Goal: Feedback & Contribution: Submit feedback/report problem

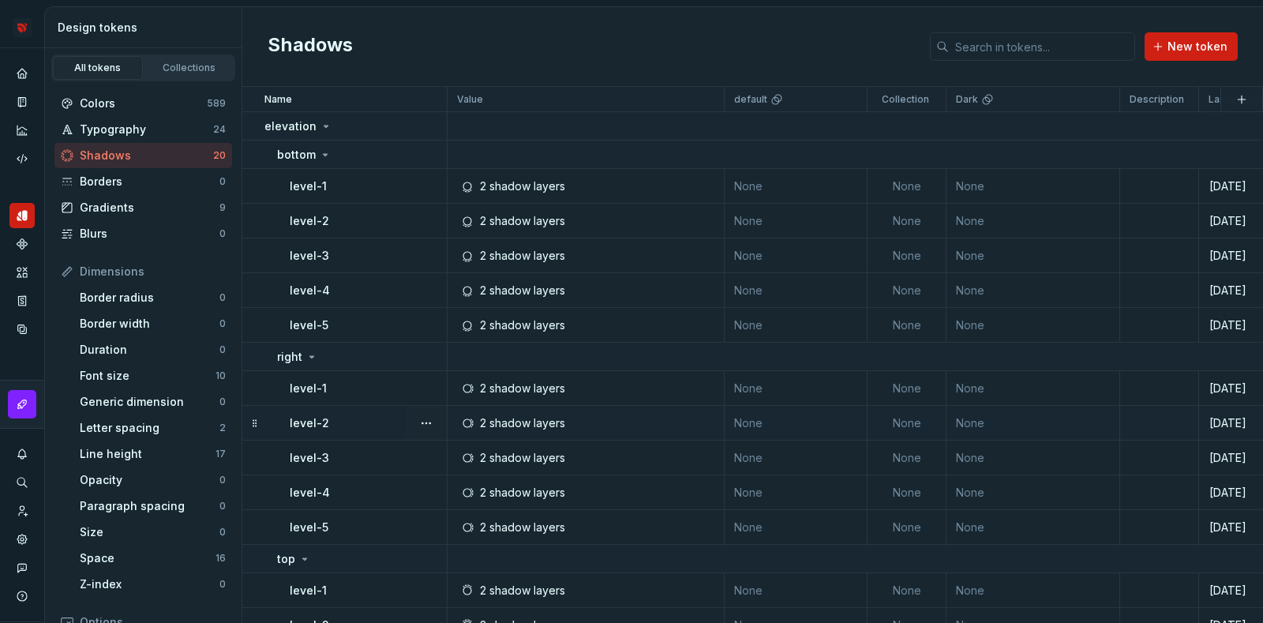
scroll to position [335, 0]
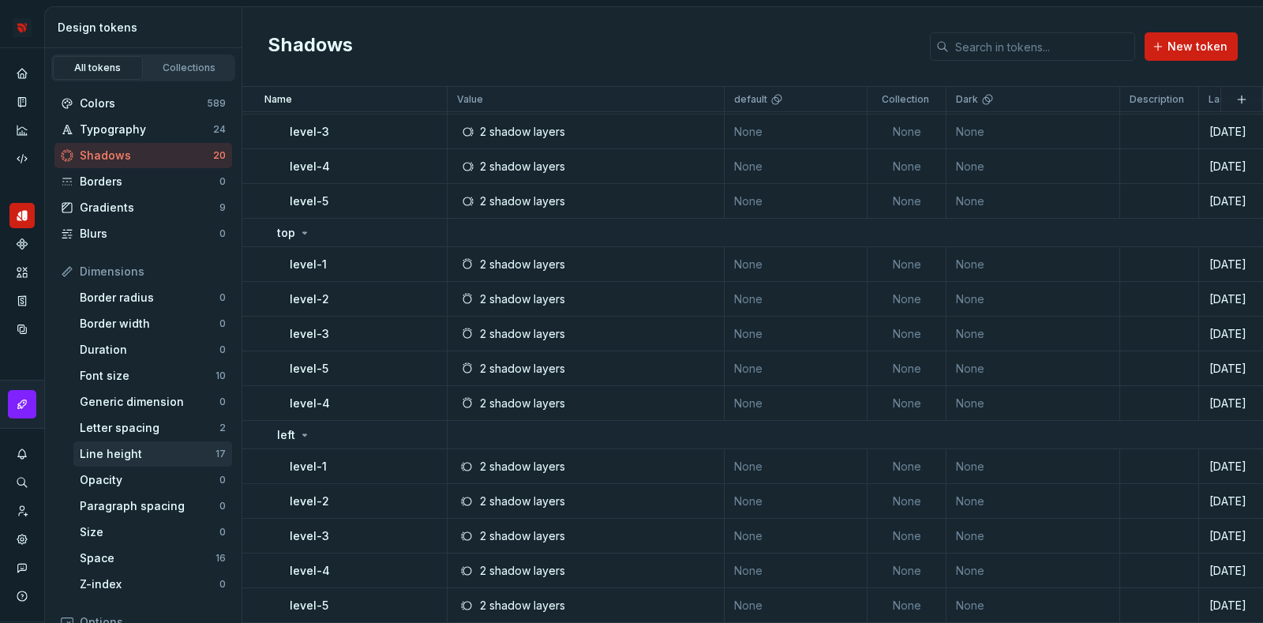
click at [162, 455] on div "Line height" at bounding box center [148, 454] width 136 height 16
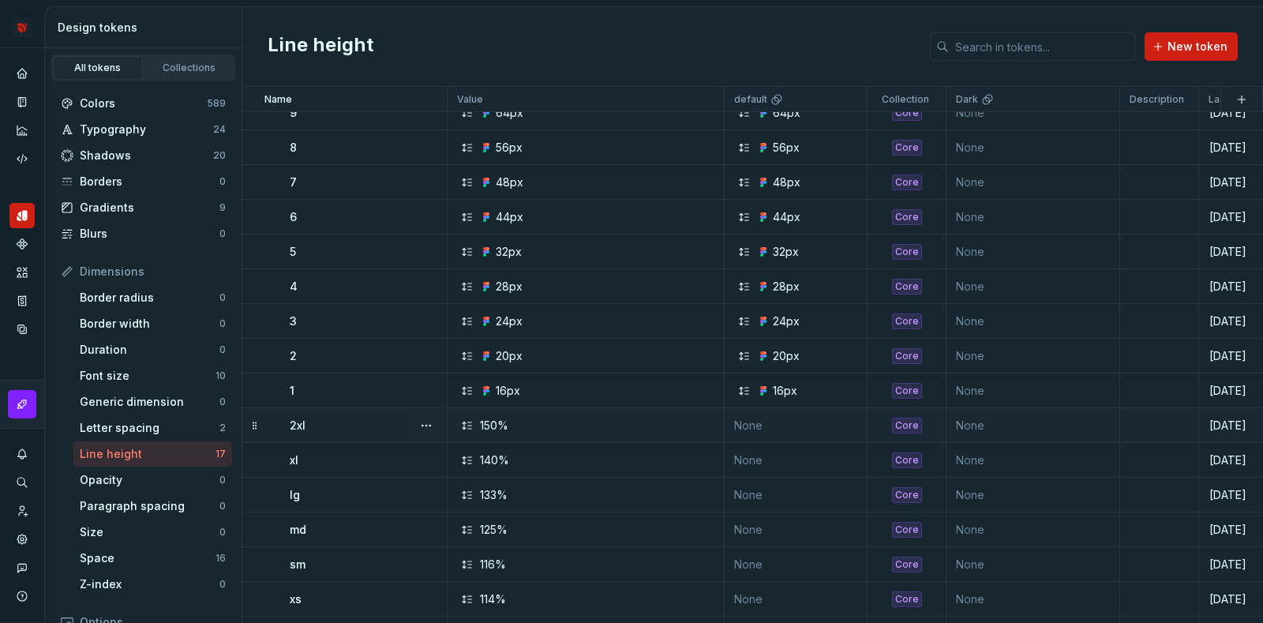
scroll to position [146, 0]
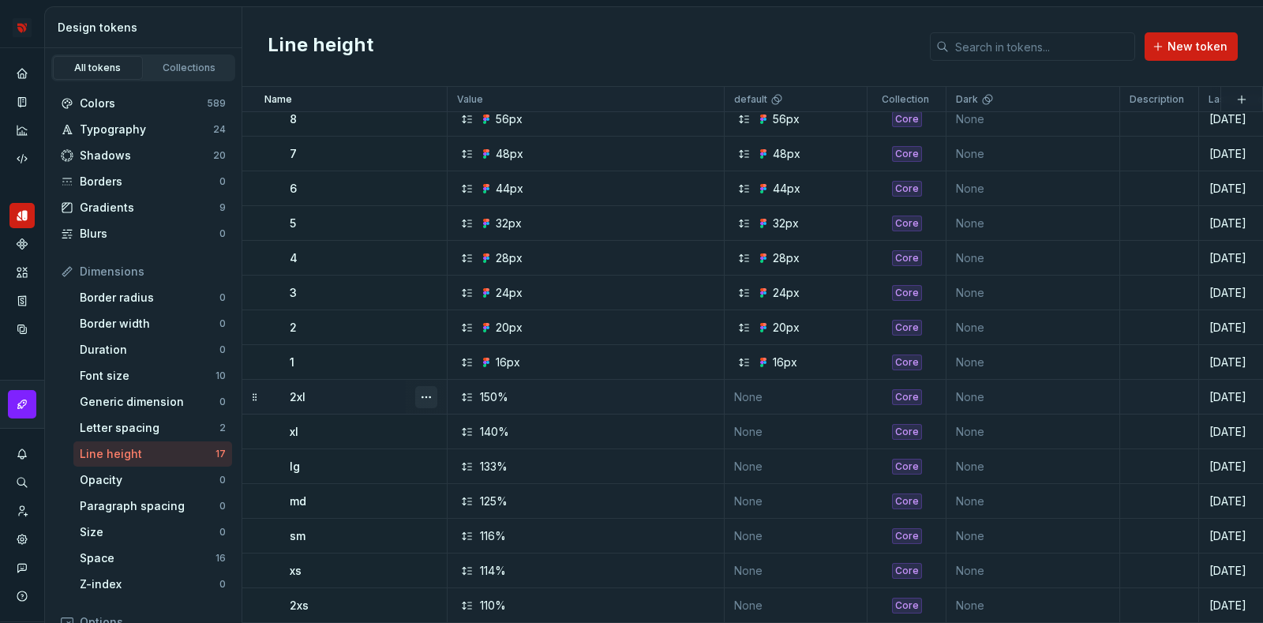
click at [426, 386] on button "button" at bounding box center [426, 397] width 22 height 22
click at [470, 467] on div "Delete token" at bounding box center [495, 475] width 103 height 16
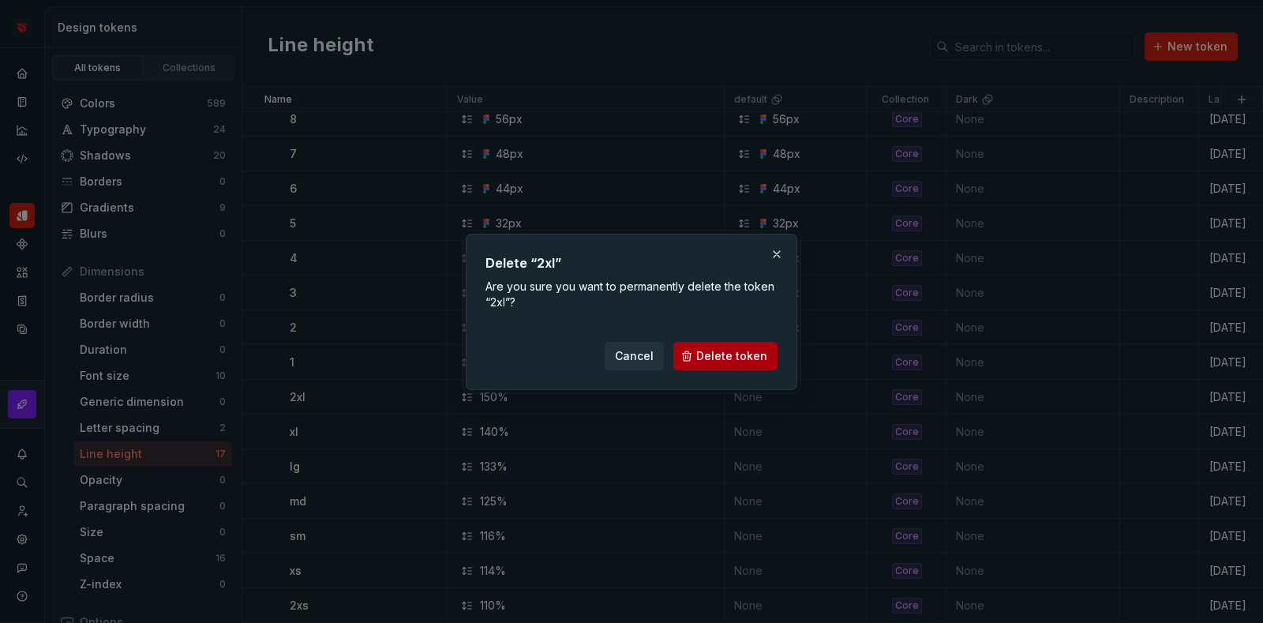
click at [702, 351] on span "Delete token" at bounding box center [731, 356] width 71 height 16
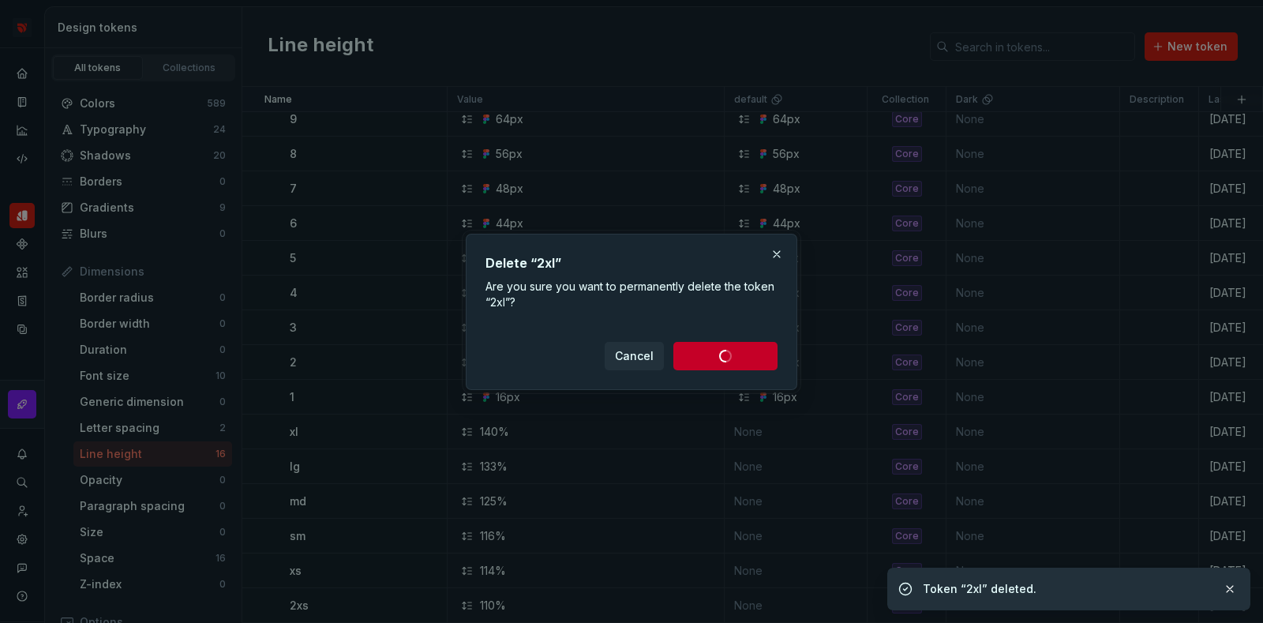
scroll to position [111, 0]
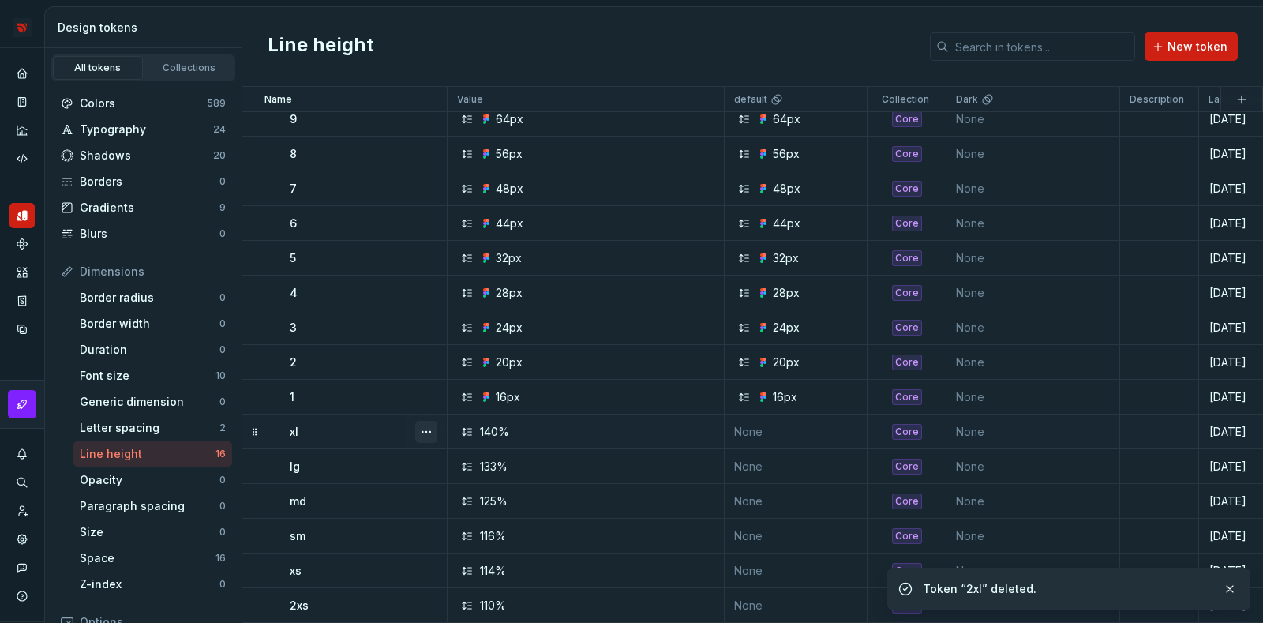
click at [437, 421] on div at bounding box center [426, 431] width 41 height 34
click at [429, 421] on button "button" at bounding box center [426, 432] width 22 height 22
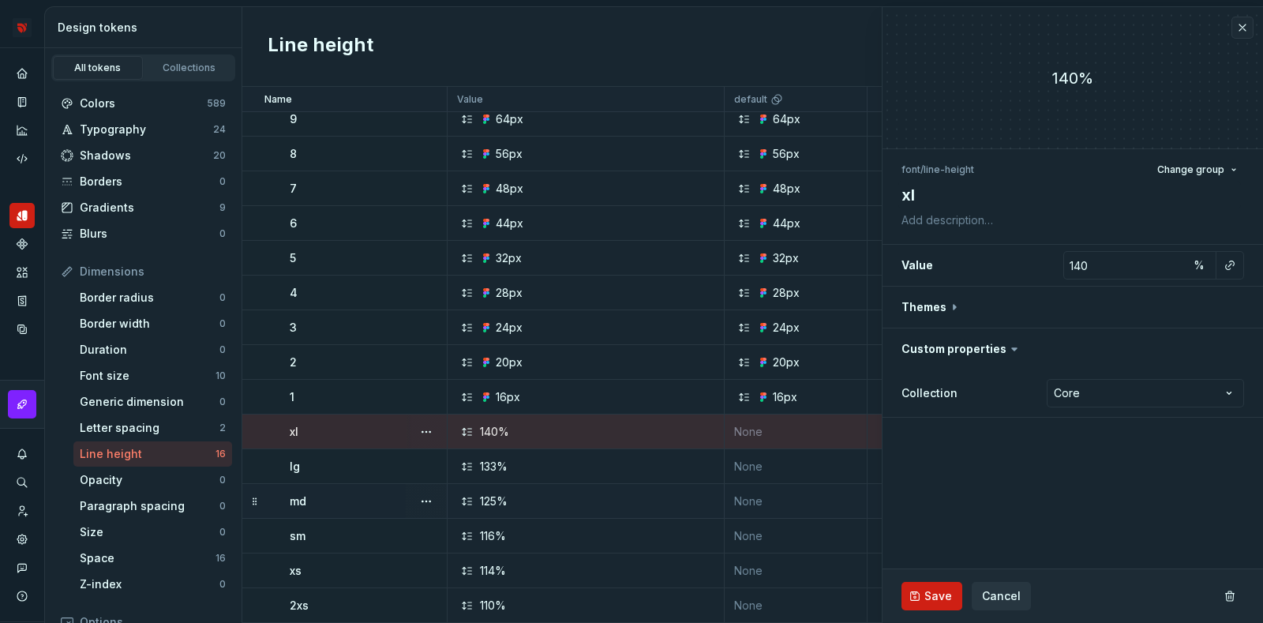
click at [486, 507] on td "125%" at bounding box center [586, 501] width 277 height 35
type textarea "*"
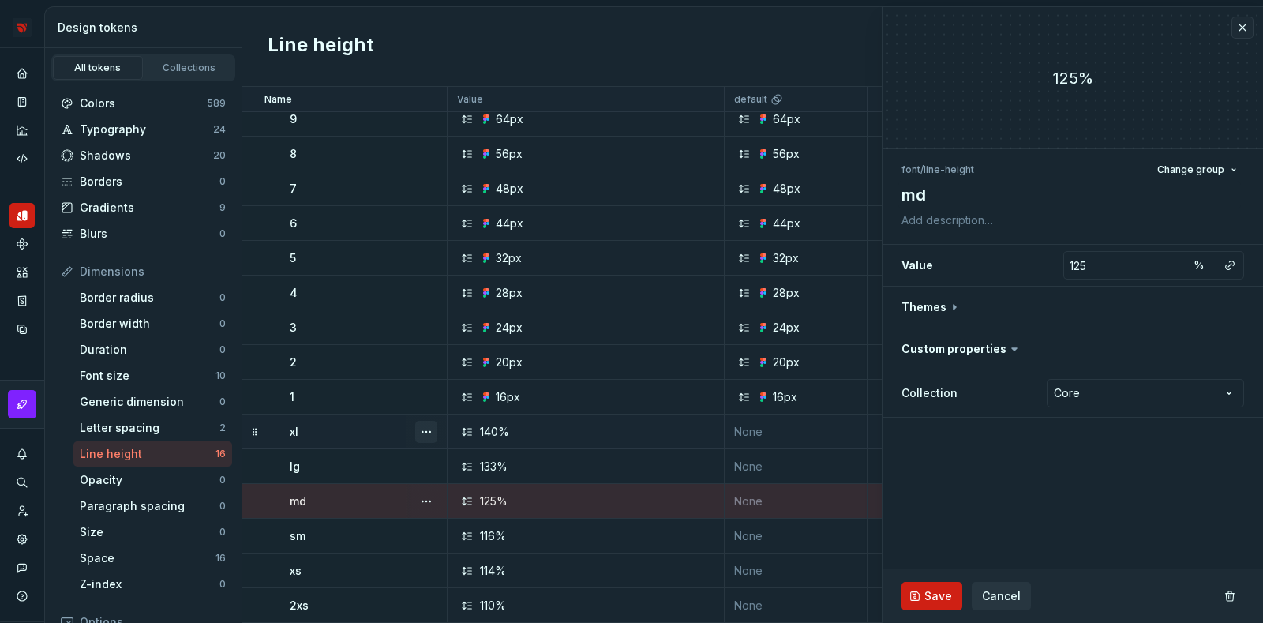
click at [427, 421] on button "button" at bounding box center [426, 432] width 22 height 22
click at [363, 407] on html "Bridge D Design system data Design tokens All tokens Collections Colors 589 Typ…" at bounding box center [631, 311] width 1263 height 623
click at [1002, 586] on button "Cancel" at bounding box center [1001, 596] width 59 height 28
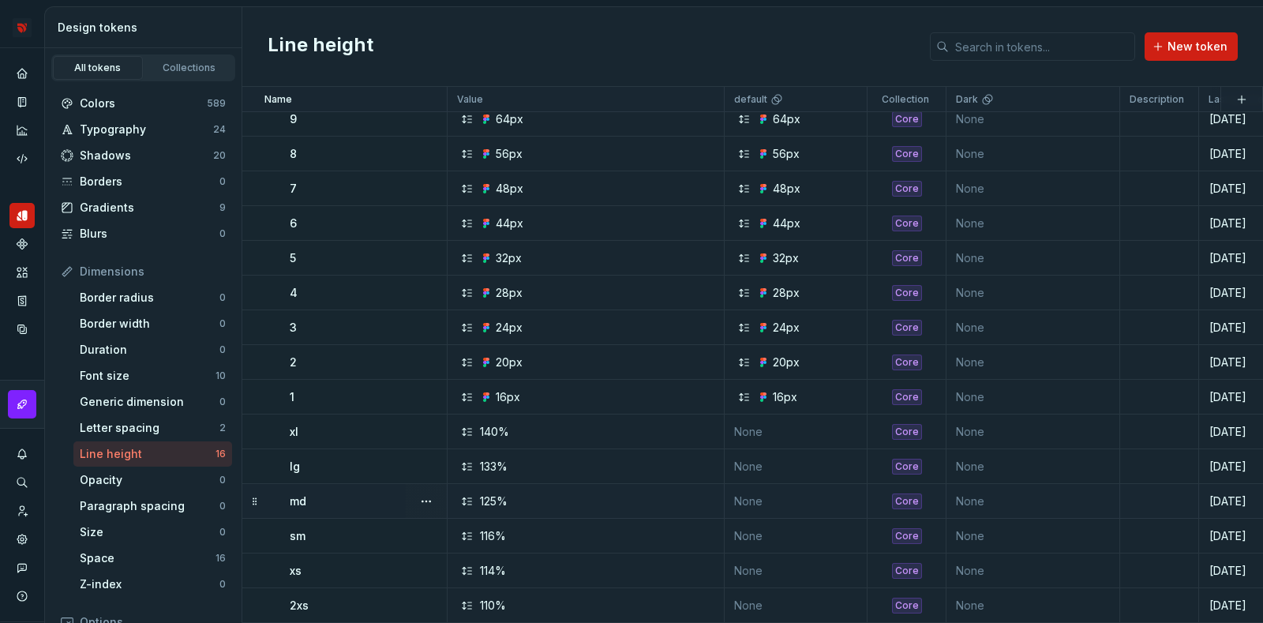
scroll to position [111, 0]
click at [425, 421] on button "button" at bounding box center [426, 432] width 22 height 22
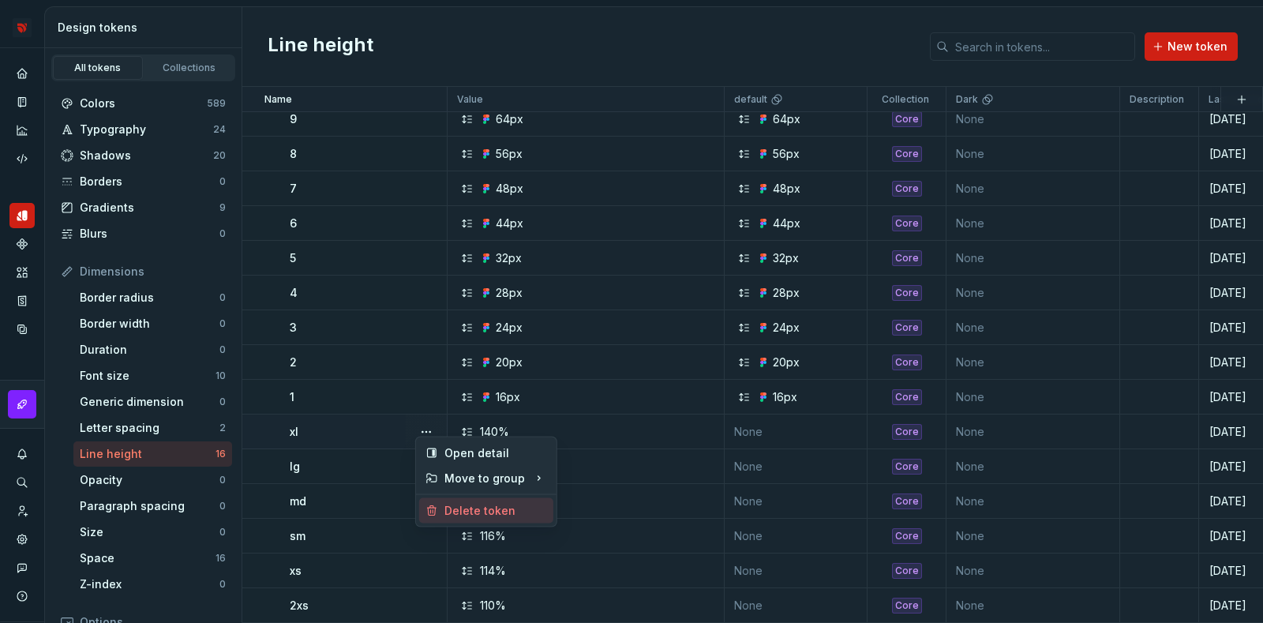
click at [452, 510] on div "Delete token" at bounding box center [495, 511] width 103 height 16
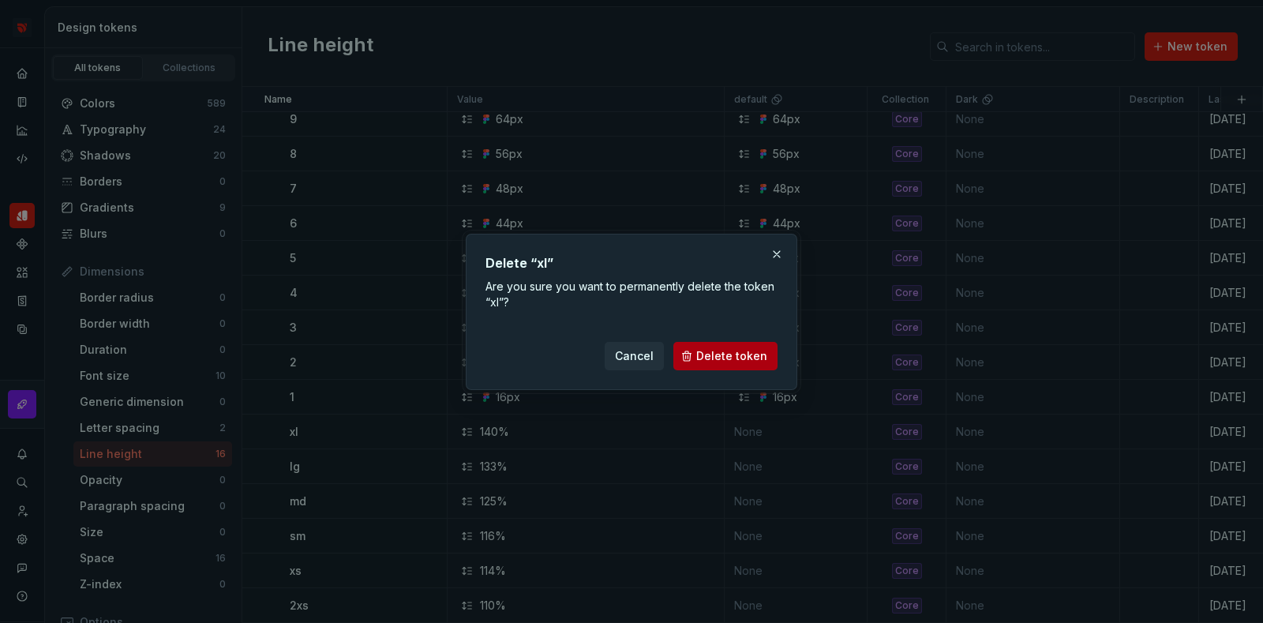
click at [706, 347] on button "Delete token" at bounding box center [725, 356] width 104 height 28
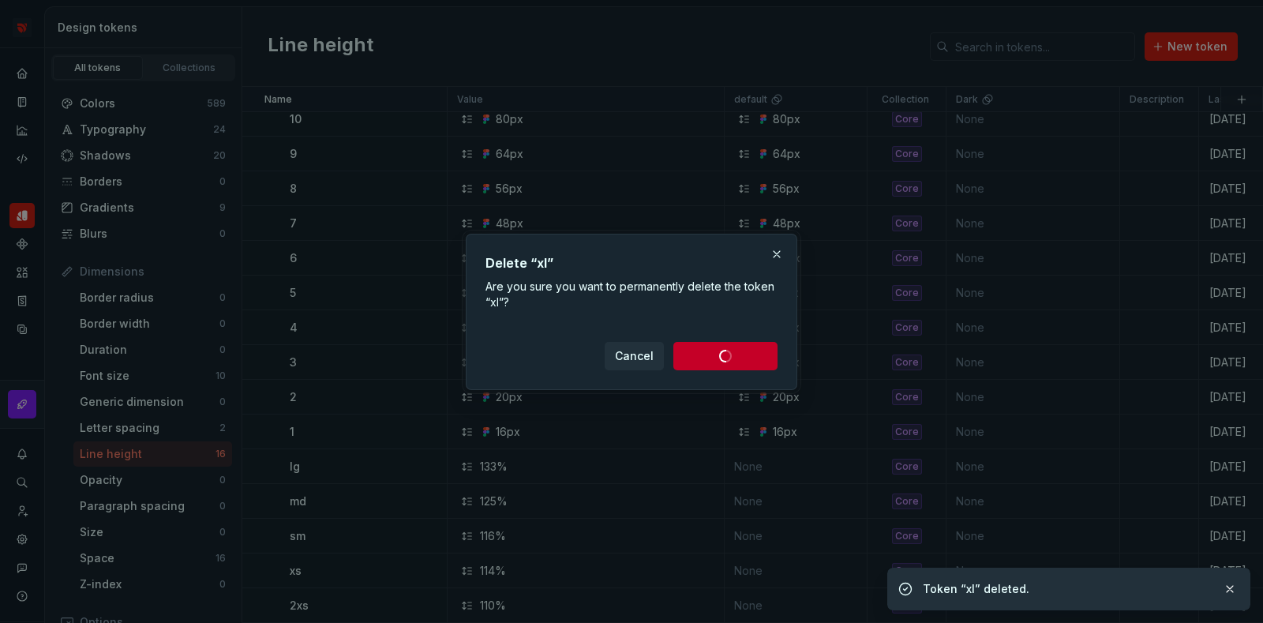
scroll to position [77, 0]
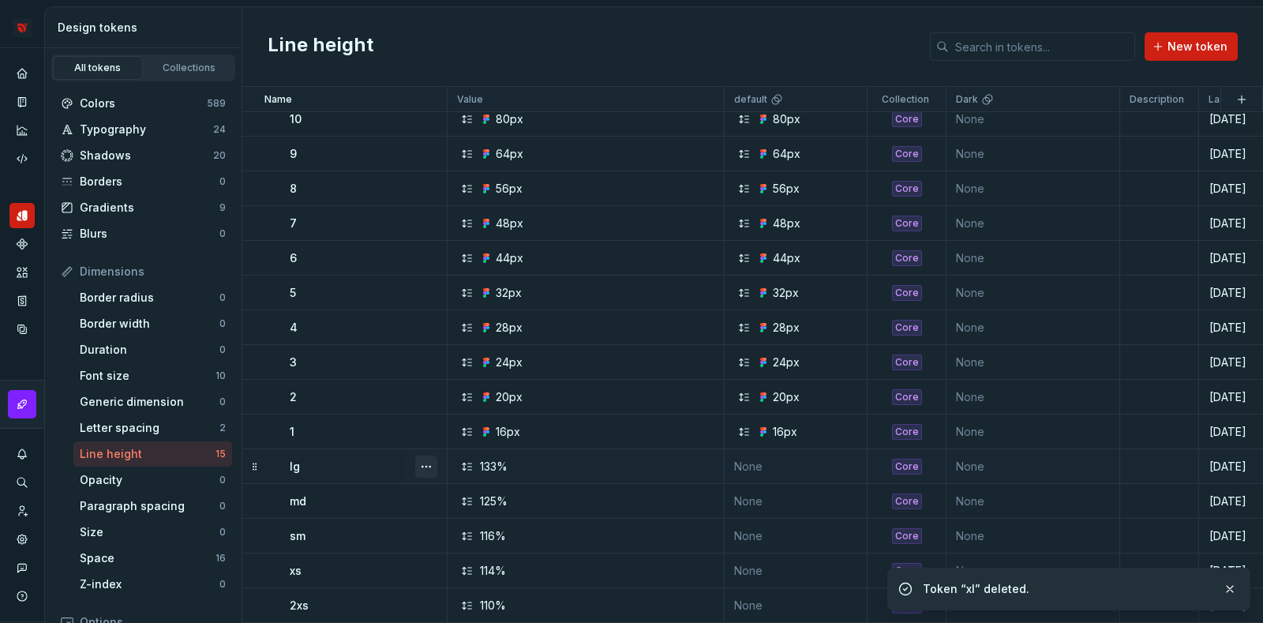
click at [429, 455] on button "button" at bounding box center [426, 466] width 22 height 22
click at [471, 540] on div "Delete token" at bounding box center [495, 545] width 103 height 16
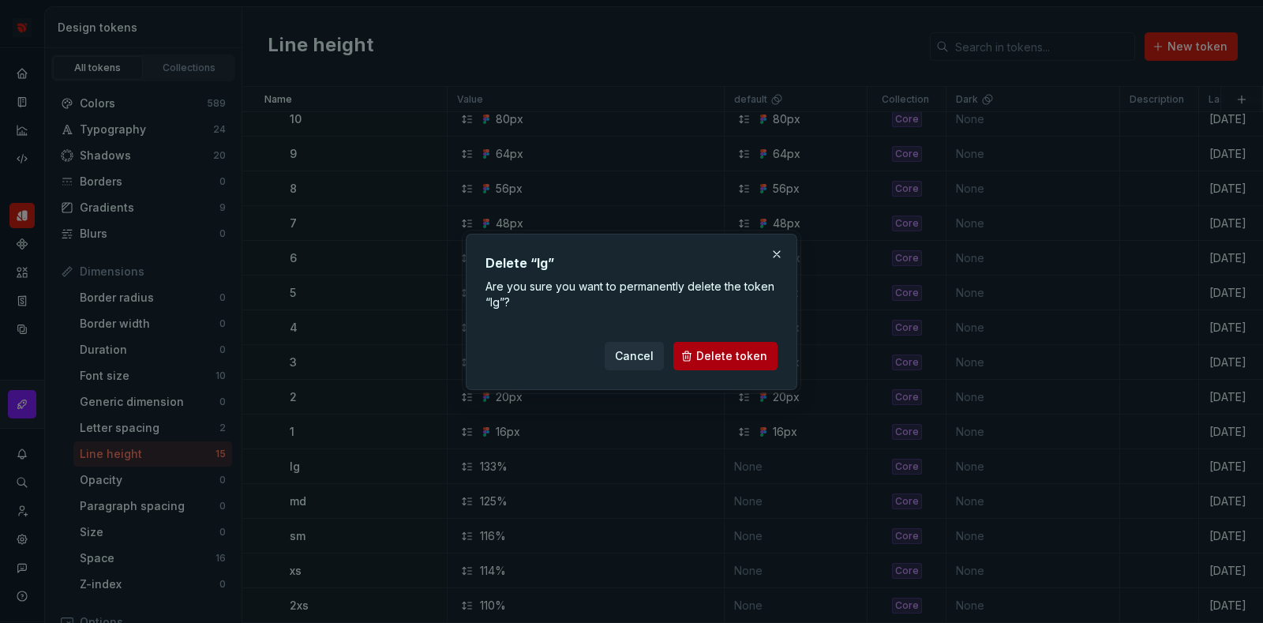
click at [760, 366] on button "Delete token" at bounding box center [725, 356] width 104 height 28
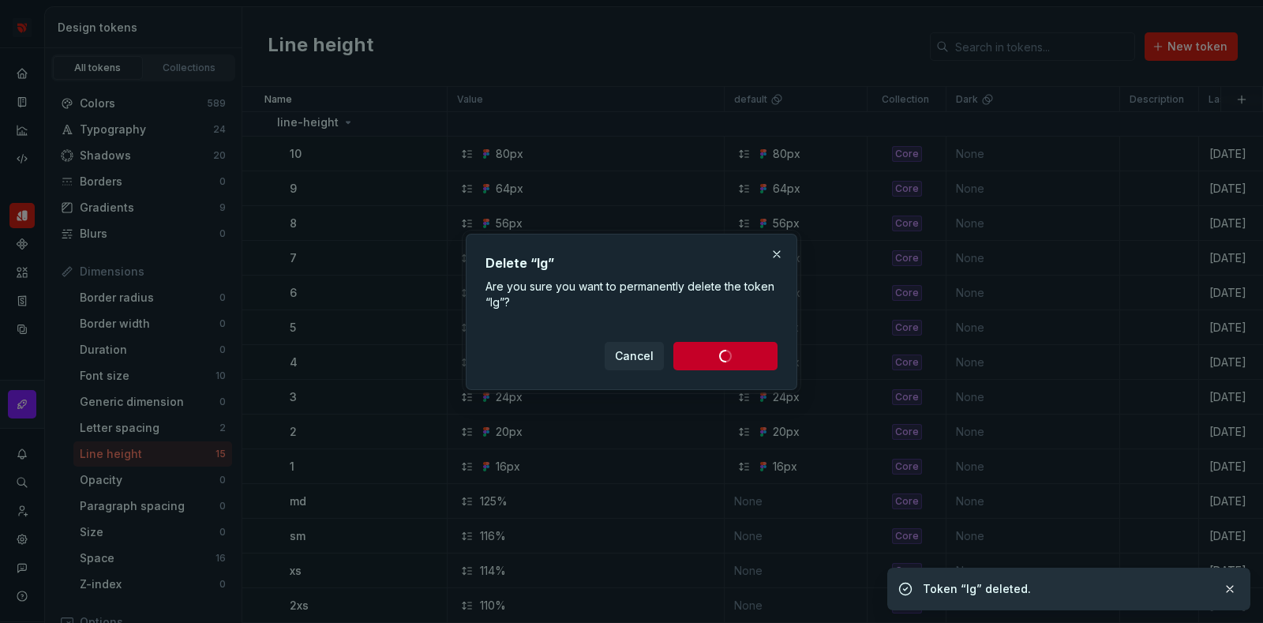
scroll to position [42, 0]
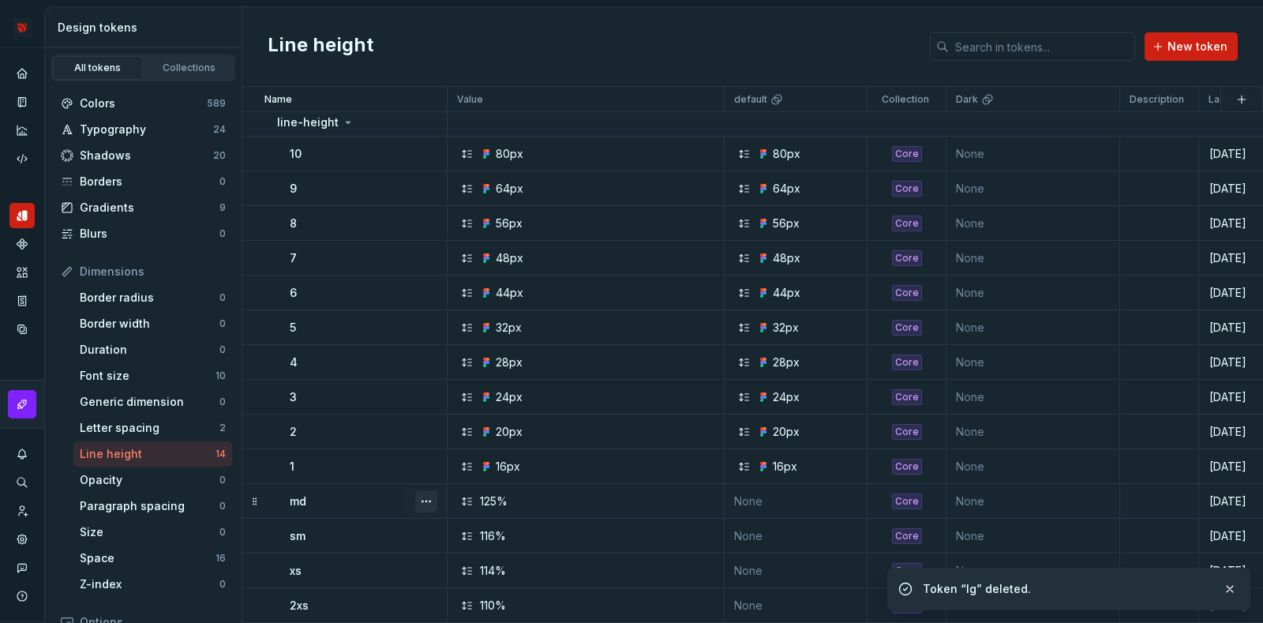
click at [430, 490] on button "button" at bounding box center [426, 501] width 22 height 22
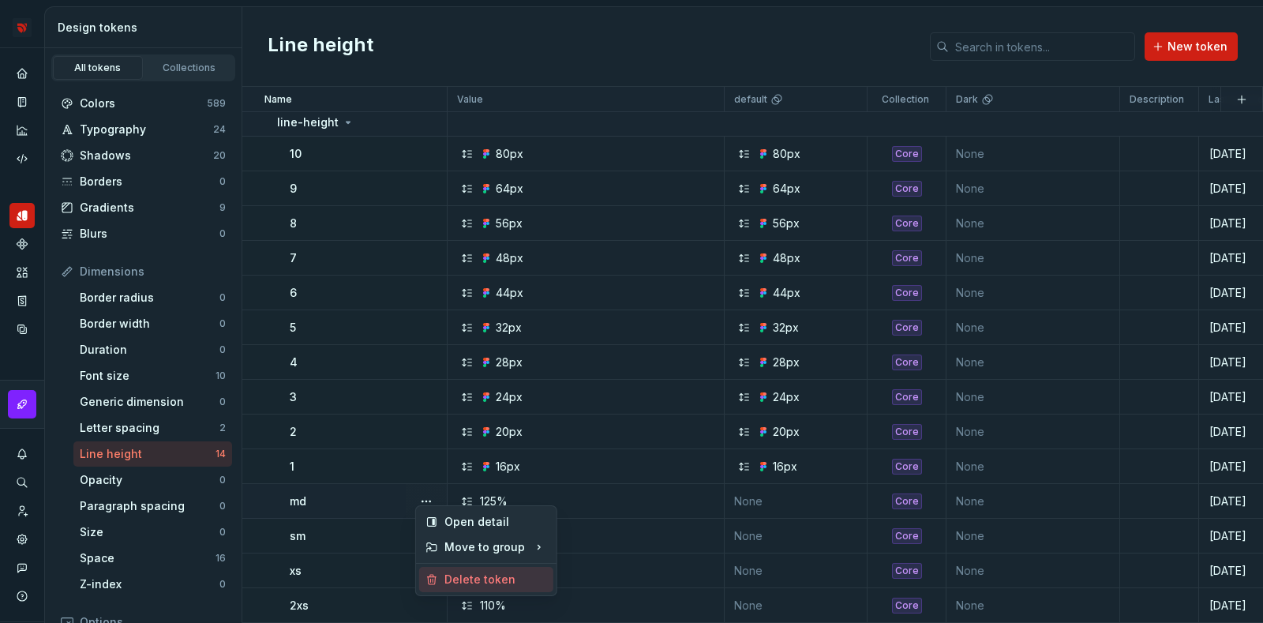
click at [485, 570] on div "Delete token" at bounding box center [486, 579] width 134 height 25
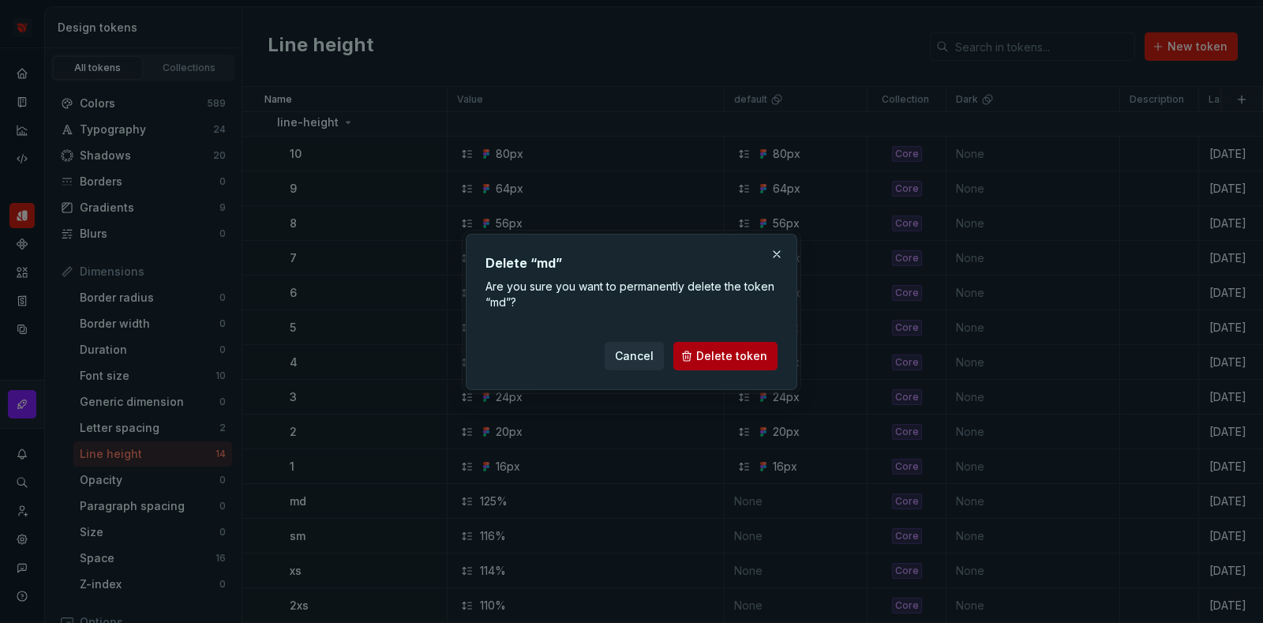
click at [727, 363] on button "Delete token" at bounding box center [725, 356] width 104 height 28
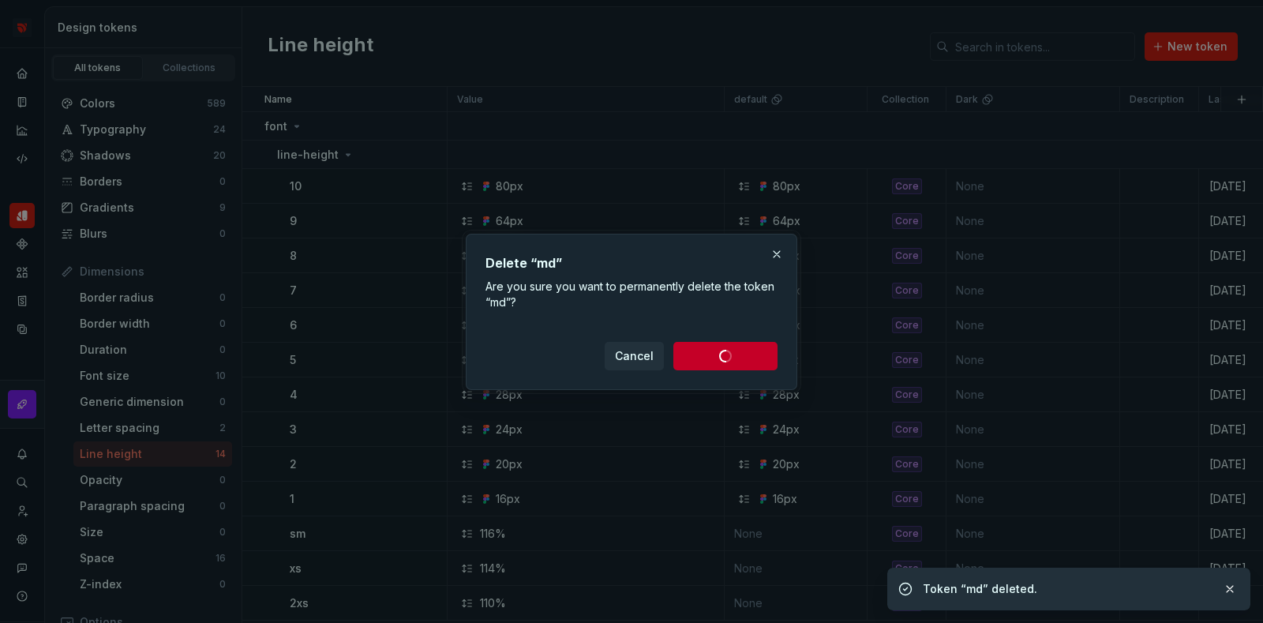
scroll to position [7, 0]
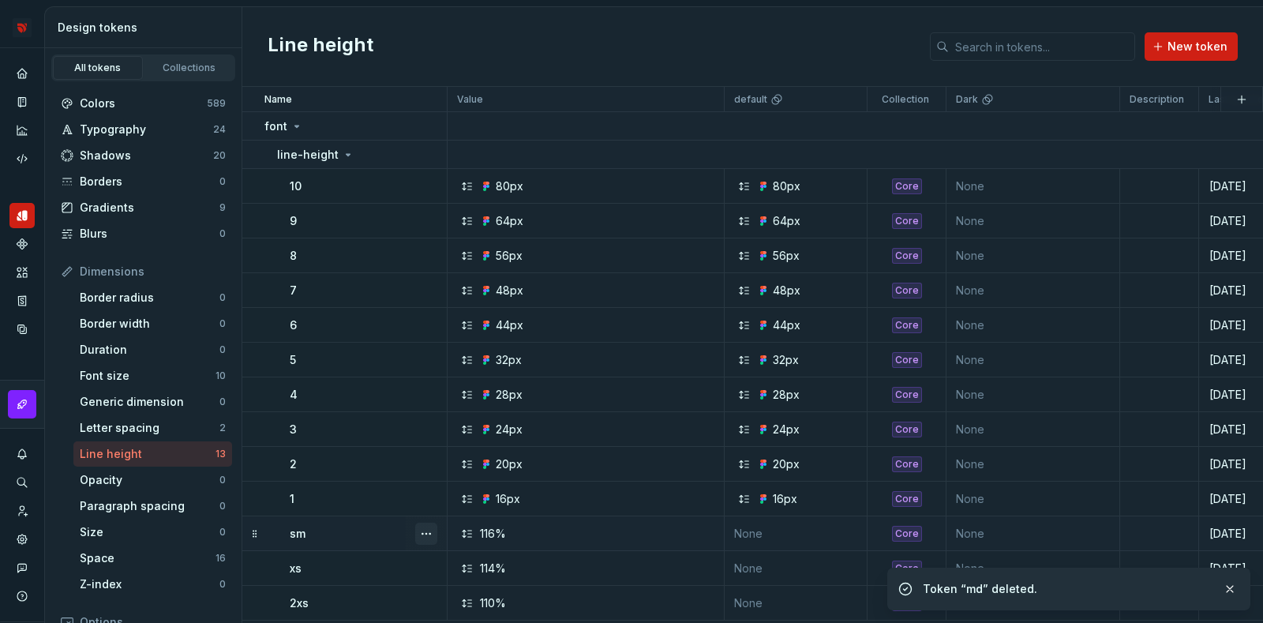
click at [430, 523] on button "button" at bounding box center [426, 534] width 22 height 22
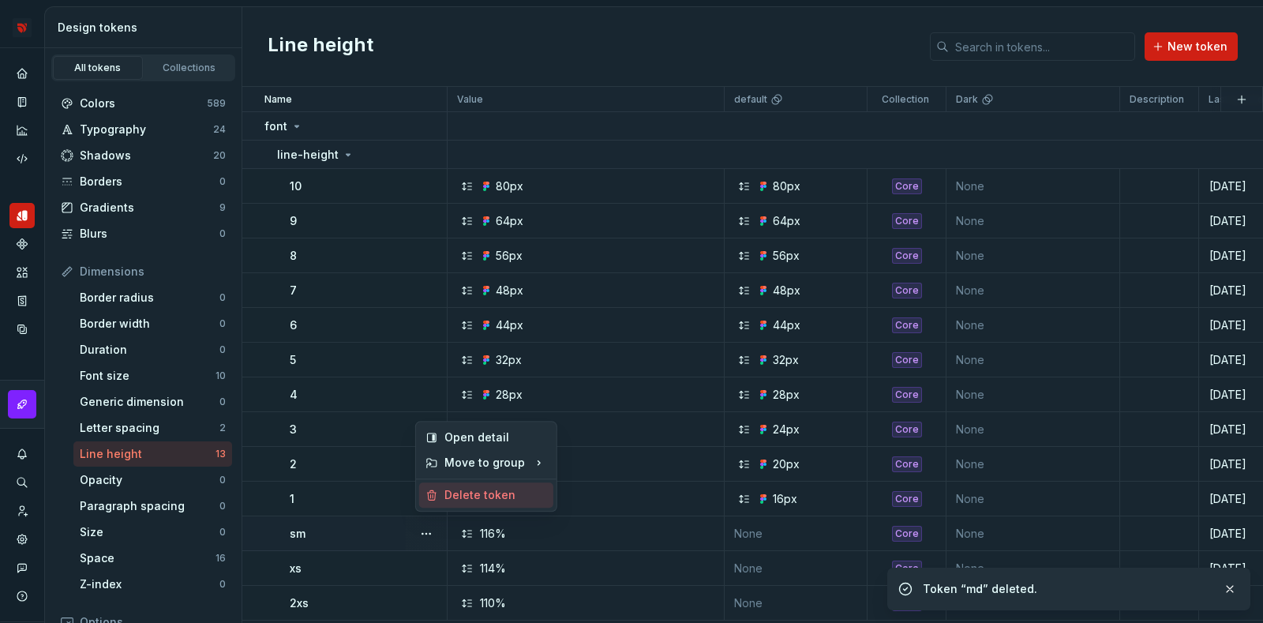
click at [513, 494] on div "Delete token" at bounding box center [495, 495] width 103 height 16
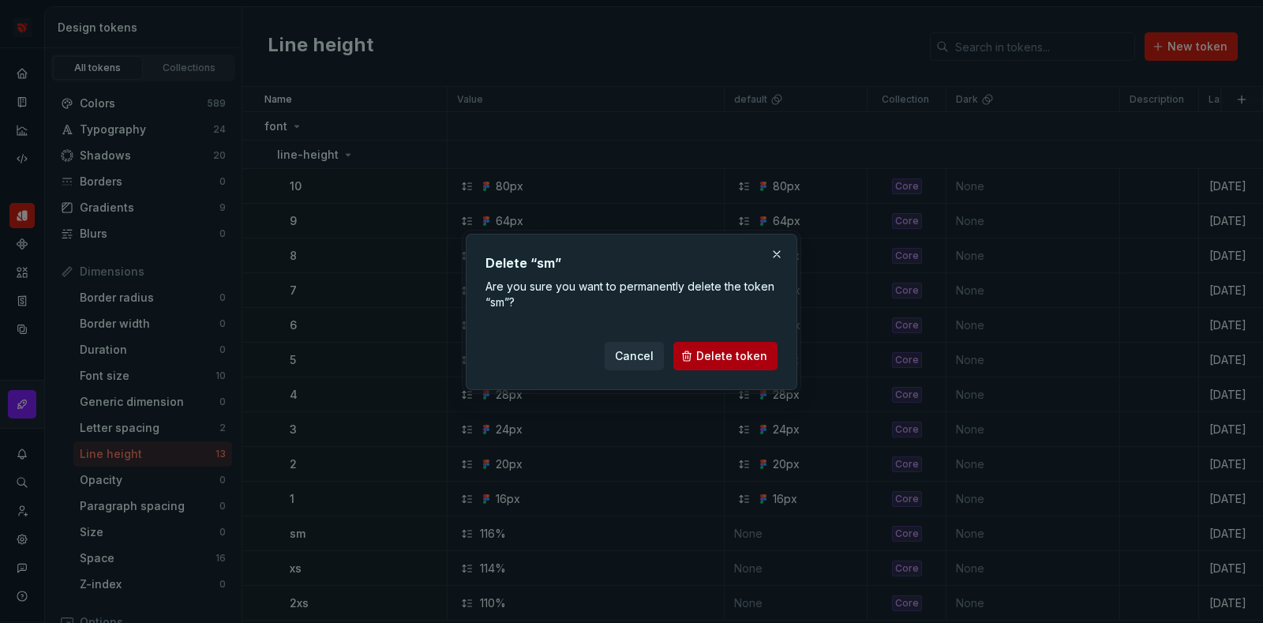
click at [724, 354] on span "Delete token" at bounding box center [731, 356] width 71 height 16
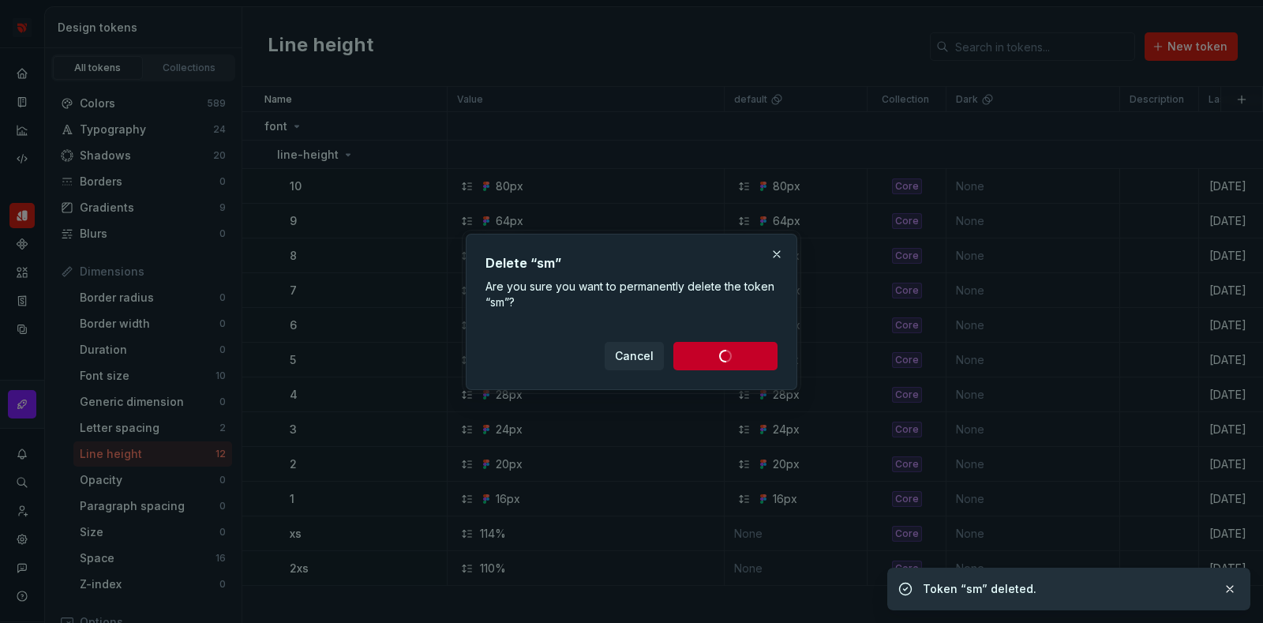
scroll to position [0, 0]
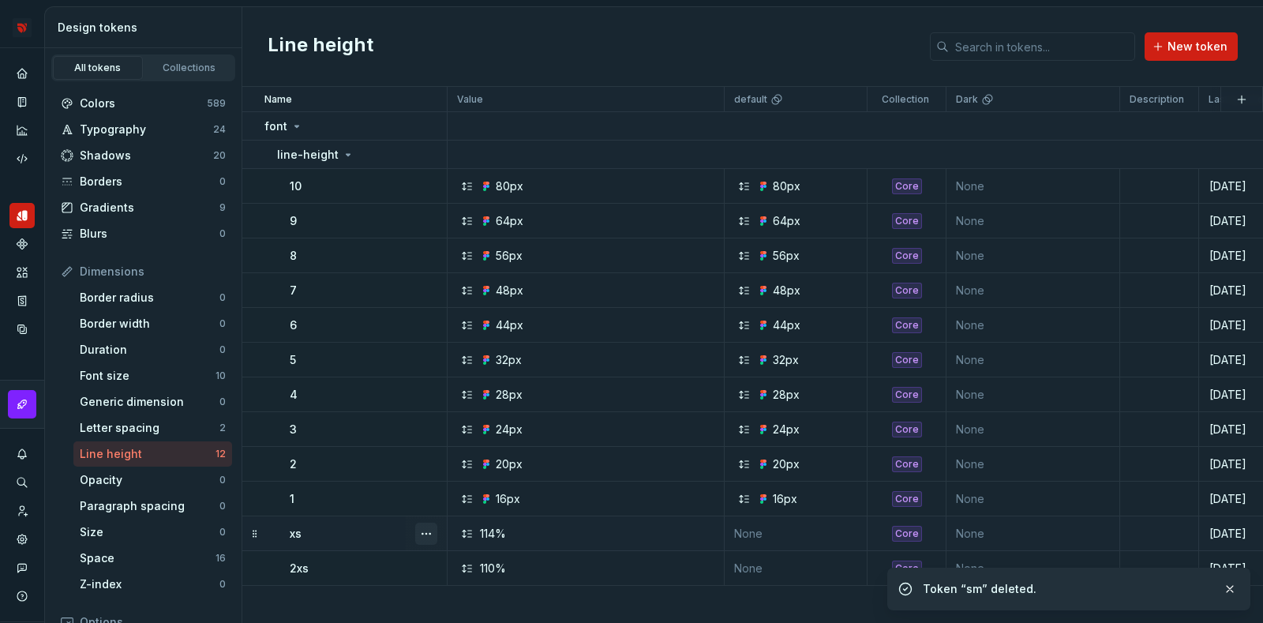
click at [428, 533] on button "button" at bounding box center [426, 534] width 22 height 22
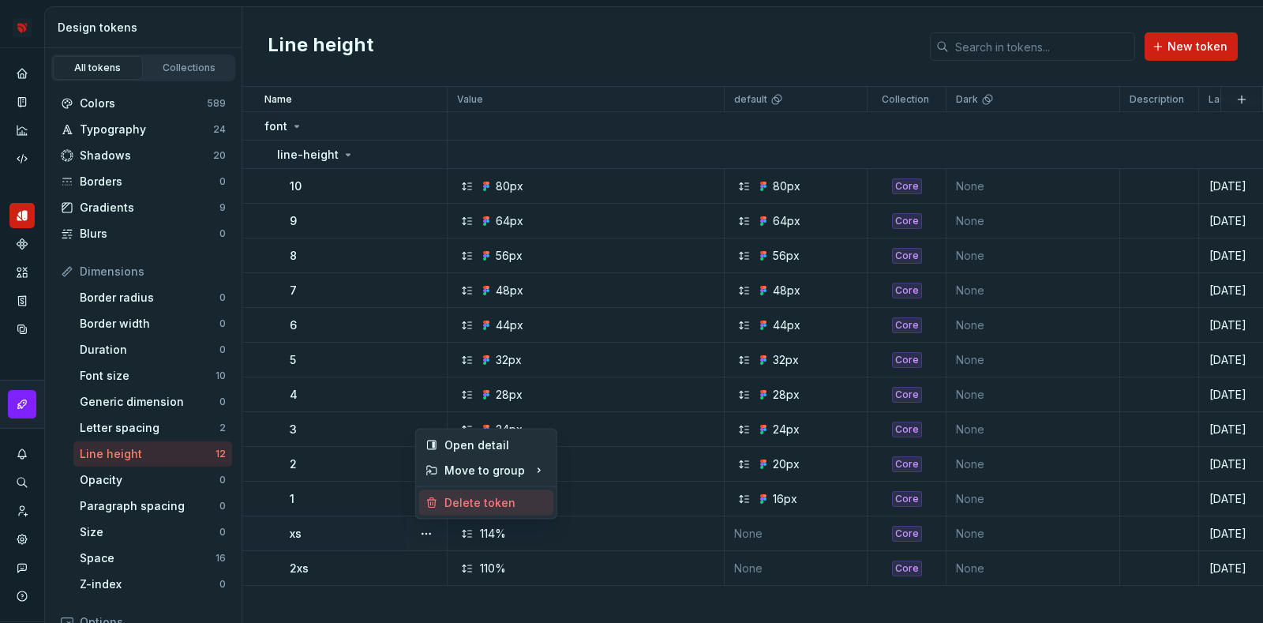
click at [467, 504] on div "Delete token" at bounding box center [495, 503] width 103 height 16
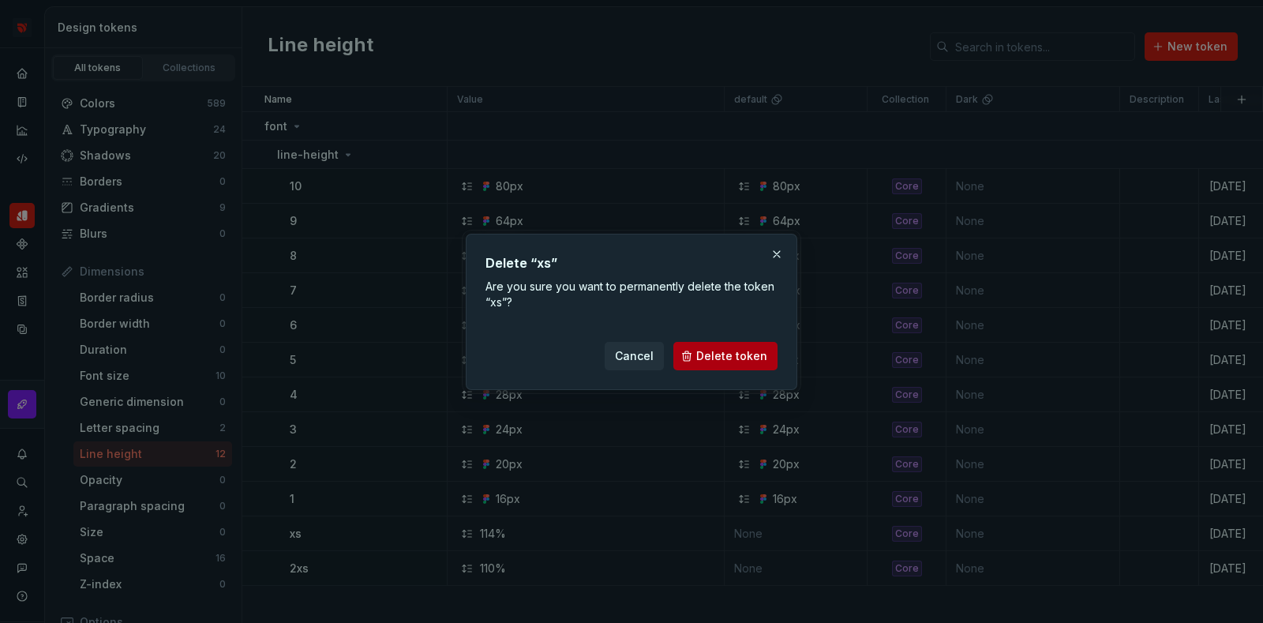
click at [745, 354] on span "Delete token" at bounding box center [731, 356] width 71 height 16
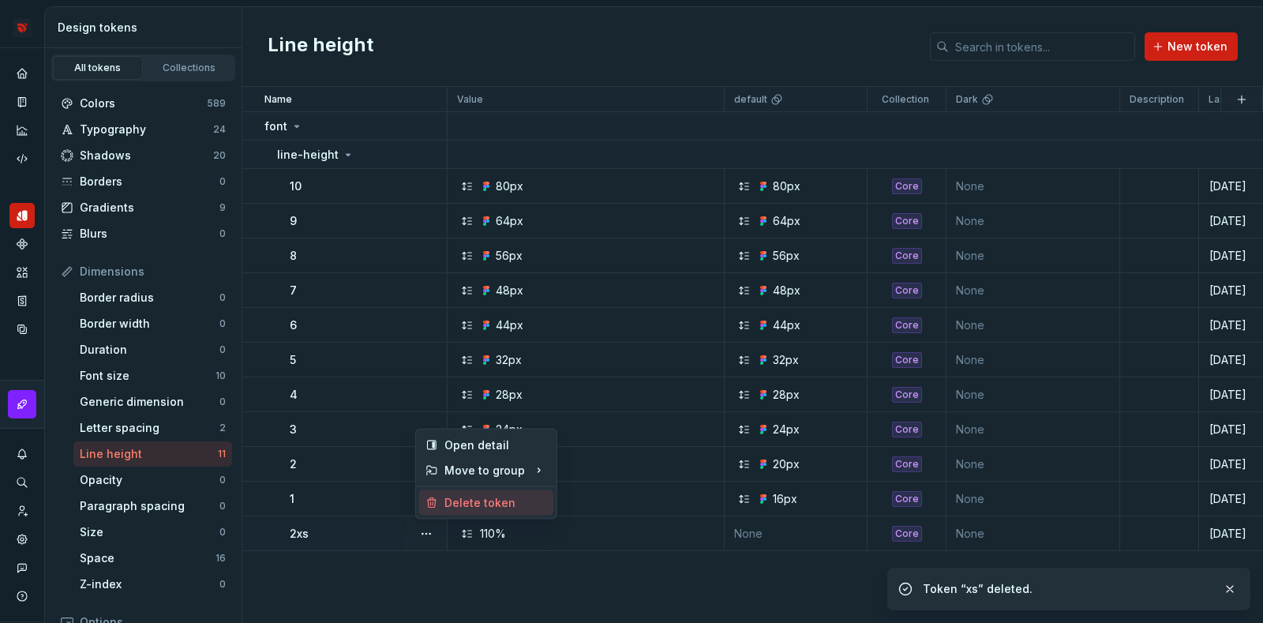
click at [494, 502] on div "Delete token" at bounding box center [495, 503] width 103 height 16
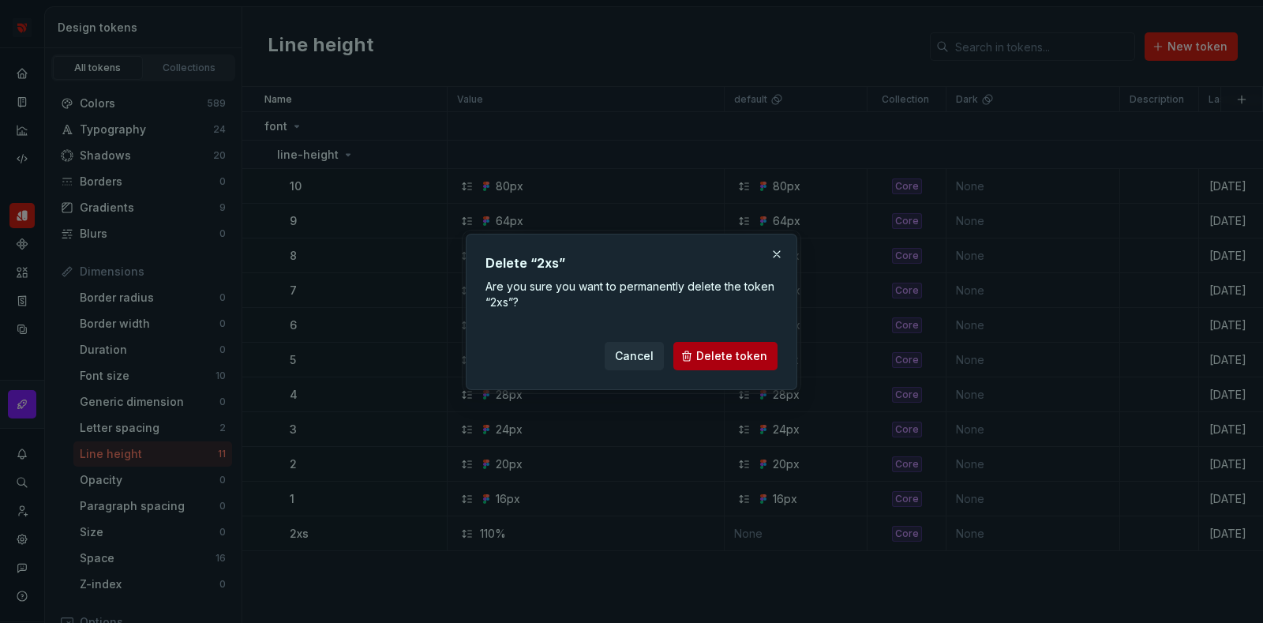
click at [751, 350] on span "Delete token" at bounding box center [731, 356] width 71 height 16
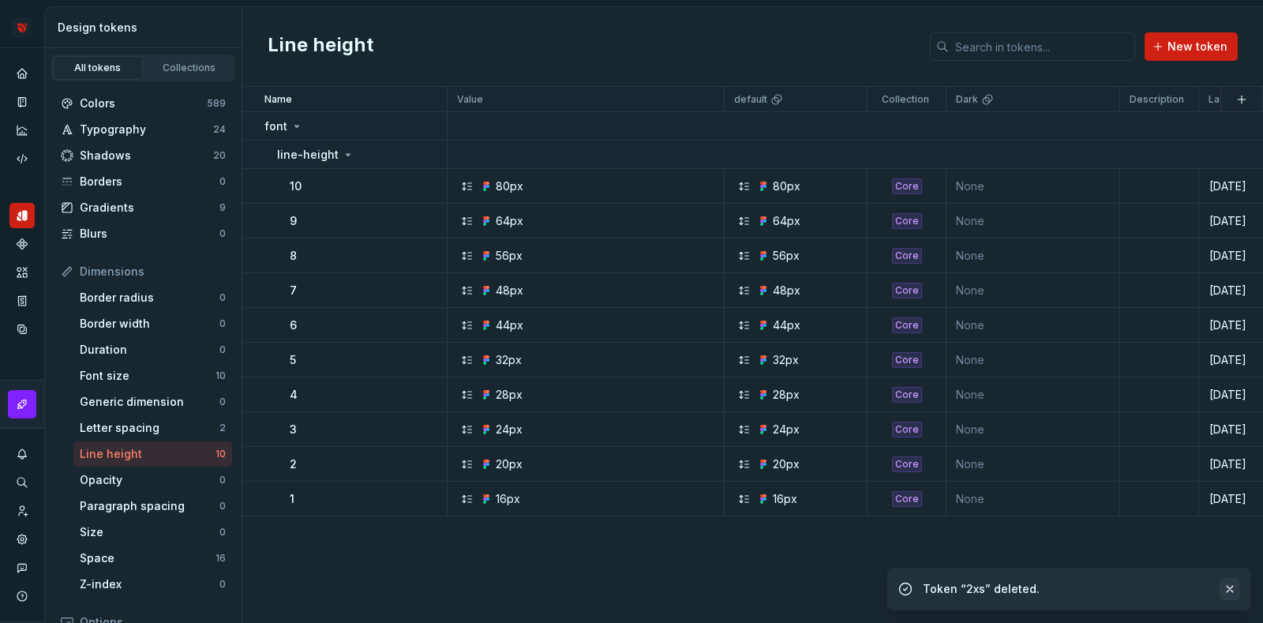
click at [1231, 586] on button "button" at bounding box center [1230, 589] width 21 height 22
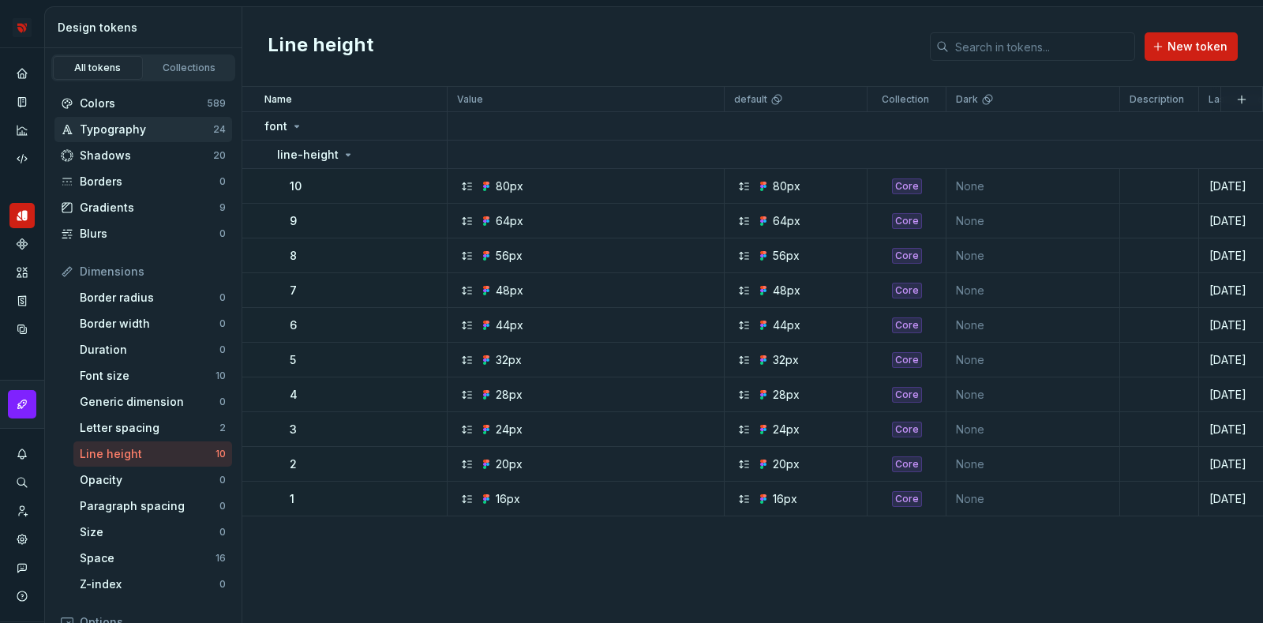
click at [153, 130] on div "Typography" at bounding box center [146, 130] width 133 height 16
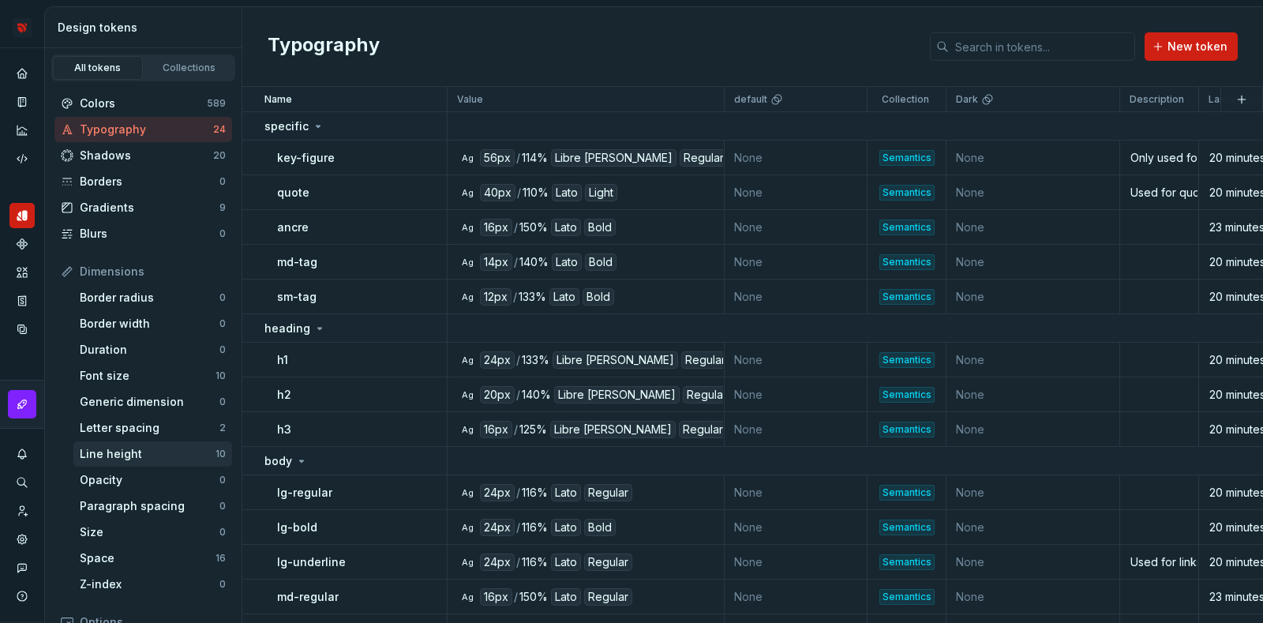
click at [111, 453] on div "Line height" at bounding box center [148, 454] width 136 height 16
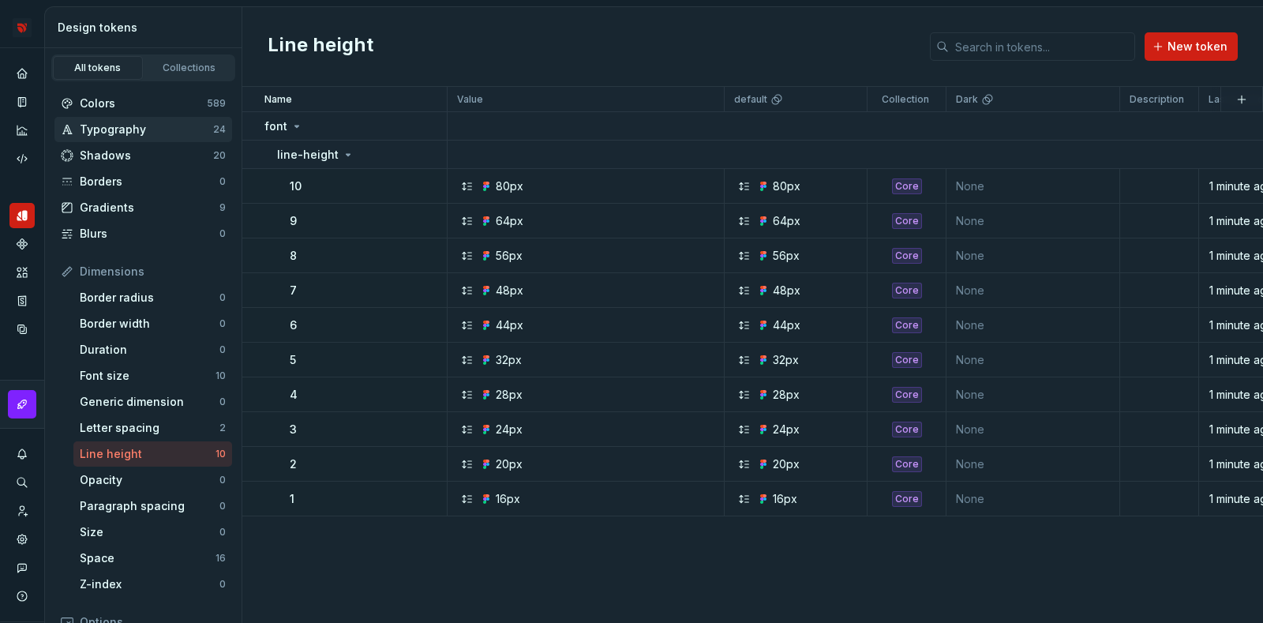
click at [130, 133] on div "Typography" at bounding box center [146, 130] width 133 height 16
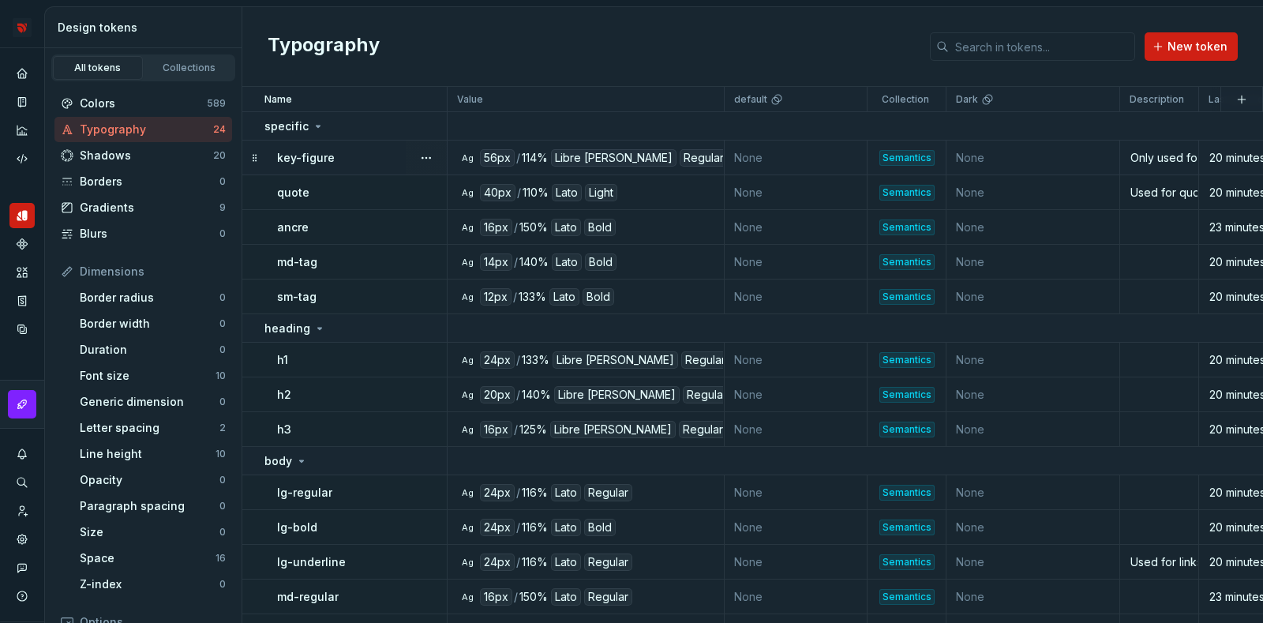
click at [531, 160] on div "114%" at bounding box center [535, 157] width 26 height 17
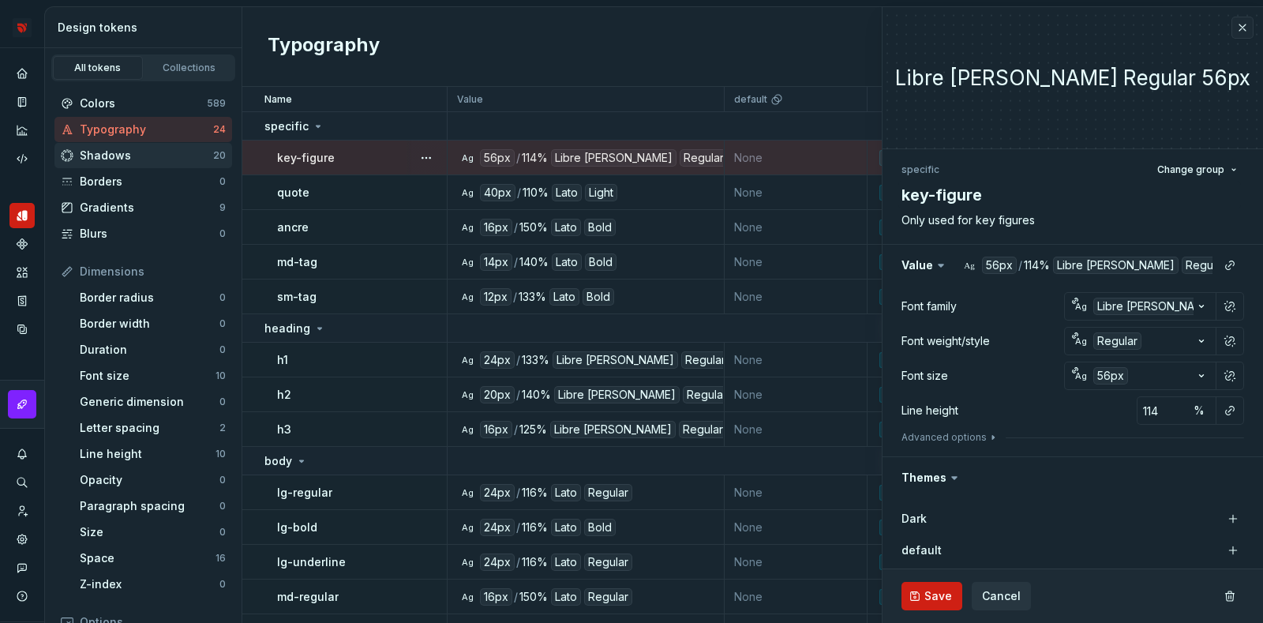
click at [164, 151] on div "Shadows" at bounding box center [146, 156] width 133 height 16
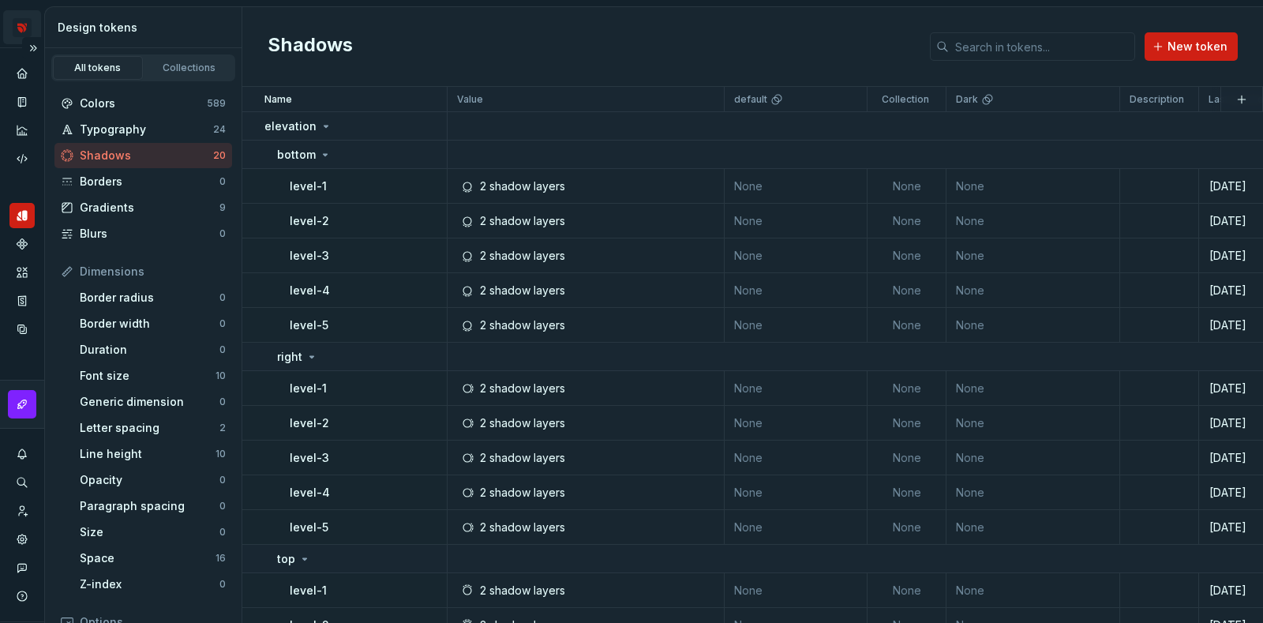
click at [20, 19] on html "Bridge D Design system data Design tokens All tokens Collections Colors 589 Typ…" at bounding box center [631, 311] width 1263 height 623
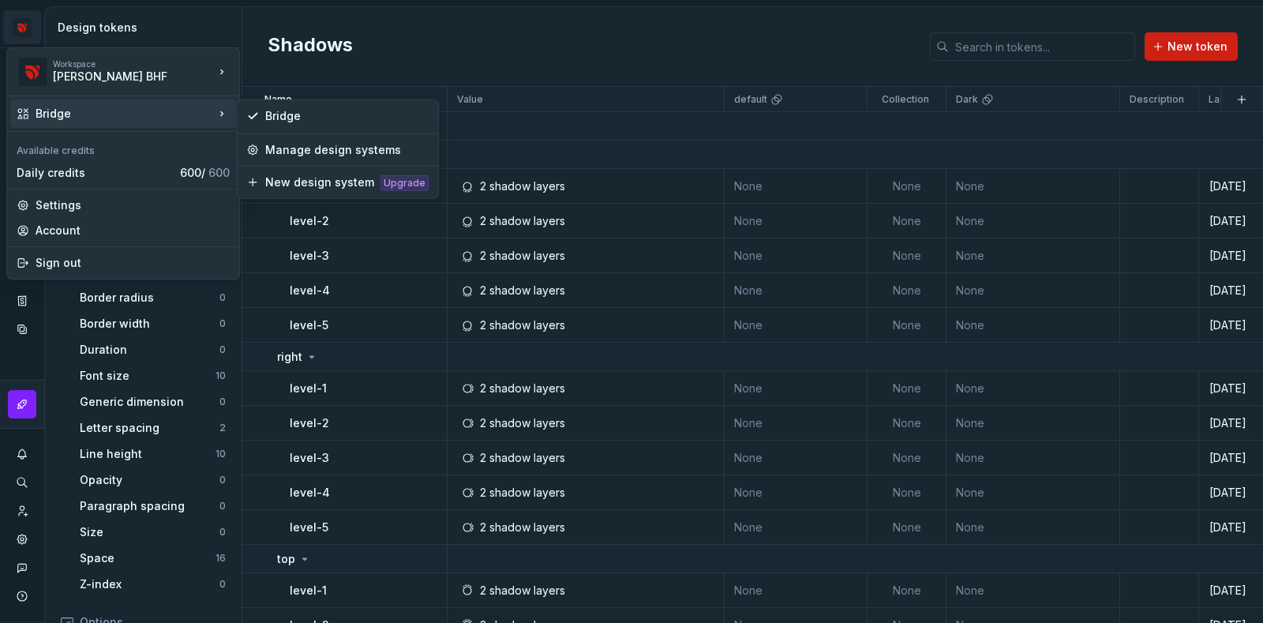
click at [380, 36] on html "Bridge D Design system data Design tokens All tokens Collections Colors 589 Typ…" at bounding box center [631, 311] width 1263 height 623
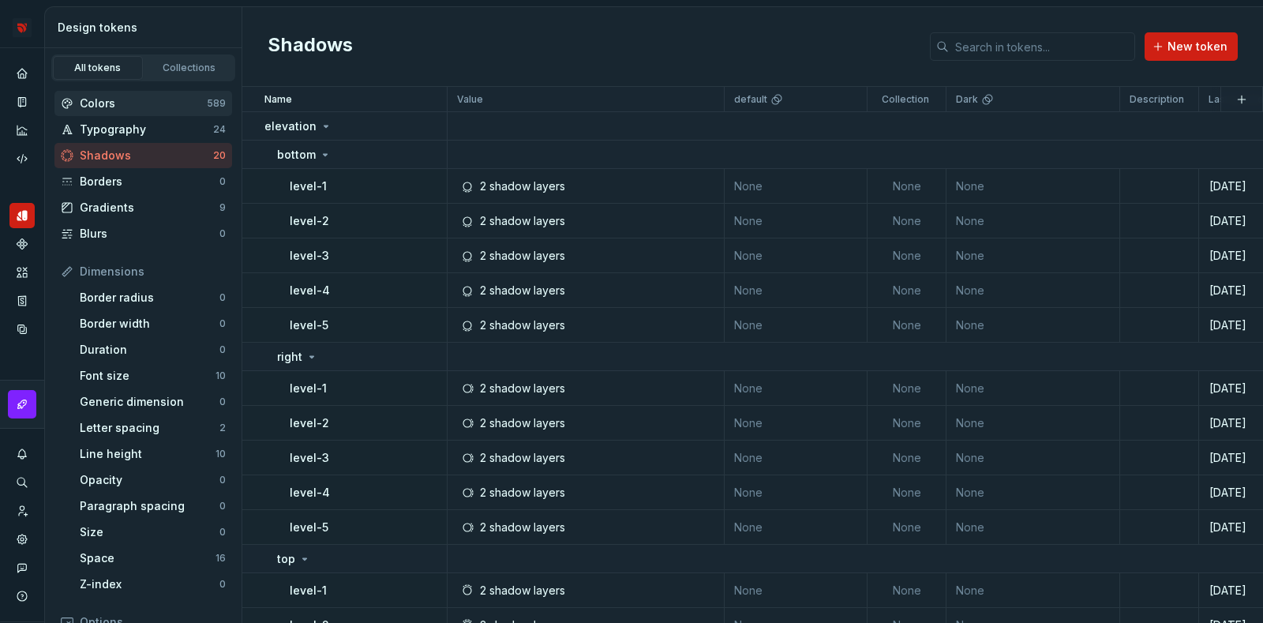
click at [163, 106] on div "Colors" at bounding box center [143, 104] width 127 height 16
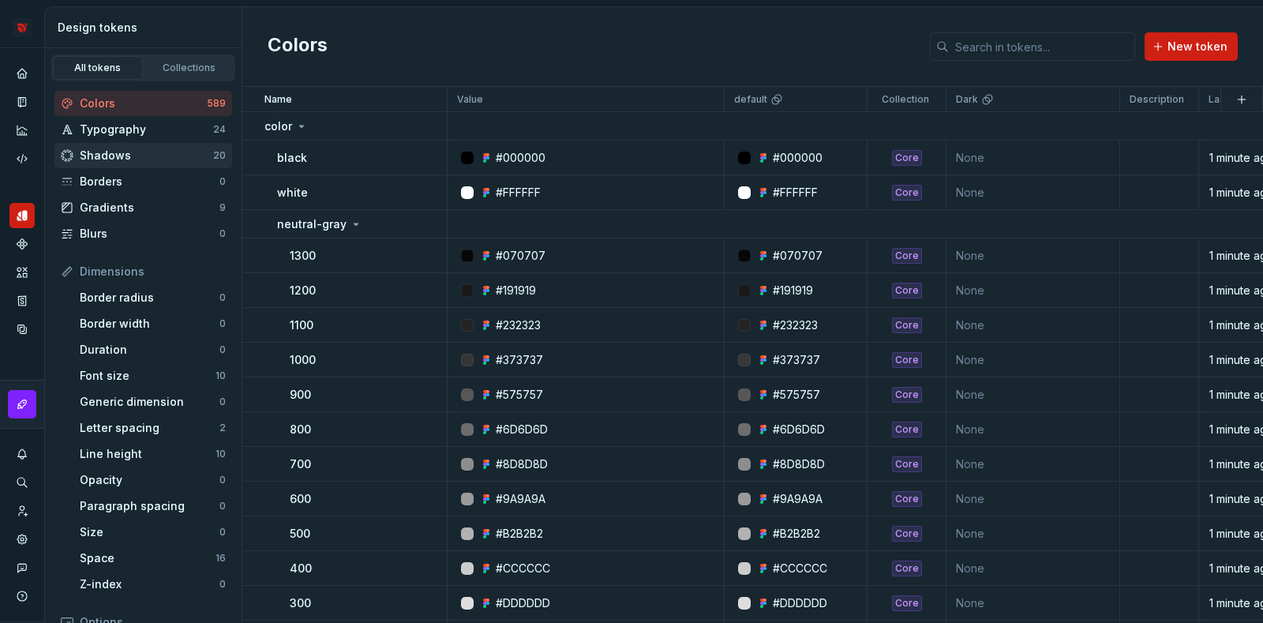
click at [153, 160] on div "Shadows" at bounding box center [146, 156] width 133 height 16
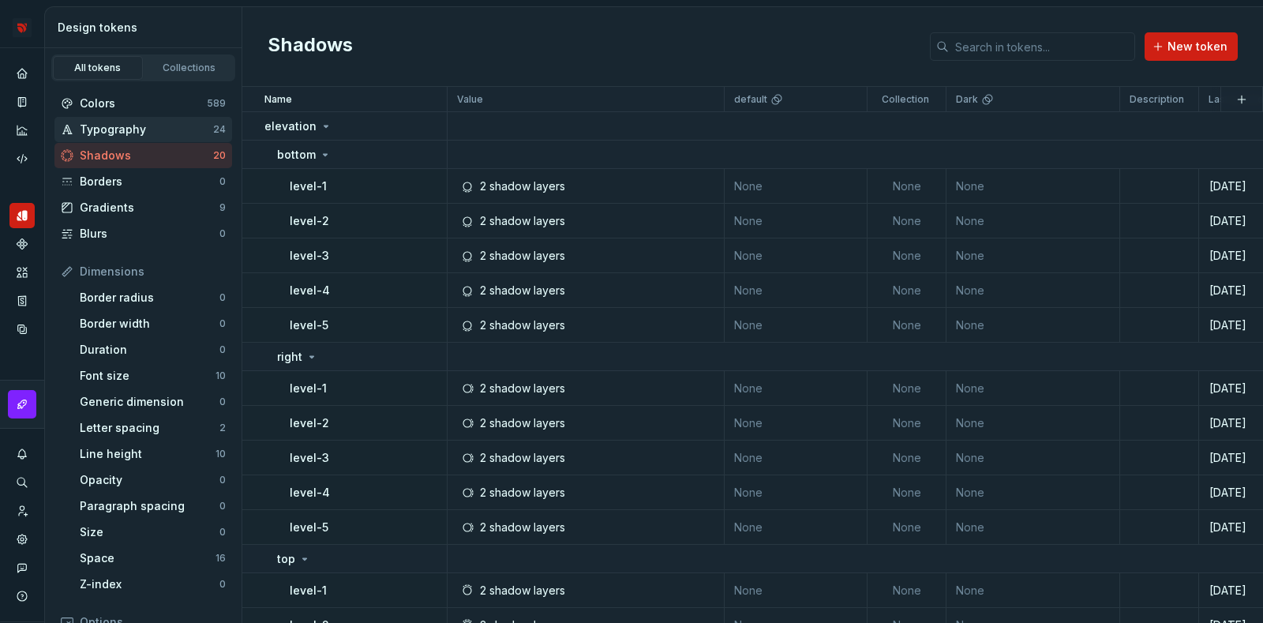
click at [146, 131] on div "Typography" at bounding box center [146, 130] width 133 height 16
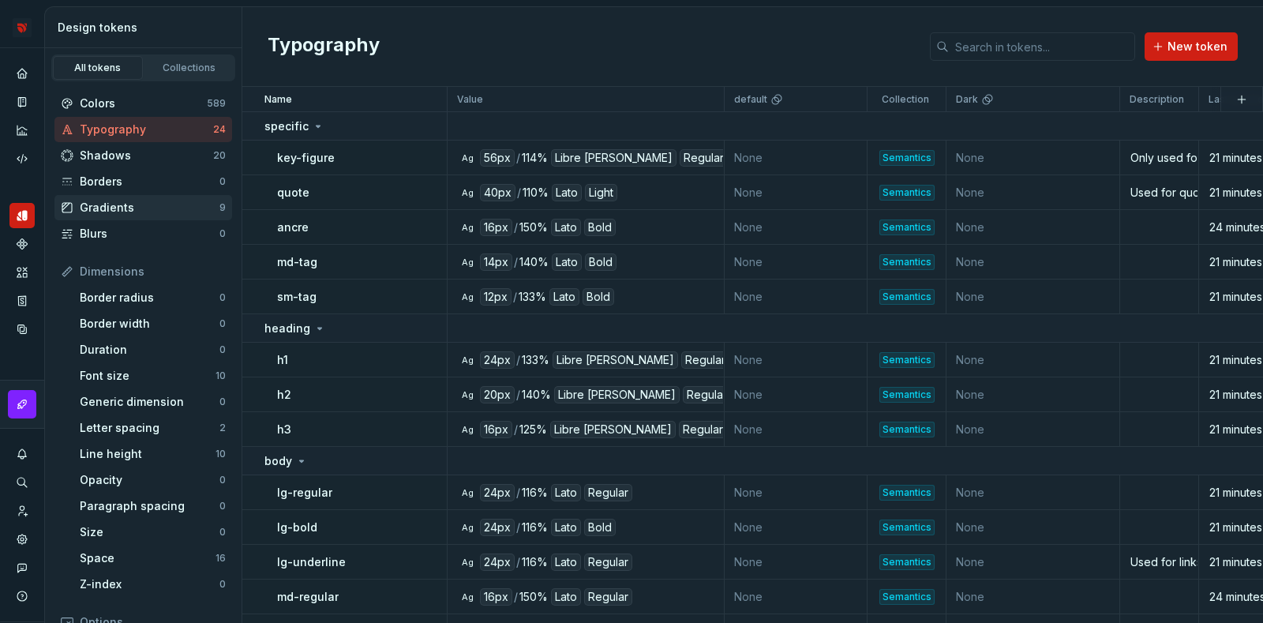
click at [137, 209] on div "Gradients" at bounding box center [150, 208] width 140 height 16
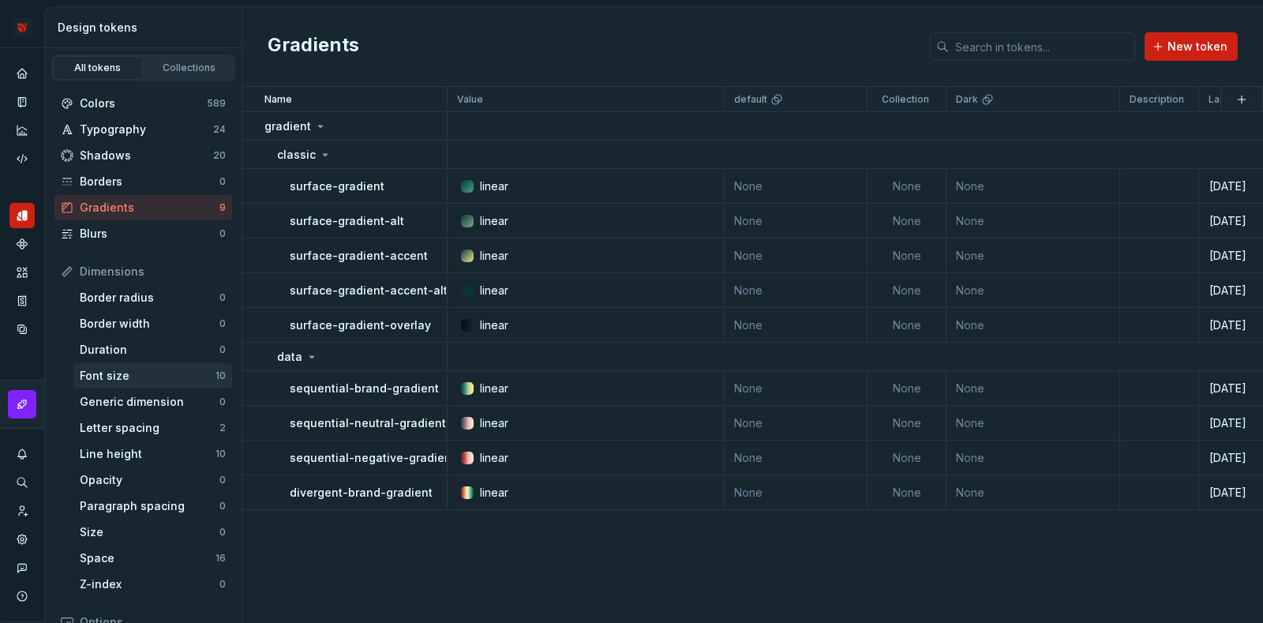
click at [126, 373] on div "Font size" at bounding box center [148, 376] width 136 height 16
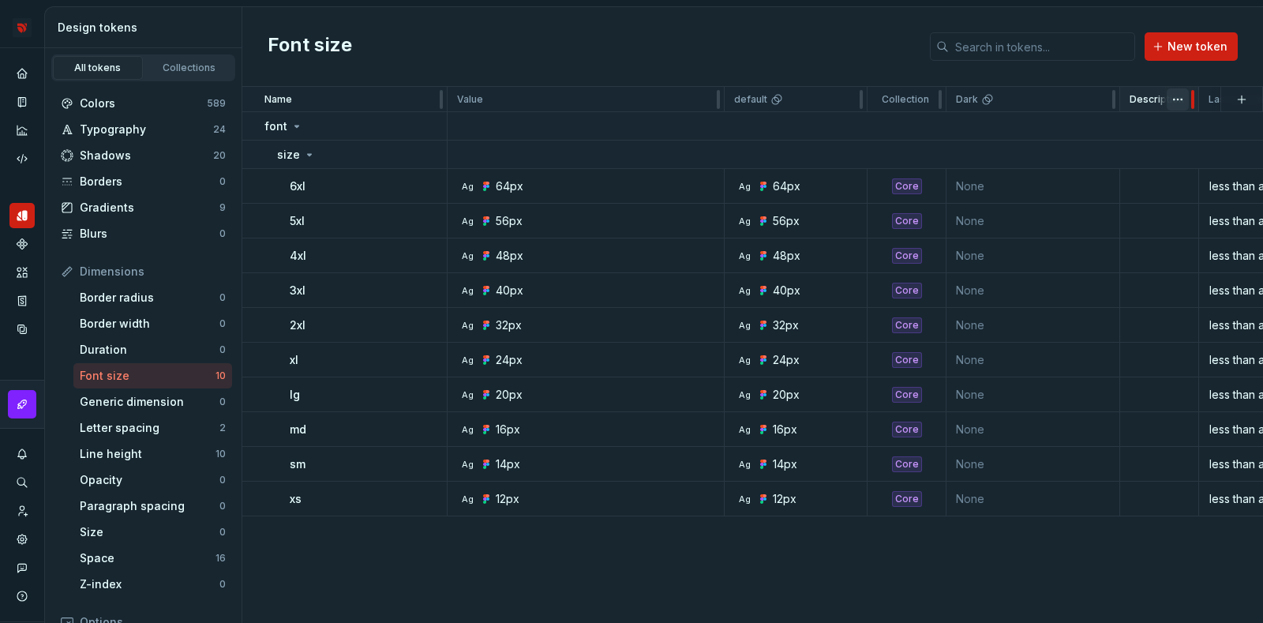
drag, startPoint x: 1197, startPoint y: 96, endPoint x: 1184, endPoint y: 96, distance: 13.4
click at [1184, 96] on div "Description" at bounding box center [1159, 99] width 79 height 25
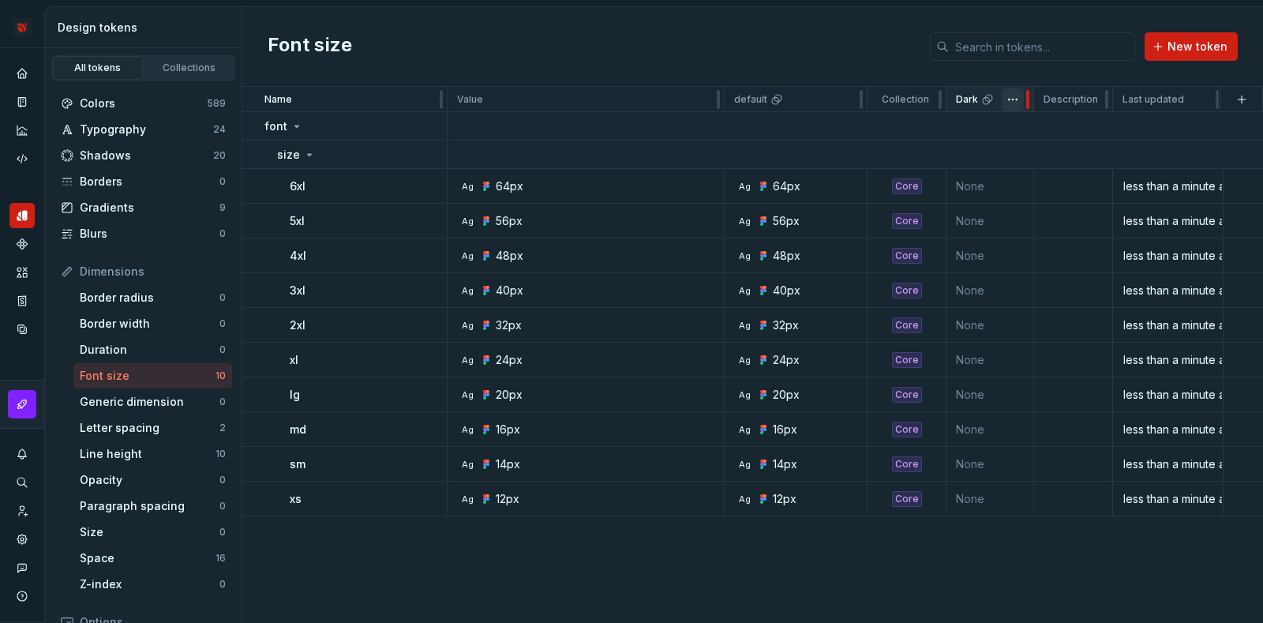
drag, startPoint x: 1114, startPoint y: 100, endPoint x: 1030, endPoint y: 100, distance: 83.7
click at [1030, 100] on div at bounding box center [1027, 99] width 13 height 25
click at [129, 163] on div "Shadows" at bounding box center [146, 156] width 133 height 16
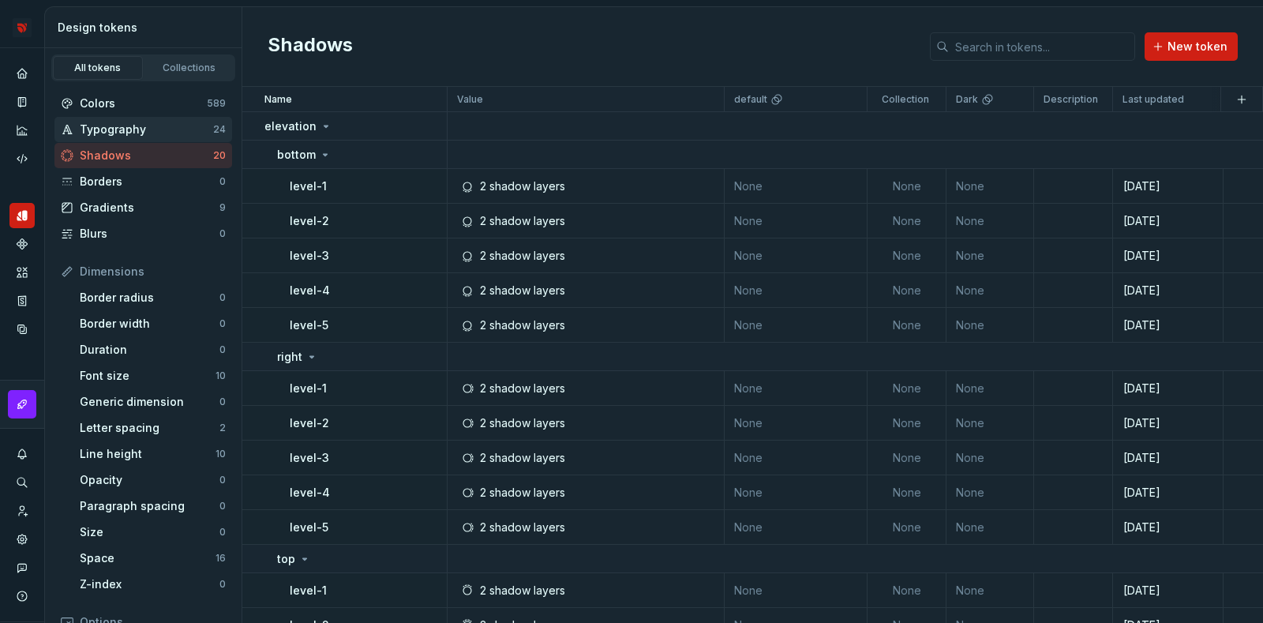
click at [126, 122] on div "Typography" at bounding box center [146, 130] width 133 height 16
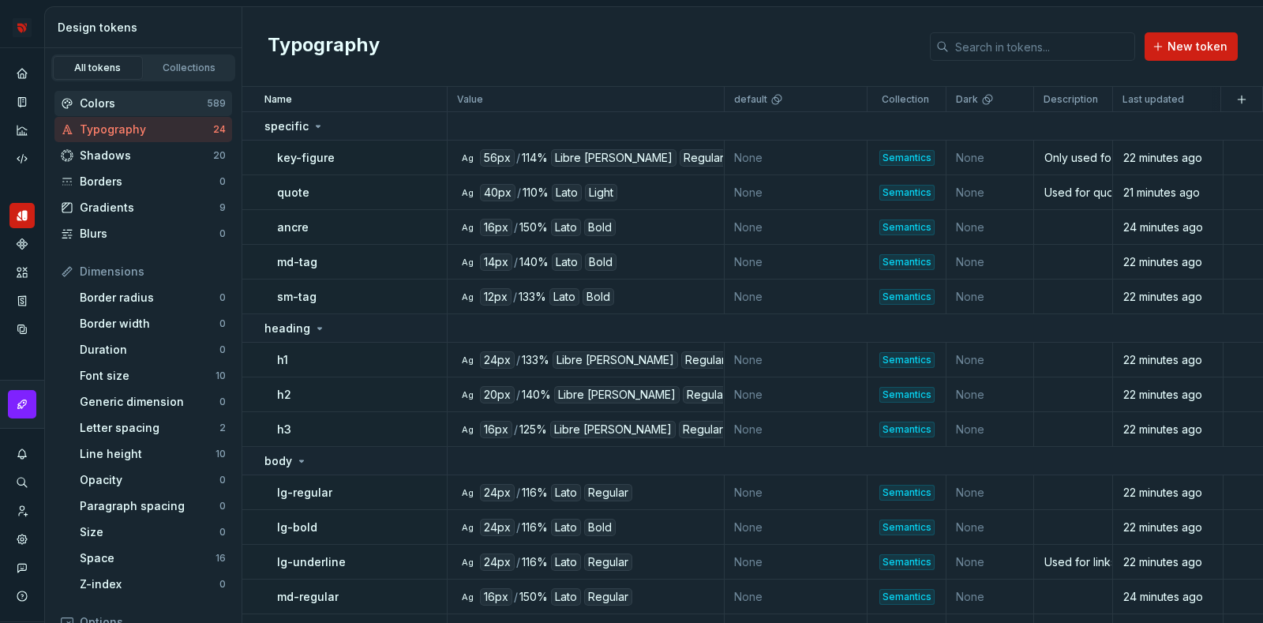
click at [166, 98] on div "Colors" at bounding box center [143, 104] width 127 height 16
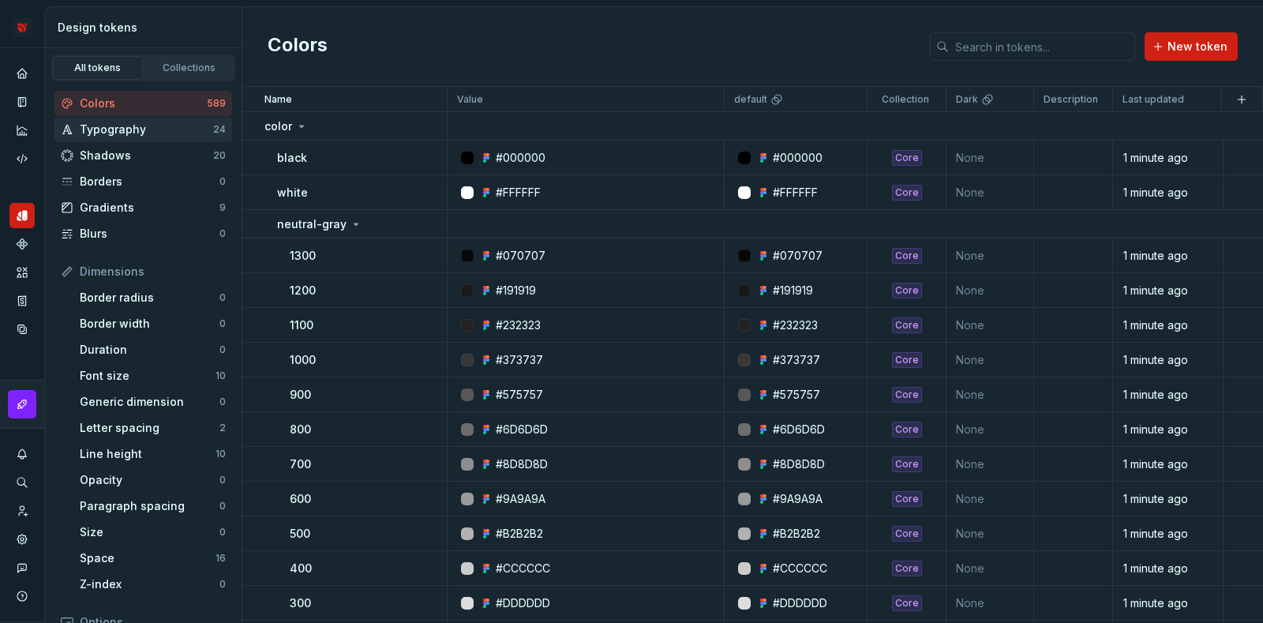
click at [156, 130] on div "Typography" at bounding box center [146, 130] width 133 height 16
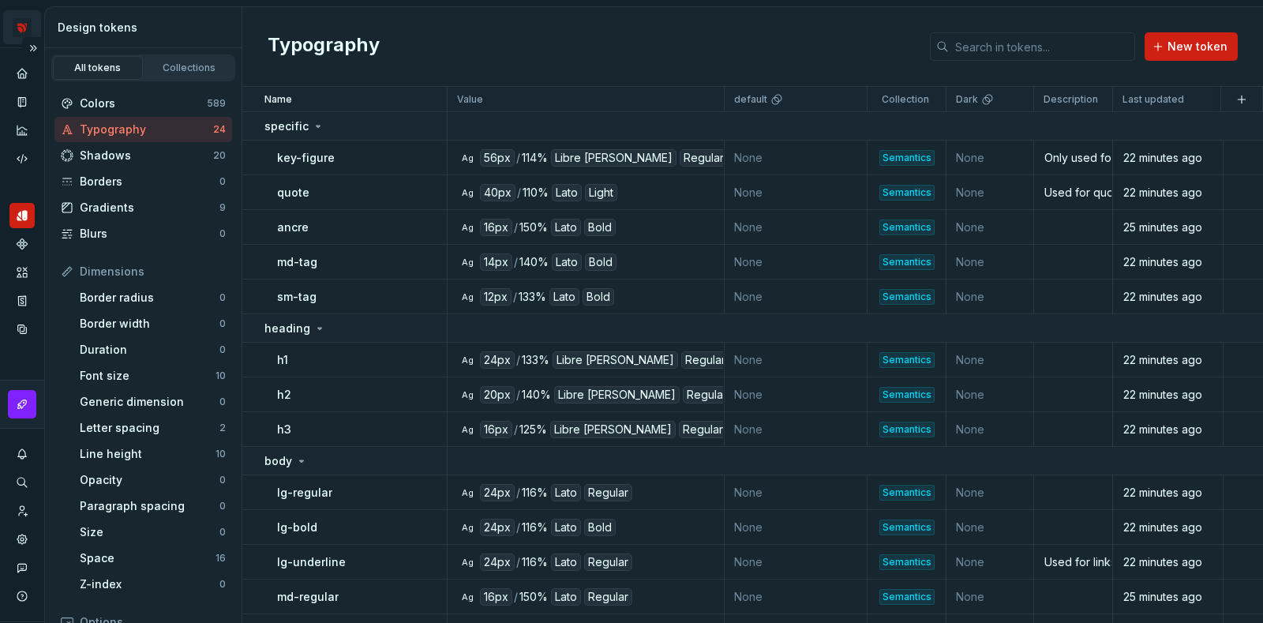
click at [22, 21] on html "Bridge D Design system data Design tokens All tokens Collections Colors 589 Typ…" at bounding box center [631, 311] width 1263 height 623
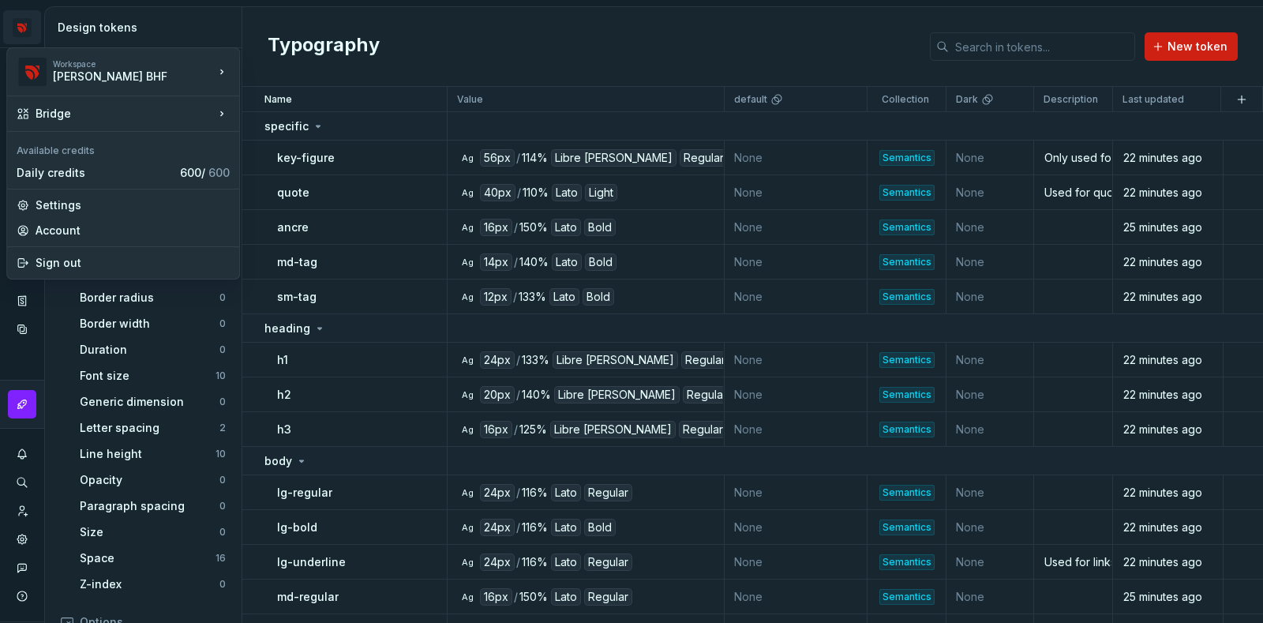
click at [21, 14] on html "Bridge D Design system data Design tokens All tokens Collections Colors 589 Typ…" at bounding box center [631, 311] width 1263 height 623
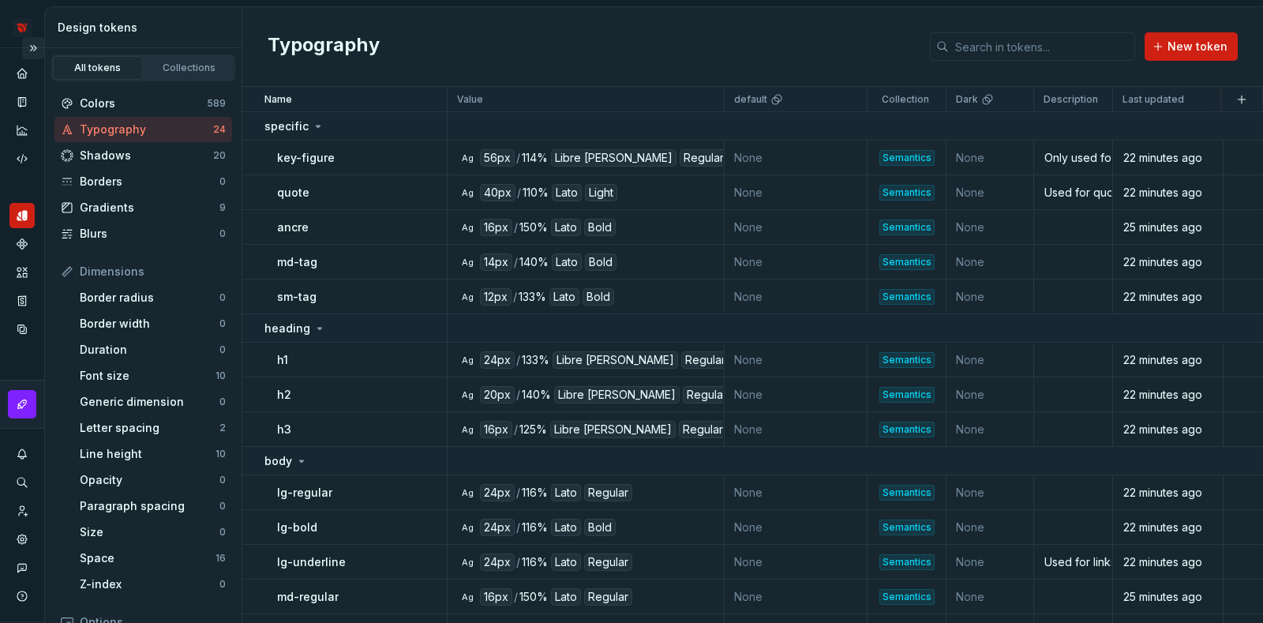
click at [24, 45] on button "Expand sidebar" at bounding box center [33, 48] width 22 height 22
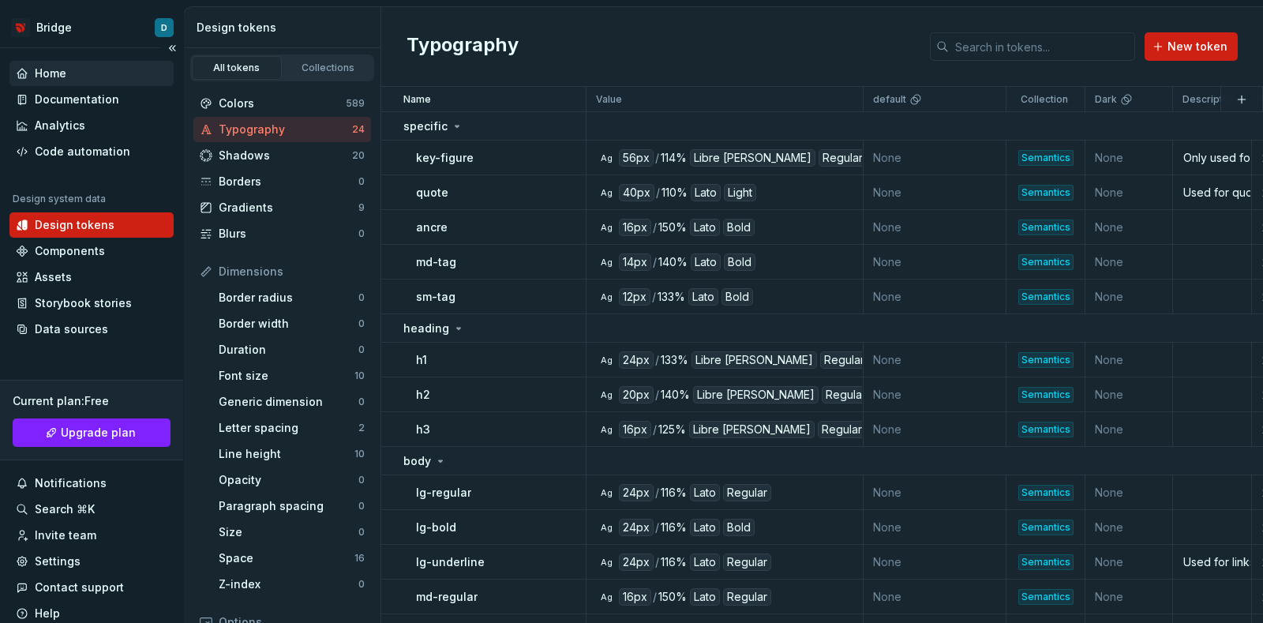
click at [39, 71] on div "Home" at bounding box center [51, 74] width 32 height 16
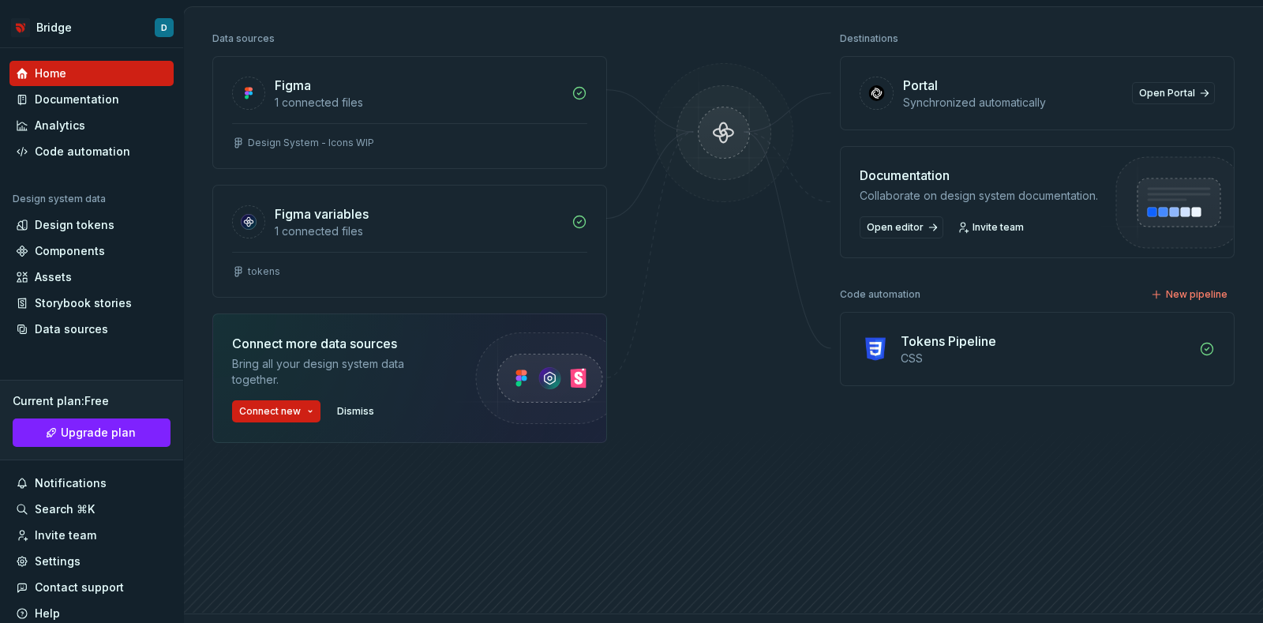
scroll to position [98, 0]
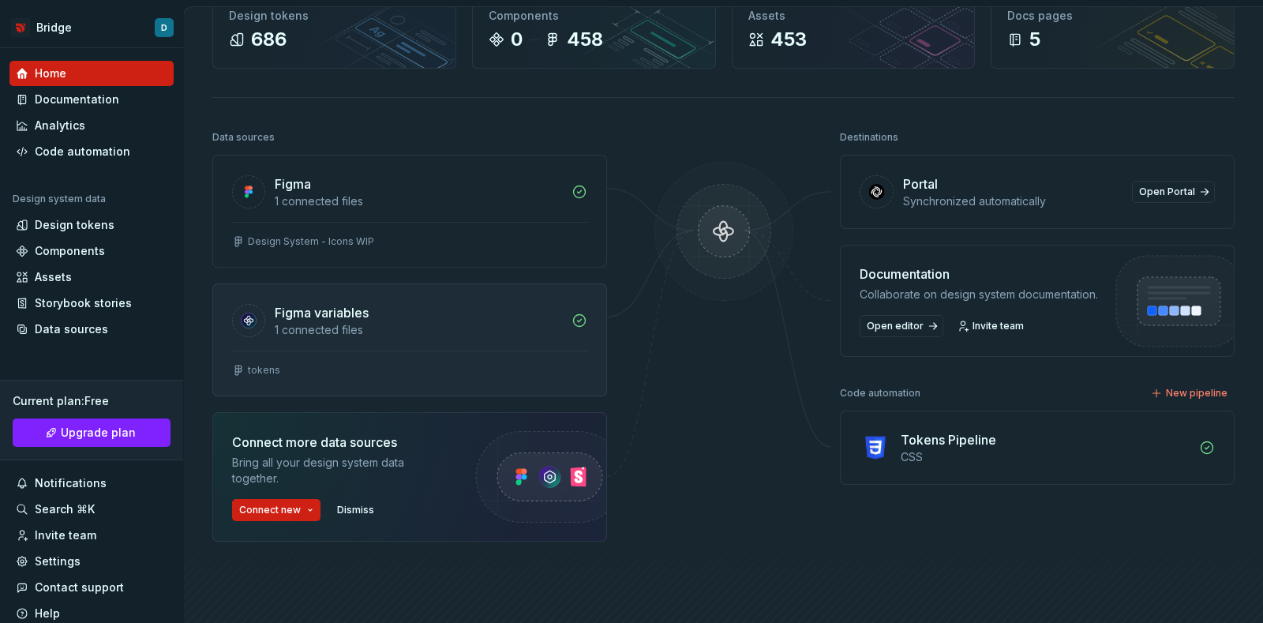
click at [320, 322] on div "1 connected files" at bounding box center [418, 330] width 287 height 16
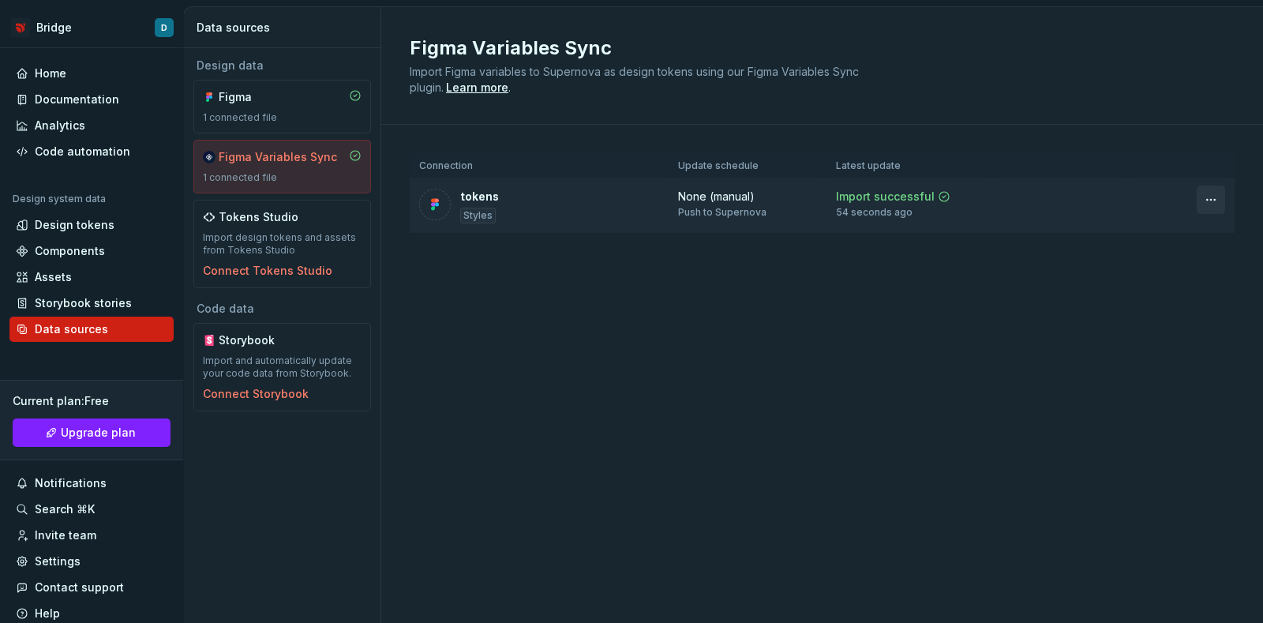
click at [1212, 202] on html "Bridge D Home Documentation Analytics Code automation Design system data Design…" at bounding box center [631, 311] width 1263 height 623
click at [748, 359] on html "Bridge D Home Documentation Analytics Code automation Design system data Design…" at bounding box center [631, 311] width 1263 height 623
click at [79, 233] on div "Design tokens" at bounding box center [91, 224] width 164 height 25
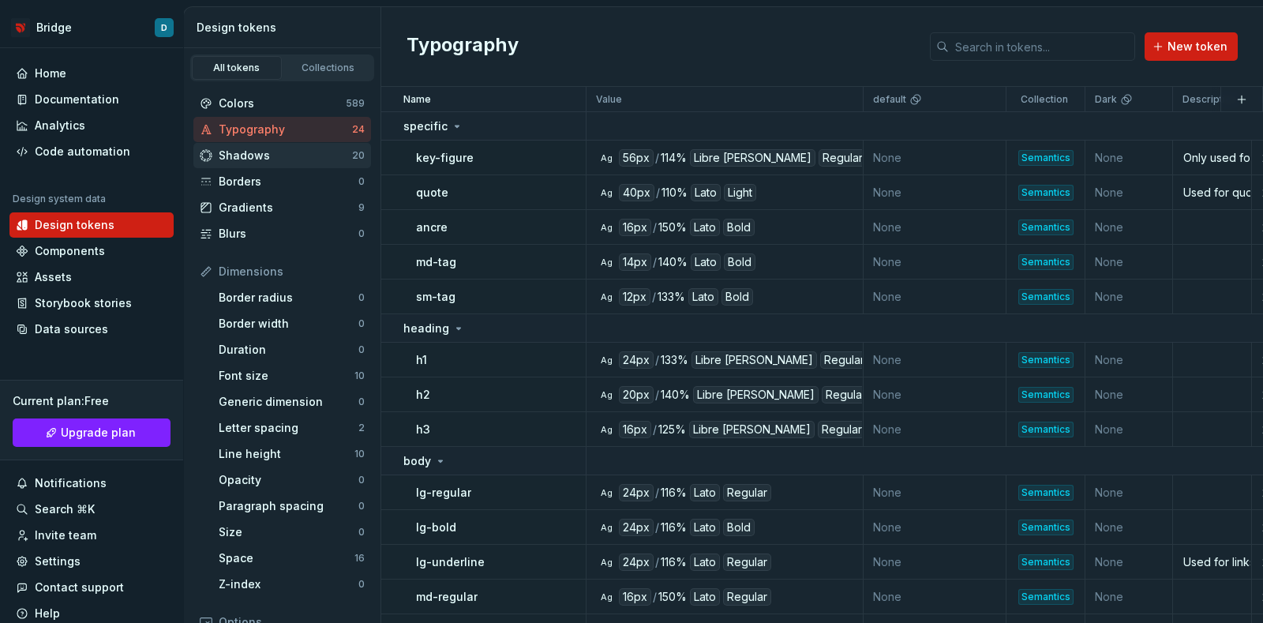
click at [280, 163] on div "Shadows" at bounding box center [285, 156] width 133 height 16
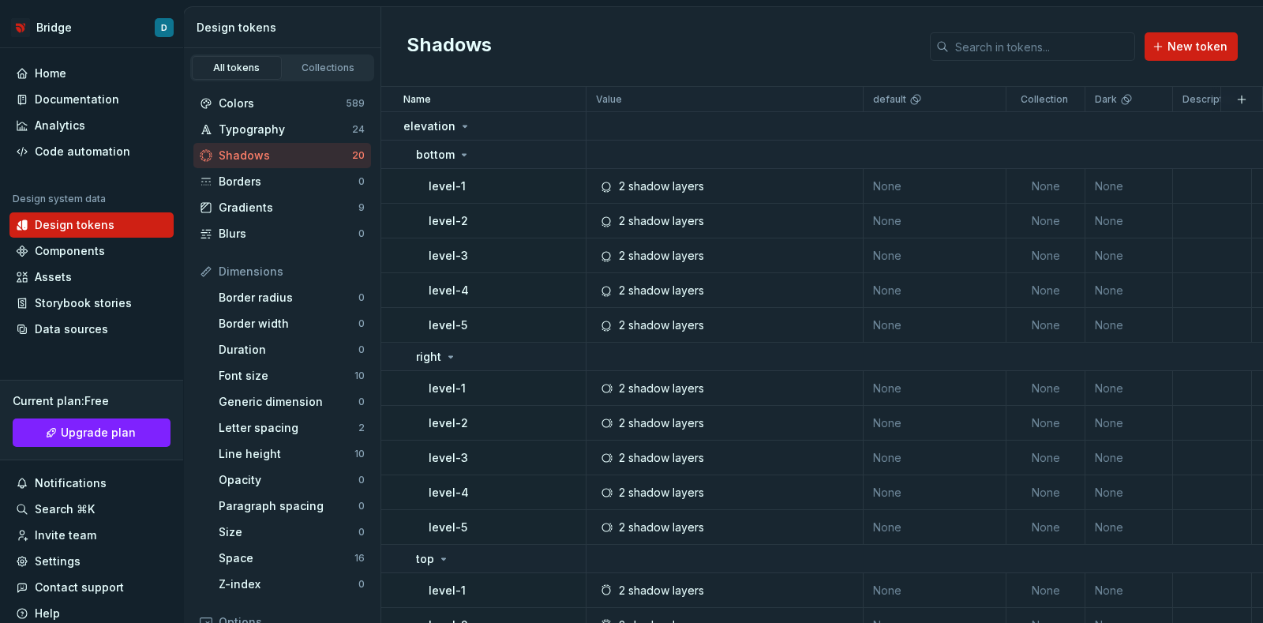
drag, startPoint x: 267, startPoint y: 155, endPoint x: 245, endPoint y: 145, distance: 23.7
click at [245, 145] on div "Shadows 20" at bounding box center [282, 155] width 178 height 25
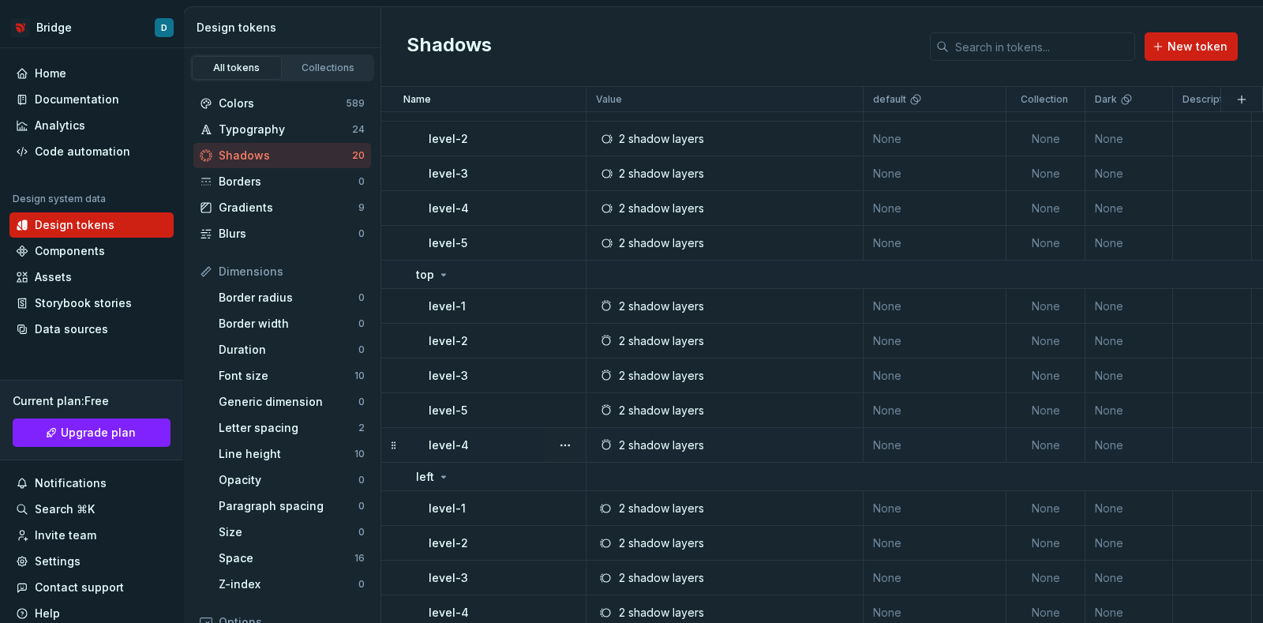
scroll to position [335, 0]
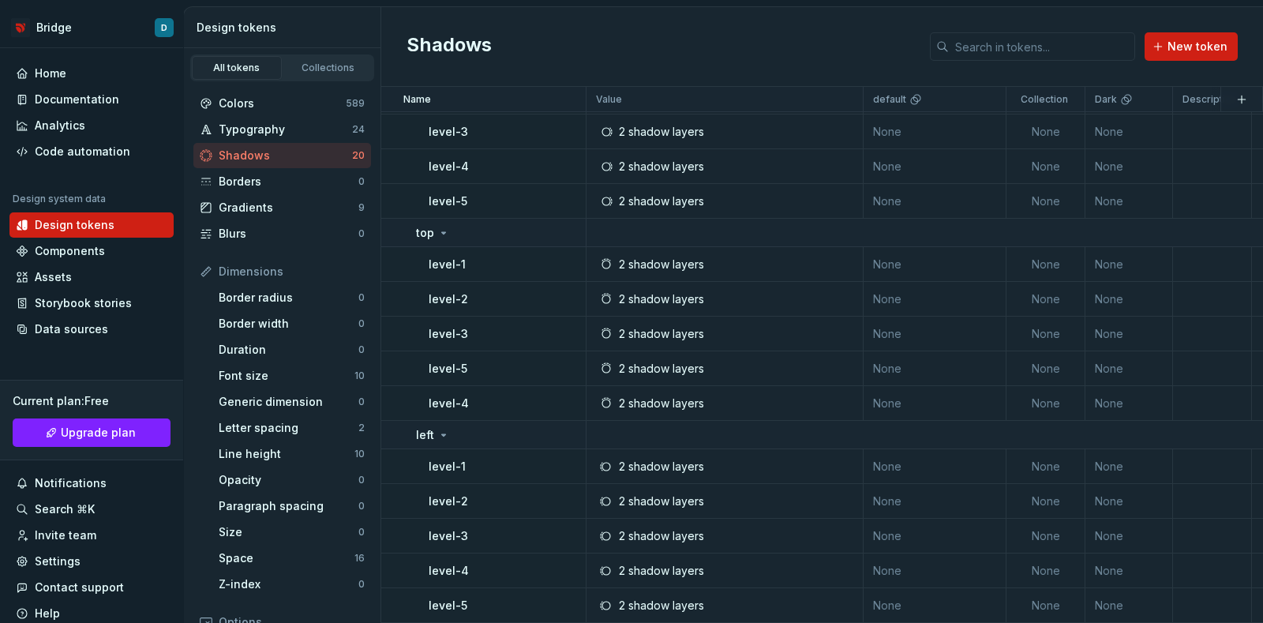
drag, startPoint x: 229, startPoint y: 99, endPoint x: 241, endPoint y: 73, distance: 29.3
click at [229, 100] on div "Colors" at bounding box center [282, 104] width 127 height 16
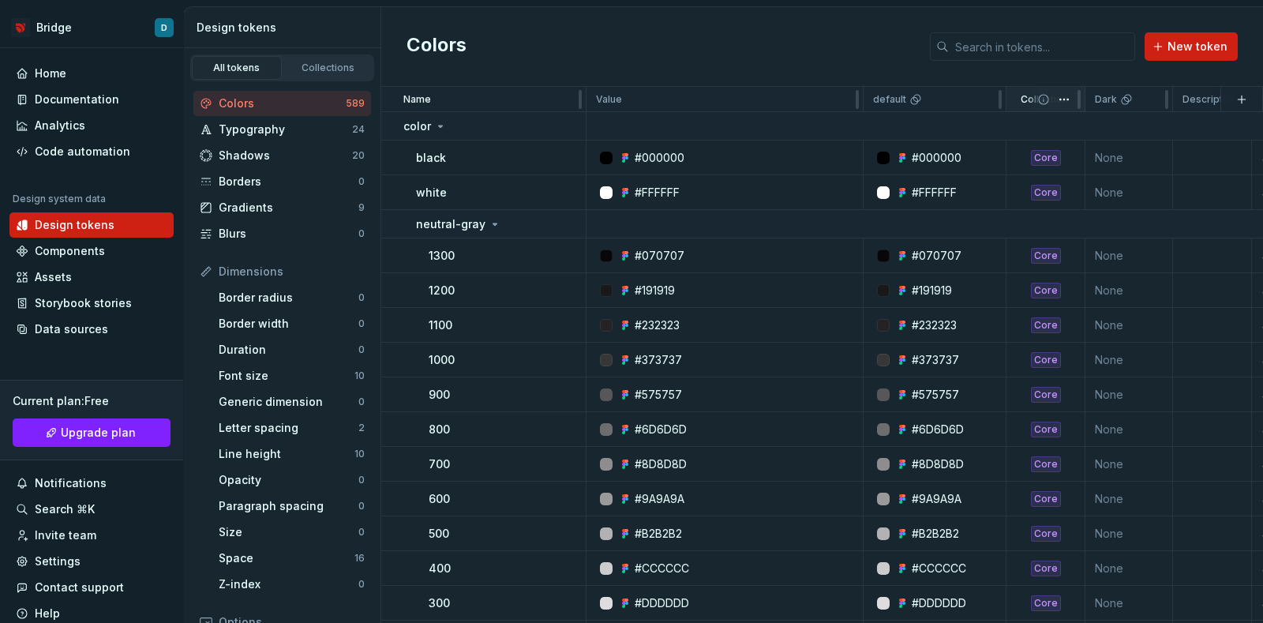
click at [1044, 101] on icon at bounding box center [1043, 99] width 13 height 13
click at [1070, 101] on html "Bridge D Home Documentation Analytics Code automation Design system data Design…" at bounding box center [631, 311] width 1263 height 623
click at [1067, 99] on html "Bridge D Home Documentation Analytics Code automation Design system data Design…" at bounding box center [631, 311] width 1263 height 623
click at [891, 102] on p "default" at bounding box center [889, 99] width 33 height 13
click at [1037, 100] on icon at bounding box center [1043, 99] width 13 height 13
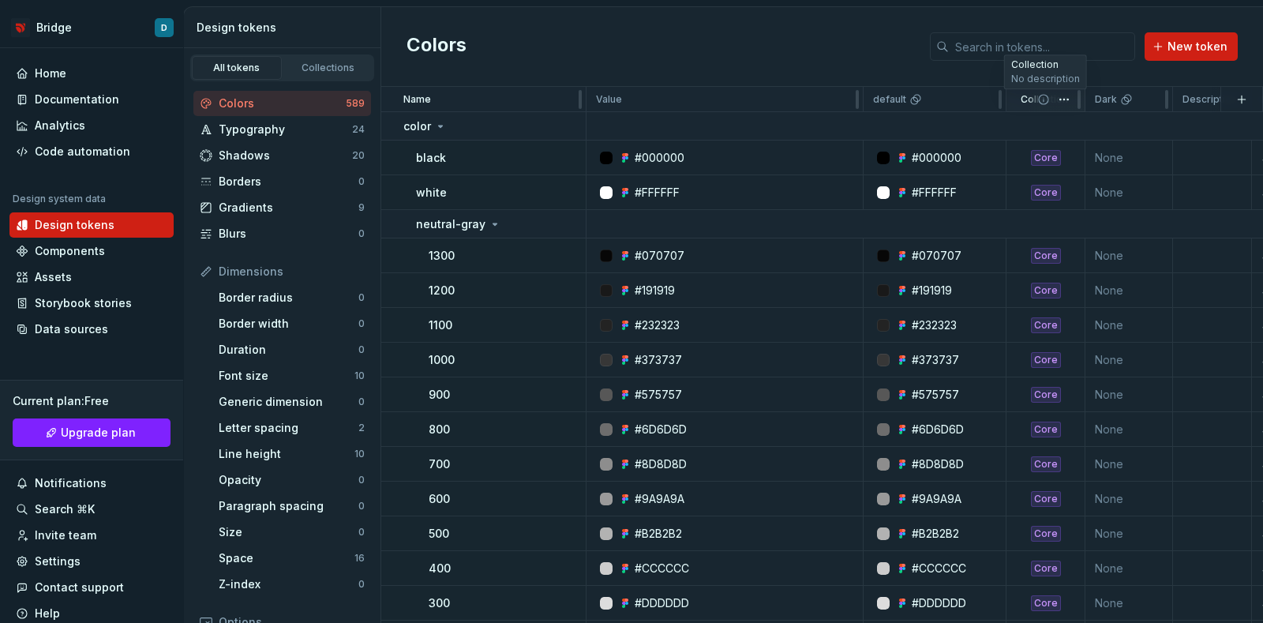
click at [1048, 101] on icon at bounding box center [1043, 99] width 13 height 13
click at [1065, 103] on html "Bridge D Home Documentation Analytics Code automation Design system data Design…" at bounding box center [631, 311] width 1263 height 623
click at [1064, 100] on html "Bridge D Home Documentation Analytics Code automation Design system data Design…" at bounding box center [631, 311] width 1263 height 623
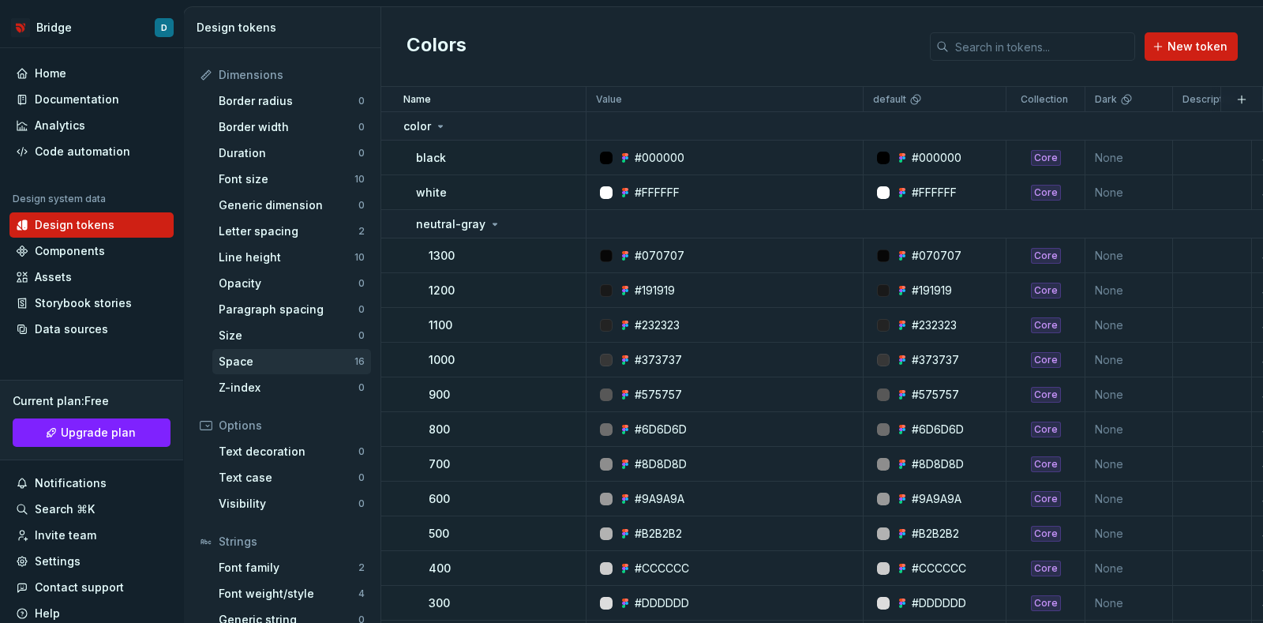
click at [299, 370] on div "Space 16" at bounding box center [291, 361] width 159 height 25
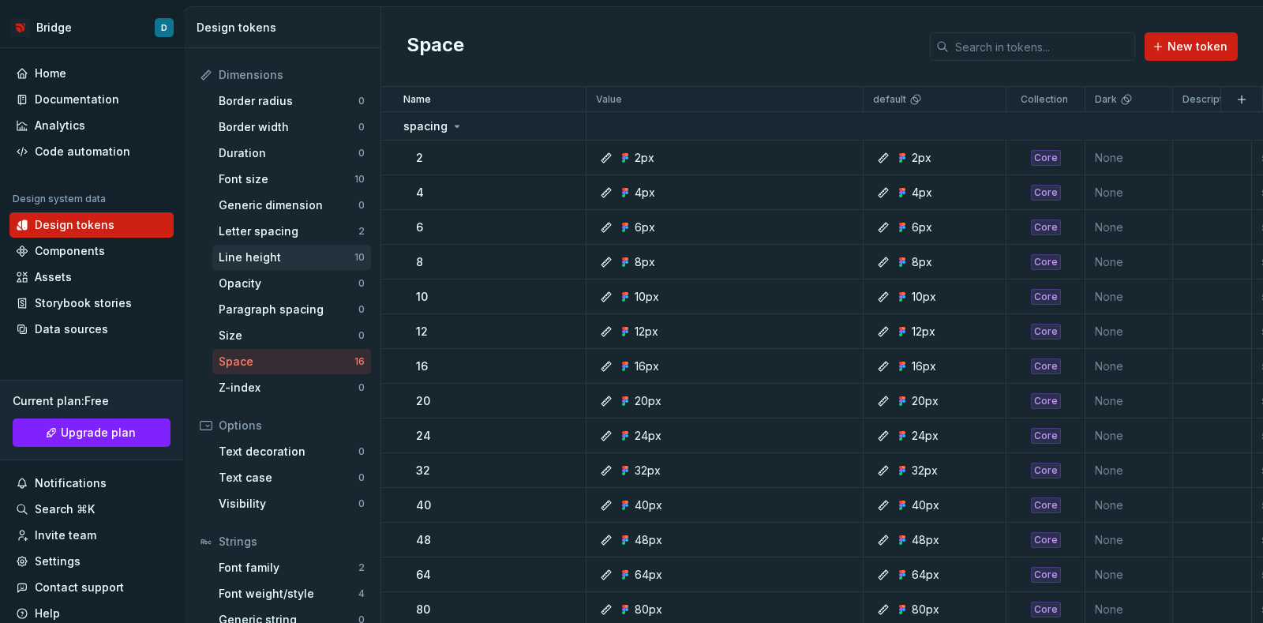
click at [270, 253] on div "Line height" at bounding box center [287, 257] width 136 height 16
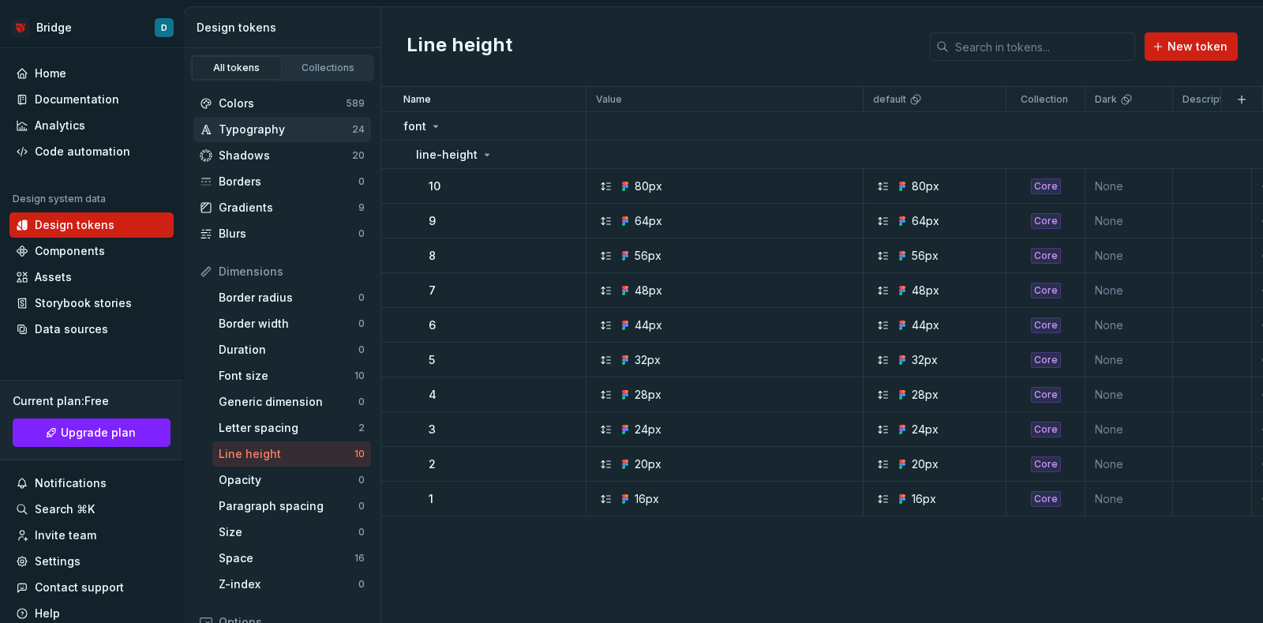
click at [260, 132] on div "Typography" at bounding box center [285, 130] width 133 height 16
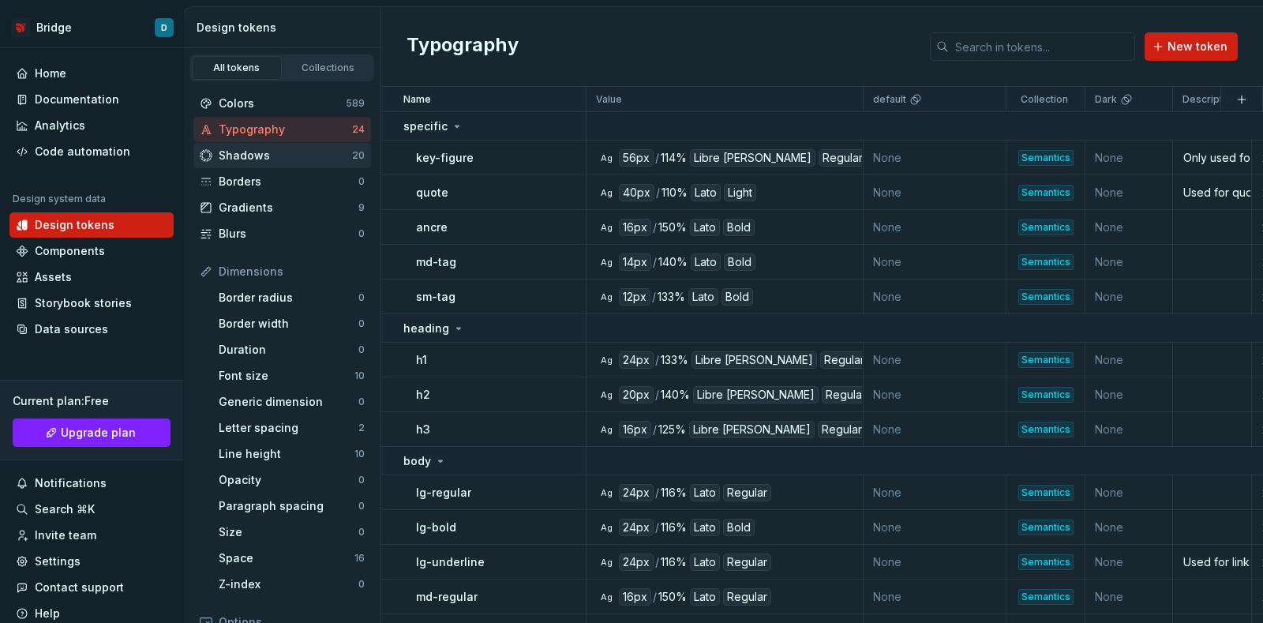
click at [263, 153] on div "Shadows" at bounding box center [285, 156] width 133 height 16
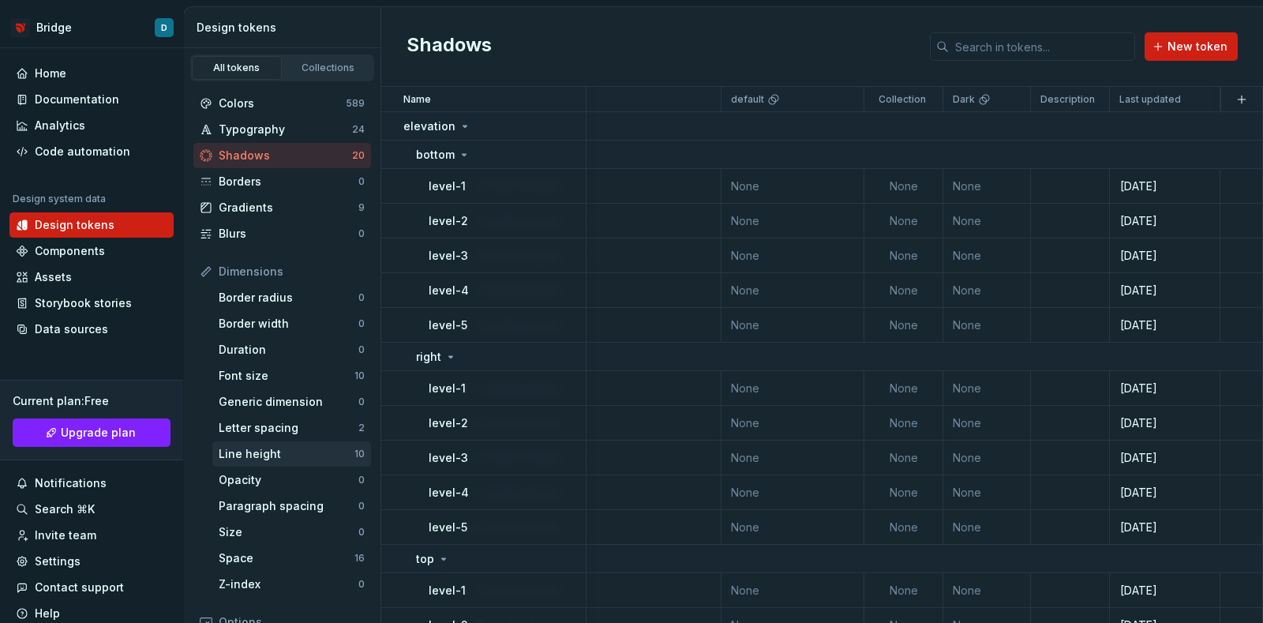
scroll to position [98, 0]
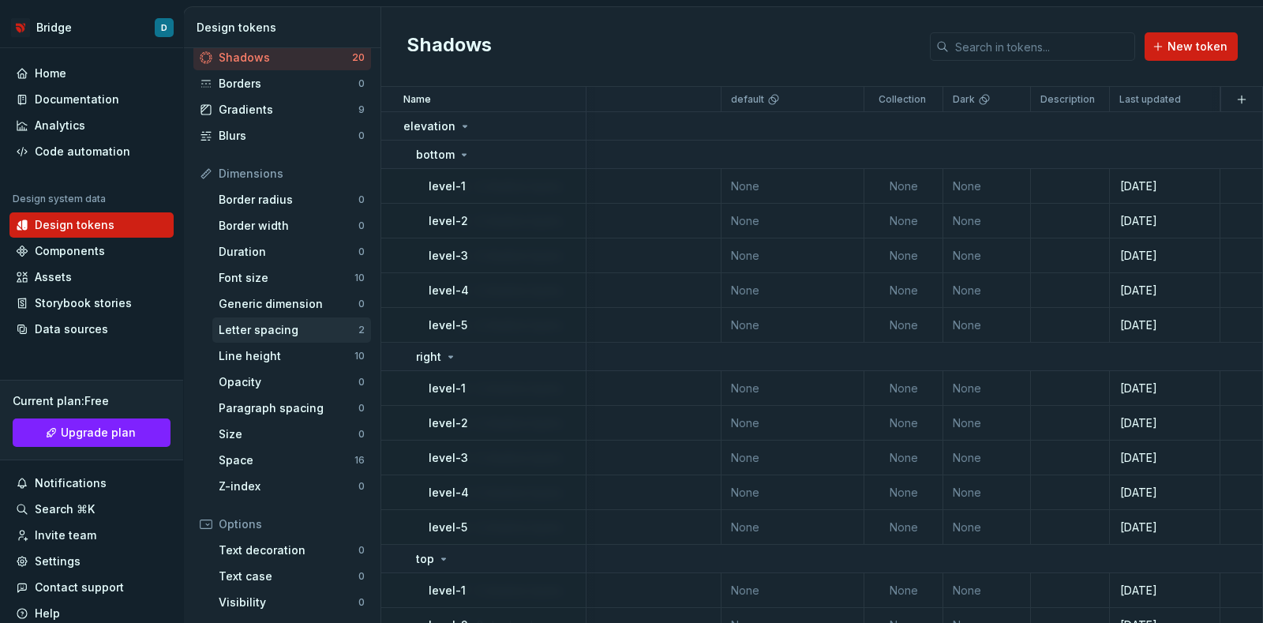
click at [318, 336] on div "Letter spacing 2" at bounding box center [291, 329] width 159 height 25
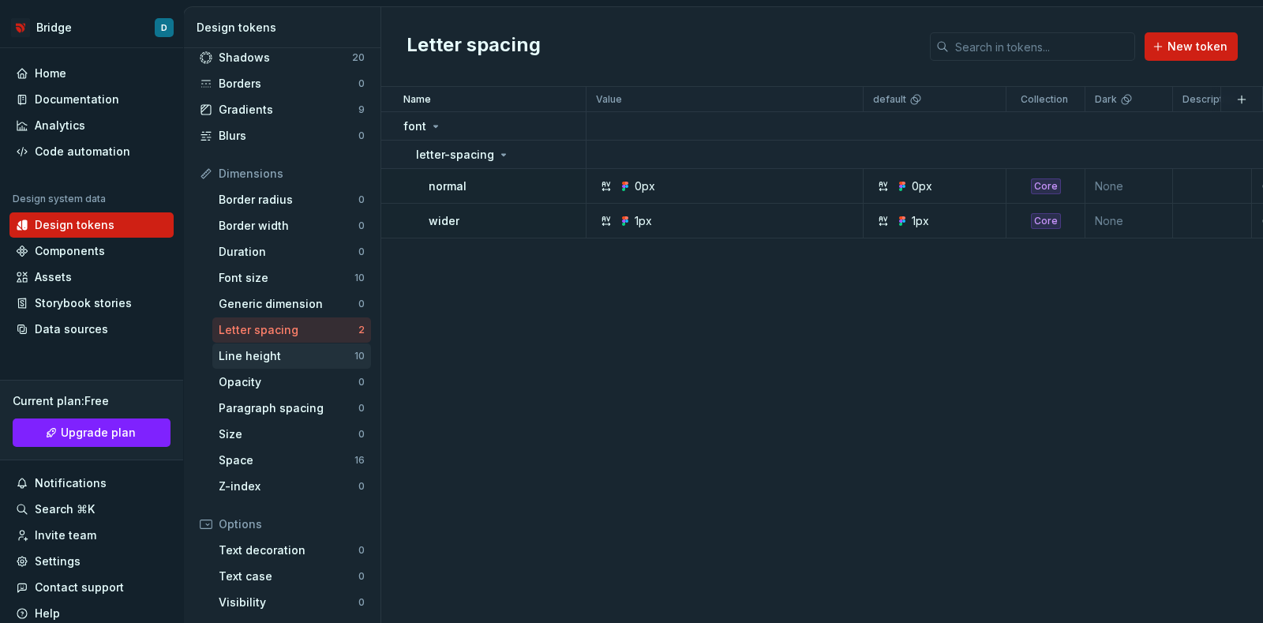
click at [318, 354] on div "Line height" at bounding box center [287, 356] width 136 height 16
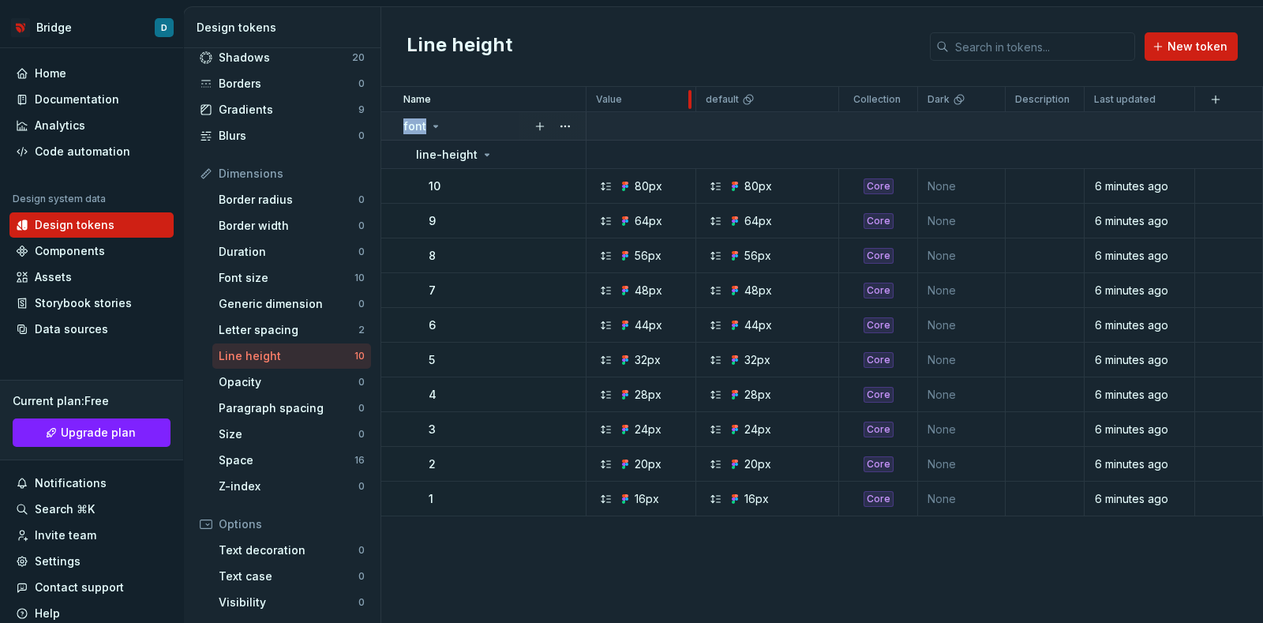
drag, startPoint x: 858, startPoint y: 100, endPoint x: 691, endPoint y: 116, distance: 167.3
click at [691, 116] on table "Name Value default Collection Dark Description Last updated font line-height 10…" at bounding box center [822, 301] width 882 height 429
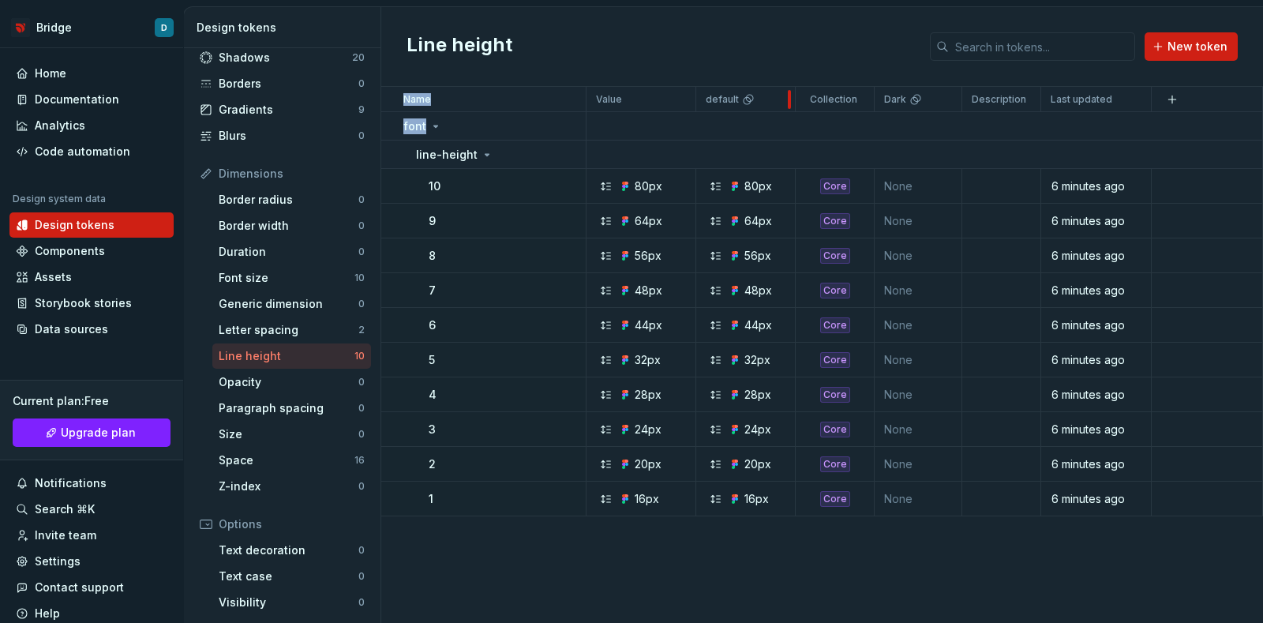
click at [789, 97] on div at bounding box center [789, 99] width 13 height 25
click at [774, 100] on html "Bridge D Home Documentation Analytics Code automation Design system data Design…" at bounding box center [631, 311] width 1263 height 623
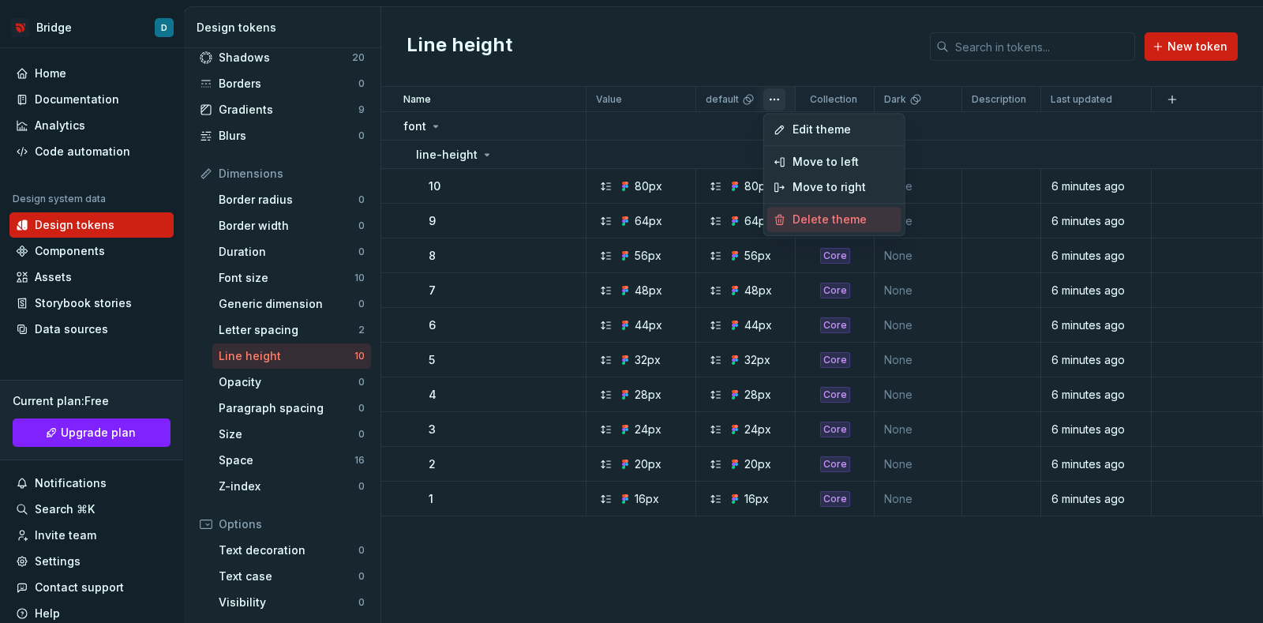
click at [802, 218] on span "Delete theme" at bounding box center [843, 220] width 103 height 16
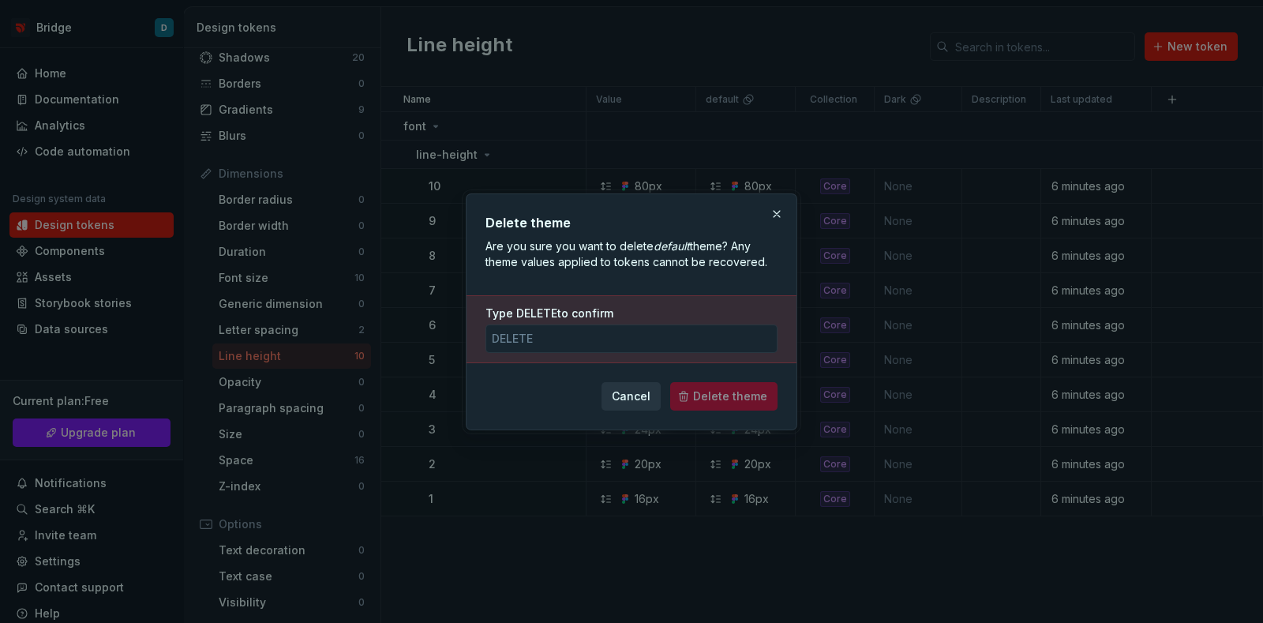
click at [650, 388] on span "Cancel" at bounding box center [631, 396] width 39 height 16
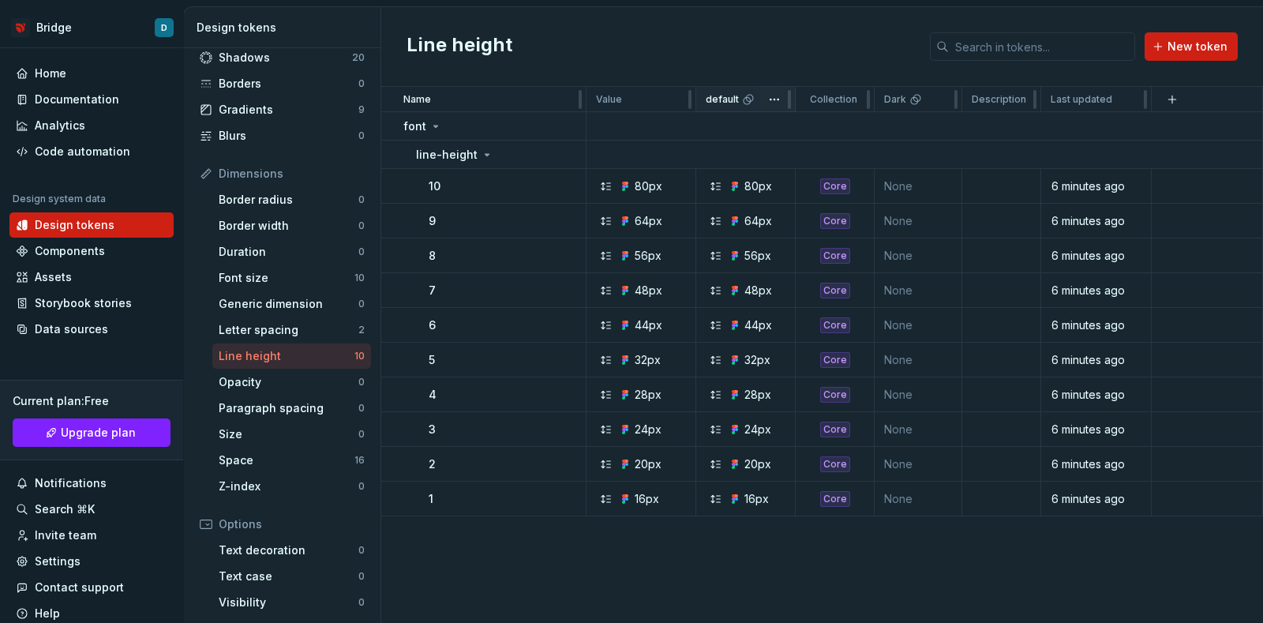
click at [750, 108] on div "default" at bounding box center [745, 99] width 99 height 25
click at [739, 99] on div "default" at bounding box center [730, 99] width 49 height 13
click at [289, 452] on div "Space" at bounding box center [287, 460] width 136 height 16
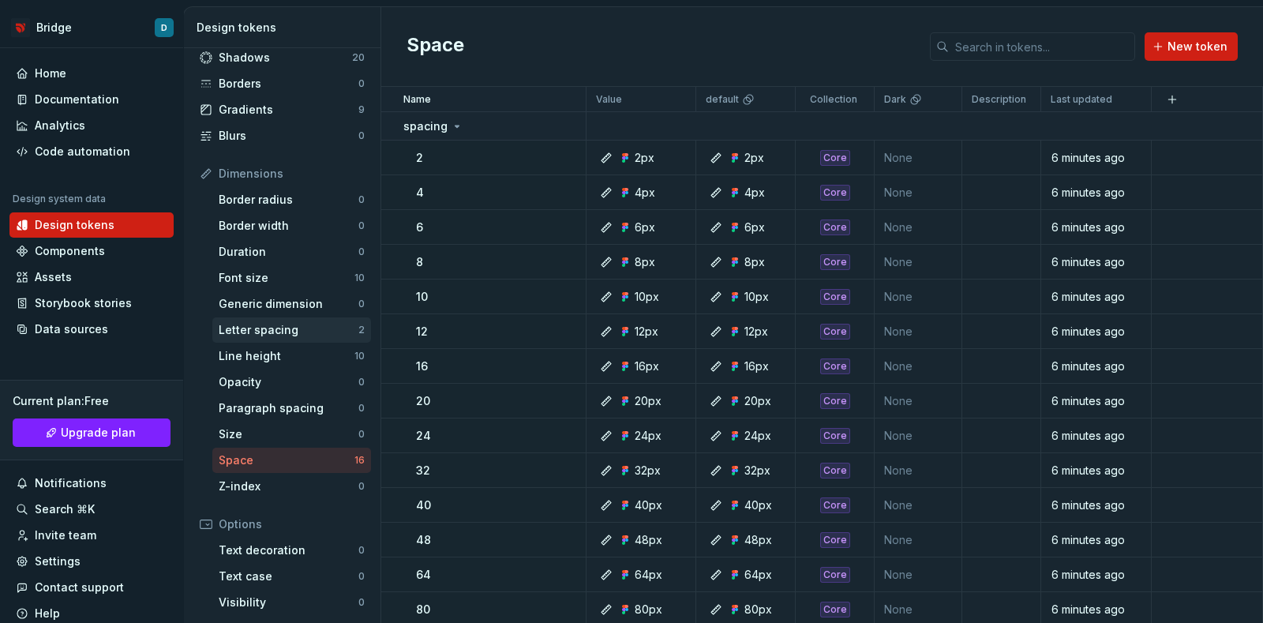
click at [276, 336] on div "Letter spacing 2" at bounding box center [291, 329] width 159 height 25
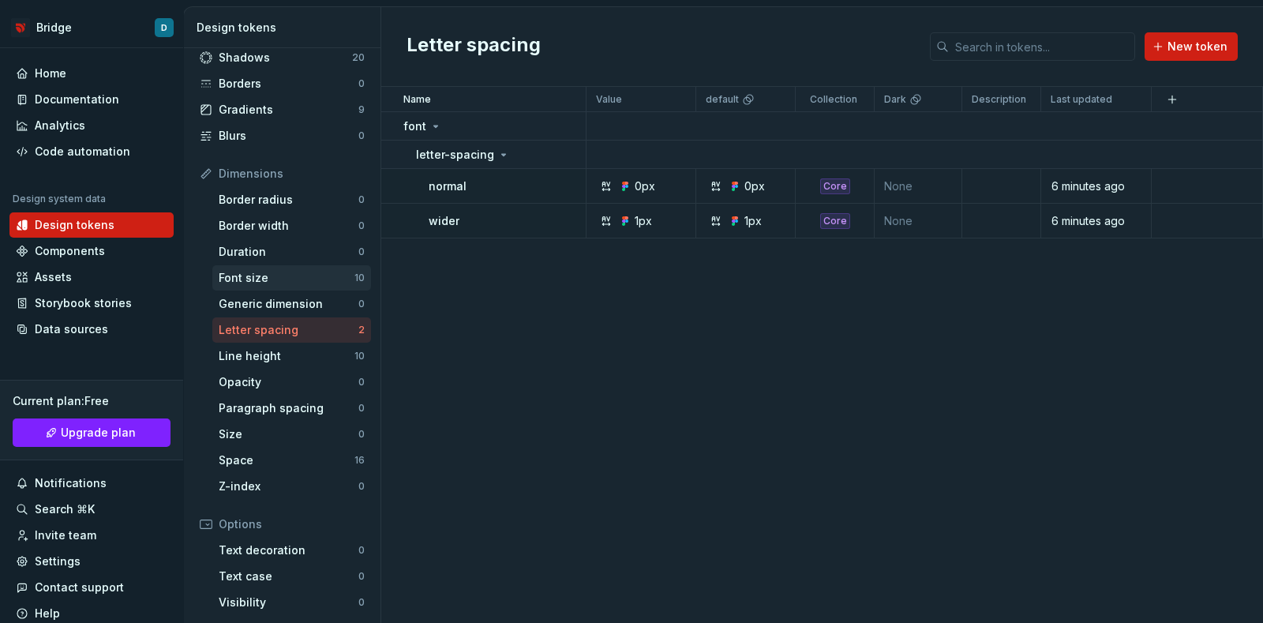
click at [270, 279] on div "Font size" at bounding box center [287, 278] width 136 height 16
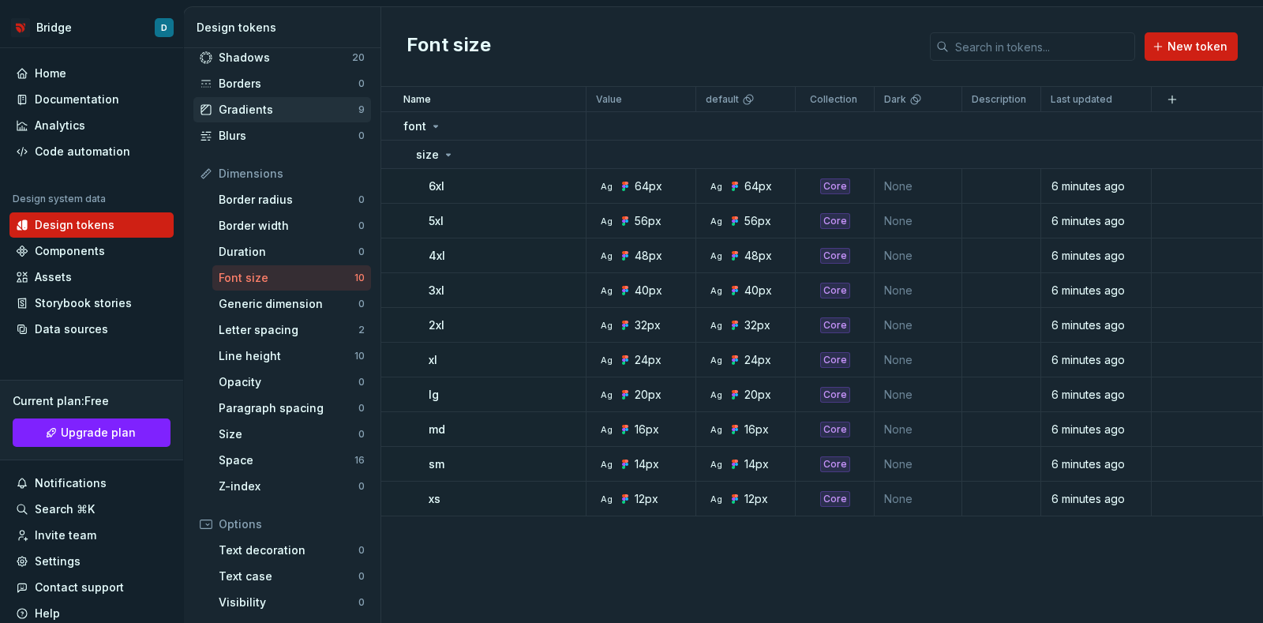
click at [262, 104] on div "Gradients" at bounding box center [289, 110] width 140 height 16
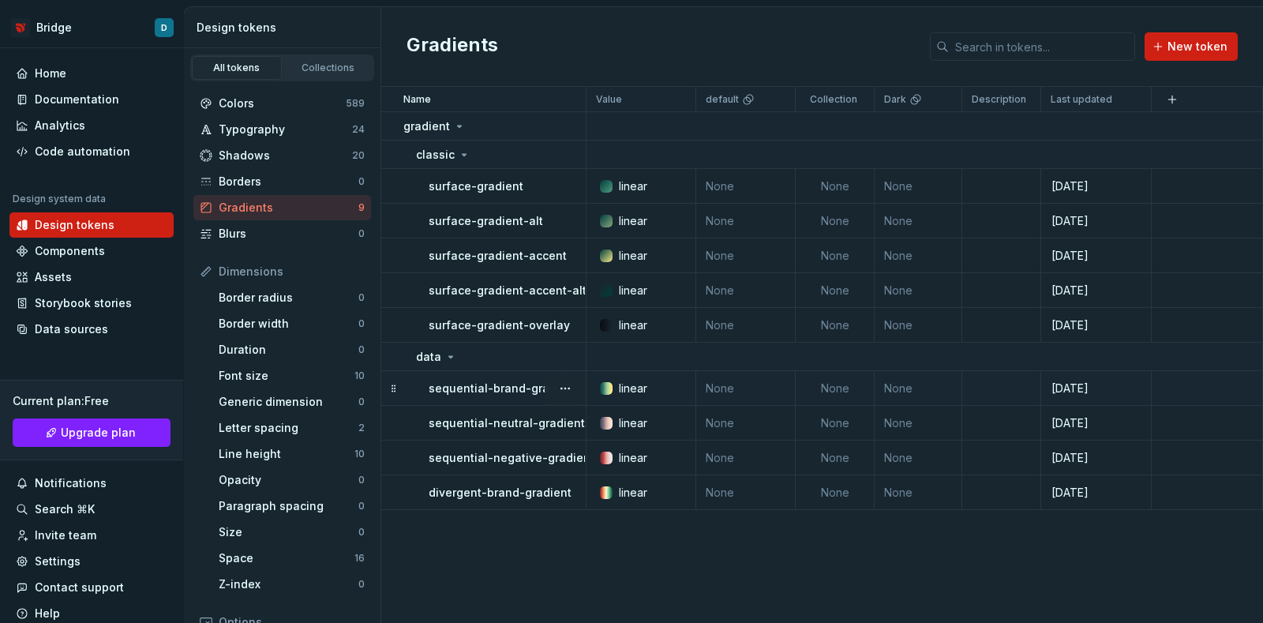
click at [675, 380] on div "linear" at bounding box center [646, 388] width 98 height 16
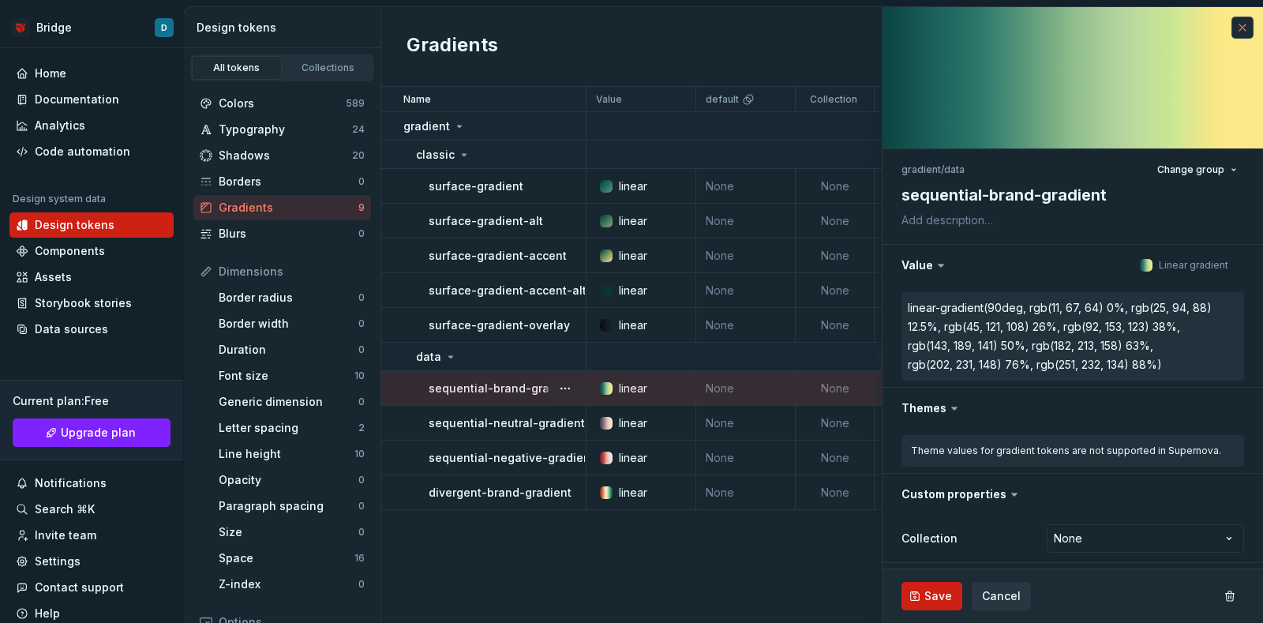
click at [1231, 28] on button "button" at bounding box center [1242, 28] width 22 height 22
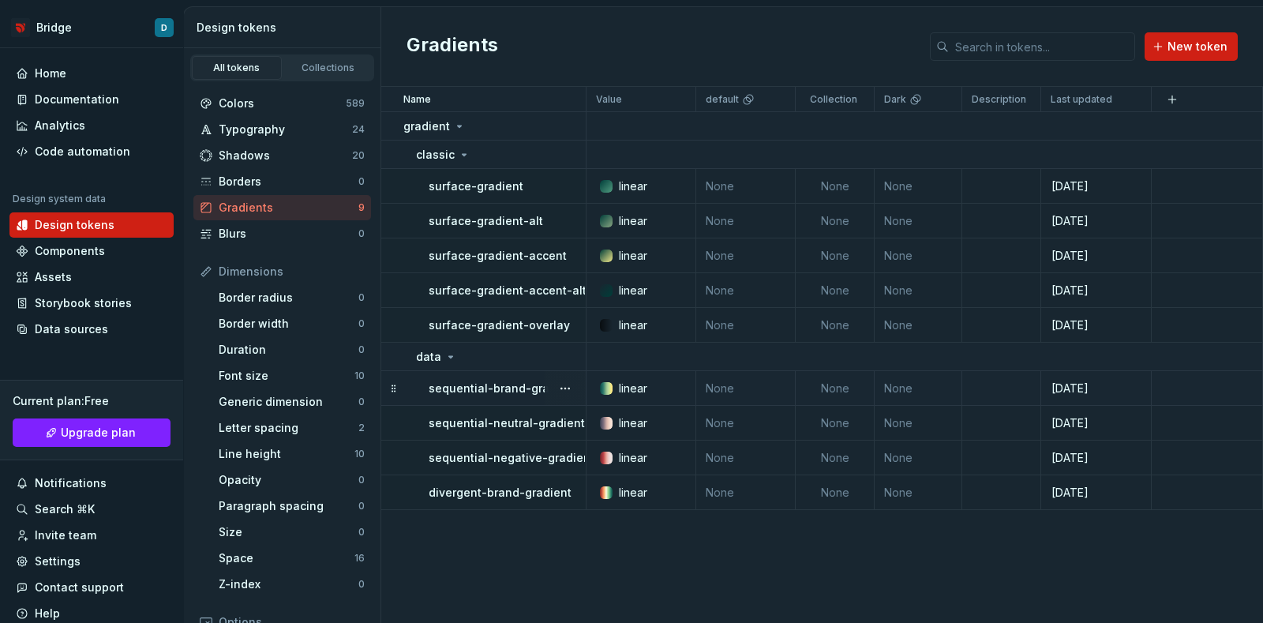
click at [608, 387] on div at bounding box center [606, 388] width 13 height 13
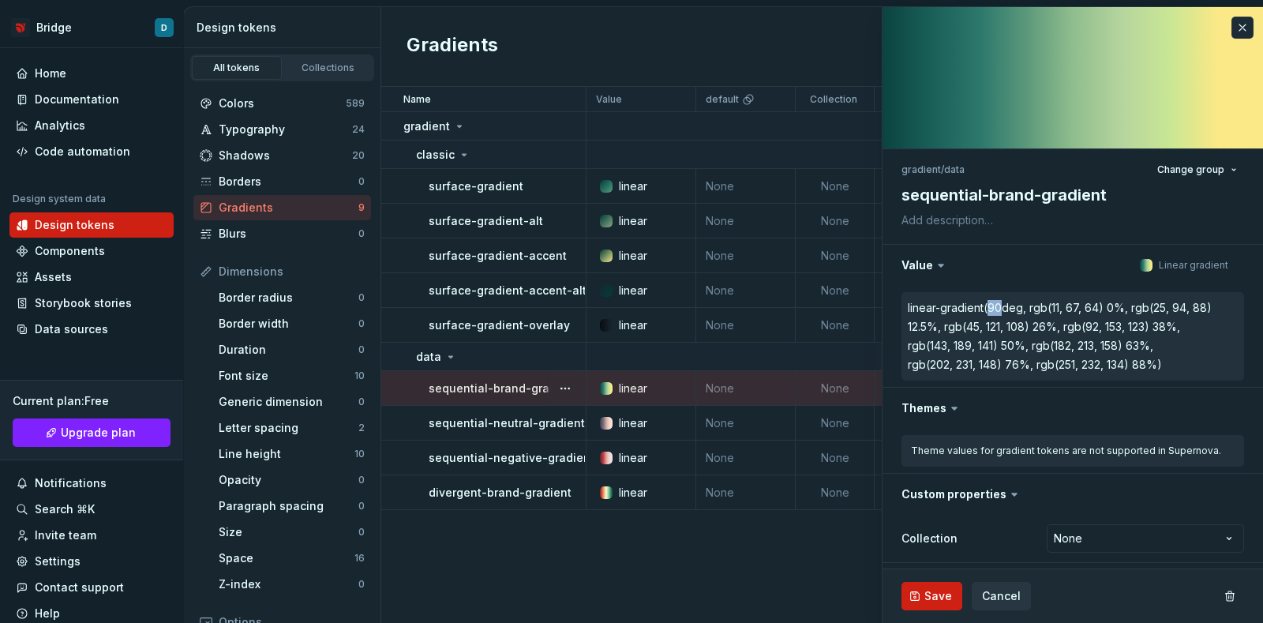
drag, startPoint x: 1001, startPoint y: 305, endPoint x: 991, endPoint y: 305, distance: 10.3
click at [991, 305] on div "linear-gradient(90deg," at bounding box center [967, 308] width 118 height 16
click at [1231, 26] on button "button" at bounding box center [1242, 28] width 22 height 22
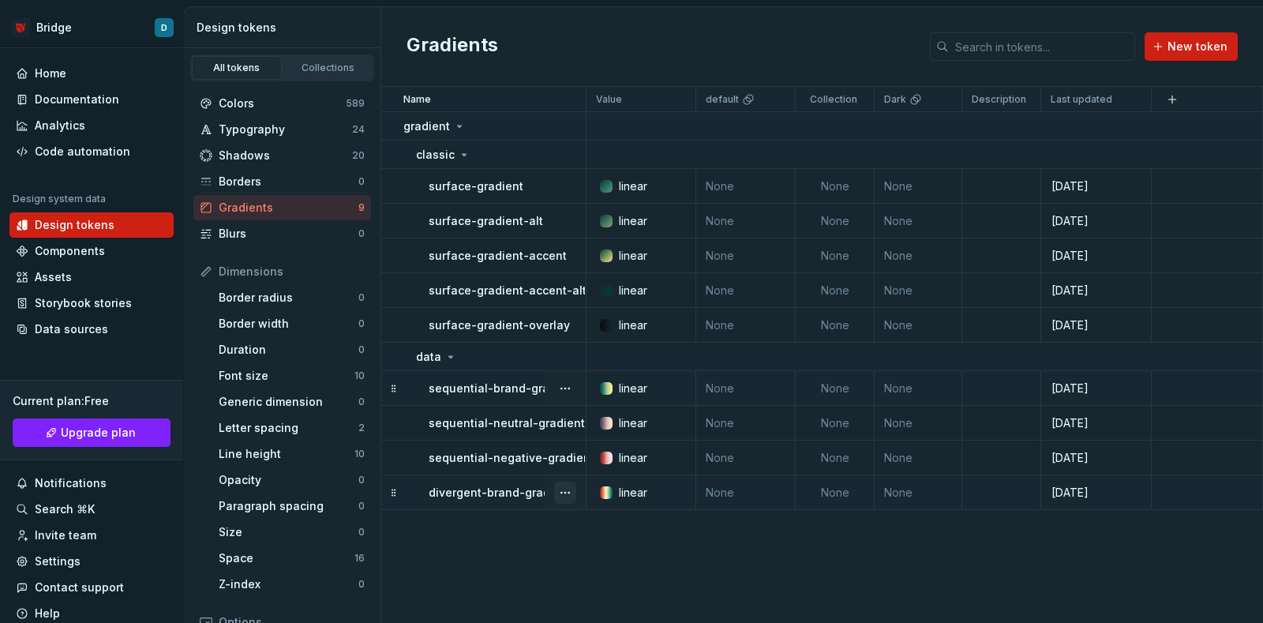
click at [564, 489] on button "button" at bounding box center [565, 492] width 22 height 22
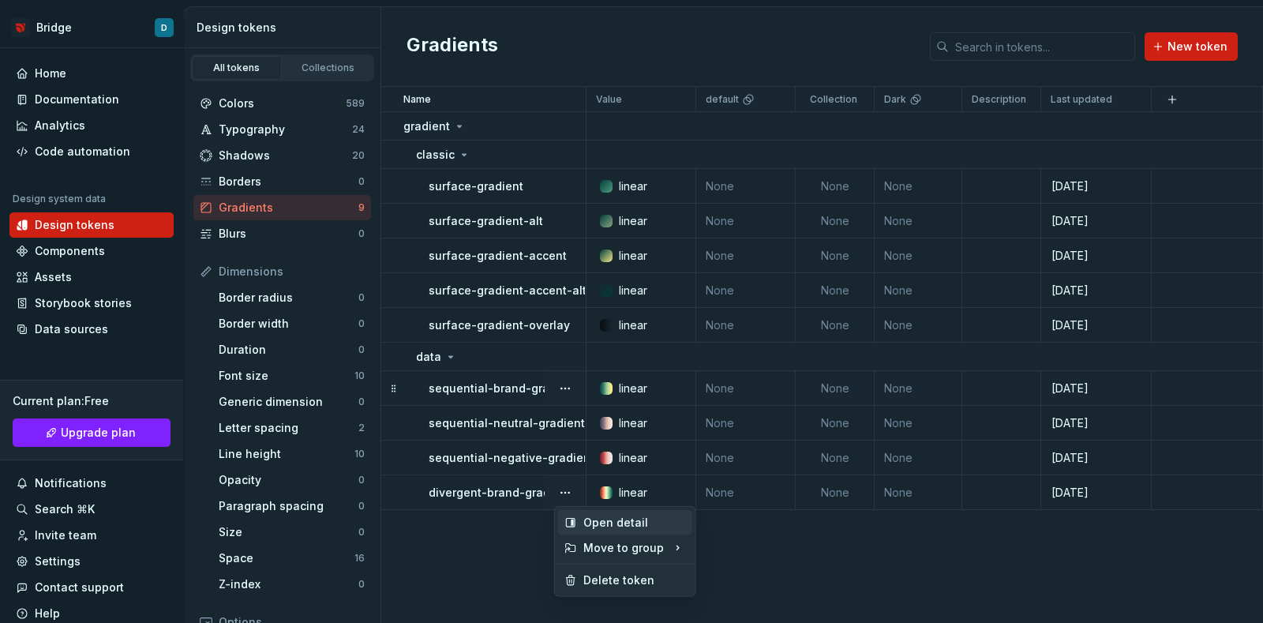
click at [604, 516] on div "Open detail" at bounding box center [634, 523] width 103 height 16
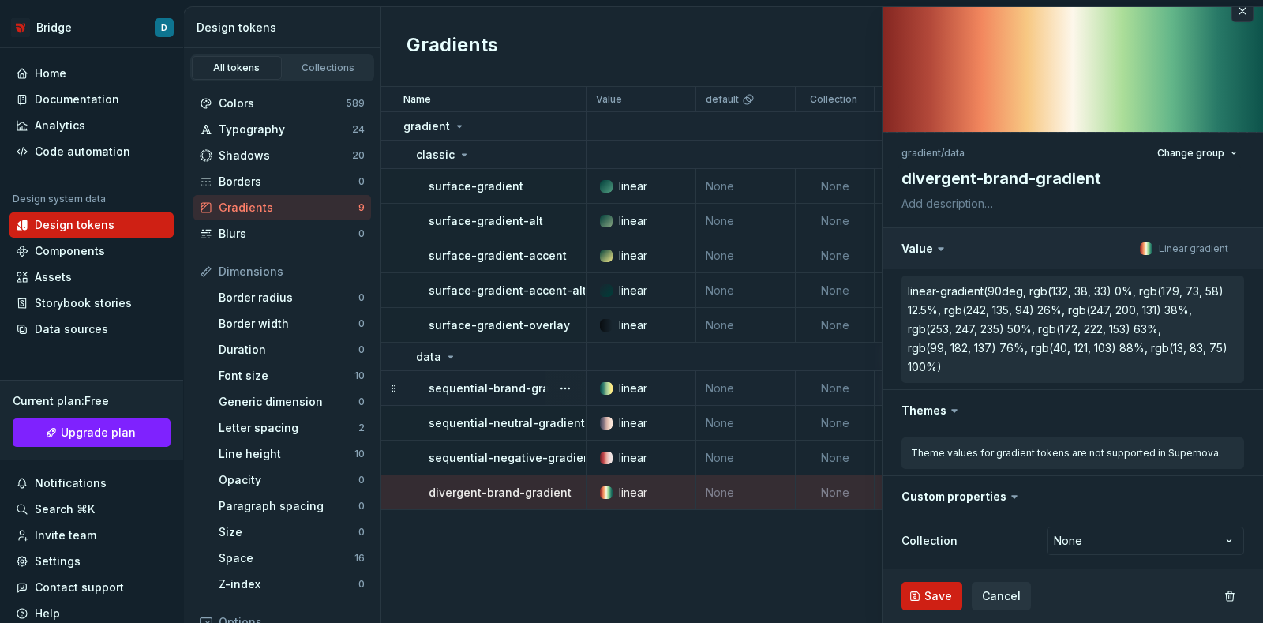
scroll to position [22, 0]
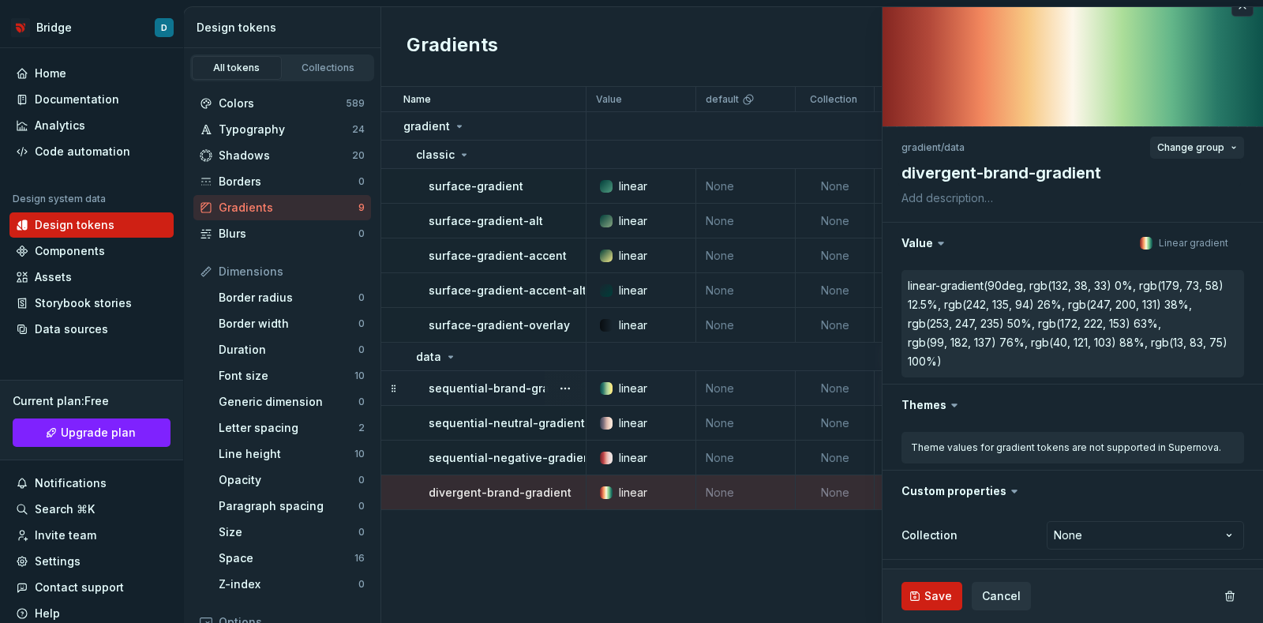
click at [1196, 157] on button "Change group" at bounding box center [1197, 148] width 94 height 22
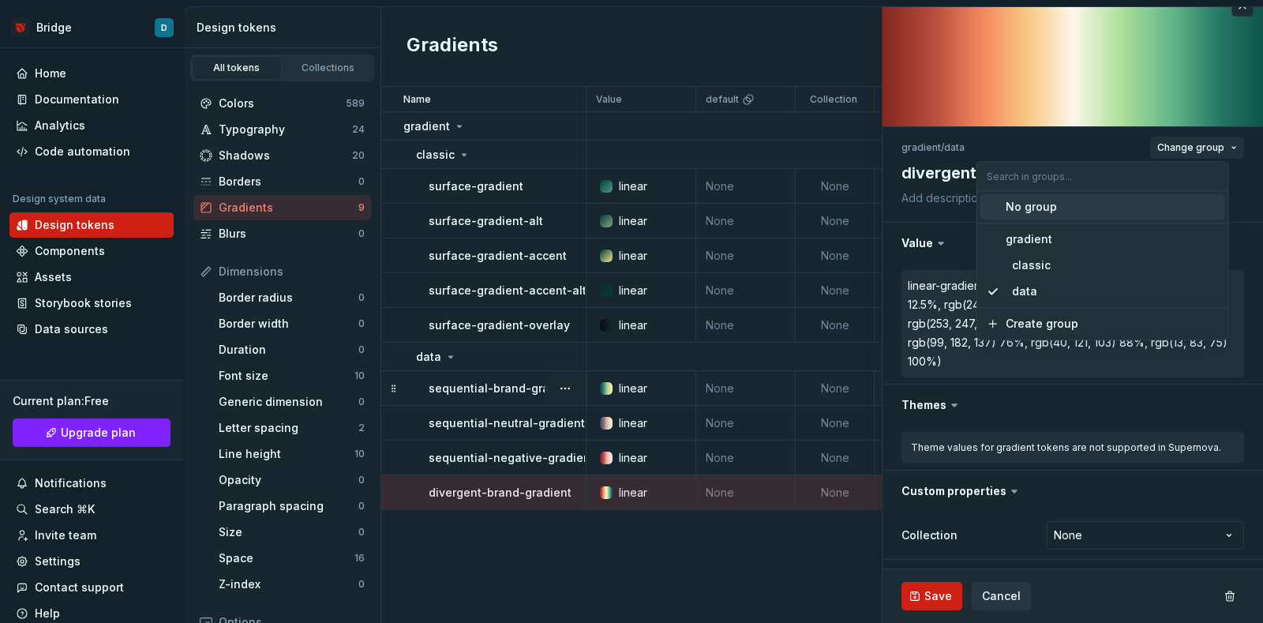
click at [1193, 146] on span "Change group" at bounding box center [1190, 147] width 67 height 13
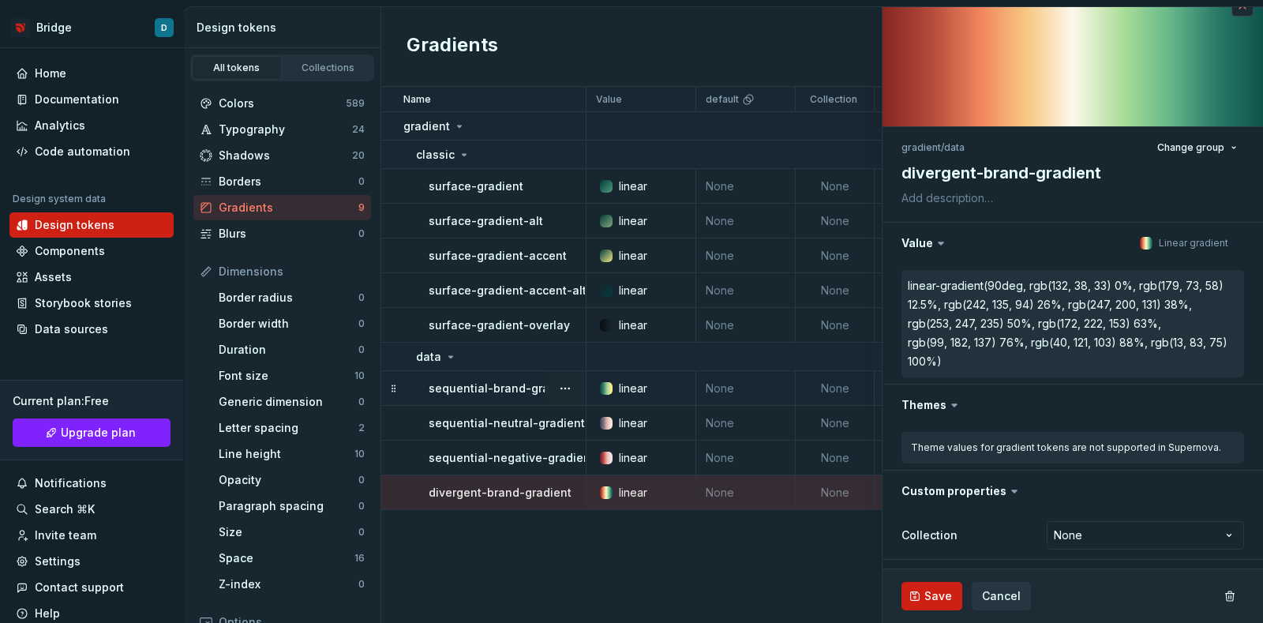
click at [1231, 8] on button "button" at bounding box center [1242, 5] width 22 height 22
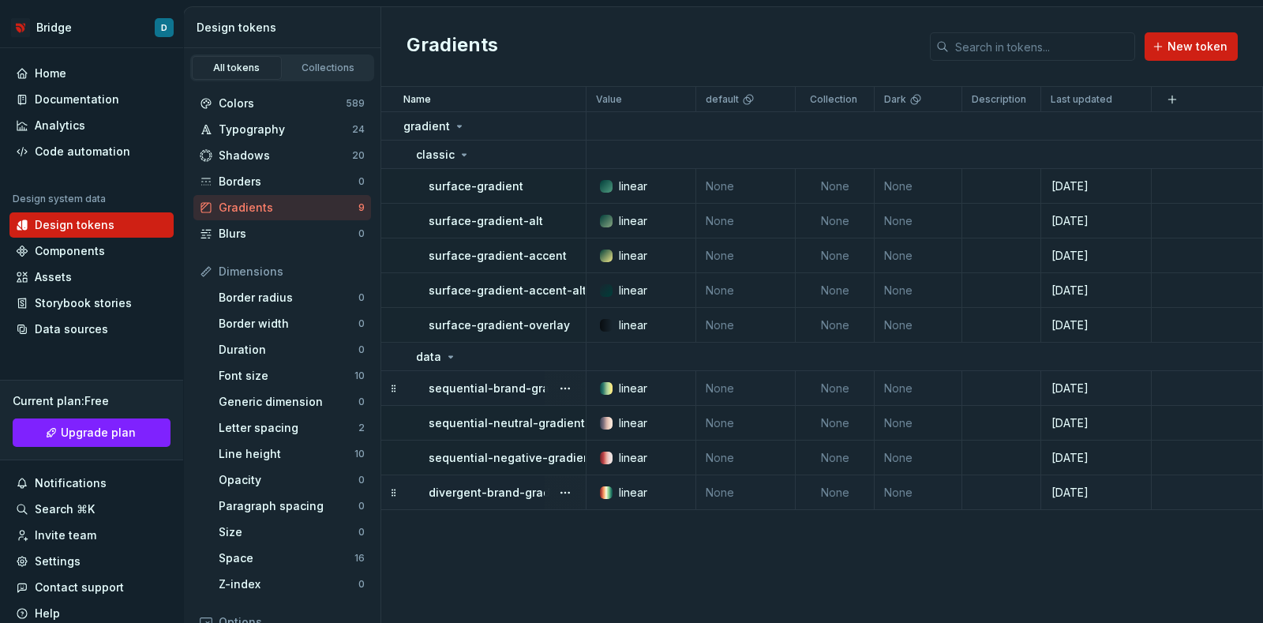
click at [837, 489] on td "None" at bounding box center [835, 492] width 79 height 35
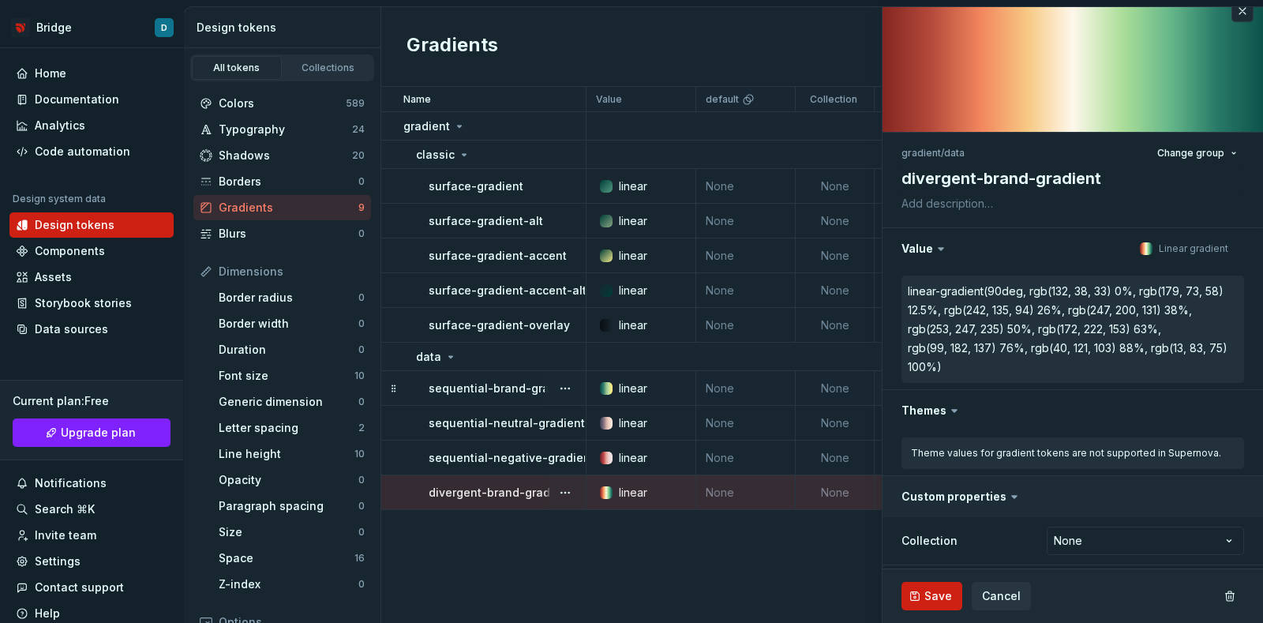
scroll to position [22, 0]
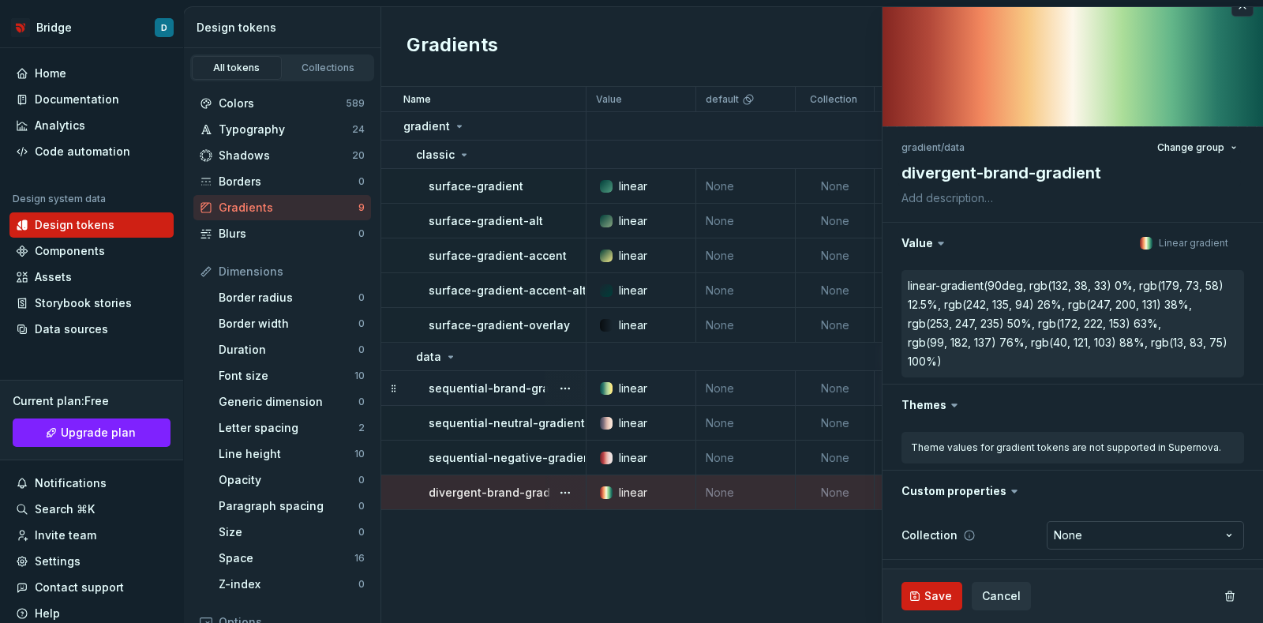
click at [1118, 546] on html "Bridge D Home Documentation Analytics Code automation Design system data Design…" at bounding box center [631, 311] width 1263 height 623
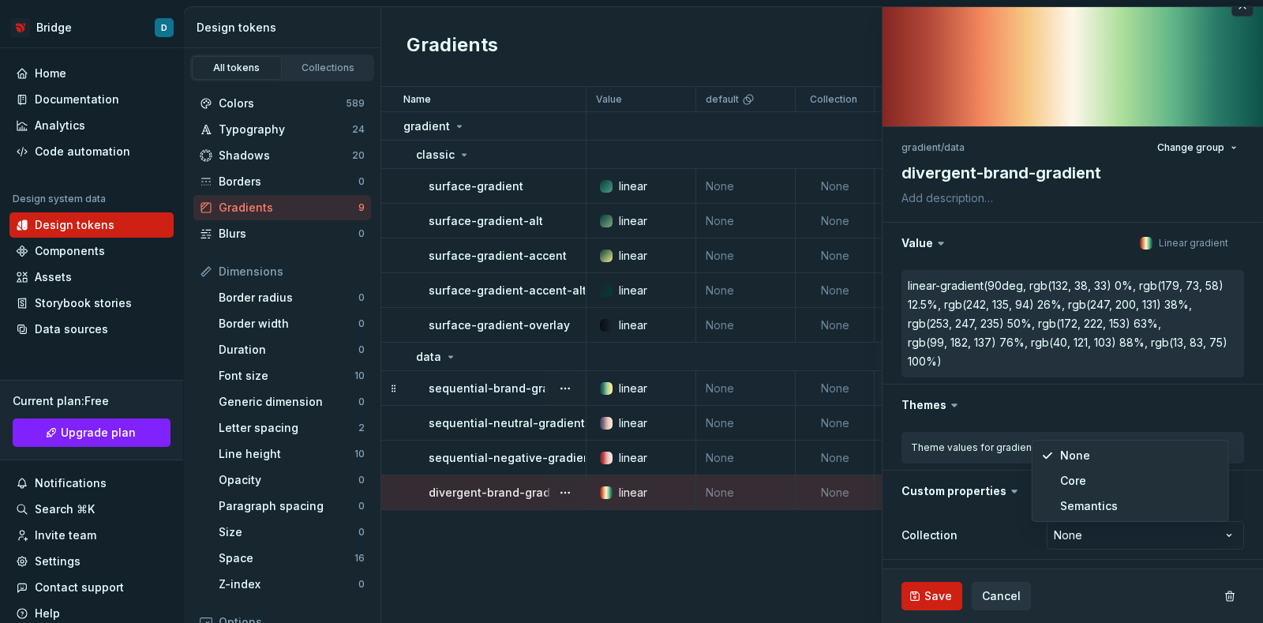
click at [1113, 537] on html "Bridge D Home Documentation Analytics Code automation Design system data Design…" at bounding box center [631, 311] width 1263 height 623
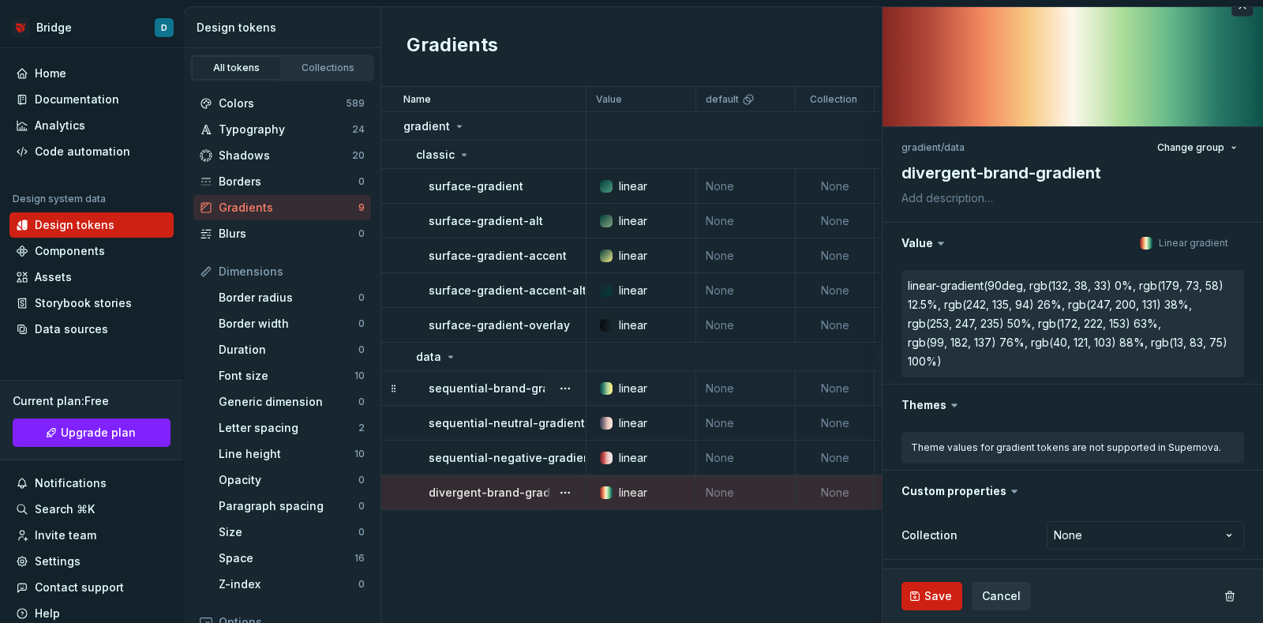
click at [796, 565] on div "Name Value default Collection Dark Description Last updated gradient classic su…" at bounding box center [822, 355] width 882 height 536
click at [1014, 598] on span "Cancel" at bounding box center [1001, 596] width 39 height 16
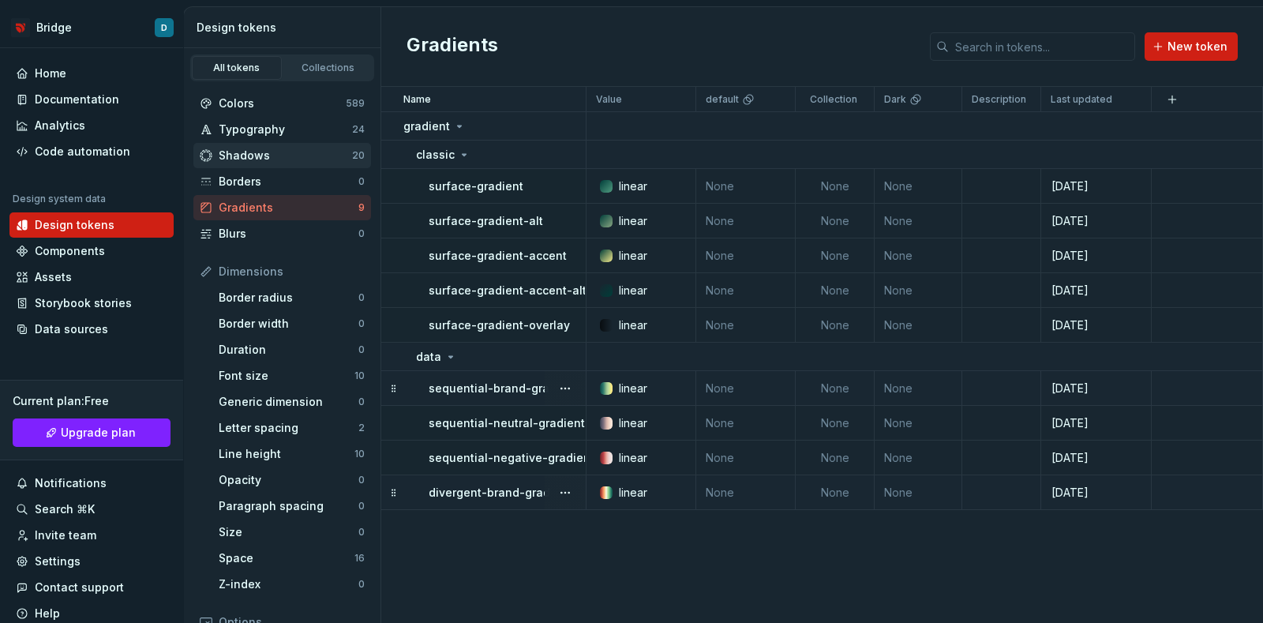
click at [264, 159] on div "Shadows" at bounding box center [285, 156] width 133 height 16
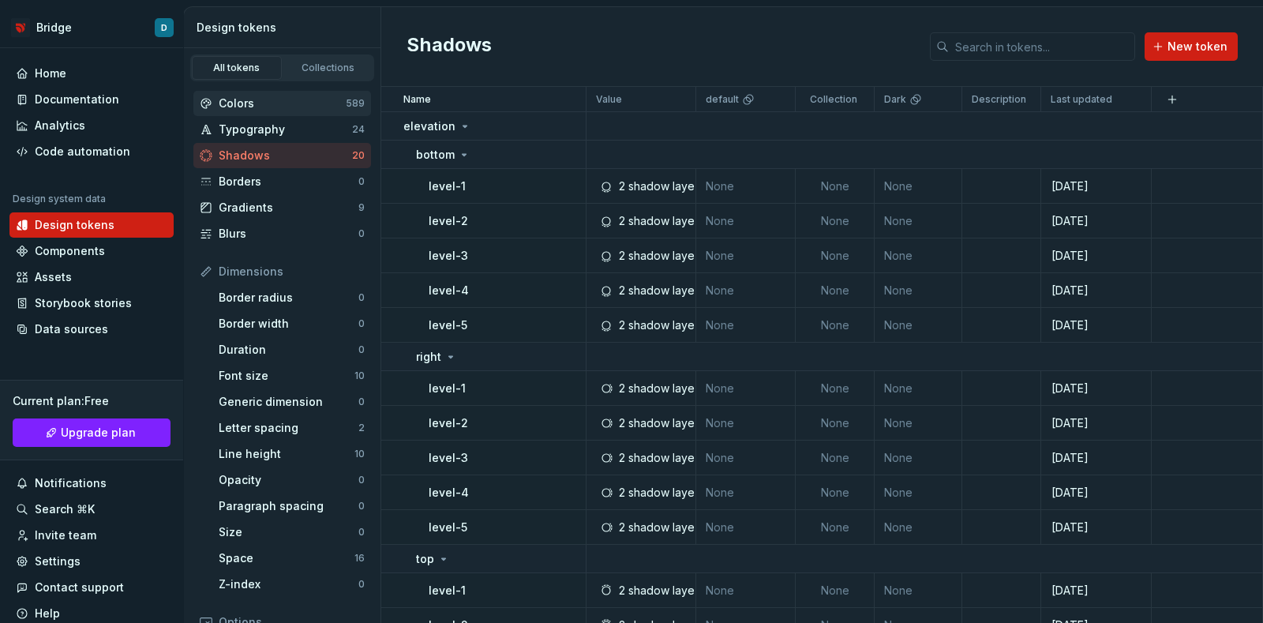
click at [252, 108] on div "Colors" at bounding box center [282, 104] width 127 height 16
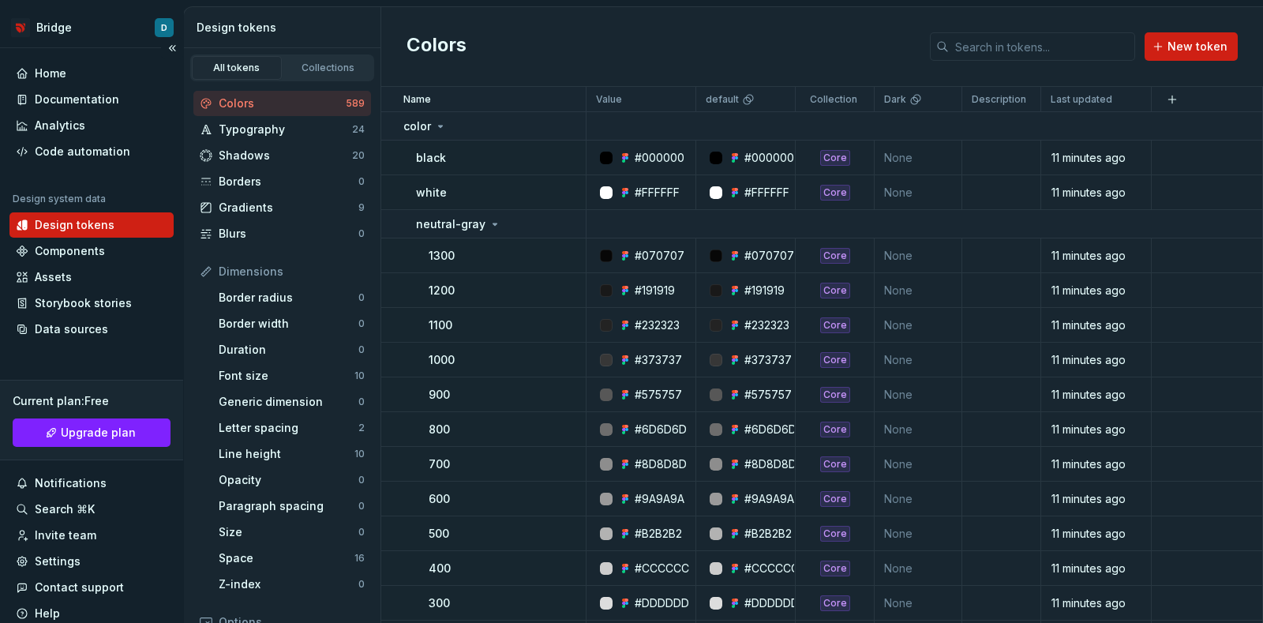
drag, startPoint x: 63, startPoint y: 228, endPoint x: 47, endPoint y: 222, distance: 17.0
click at [47, 222] on div "Design tokens" at bounding box center [75, 225] width 80 height 16
click at [75, 76] on div "Home" at bounding box center [92, 74] width 152 height 16
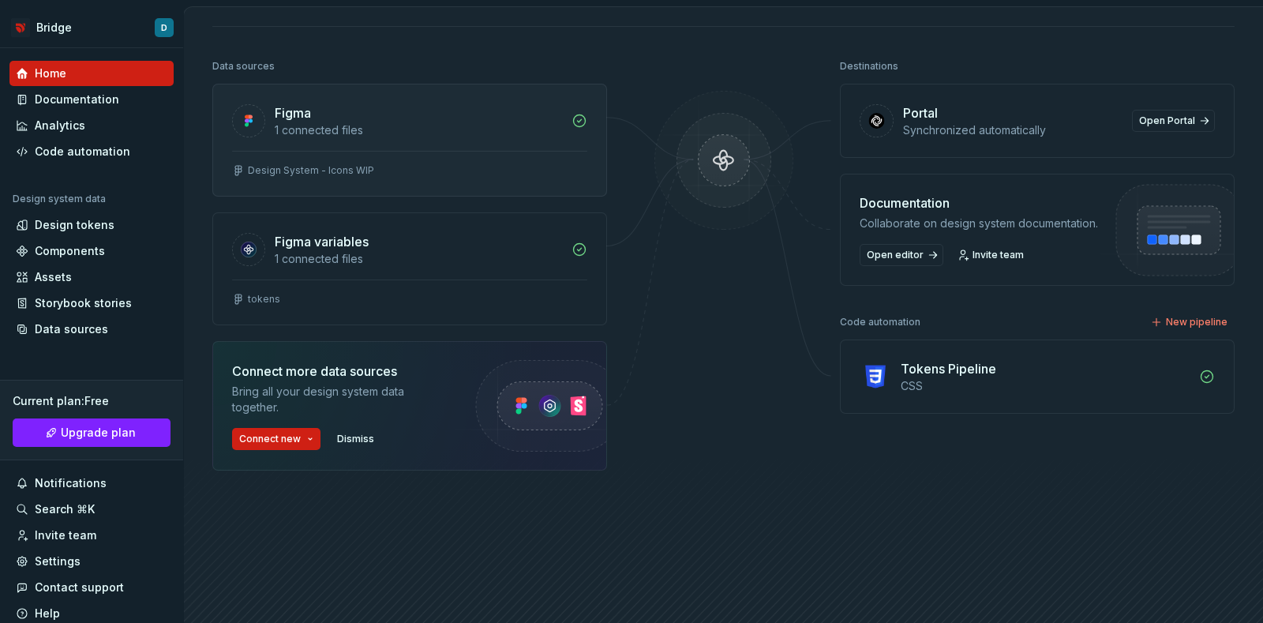
scroll to position [197, 0]
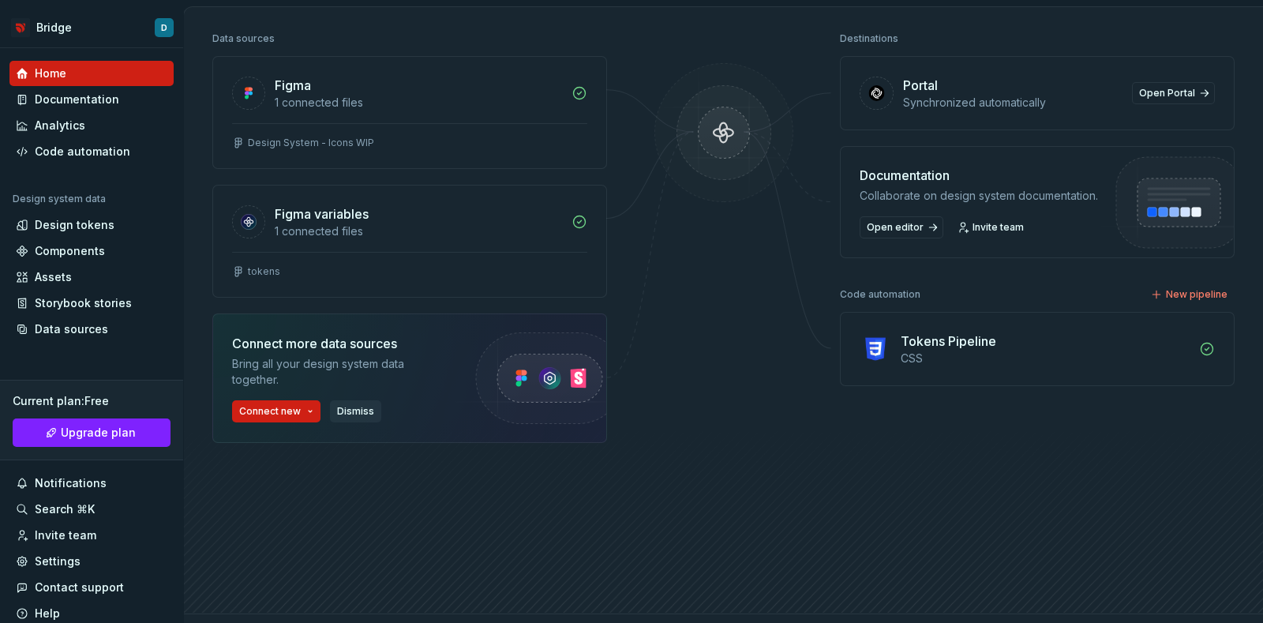
click at [366, 408] on span "Dismiss" at bounding box center [355, 411] width 37 height 13
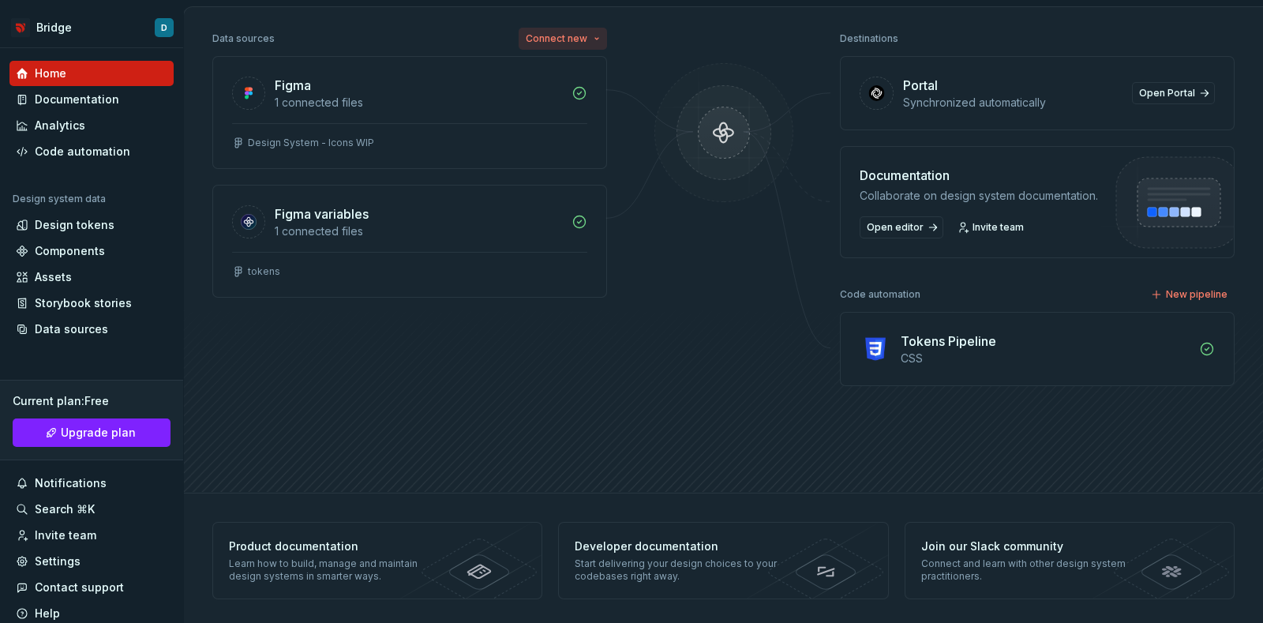
click at [584, 32] on span "Connect new" at bounding box center [557, 38] width 62 height 13
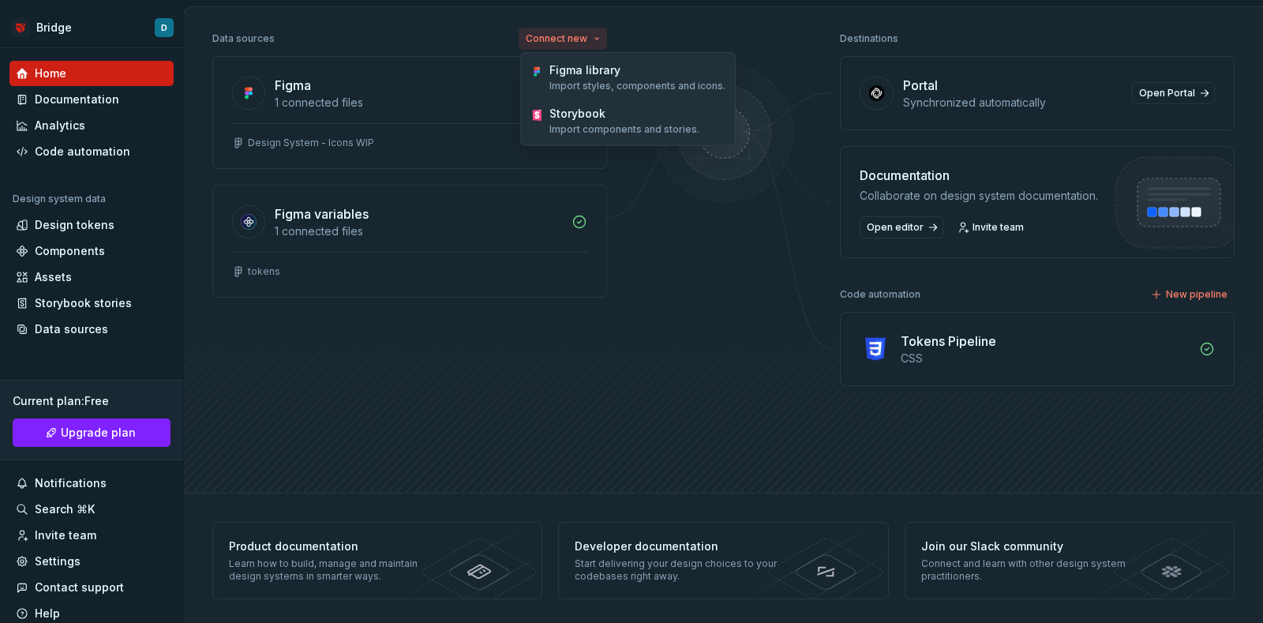
click at [584, 32] on span "Connect new" at bounding box center [557, 38] width 62 height 13
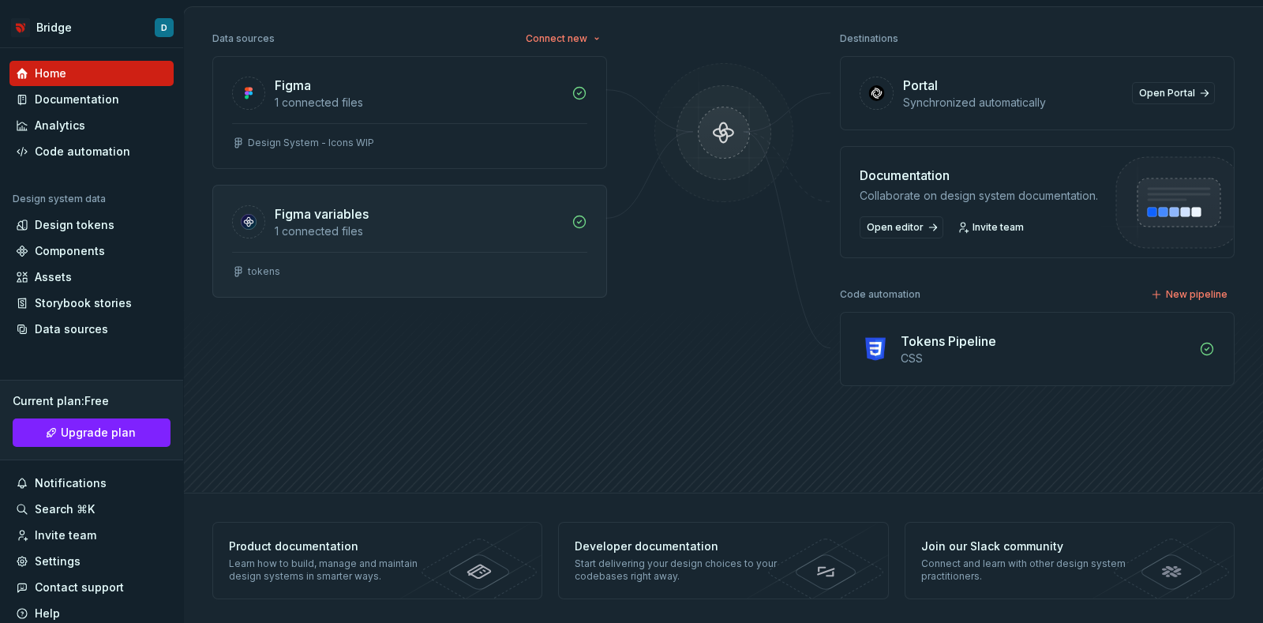
scroll to position [200, 0]
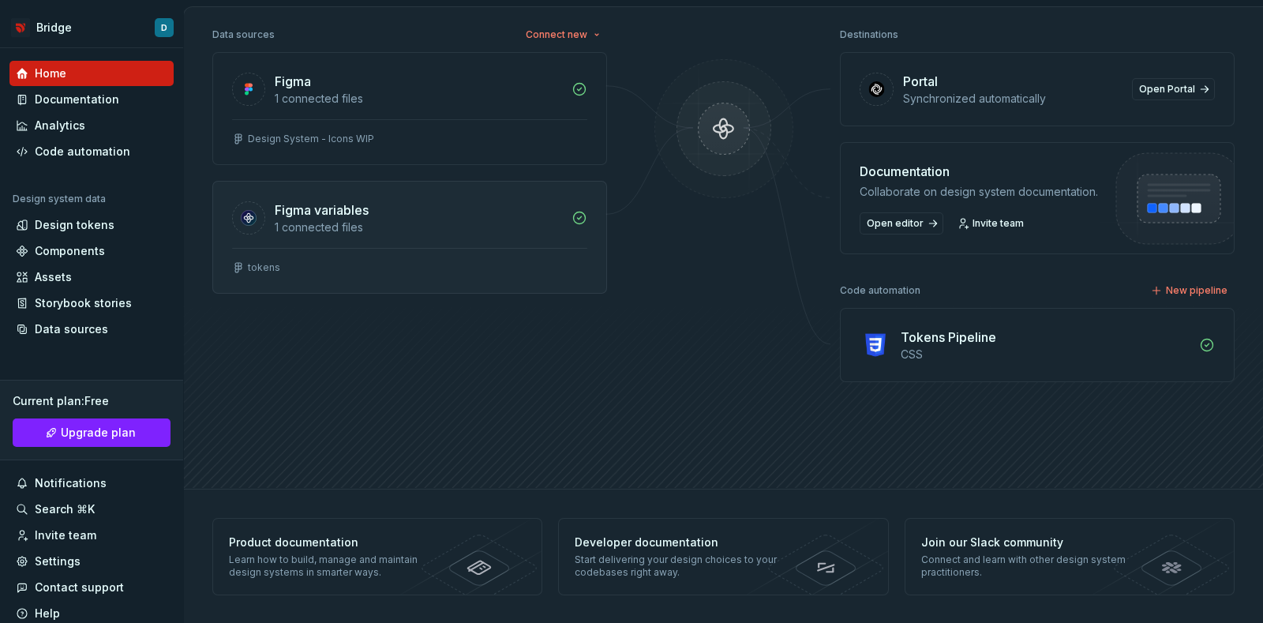
click at [380, 254] on div "tokens" at bounding box center [409, 270] width 393 height 45
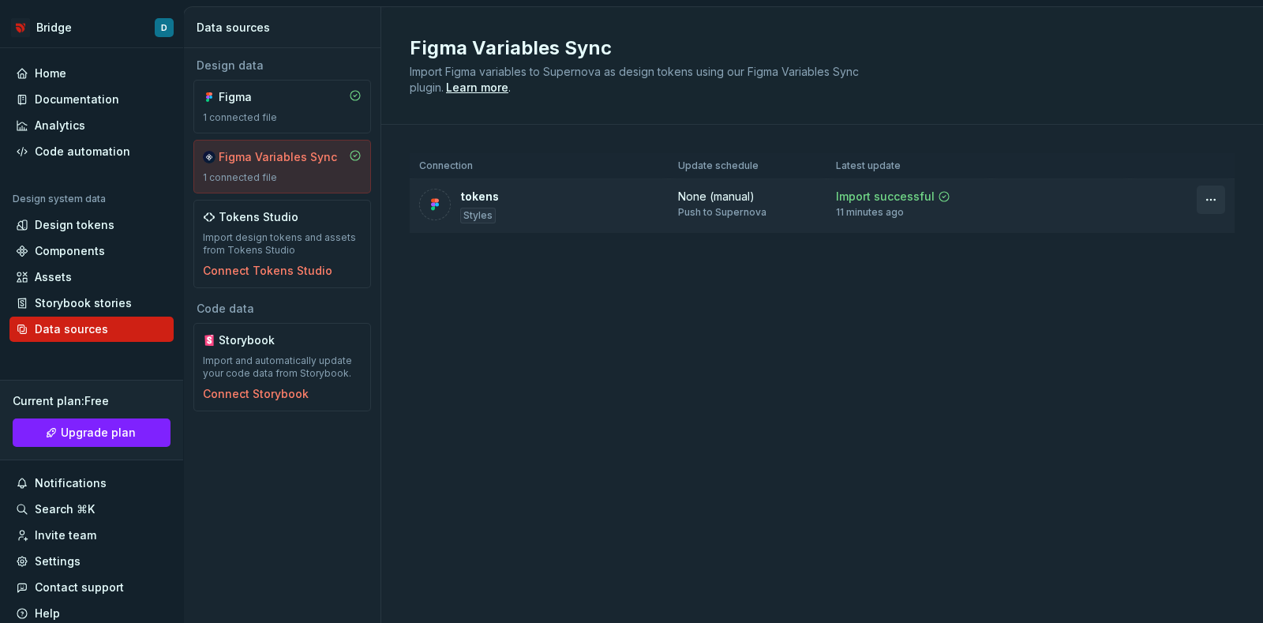
click at [1216, 198] on html "Bridge D Home Documentation Analytics Code automation Design system data Design…" at bounding box center [631, 311] width 1263 height 623
click at [53, 72] on html "Bridge D Home Documentation Analytics Code automation Design system data Design…" at bounding box center [631, 311] width 1263 height 623
click at [51, 70] on div "Home" at bounding box center [51, 74] width 32 height 16
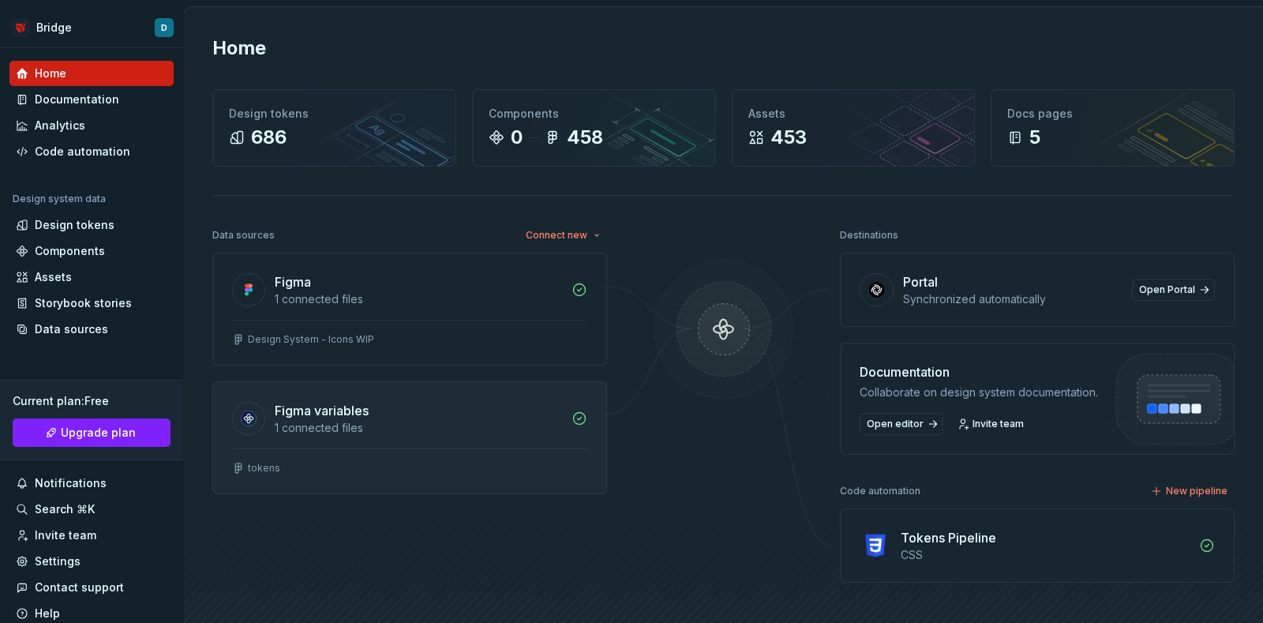
click at [339, 423] on div "1 connected files" at bounding box center [418, 428] width 287 height 16
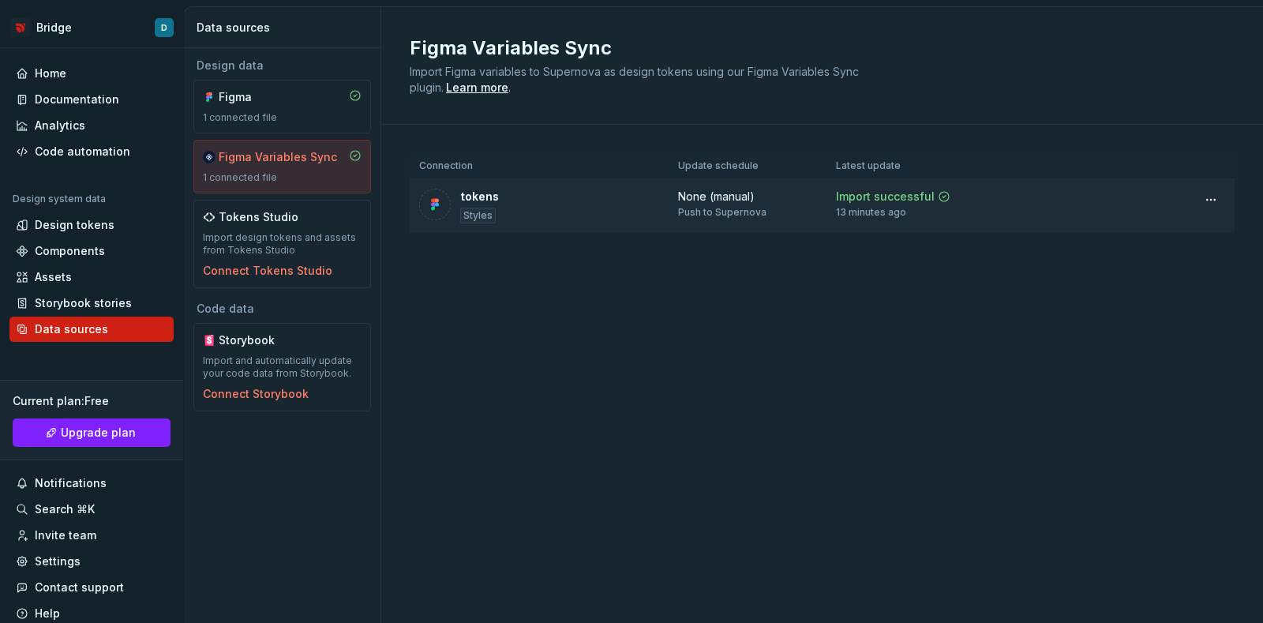
click at [1227, 195] on td at bounding box center [1182, 199] width 105 height 41
click at [1220, 195] on html "Bridge D Home Documentation Analytics Code automation Design system data Design…" at bounding box center [631, 311] width 1263 height 623
click at [1195, 234] on div "Disconnect plugin" at bounding box center [1201, 233] width 103 height 16
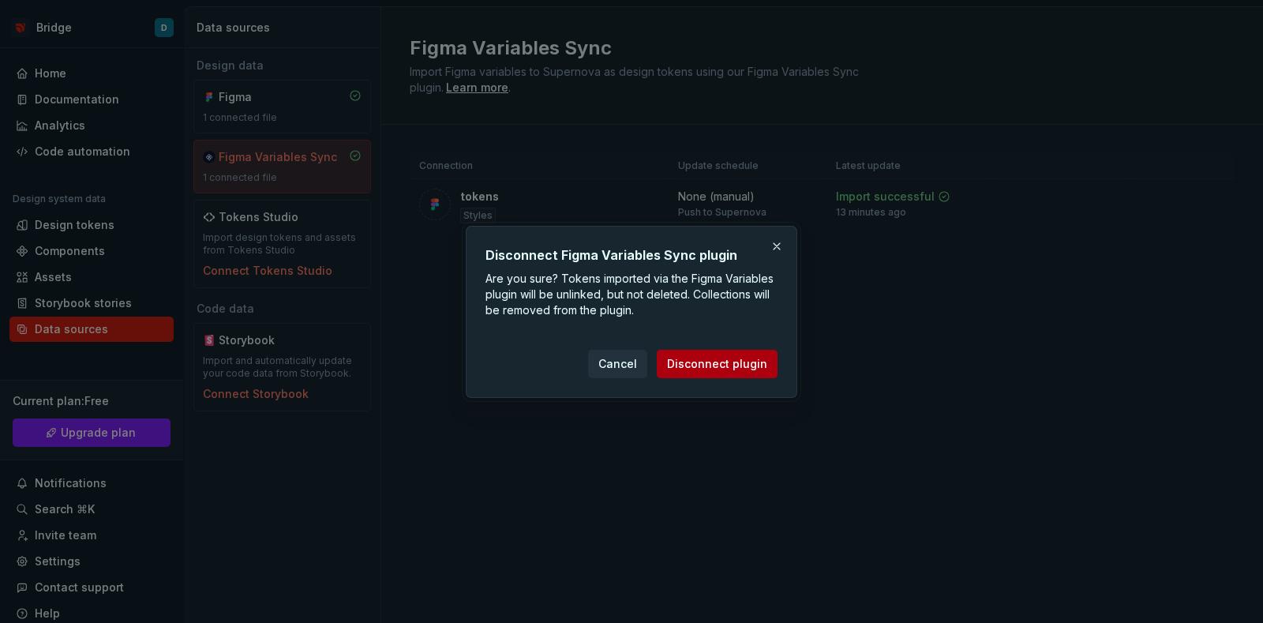
click at [734, 366] on span "Disconnect plugin" at bounding box center [717, 364] width 100 height 16
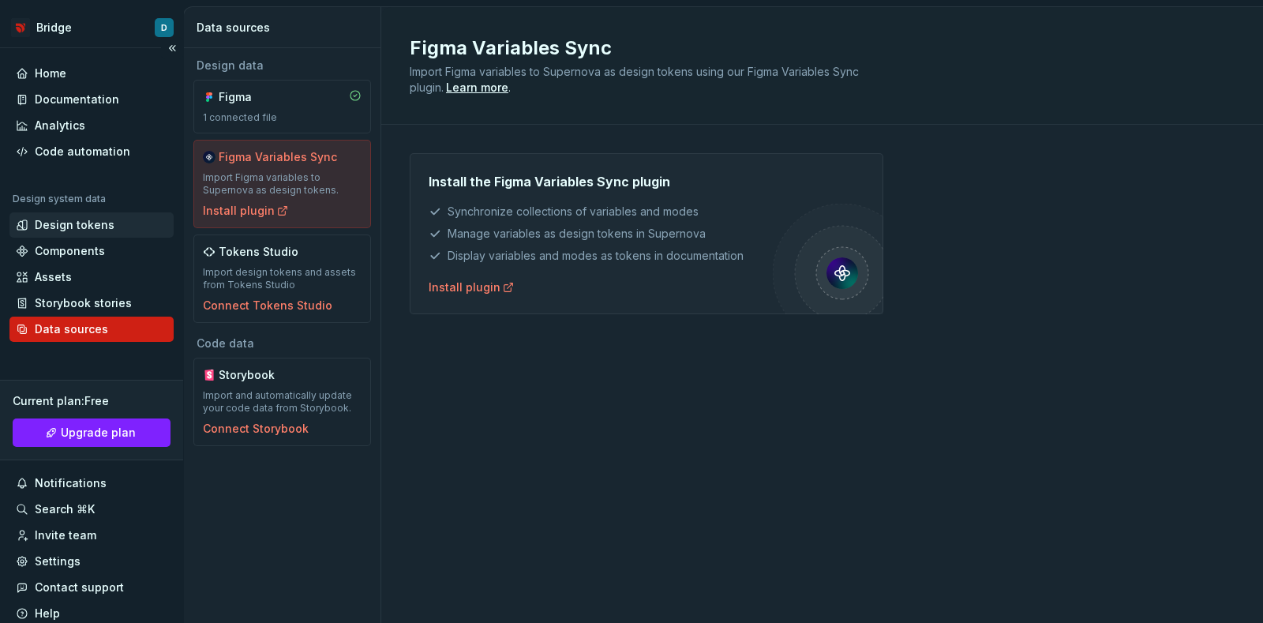
click at [80, 221] on div "Design tokens" at bounding box center [75, 225] width 80 height 16
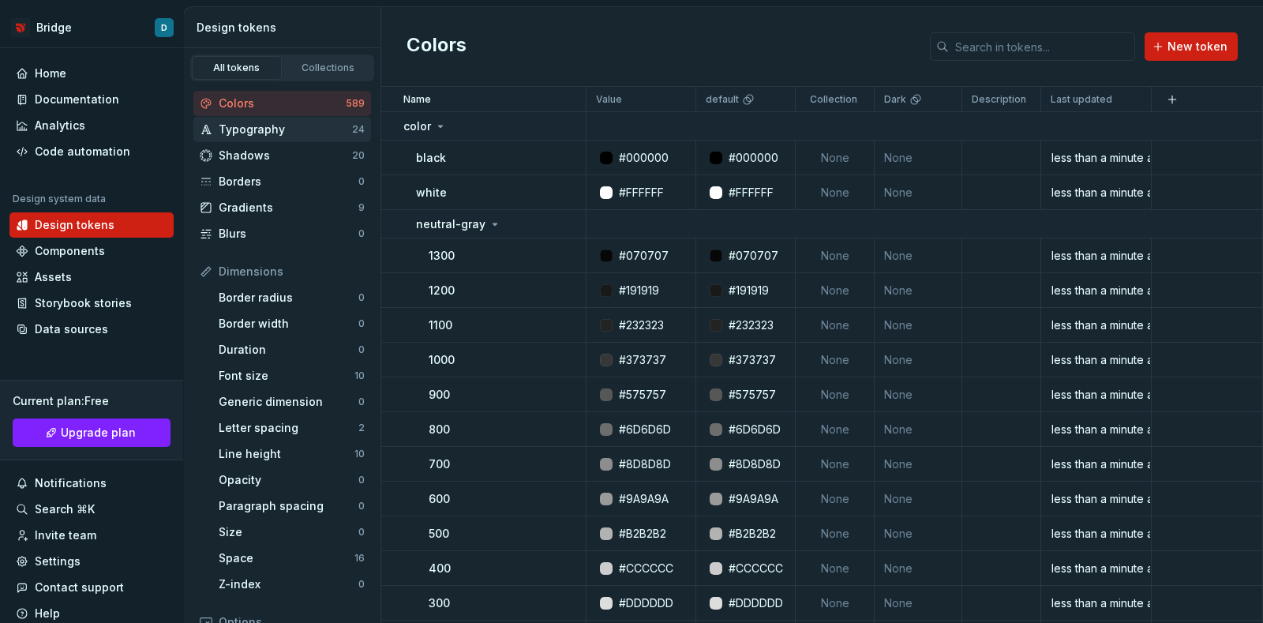
click at [246, 133] on div "Typography" at bounding box center [285, 130] width 133 height 16
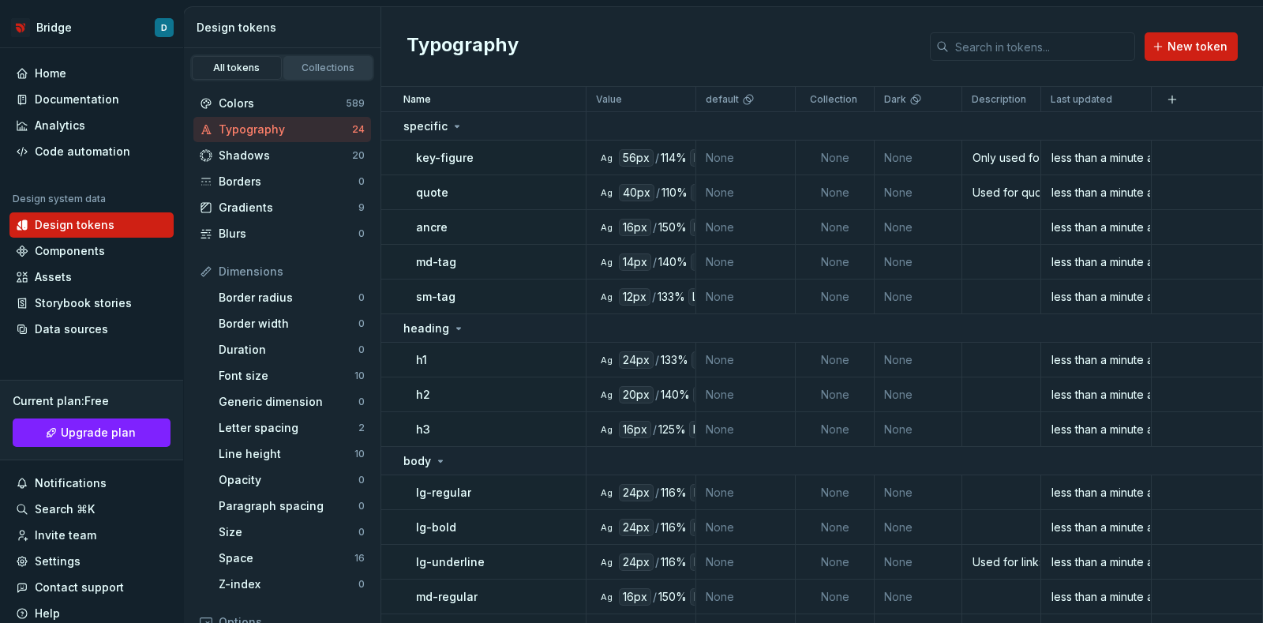
click at [324, 62] on div "Collections" at bounding box center [328, 68] width 79 height 13
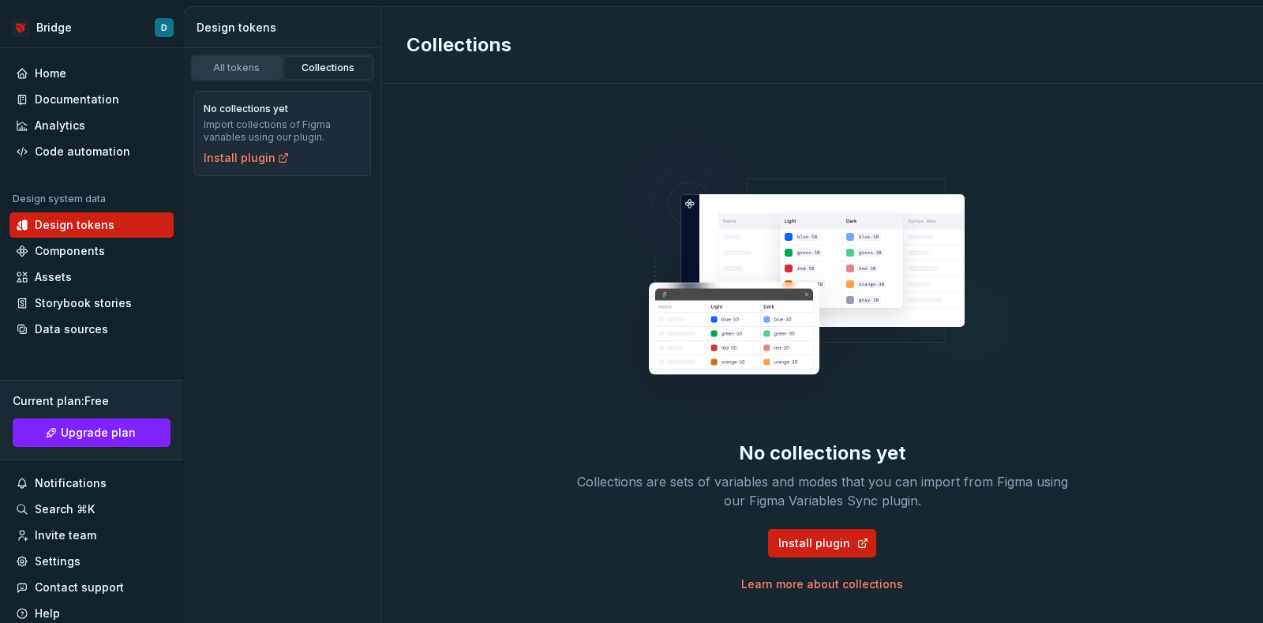
click at [239, 62] on div "All tokens" at bounding box center [236, 68] width 79 height 13
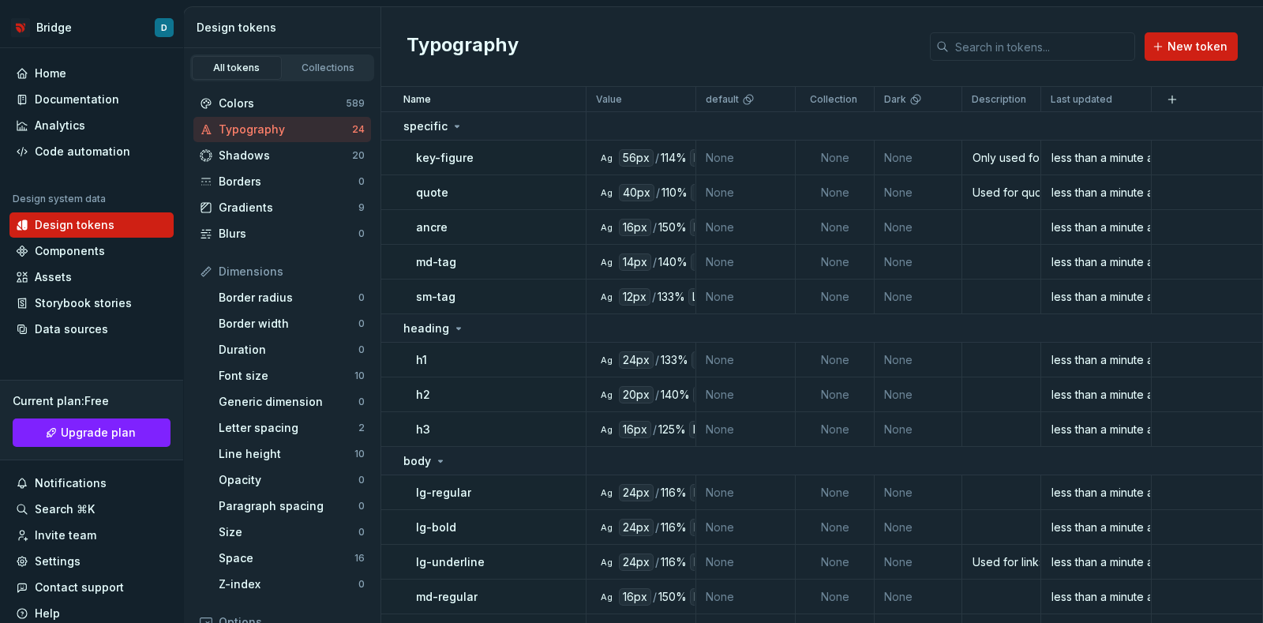
scroll to position [241, 0]
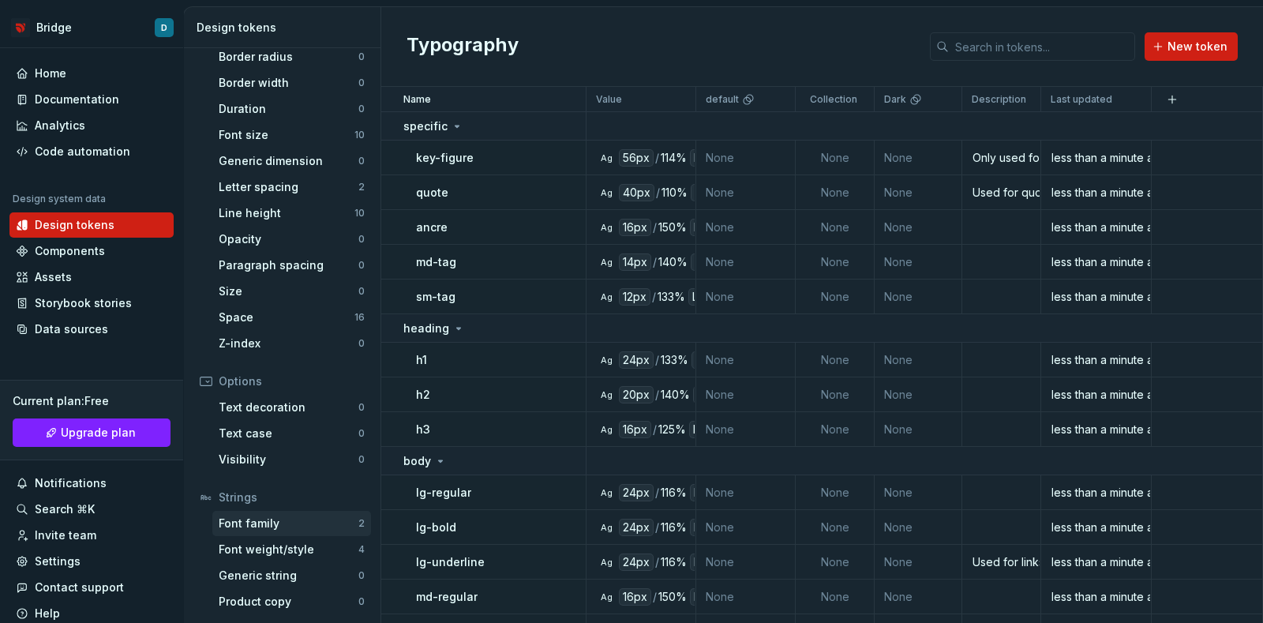
click at [272, 522] on div "Font family" at bounding box center [289, 523] width 140 height 16
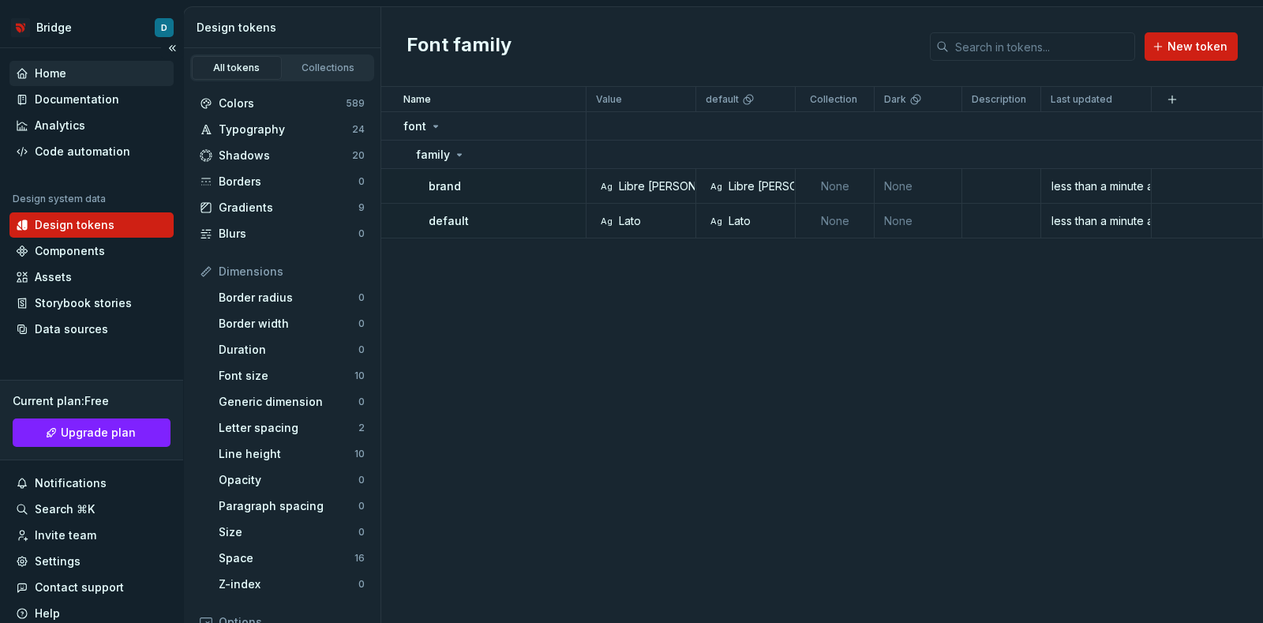
click at [36, 75] on div "Home" at bounding box center [51, 74] width 32 height 16
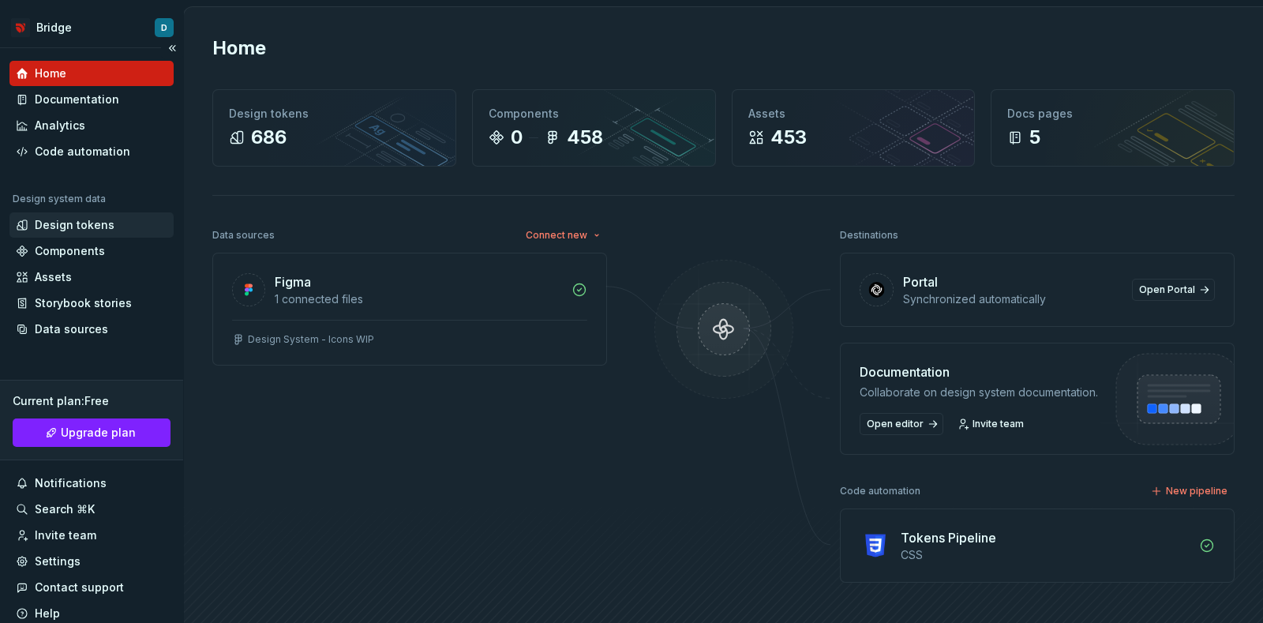
click at [76, 223] on div "Design tokens" at bounding box center [75, 225] width 80 height 16
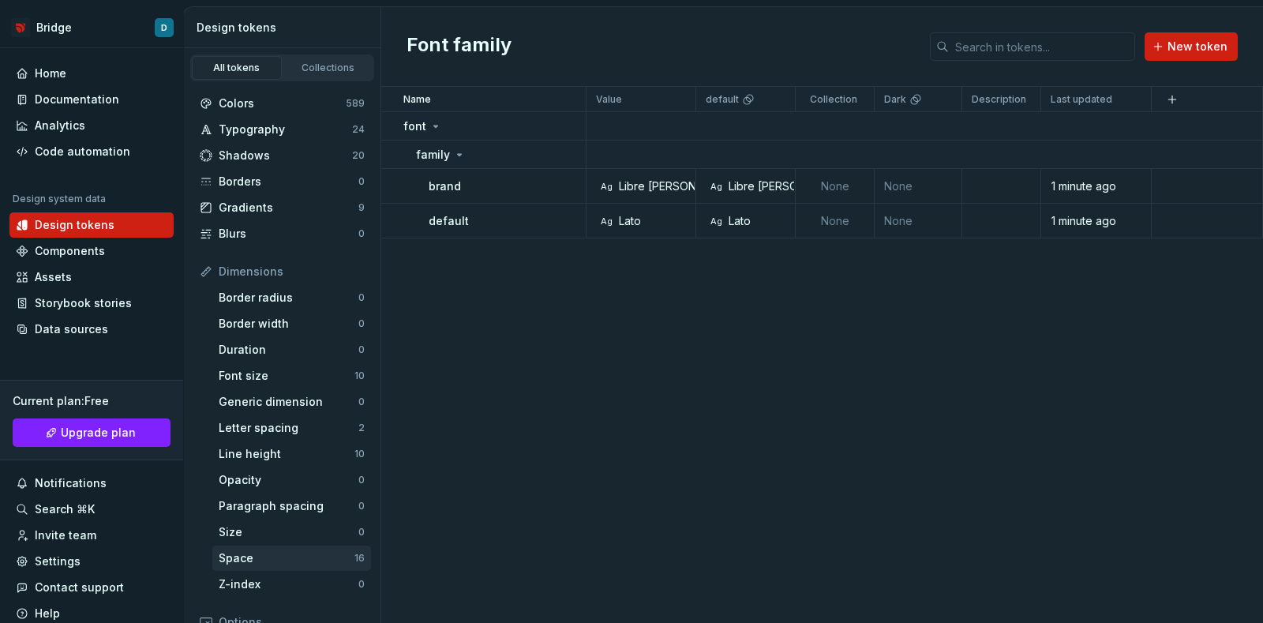
scroll to position [241, 0]
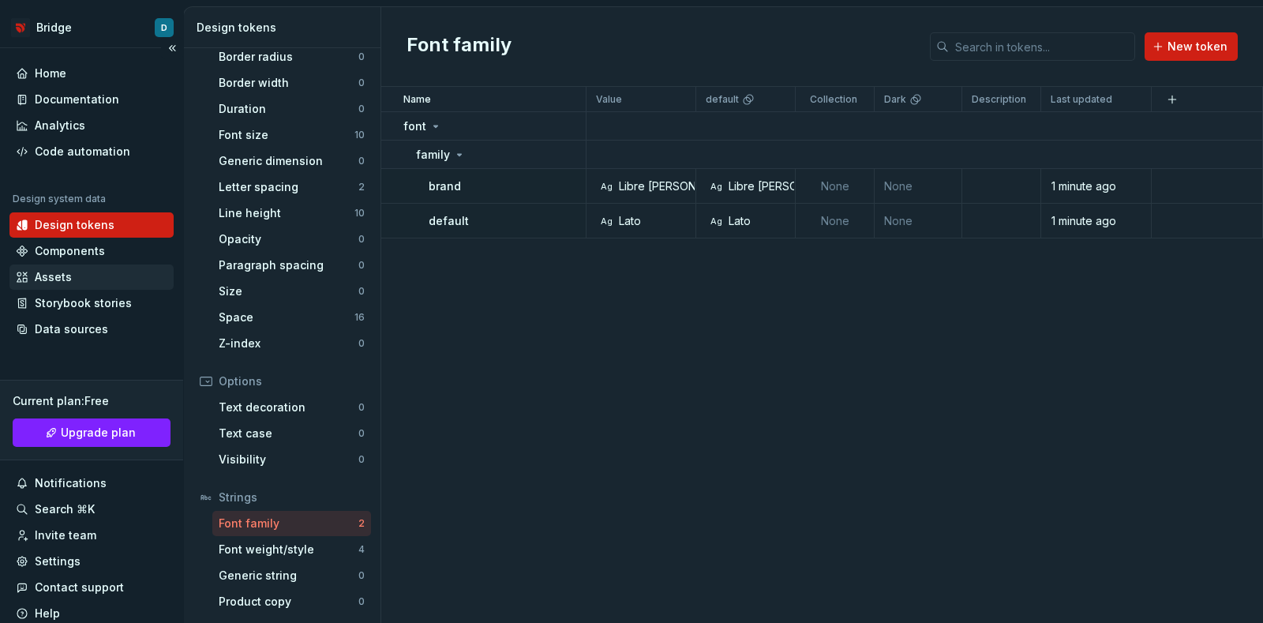
click at [77, 278] on div "Assets" at bounding box center [92, 277] width 152 height 16
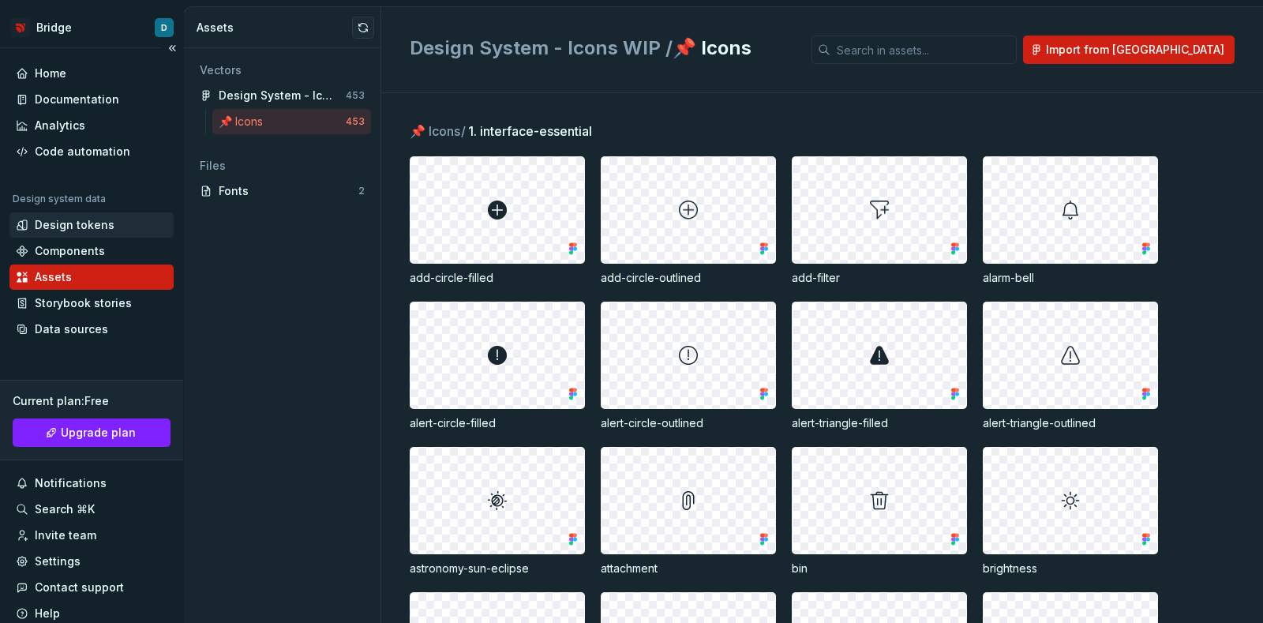
click at [82, 218] on div "Design tokens" at bounding box center [75, 225] width 80 height 16
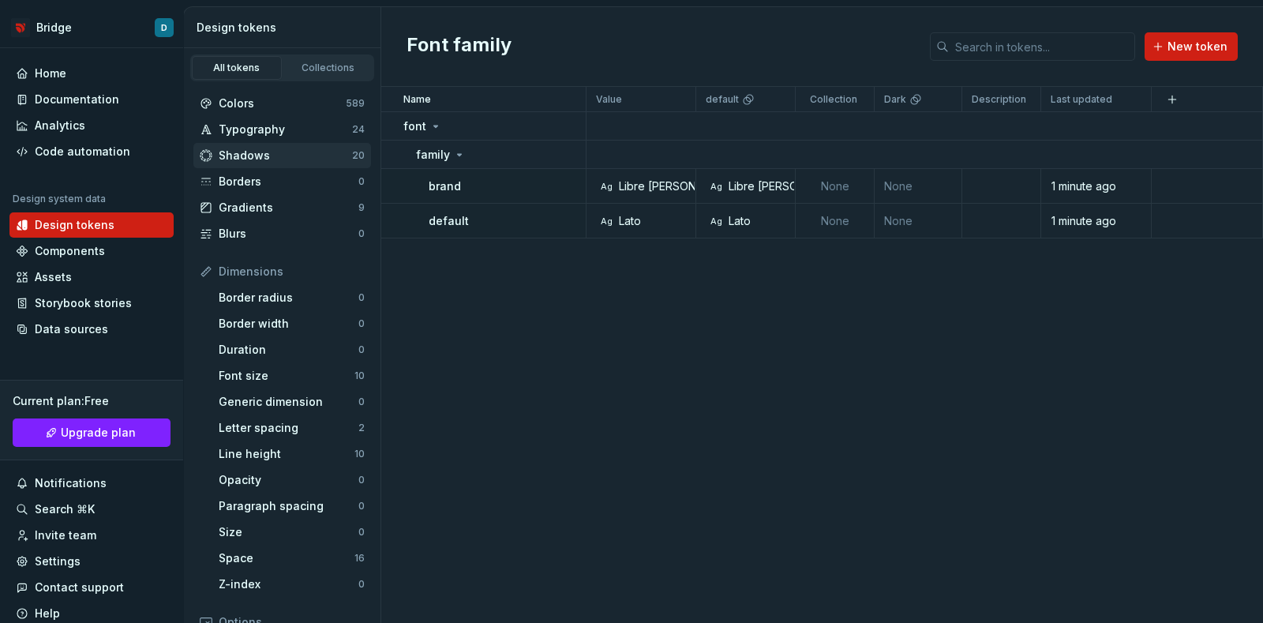
click at [290, 159] on div "Shadows" at bounding box center [285, 156] width 133 height 16
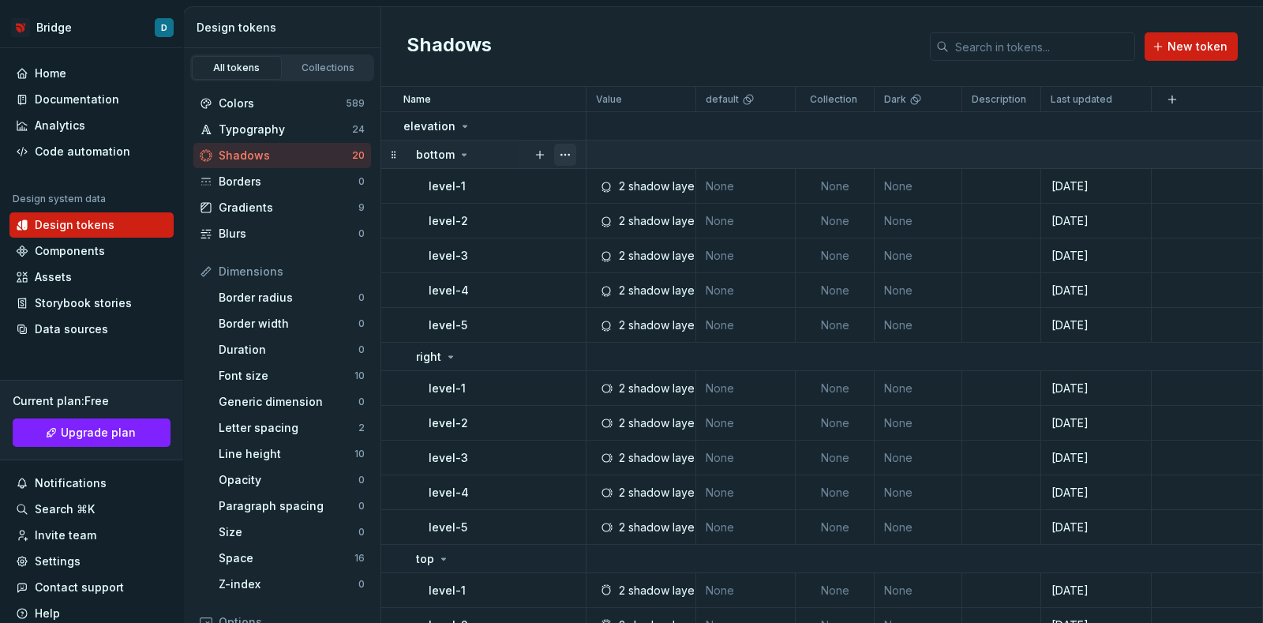
click at [561, 152] on button "button" at bounding box center [565, 155] width 22 height 22
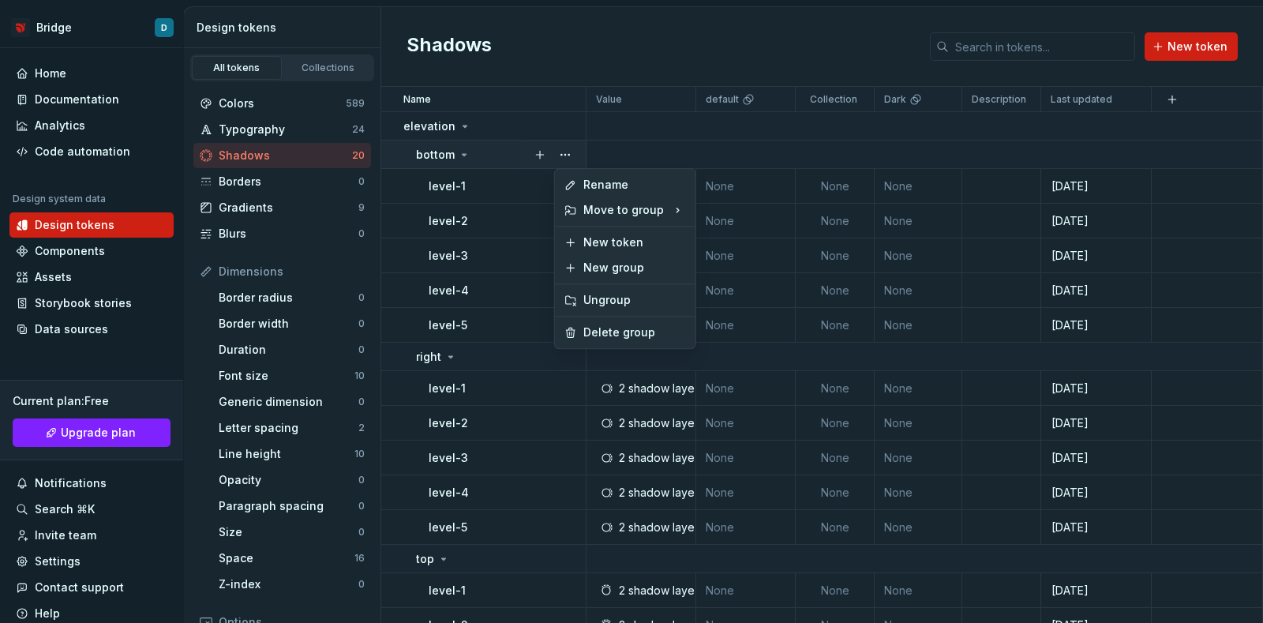
click at [556, 122] on html "Bridge D Home Documentation Analytics Code automation Design system data Design…" at bounding box center [631, 311] width 1263 height 623
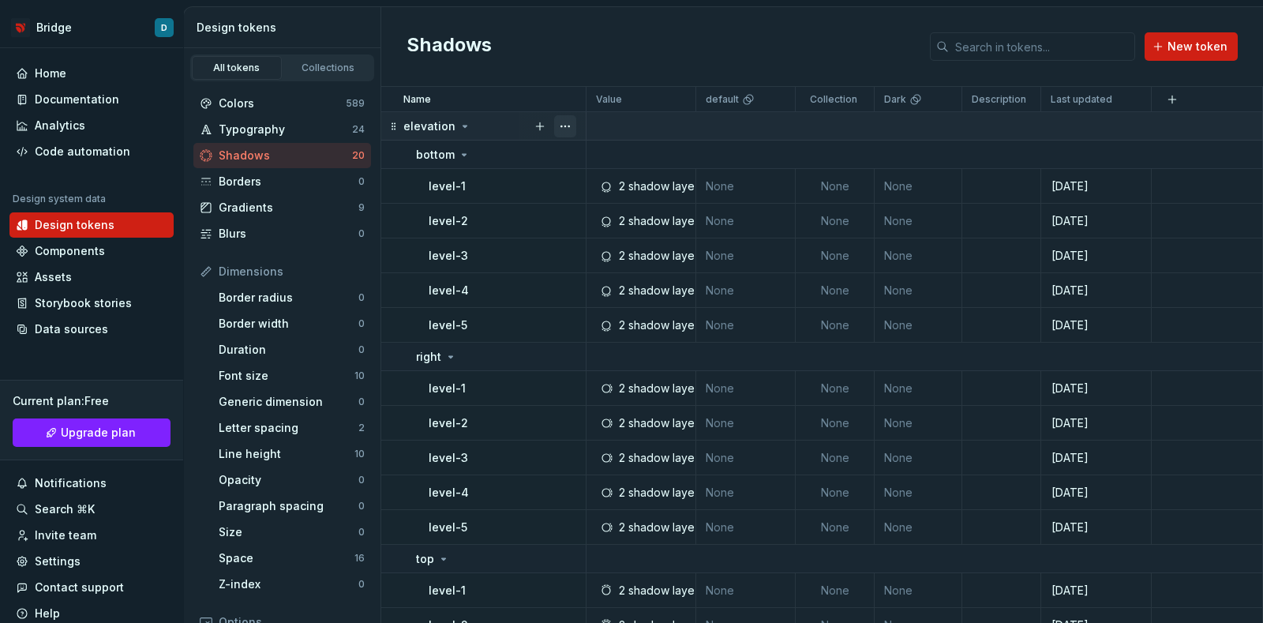
click at [566, 124] on button "button" at bounding box center [565, 126] width 22 height 22
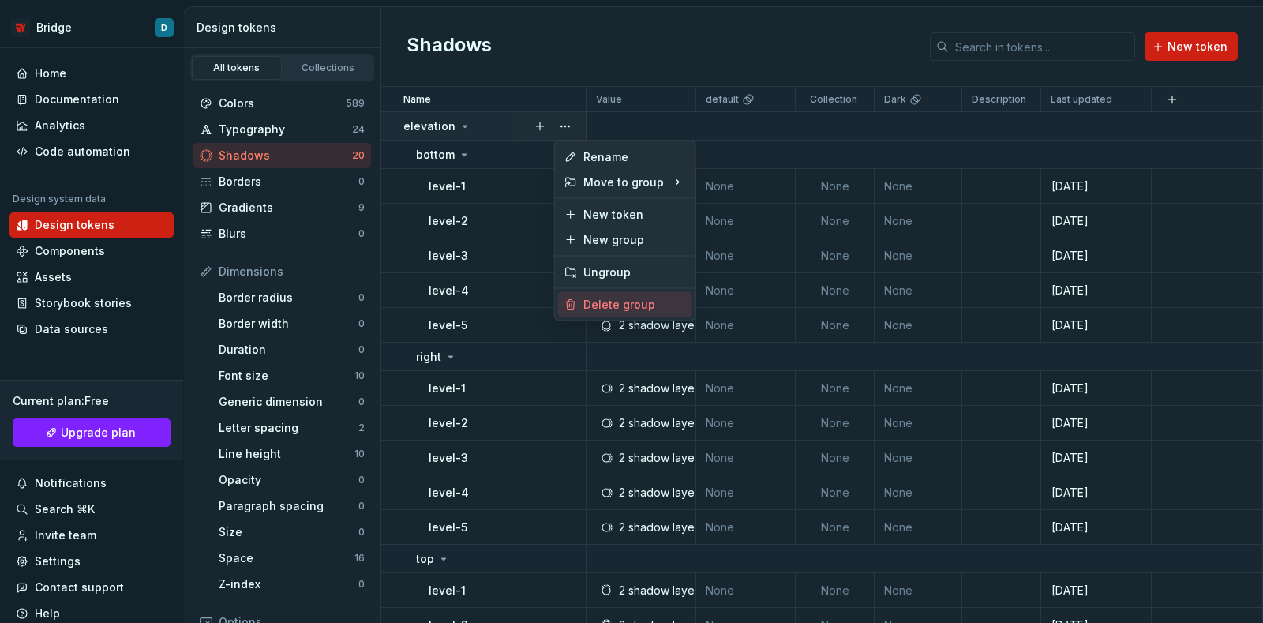
click at [594, 314] on div "Delete group" at bounding box center [625, 304] width 134 height 25
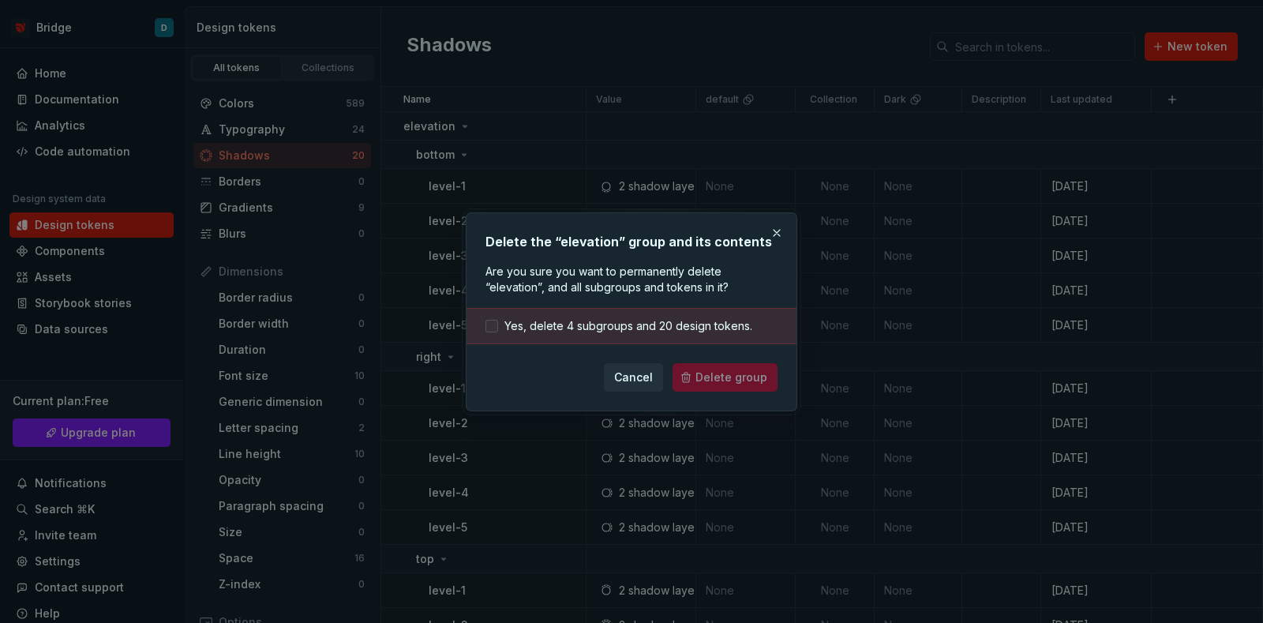
click at [504, 322] on span "Yes, delete 4 subgroups and 20 design tokens." at bounding box center [628, 326] width 248 height 16
click at [714, 376] on span "Delete group" at bounding box center [731, 377] width 72 height 16
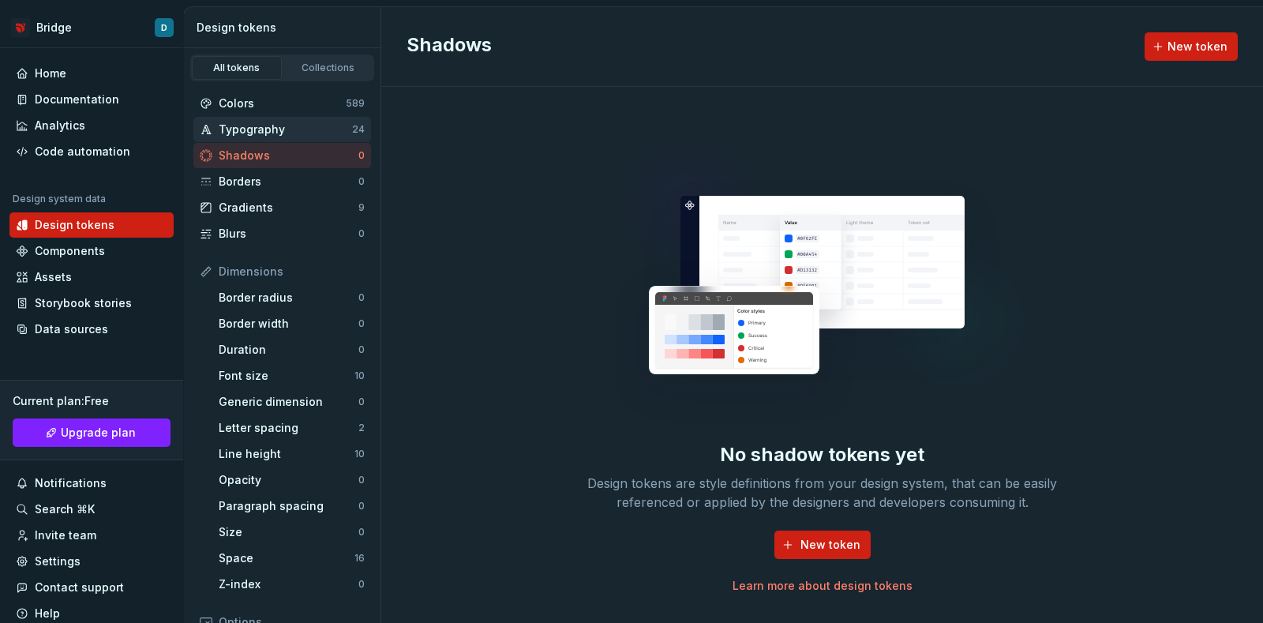
click at [268, 128] on div "Typography" at bounding box center [285, 130] width 133 height 16
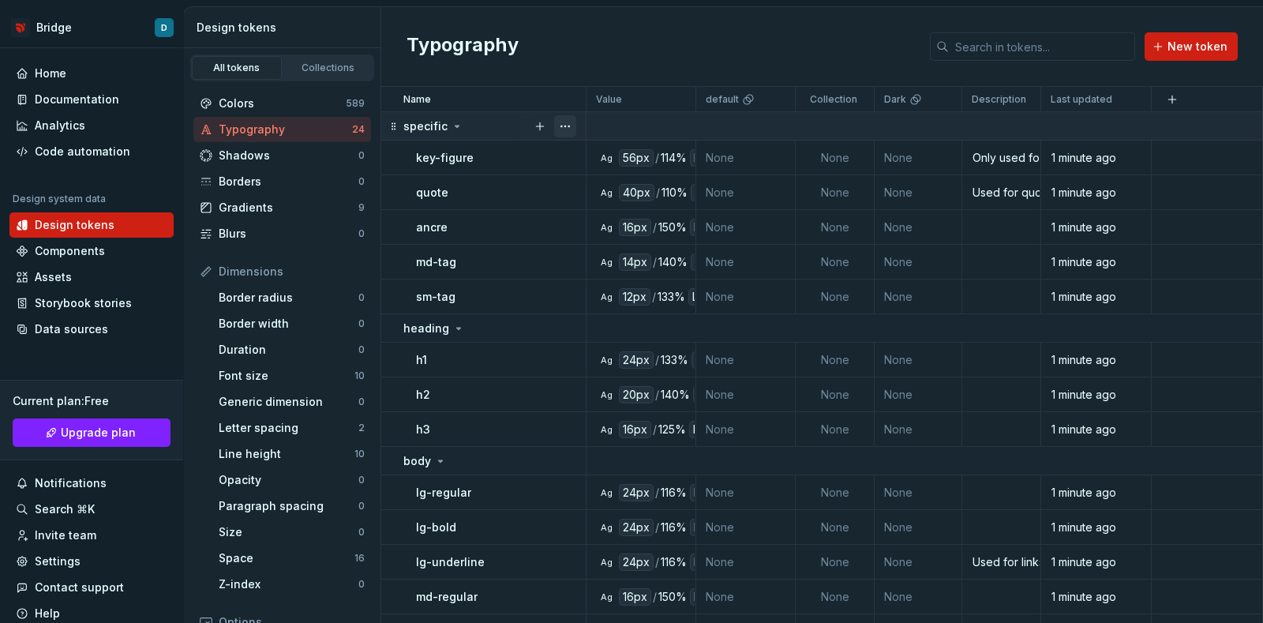
click at [563, 126] on button "button" at bounding box center [565, 126] width 22 height 22
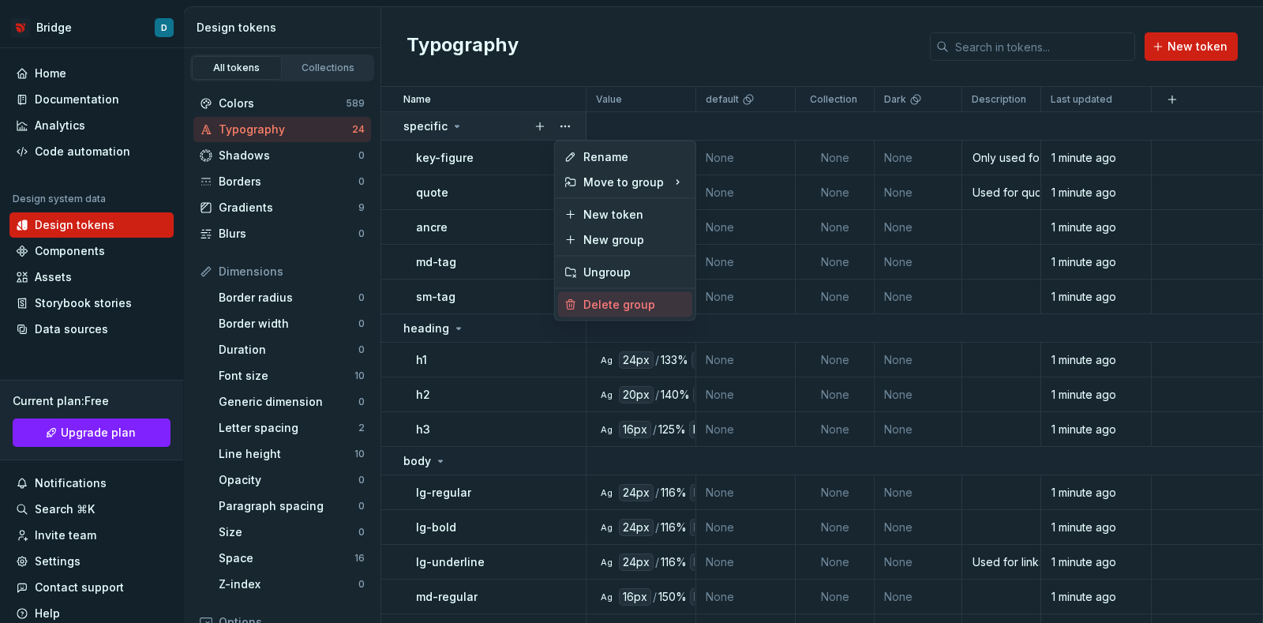
click at [587, 297] on div "Delete group" at bounding box center [634, 305] width 103 height 16
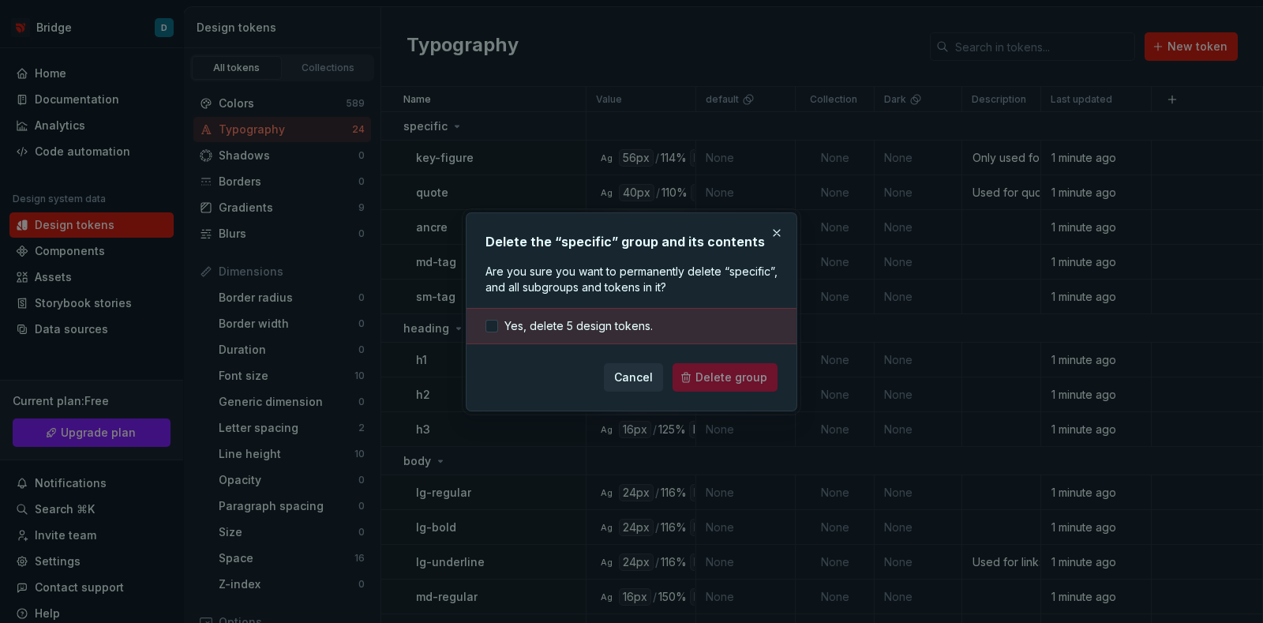
drag, startPoint x: 700, startPoint y: 379, endPoint x: 631, endPoint y: 350, distance: 75.0
click at [699, 379] on div "Cancel Delete group" at bounding box center [631, 377] width 292 height 28
click at [576, 329] on span "Yes, delete 5 design tokens." at bounding box center [578, 326] width 148 height 16
click at [717, 384] on span "Delete group" at bounding box center [731, 377] width 72 height 16
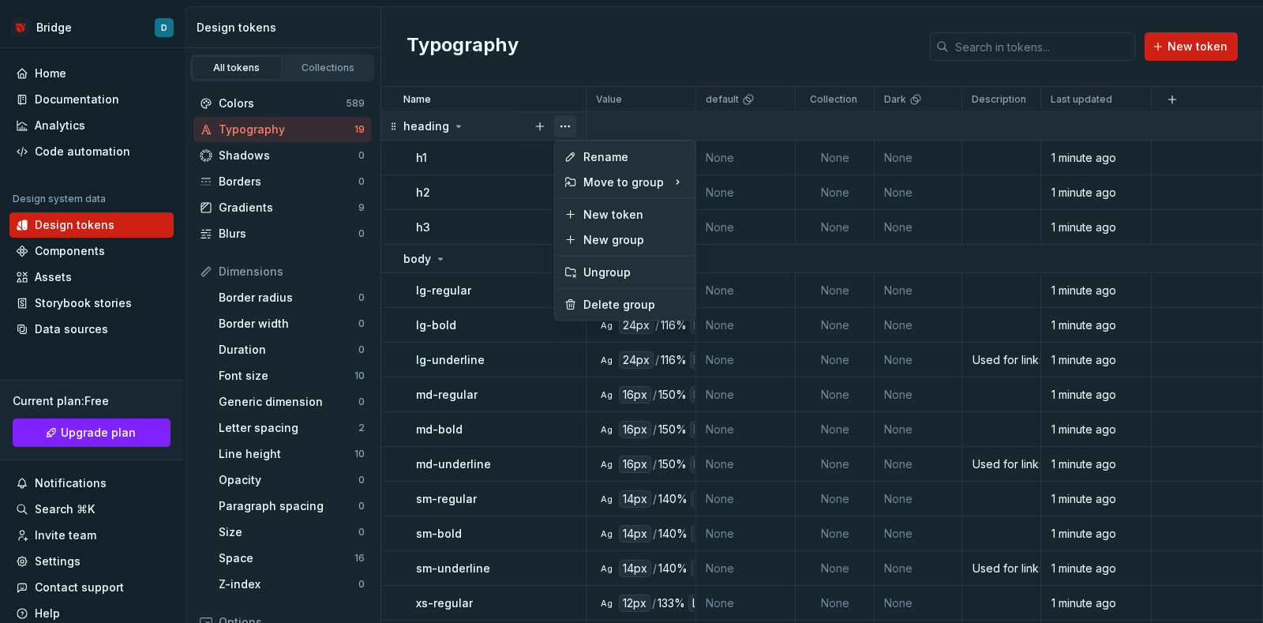
click at [563, 122] on button "button" at bounding box center [565, 126] width 22 height 22
click at [635, 301] on div "Delete group" at bounding box center [634, 305] width 103 height 16
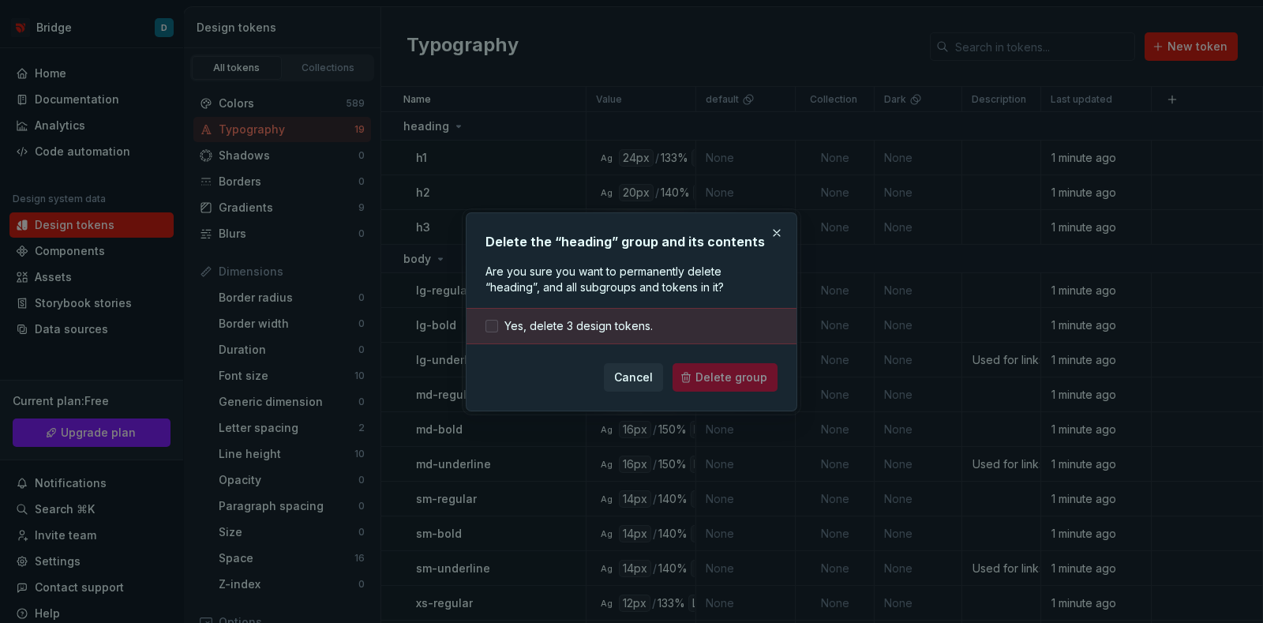
click at [596, 323] on span "Yes, delete 3 design tokens." at bounding box center [578, 326] width 148 height 16
click at [700, 369] on span "Delete group" at bounding box center [731, 377] width 72 height 16
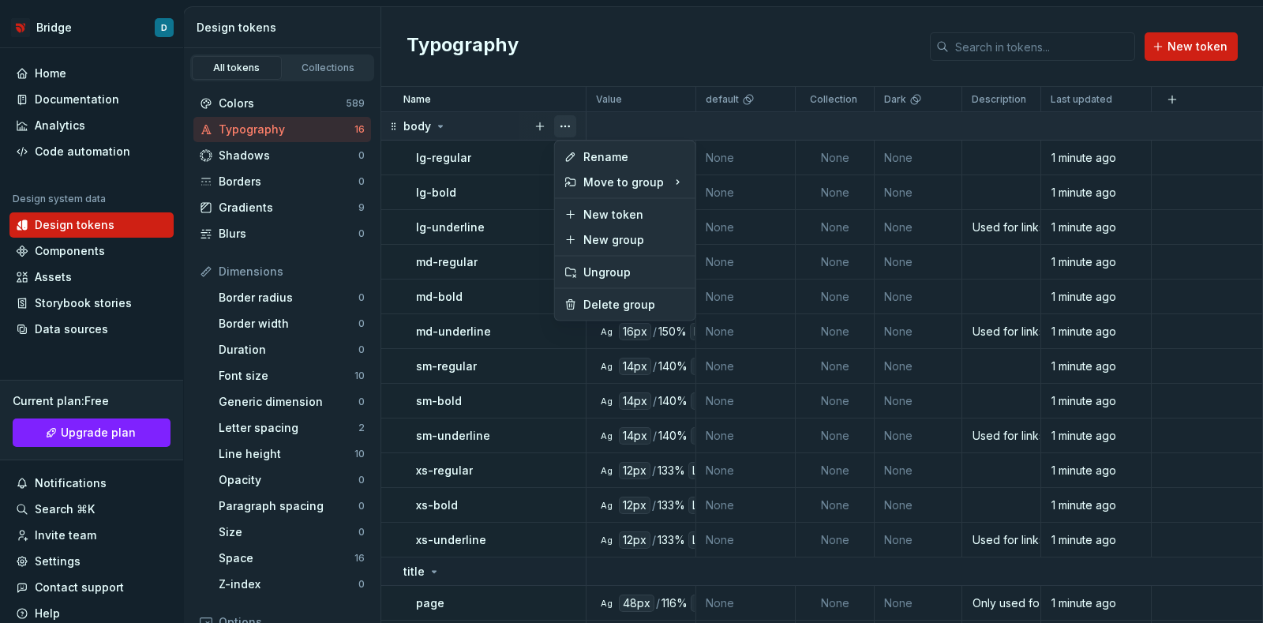
click at [571, 124] on button "button" at bounding box center [565, 126] width 22 height 22
click at [615, 299] on div "Delete group" at bounding box center [634, 305] width 103 height 16
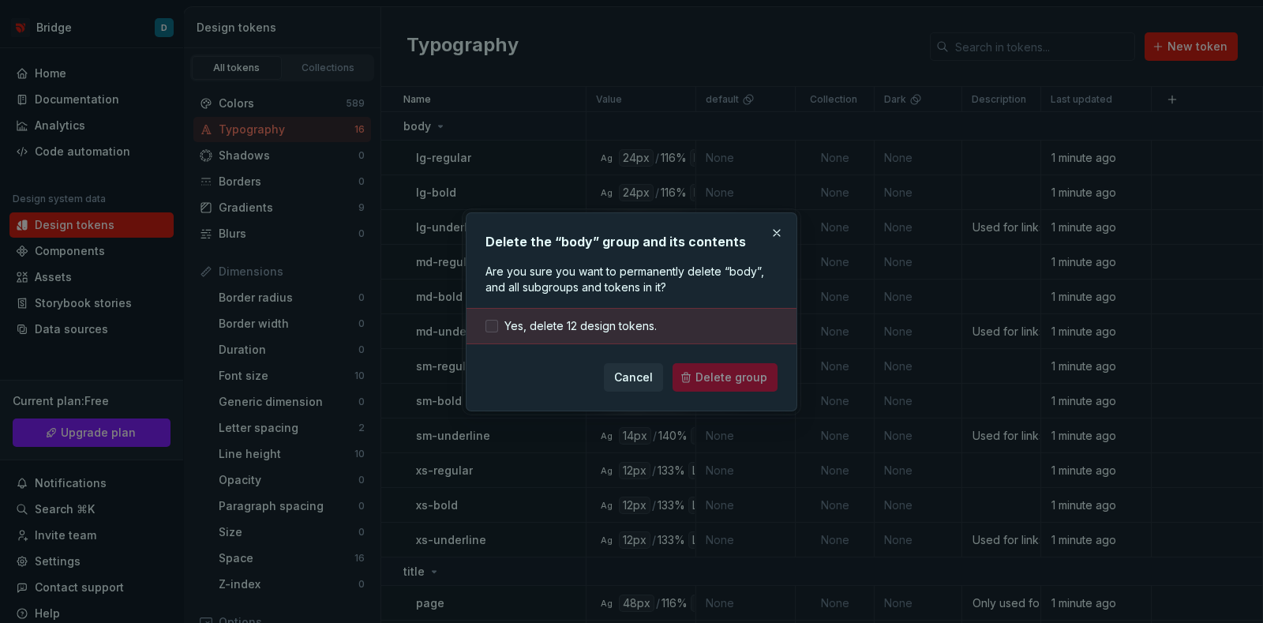
click at [609, 325] on span "Yes, delete 12 design tokens." at bounding box center [580, 326] width 152 height 16
click at [695, 365] on button "Delete group" at bounding box center [725, 377] width 105 height 28
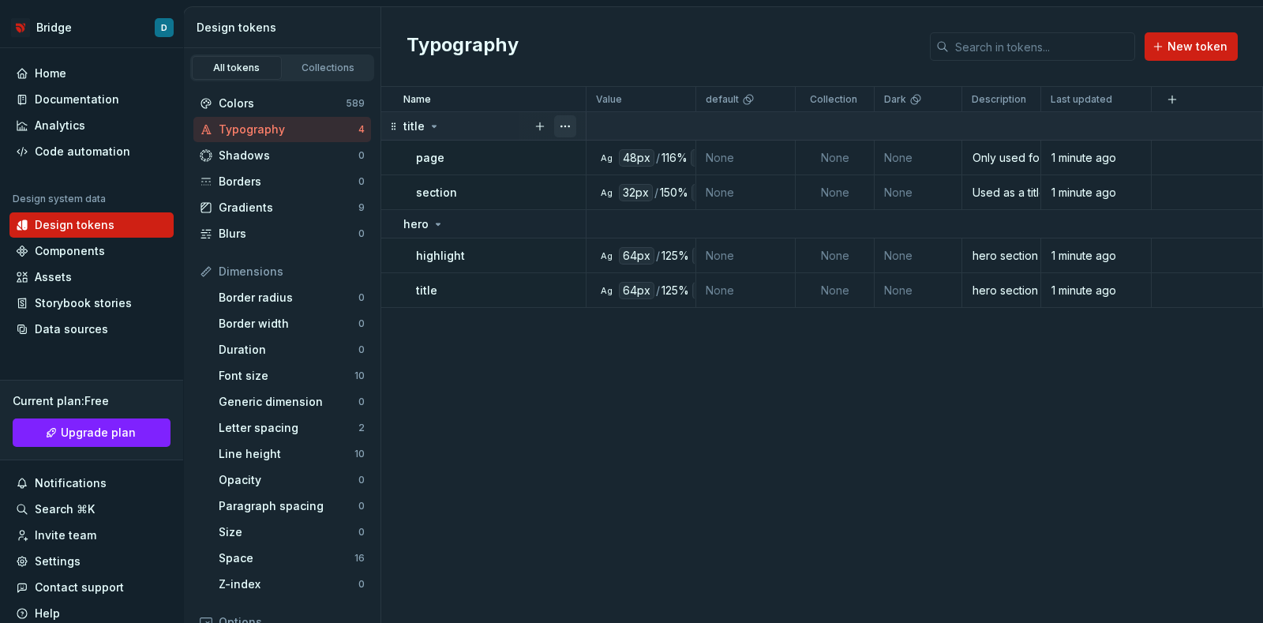
click at [571, 121] on button "button" at bounding box center [565, 126] width 22 height 22
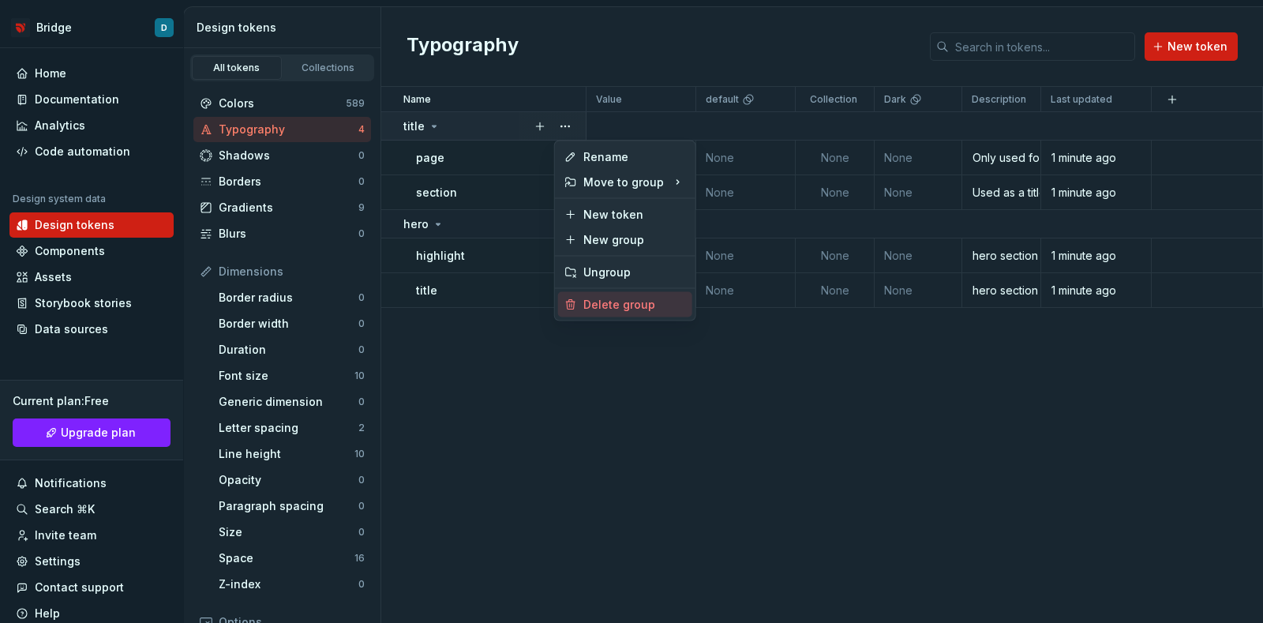
click at [599, 301] on div "Delete group" at bounding box center [634, 305] width 103 height 16
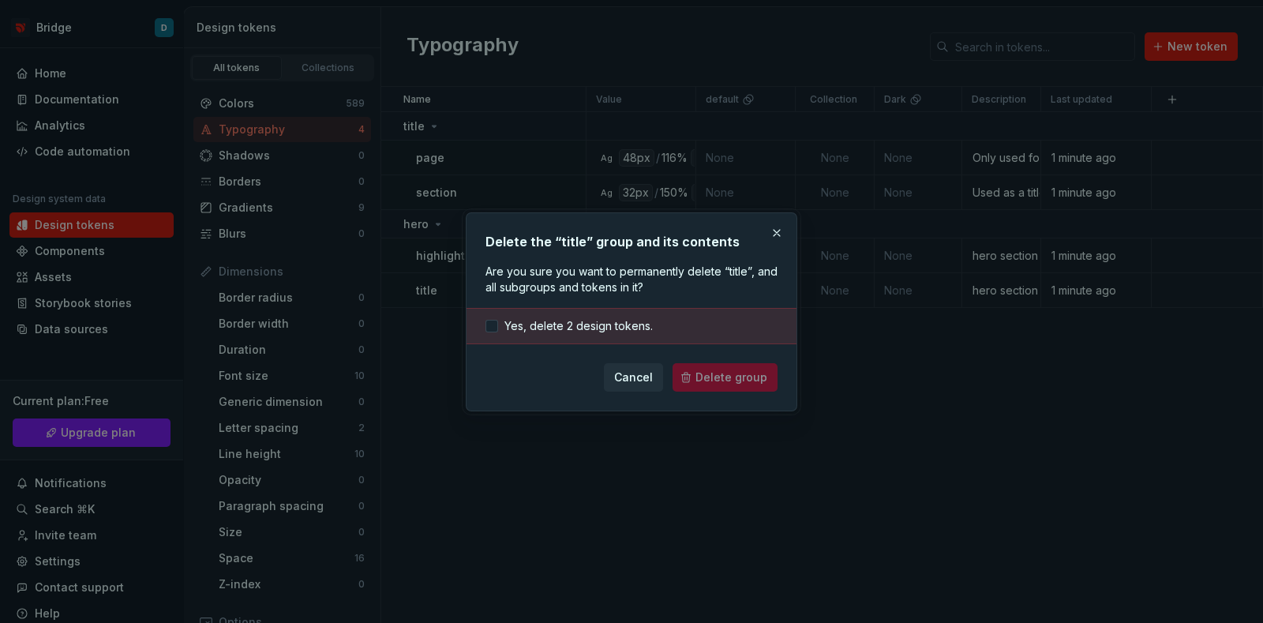
click at [589, 313] on div "Yes, delete 2 design tokens." at bounding box center [631, 326] width 330 height 36
click at [581, 318] on span "Yes, delete 2 design tokens." at bounding box center [578, 326] width 148 height 16
click at [684, 365] on button "Delete group" at bounding box center [725, 377] width 105 height 28
click at [701, 372] on div "Cancel Delete group" at bounding box center [631, 377] width 292 height 28
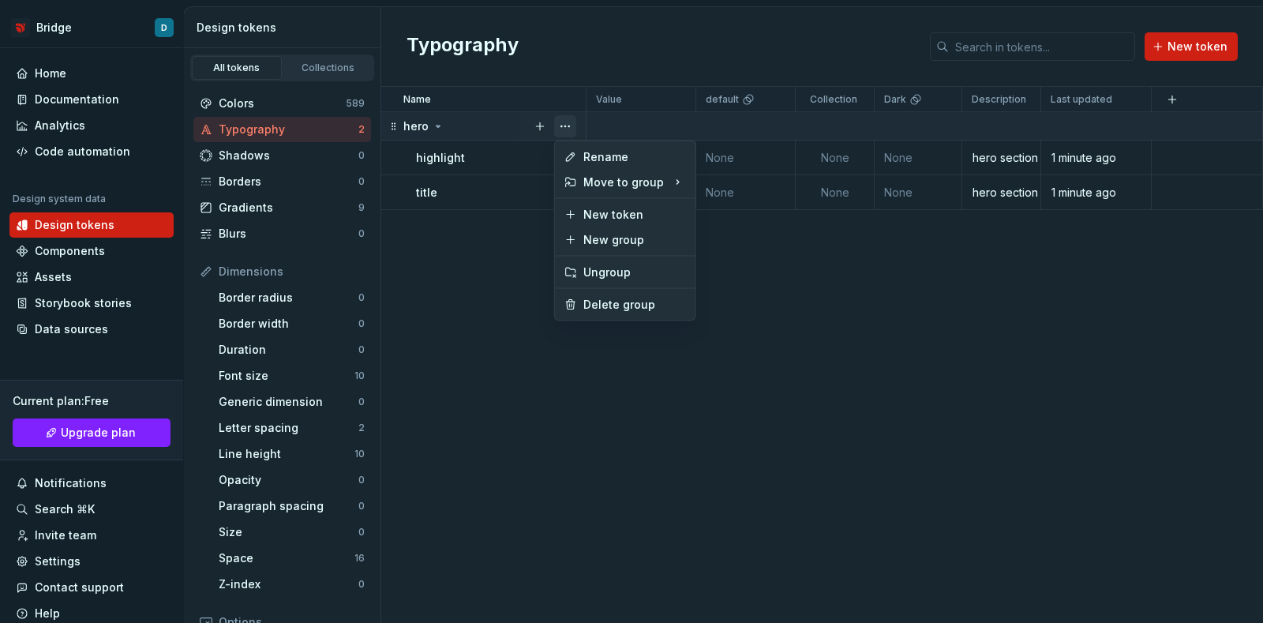
click at [570, 123] on button "button" at bounding box center [565, 126] width 22 height 22
click at [629, 313] on div "Delete group" at bounding box center [625, 304] width 134 height 25
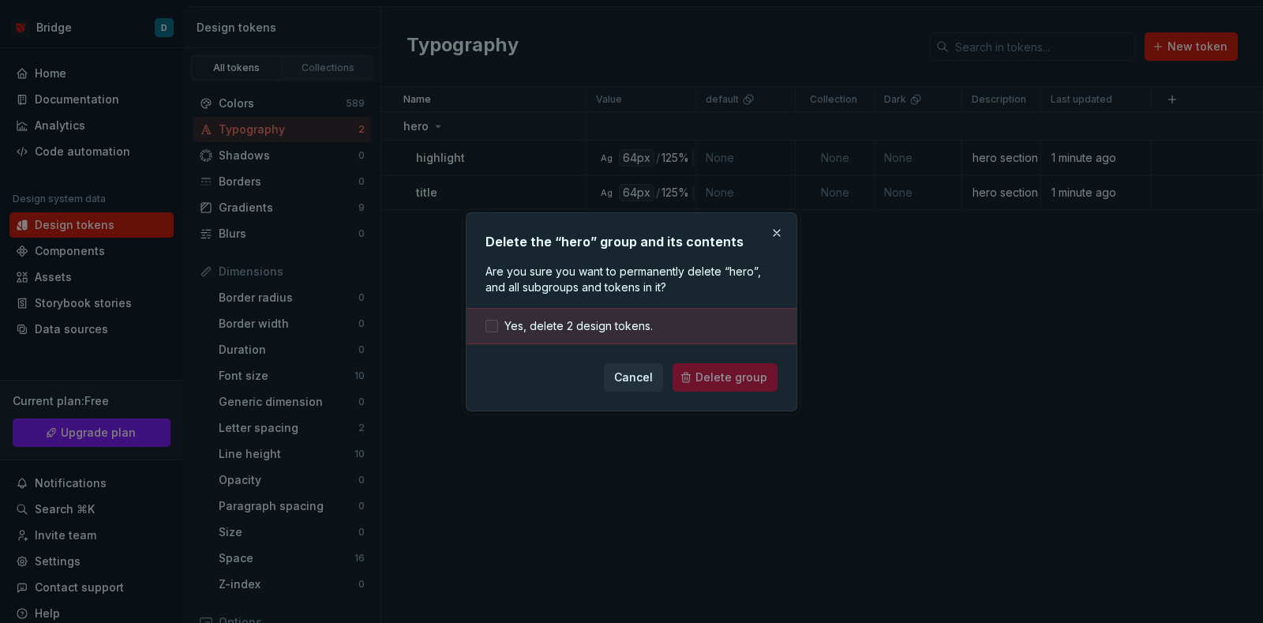
click at [615, 323] on span "Yes, delete 2 design tokens." at bounding box center [578, 326] width 148 height 16
click at [691, 368] on button "Delete group" at bounding box center [725, 377] width 105 height 28
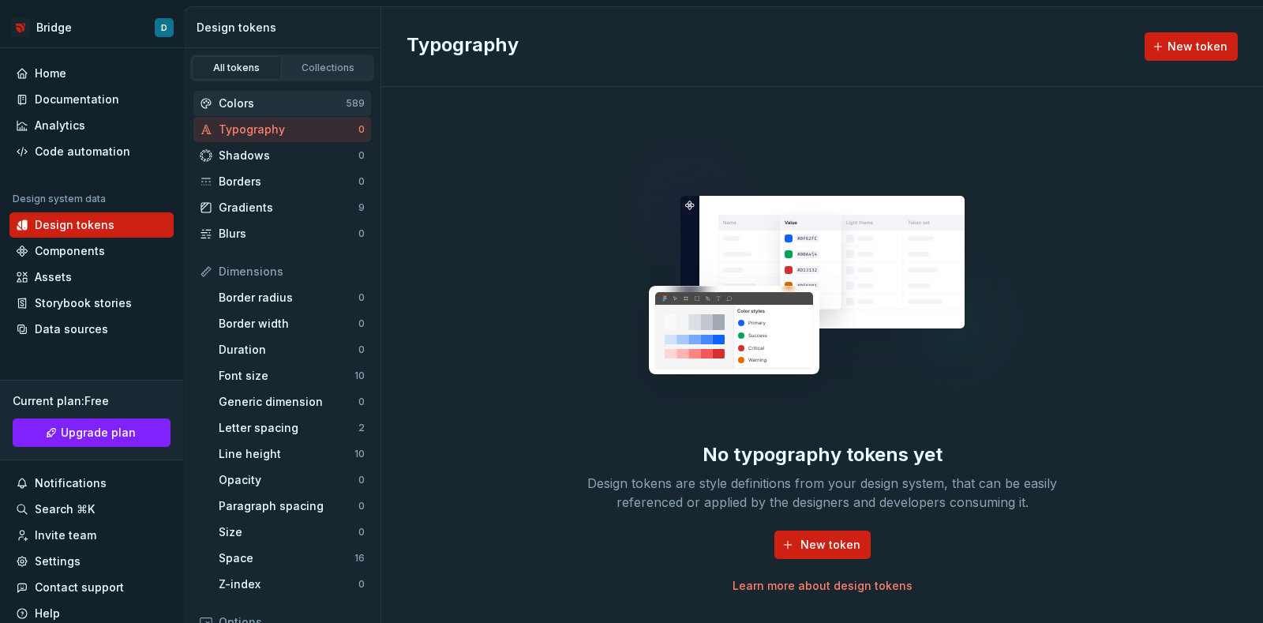
click at [304, 96] on div "Colors" at bounding box center [282, 104] width 127 height 16
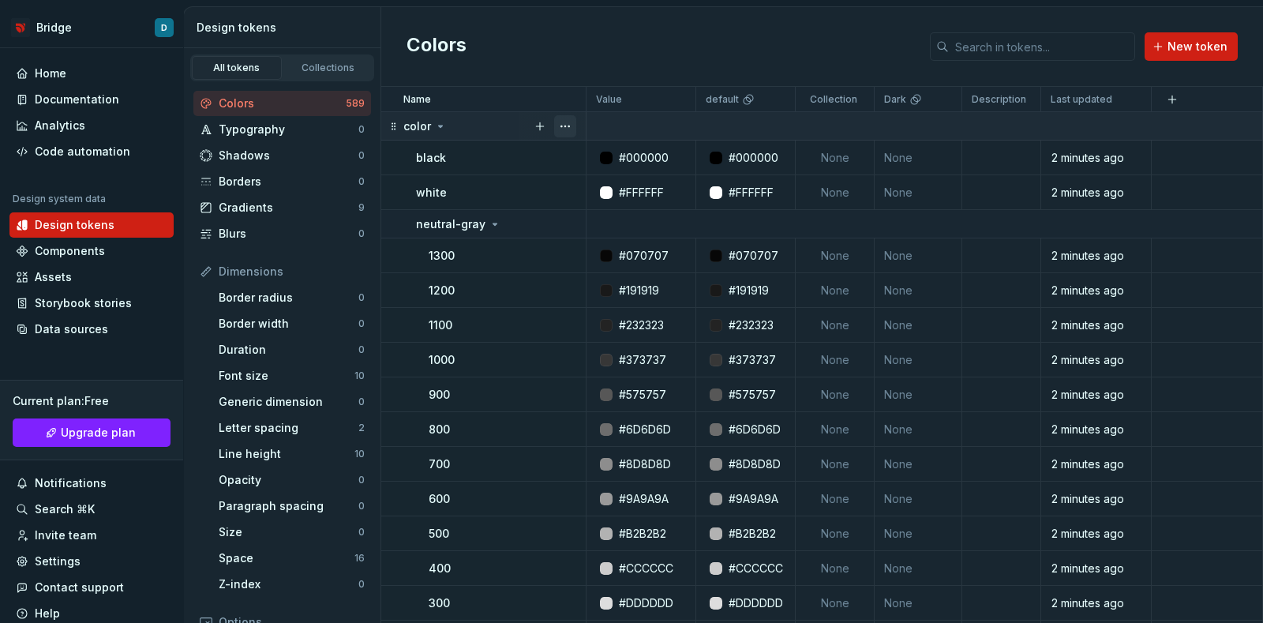
click at [568, 126] on button "button" at bounding box center [565, 126] width 22 height 22
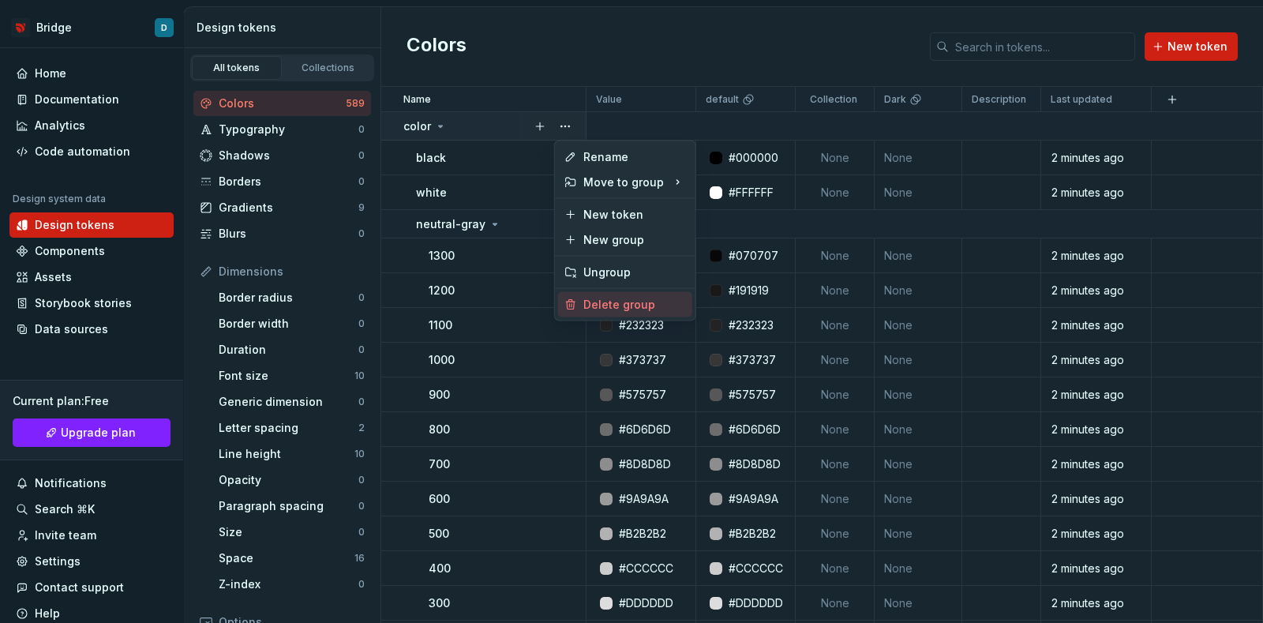
click at [603, 300] on div "Delete group" at bounding box center [634, 305] width 103 height 16
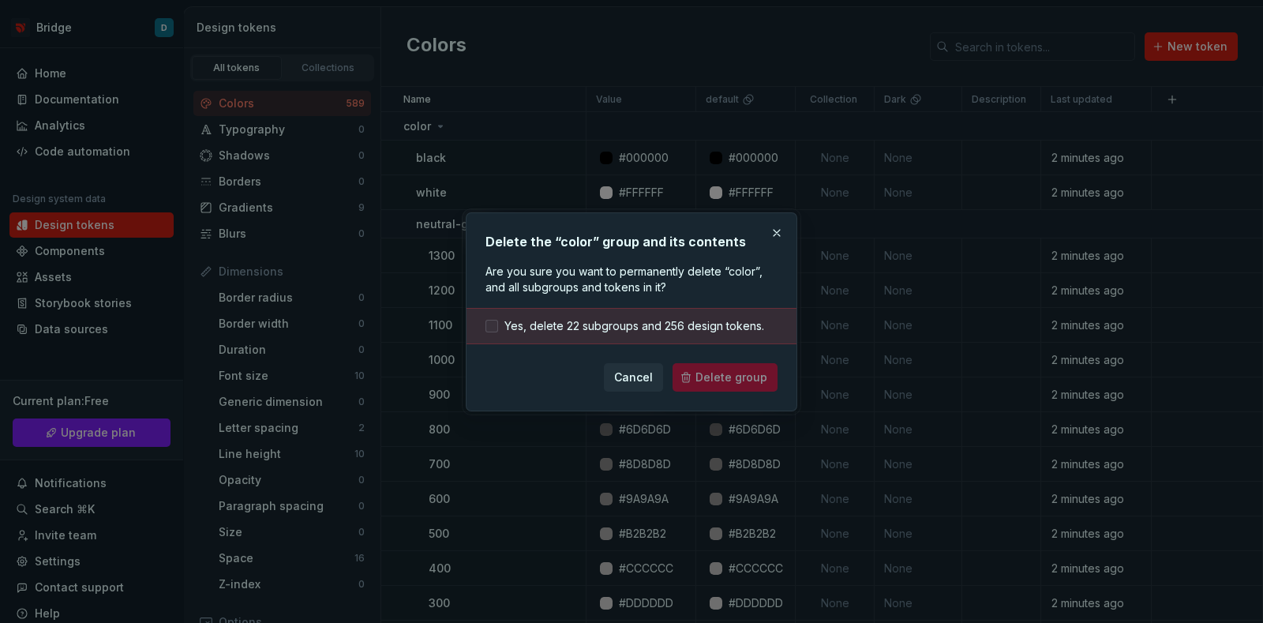
click at [631, 326] on span "Yes, delete 22 subgroups and 256 design tokens." at bounding box center [634, 326] width 260 height 16
click at [703, 372] on span "Delete group" at bounding box center [731, 377] width 72 height 16
click at [707, 379] on div "Cancel Delete group" at bounding box center [631, 377] width 292 height 28
click at [625, 321] on span "Yes, delete 22 subgroups and 256 design tokens." at bounding box center [634, 326] width 260 height 16
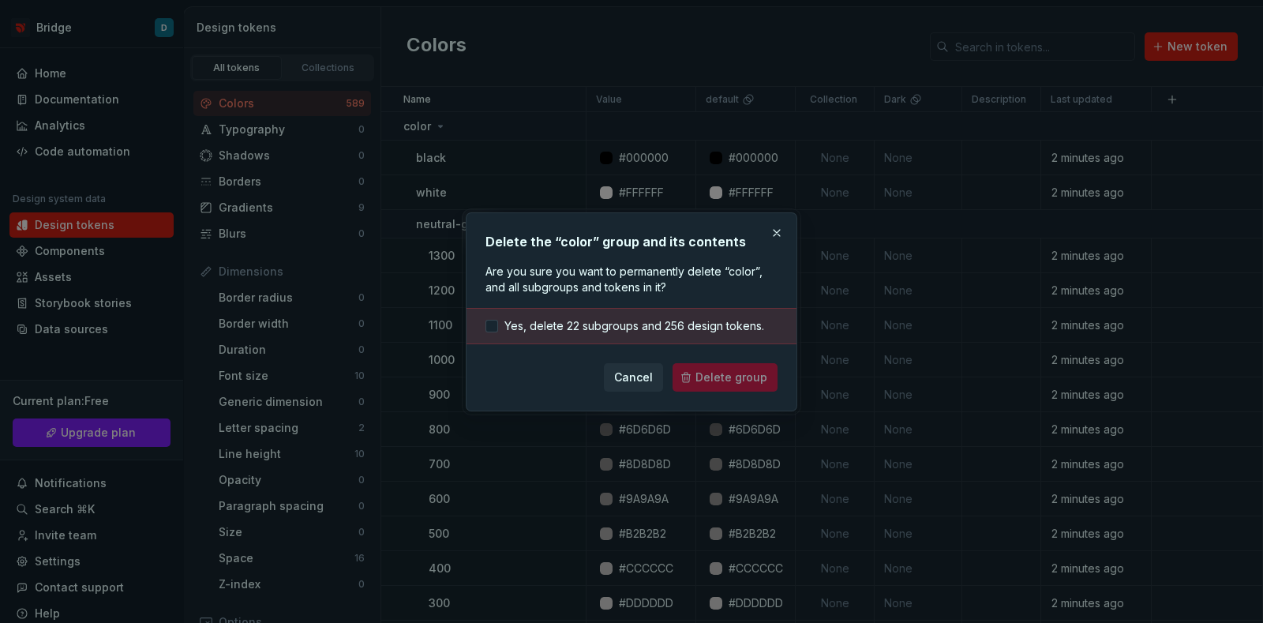
click at [730, 392] on div "Delete the “color” group and its contents Are you sure you want to permanently …" at bounding box center [632, 311] width 332 height 199
click at [723, 373] on div "Cancel Delete group" at bounding box center [631, 377] width 292 height 28
click at [725, 373] on div "Cancel Delete group" at bounding box center [631, 377] width 292 height 28
click at [726, 375] on div "Cancel Delete group" at bounding box center [631, 377] width 292 height 28
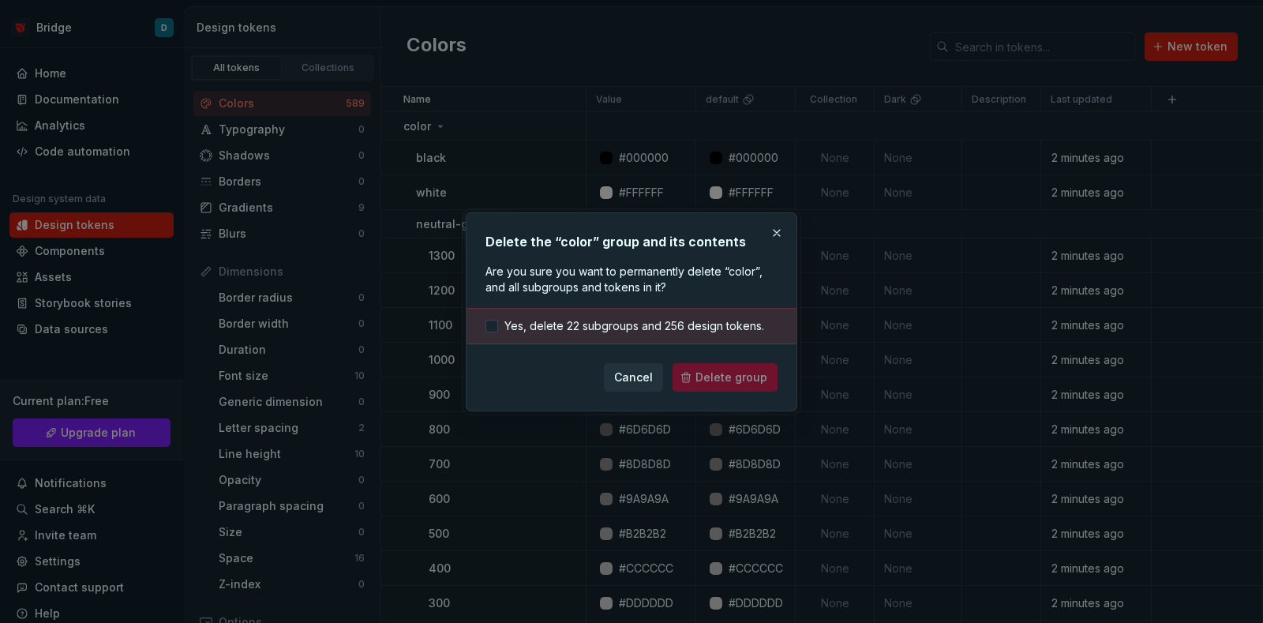
click at [726, 377] on div "Cancel Delete group" at bounding box center [631, 377] width 292 height 28
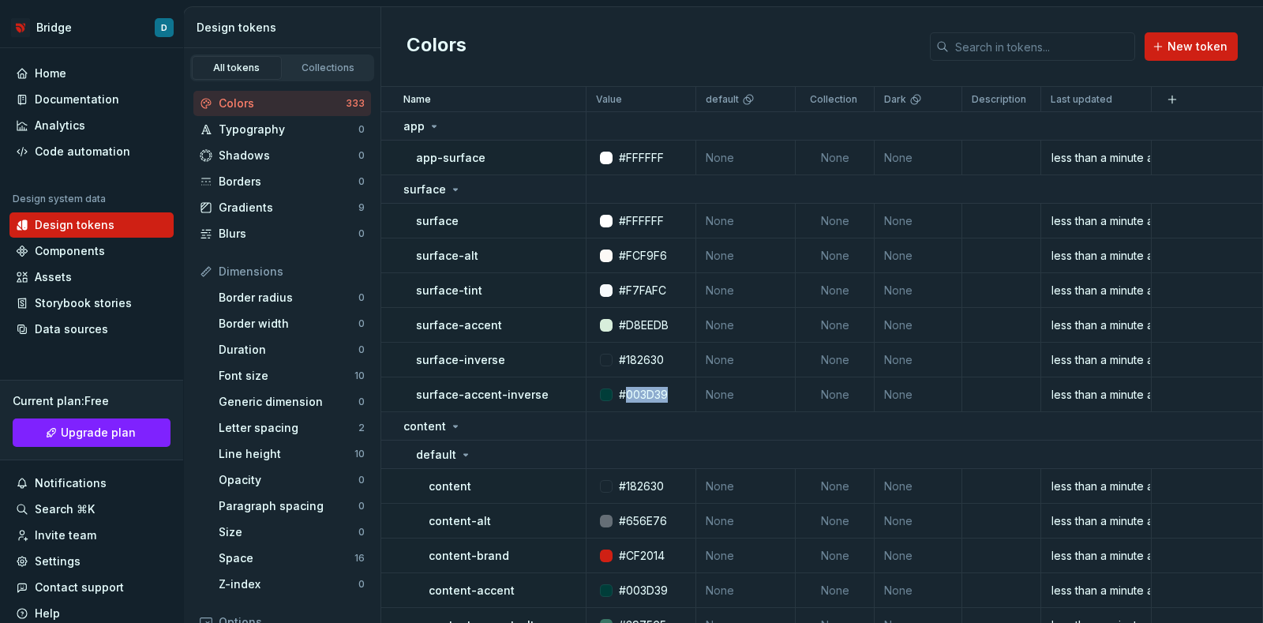
click at [642, 377] on html "Bridge D Home Documentation Analytics Code automation Design system data Design…" at bounding box center [631, 311] width 1263 height 623
click at [567, 125] on button "button" at bounding box center [565, 126] width 22 height 22
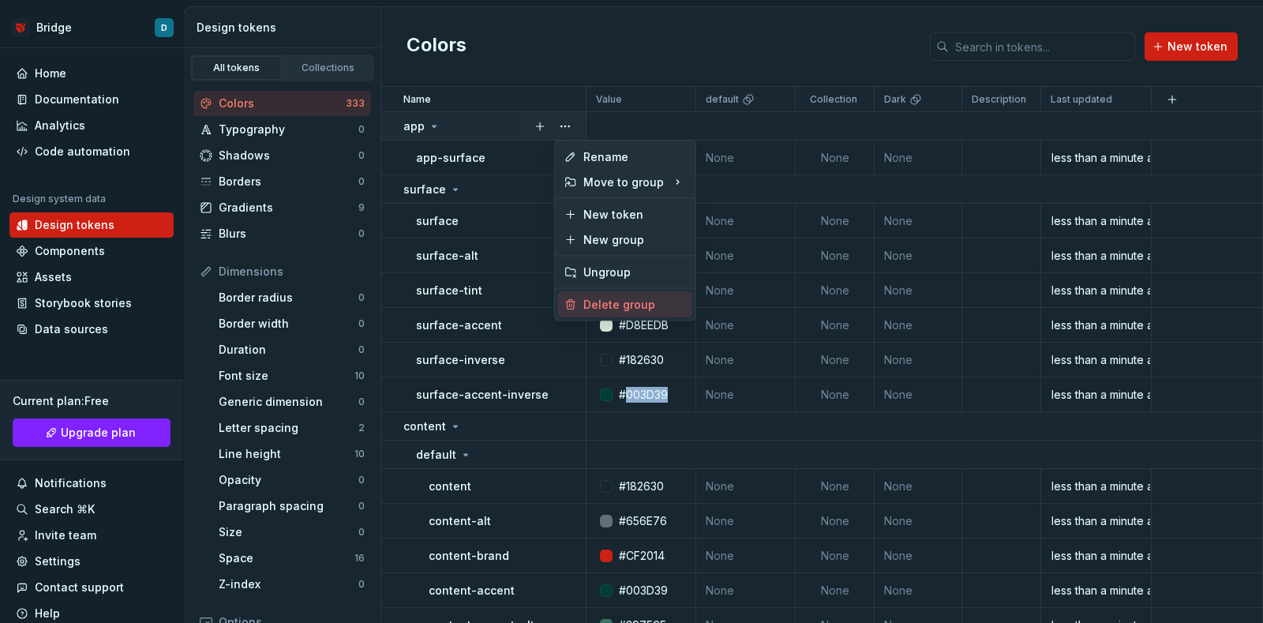
click at [601, 305] on div "Delete group" at bounding box center [634, 305] width 103 height 16
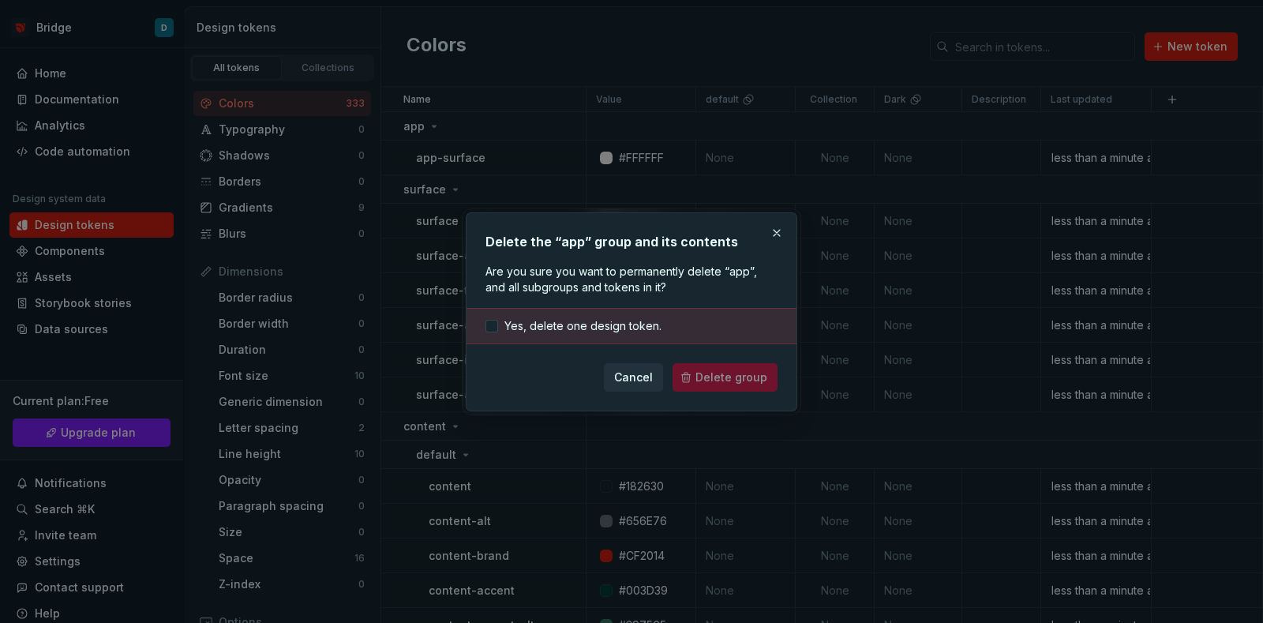
click at [751, 369] on div "Cancel Delete group" at bounding box center [631, 377] width 292 height 28
click at [598, 329] on span "Yes, delete one design token." at bounding box center [582, 326] width 157 height 16
click at [710, 369] on span "Delete group" at bounding box center [731, 377] width 72 height 16
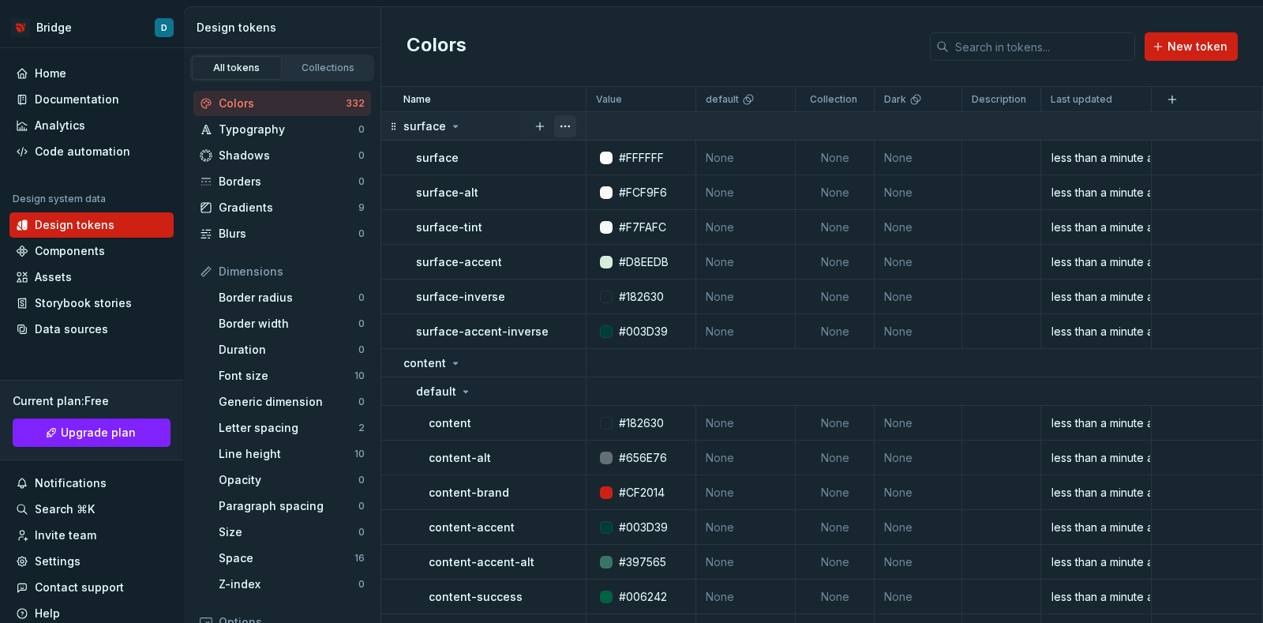
click at [572, 125] on button "button" at bounding box center [565, 126] width 22 height 22
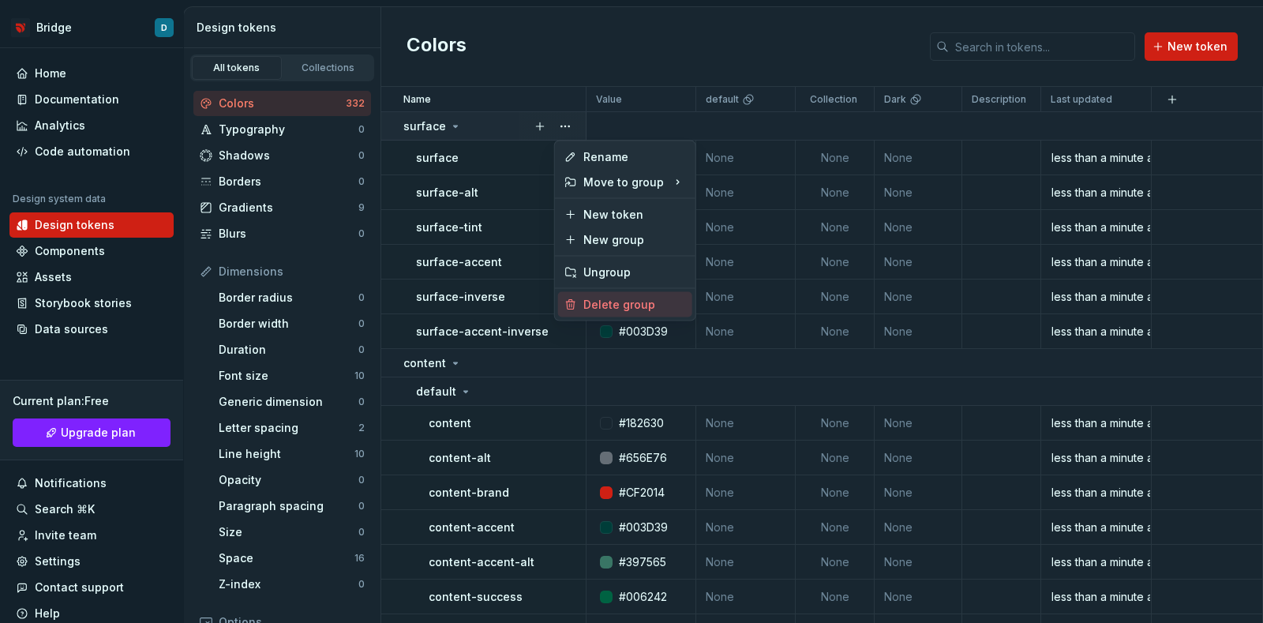
click at [624, 305] on div "Delete group" at bounding box center [634, 305] width 103 height 16
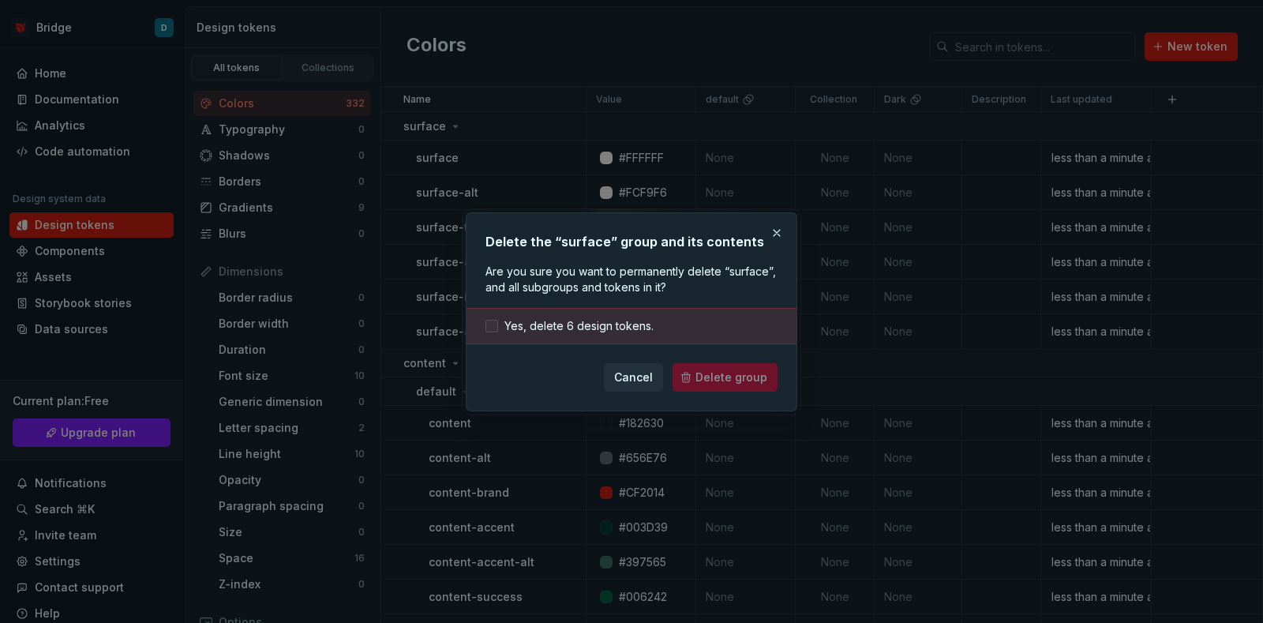
click at [635, 327] on span "Yes, delete 6 design tokens." at bounding box center [578, 326] width 149 height 16
click at [713, 371] on span "Delete group" at bounding box center [731, 377] width 72 height 16
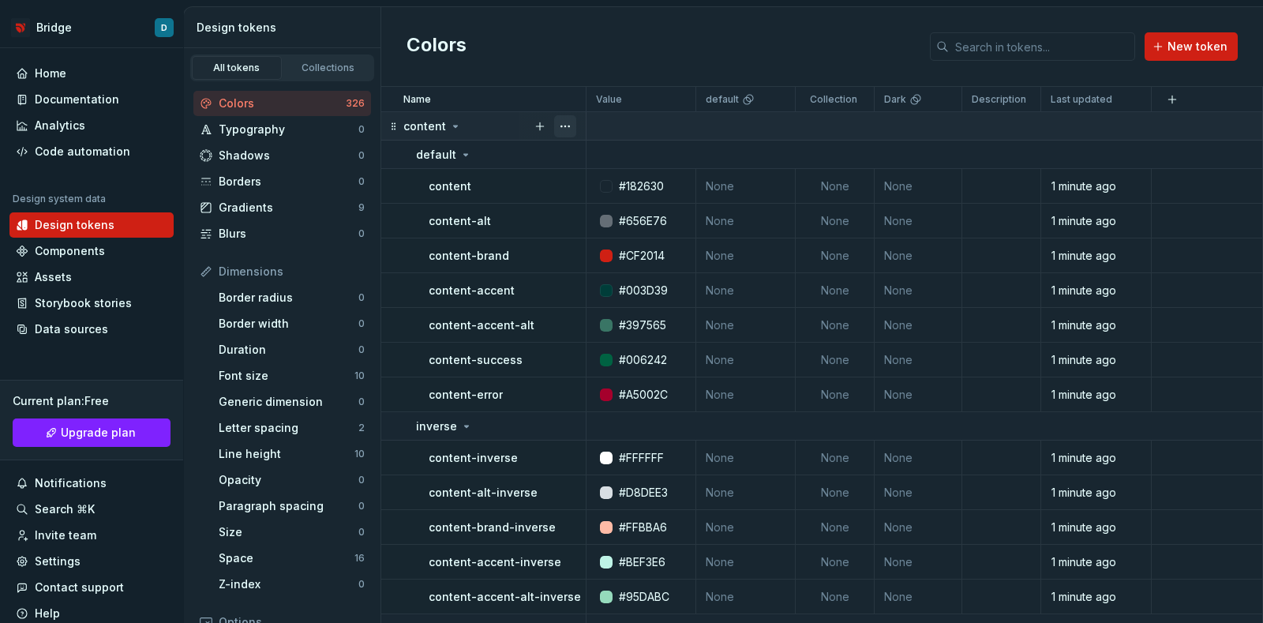
click at [571, 124] on button "button" at bounding box center [565, 126] width 22 height 22
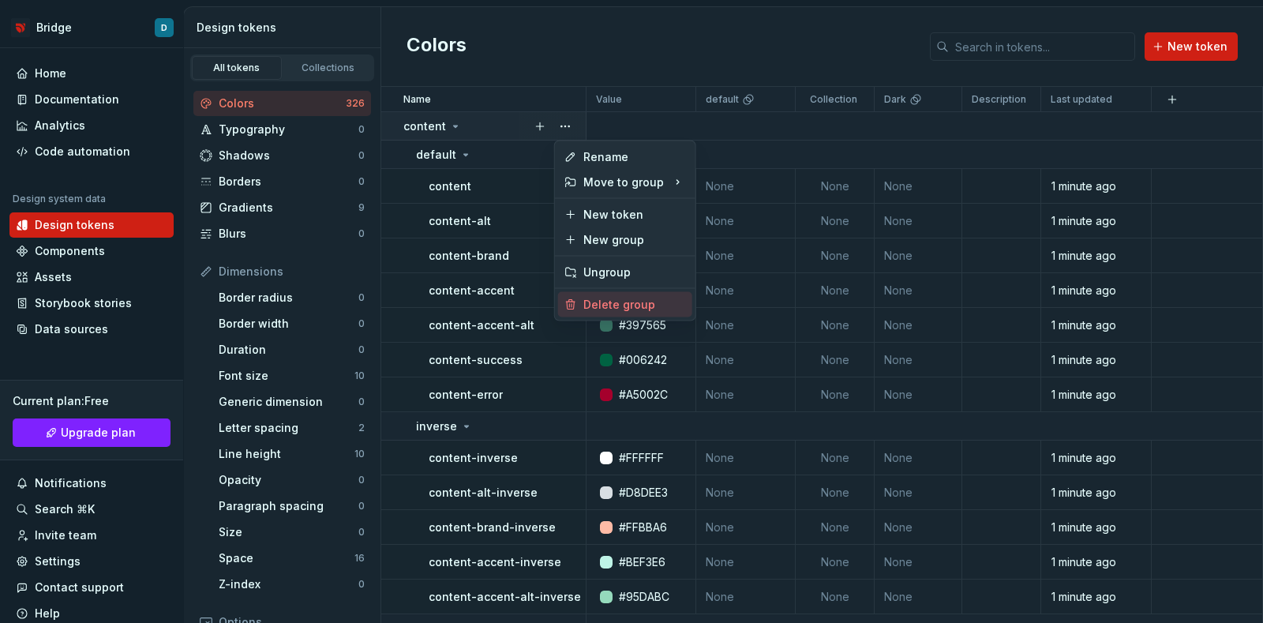
click at [621, 297] on div "Delete group" at bounding box center [634, 305] width 103 height 16
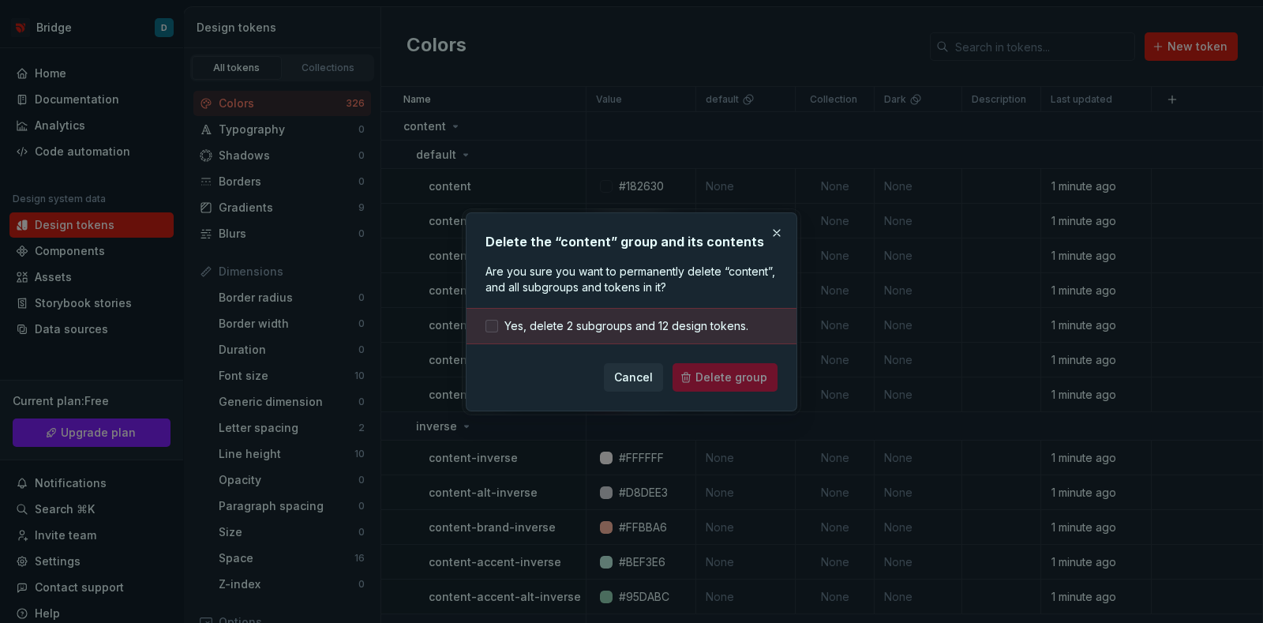
click at [642, 323] on span "Yes, delete 2 subgroups and 12 design tokens." at bounding box center [626, 326] width 244 height 16
click at [718, 378] on span "Delete group" at bounding box center [731, 377] width 72 height 16
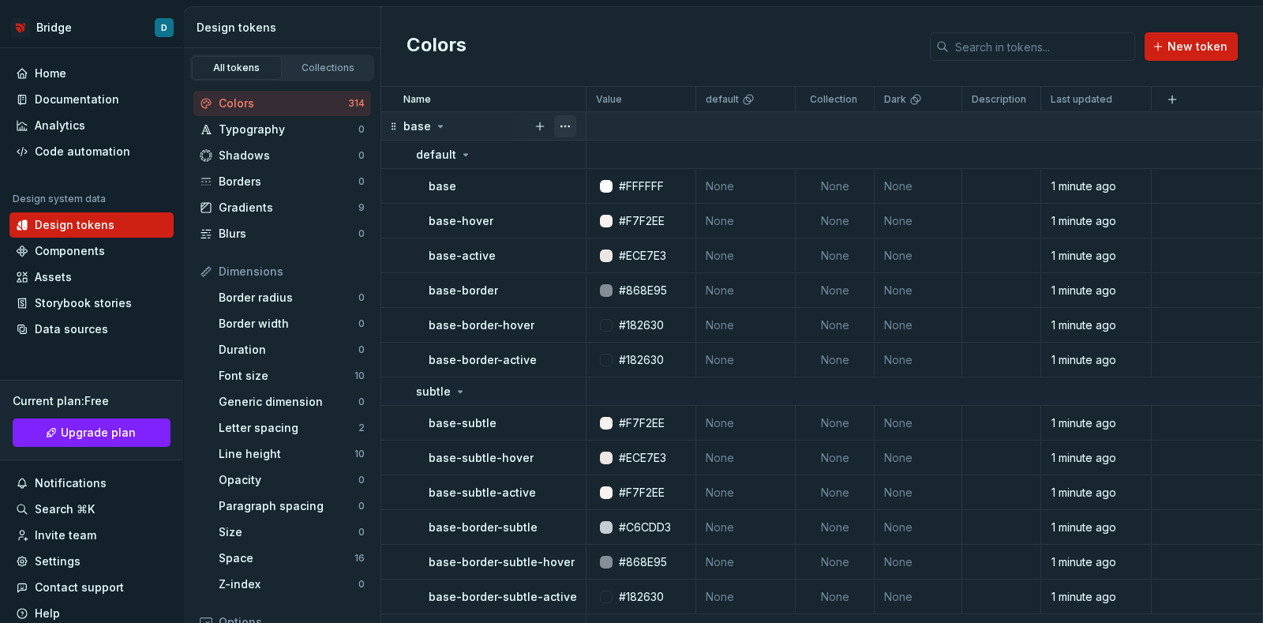
click at [562, 126] on button "button" at bounding box center [565, 126] width 22 height 22
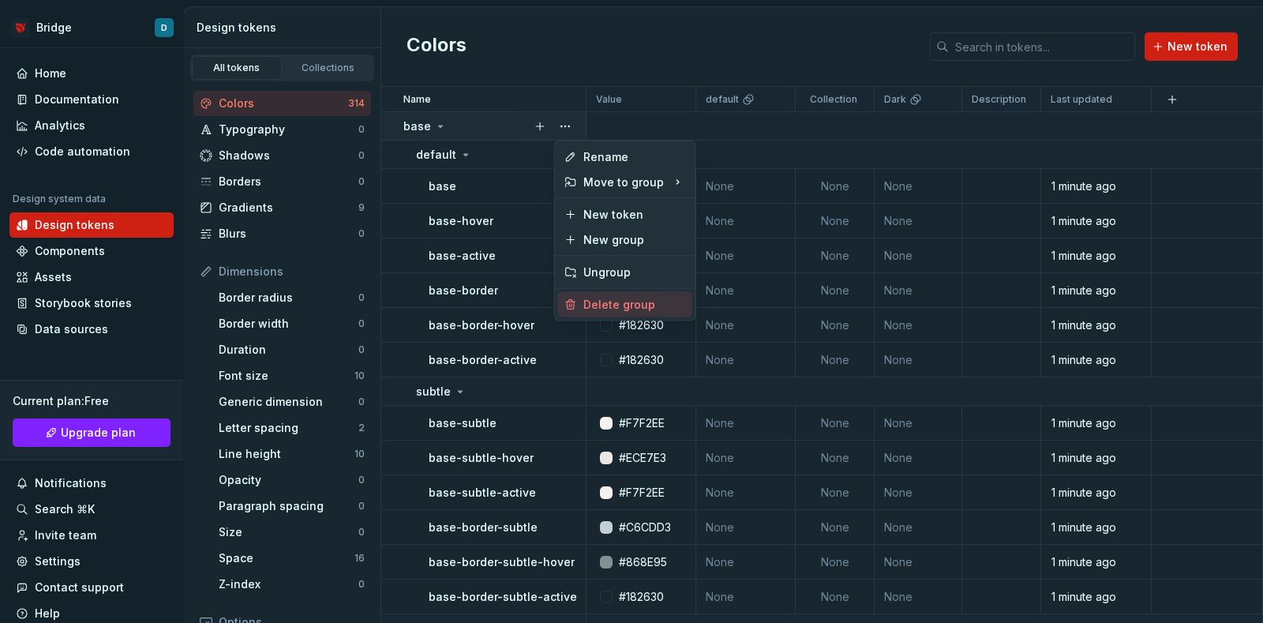
click at [594, 303] on div "Delete group" at bounding box center [634, 305] width 103 height 16
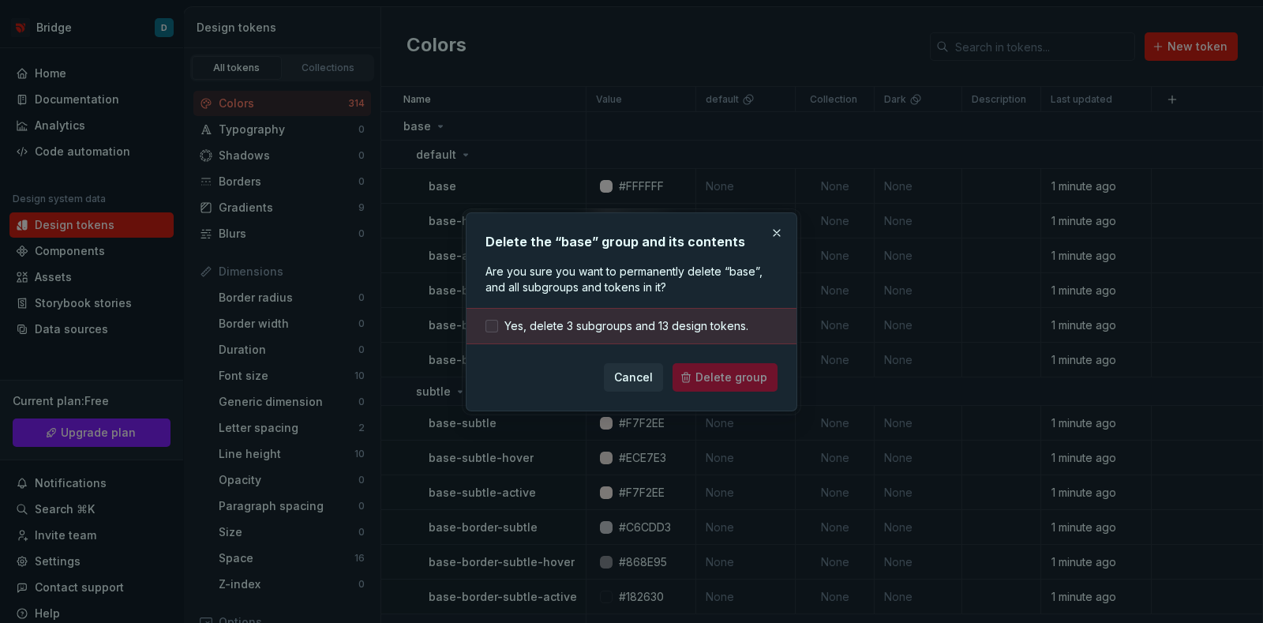
click at [572, 320] on span "Yes, delete 3 subgroups and 13 design tokens." at bounding box center [626, 326] width 244 height 16
click at [695, 375] on button "Delete group" at bounding box center [725, 377] width 105 height 28
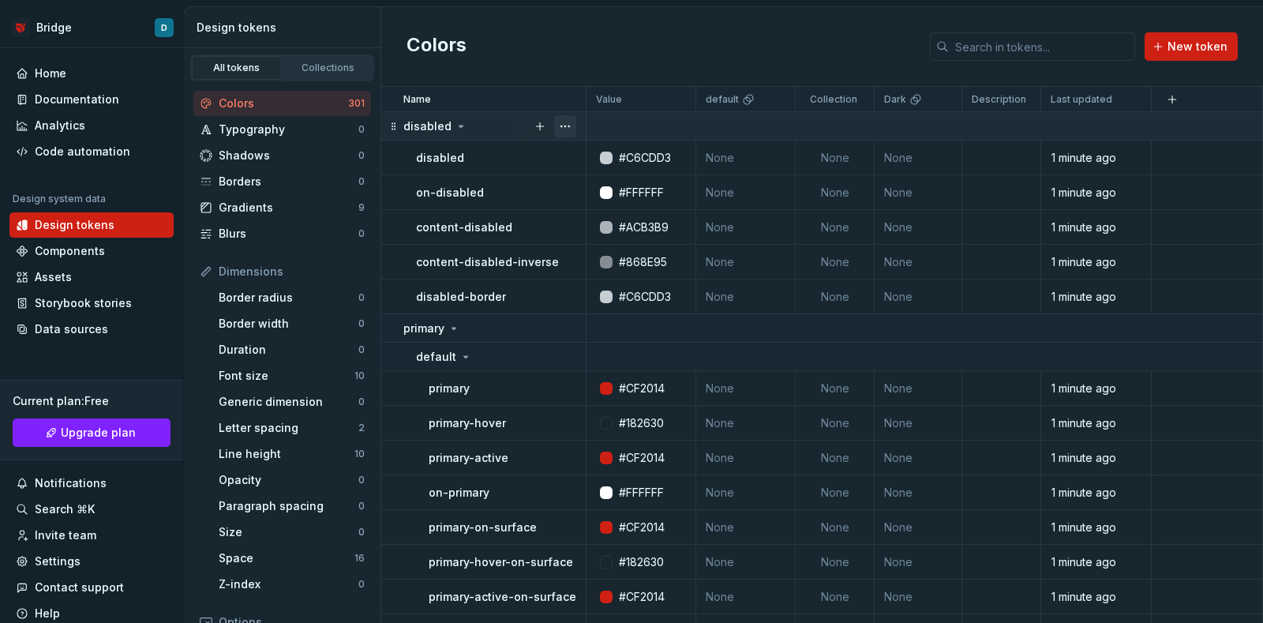
click at [564, 128] on button "button" at bounding box center [565, 126] width 22 height 22
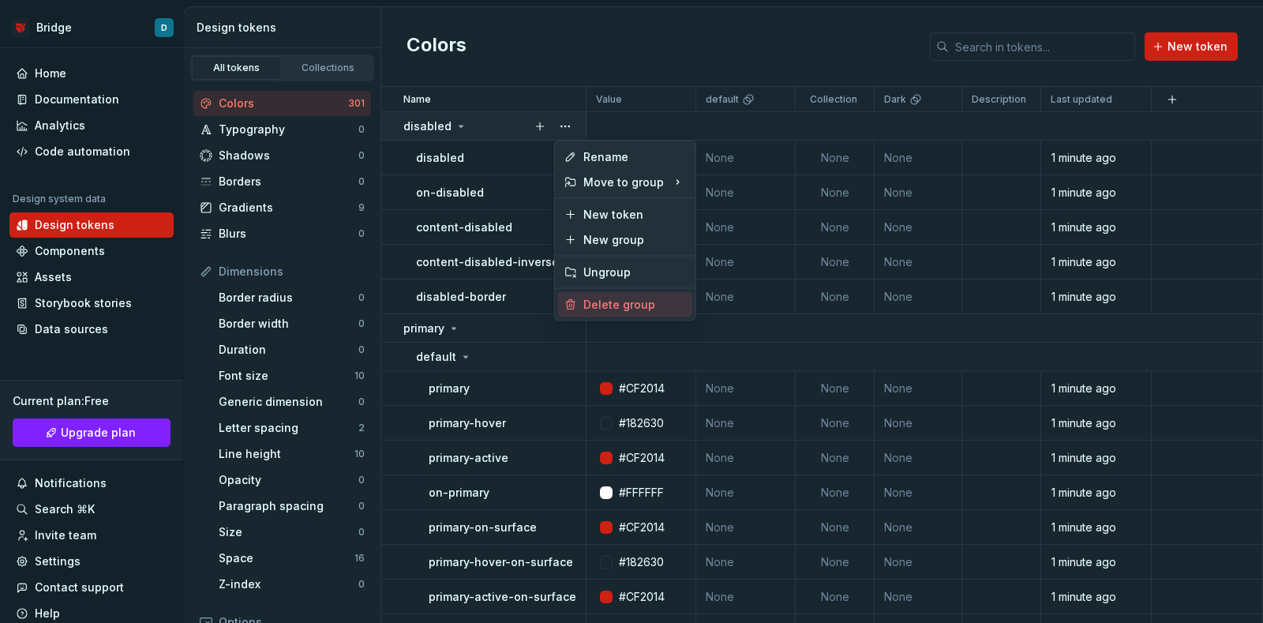
click at [596, 297] on div "Delete group" at bounding box center [634, 305] width 103 height 16
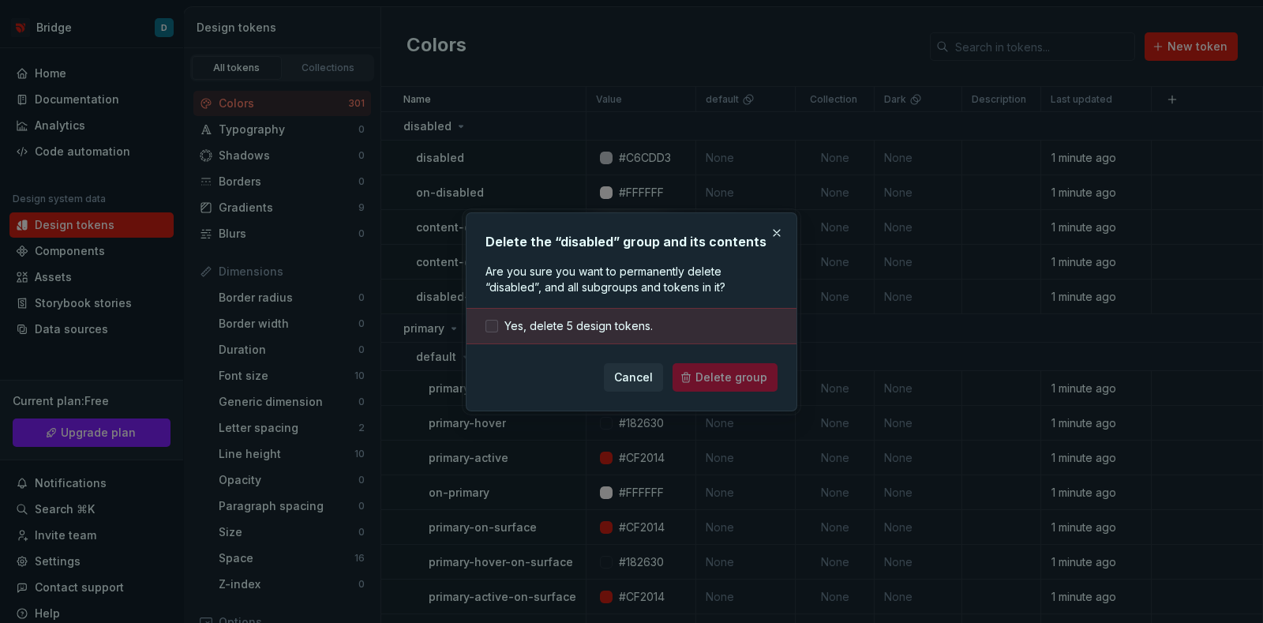
click at [620, 321] on span "Yes, delete 5 design tokens." at bounding box center [578, 326] width 148 height 16
click at [682, 361] on form "Yes, delete 5 design tokens. Cancel Delete group" at bounding box center [631, 350] width 292 height 84
click at [695, 369] on button "Delete group" at bounding box center [725, 377] width 105 height 28
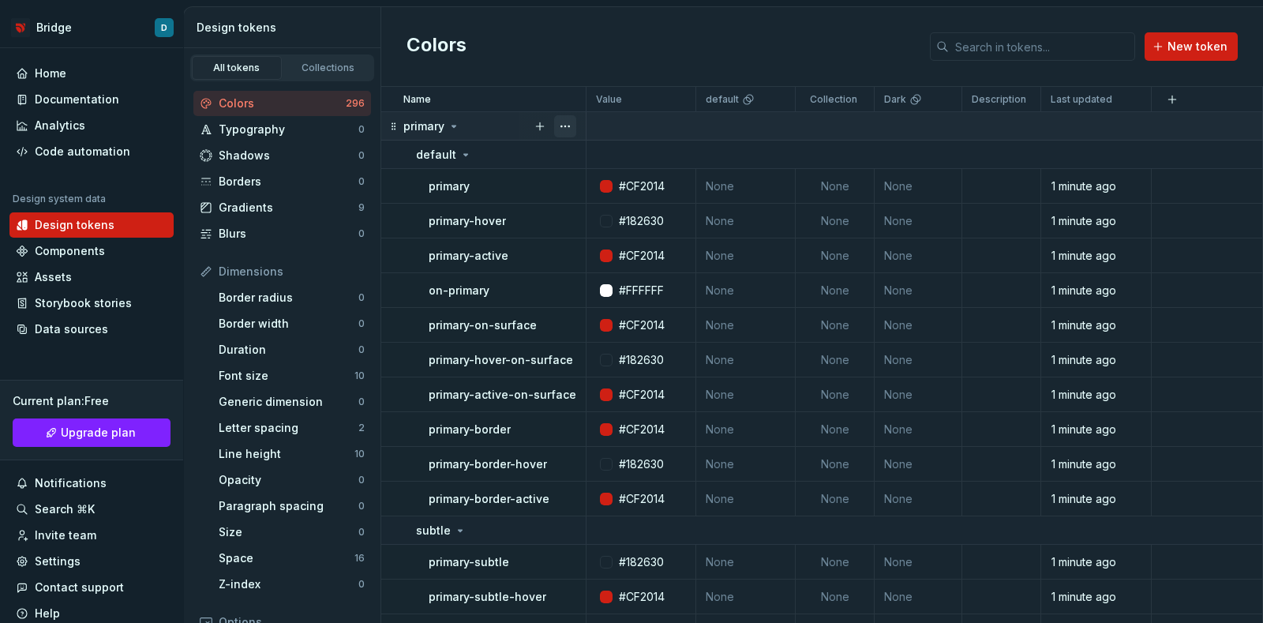
click at [572, 122] on button "button" at bounding box center [565, 126] width 22 height 22
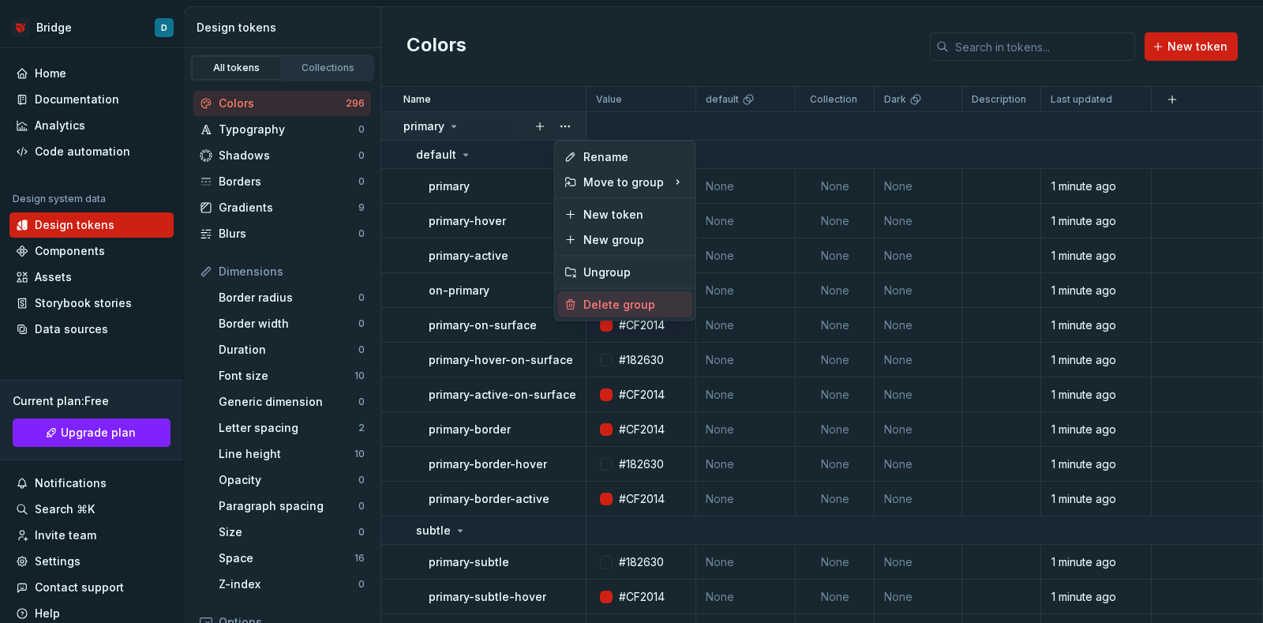
click at [605, 298] on div "Delete group" at bounding box center [634, 305] width 103 height 16
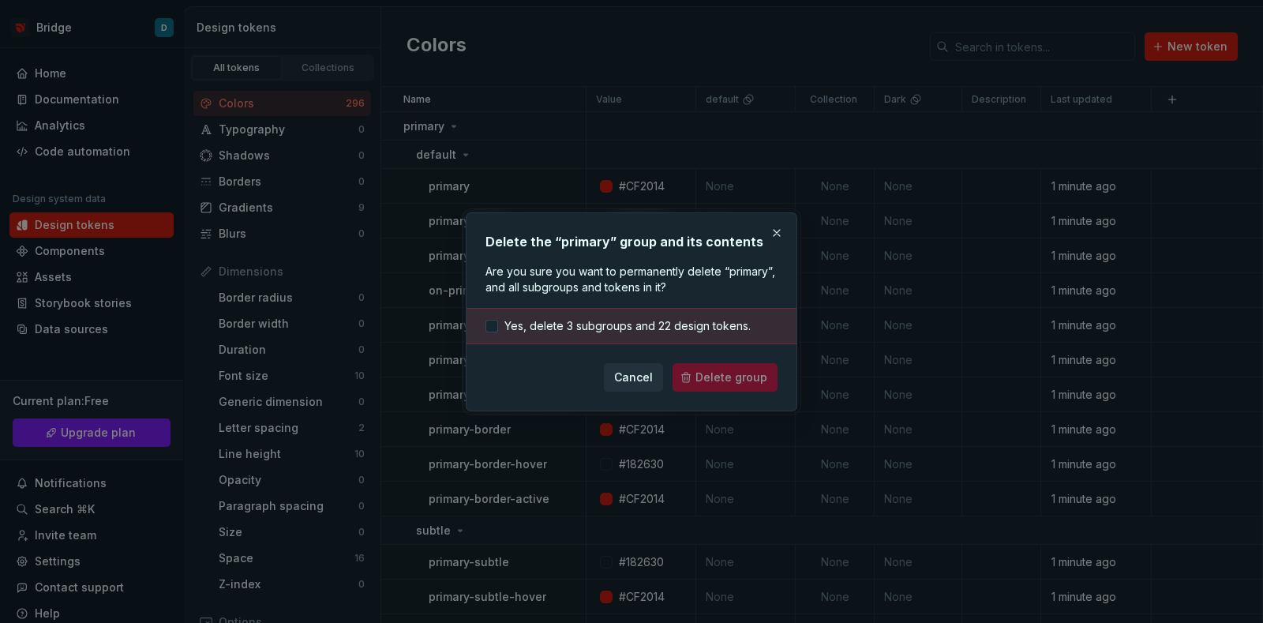
click at [585, 316] on div "Yes, delete 3 subgroups and 22 design tokens." at bounding box center [631, 326] width 330 height 36
click at [586, 319] on span "Yes, delete 3 subgroups and 22 design tokens." at bounding box center [627, 326] width 246 height 16
click at [695, 363] on button "Delete group" at bounding box center [725, 377] width 105 height 28
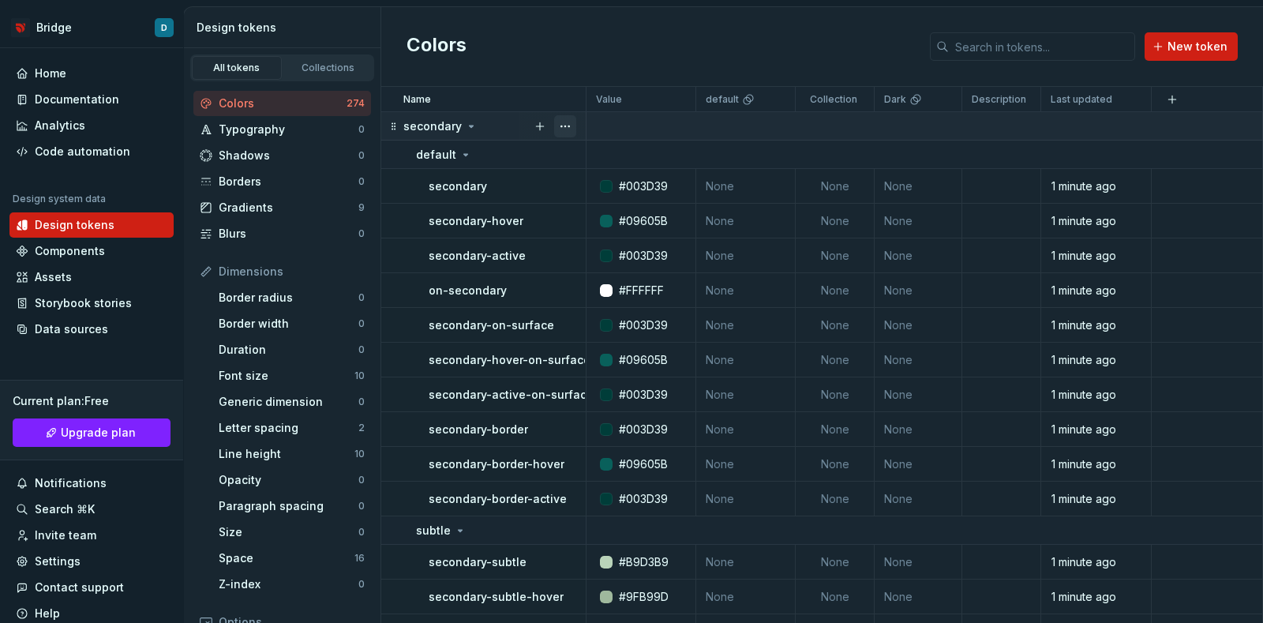
click at [572, 124] on button "button" at bounding box center [565, 126] width 22 height 22
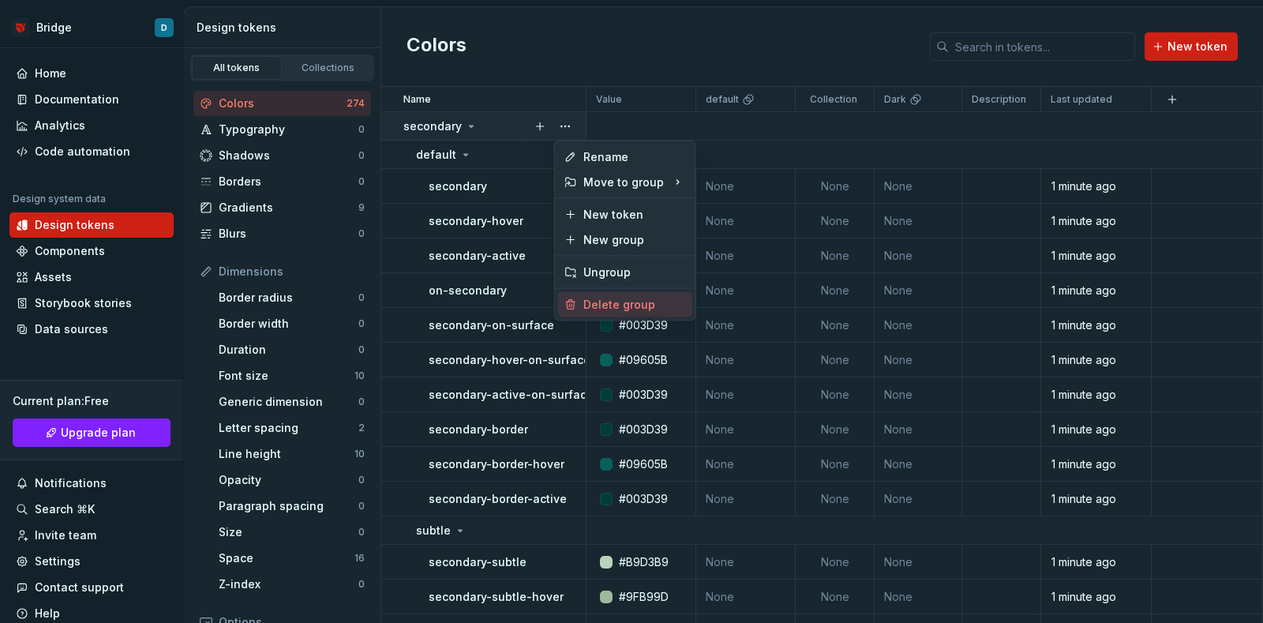
click at [600, 298] on div "Delete group" at bounding box center [634, 305] width 103 height 16
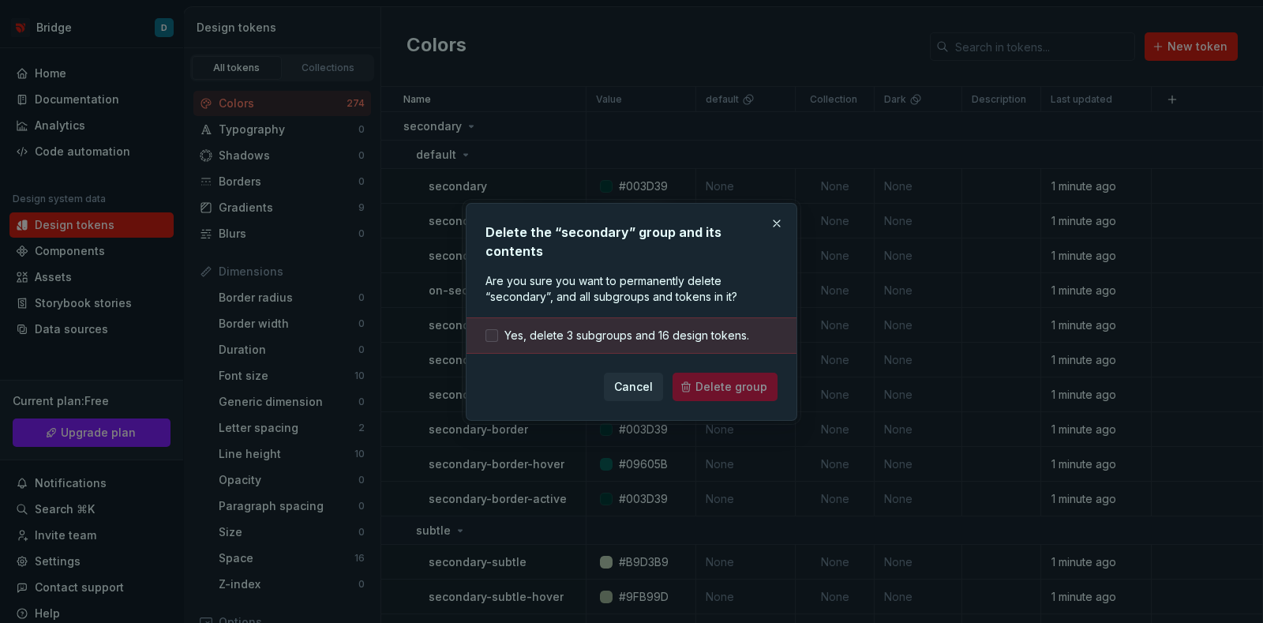
click at [576, 328] on span "Yes, delete 3 subgroups and 16 design tokens." at bounding box center [626, 336] width 245 height 16
click at [702, 379] on span "Delete group" at bounding box center [731, 387] width 72 height 16
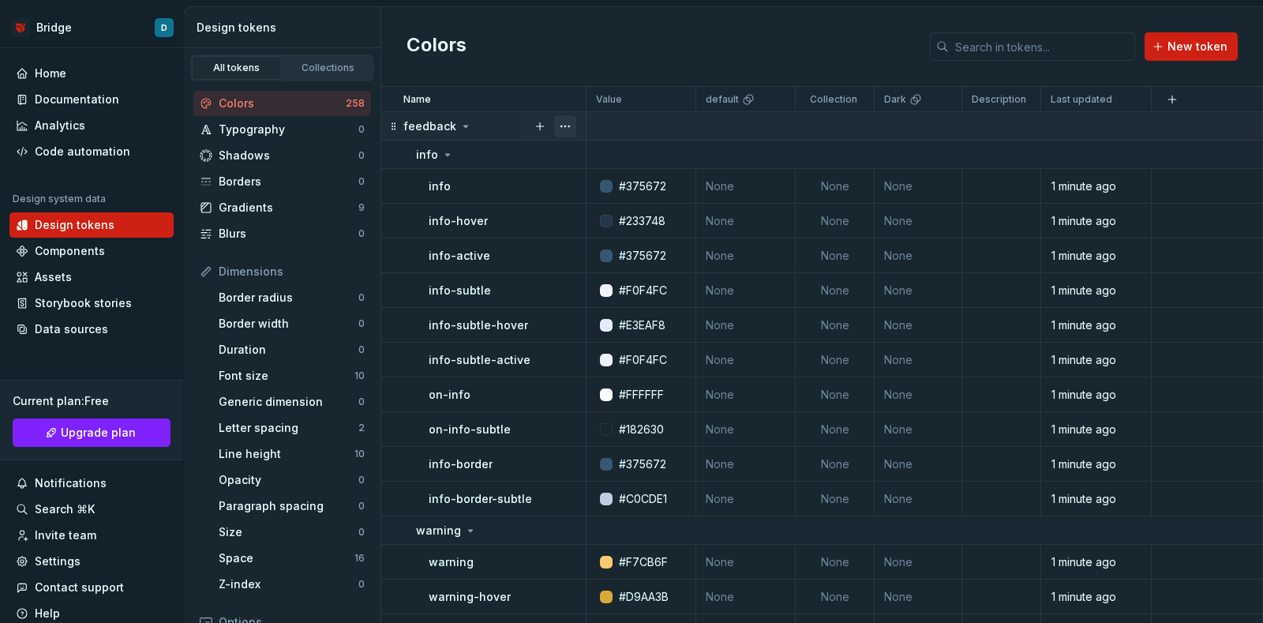
click at [575, 124] on button "button" at bounding box center [565, 126] width 22 height 22
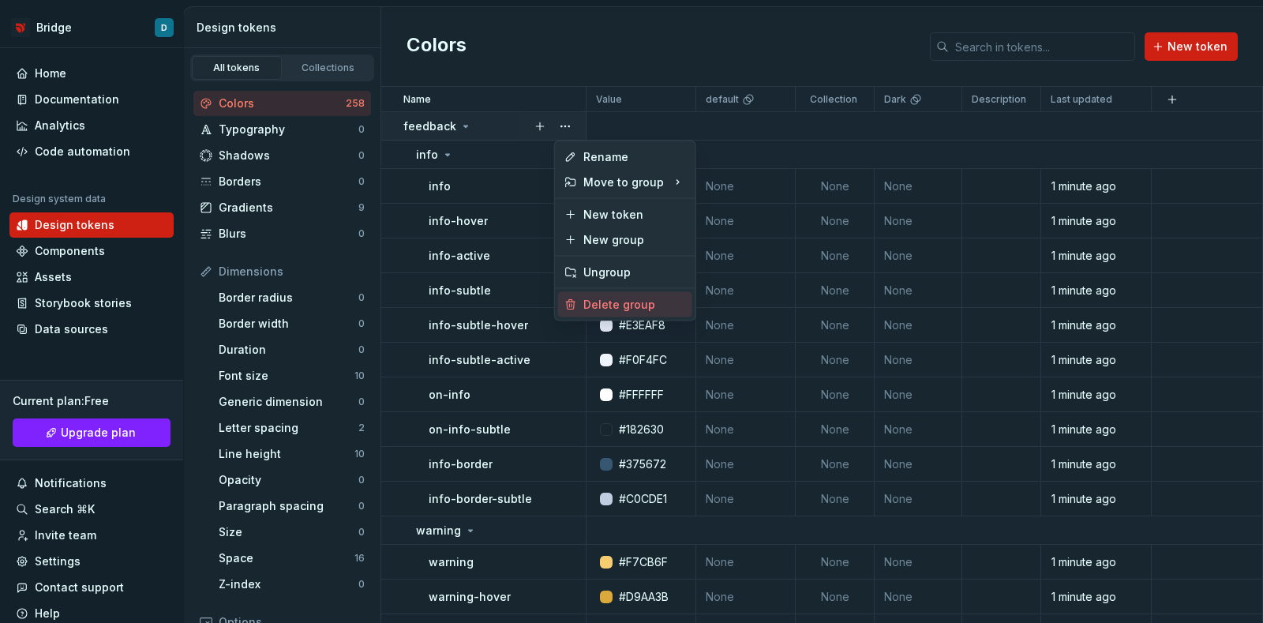
click at [612, 305] on div "Delete group" at bounding box center [634, 305] width 103 height 16
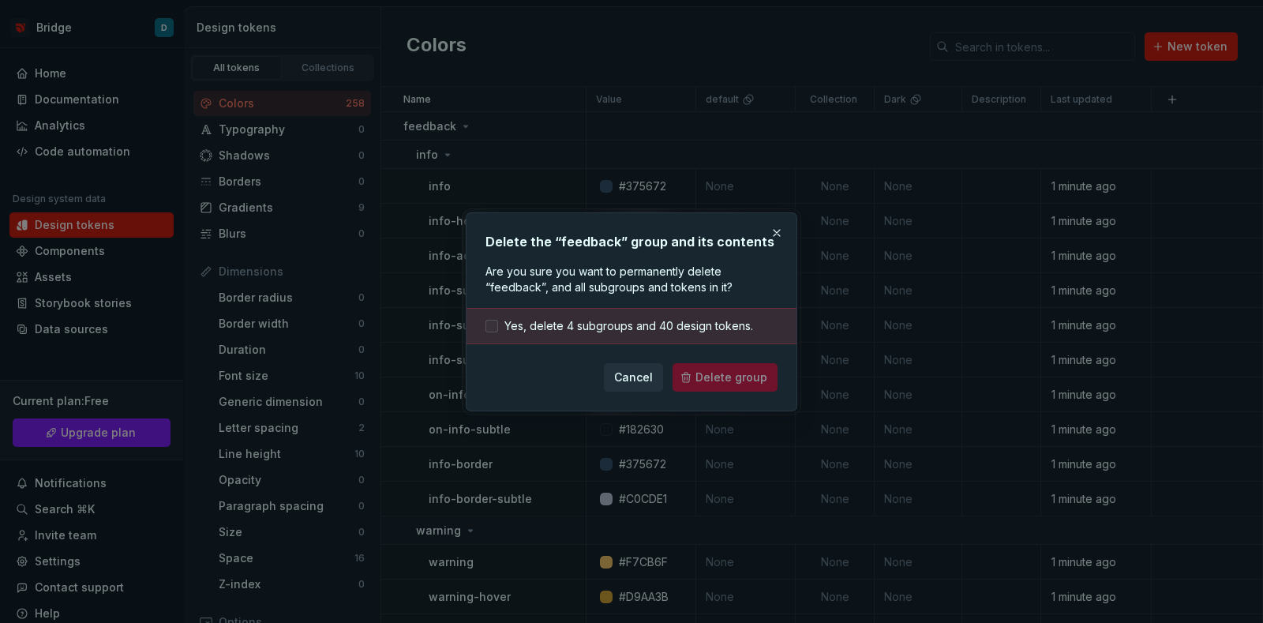
click at [547, 320] on span "Yes, delete 4 subgroups and 40 design tokens." at bounding box center [628, 326] width 249 height 16
click at [719, 382] on span "Delete group" at bounding box center [731, 377] width 72 height 16
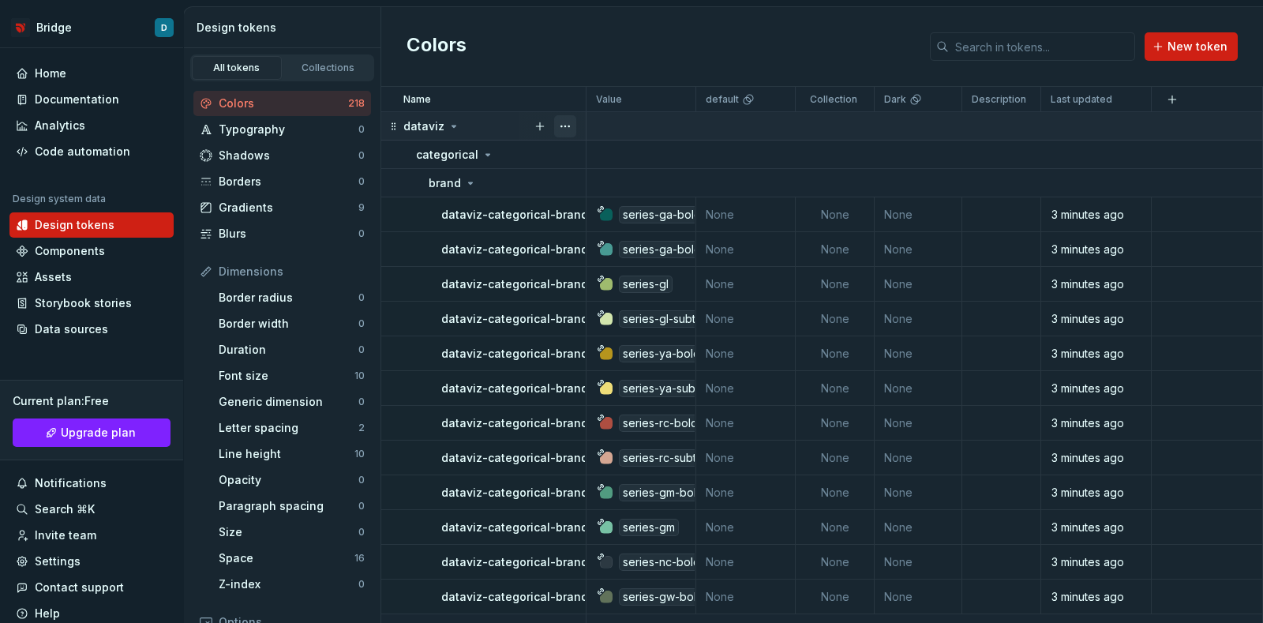
click at [571, 122] on button "button" at bounding box center [565, 126] width 22 height 22
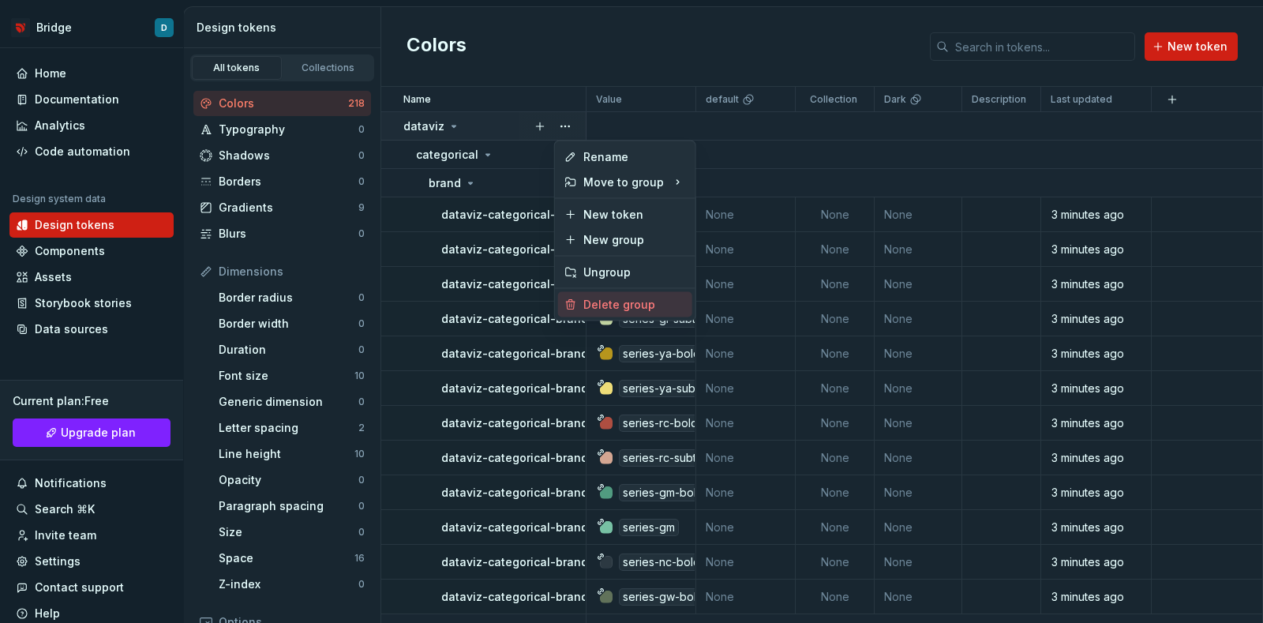
click at [622, 298] on div "Delete group" at bounding box center [634, 305] width 103 height 16
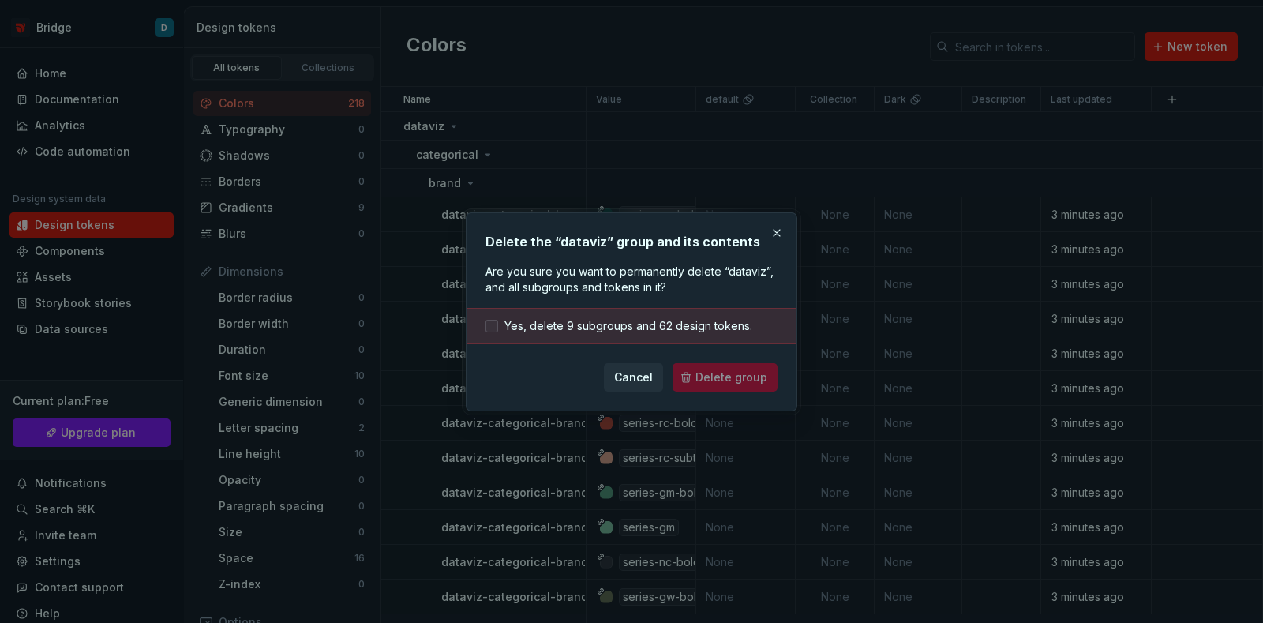
click at [647, 325] on span "Yes, delete 9 subgroups and 62 design tokens." at bounding box center [628, 326] width 248 height 16
click at [712, 376] on span "Delete group" at bounding box center [731, 377] width 72 height 16
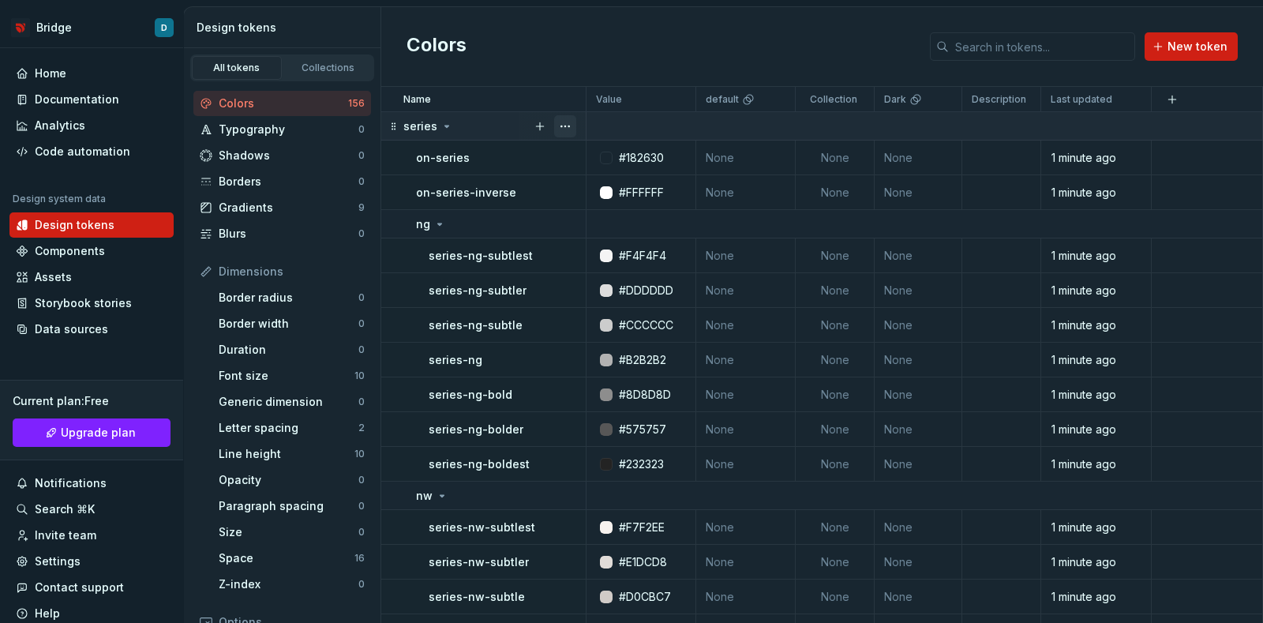
click at [570, 120] on button "button" at bounding box center [565, 126] width 22 height 22
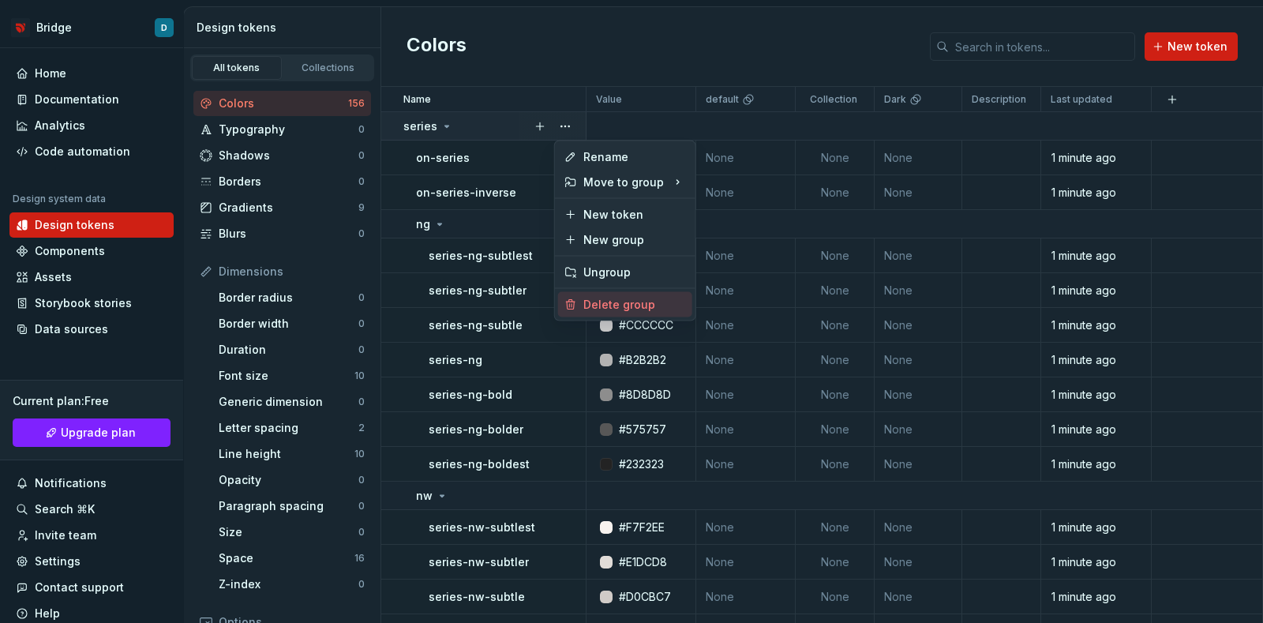
click at [605, 302] on div "Delete group" at bounding box center [634, 305] width 103 height 16
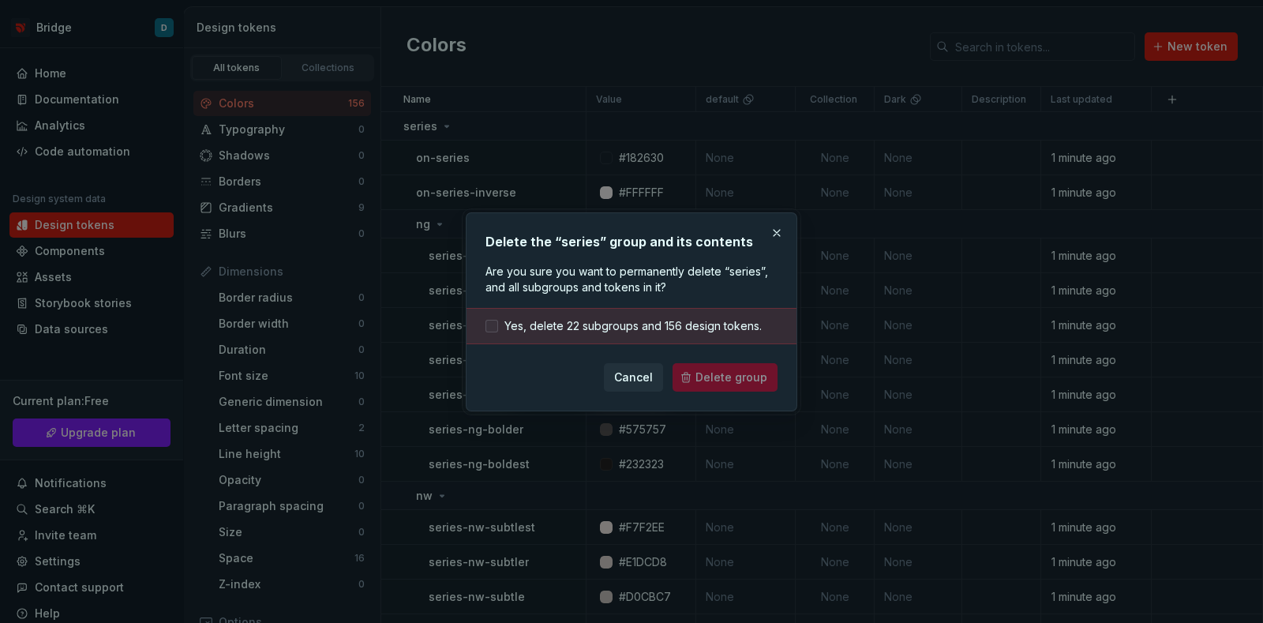
click at [571, 325] on span "Yes, delete 22 subgroups and 156 design tokens." at bounding box center [632, 326] width 257 height 16
click at [725, 378] on span "Delete group" at bounding box center [731, 377] width 72 height 16
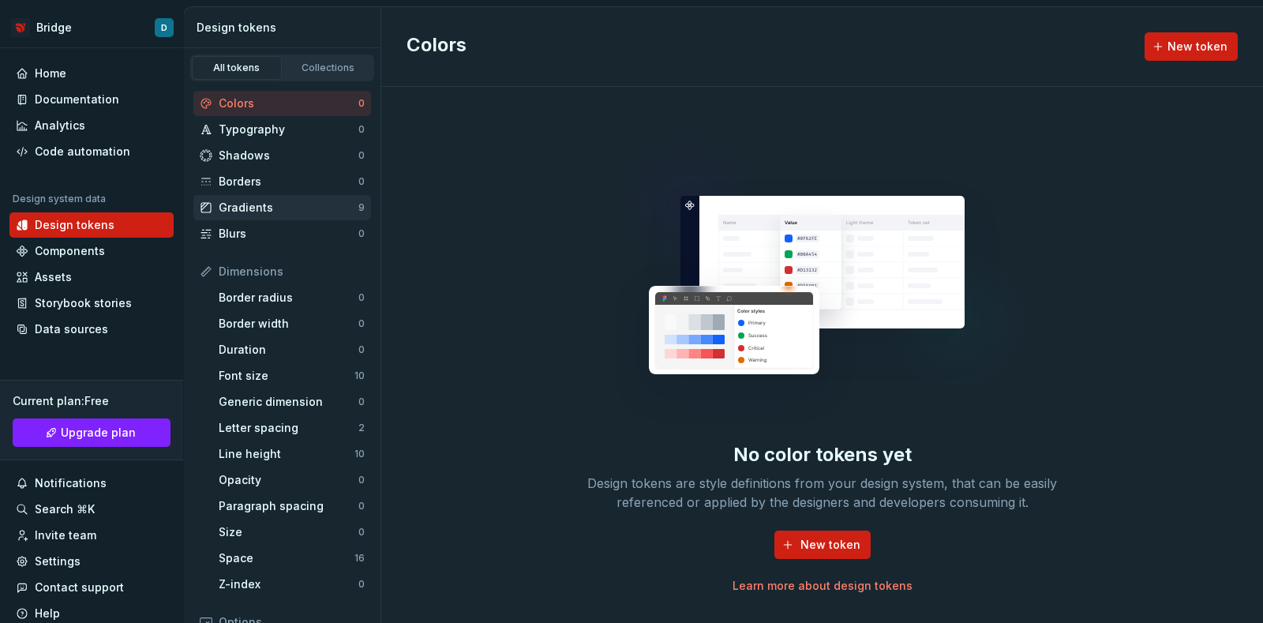
click at [300, 195] on div "Gradients 9" at bounding box center [282, 207] width 178 height 25
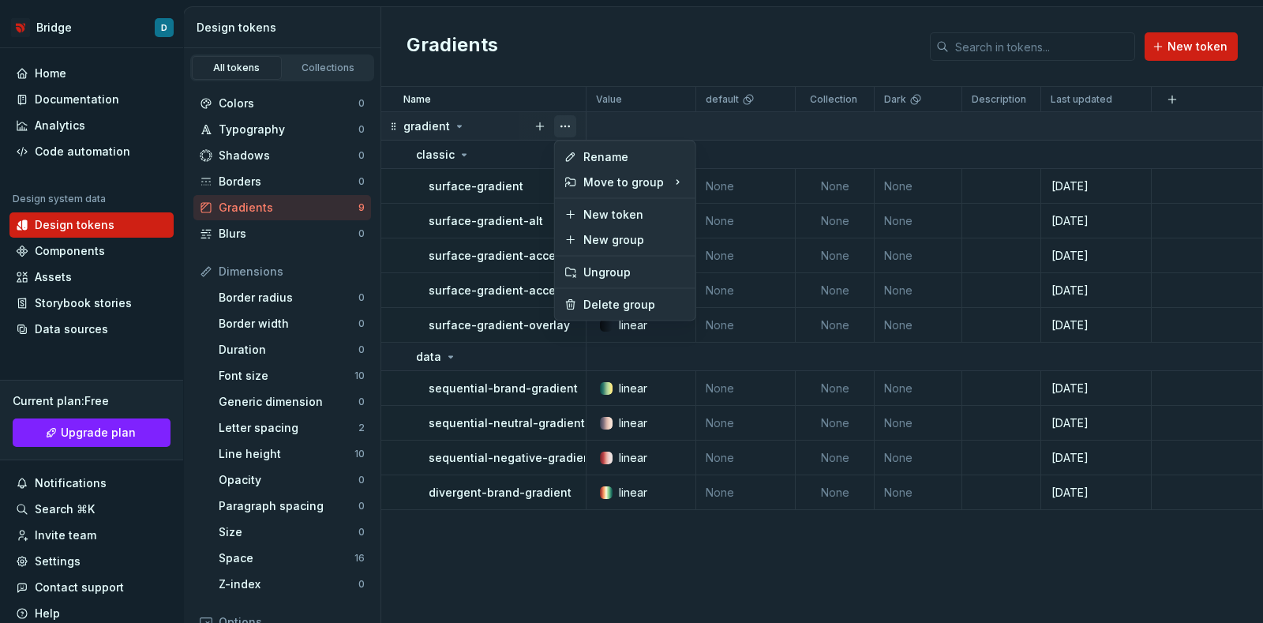
click at [564, 125] on button "button" at bounding box center [565, 126] width 22 height 22
click at [608, 303] on div "Delete group" at bounding box center [634, 305] width 103 height 16
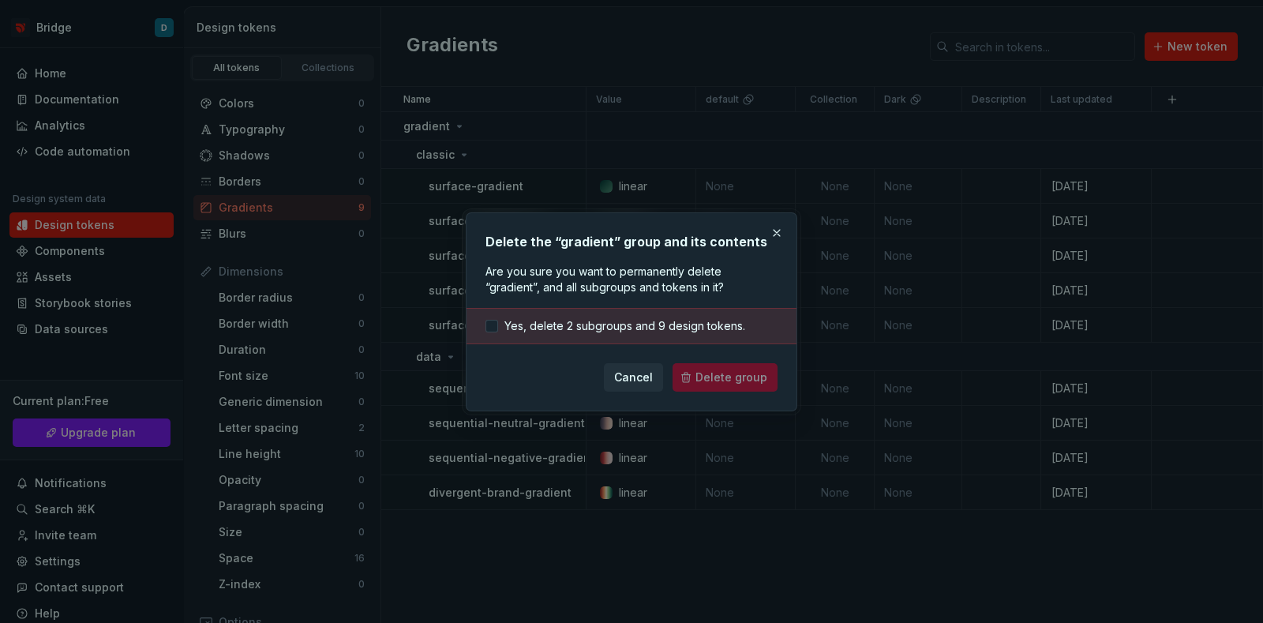
click at [545, 316] on div "Yes, delete 2 subgroups and 9 design tokens." at bounding box center [631, 326] width 330 height 36
click at [576, 329] on span "Yes, delete 2 subgroups and 9 design tokens." at bounding box center [624, 326] width 241 height 16
click at [690, 369] on button "Delete group" at bounding box center [725, 377] width 105 height 28
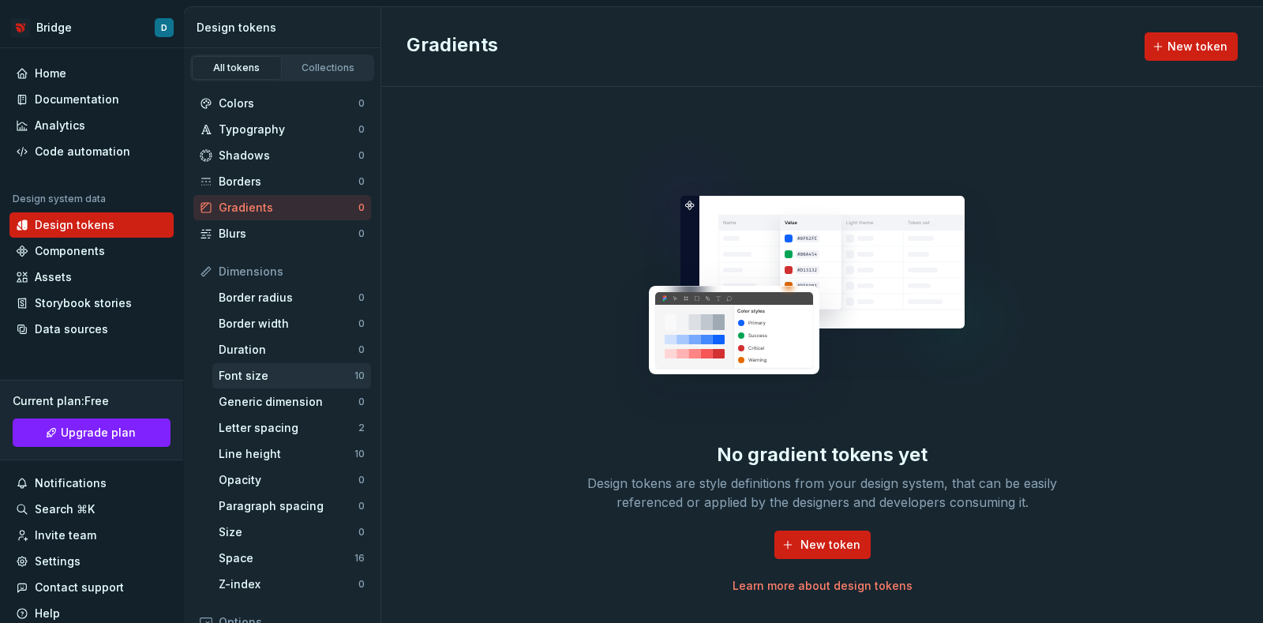
click at [306, 369] on div "Font size" at bounding box center [287, 376] width 136 height 16
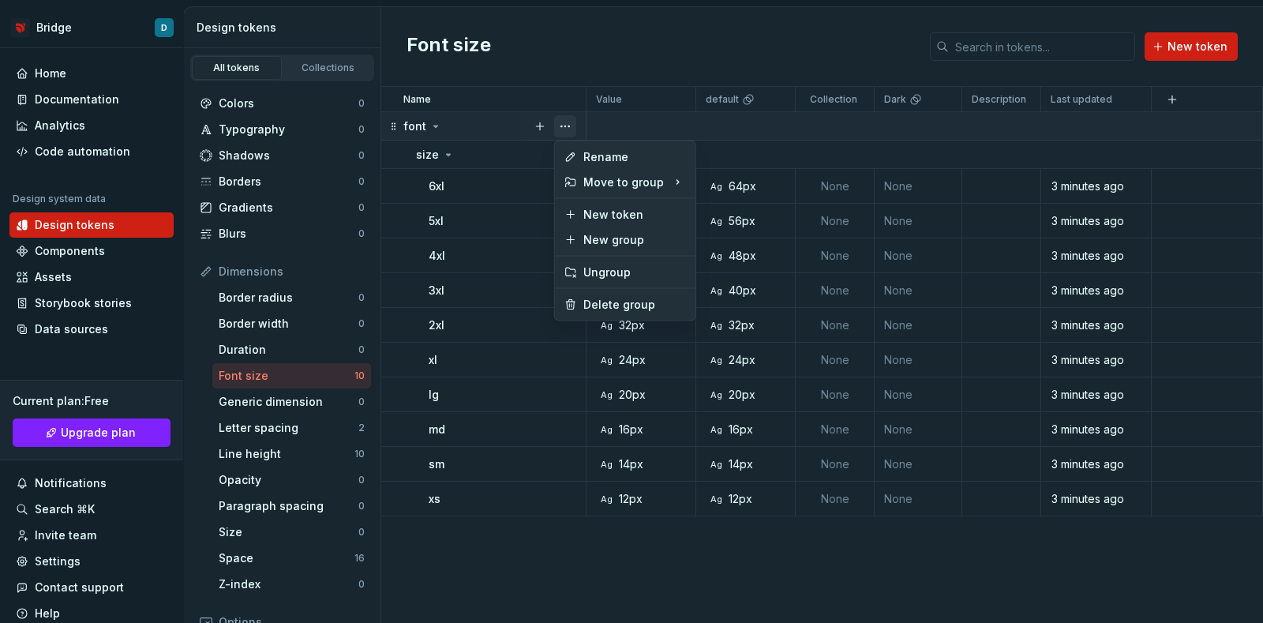
click at [565, 120] on button "button" at bounding box center [565, 126] width 22 height 22
click at [604, 302] on div "Delete group" at bounding box center [634, 305] width 103 height 16
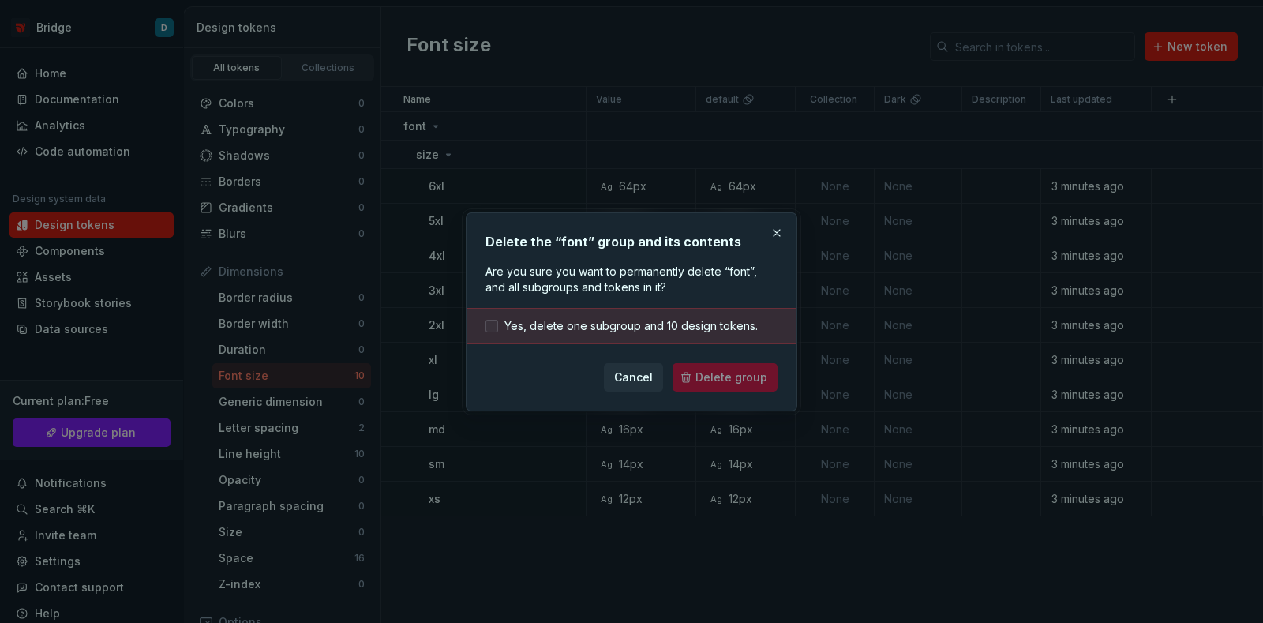
click at [666, 333] on span "Yes, delete one subgroup and 10 design tokens." at bounding box center [630, 326] width 253 height 16
click at [706, 373] on span "Delete group" at bounding box center [731, 377] width 72 height 16
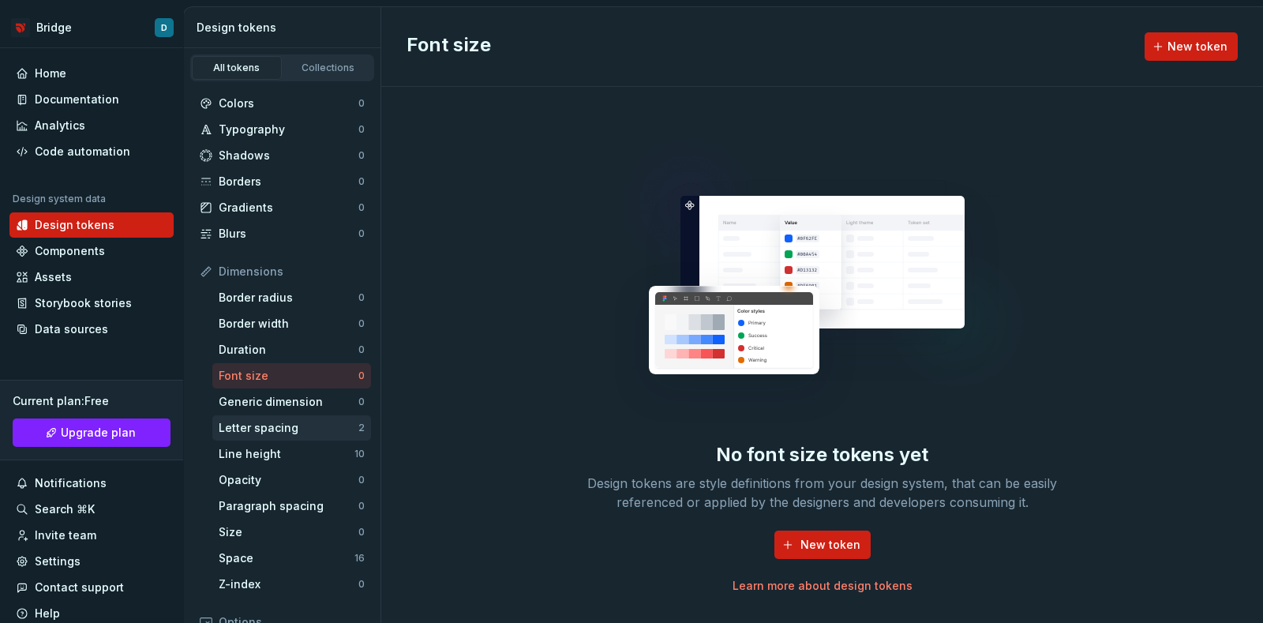
click at [324, 426] on div "Letter spacing" at bounding box center [289, 428] width 140 height 16
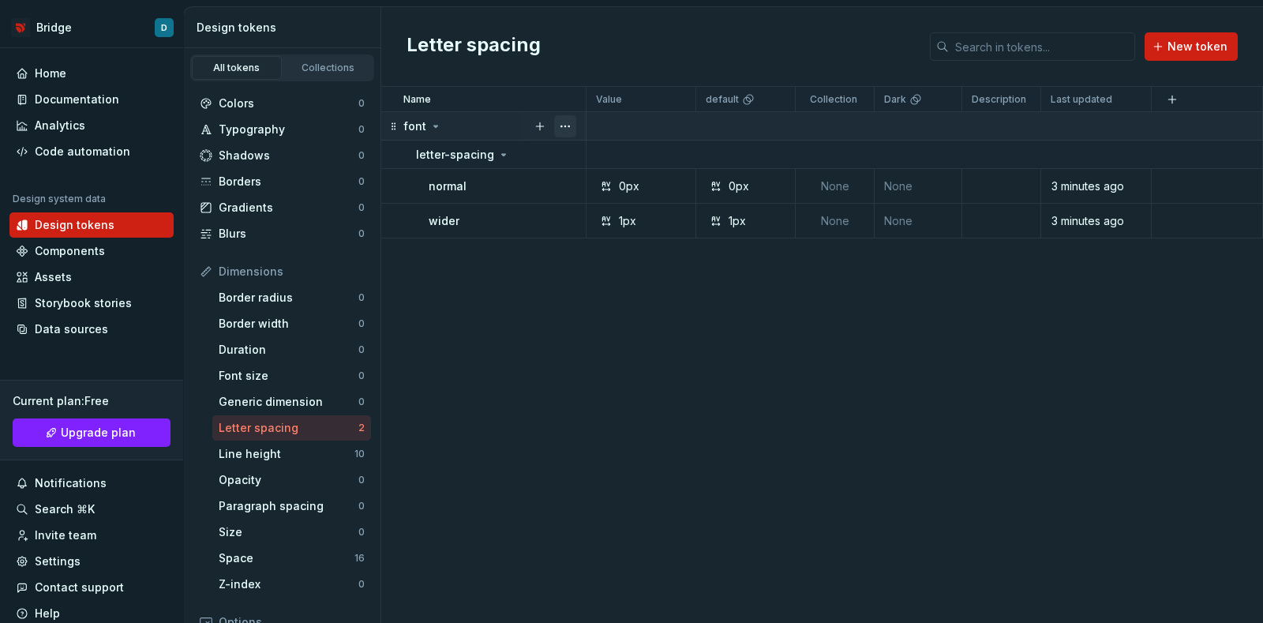
click at [567, 124] on button "button" at bounding box center [565, 126] width 22 height 22
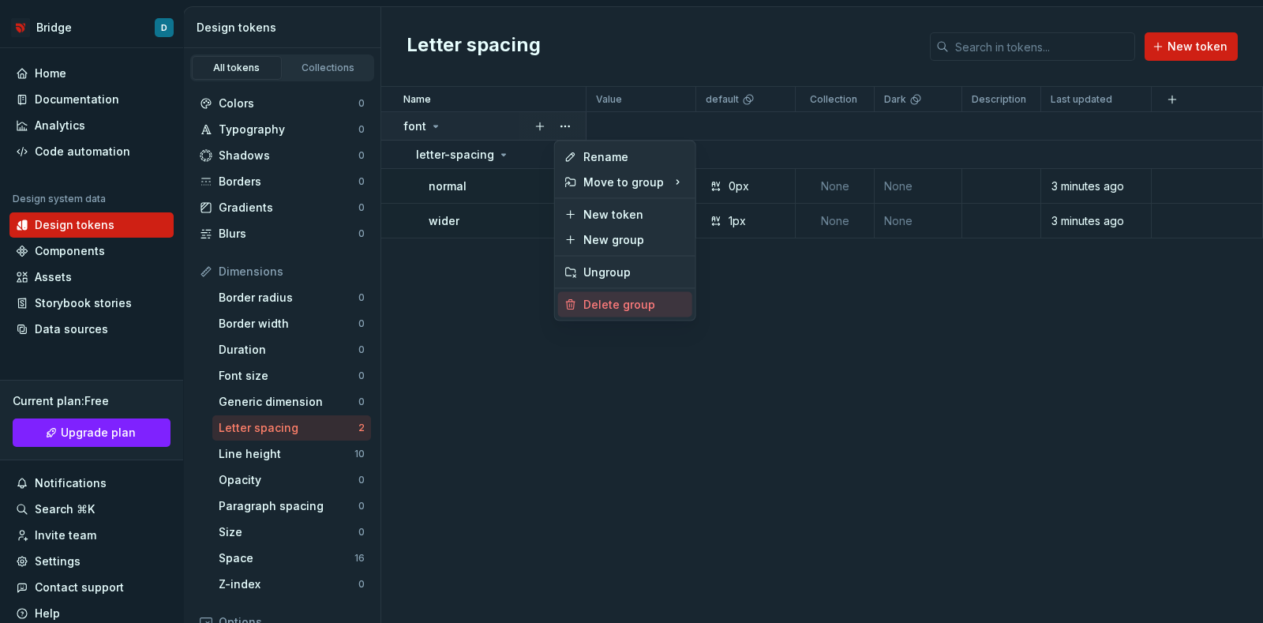
click at [622, 304] on div "Delete group" at bounding box center [634, 305] width 103 height 16
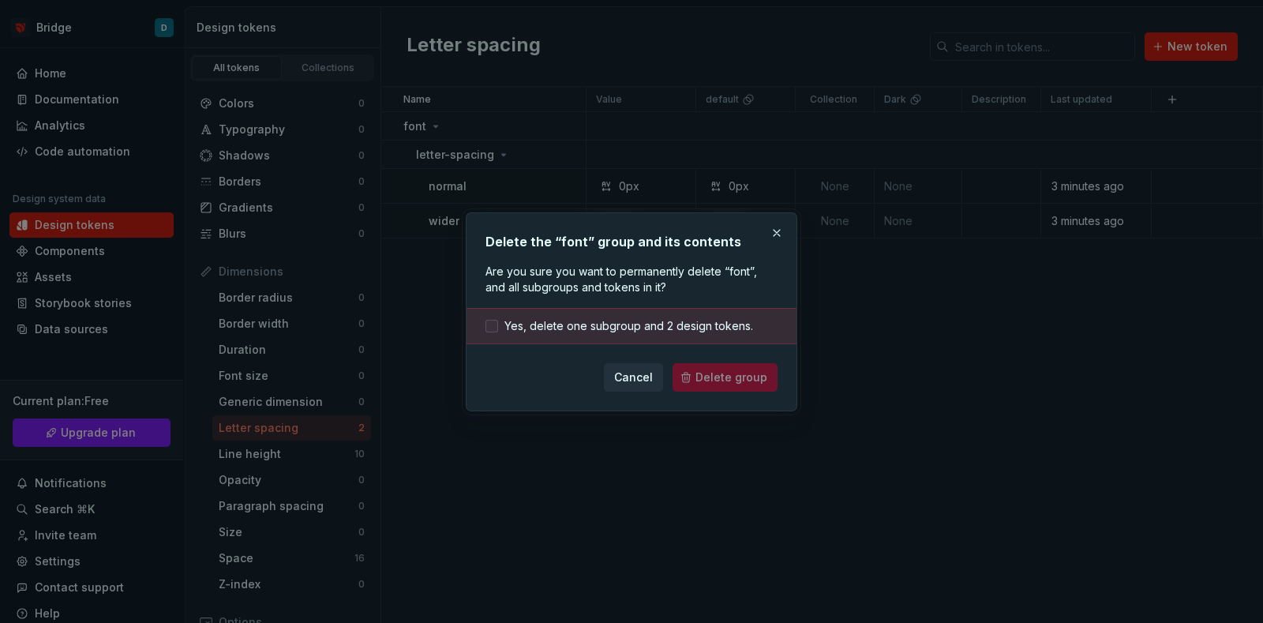
click at [625, 329] on span "Yes, delete one subgroup and 2 design tokens." at bounding box center [628, 326] width 249 height 16
click at [721, 373] on span "Delete group" at bounding box center [731, 377] width 72 height 16
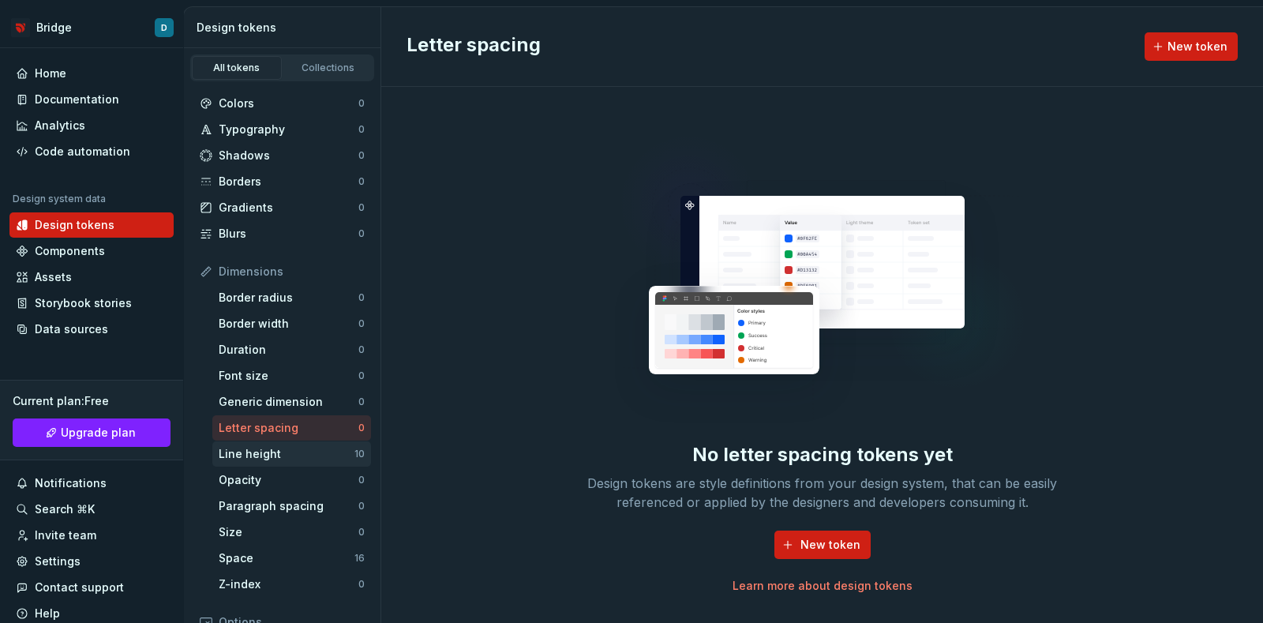
click at [327, 455] on div "Line height" at bounding box center [287, 454] width 136 height 16
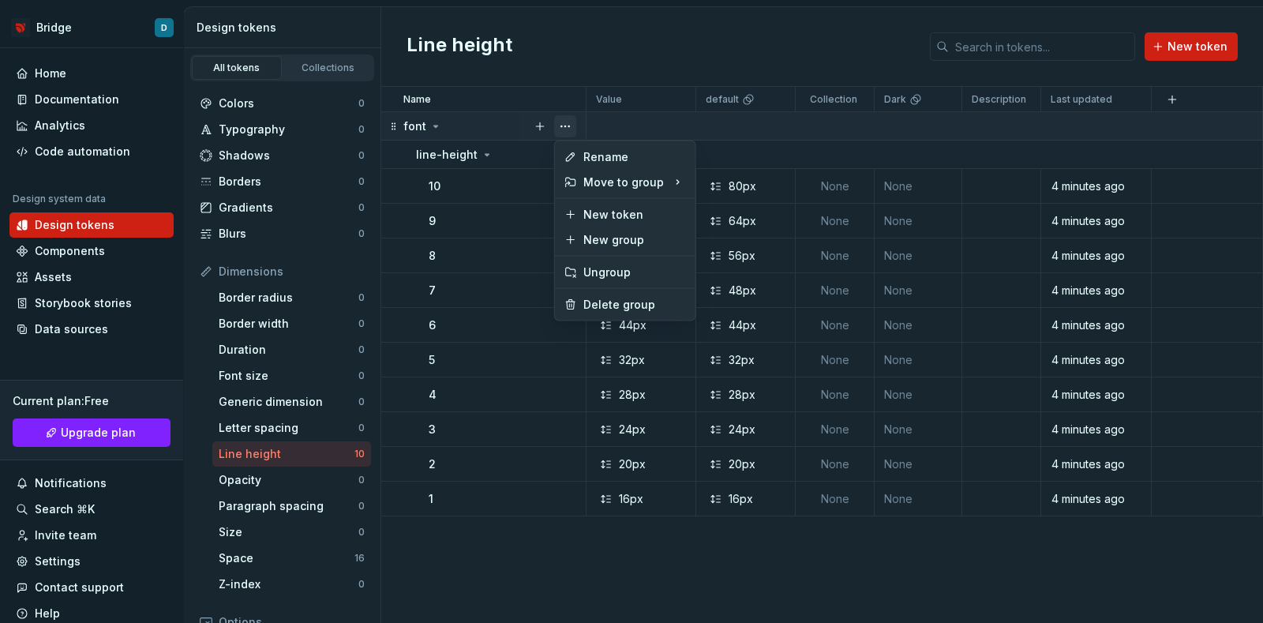
click at [572, 120] on button "button" at bounding box center [565, 126] width 22 height 22
click at [607, 297] on div "Delete group" at bounding box center [634, 305] width 103 height 16
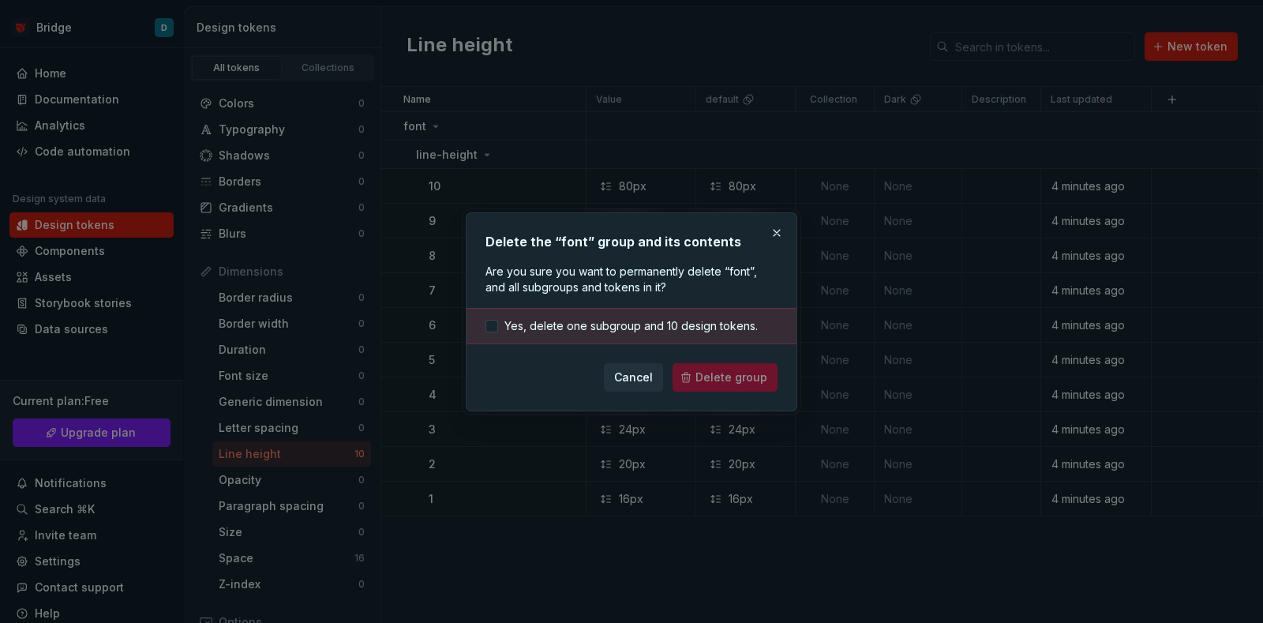
click at [675, 334] on div "Yes, delete one subgroup and 10 design tokens." at bounding box center [631, 326] width 330 height 36
click at [671, 331] on span "Yes, delete one subgroup and 10 design tokens." at bounding box center [630, 326] width 253 height 16
click at [709, 371] on span "Delete group" at bounding box center [731, 377] width 72 height 16
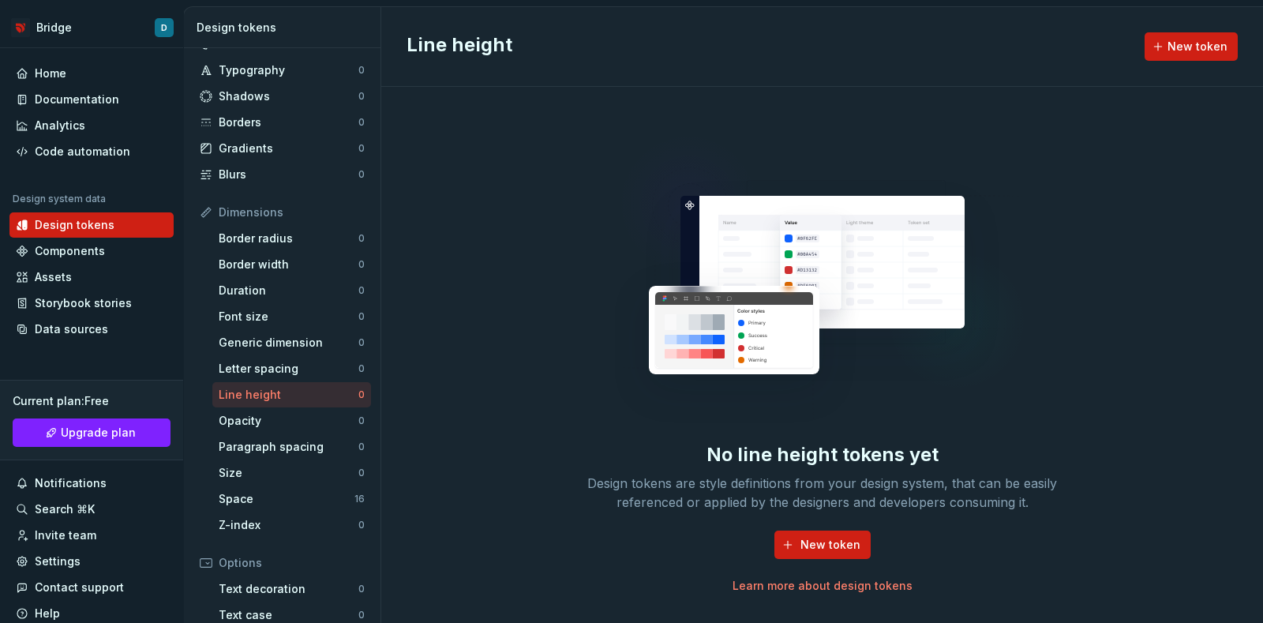
scroll to position [197, 0]
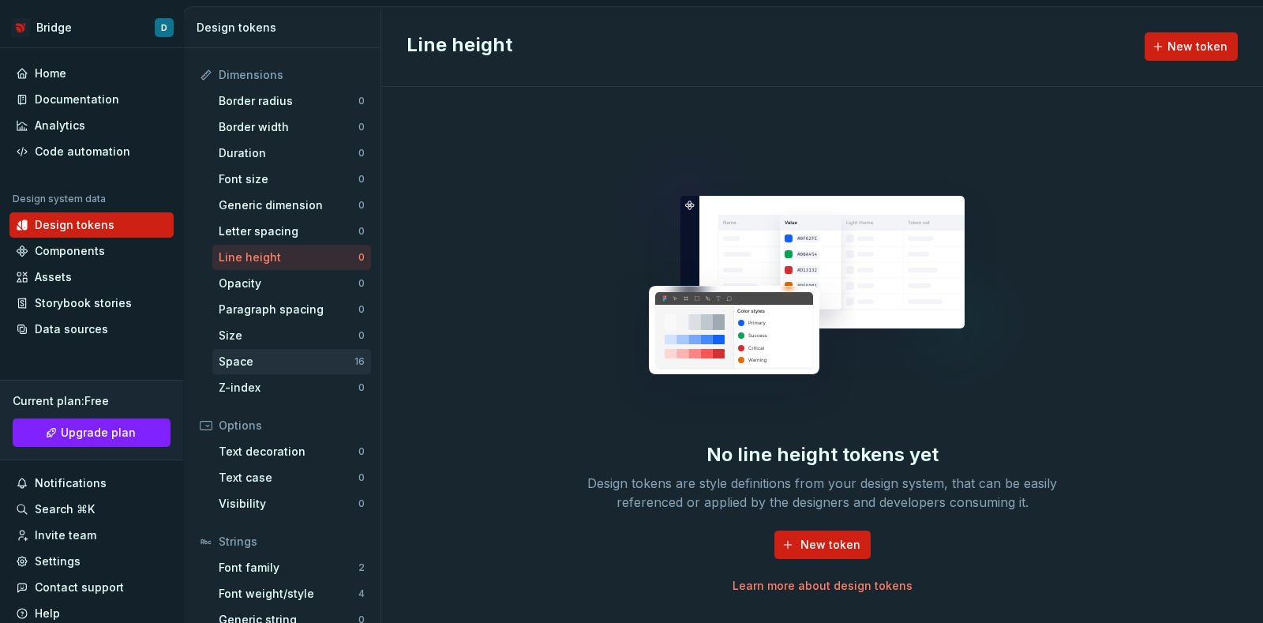
click at [292, 354] on div "Space" at bounding box center [287, 362] width 136 height 16
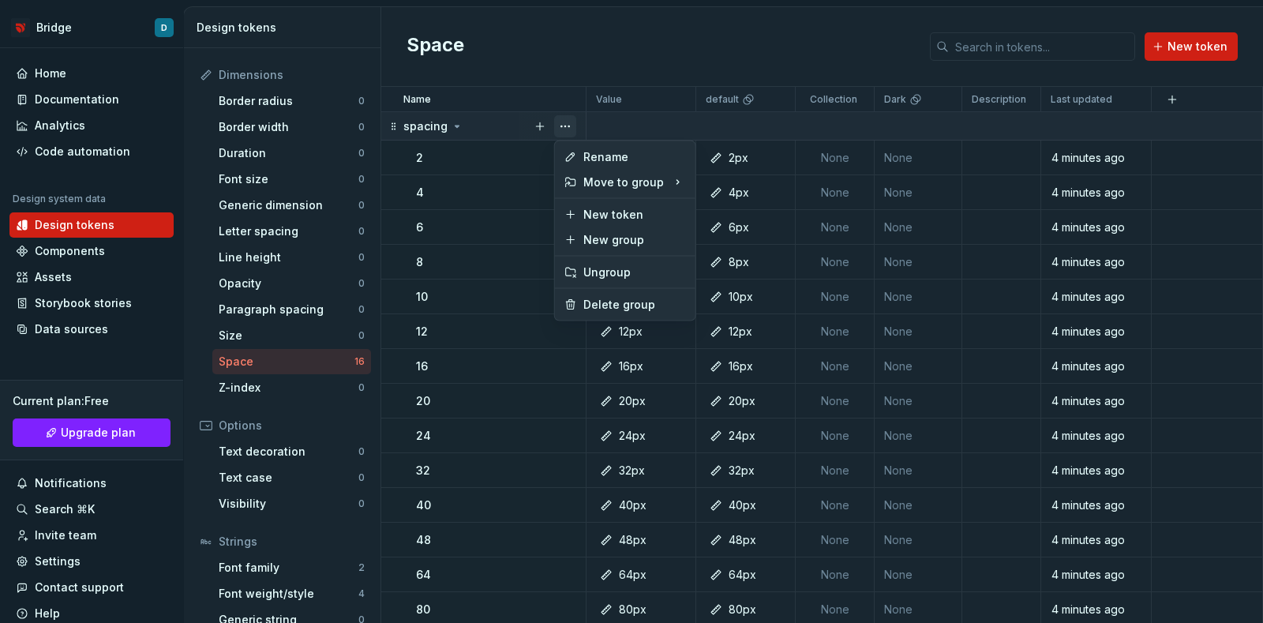
click at [568, 122] on button "button" at bounding box center [565, 126] width 22 height 22
click at [615, 302] on div "Delete group" at bounding box center [634, 305] width 103 height 16
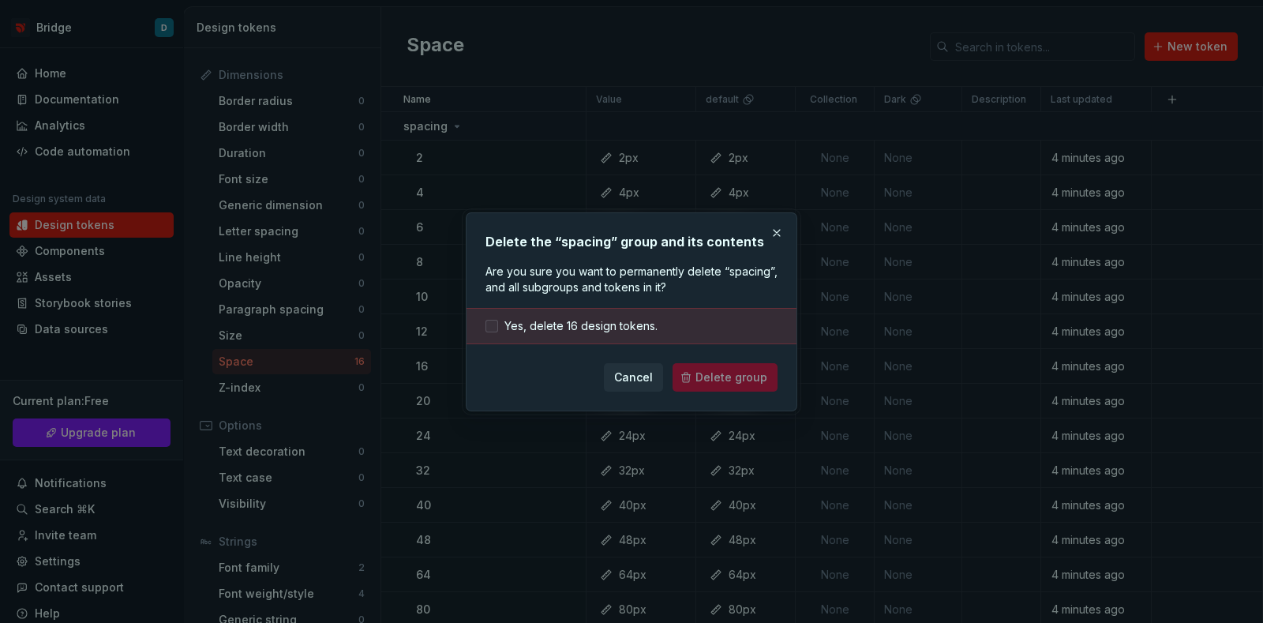
click at [573, 321] on span "Yes, delete 16 design tokens." at bounding box center [580, 326] width 153 height 16
click at [719, 380] on span "Delete group" at bounding box center [731, 377] width 72 height 16
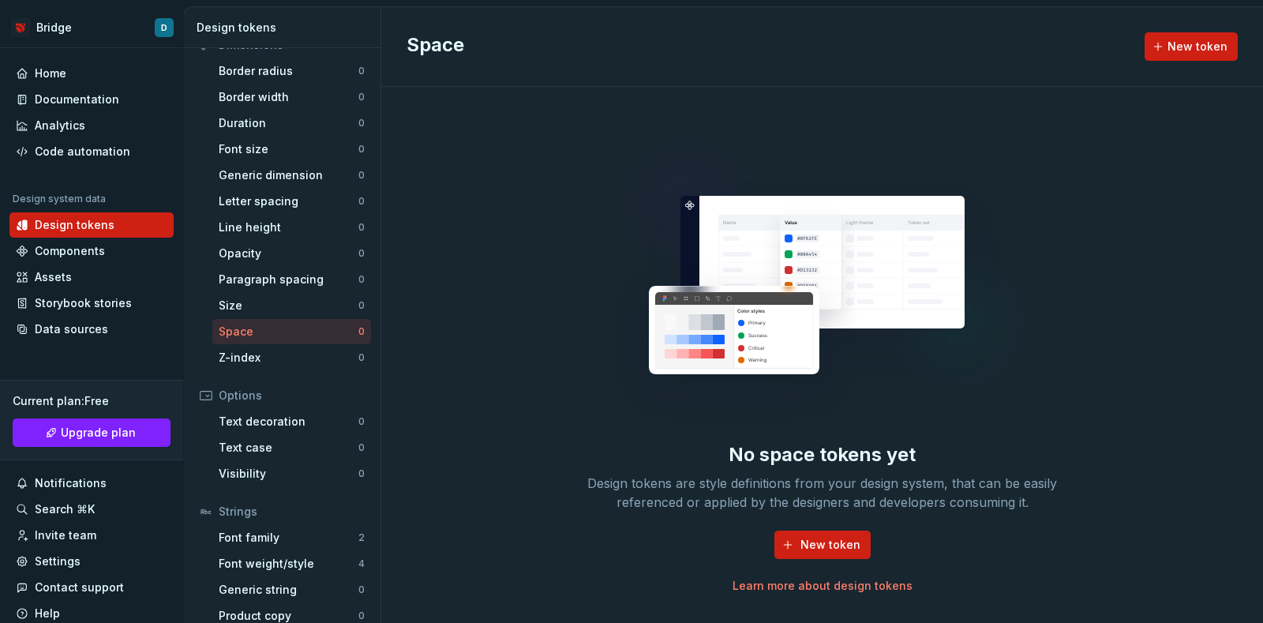
scroll to position [241, 0]
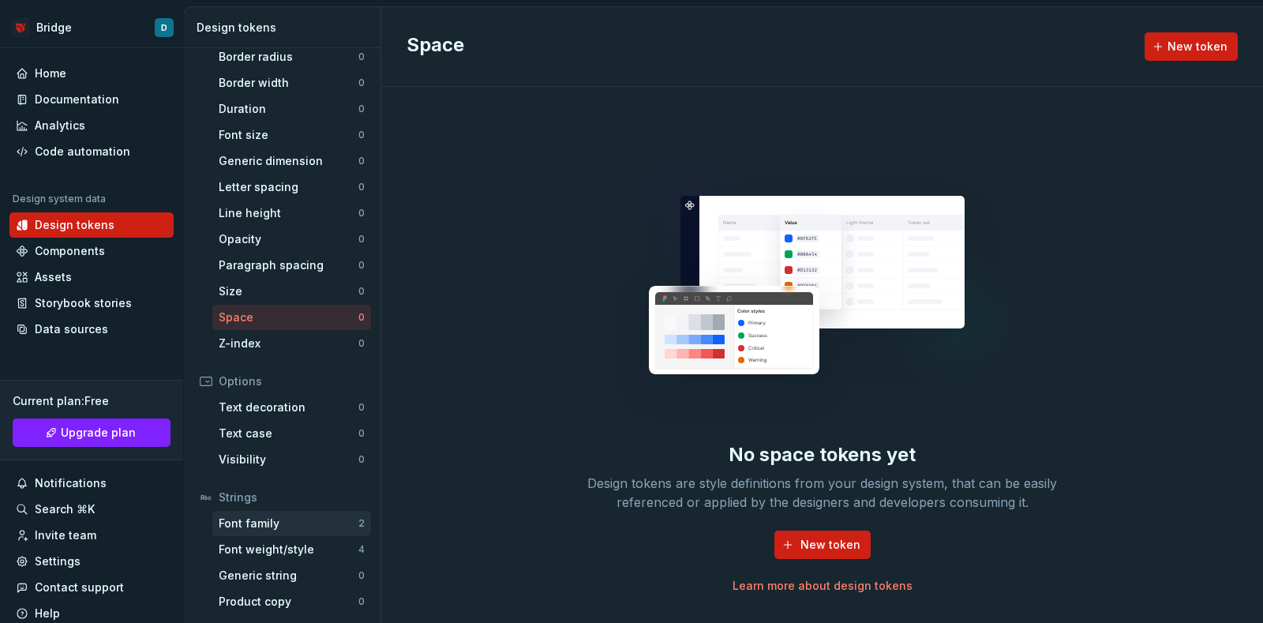
click at [323, 520] on div "Font family" at bounding box center [289, 523] width 140 height 16
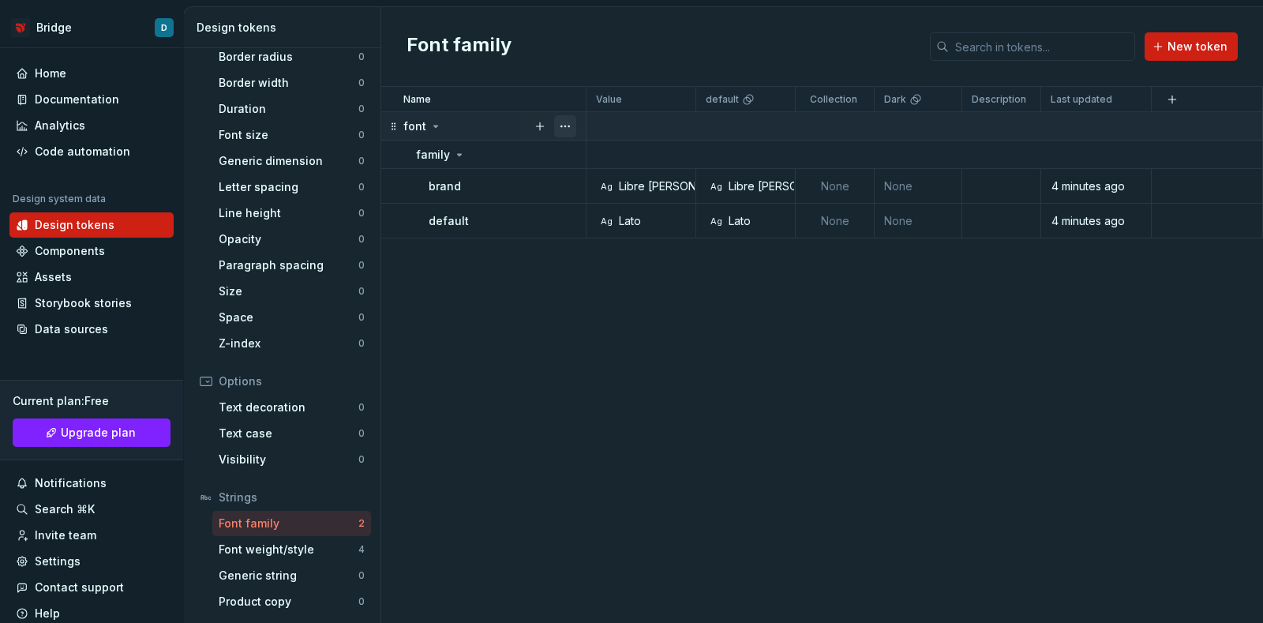
click at [564, 117] on button "button" at bounding box center [565, 126] width 22 height 22
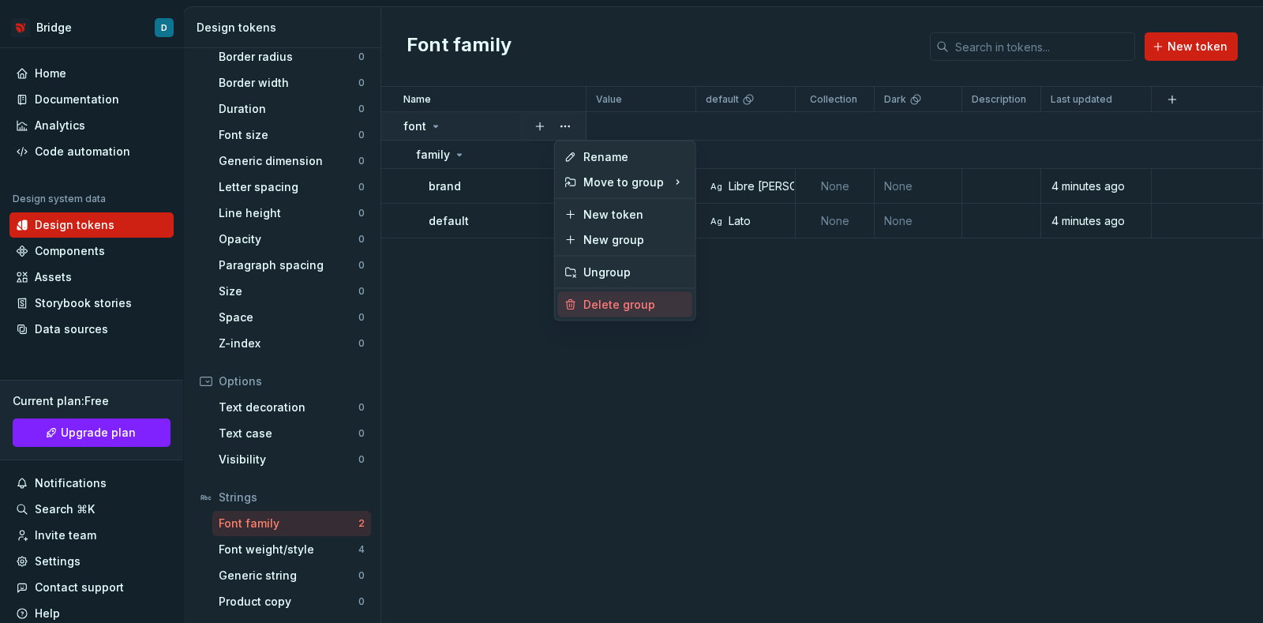
click at [605, 298] on div "Delete group" at bounding box center [634, 305] width 103 height 16
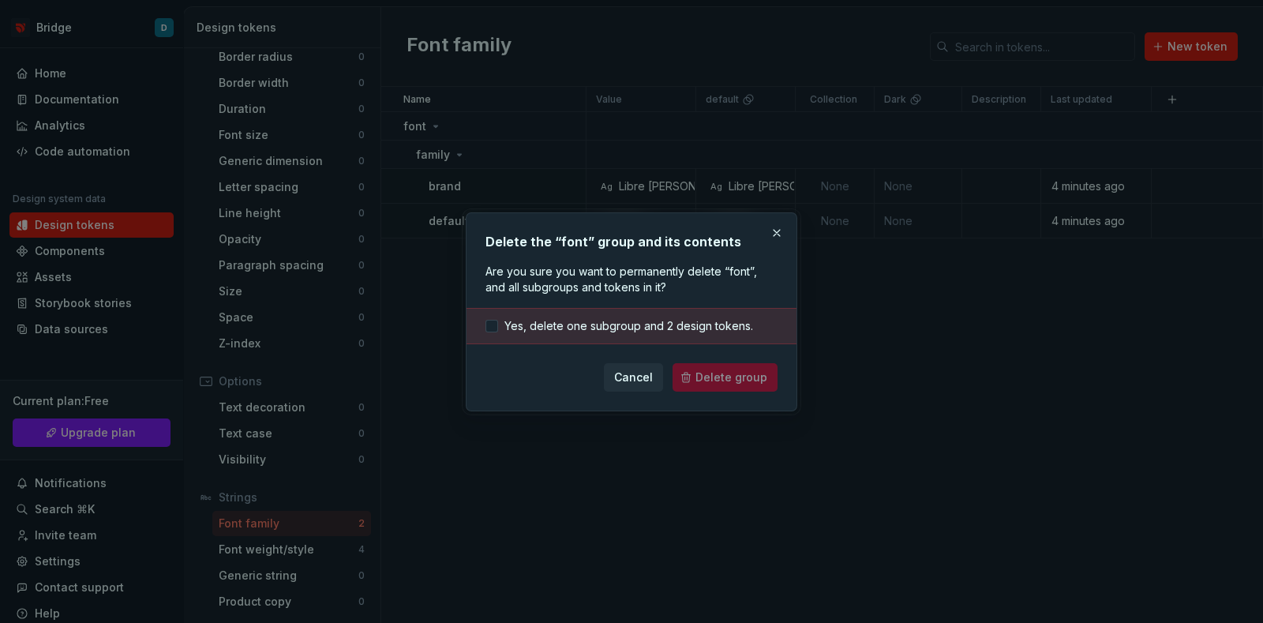
click at [670, 334] on div "Yes, delete one subgroup and 2 design tokens." at bounding box center [631, 326] width 330 height 36
click at [662, 318] on span "Yes, delete one subgroup and 2 design tokens." at bounding box center [628, 326] width 249 height 16
click at [711, 368] on button "Delete group" at bounding box center [725, 377] width 105 height 28
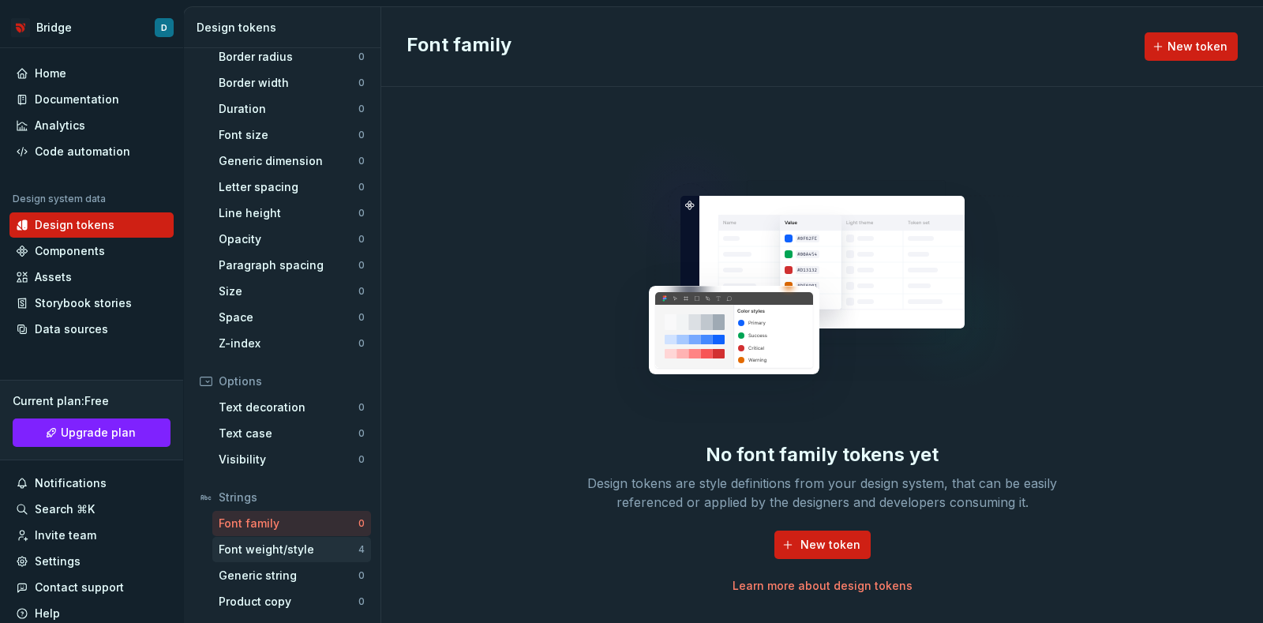
click at [244, 549] on div "Font weight/style" at bounding box center [289, 549] width 140 height 16
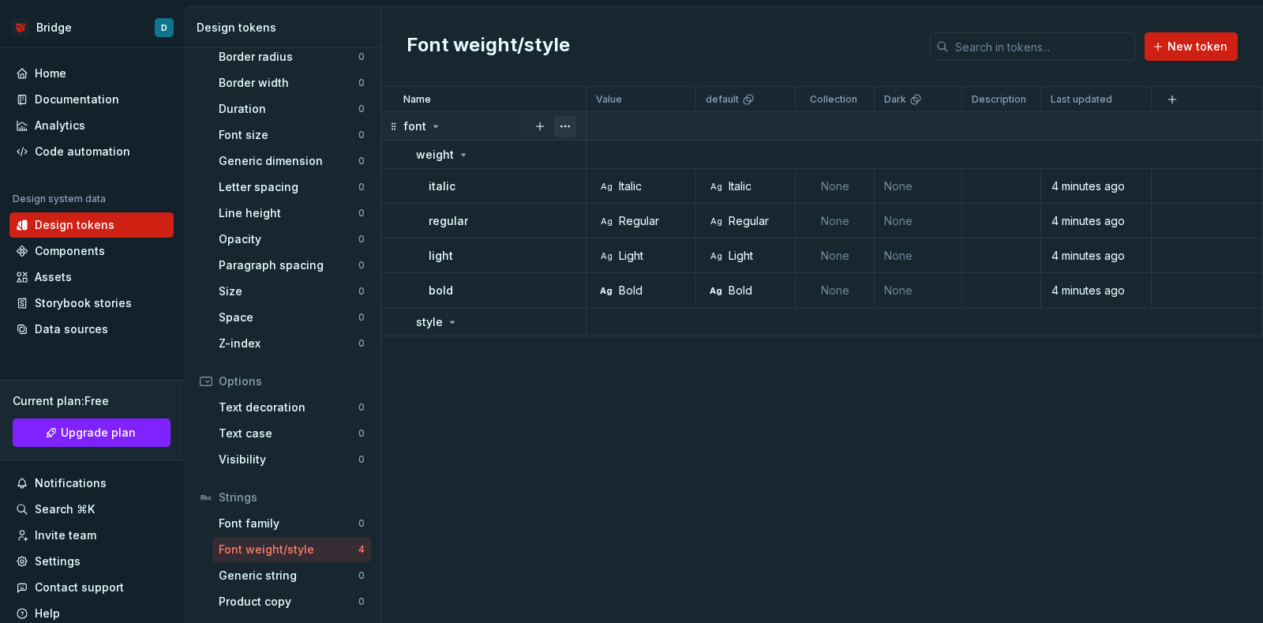
click at [568, 123] on button "button" at bounding box center [565, 126] width 22 height 22
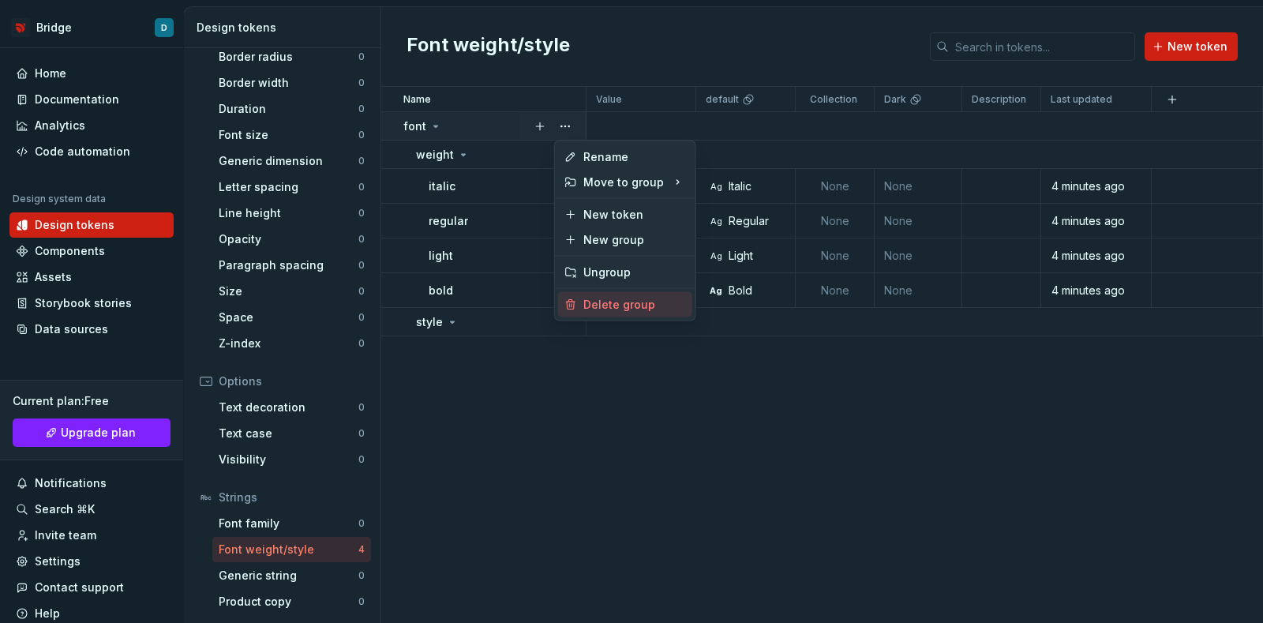
click at [609, 303] on div "Delete group" at bounding box center [634, 305] width 103 height 16
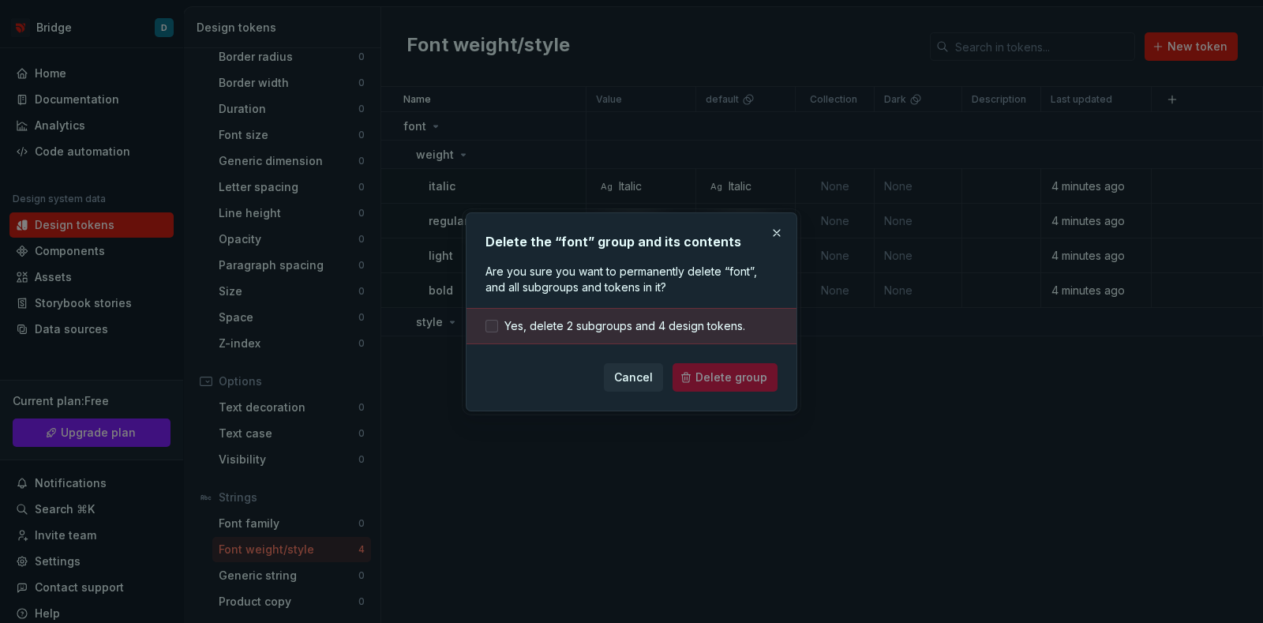
click at [633, 320] on span "Yes, delete 2 subgroups and 4 design tokens." at bounding box center [624, 326] width 241 height 16
click at [702, 376] on span "Delete group" at bounding box center [731, 377] width 72 height 16
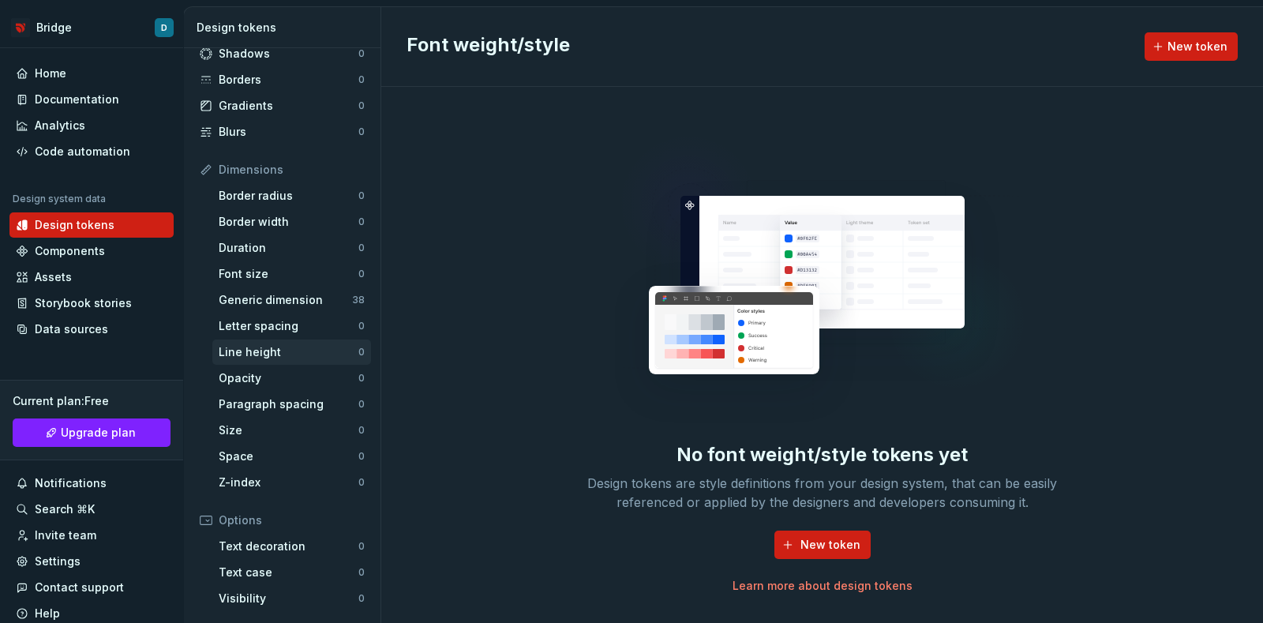
scroll to position [241, 0]
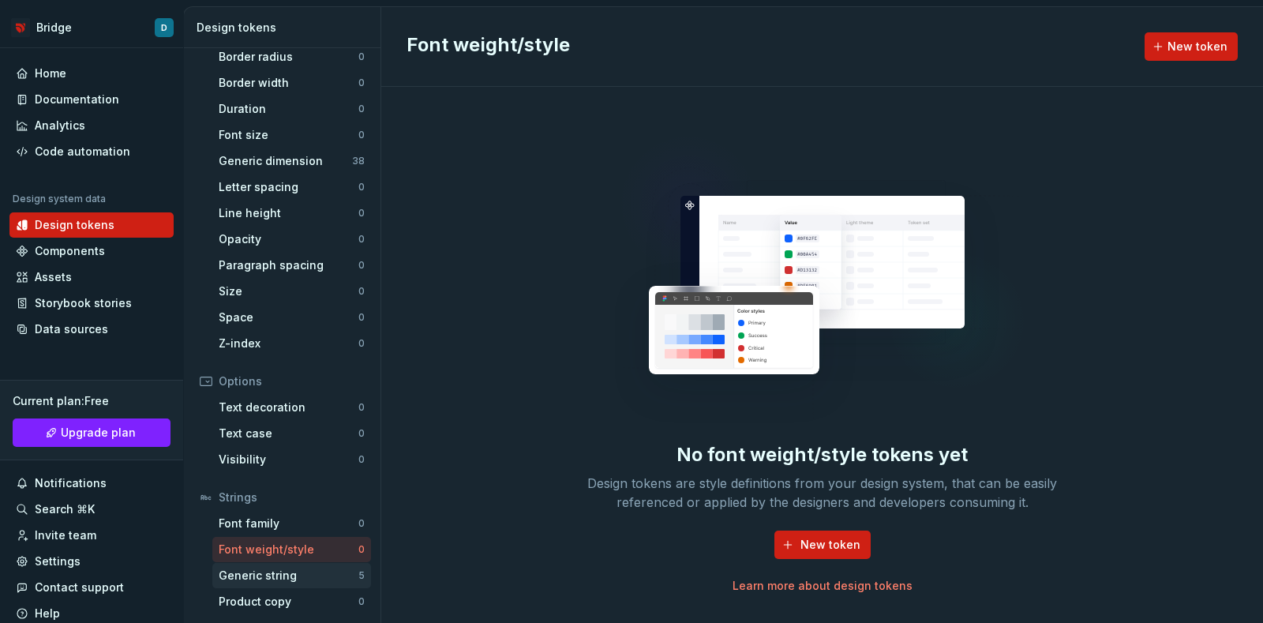
click at [319, 573] on div "Generic string" at bounding box center [289, 576] width 140 height 16
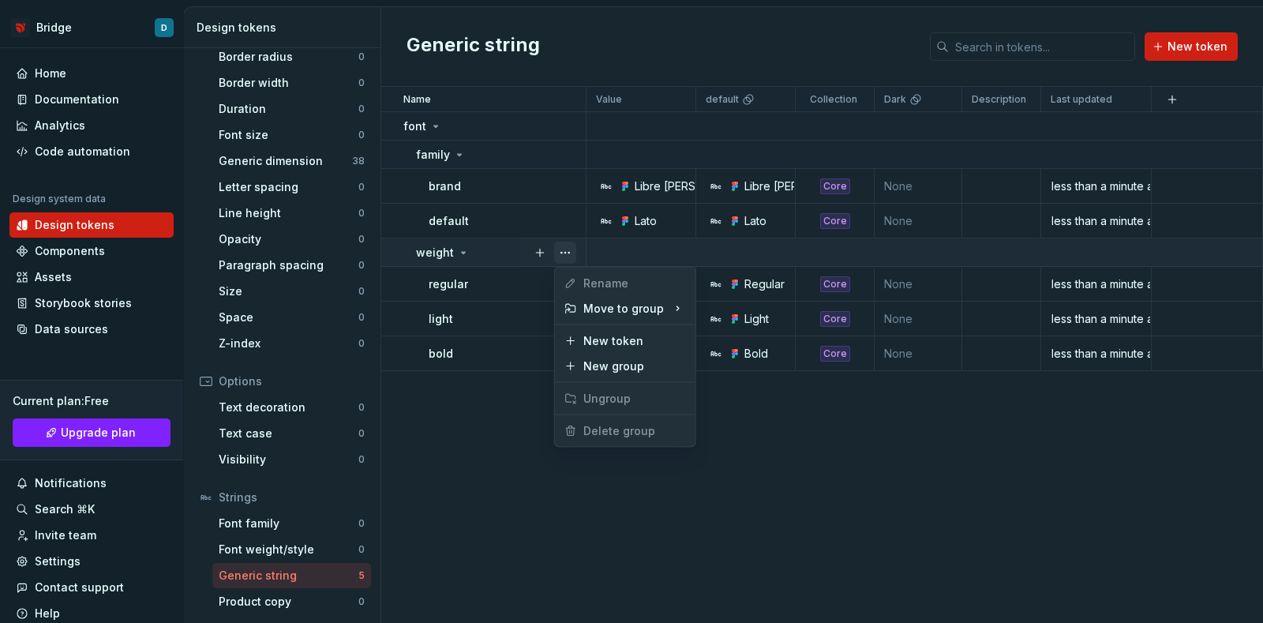
click at [567, 249] on button "button" at bounding box center [565, 253] width 22 height 22
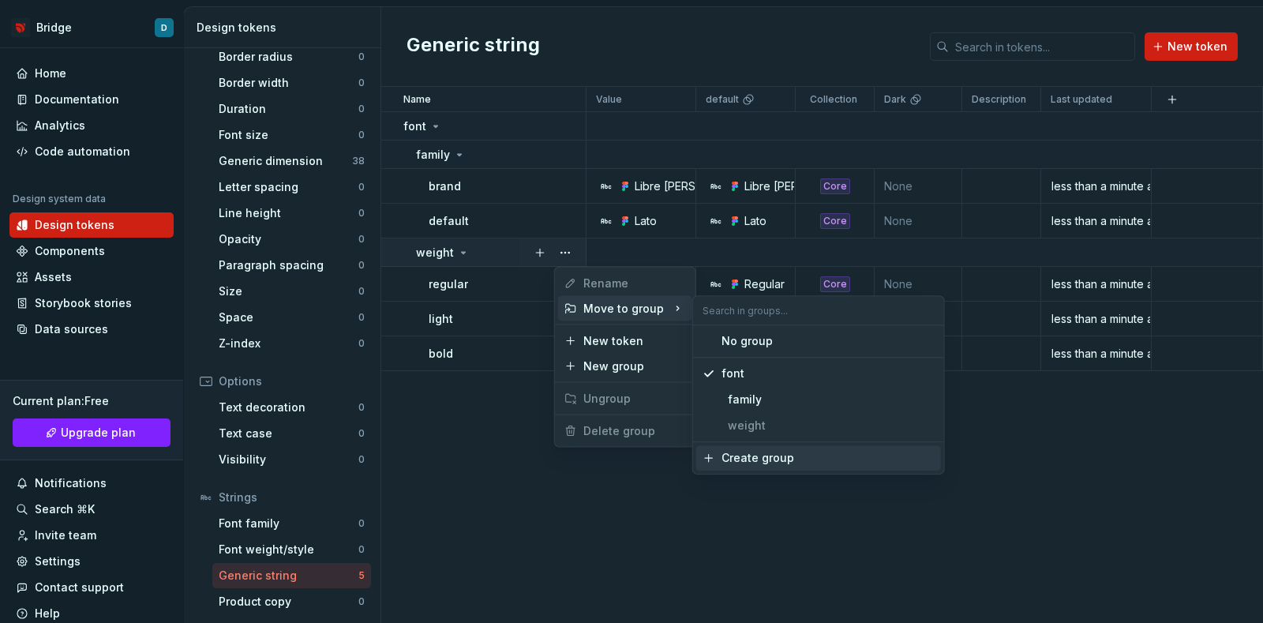
click at [459, 501] on html "Bridge D Home Documentation Analytics Code automation Design system data Design…" at bounding box center [631, 311] width 1263 height 623
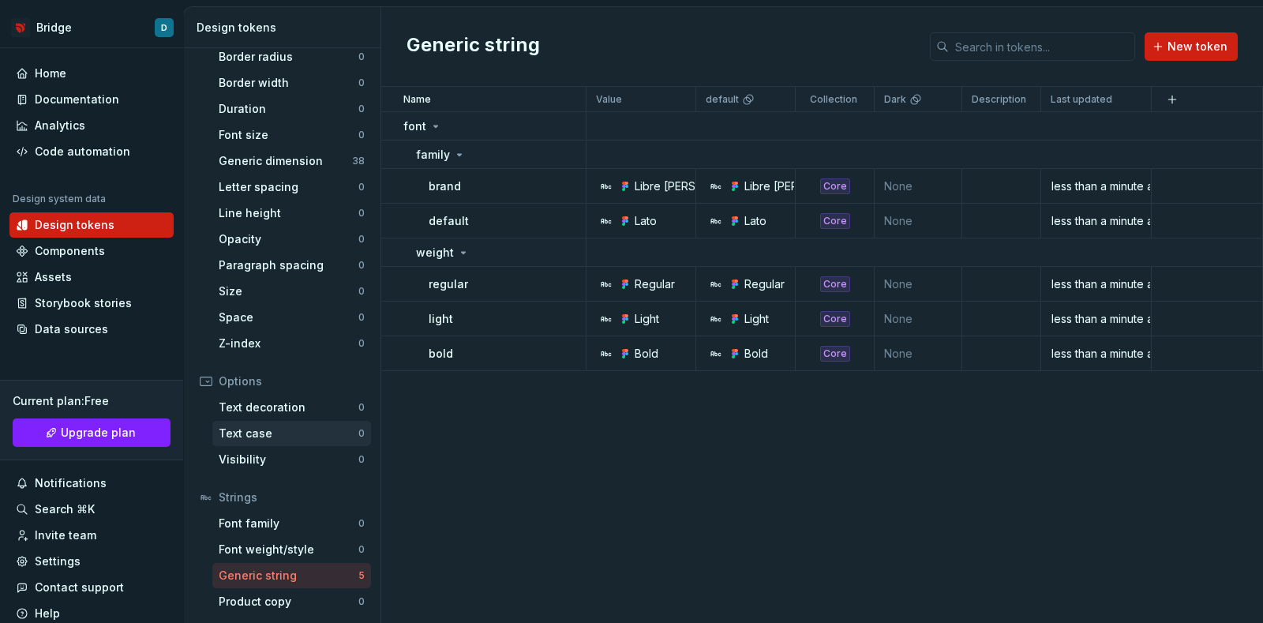
scroll to position [142, 0]
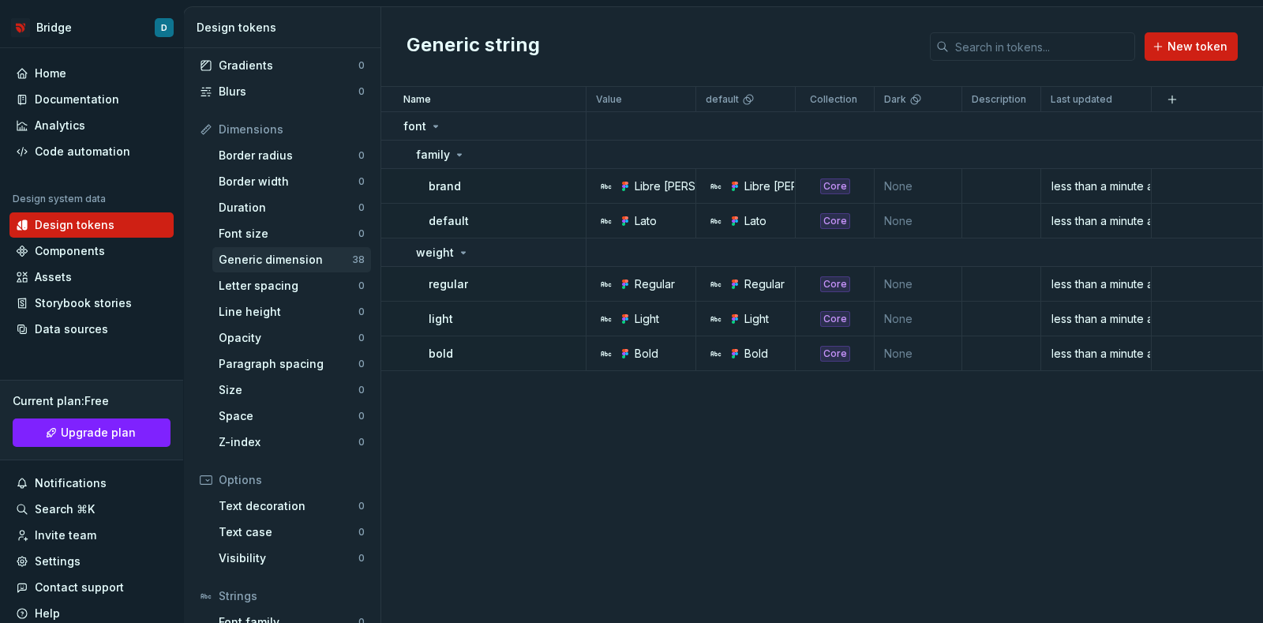
click at [283, 257] on div "Generic dimension" at bounding box center [285, 260] width 133 height 16
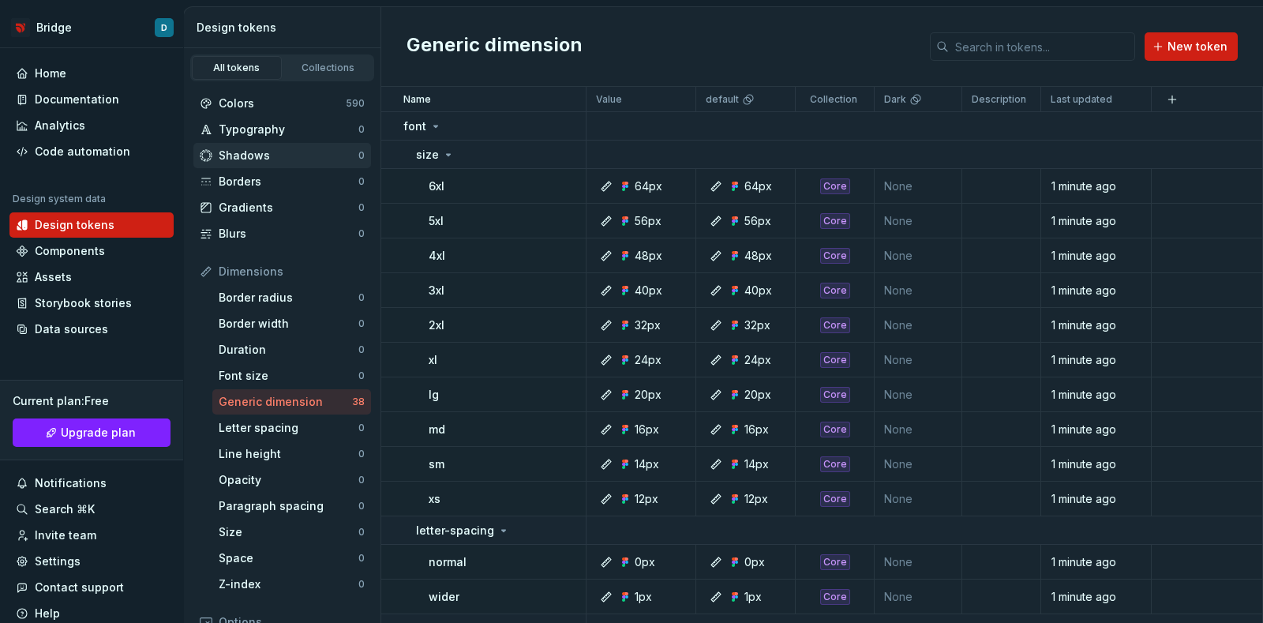
click at [288, 152] on div "Shadows" at bounding box center [289, 156] width 140 height 16
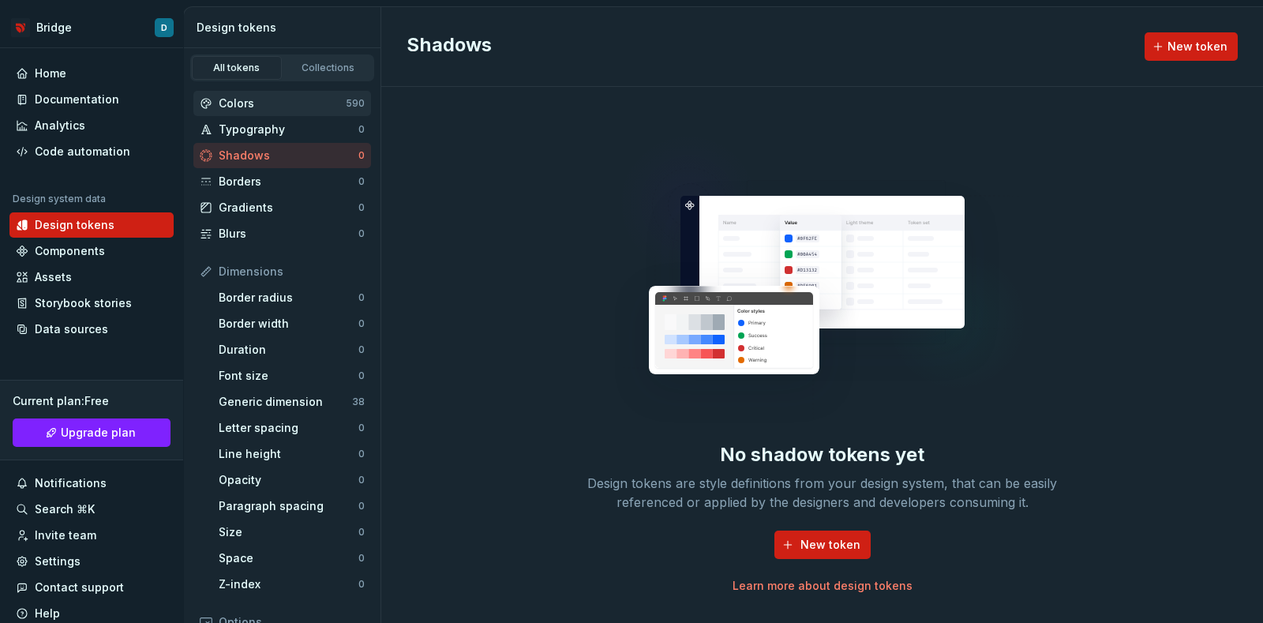
click at [282, 91] on div "Colors 590" at bounding box center [282, 103] width 178 height 25
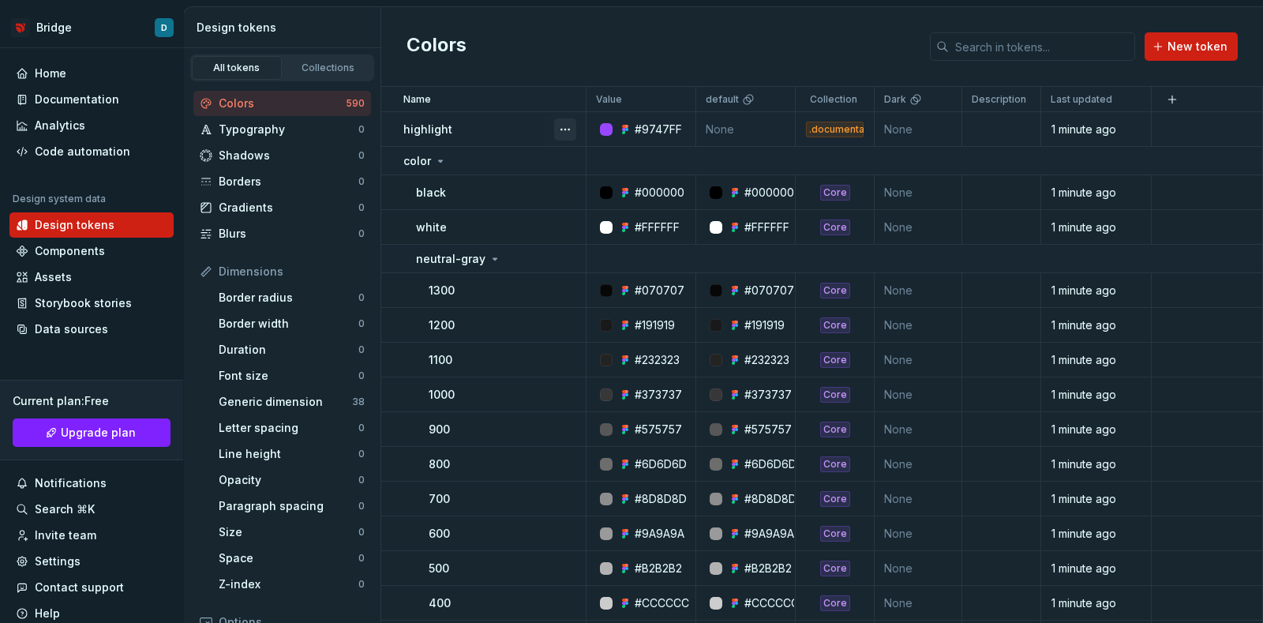
click at [561, 129] on button "button" at bounding box center [565, 129] width 22 height 22
click at [507, 122] on html "Bridge D Home Documentation Analytics Code automation Design system data Design…" at bounding box center [631, 311] width 1263 height 623
click at [36, 70] on div "Home" at bounding box center [51, 74] width 32 height 16
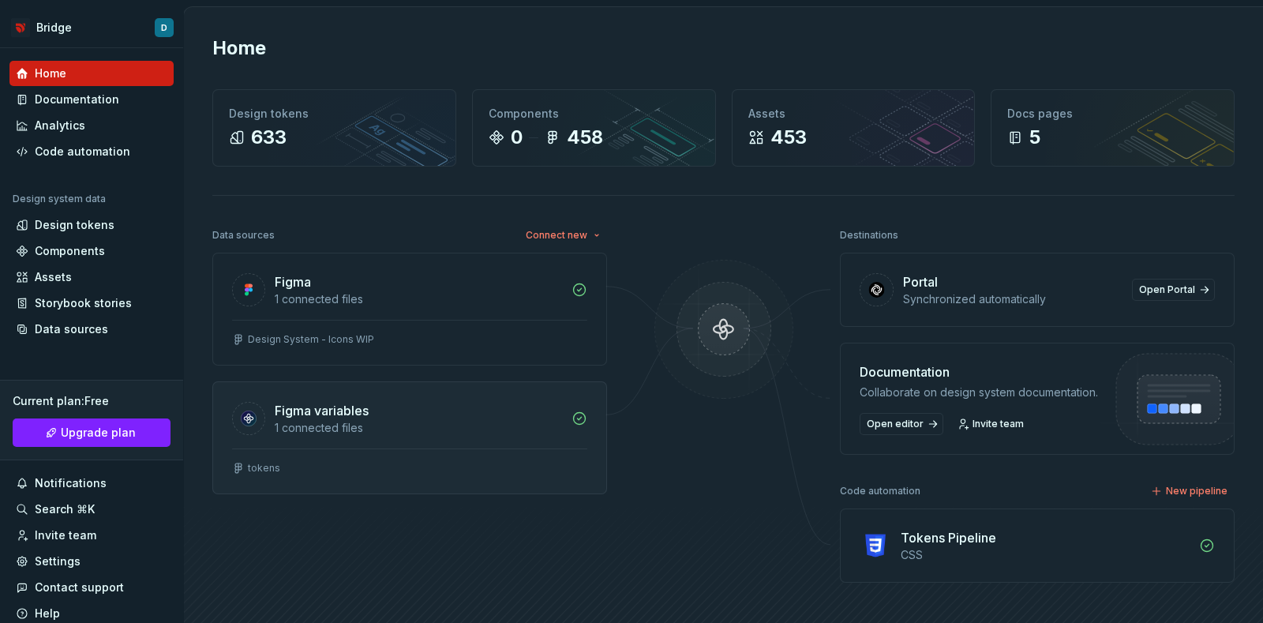
click at [524, 436] on div "Figma variables 1 connected files" at bounding box center [409, 415] width 393 height 66
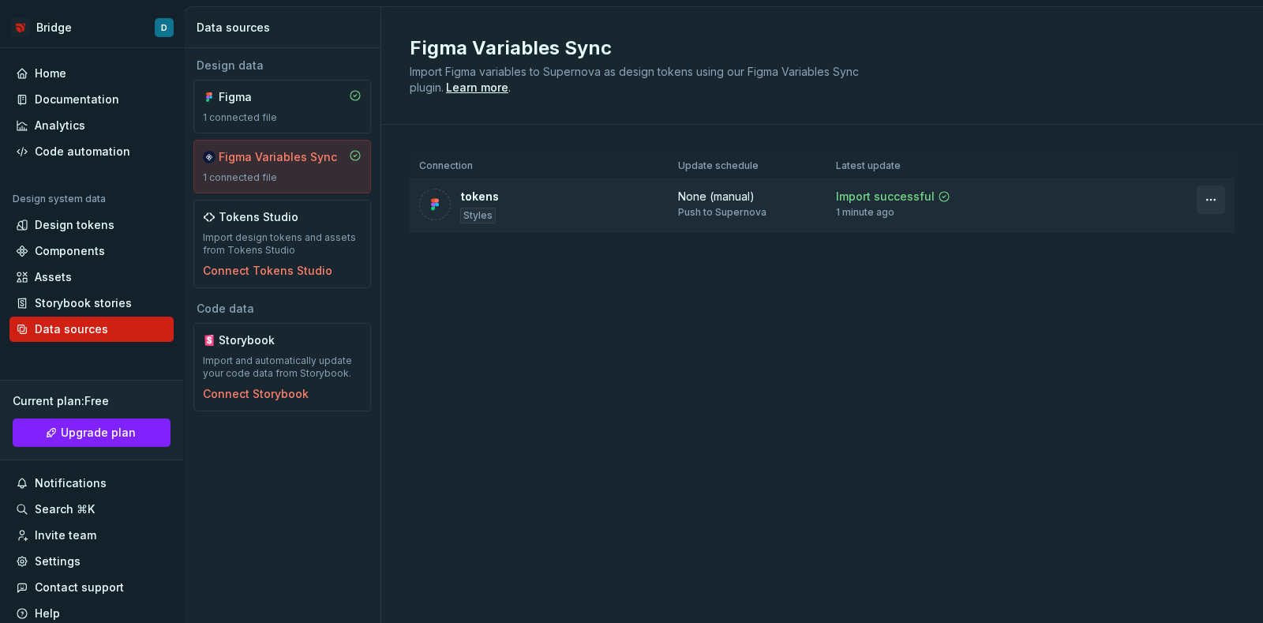
click at [1197, 198] on html "Bridge D Home Documentation Analytics Code automation Design system data Design…" at bounding box center [631, 311] width 1263 height 623
click at [1197, 223] on div "Disconnect plugin" at bounding box center [1192, 232] width 134 height 25
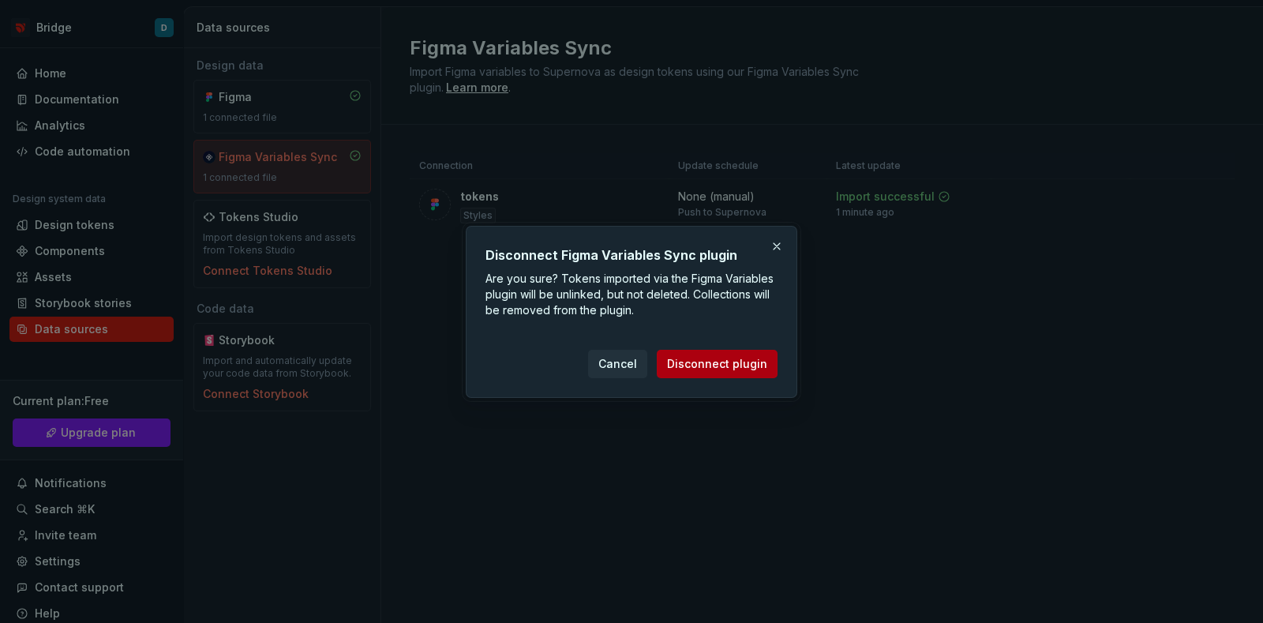
click at [700, 362] on span "Disconnect plugin" at bounding box center [717, 364] width 100 height 16
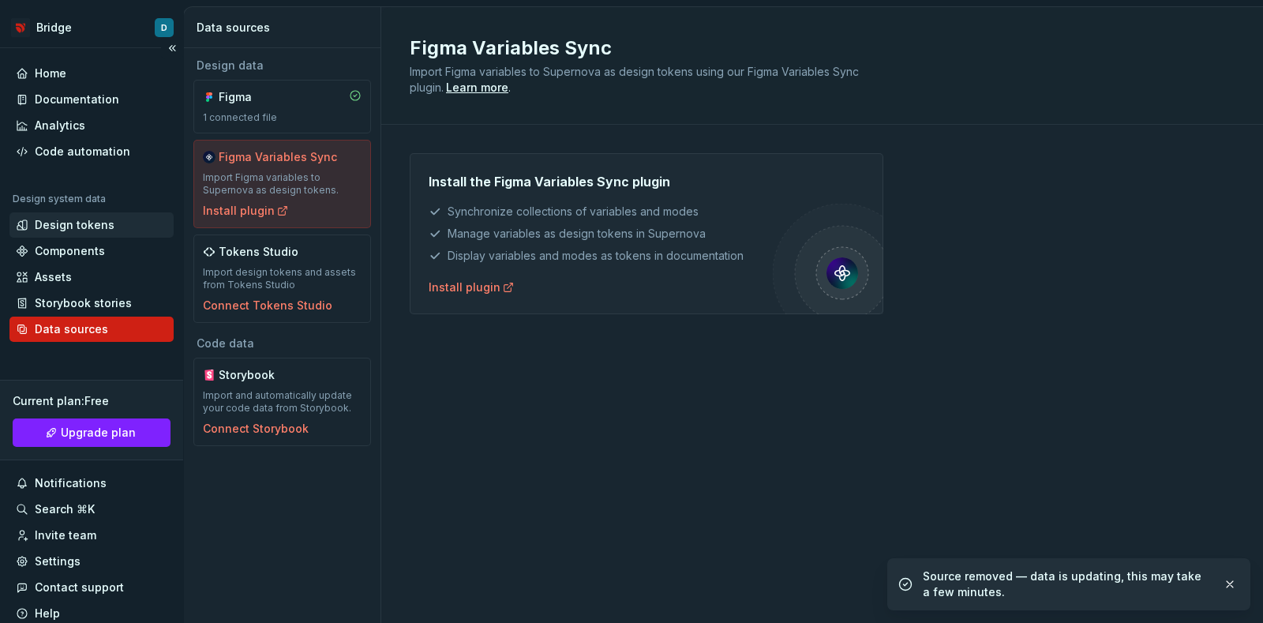
click at [84, 228] on div "Design tokens" at bounding box center [75, 225] width 80 height 16
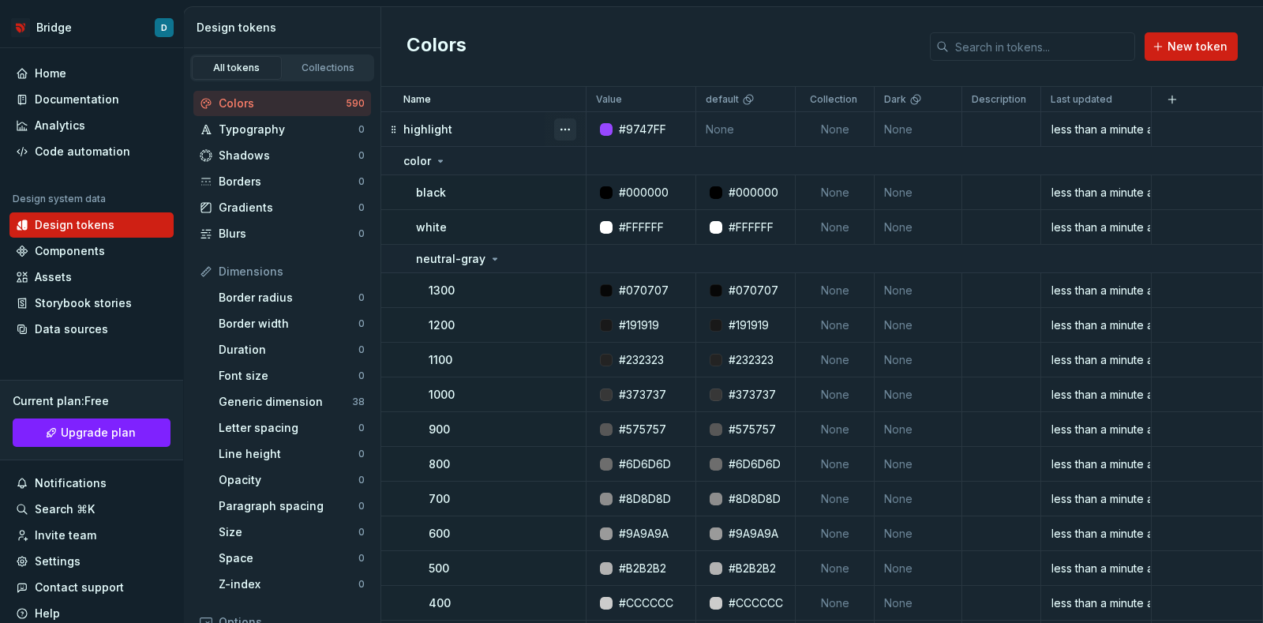
click at [568, 129] on button "button" at bounding box center [565, 129] width 22 height 22
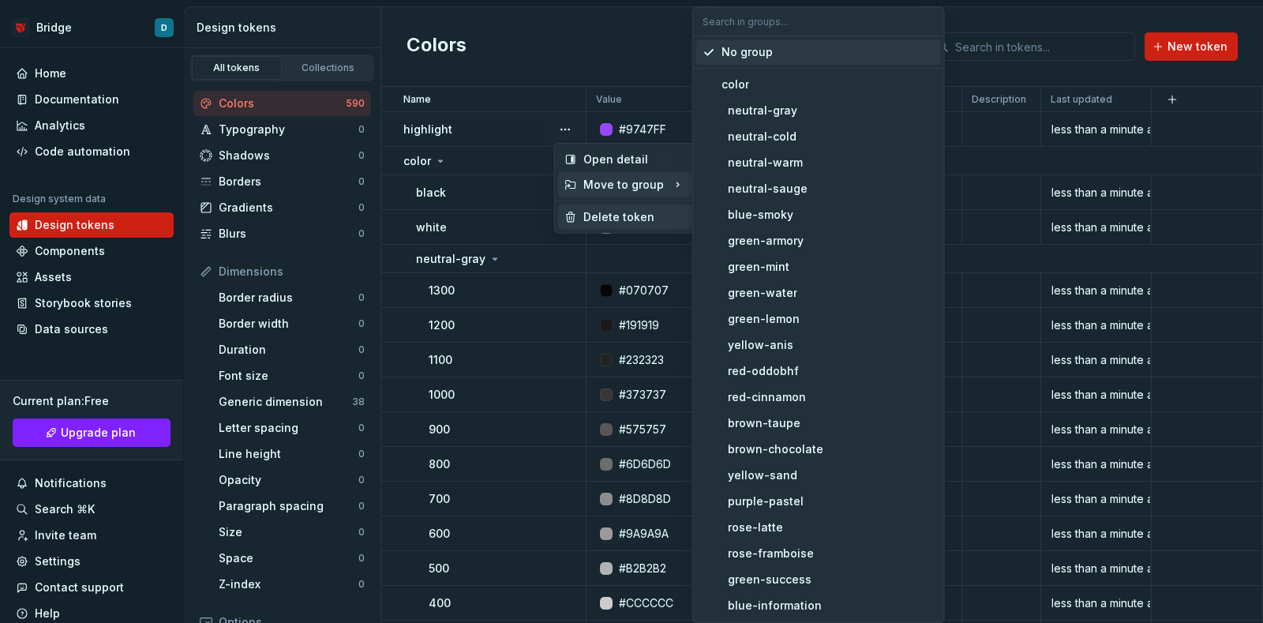
click at [605, 208] on div "Delete token" at bounding box center [625, 216] width 134 height 25
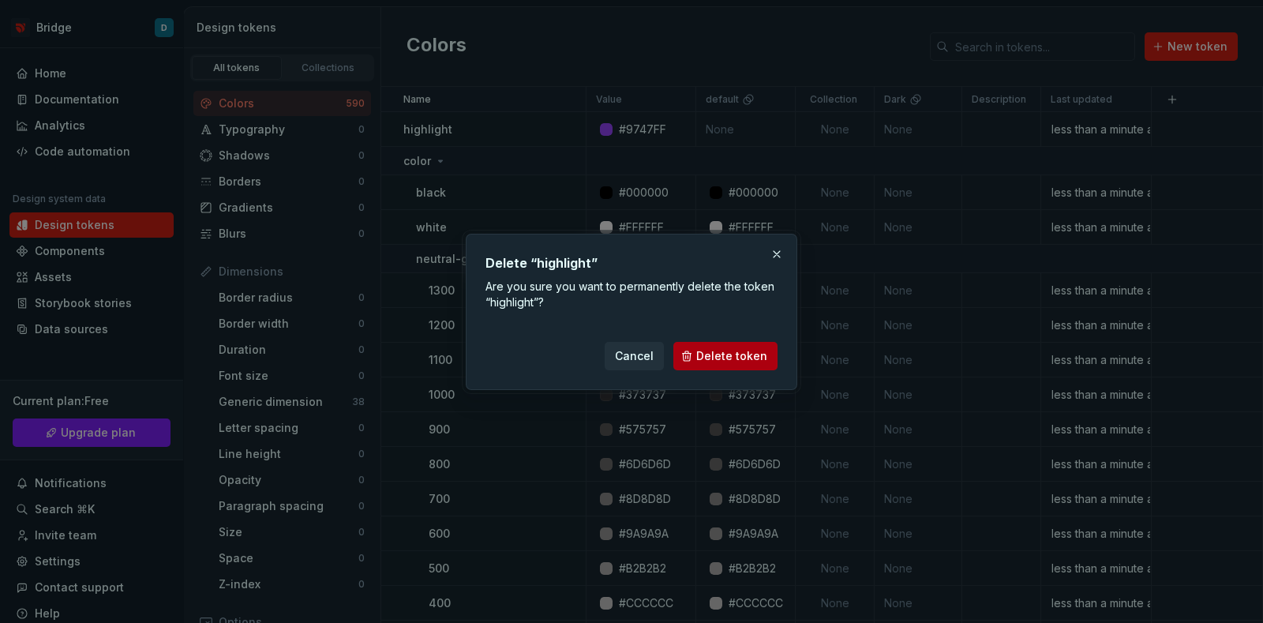
click at [721, 357] on span "Delete token" at bounding box center [731, 356] width 71 height 16
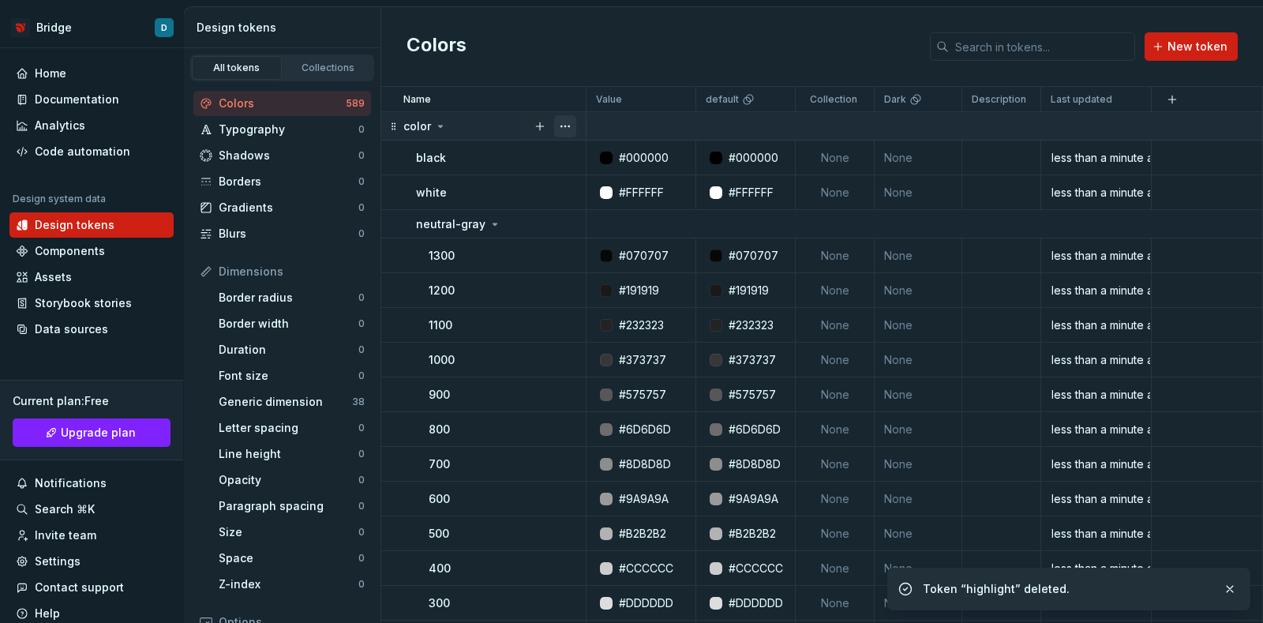
click at [571, 127] on button "button" at bounding box center [565, 126] width 22 height 22
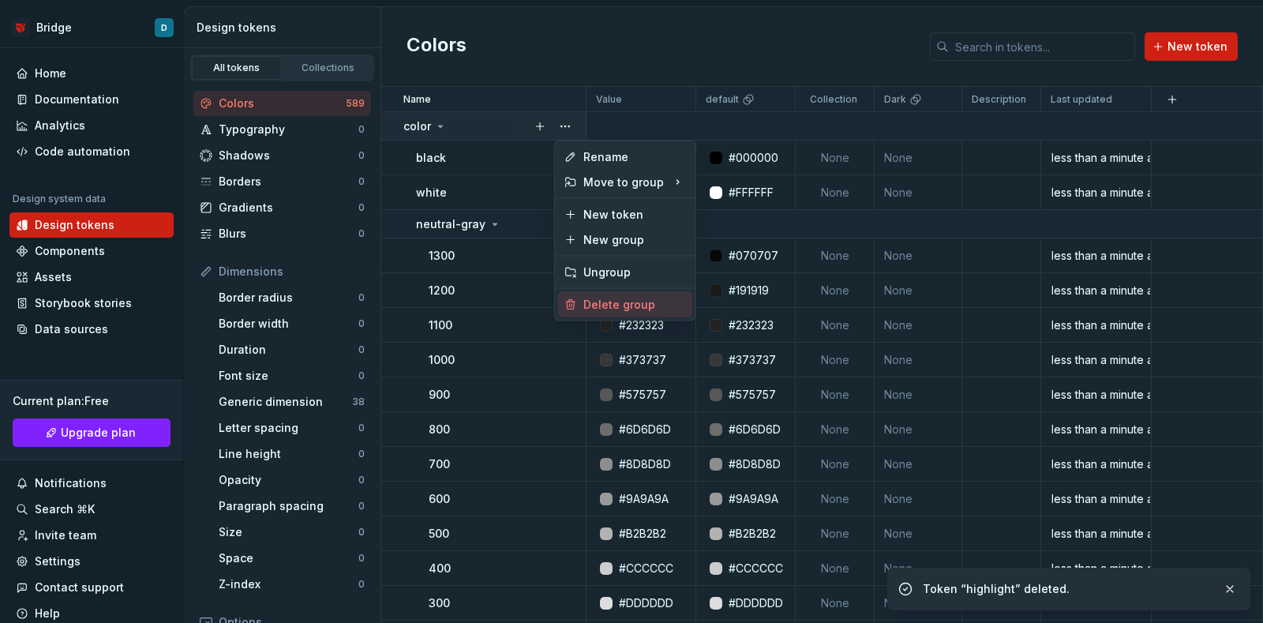
click at [606, 299] on div "Delete group" at bounding box center [634, 305] width 103 height 16
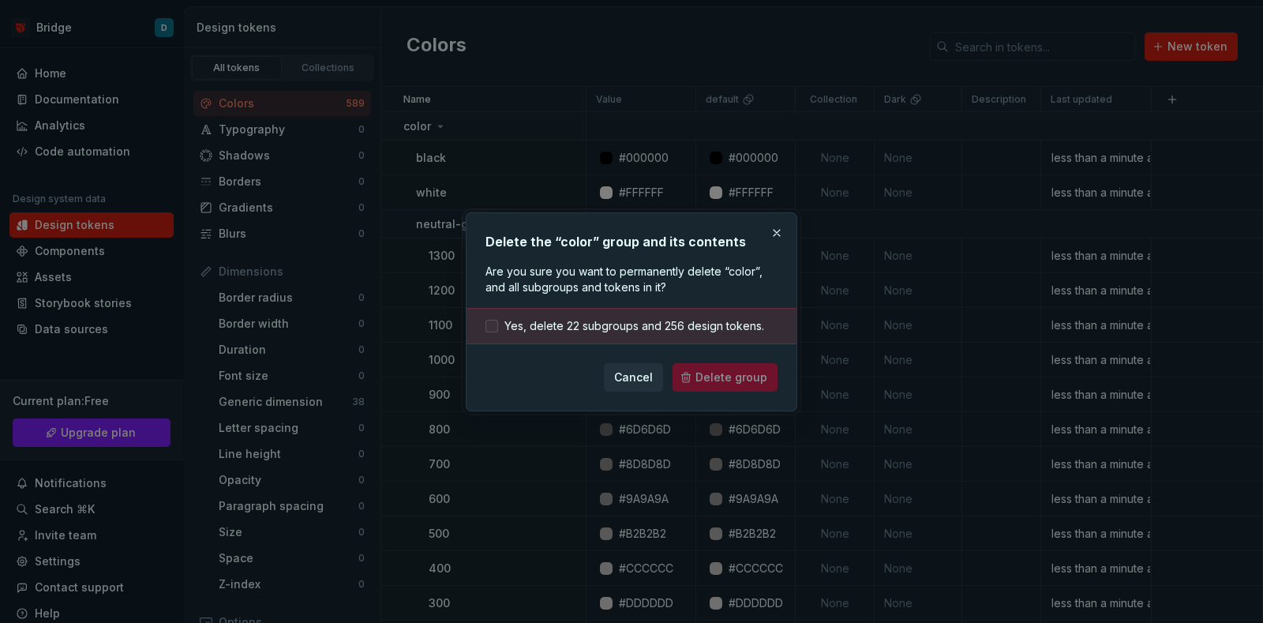
click at [620, 331] on span "Yes, delete 22 subgroups and 256 design tokens." at bounding box center [634, 326] width 260 height 16
click at [697, 367] on button "Delete group" at bounding box center [725, 377] width 105 height 28
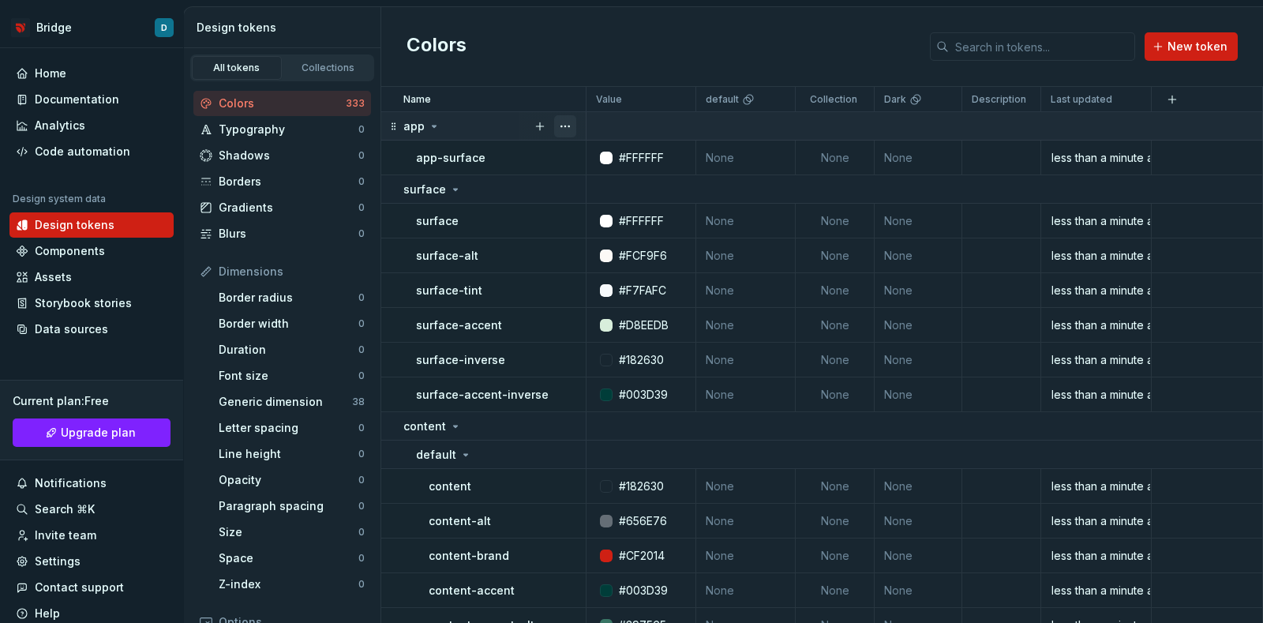
click at [564, 124] on button "button" at bounding box center [565, 126] width 22 height 22
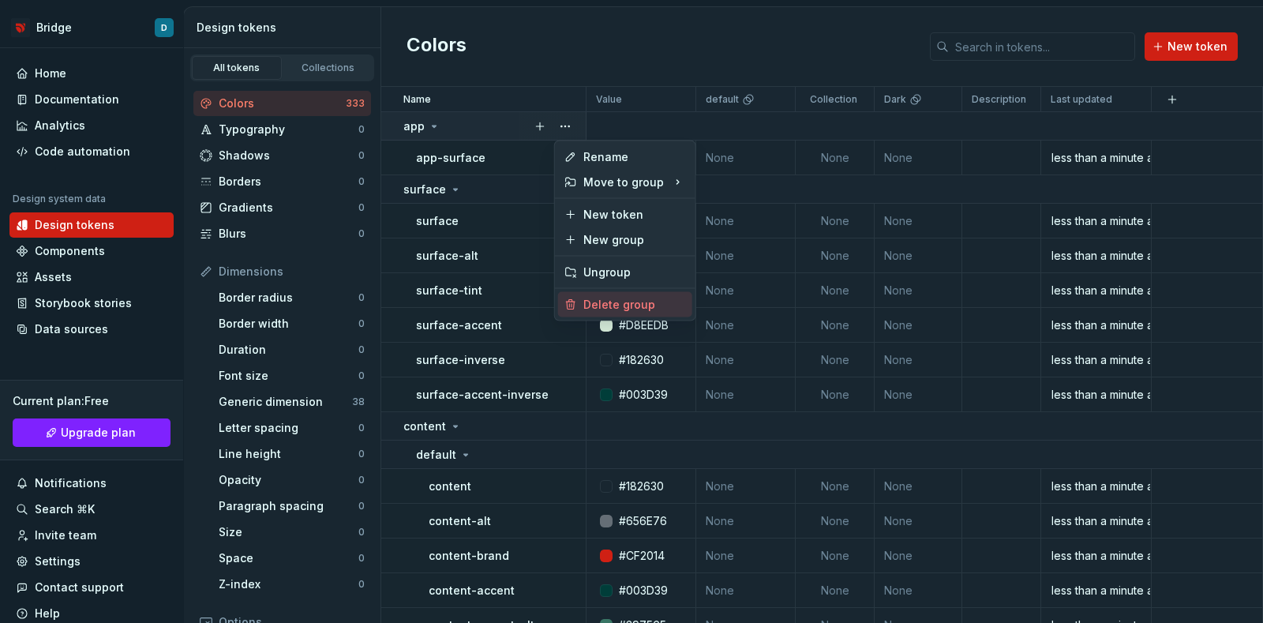
click at [614, 302] on div "Delete group" at bounding box center [634, 305] width 103 height 16
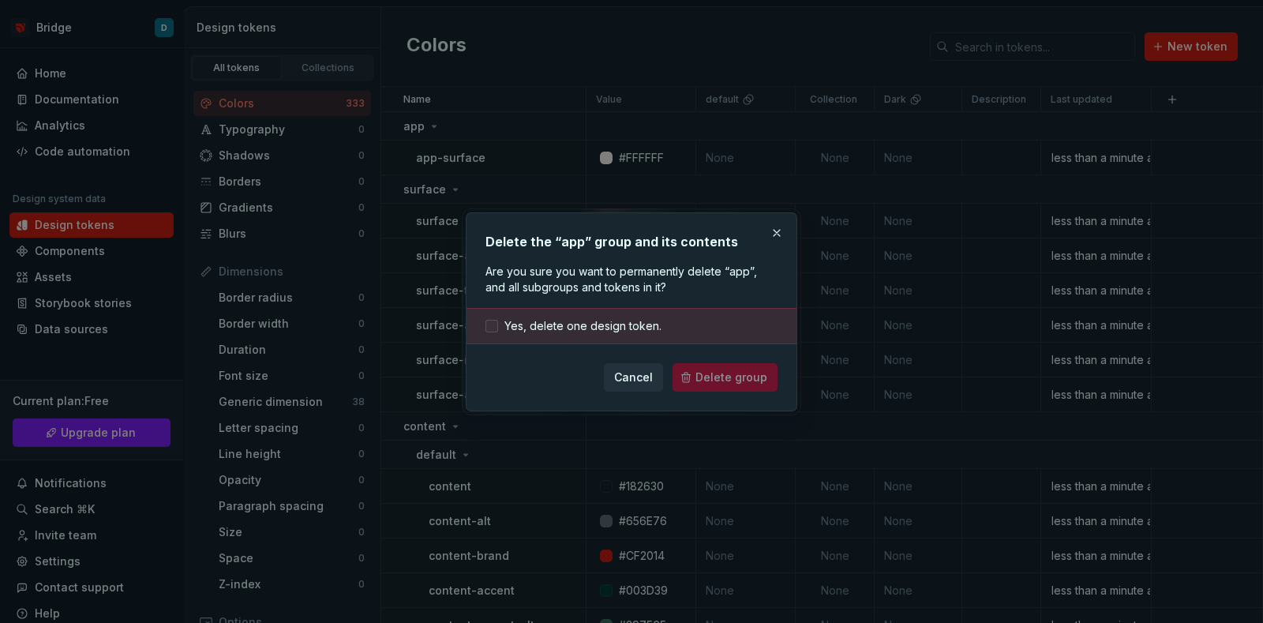
click at [637, 327] on span "Yes, delete one design token." at bounding box center [582, 326] width 157 height 16
click at [702, 373] on span "Delete group" at bounding box center [731, 377] width 72 height 16
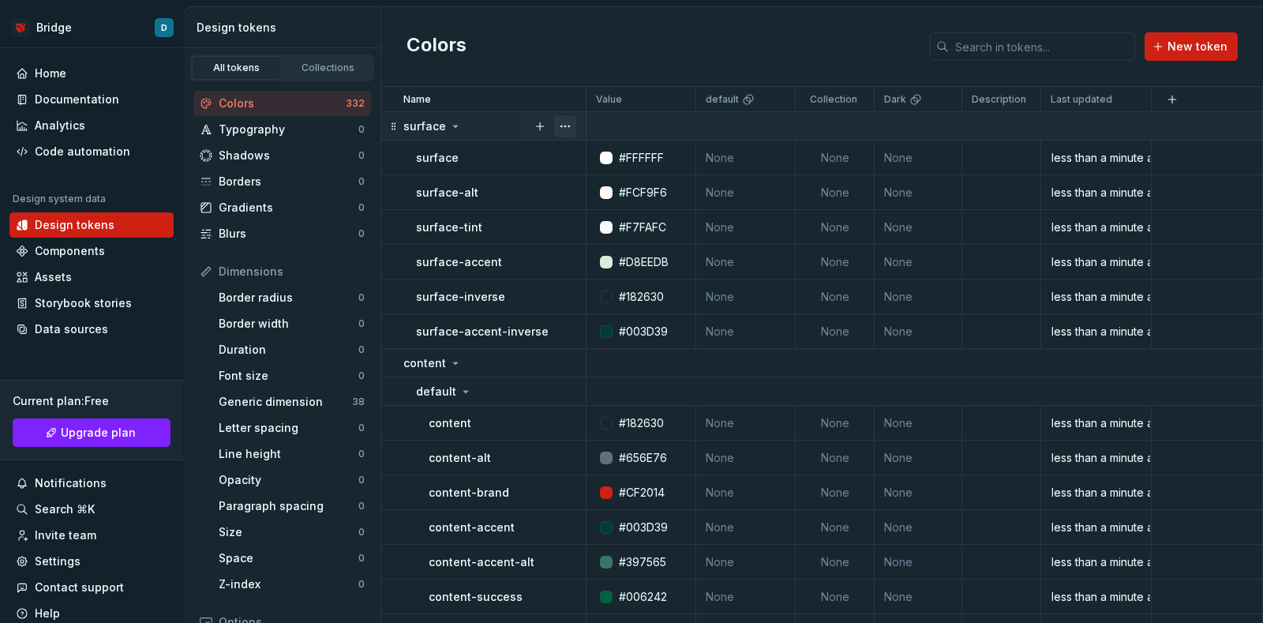
click at [575, 124] on button "button" at bounding box center [565, 126] width 22 height 22
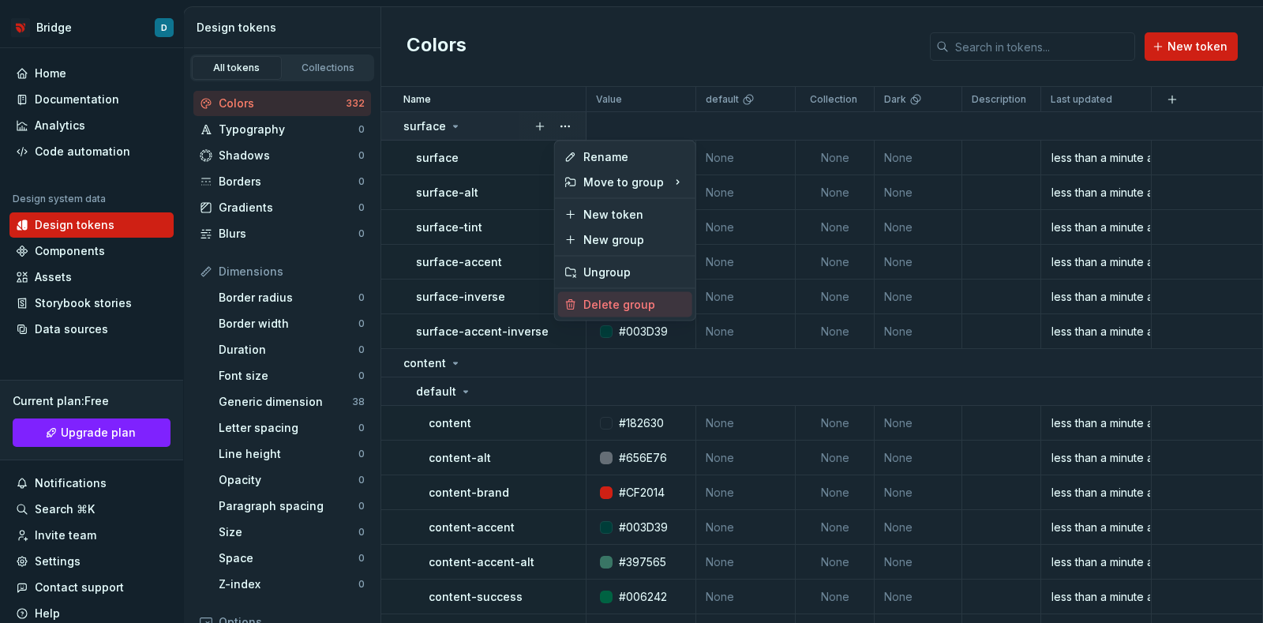
click at [608, 298] on div "Delete group" at bounding box center [634, 305] width 103 height 16
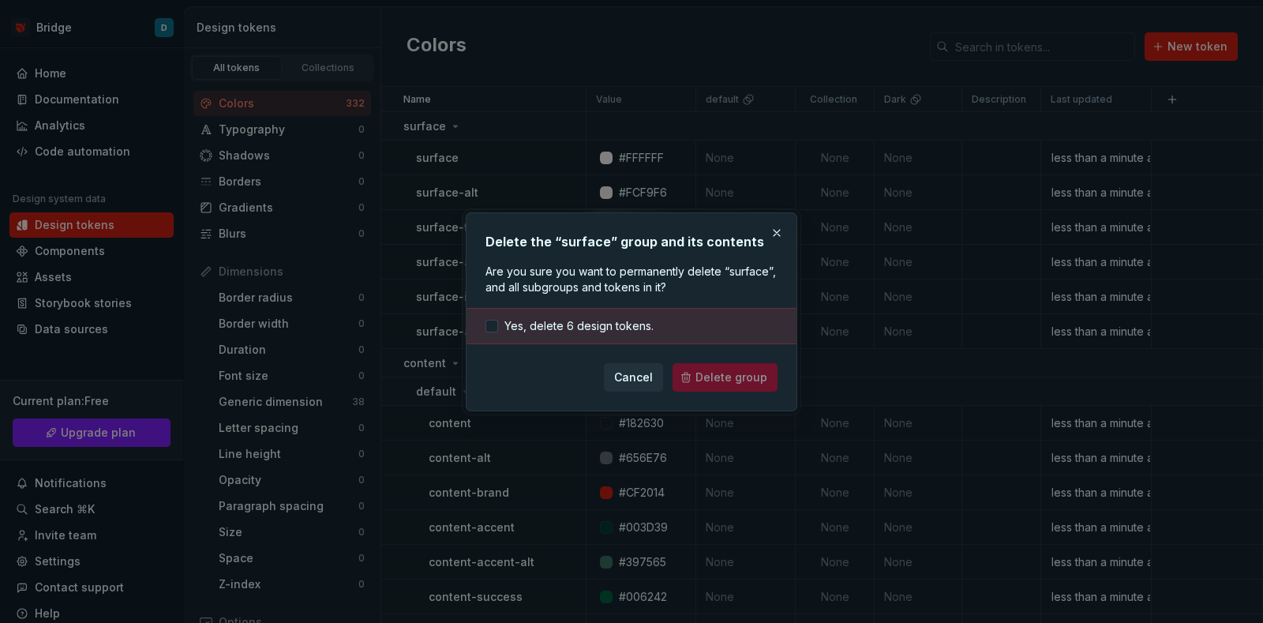
click at [596, 311] on div "Yes, delete 6 design tokens." at bounding box center [631, 326] width 330 height 36
click at [588, 318] on span "Yes, delete 6 design tokens." at bounding box center [578, 326] width 149 height 16
click at [686, 365] on button "Delete group" at bounding box center [725, 377] width 105 height 28
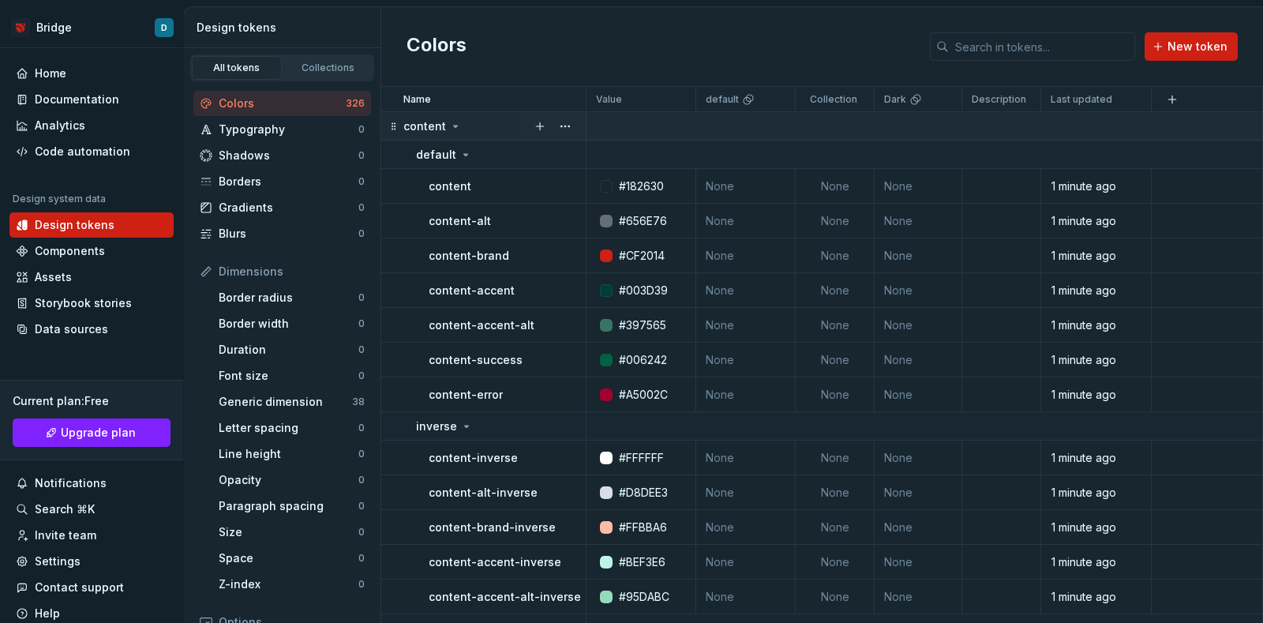
click at [577, 120] on div at bounding box center [552, 126] width 66 height 28
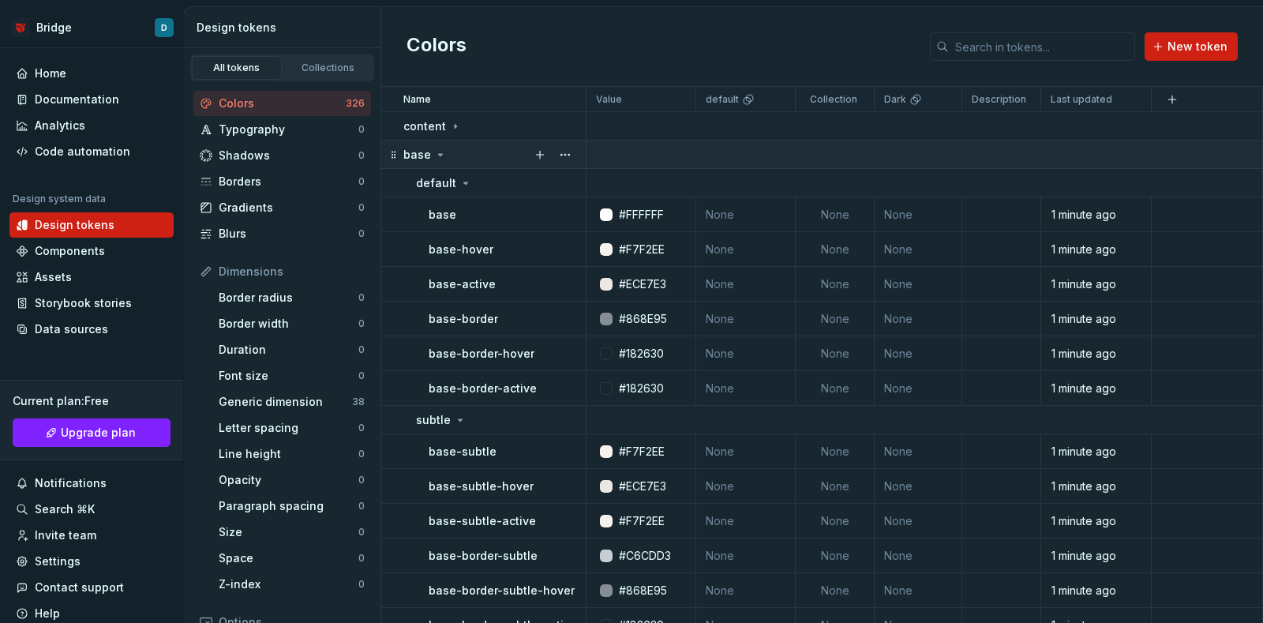
click at [439, 149] on icon at bounding box center [440, 154] width 13 height 13
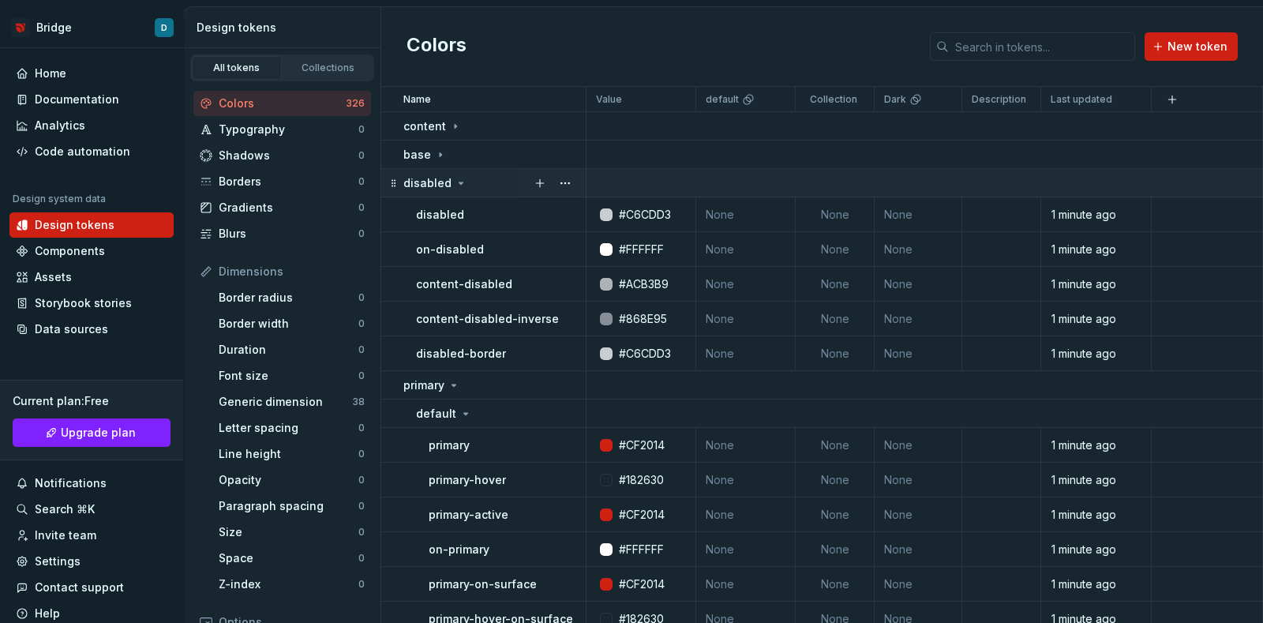
click at [462, 185] on icon at bounding box center [461, 183] width 13 height 13
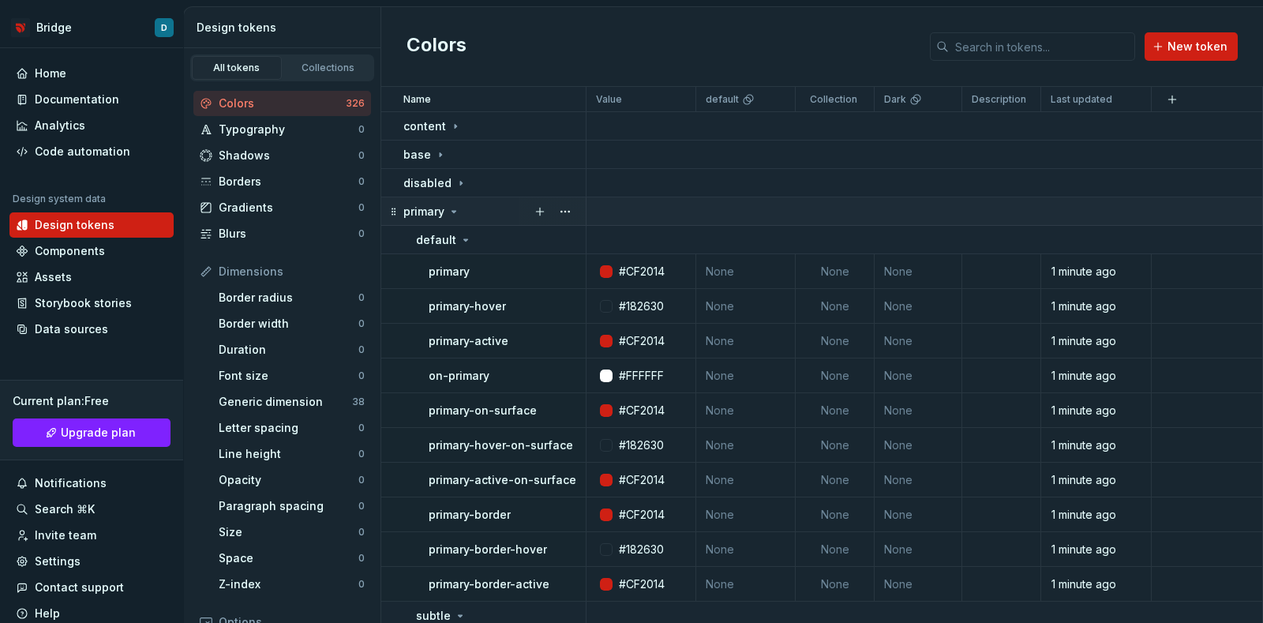
click at [461, 215] on div "primary" at bounding box center [494, 212] width 182 height 16
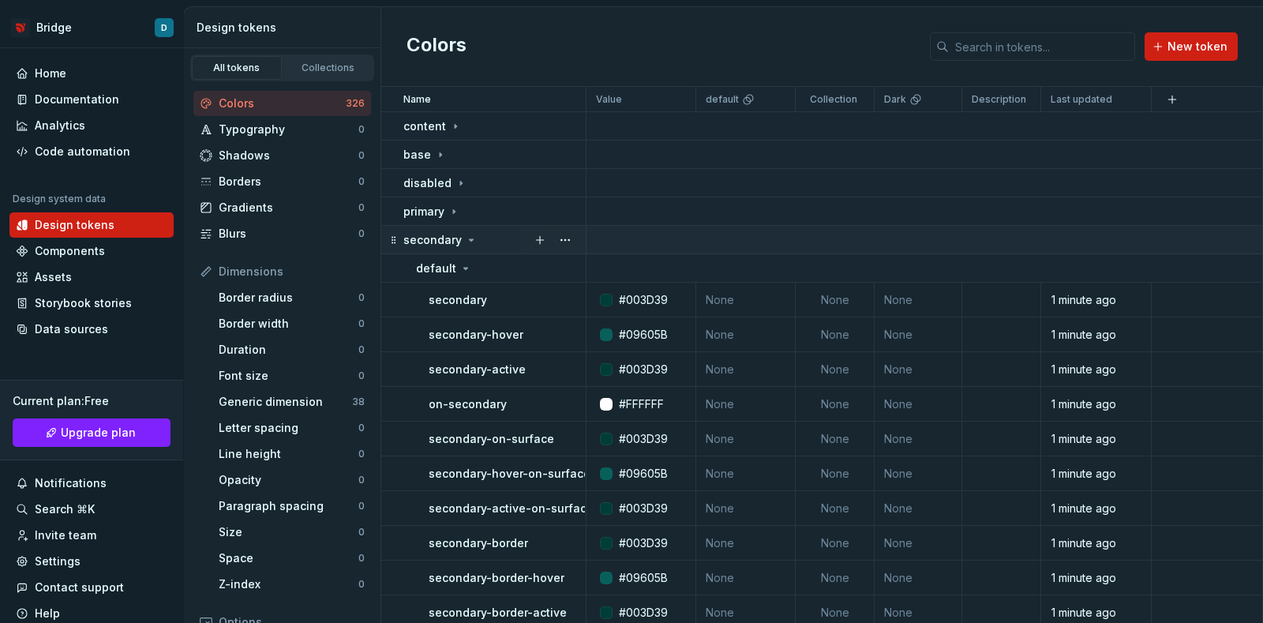
click at [458, 242] on p "secondary" at bounding box center [432, 240] width 58 height 16
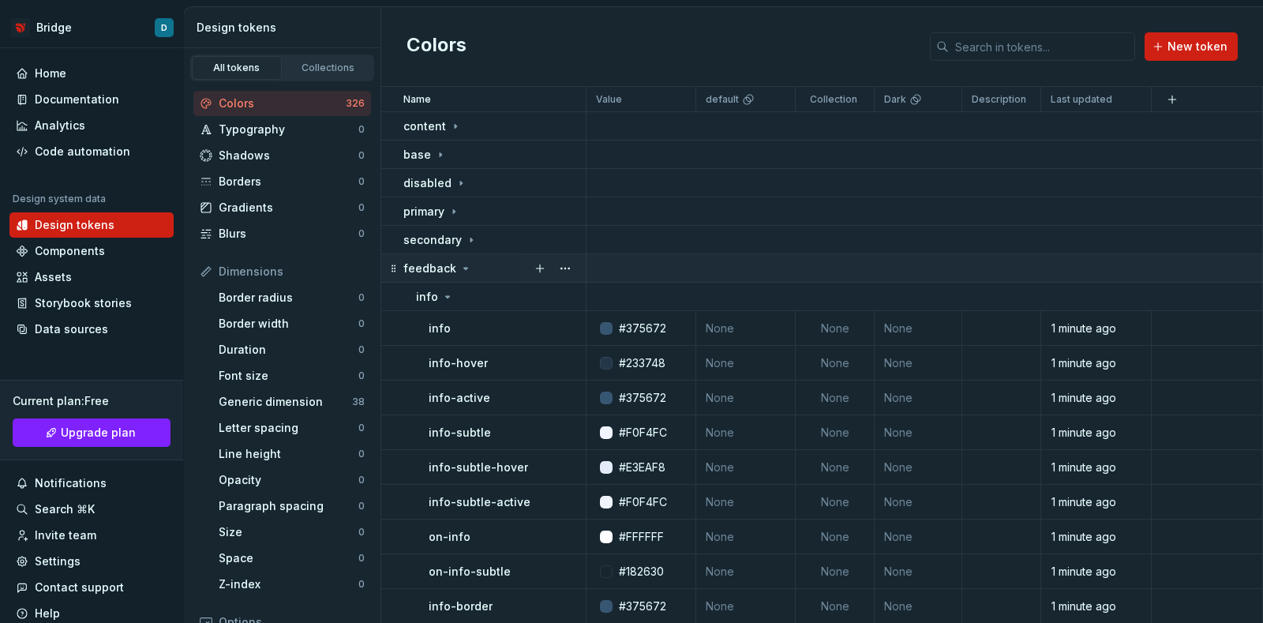
click at [470, 256] on td "feedback" at bounding box center [483, 268] width 205 height 28
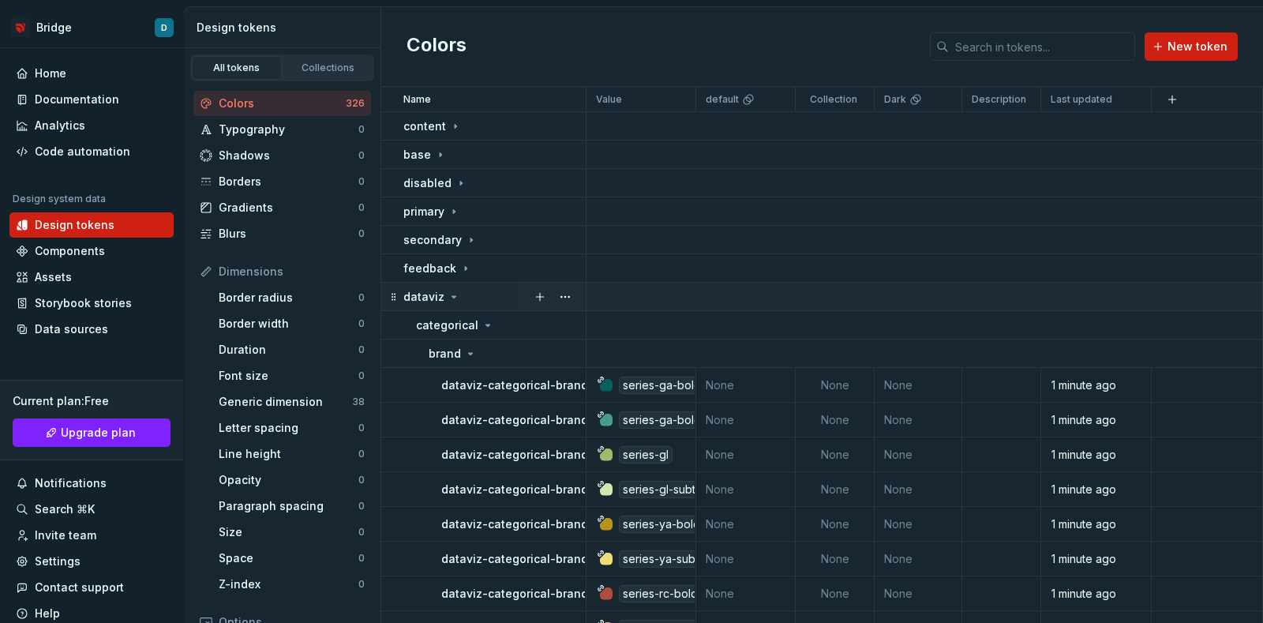
click at [470, 291] on div "dataviz" at bounding box center [494, 297] width 182 height 16
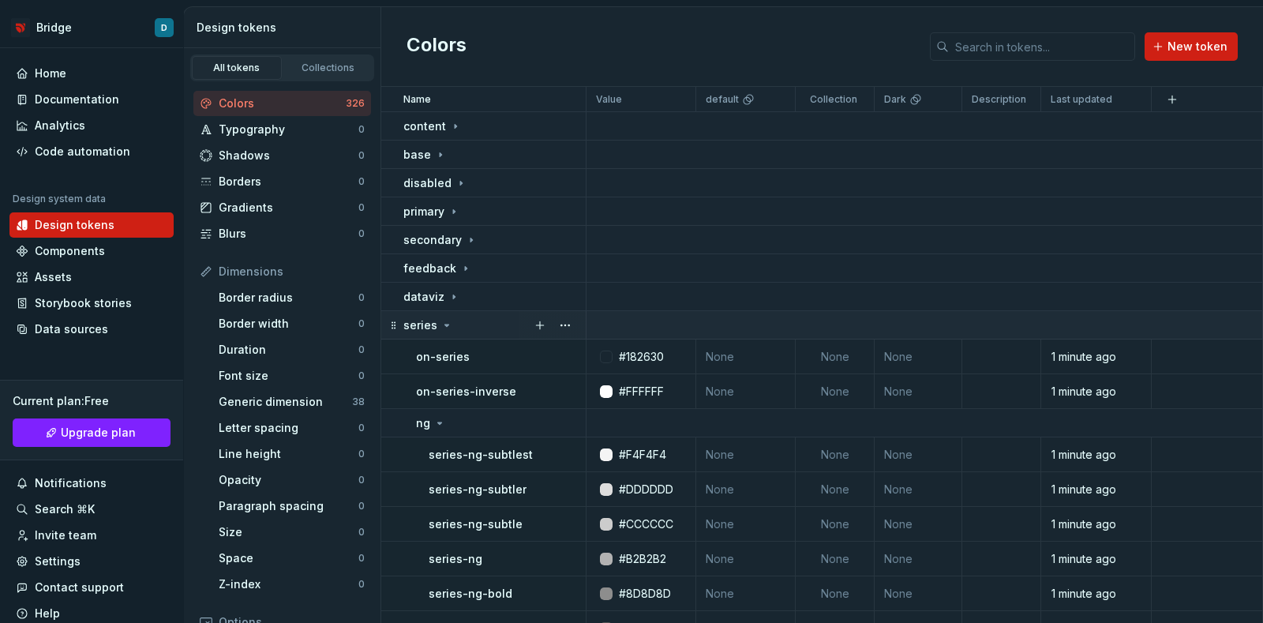
click at [476, 319] on div "series" at bounding box center [494, 325] width 182 height 16
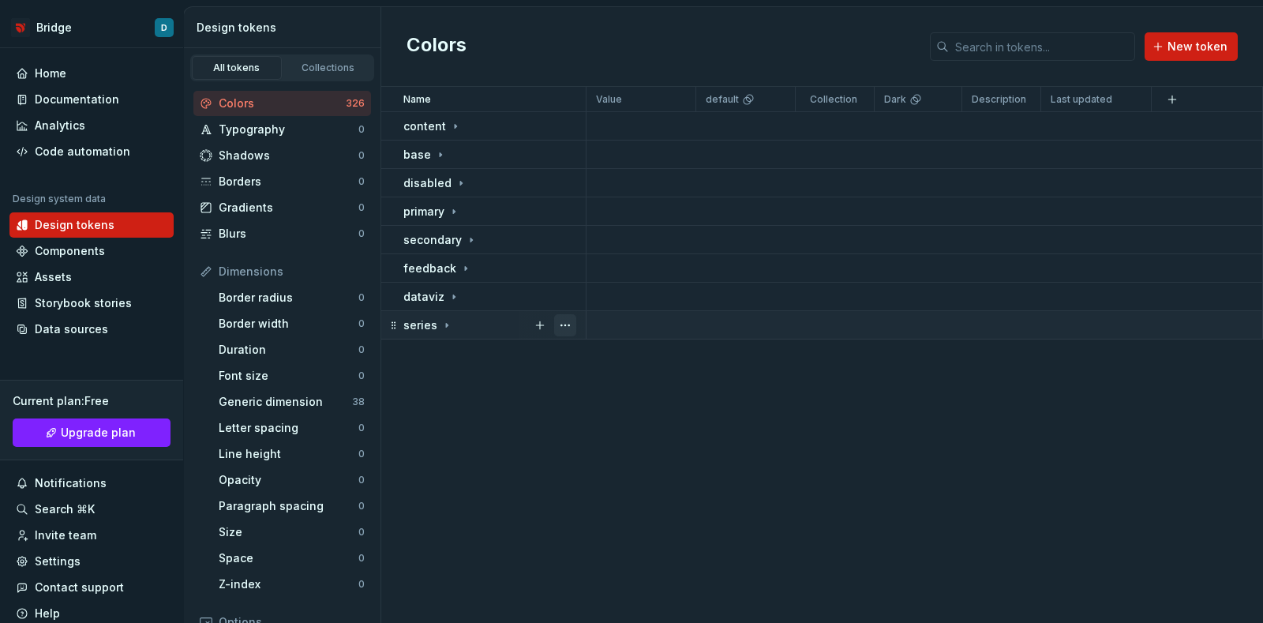
click at [561, 324] on button "button" at bounding box center [565, 325] width 22 height 22
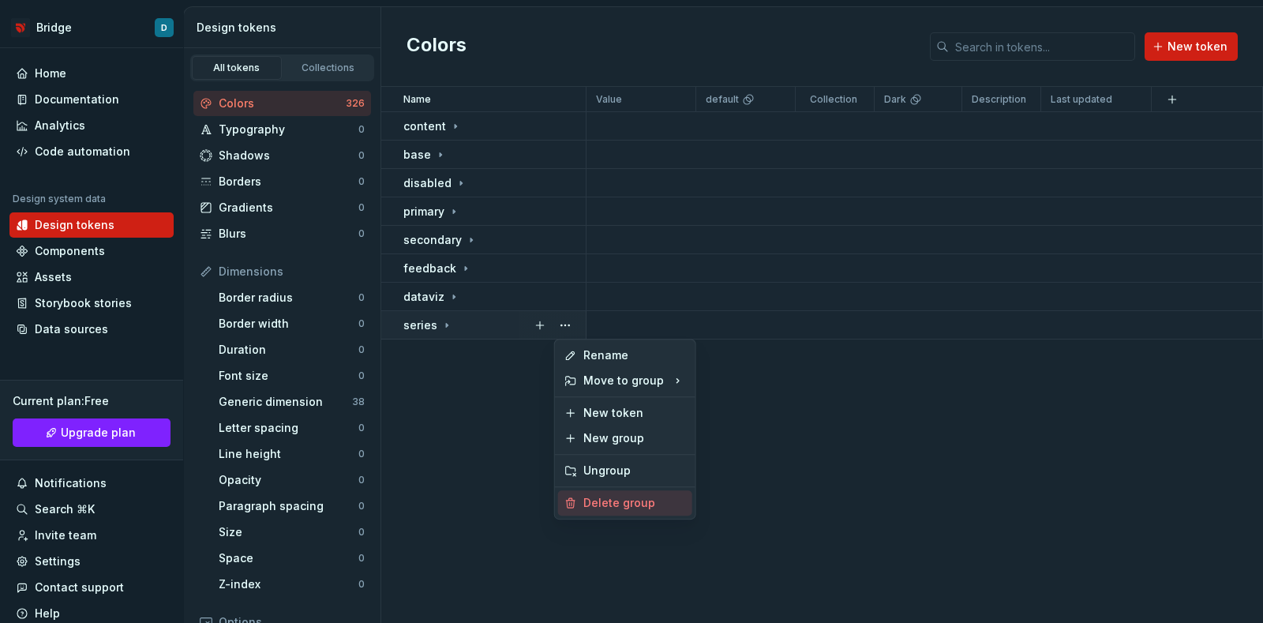
click at [601, 499] on div "Delete group" at bounding box center [634, 503] width 103 height 16
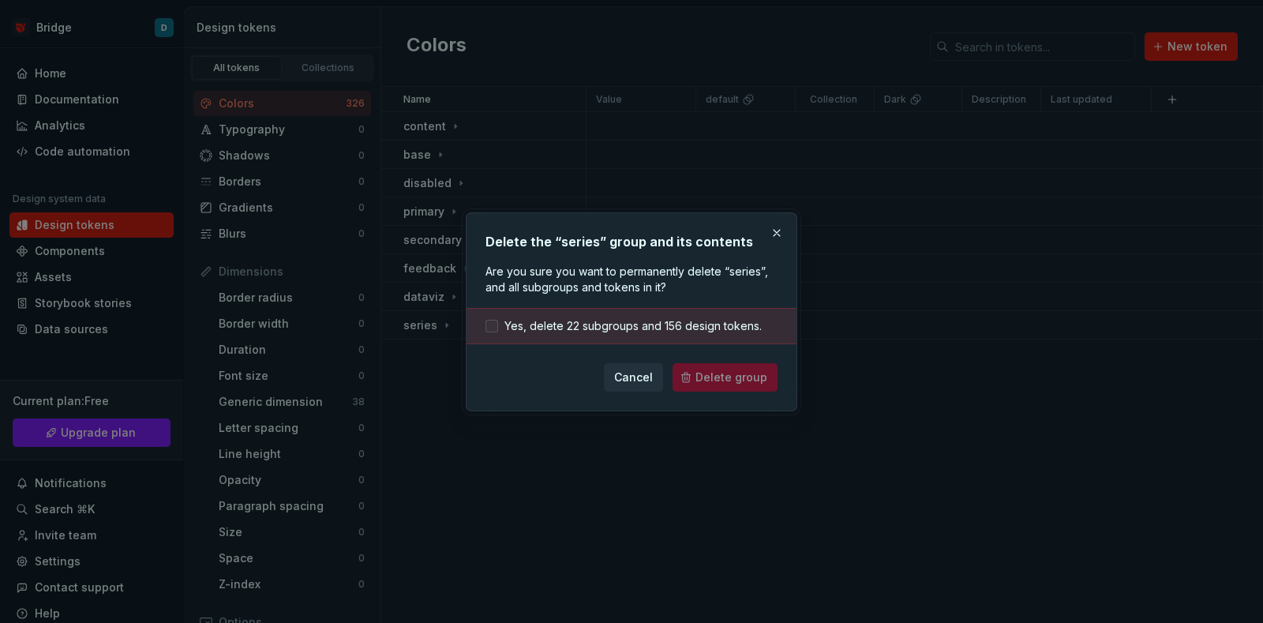
click at [538, 328] on span "Yes, delete 22 subgroups and 156 design tokens." at bounding box center [632, 326] width 257 height 16
click at [736, 382] on span "Delete group" at bounding box center [731, 377] width 72 height 16
click at [733, 373] on div "Cancel Delete group" at bounding box center [631, 377] width 292 height 28
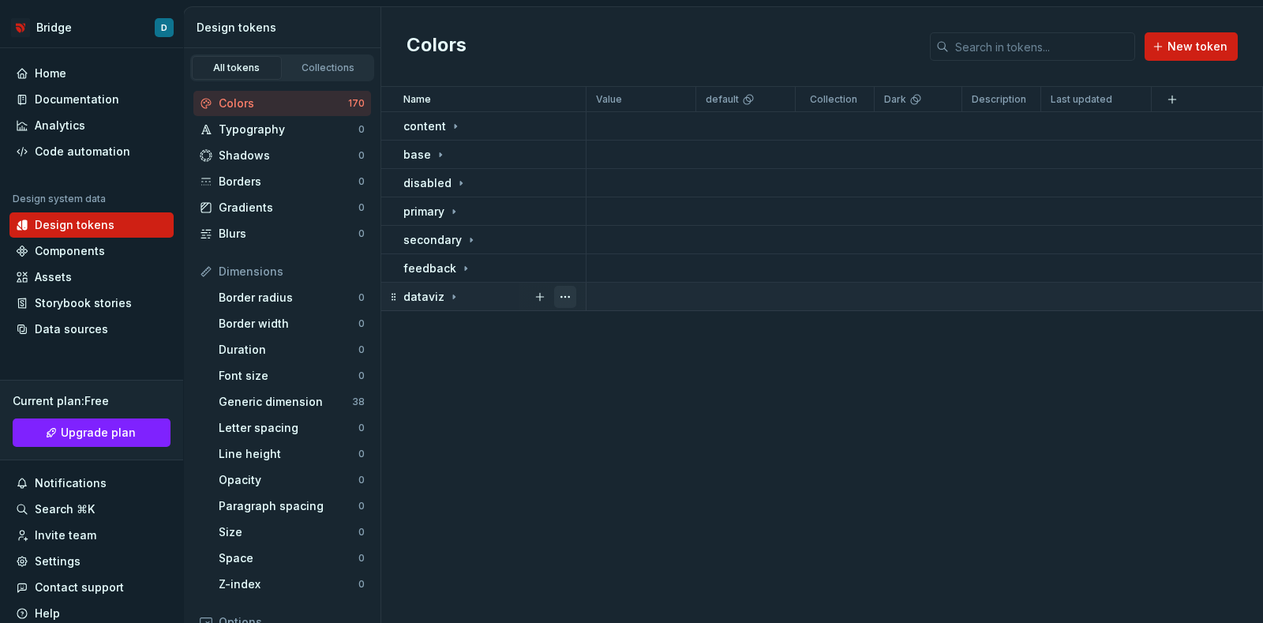
click at [566, 292] on button "button" at bounding box center [565, 297] width 22 height 22
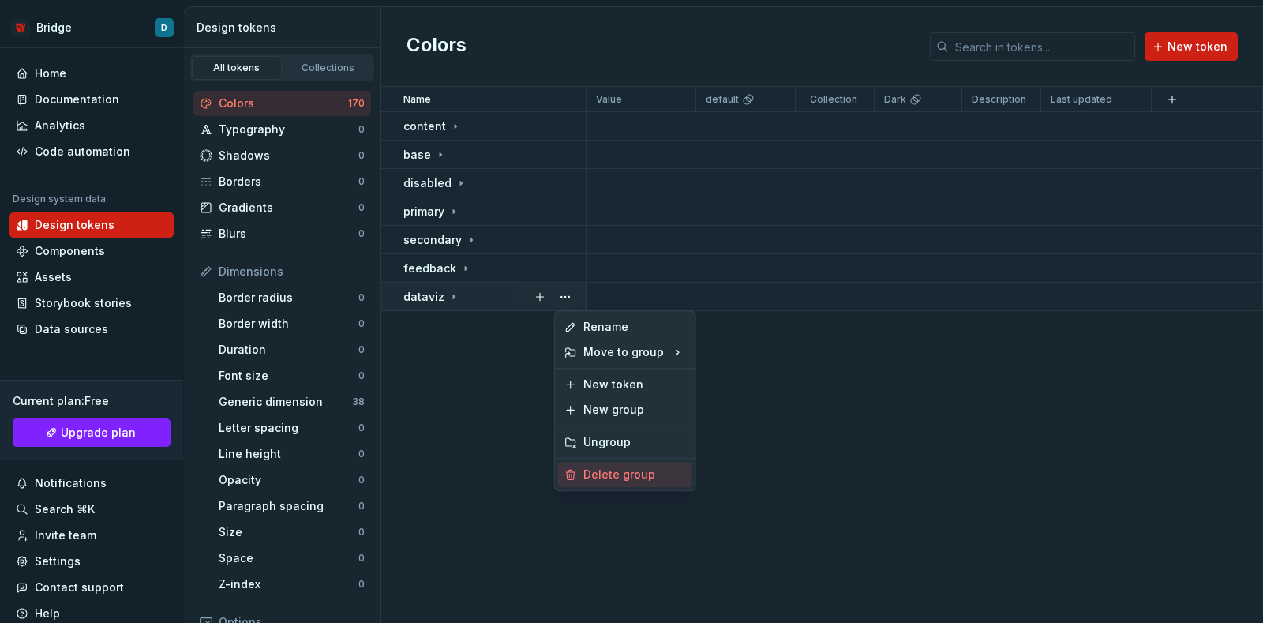
click at [620, 475] on div "Delete group" at bounding box center [634, 474] width 103 height 16
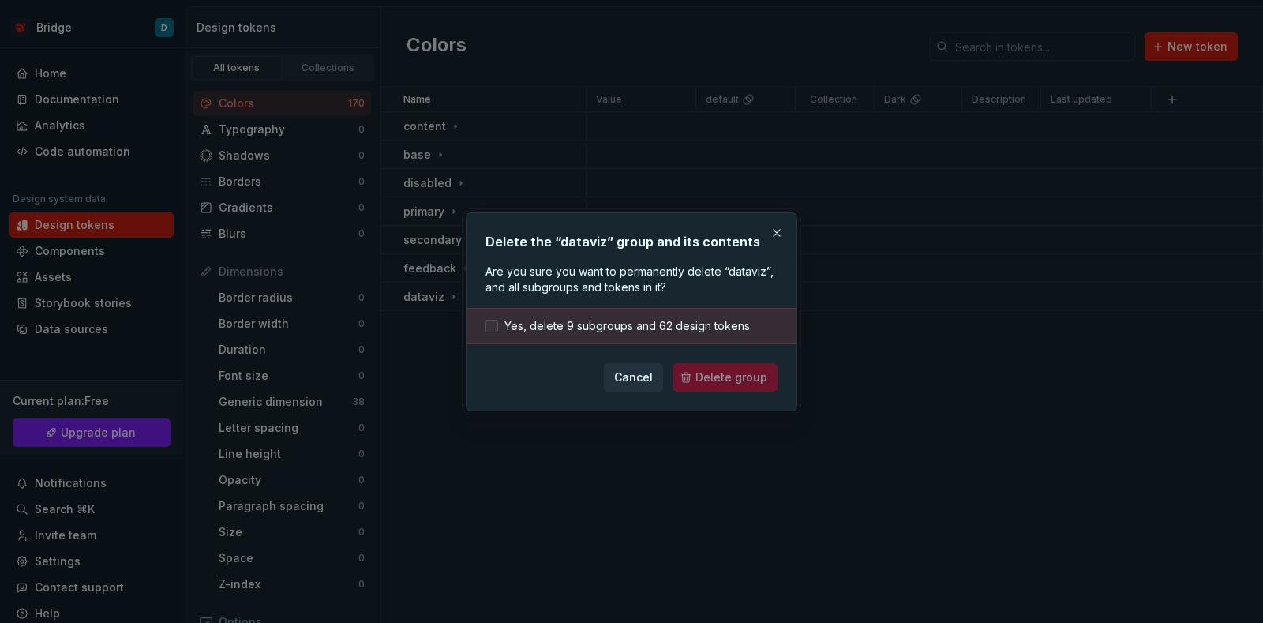
click at [598, 332] on span "Yes, delete 9 subgroups and 62 design tokens." at bounding box center [628, 326] width 248 height 16
click at [754, 380] on span "Delete group" at bounding box center [731, 377] width 72 height 16
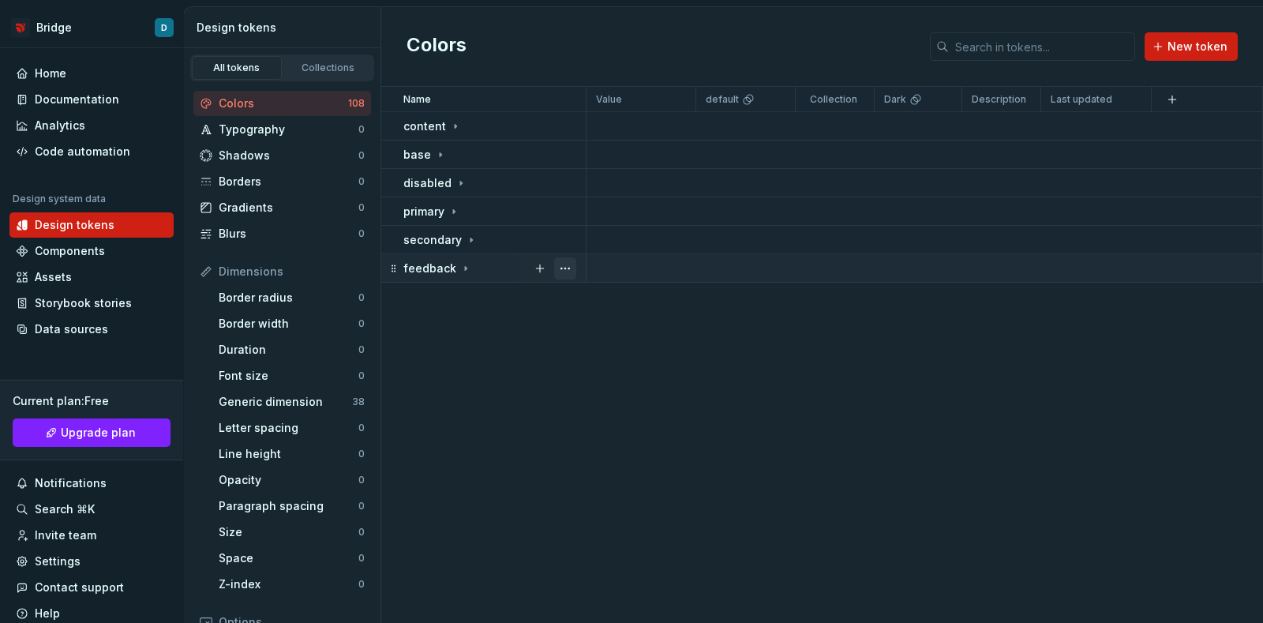
click at [564, 268] on button "button" at bounding box center [565, 268] width 22 height 22
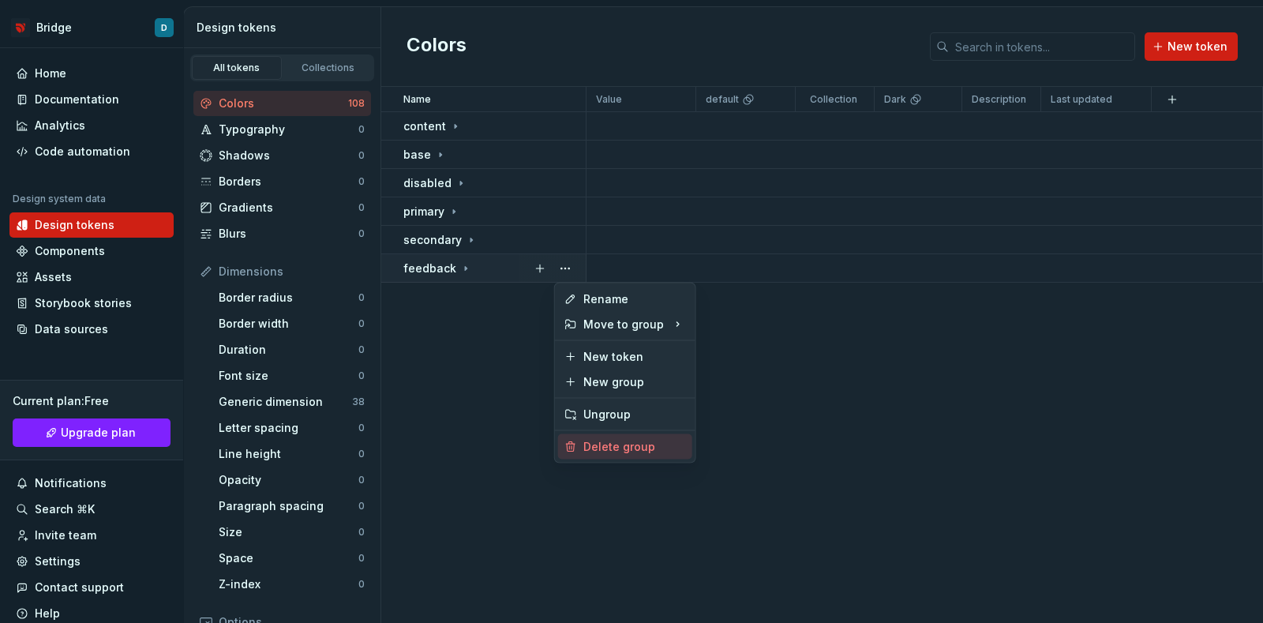
click at [624, 444] on div "Delete group" at bounding box center [634, 447] width 103 height 16
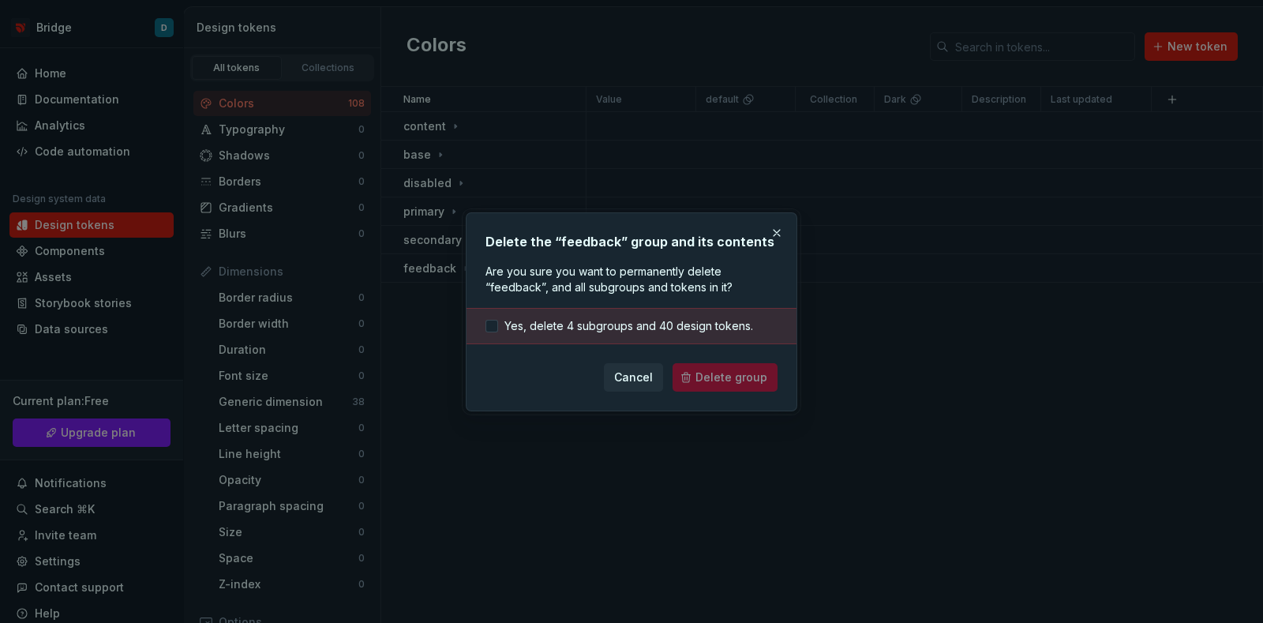
click at [702, 316] on div "Yes, delete 4 subgroups and 40 design tokens." at bounding box center [631, 326] width 330 height 36
click at [729, 377] on div "Cancel Delete group" at bounding box center [631, 377] width 292 height 28
click at [503, 309] on div "Yes, delete 4 subgroups and 40 design tokens." at bounding box center [631, 326] width 330 height 36
click at [506, 313] on div "Yes, delete 4 subgroups and 40 design tokens." at bounding box center [631, 326] width 330 height 36
click at [508, 320] on span "Yes, delete 4 subgroups and 40 design tokens." at bounding box center [628, 326] width 249 height 16
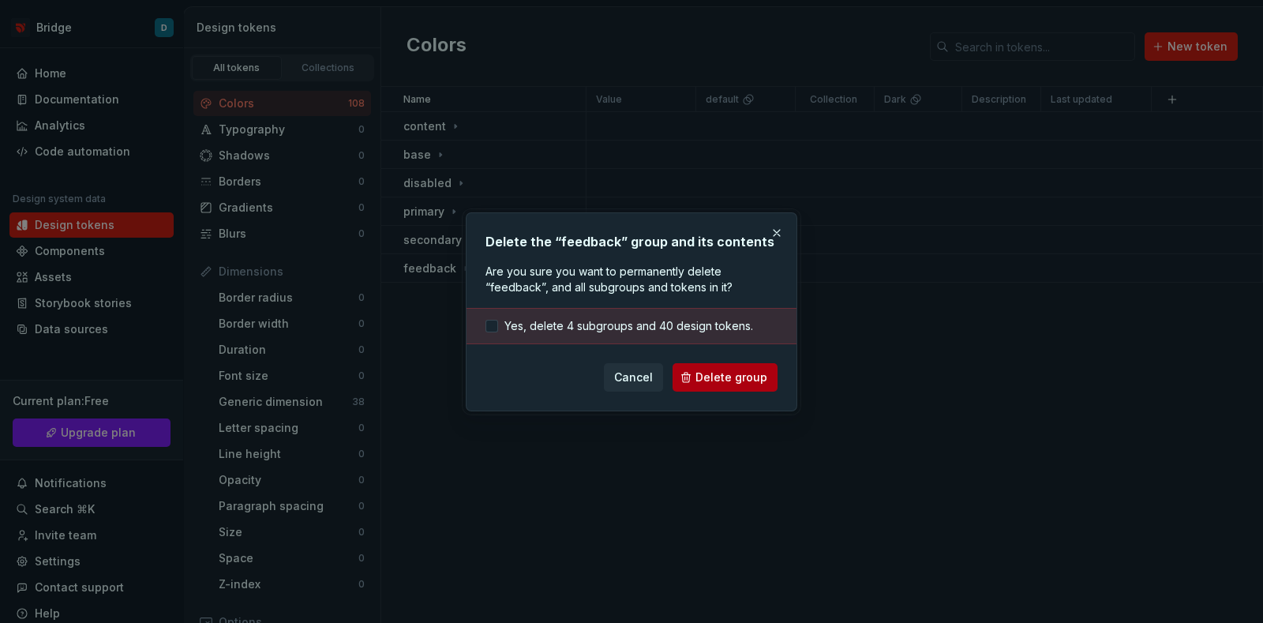
click at [727, 380] on span "Delete group" at bounding box center [731, 377] width 72 height 16
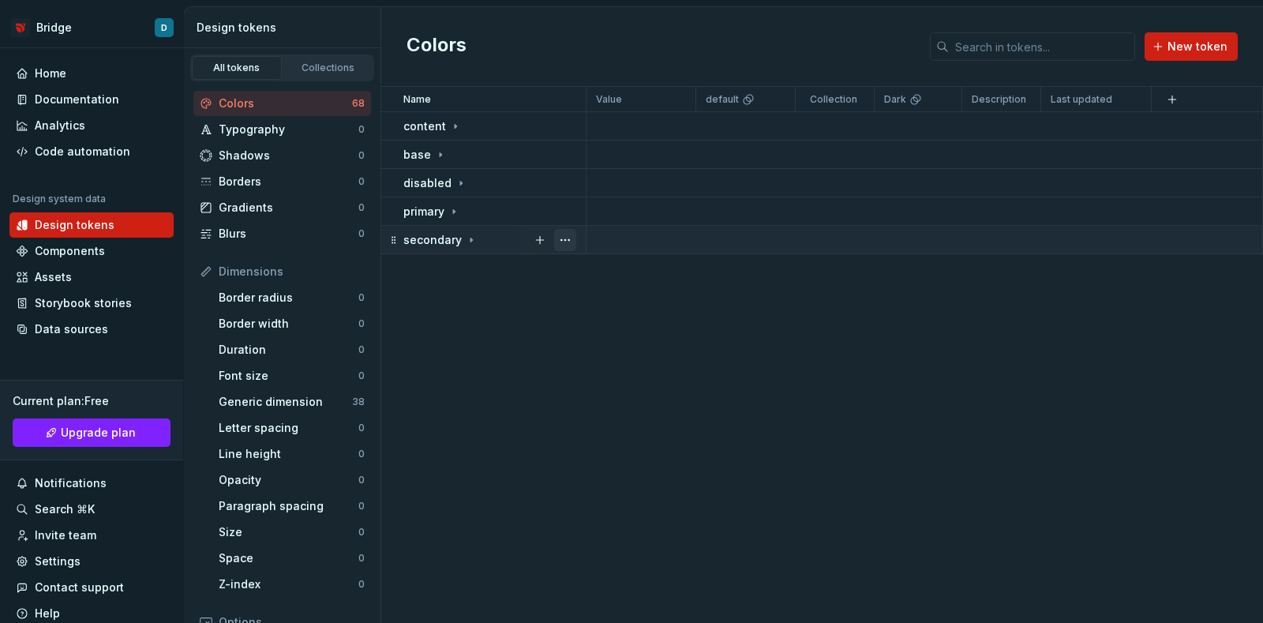
click at [572, 239] on button "button" at bounding box center [565, 240] width 22 height 22
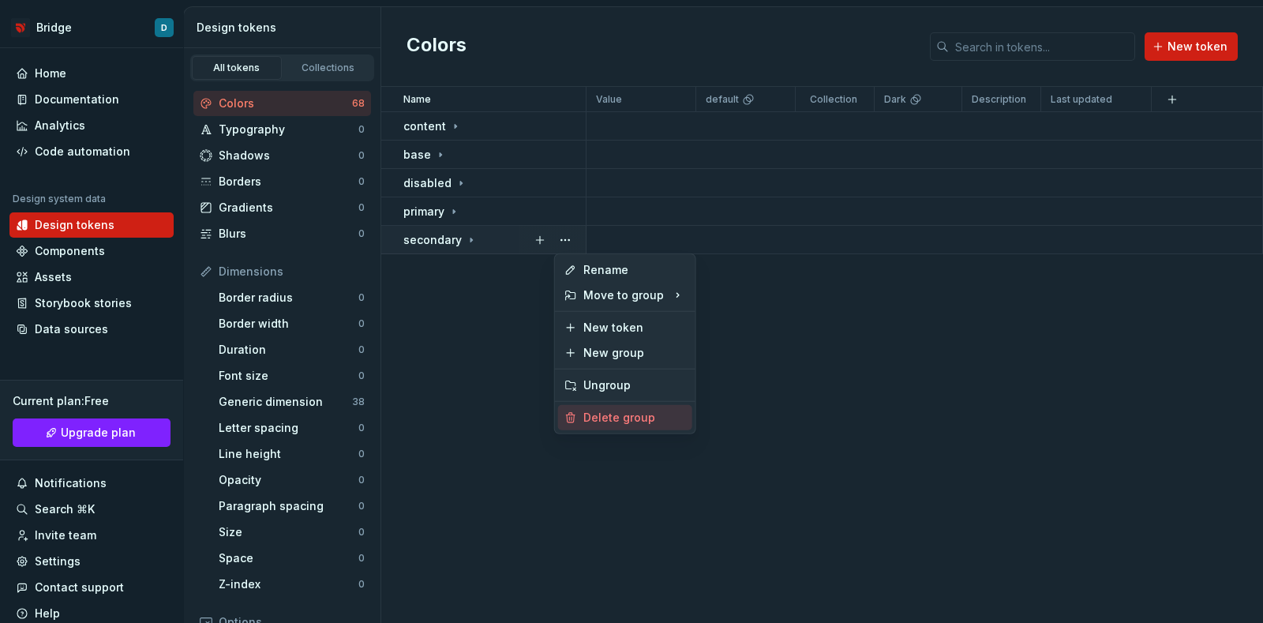
click at [650, 418] on div "Delete group" at bounding box center [634, 418] width 103 height 16
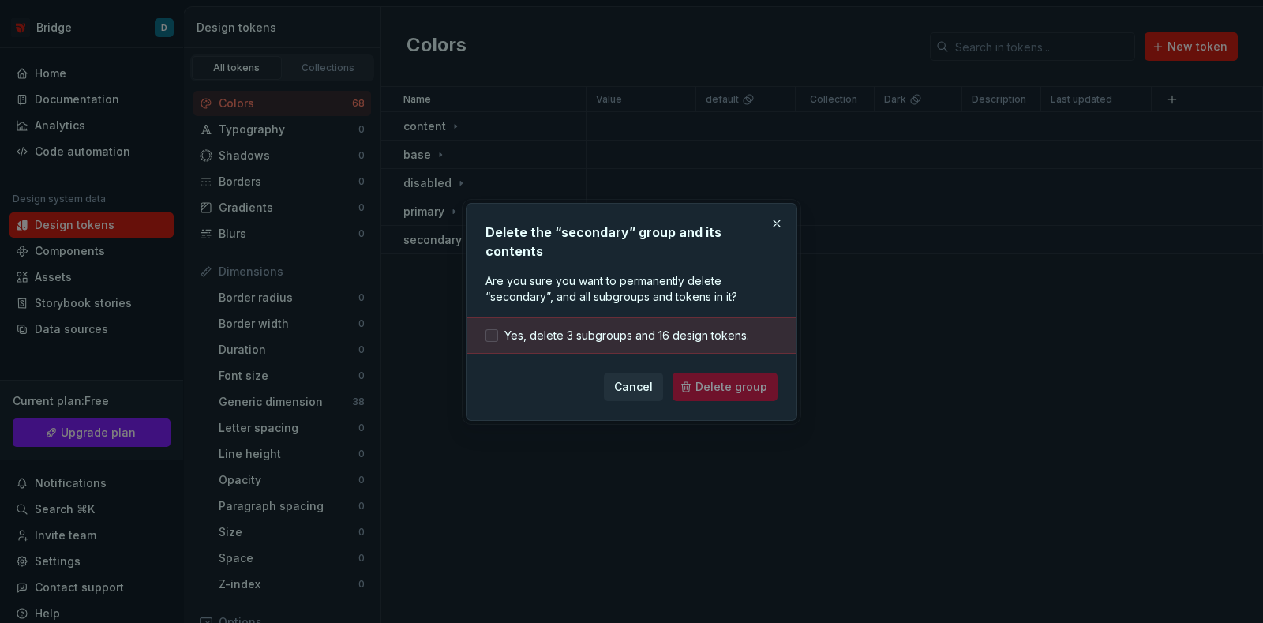
click at [583, 328] on span "Yes, delete 3 subgroups and 16 design tokens." at bounding box center [626, 336] width 245 height 16
click at [734, 384] on button "Delete group" at bounding box center [725, 387] width 105 height 28
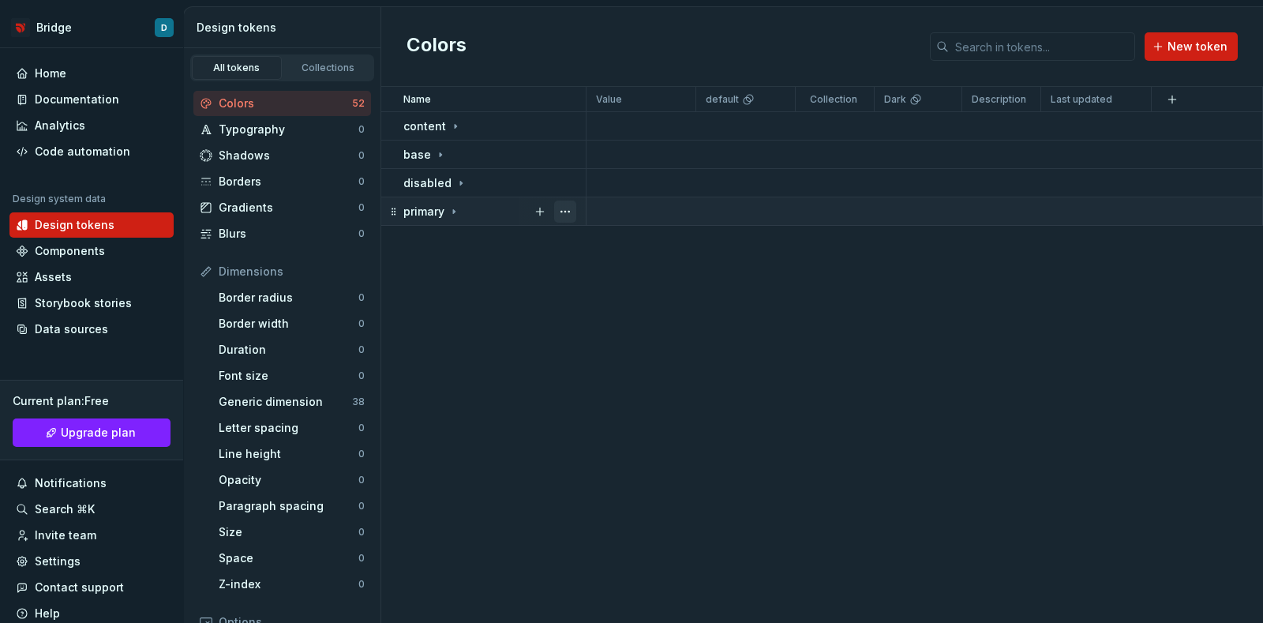
click at [569, 209] on button "button" at bounding box center [565, 211] width 22 height 22
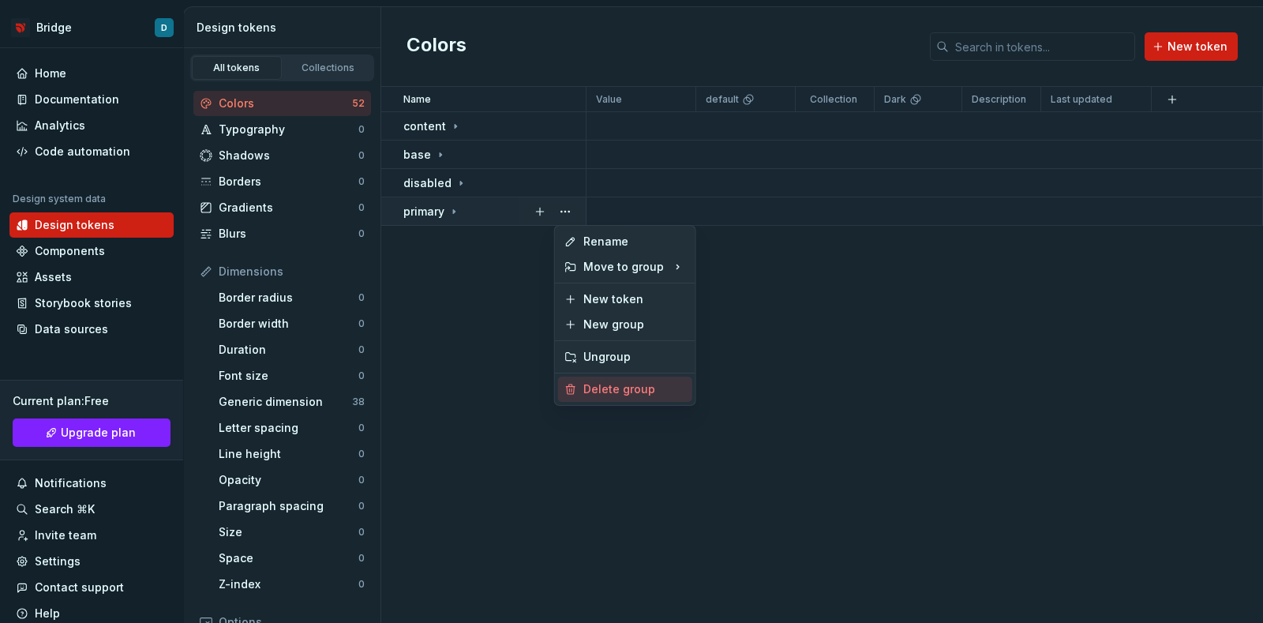
click at [604, 382] on div "Delete group" at bounding box center [634, 389] width 103 height 16
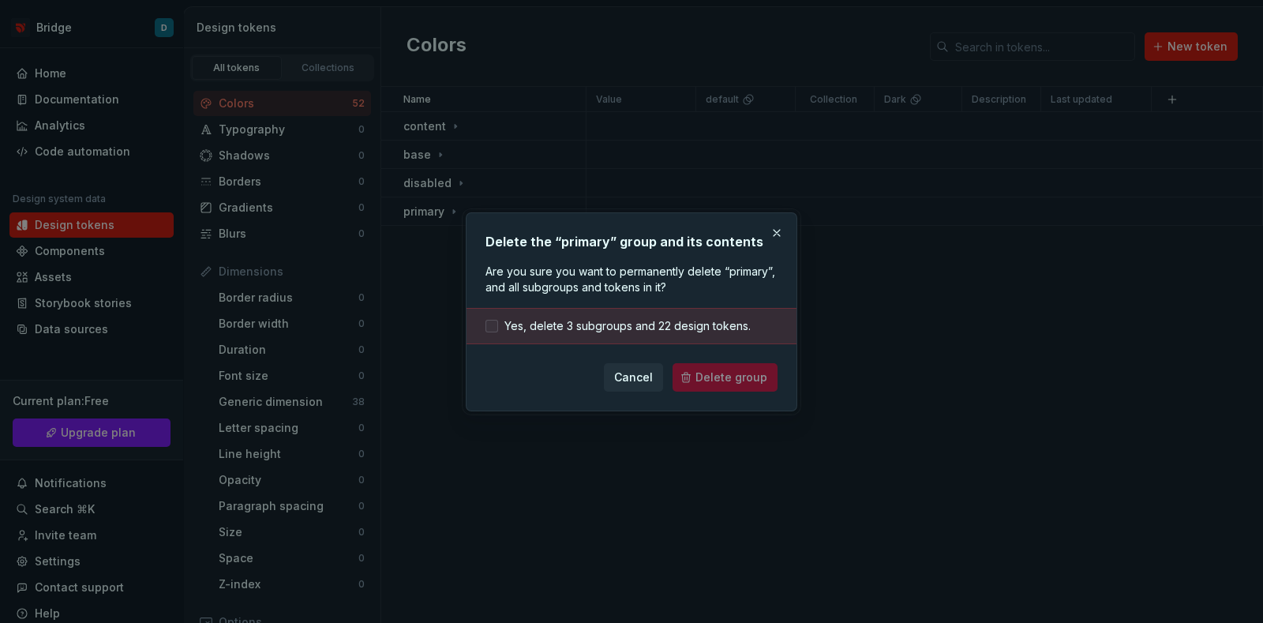
click at [597, 327] on span "Yes, delete 3 subgroups and 22 design tokens." at bounding box center [627, 326] width 246 height 16
click at [755, 388] on button "Delete group" at bounding box center [725, 377] width 105 height 28
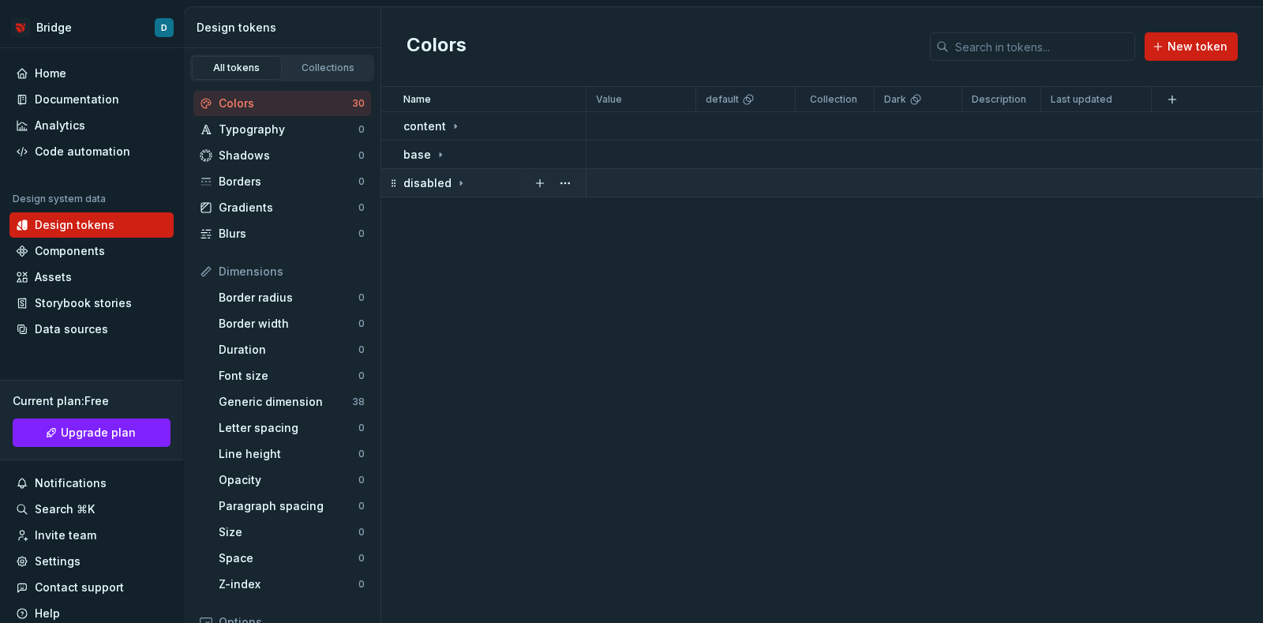
click at [489, 179] on div "disabled" at bounding box center [494, 183] width 182 height 16
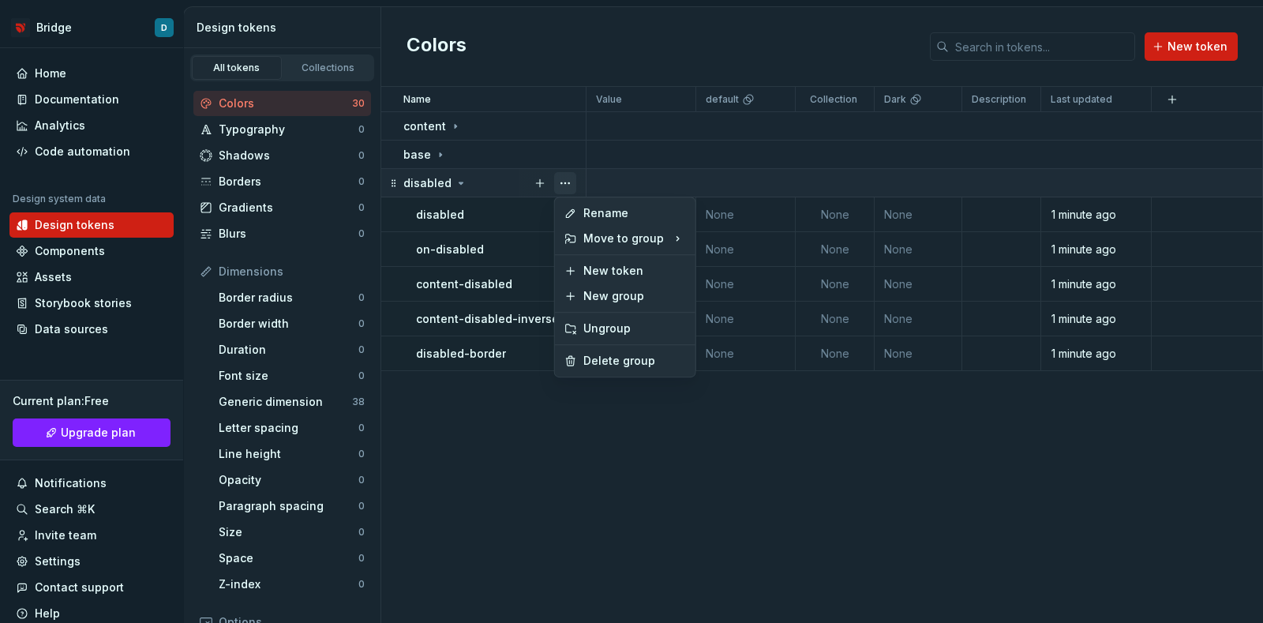
click at [564, 179] on button "button" at bounding box center [565, 183] width 22 height 22
click at [608, 369] on div "Delete group" at bounding box center [625, 360] width 134 height 25
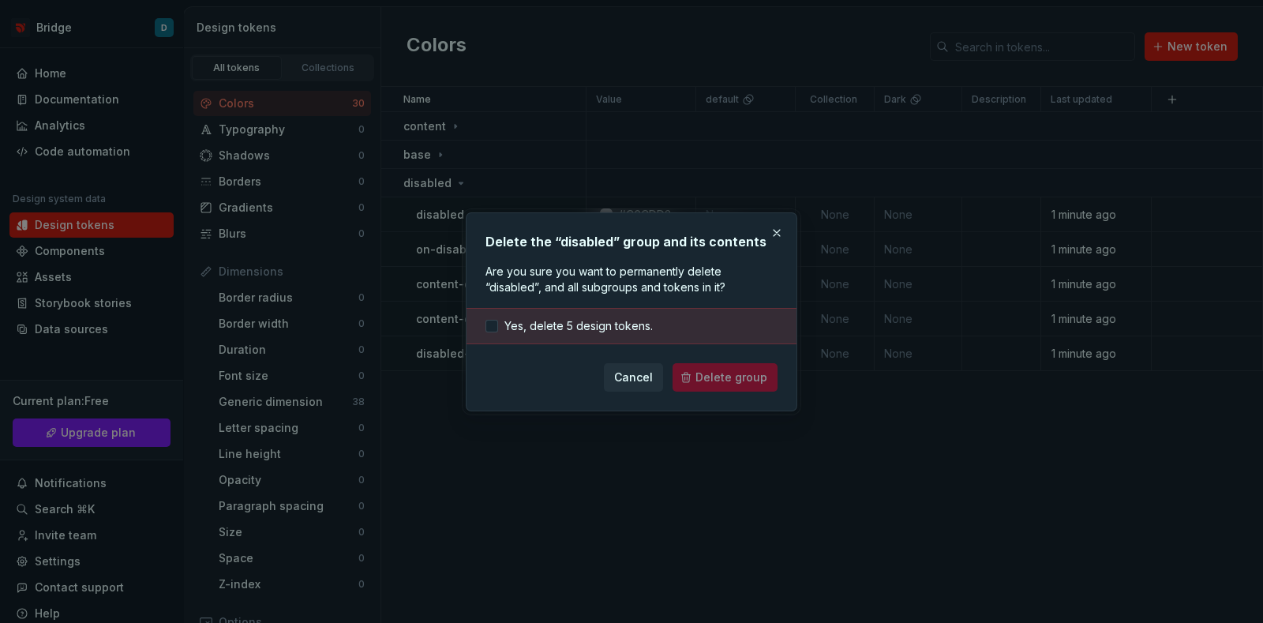
click at [627, 335] on div "Yes, delete 5 design tokens." at bounding box center [631, 326] width 330 height 36
click at [621, 326] on span "Yes, delete 5 design tokens." at bounding box center [578, 326] width 148 height 16
click at [726, 377] on span "Delete group" at bounding box center [731, 377] width 72 height 16
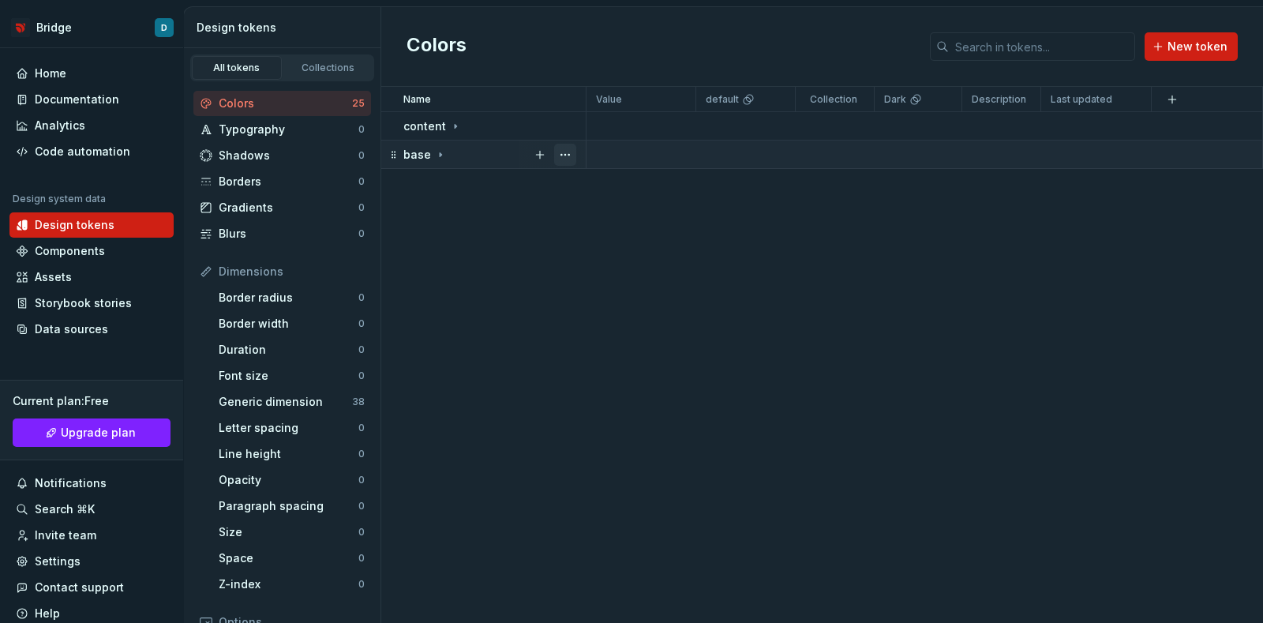
click at [561, 155] on button "button" at bounding box center [565, 155] width 22 height 22
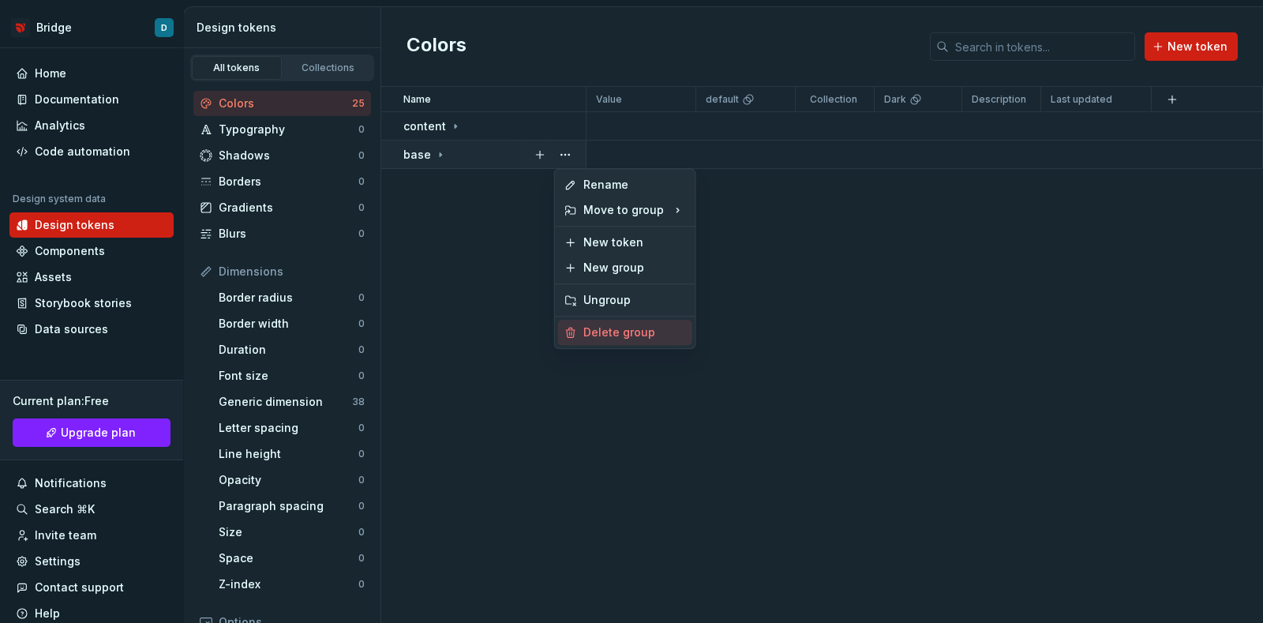
click at [609, 325] on div "Delete group" at bounding box center [634, 332] width 103 height 16
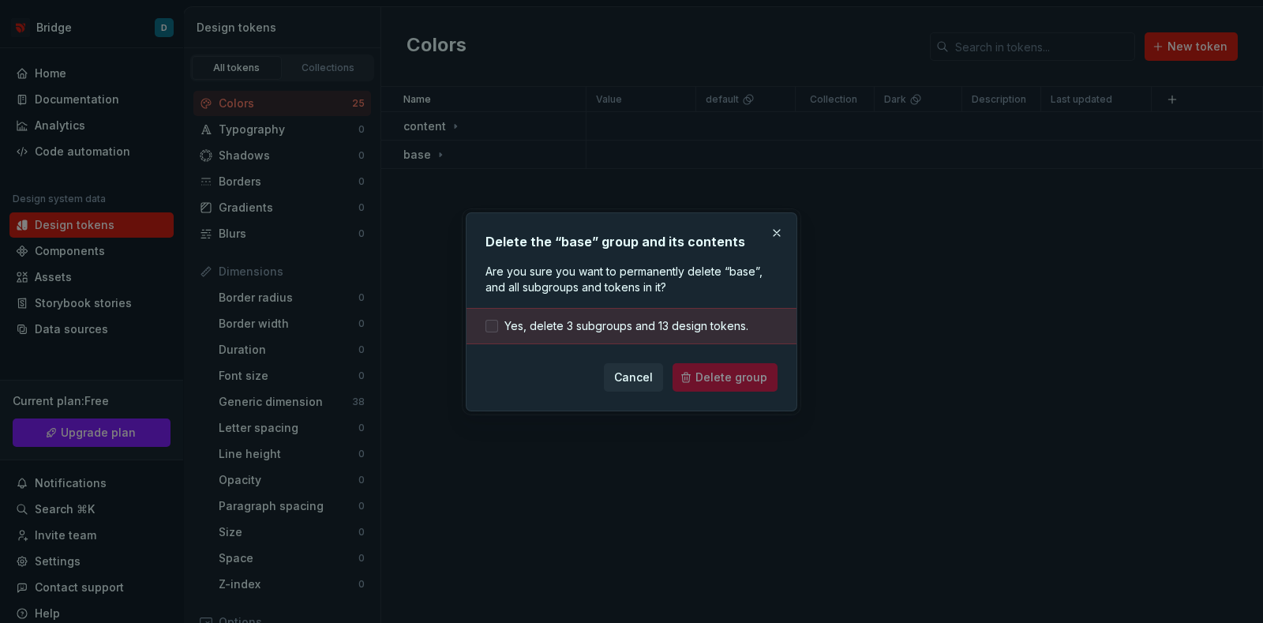
click at [609, 325] on span "Yes, delete 3 subgroups and 13 design tokens." at bounding box center [626, 326] width 244 height 16
click at [736, 374] on span "Delete group" at bounding box center [731, 377] width 72 height 16
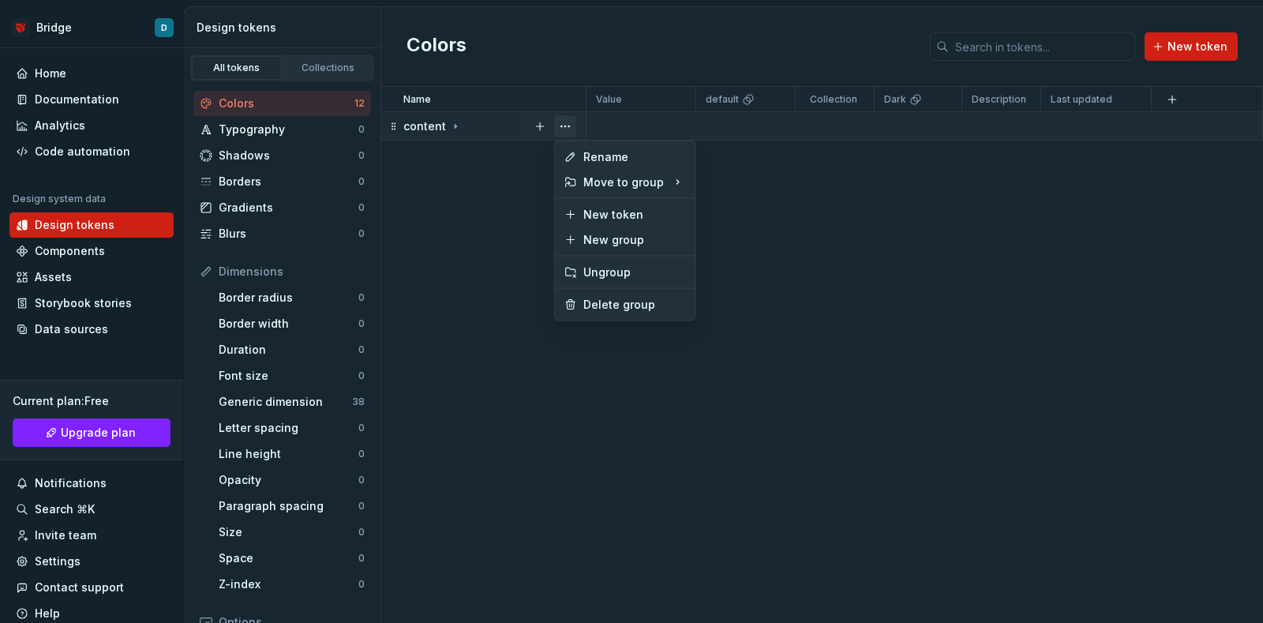
click at [556, 126] on button "button" at bounding box center [565, 126] width 22 height 22
click at [608, 300] on div "Delete group" at bounding box center [634, 305] width 103 height 16
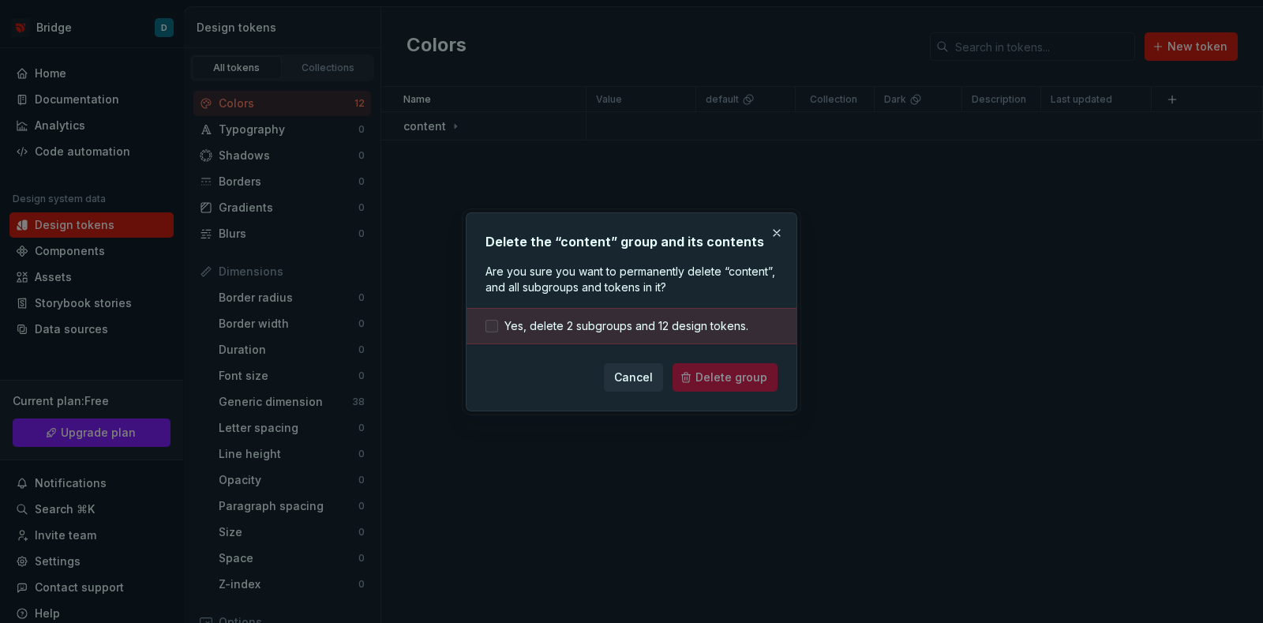
click at [596, 318] on span "Yes, delete 2 subgroups and 12 design tokens." at bounding box center [626, 326] width 244 height 16
click at [774, 387] on button "Delete group" at bounding box center [725, 377] width 105 height 28
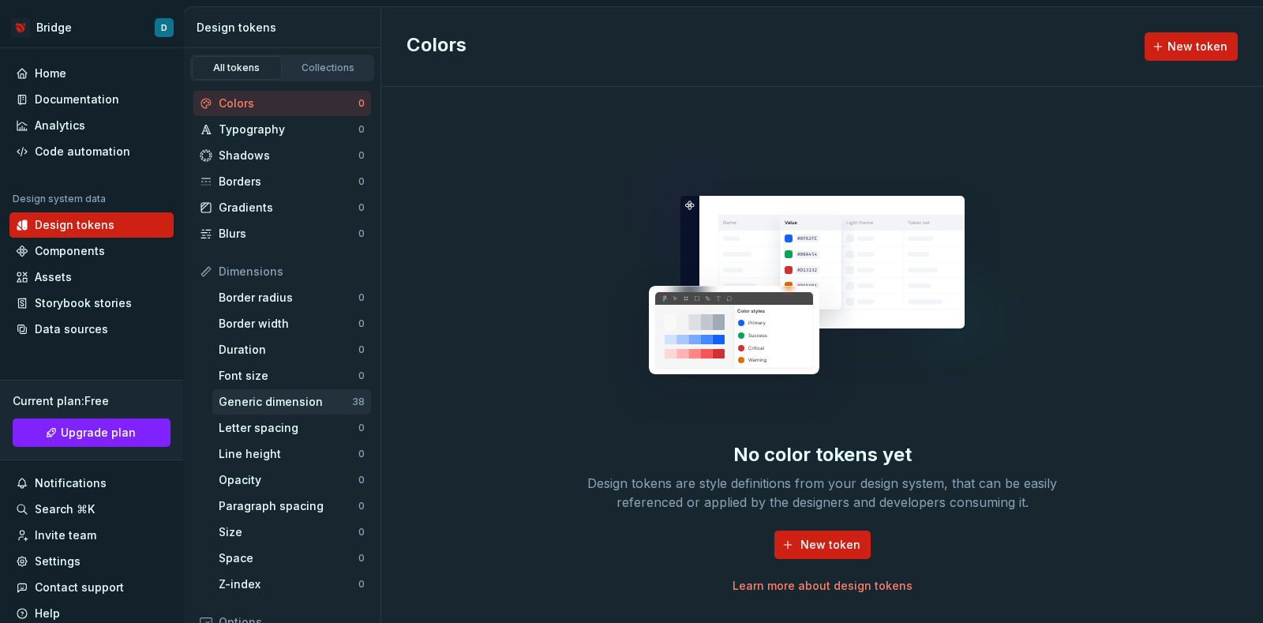
click at [265, 395] on div "Generic dimension" at bounding box center [285, 402] width 133 height 16
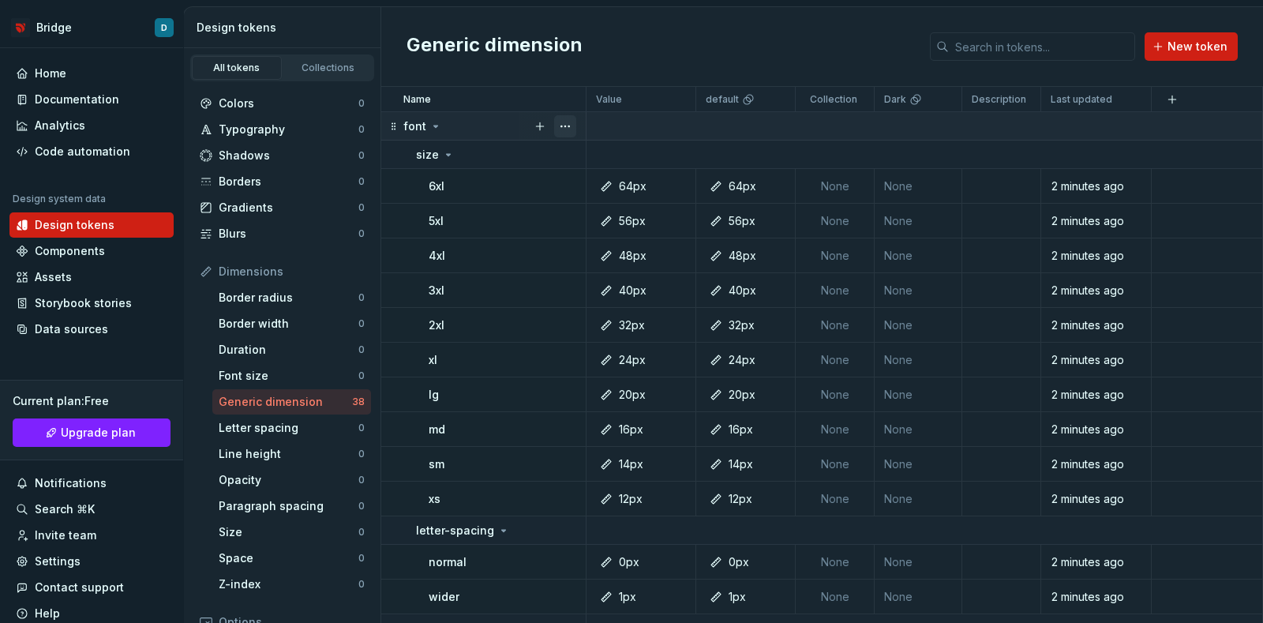
click at [562, 126] on button "button" at bounding box center [565, 126] width 22 height 22
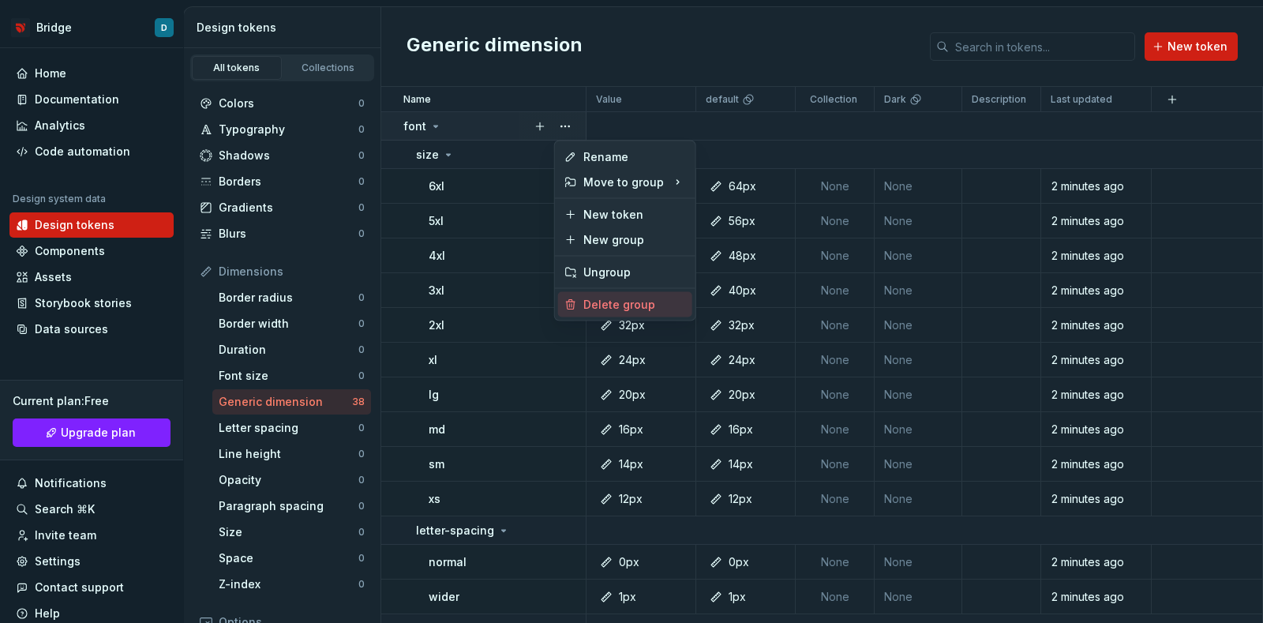
click at [606, 298] on div "Delete group" at bounding box center [634, 305] width 103 height 16
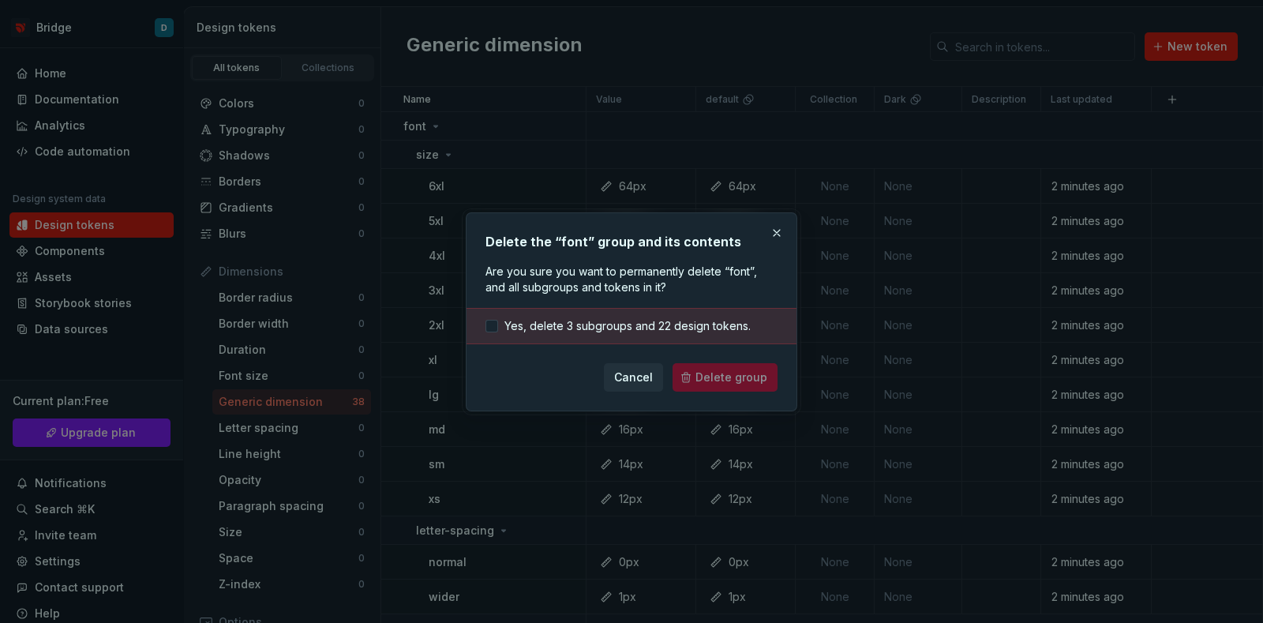
click at [598, 313] on div "Yes, delete 3 subgroups and 22 design tokens." at bounding box center [631, 326] width 330 height 36
click at [598, 319] on span "Yes, delete 3 subgroups and 22 design tokens." at bounding box center [627, 326] width 246 height 16
click at [723, 365] on button "Delete group" at bounding box center [725, 377] width 105 height 28
click at [723, 372] on div "Cancel Delete group" at bounding box center [631, 377] width 292 height 28
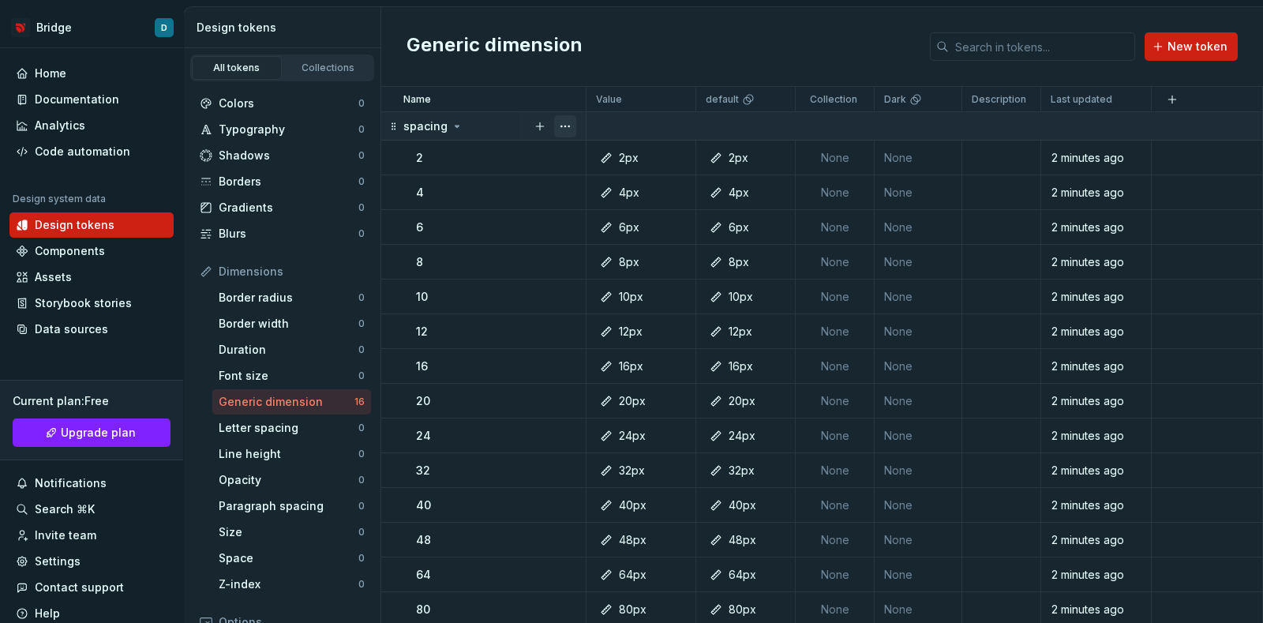
click at [571, 122] on button "button" at bounding box center [565, 126] width 22 height 22
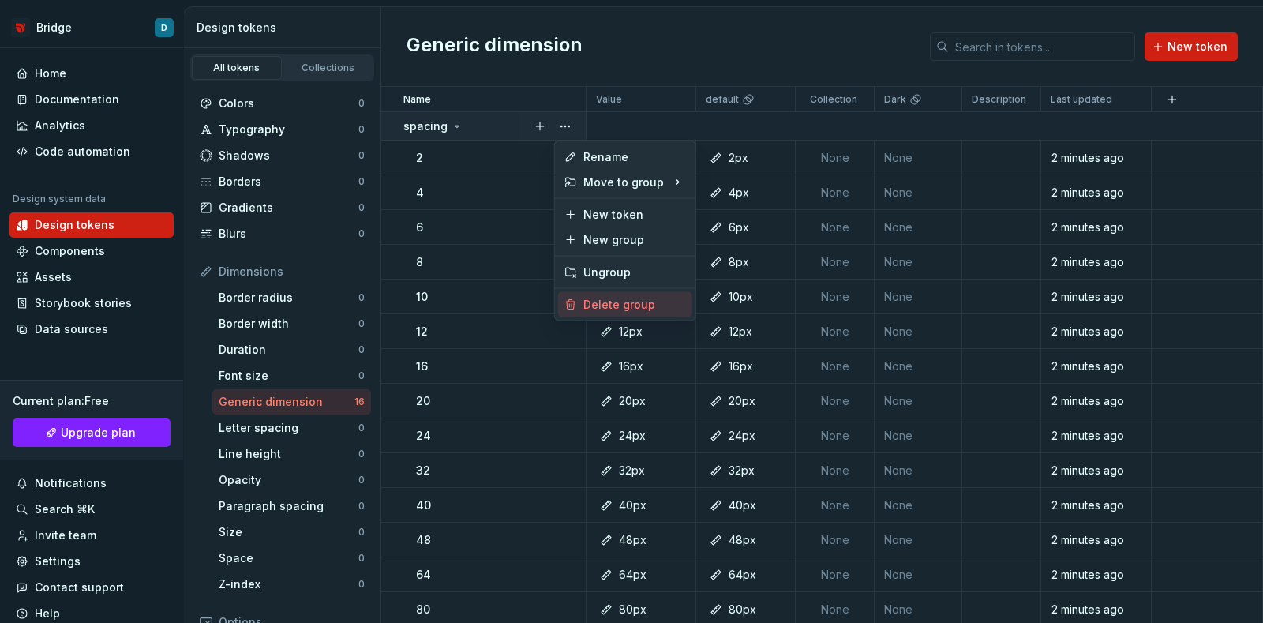
click at [608, 305] on div "Delete group" at bounding box center [634, 305] width 103 height 16
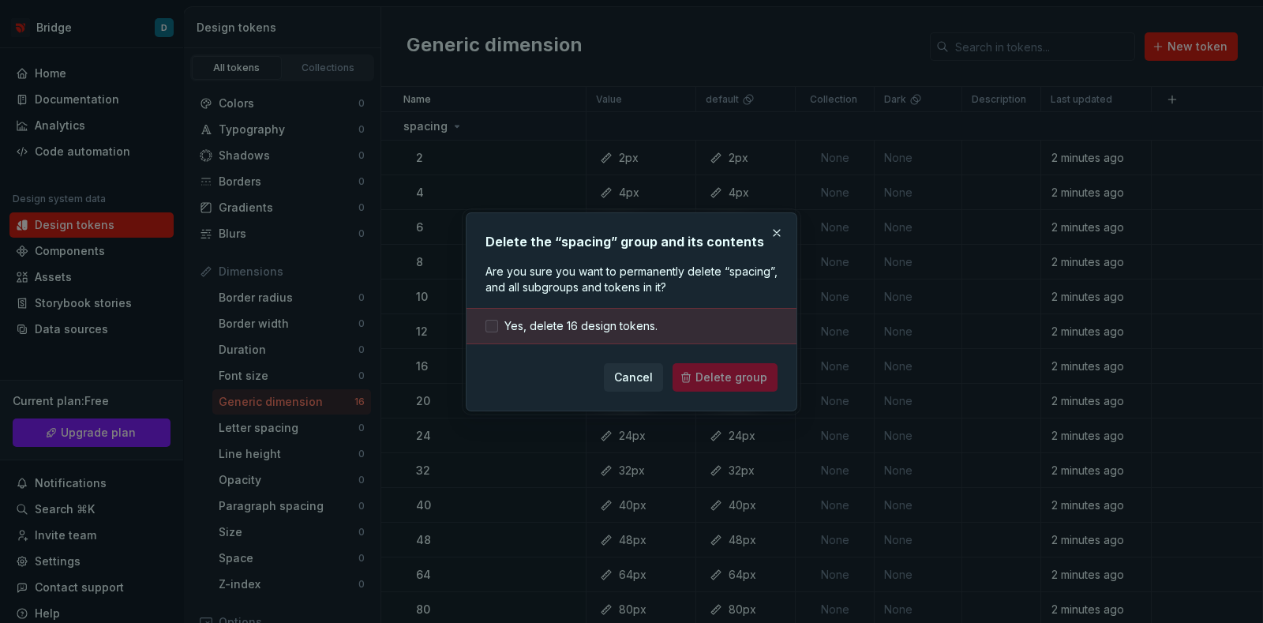
click at [636, 318] on span "Yes, delete 16 design tokens." at bounding box center [580, 326] width 153 height 16
click at [705, 370] on span "Delete group" at bounding box center [731, 377] width 72 height 16
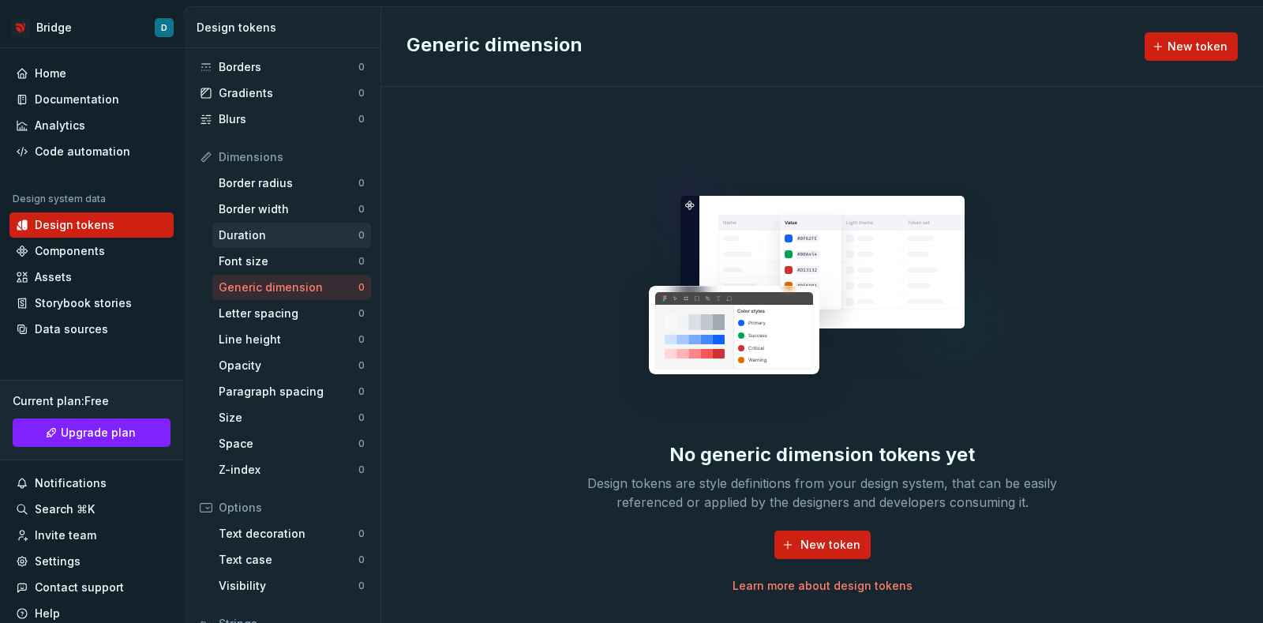
scroll to position [241, 0]
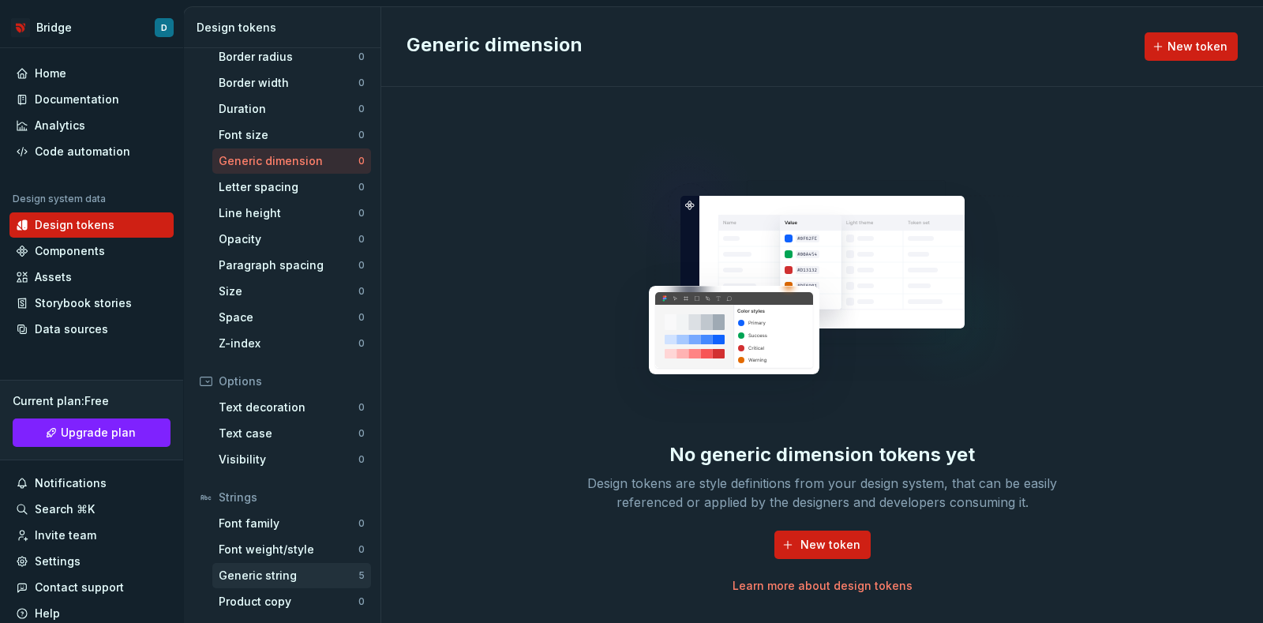
click at [319, 579] on div "Generic string" at bounding box center [289, 576] width 140 height 16
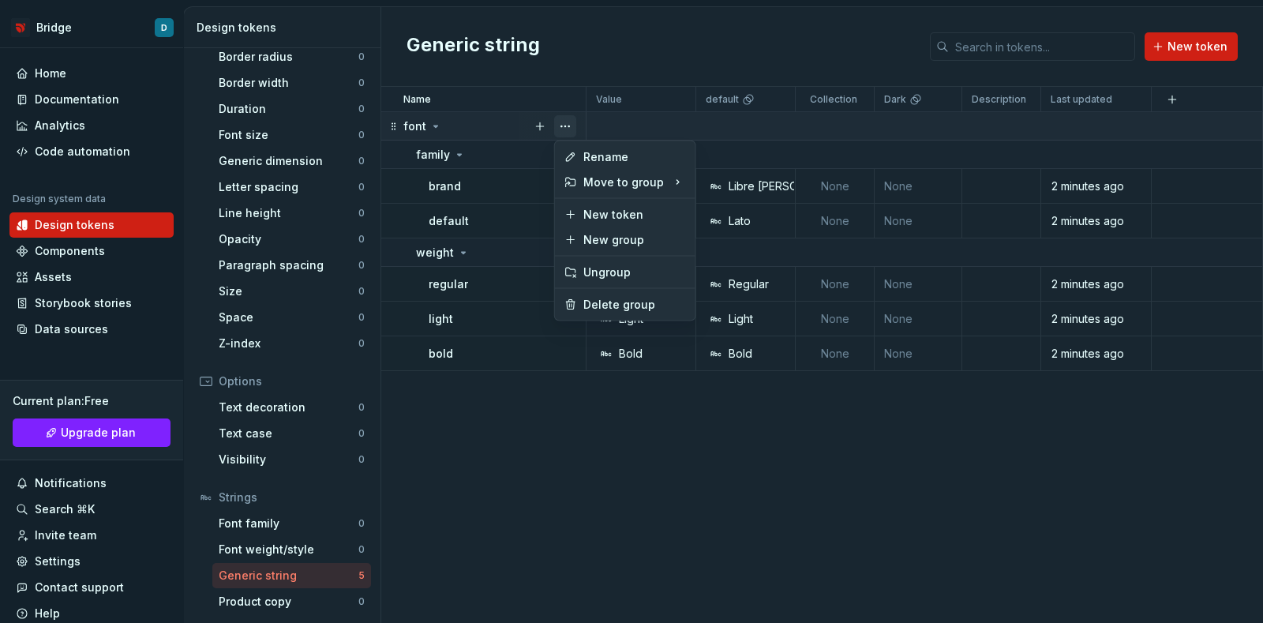
click at [560, 124] on button "button" at bounding box center [565, 126] width 22 height 22
click at [601, 297] on div "Delete group" at bounding box center [634, 305] width 103 height 16
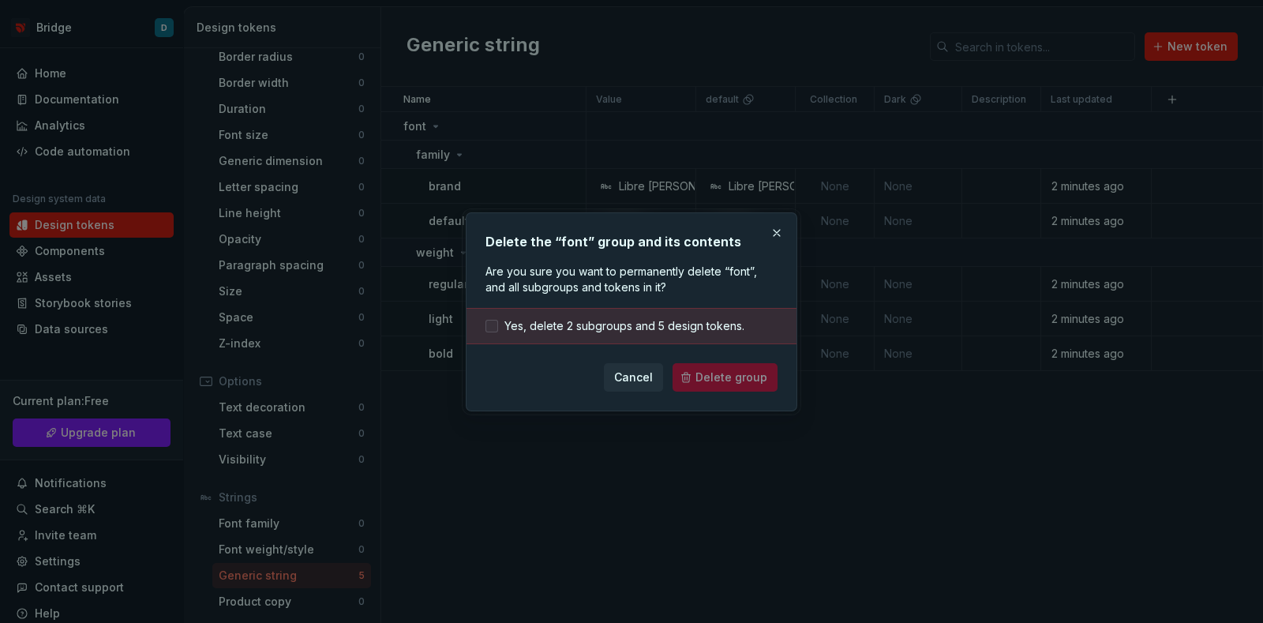
click at [611, 326] on span "Yes, delete 2 subgroups and 5 design tokens." at bounding box center [624, 326] width 240 height 16
click at [718, 373] on span "Delete group" at bounding box center [731, 377] width 72 height 16
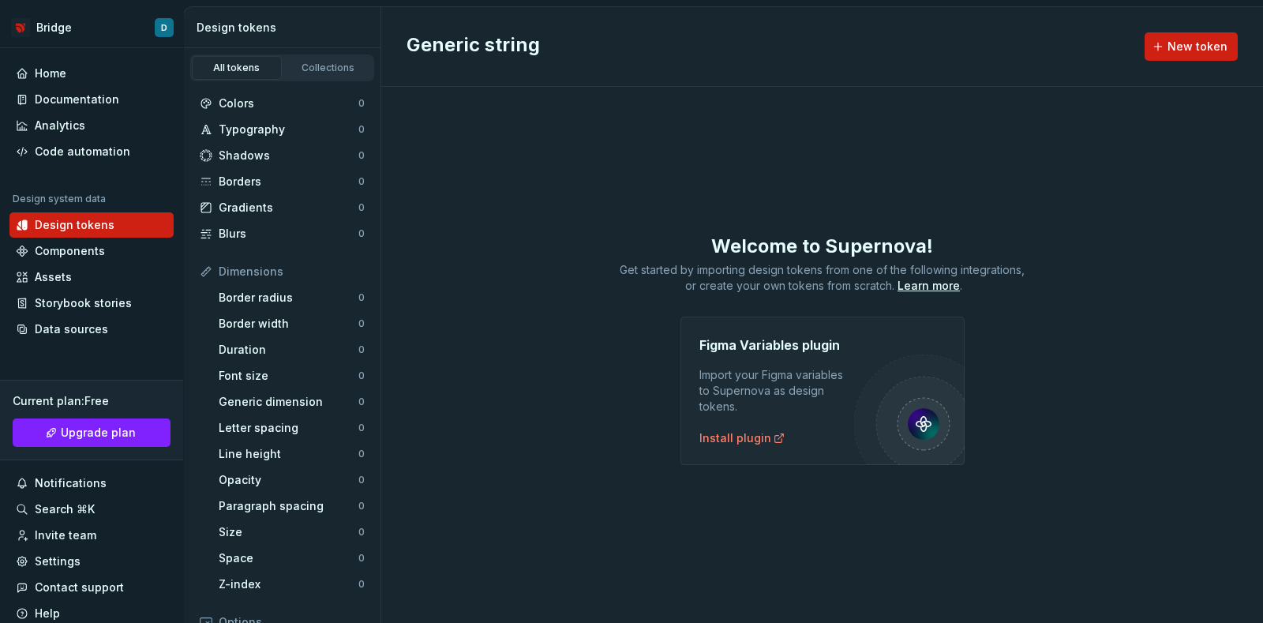
click at [915, 120] on div "Generic string New token Welcome to Supernova! Get started by importing design …" at bounding box center [822, 315] width 882 height 616
click at [283, 81] on div "Colors 0 Typography 0 Shadows 0 Borders 0 Gradients 0 Blurs 0 Dimensions Border…" at bounding box center [282, 472] width 197 height 783
click at [294, 63] on div "Collections" at bounding box center [328, 68] width 79 height 13
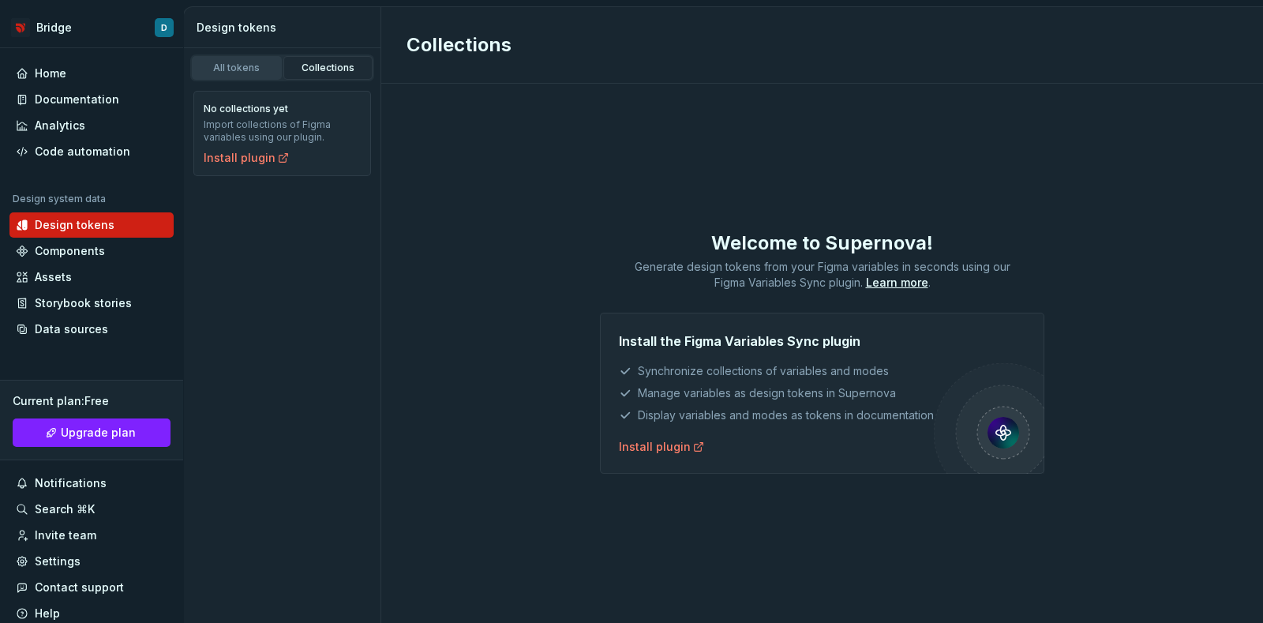
click at [227, 59] on link "All tokens" at bounding box center [237, 68] width 90 height 24
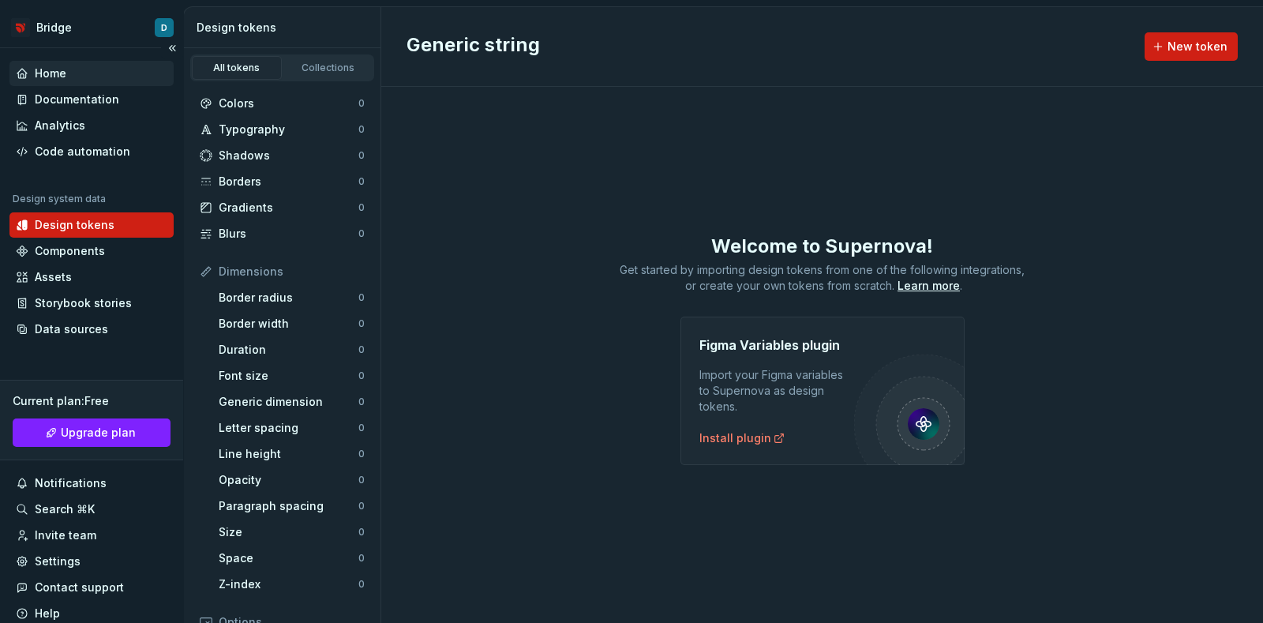
click at [77, 74] on div "Home" at bounding box center [92, 74] width 152 height 16
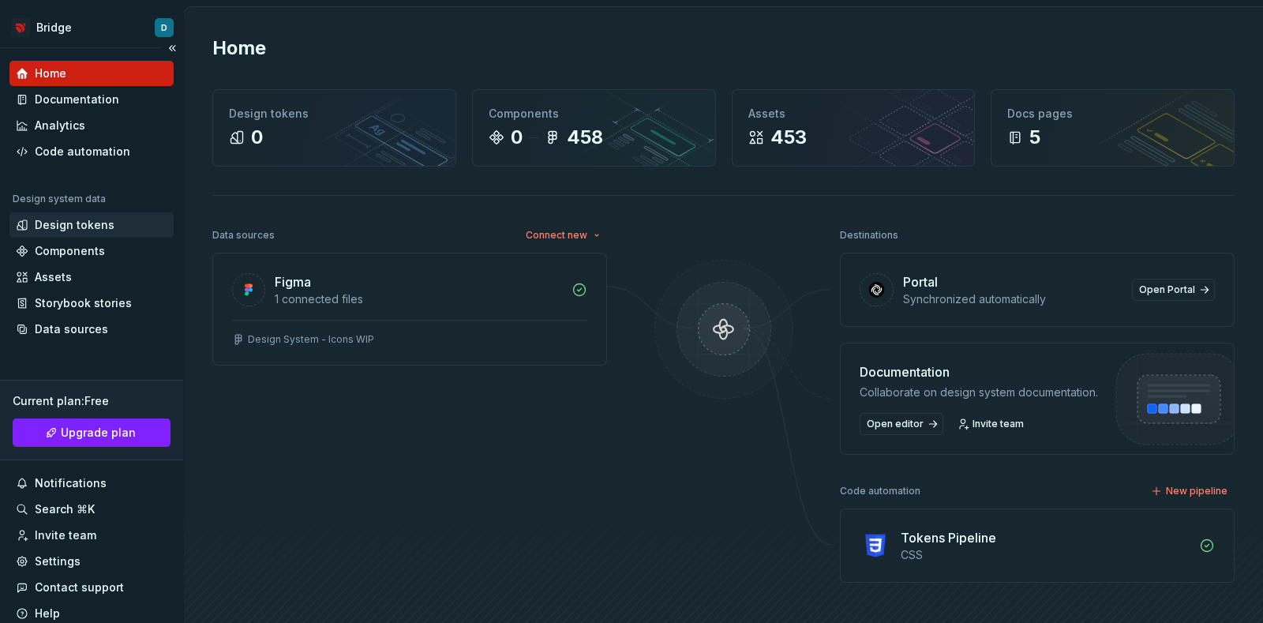
click at [64, 217] on div "Design tokens" at bounding box center [75, 225] width 80 height 16
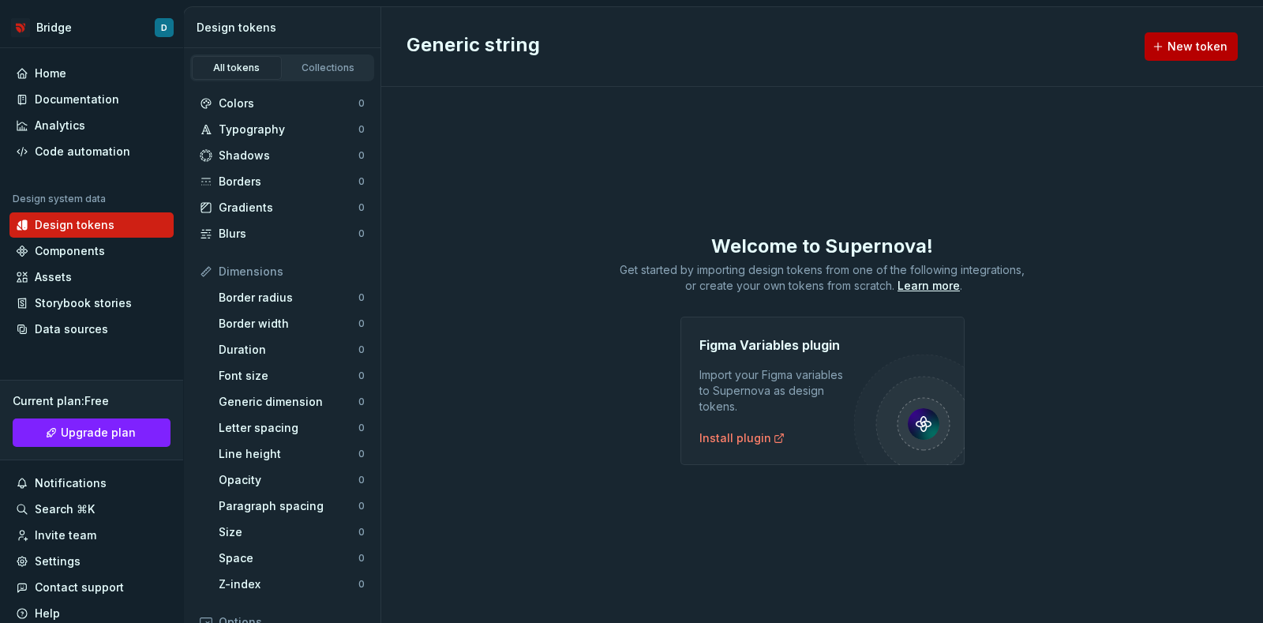
click at [1211, 51] on span "New token" at bounding box center [1197, 47] width 60 height 16
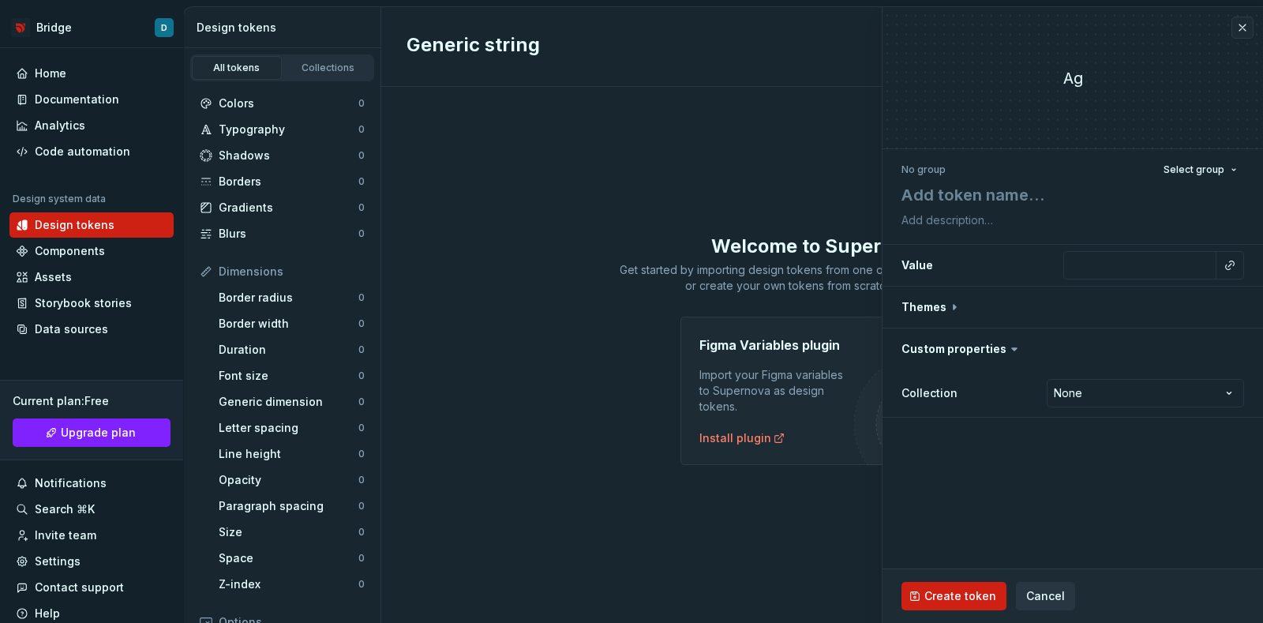
type textarea "*"
click at [1025, 605] on button "Cancel" at bounding box center [1045, 596] width 59 height 28
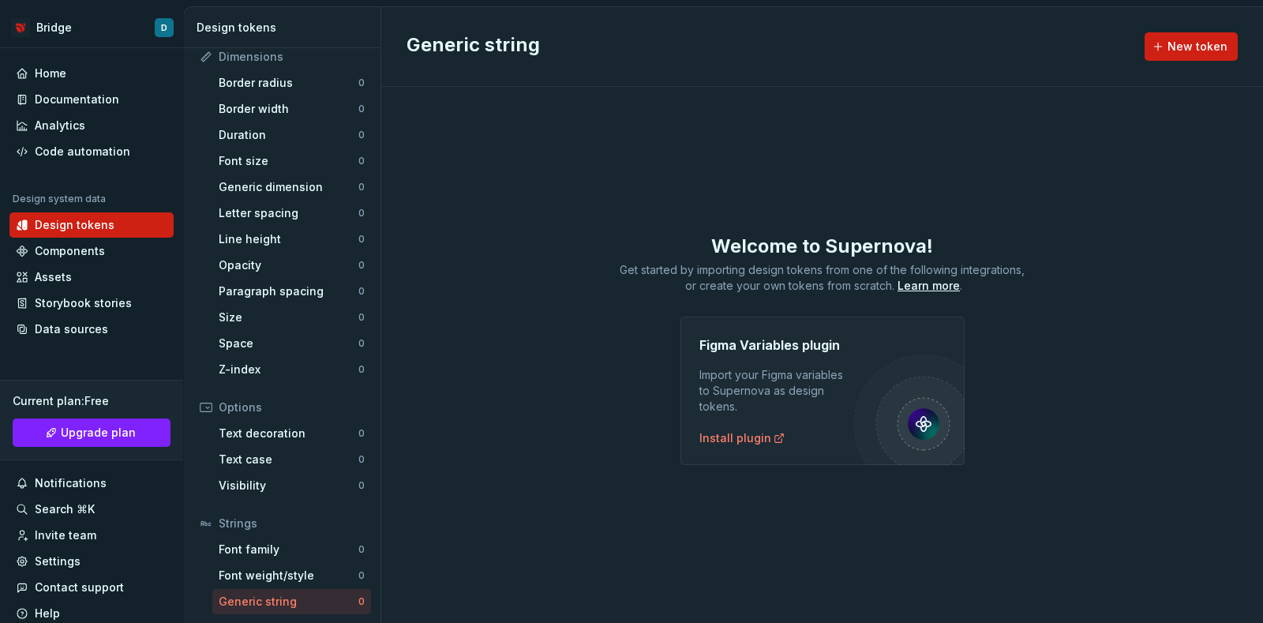
scroll to position [241, 0]
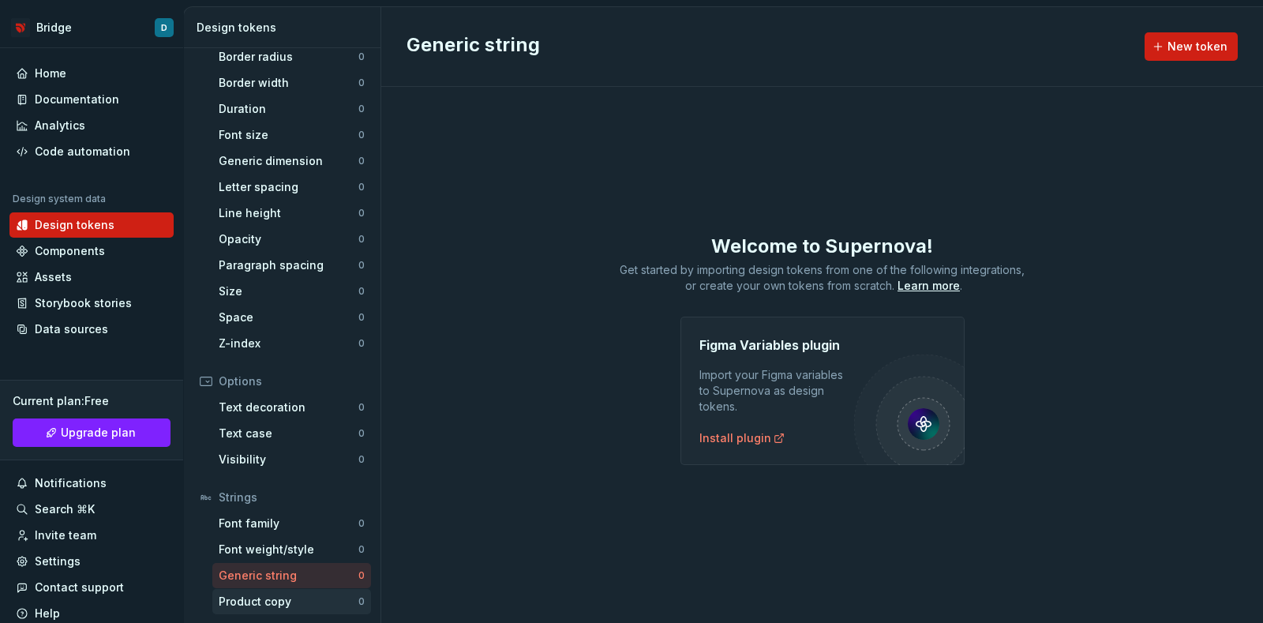
click at [342, 590] on div "Product copy 0" at bounding box center [291, 601] width 159 height 25
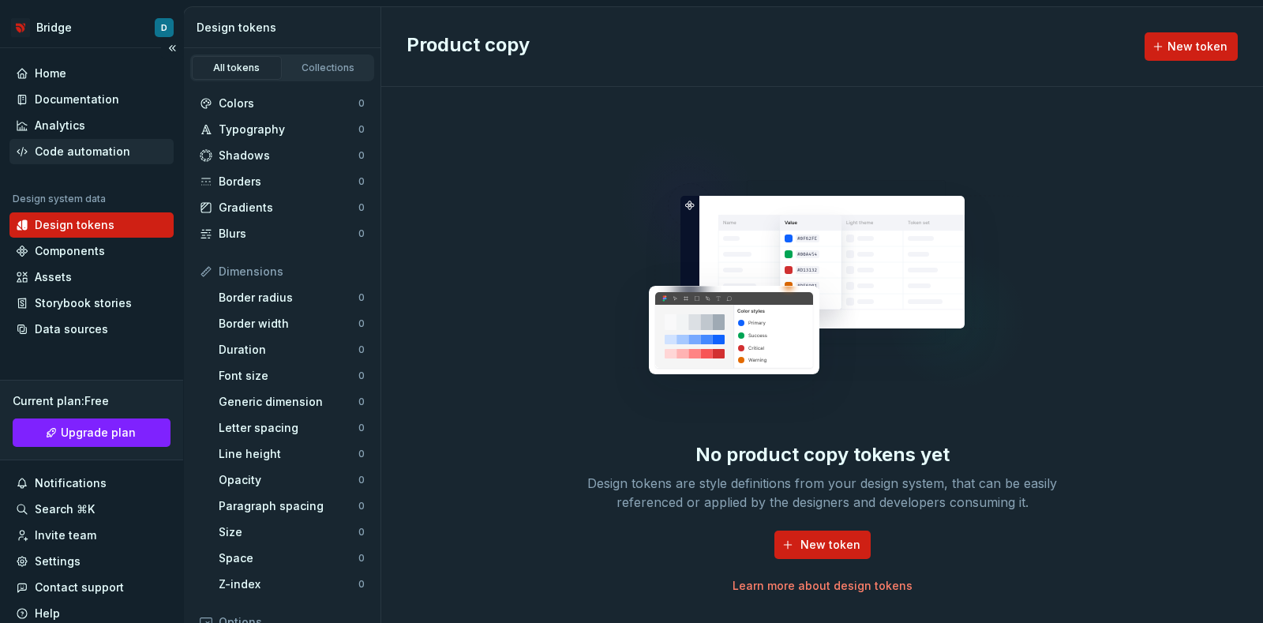
click at [66, 144] on div "Code automation" at bounding box center [83, 152] width 96 height 16
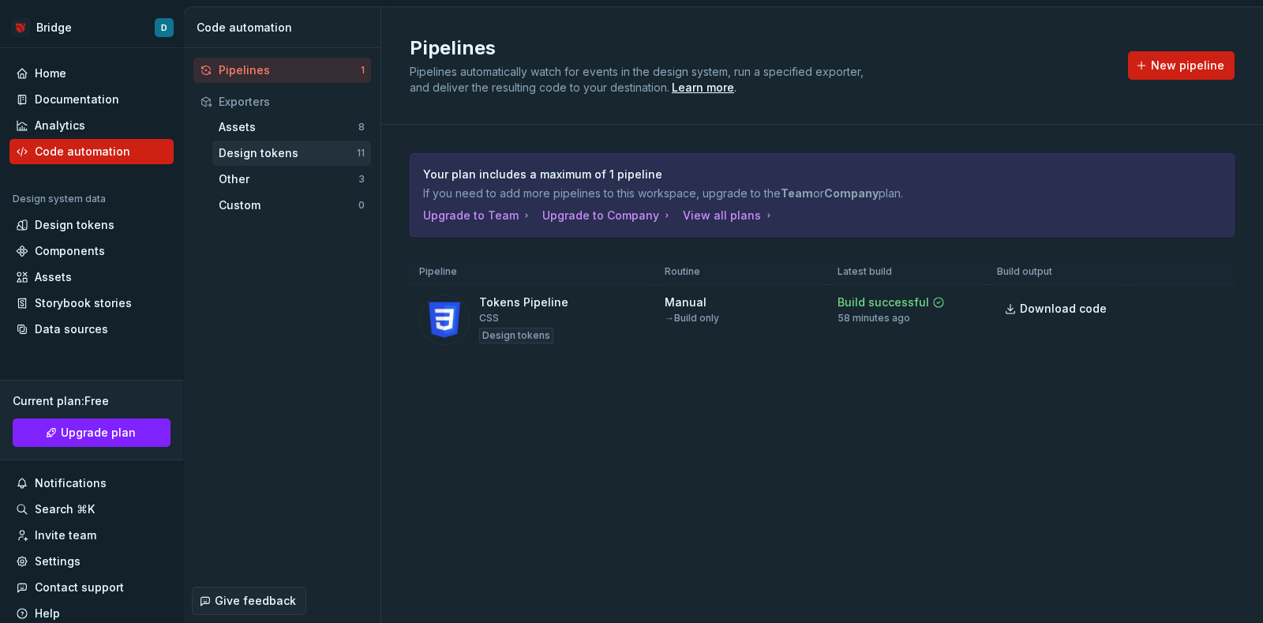
click at [303, 146] on div "Design tokens" at bounding box center [288, 153] width 138 height 16
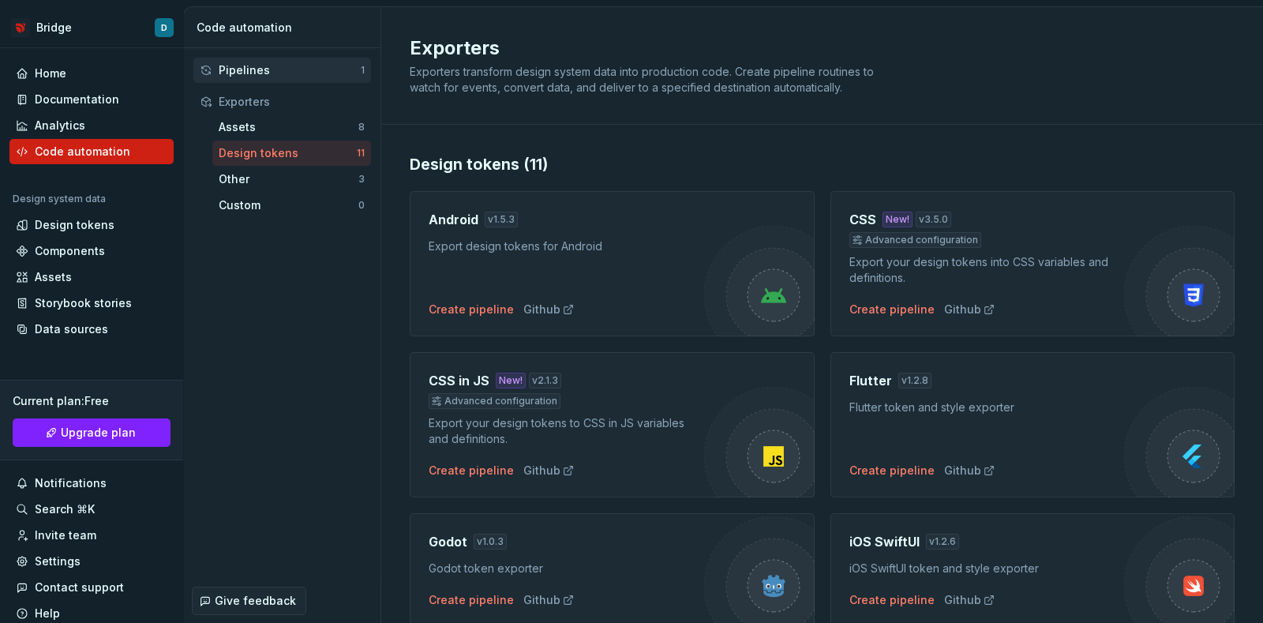
click at [238, 70] on div "Pipelines" at bounding box center [290, 70] width 142 height 16
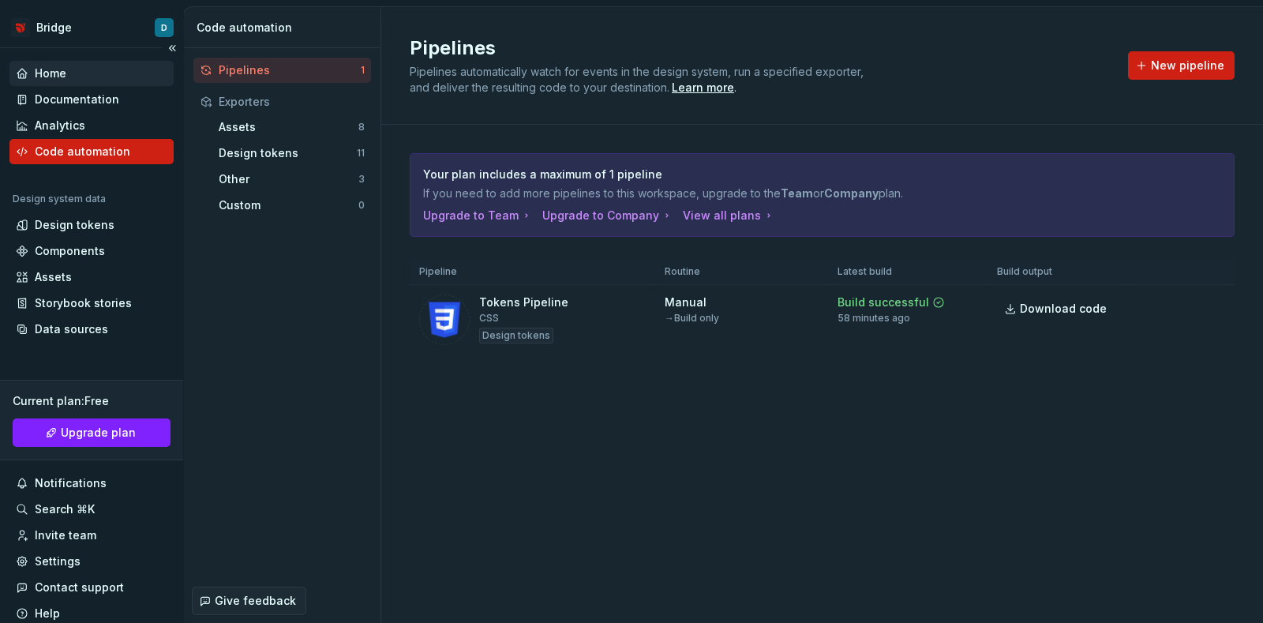
click at [91, 69] on div "Home" at bounding box center [92, 74] width 152 height 16
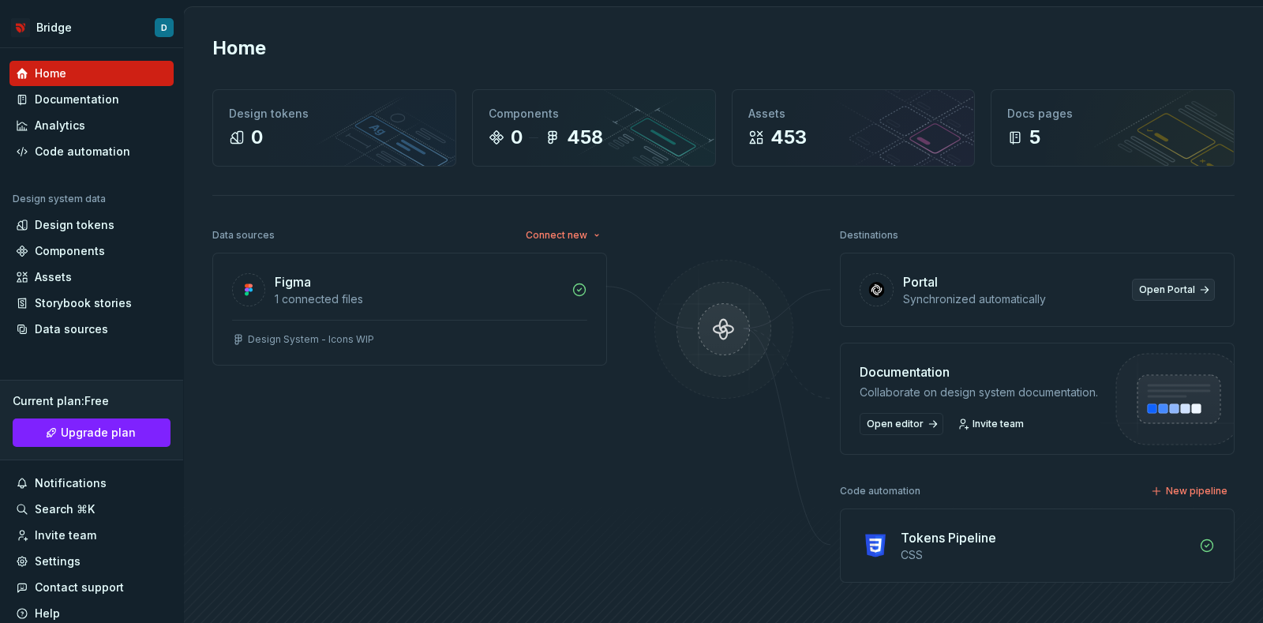
click at [1187, 286] on link "Open Portal" at bounding box center [1173, 290] width 83 height 22
click at [106, 317] on div "Data sources" at bounding box center [91, 329] width 164 height 25
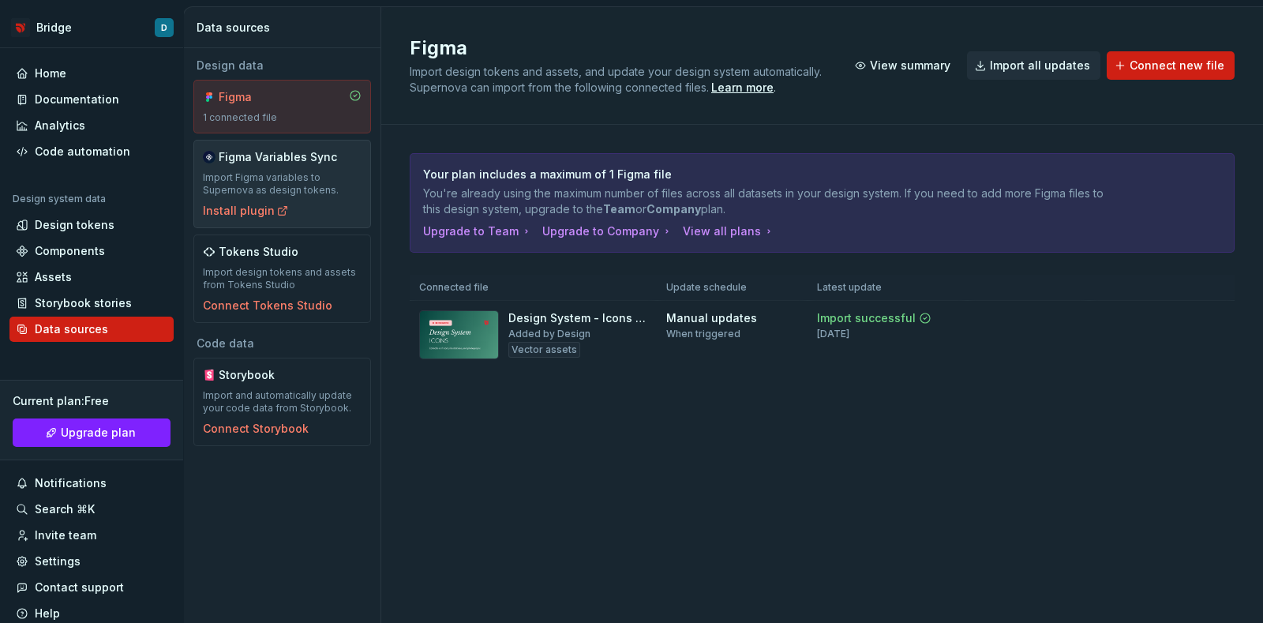
click at [305, 170] on div "Figma Variables Sync Import Figma variables to Supernova as design tokens. Inst…" at bounding box center [282, 183] width 159 height 69
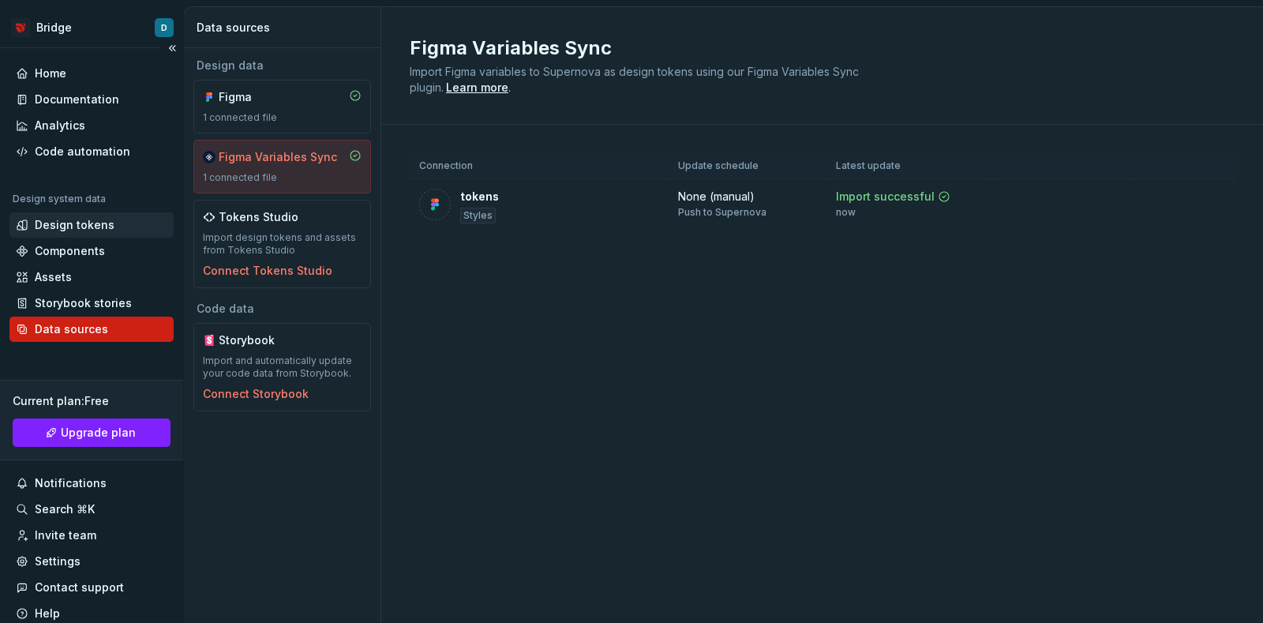
click at [83, 230] on div "Design tokens" at bounding box center [75, 225] width 80 height 16
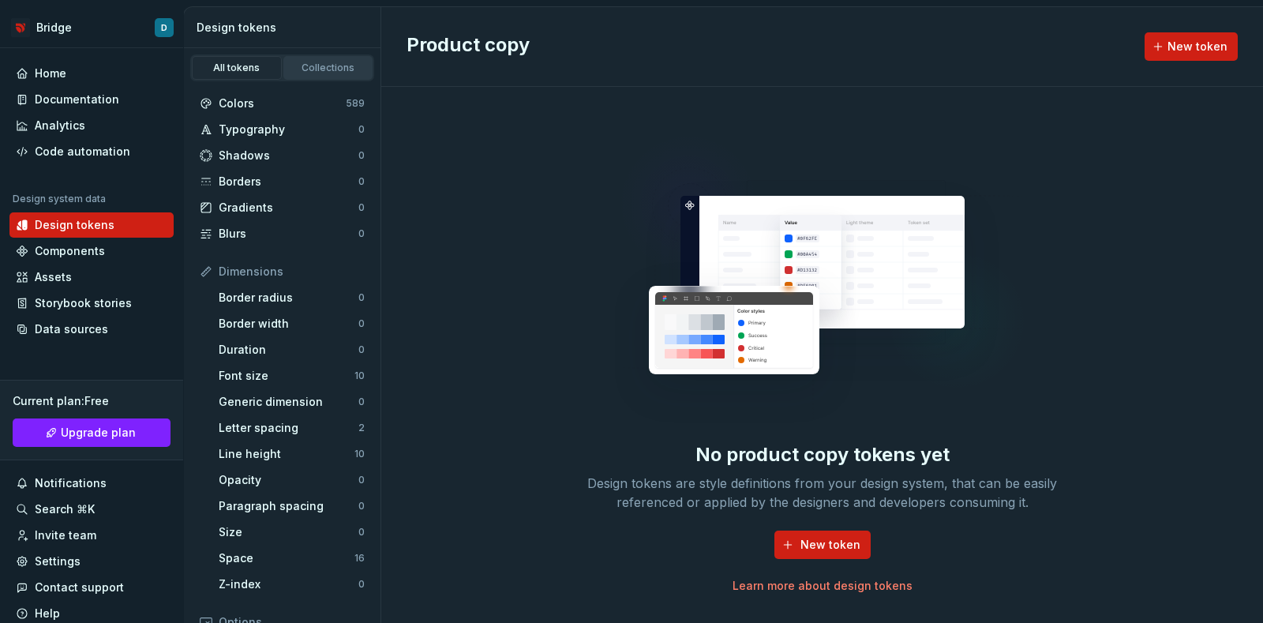
click at [320, 62] on div "Collections" at bounding box center [328, 68] width 79 height 13
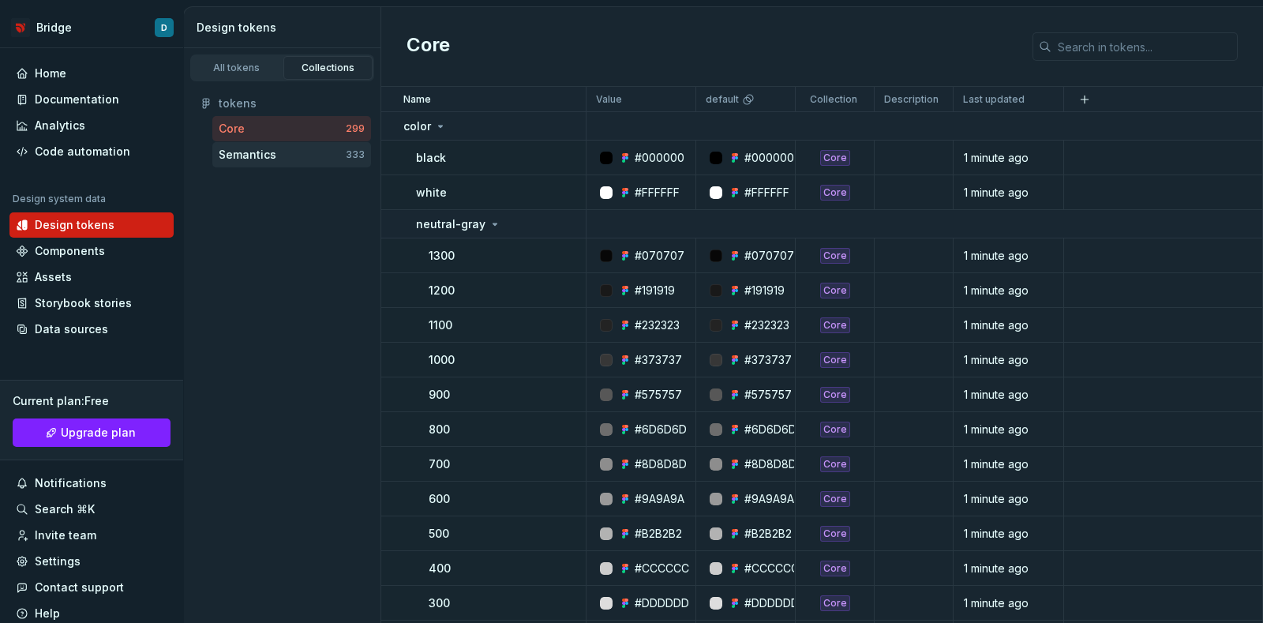
click at [263, 155] on div "Semantics" at bounding box center [248, 155] width 58 height 16
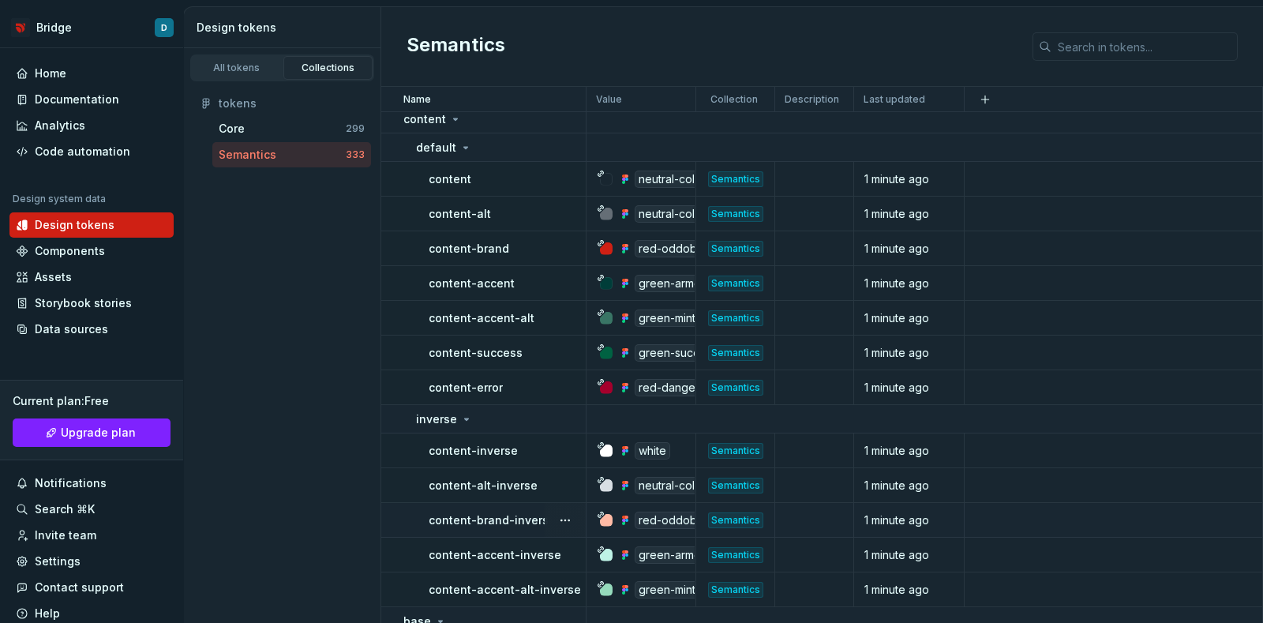
scroll to position [394, 0]
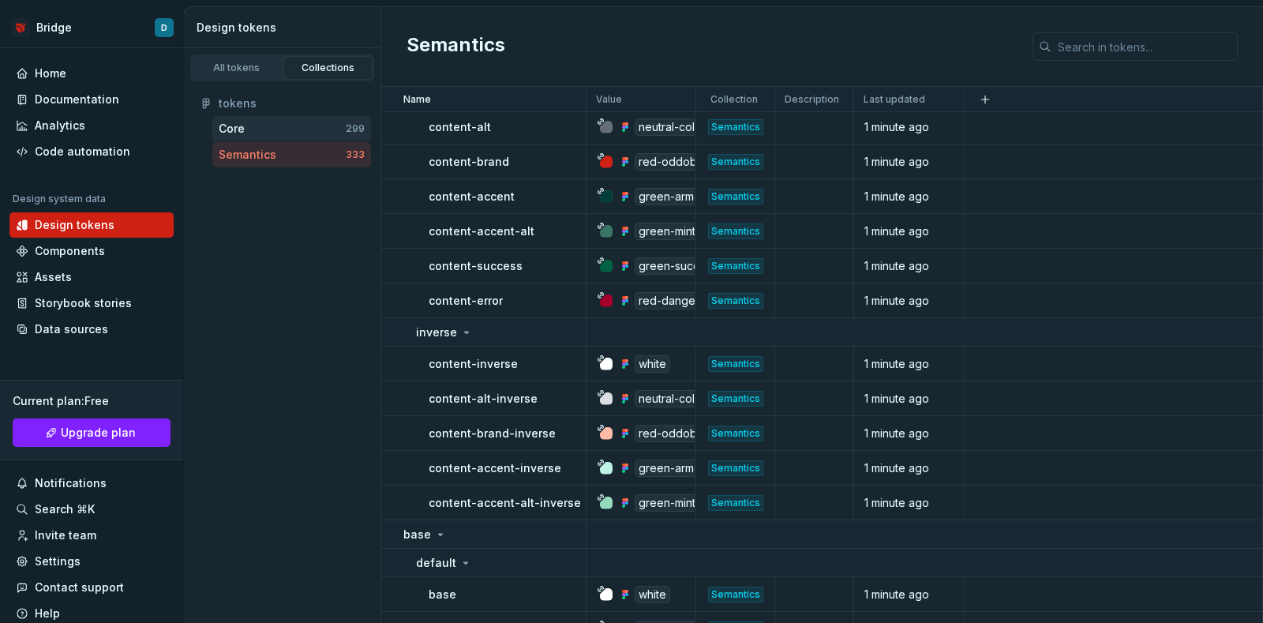
click at [256, 124] on div "Core" at bounding box center [282, 129] width 127 height 16
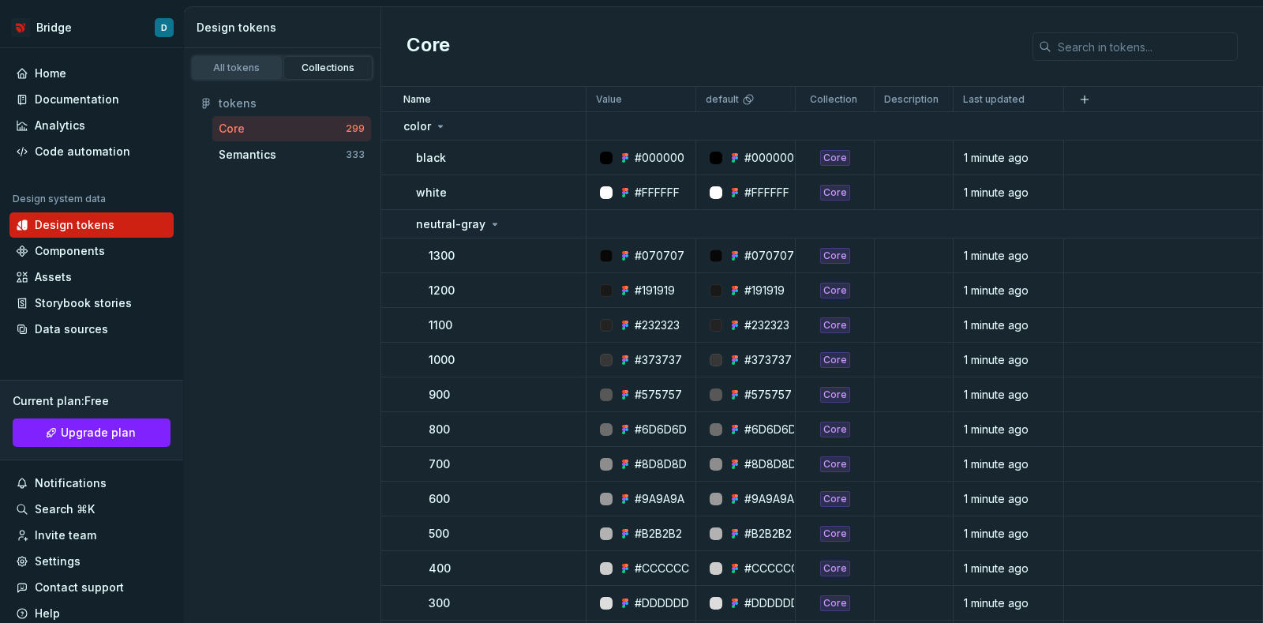
click at [237, 68] on div "All tokens" at bounding box center [236, 68] width 79 height 13
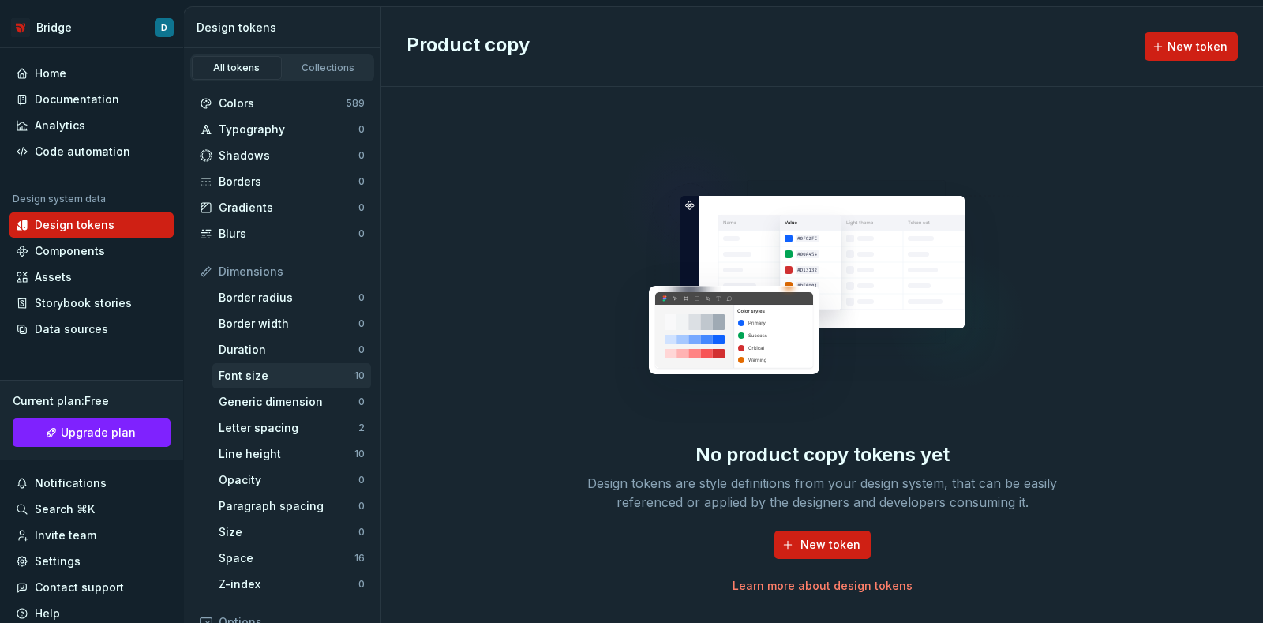
click at [286, 363] on div "Font size 10" at bounding box center [291, 375] width 159 height 25
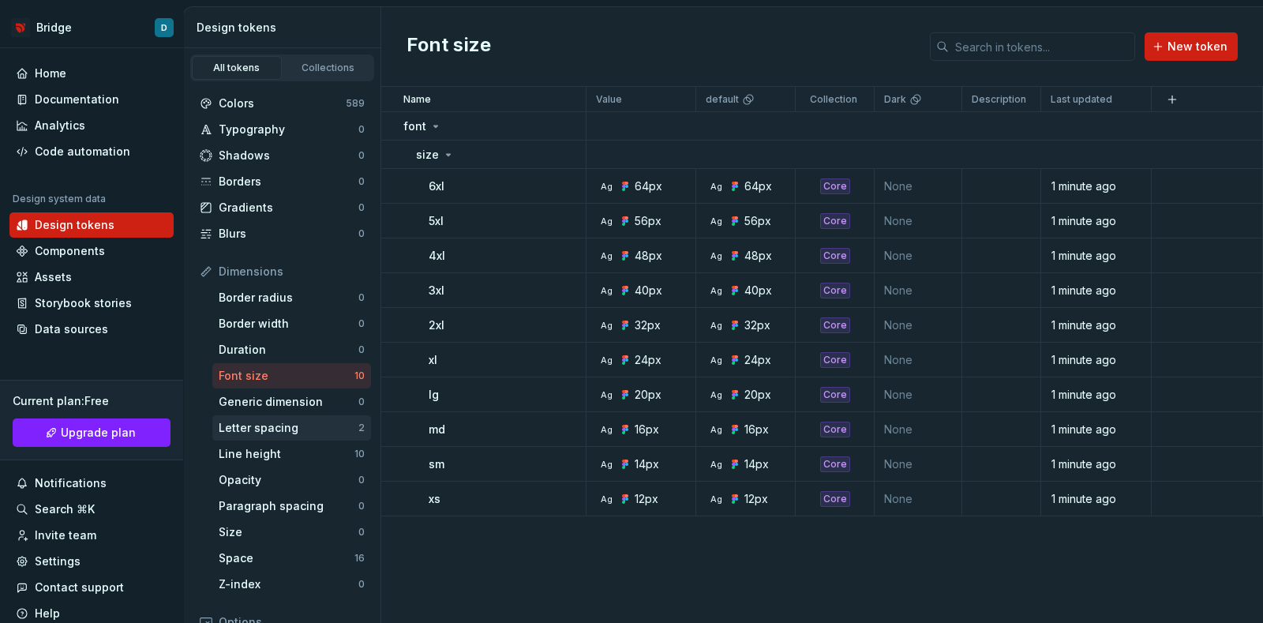
click at [290, 424] on div "Letter spacing" at bounding box center [289, 428] width 140 height 16
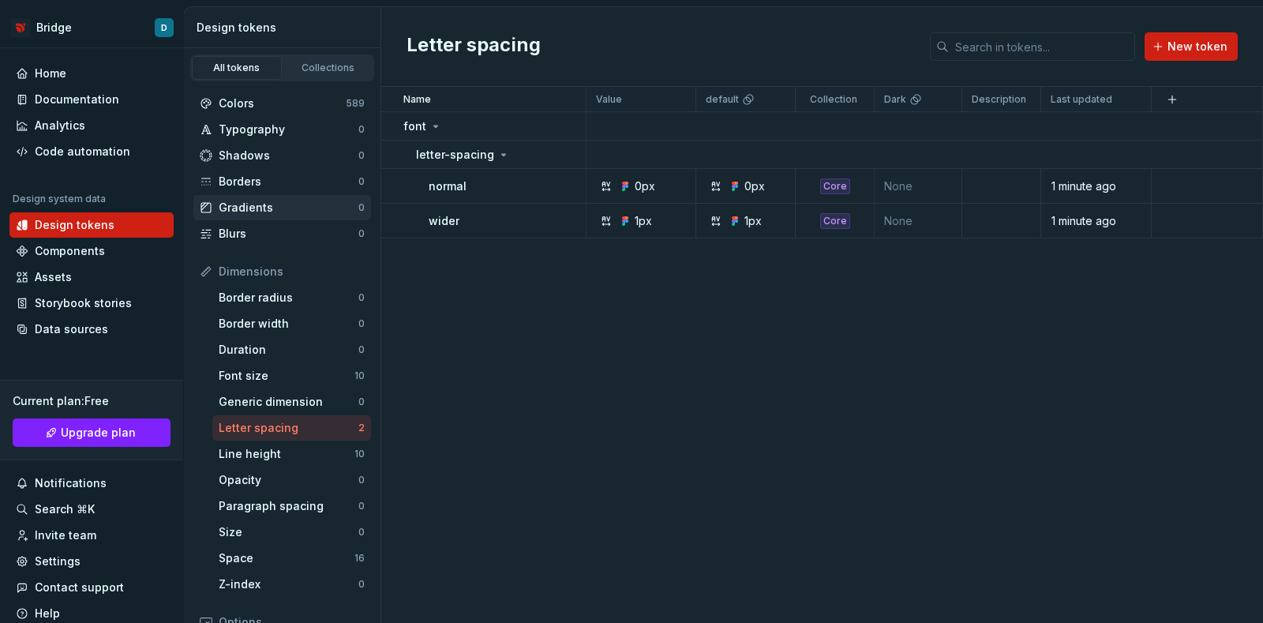
click at [267, 209] on div "Gradients" at bounding box center [289, 208] width 140 height 16
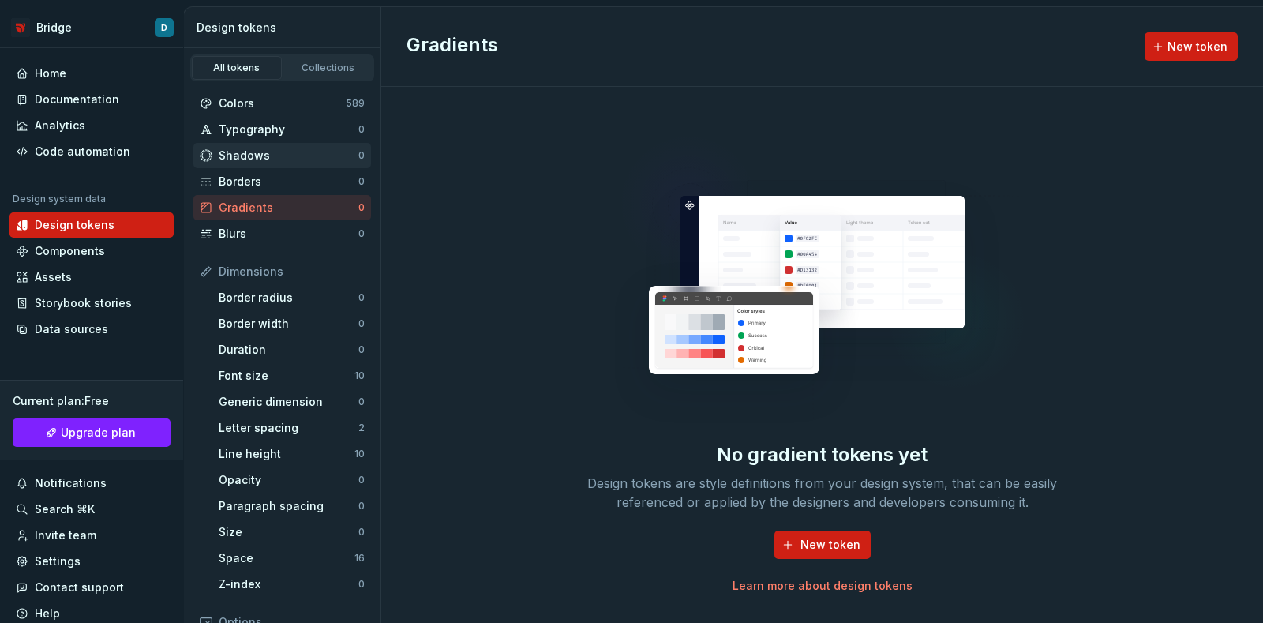
click at [252, 155] on div "Shadows" at bounding box center [289, 156] width 140 height 16
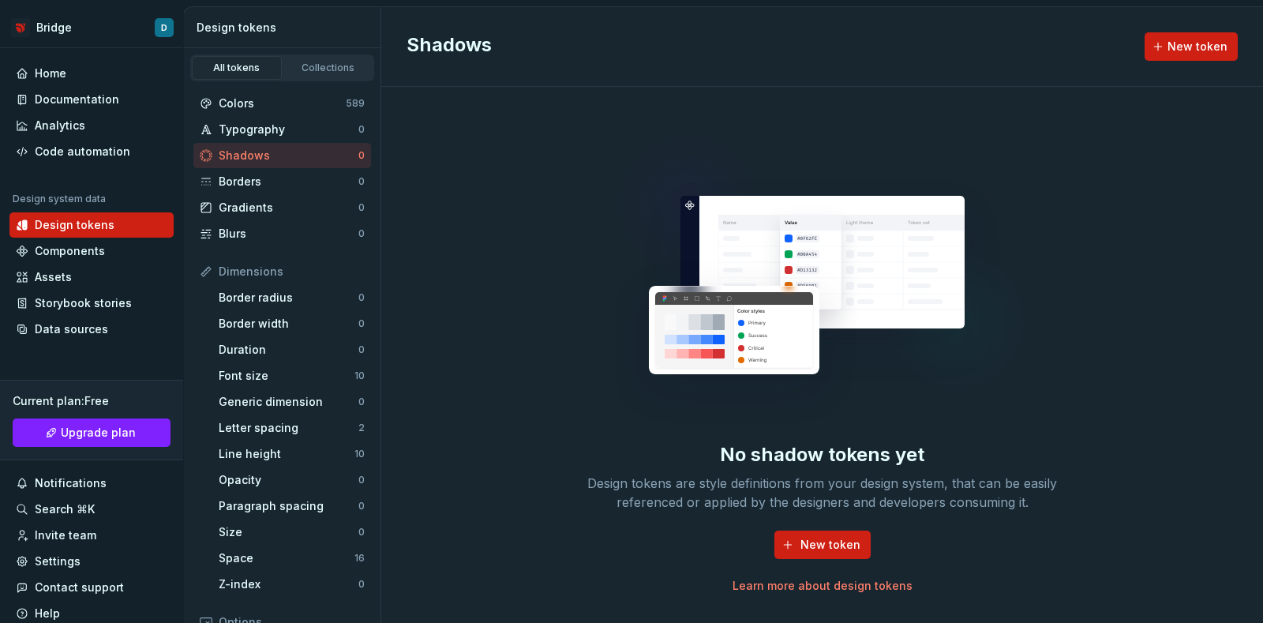
click at [543, 183] on div "No shadow tokens yet Design tokens are style definitions from your design syste…" at bounding box center [822, 355] width 882 height 536
click at [327, 62] on div "Collections" at bounding box center [328, 68] width 79 height 13
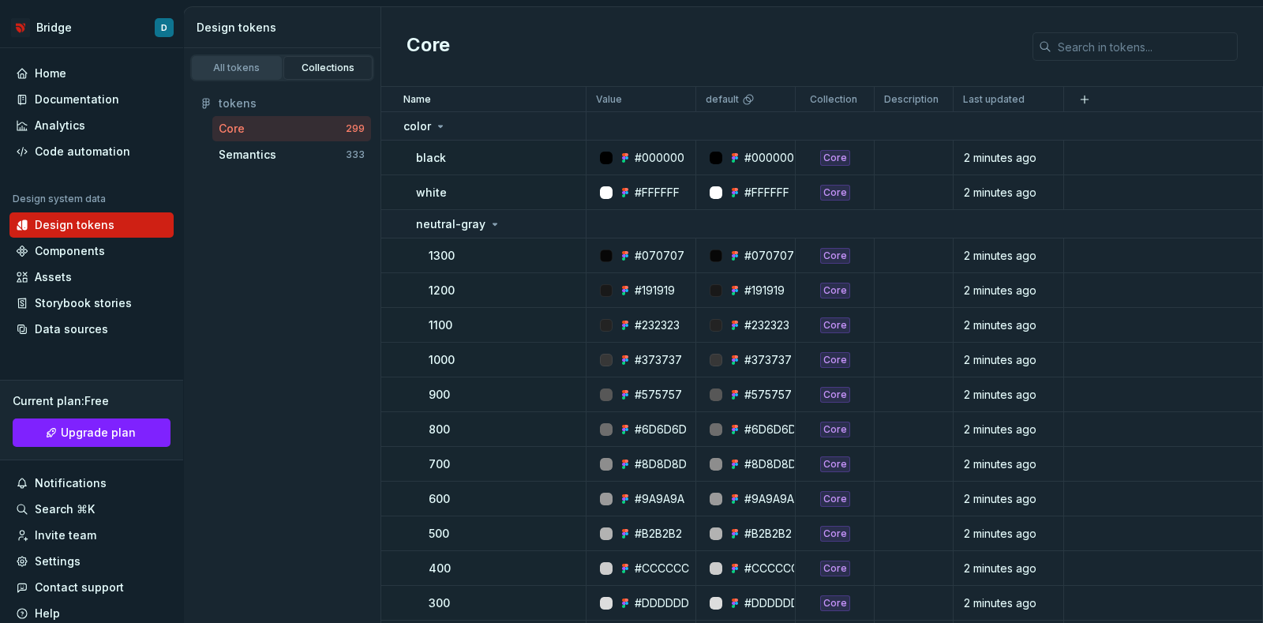
click at [242, 69] on div "All tokens" at bounding box center [236, 68] width 79 height 13
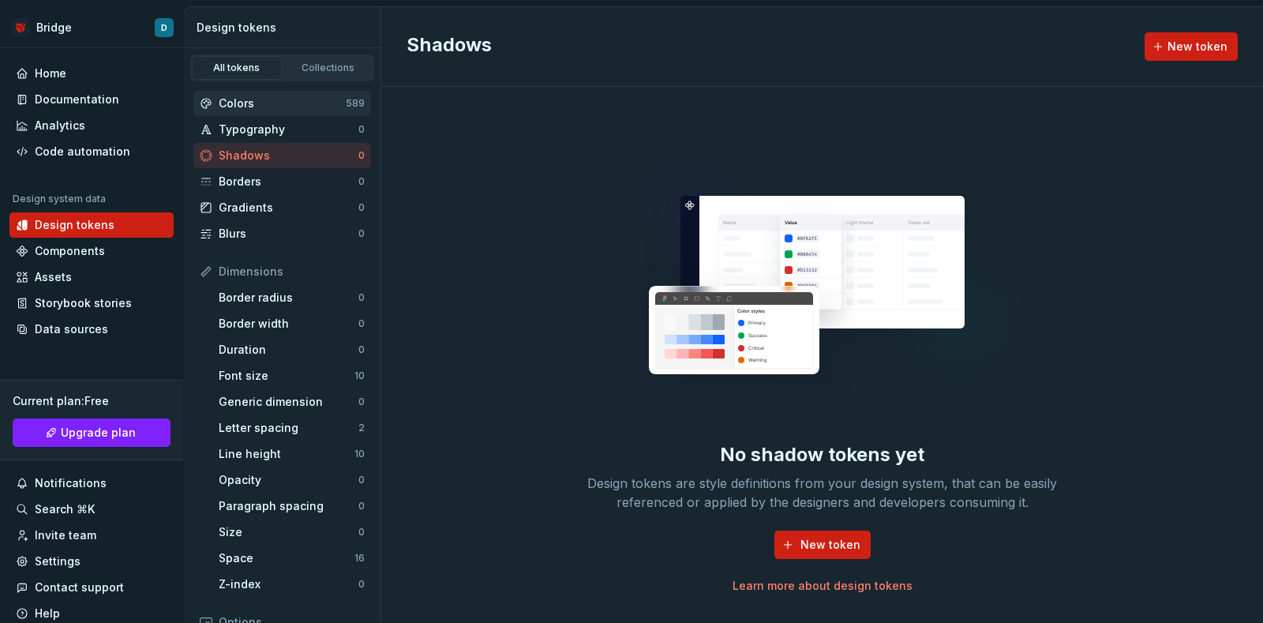
click at [313, 104] on div "Colors" at bounding box center [282, 104] width 127 height 16
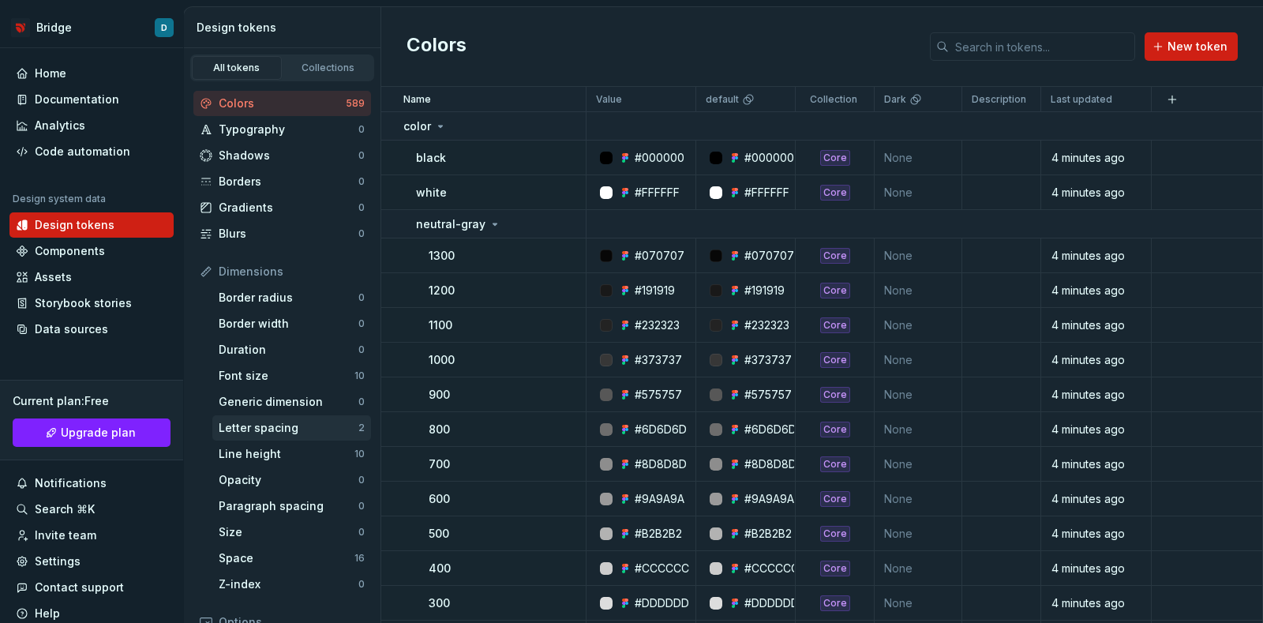
click at [261, 428] on div "Letter spacing" at bounding box center [289, 428] width 140 height 16
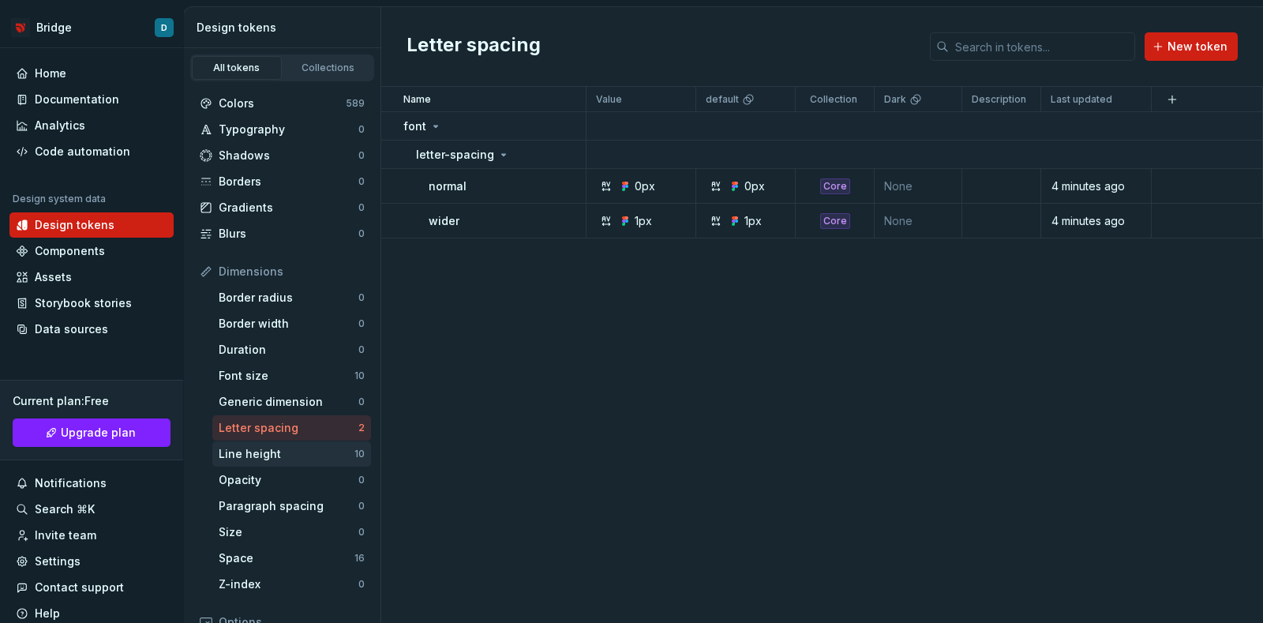
click at [275, 451] on div "Line height" at bounding box center [287, 454] width 136 height 16
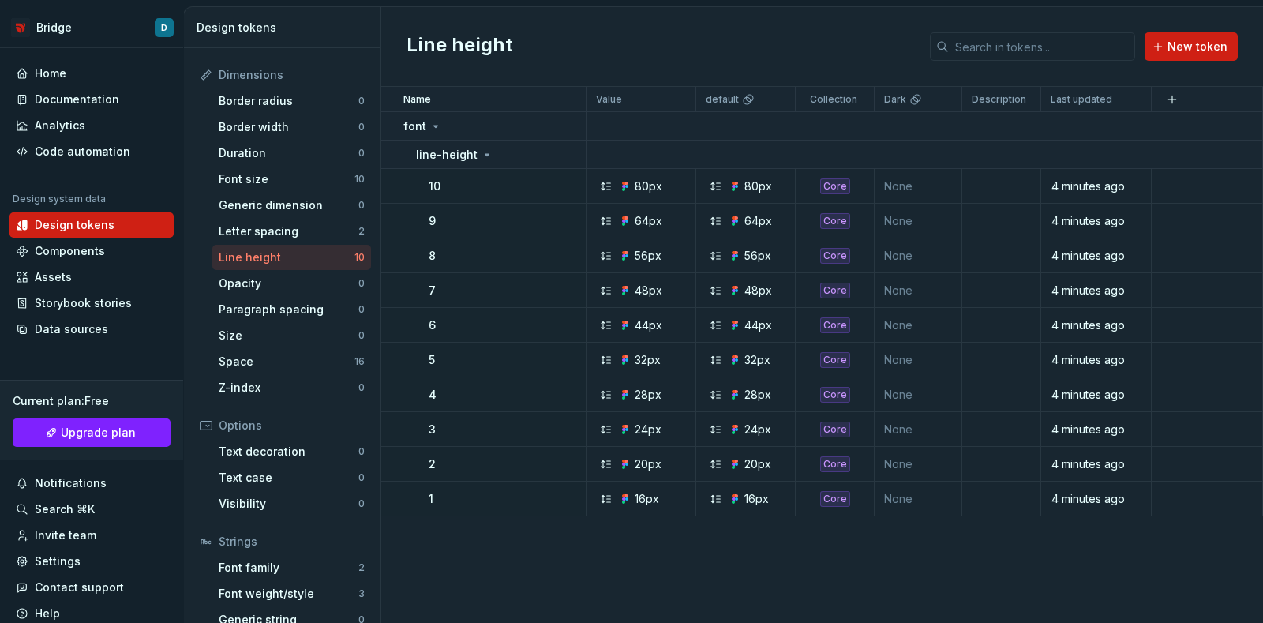
scroll to position [98, 0]
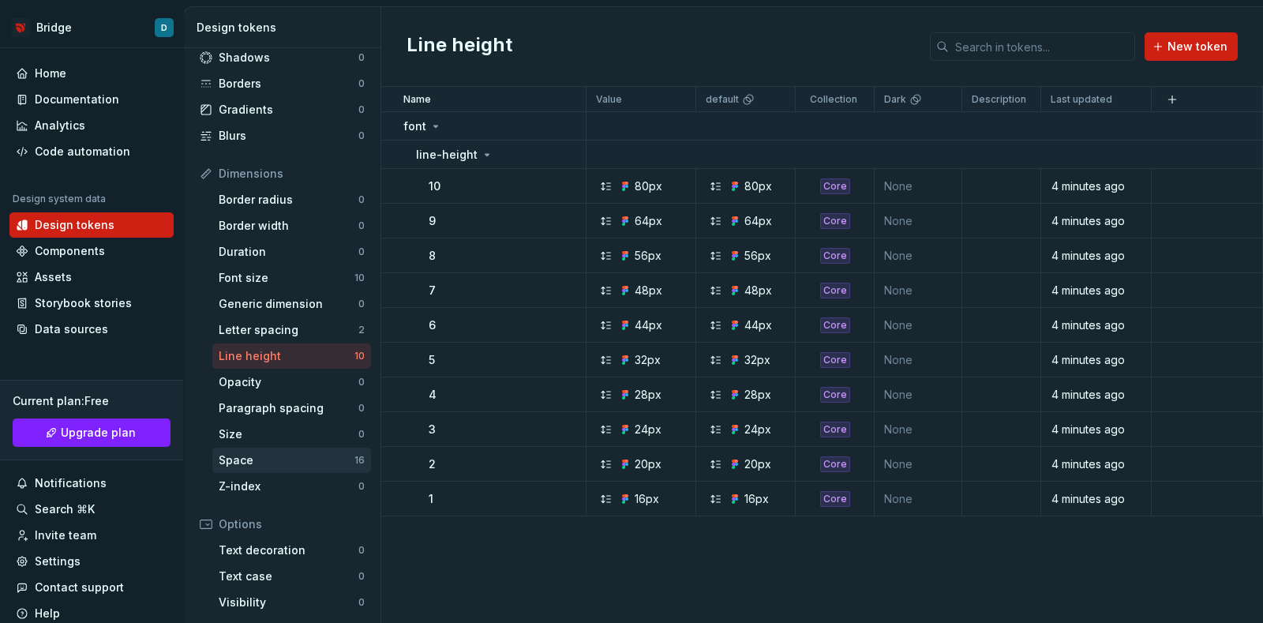
click at [283, 455] on div "Space" at bounding box center [287, 460] width 136 height 16
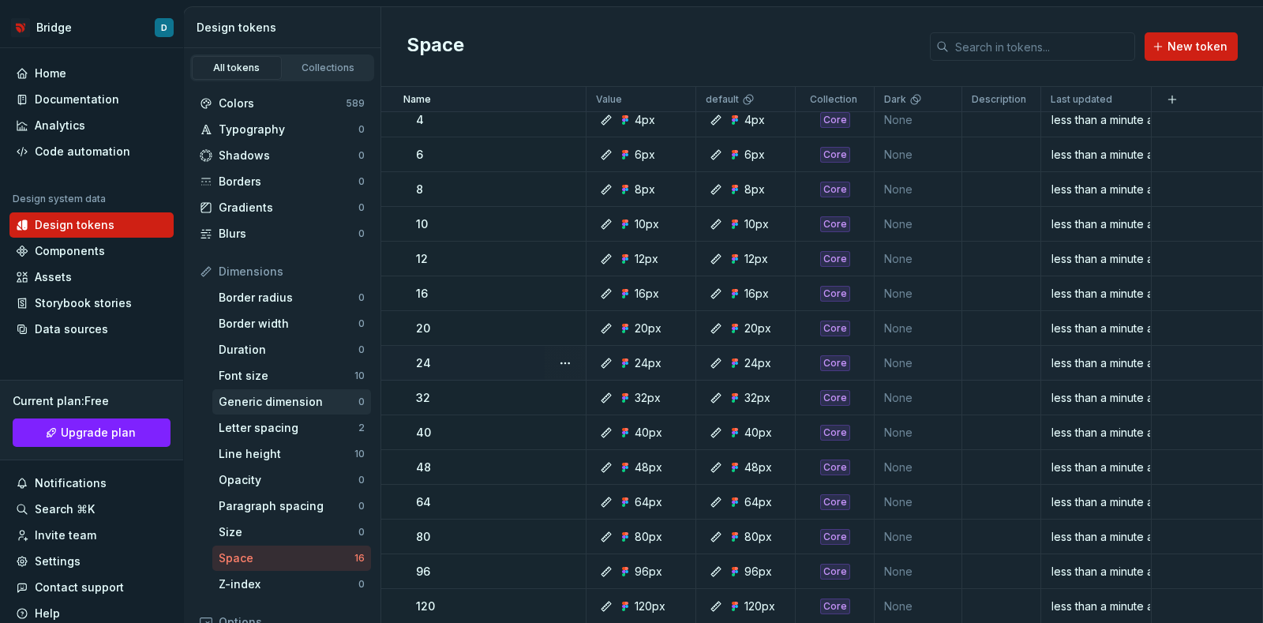
scroll to position [241, 0]
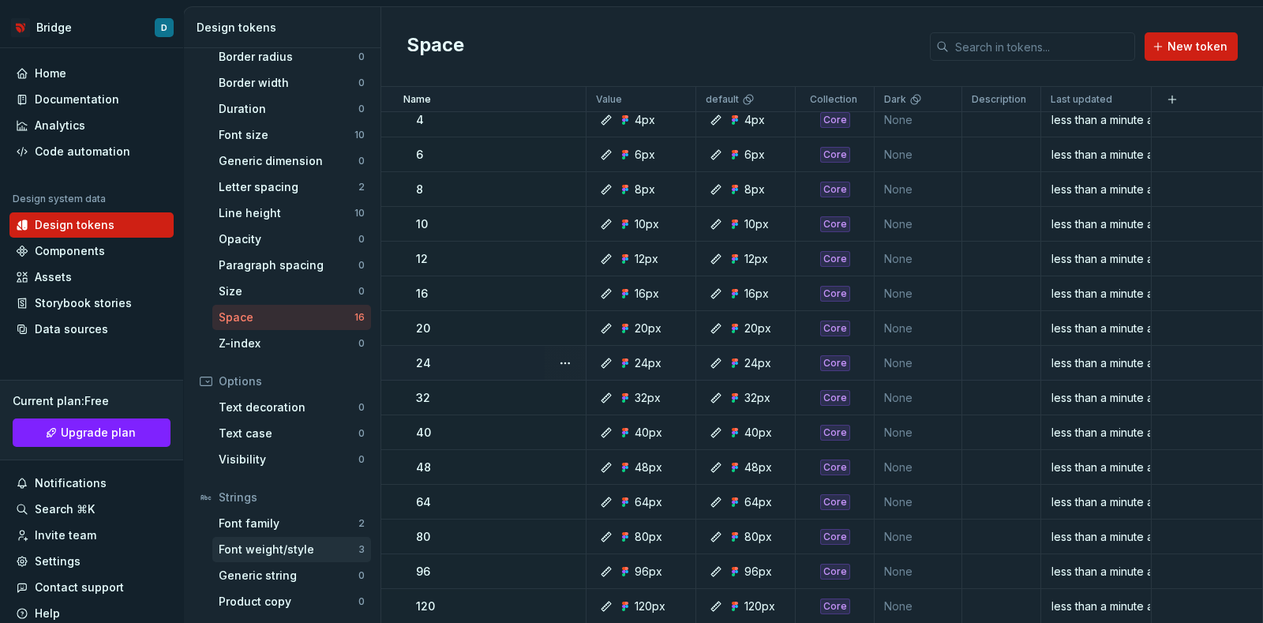
click at [310, 554] on div "Font weight/style" at bounding box center [289, 549] width 140 height 16
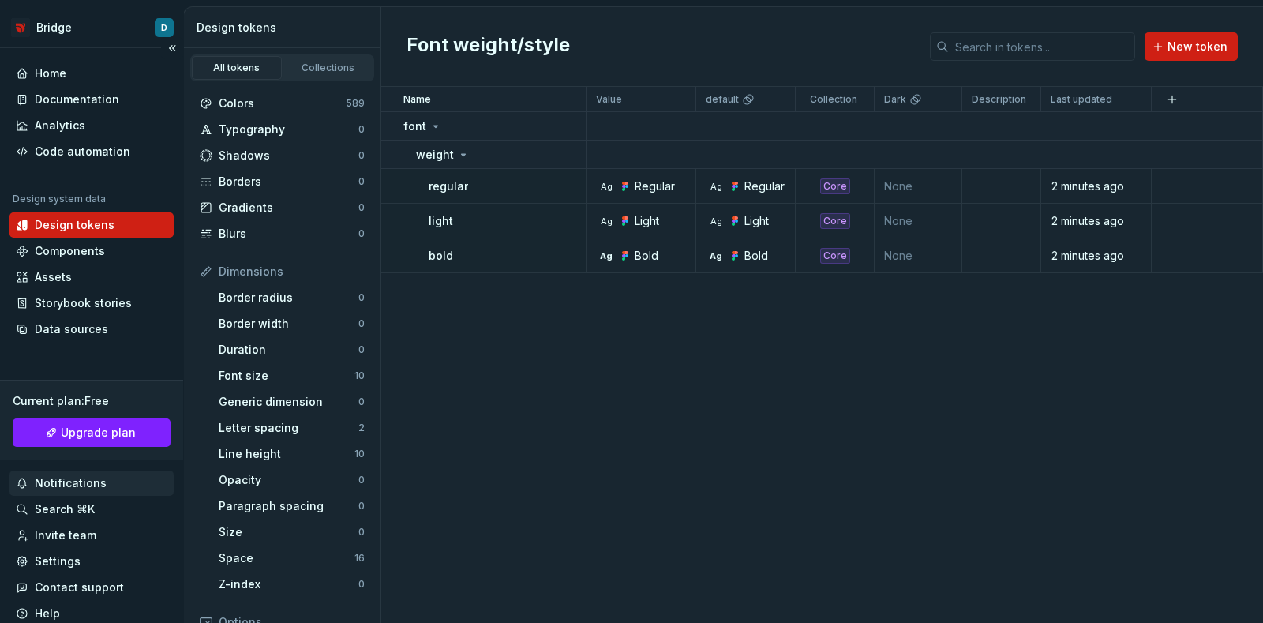
scroll to position [56, 0]
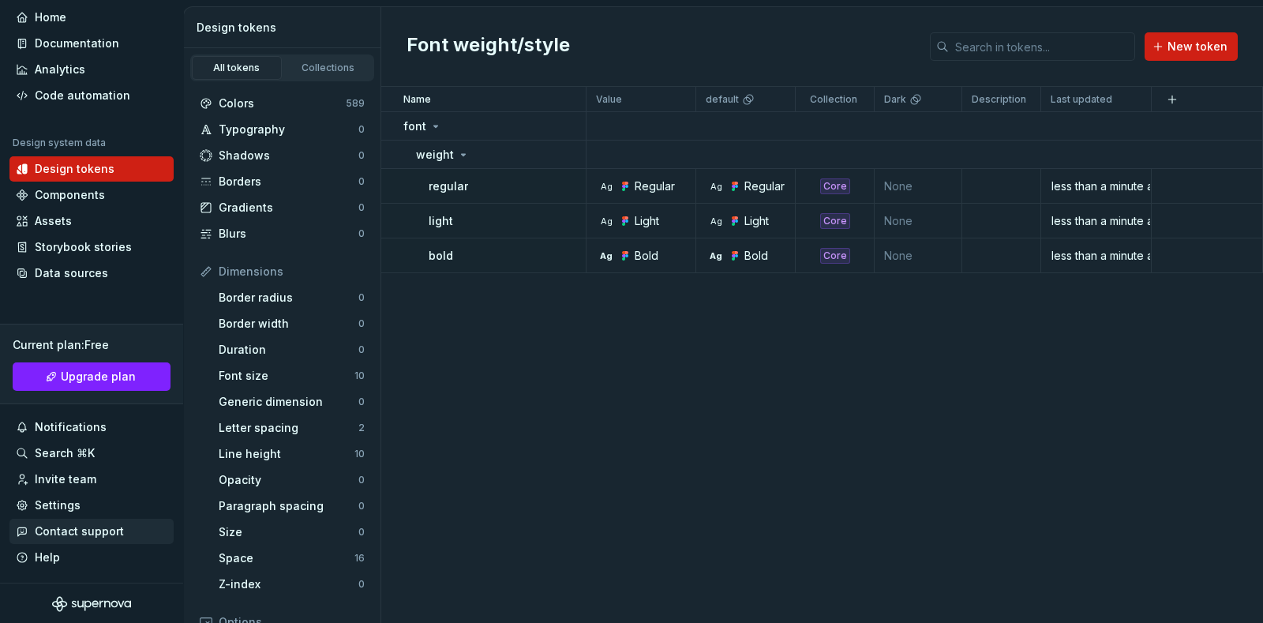
click at [99, 534] on div "Contact support" at bounding box center [79, 531] width 89 height 16
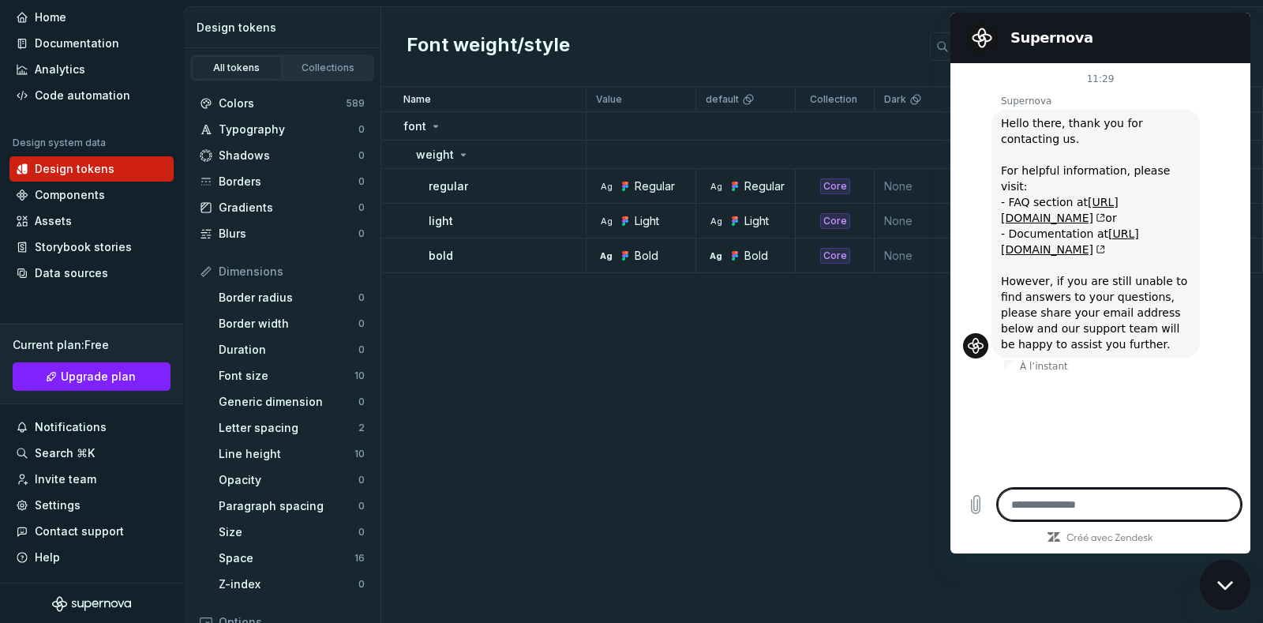
type textarea "*"
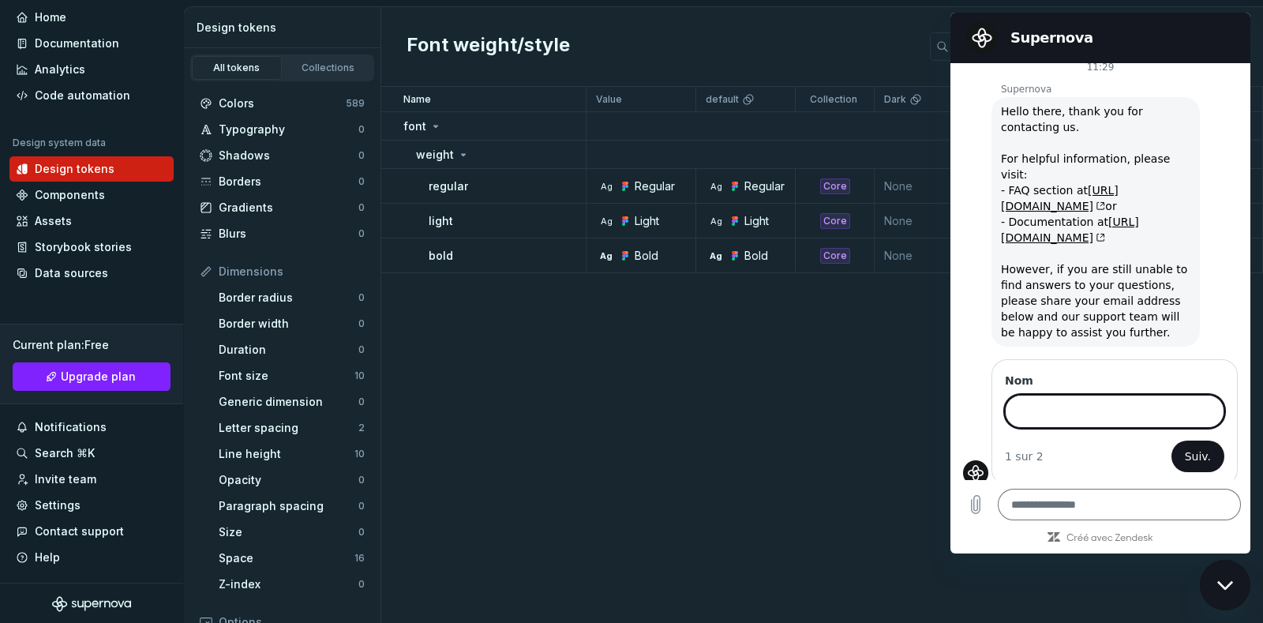
scroll to position [18, 0]
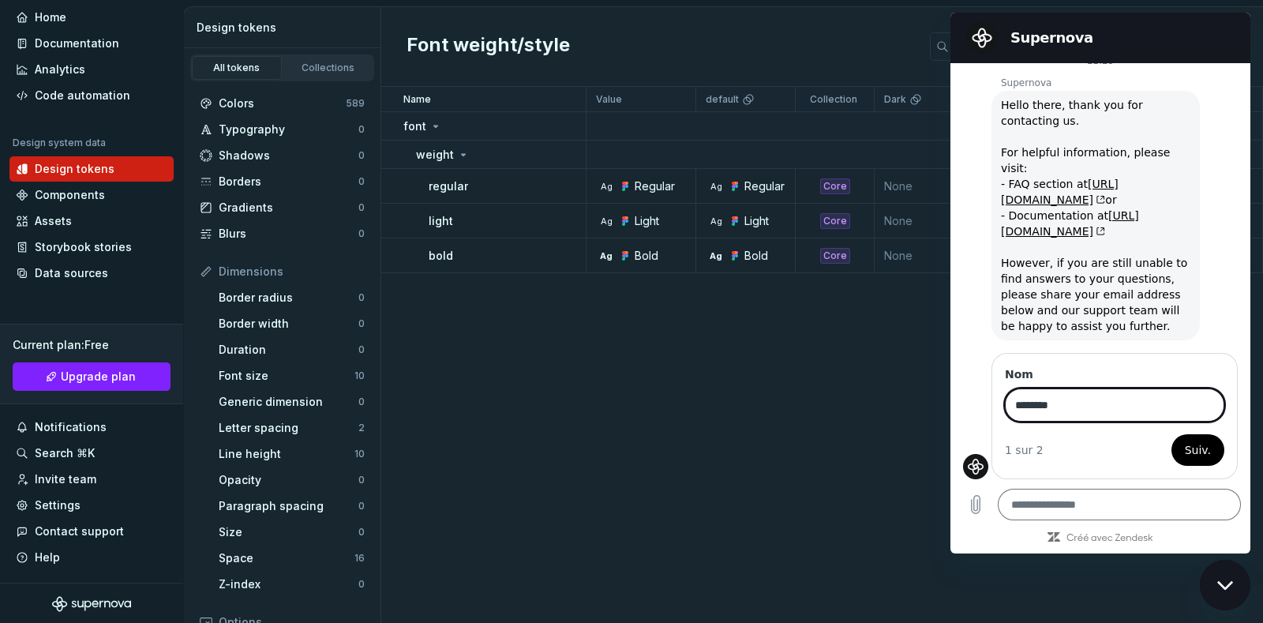
type input "********"
click at [1187, 448] on span "Suiv." at bounding box center [1198, 449] width 26 height 19
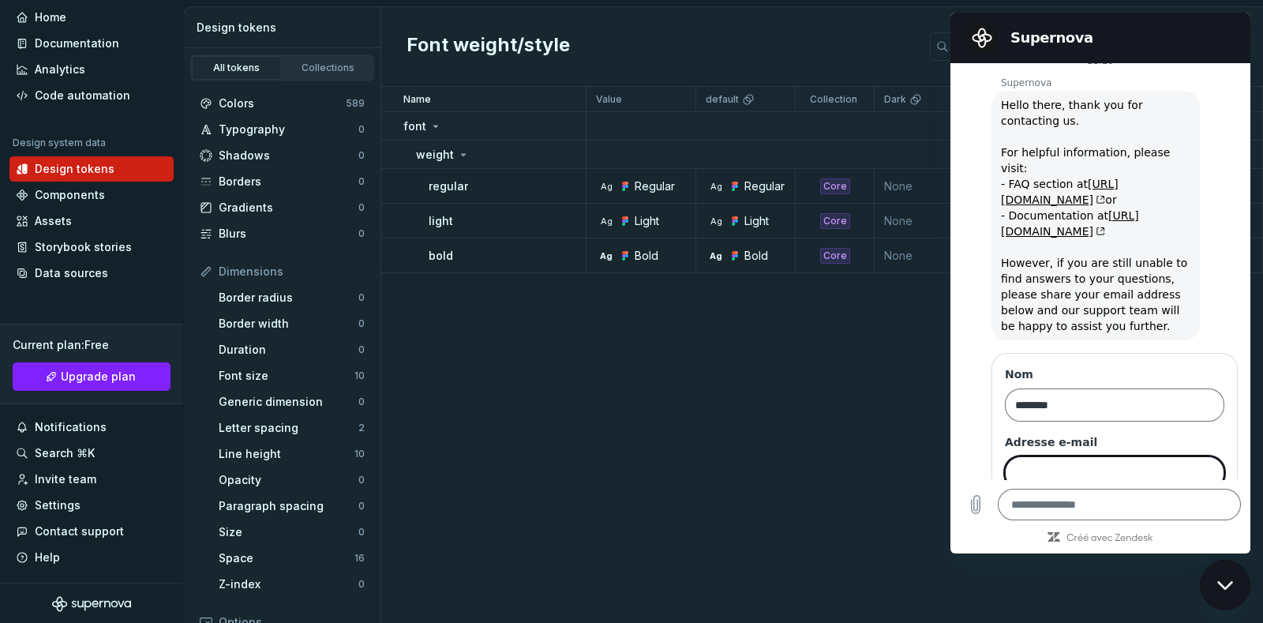
scroll to position [86, 0]
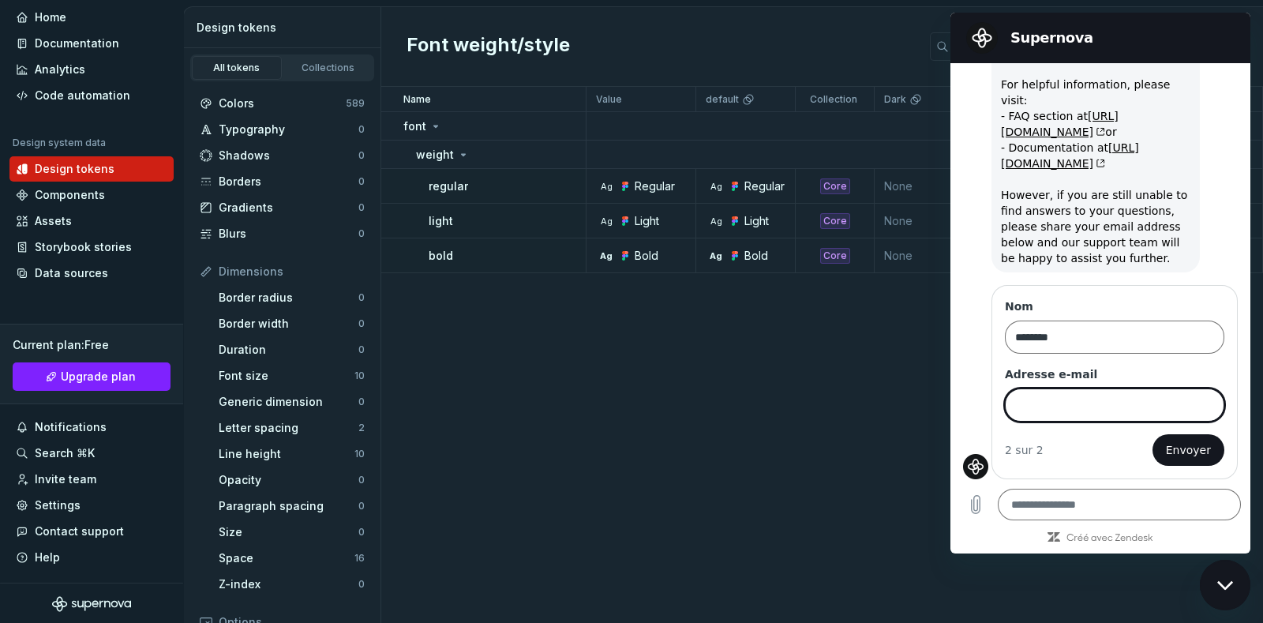
click at [1097, 408] on input "Adresse e-mail" at bounding box center [1114, 404] width 219 height 33
type input "*"
click at [1046, 504] on textarea at bounding box center [1119, 505] width 243 height 32
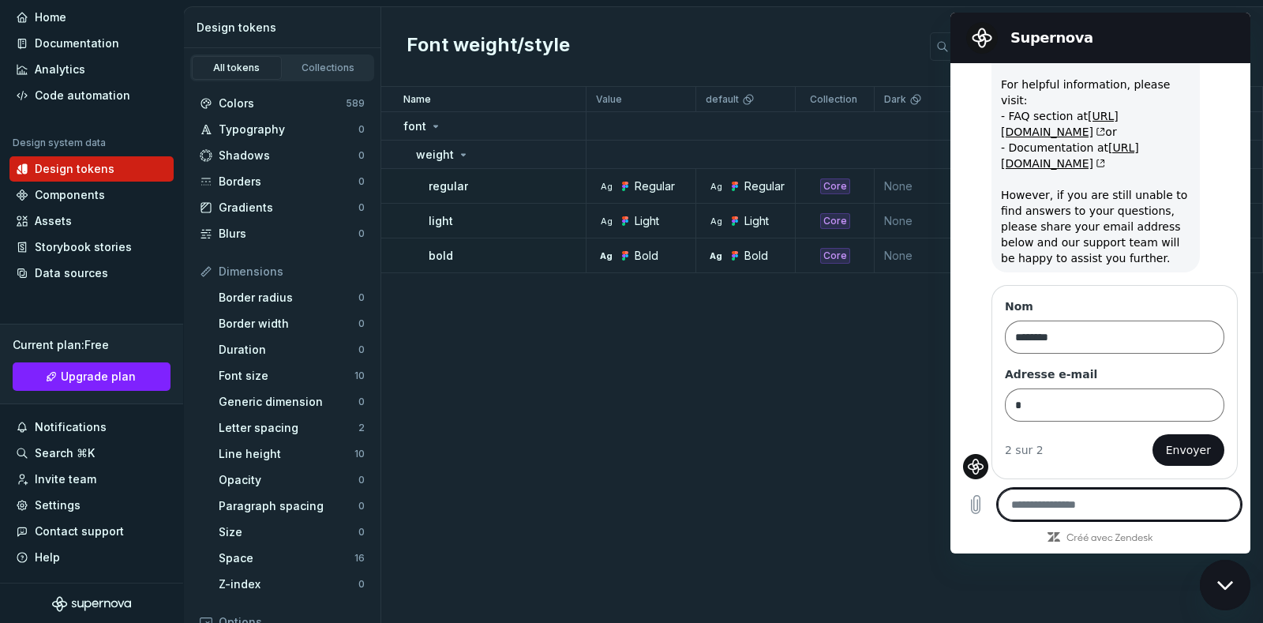
type textarea "*"
type textarea "**"
type textarea "*"
type textarea "**"
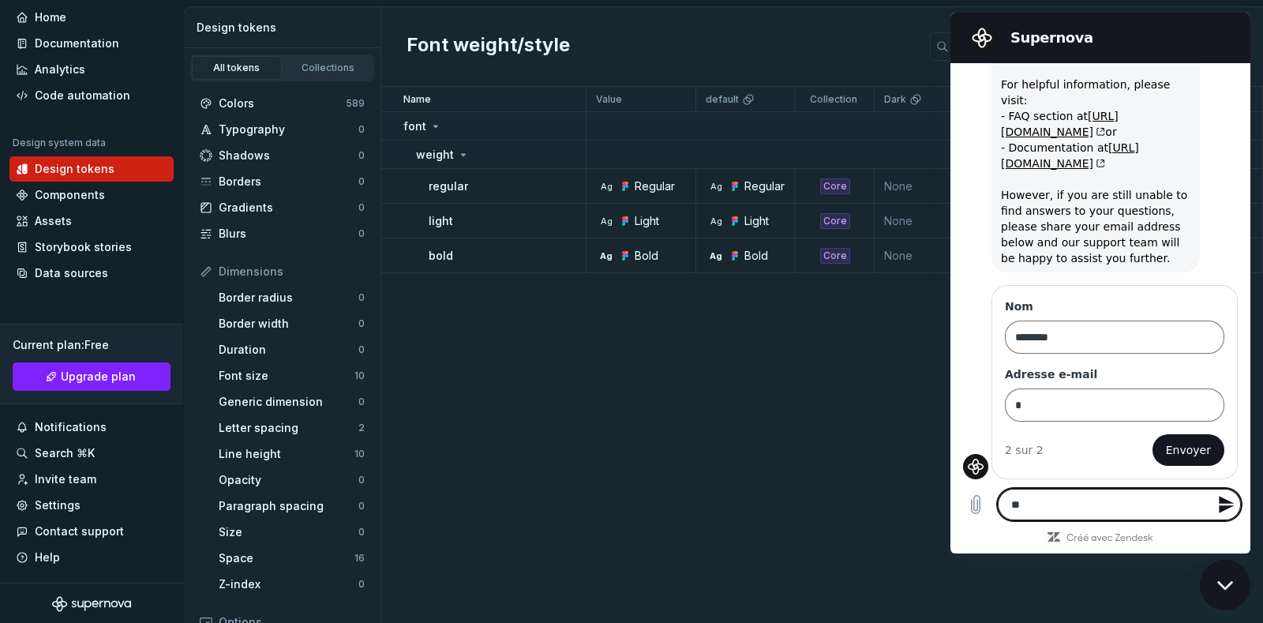
type textarea "*"
type textarea "**"
type textarea "*"
type textarea "***"
type textarea "*"
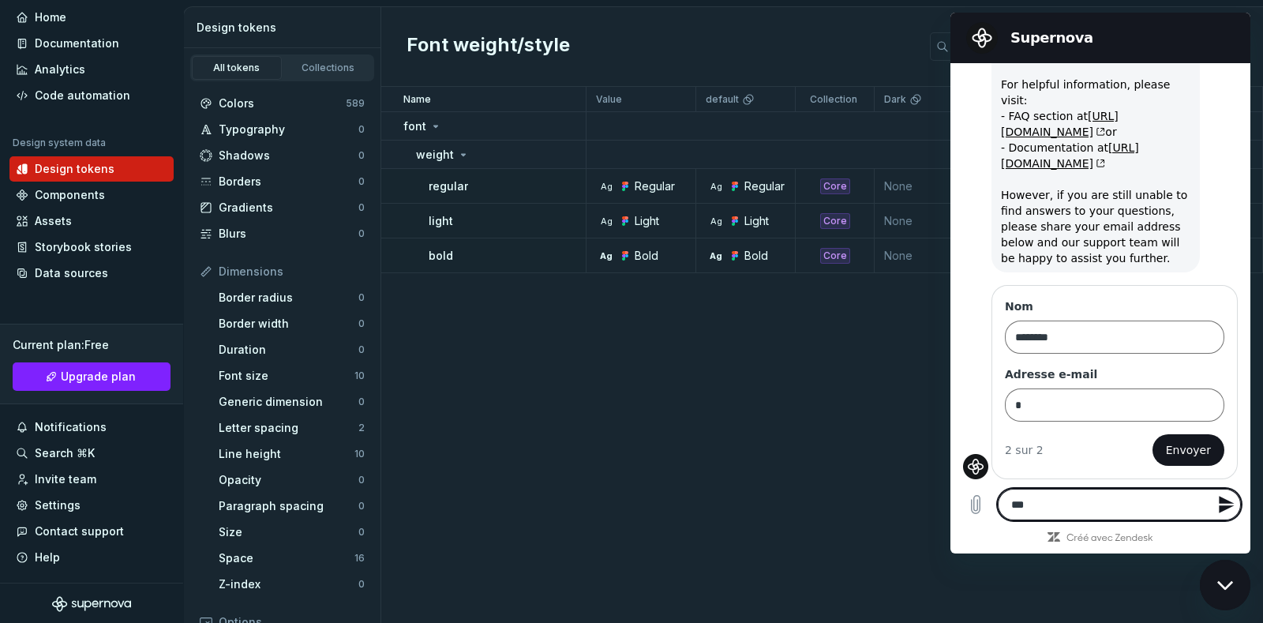
type textarea "***"
type textarea "*"
type textarea "*****"
type textarea "*"
type textarea "******"
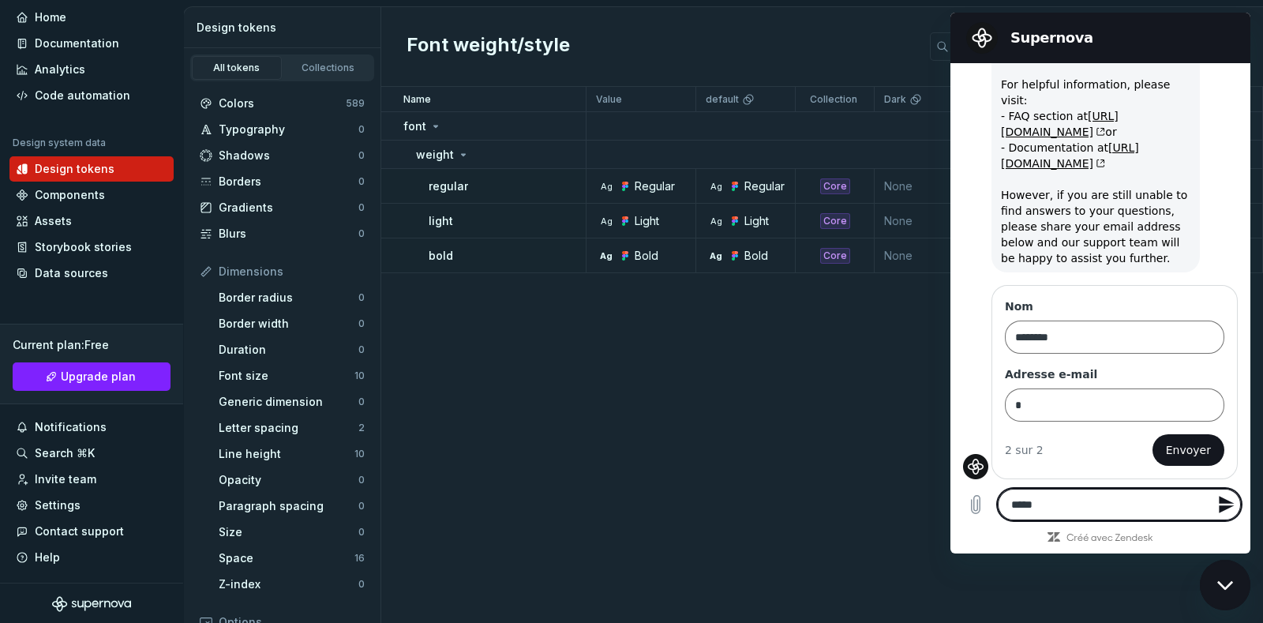
type textarea "*"
type textarea "******"
type textarea "*"
type textarea "******"
type textarea "*"
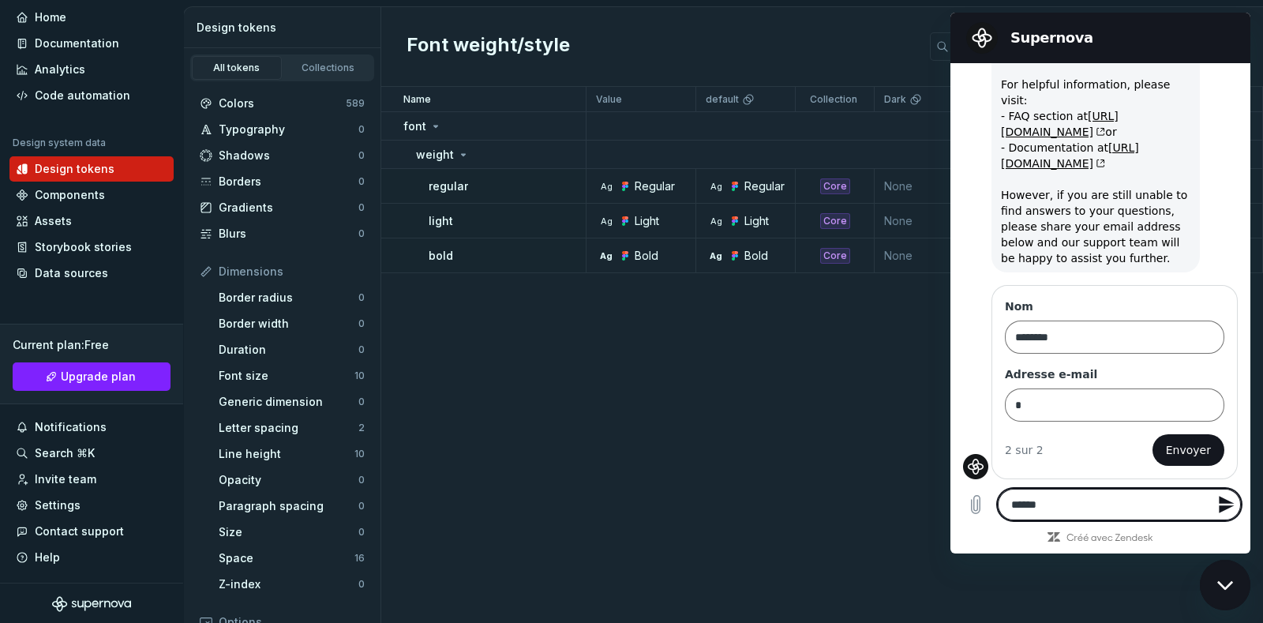
type textarea "*****"
type textarea "*"
type textarea "***"
type textarea "*"
type textarea "***"
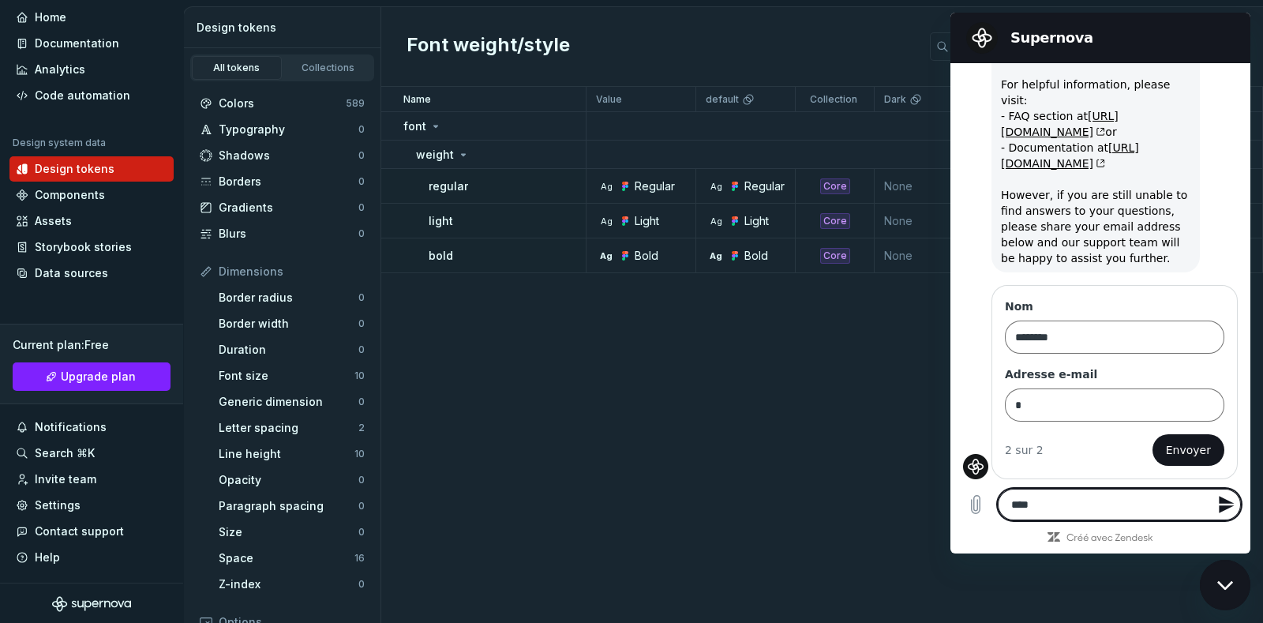
type textarea "*"
type textarea "**"
type textarea "*"
type textarea "***"
type textarea "*"
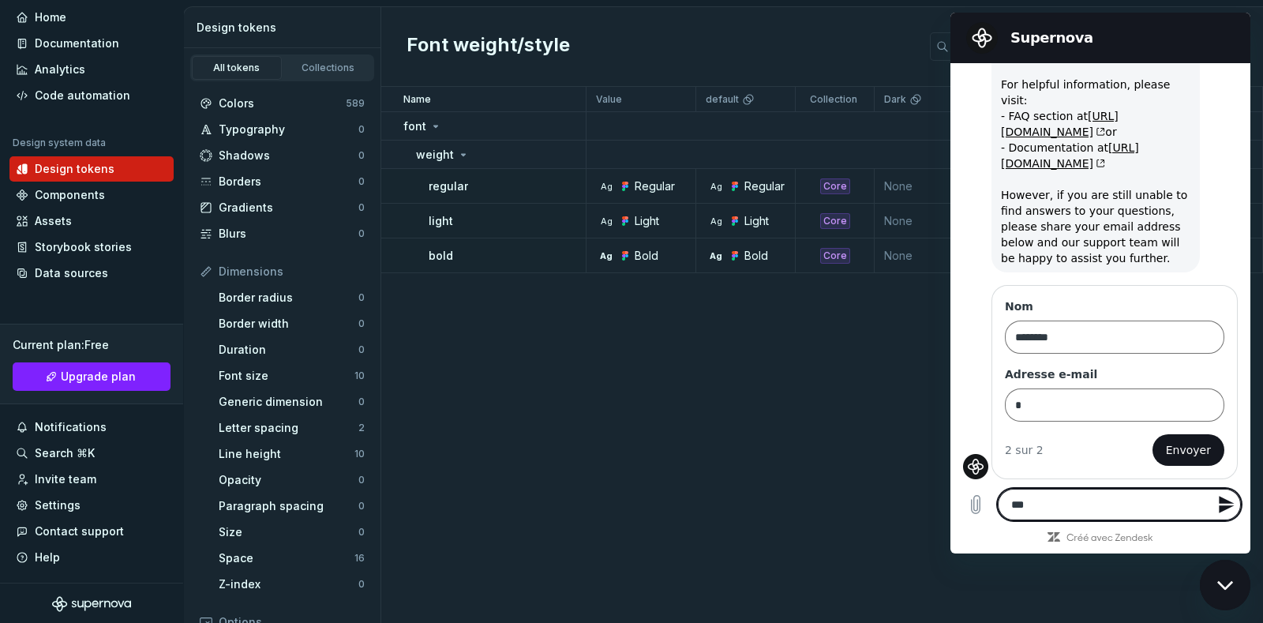
type textarea "***"
type textarea "*"
type textarea "*****"
type textarea "*"
type textarea "******"
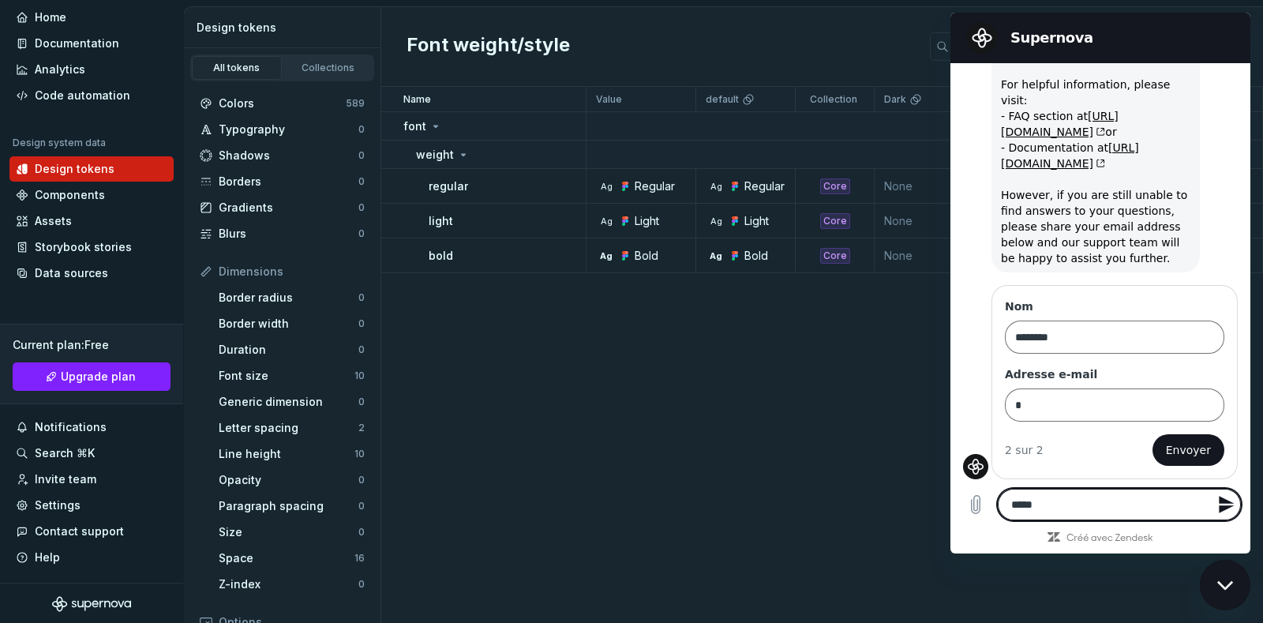
type textarea "*"
type textarea "******"
type textarea "*"
type textarea "********"
type textarea "*"
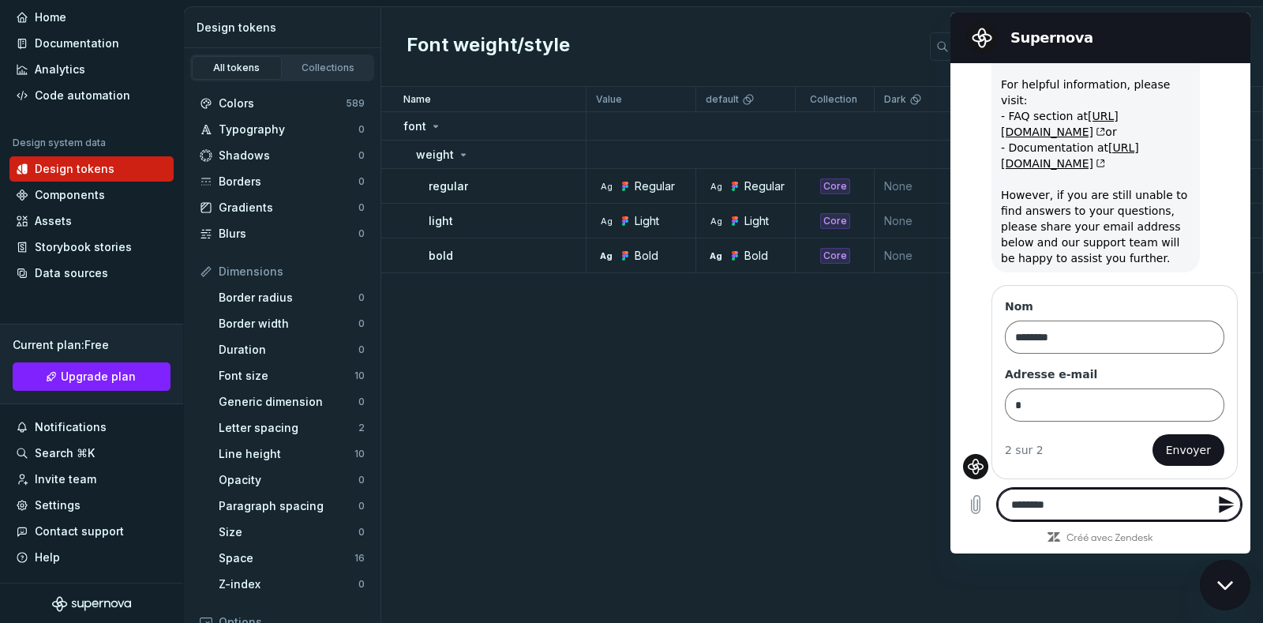
type textarea "*********"
type textarea "*"
type textarea "**********"
type textarea "*"
type textarea "**********"
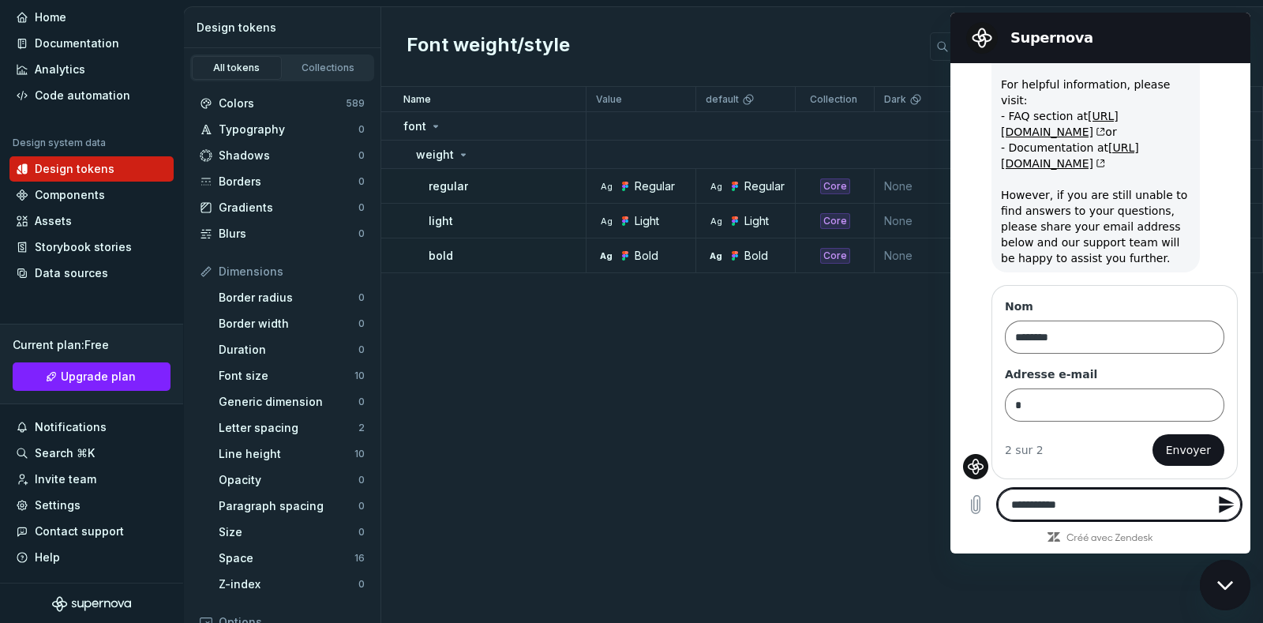
type textarea "*"
type textarea "**********"
type textarea "*"
type textarea "**********"
type textarea "*"
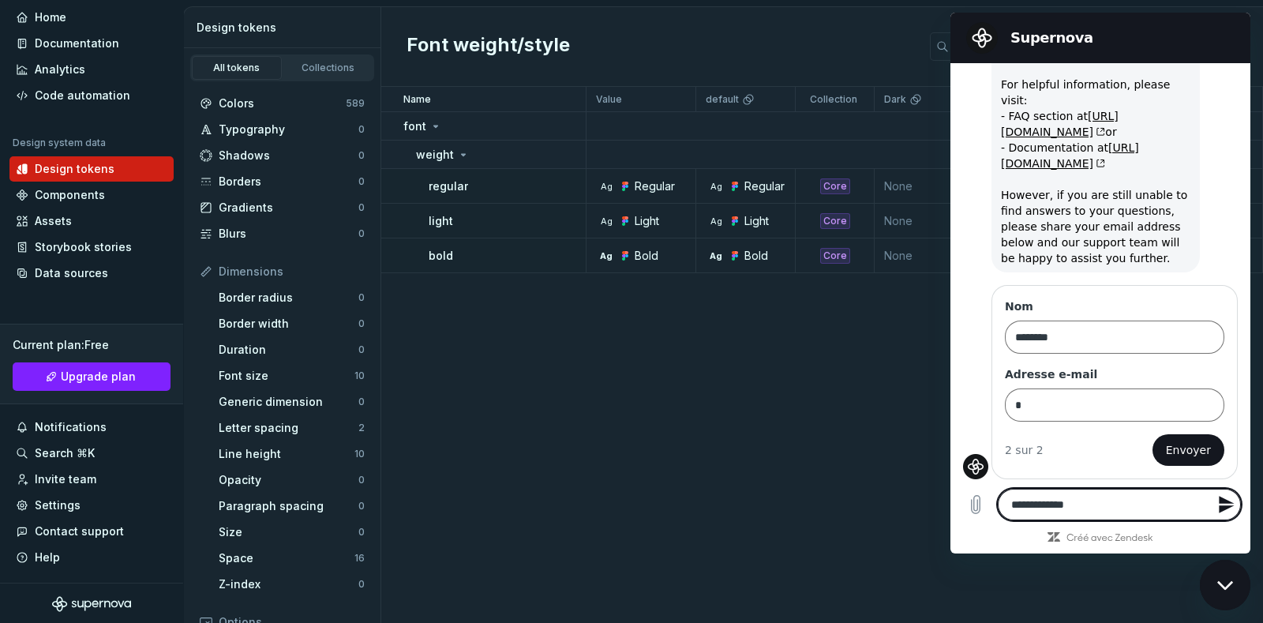
type textarea "**********"
type textarea "*"
type textarea "**********"
type textarea "*"
type textarea "**********"
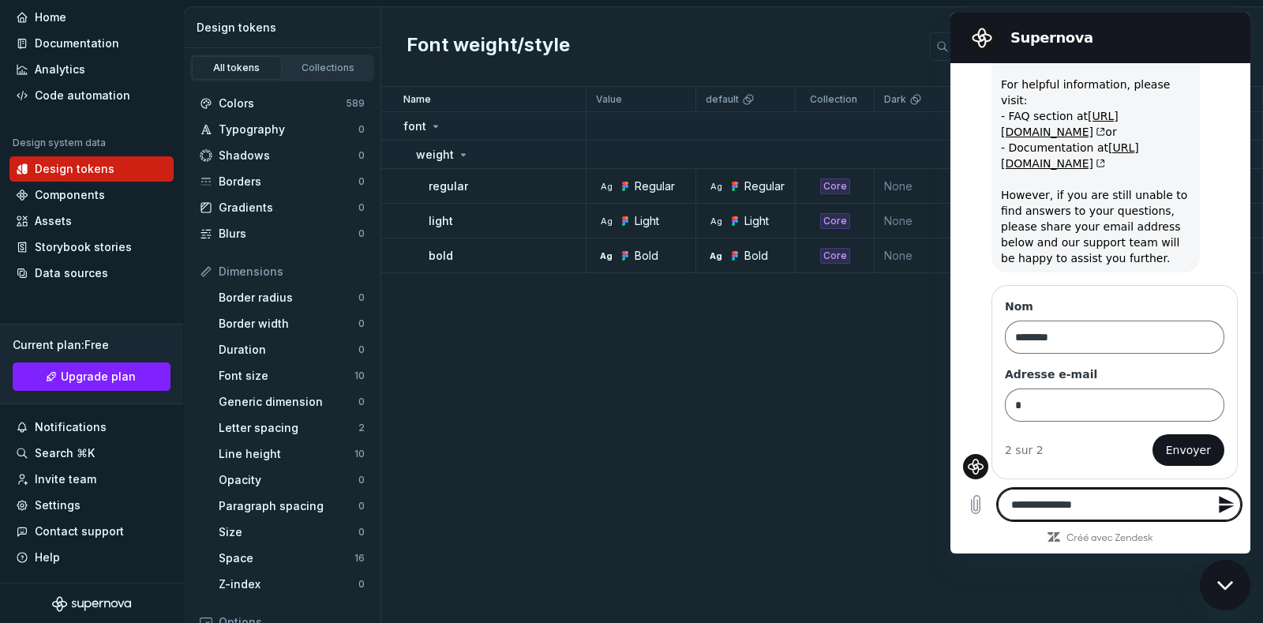
type textarea "*"
type textarea "**********"
type textarea "*"
type textarea "**********"
type textarea "*"
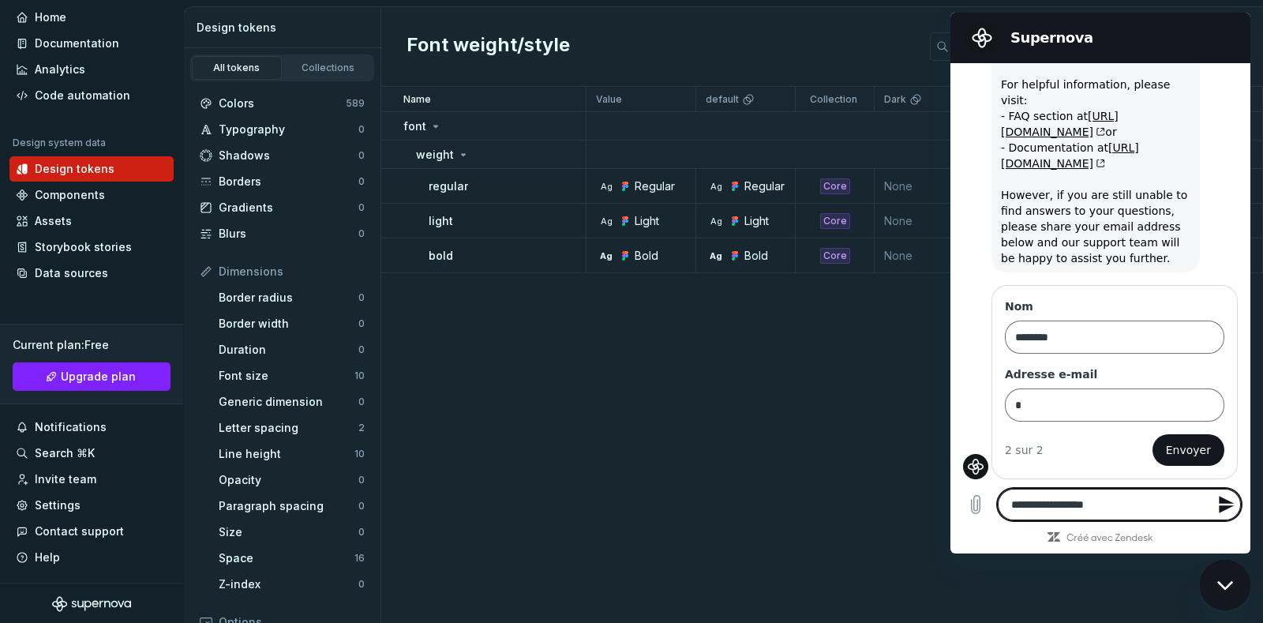
type textarea "**********"
type textarea "*"
type textarea "**********"
type textarea "*"
type textarea "**********"
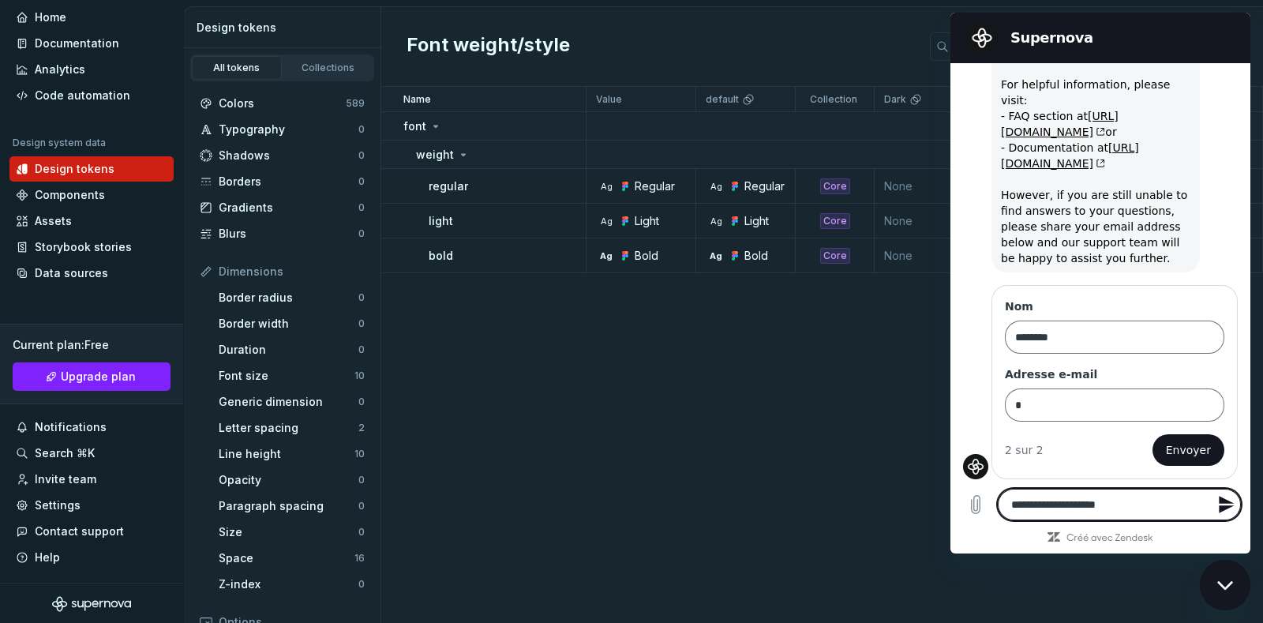
type textarea "*"
type textarea "**********"
type textarea "*"
type textarea "**********"
type textarea "*"
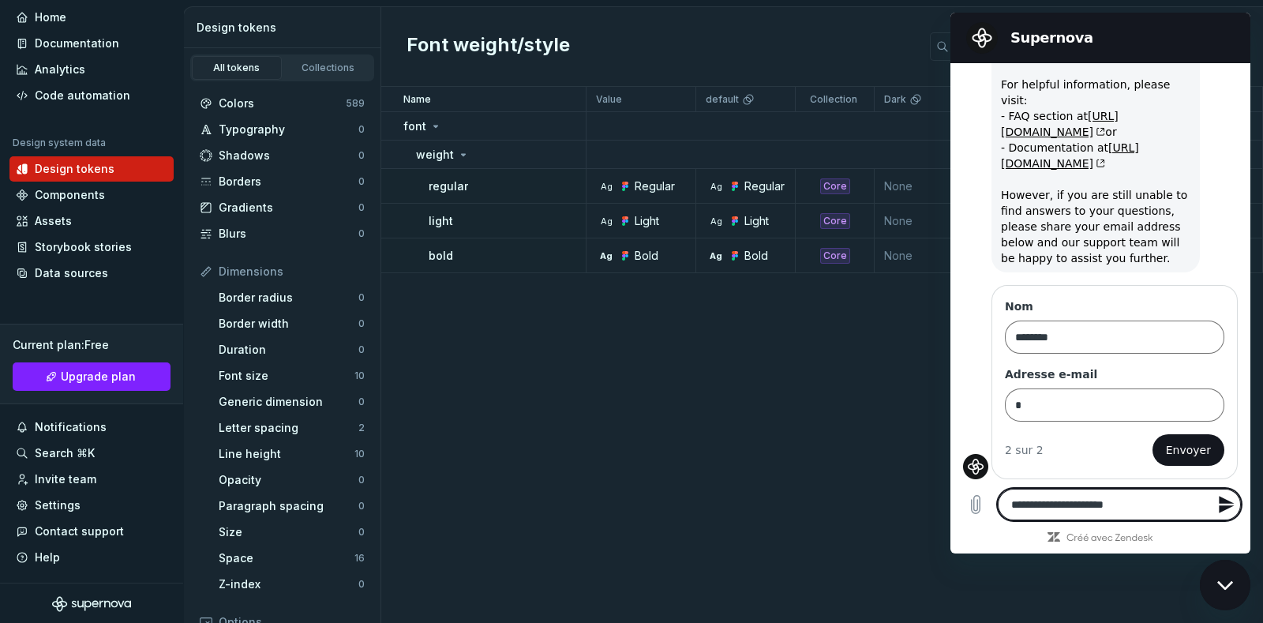
type textarea "**********"
type textarea "*"
type textarea "**********"
type textarea "*"
type textarea "**********"
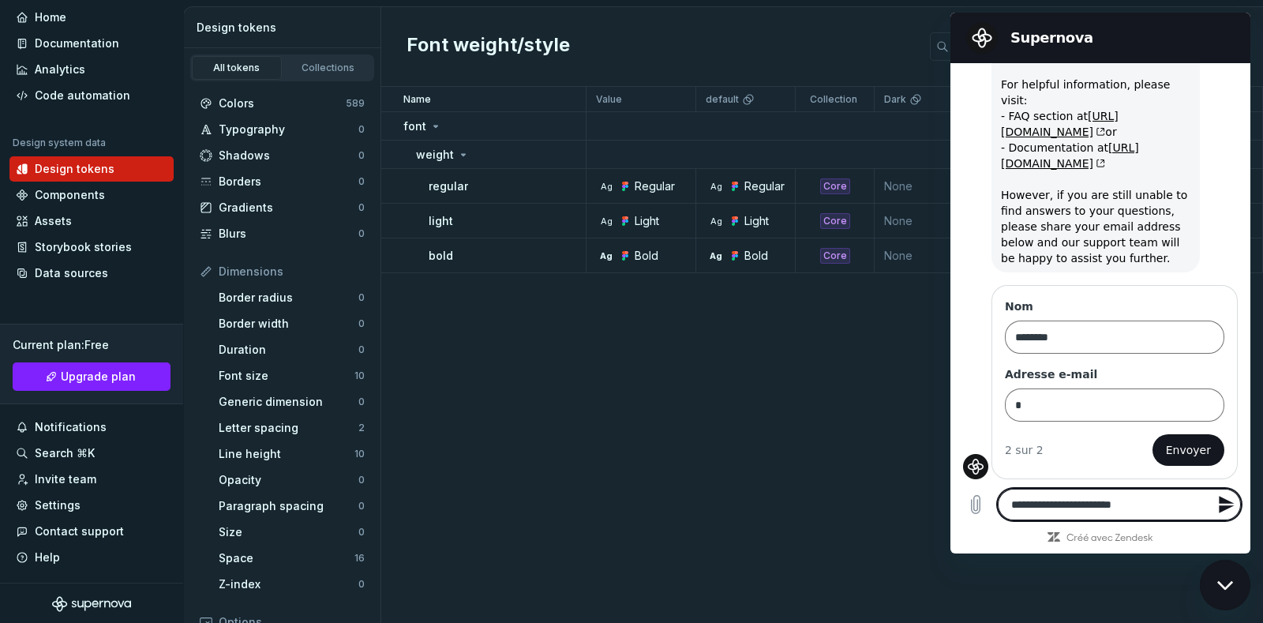
type textarea "*"
type textarea "**********"
type textarea "*"
type textarea "**********"
type textarea "*"
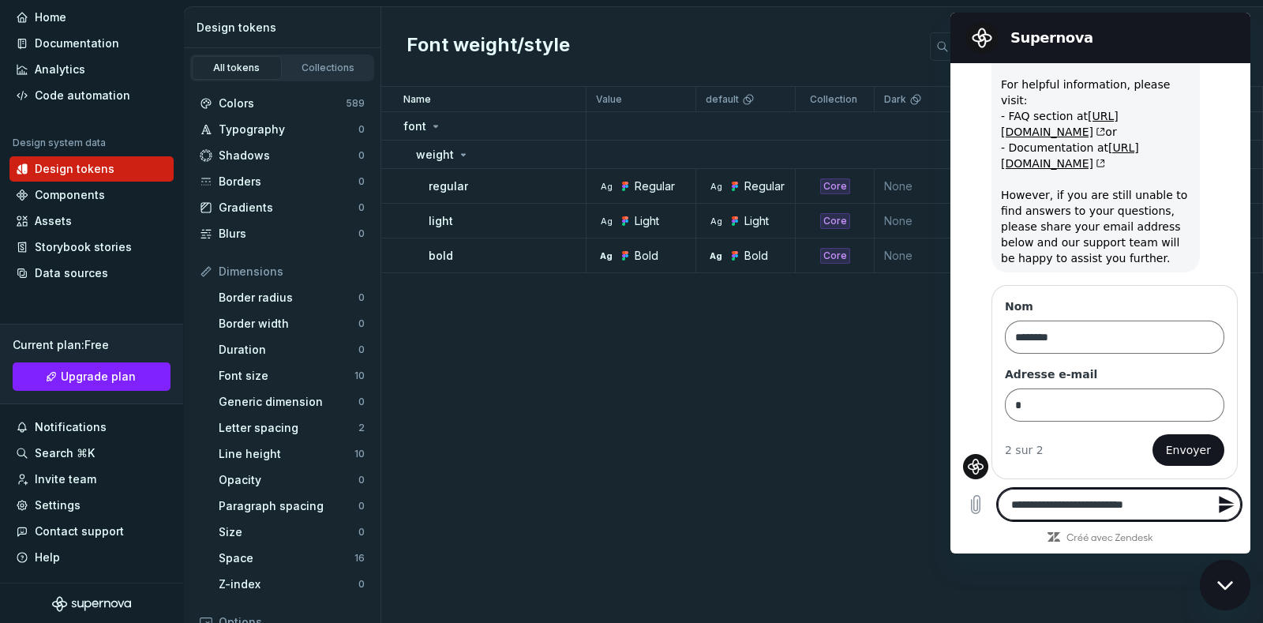
type textarea "**********"
type textarea "*"
type textarea "**********"
type textarea "*"
type textarea "**********"
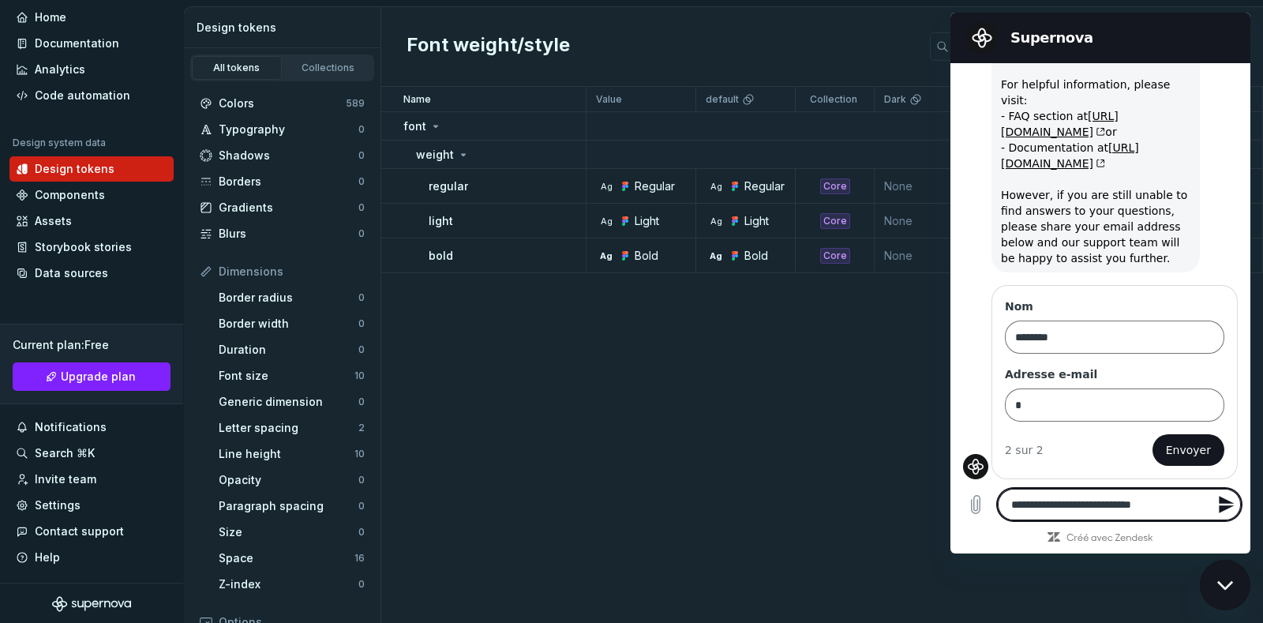
type textarea "*"
type textarea "**********"
type textarea "*"
type textarea "**********"
type textarea "*"
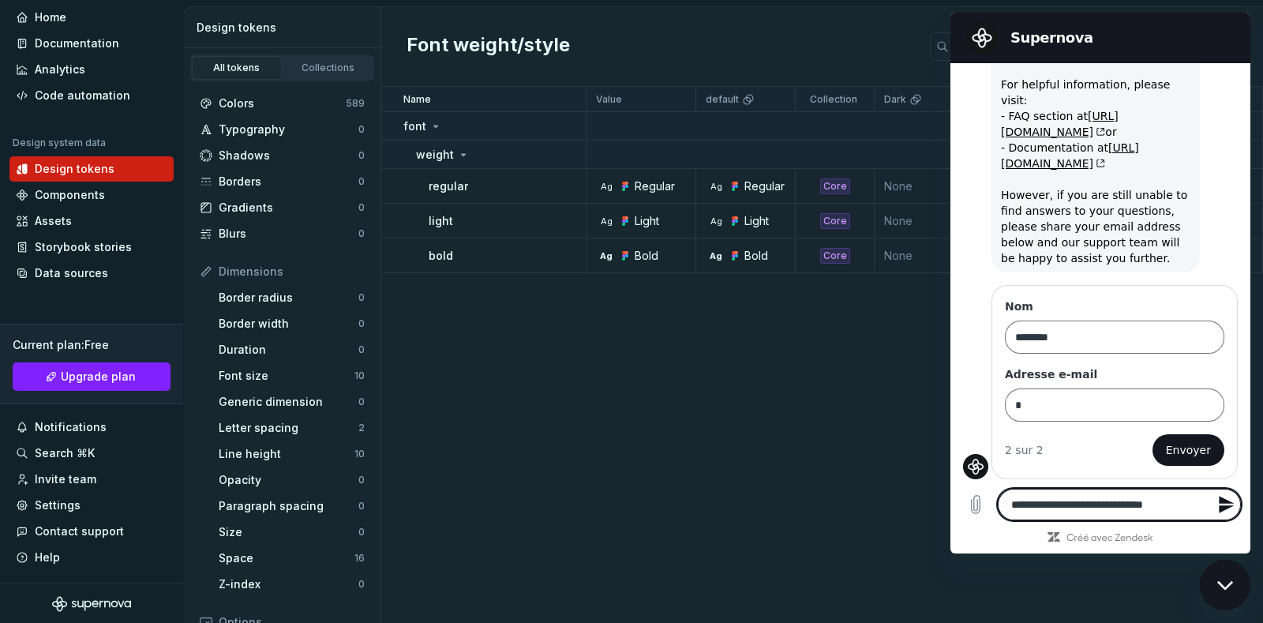
type textarea "**********"
type textarea "*"
type textarea "**********"
type textarea "*"
type textarea "**********"
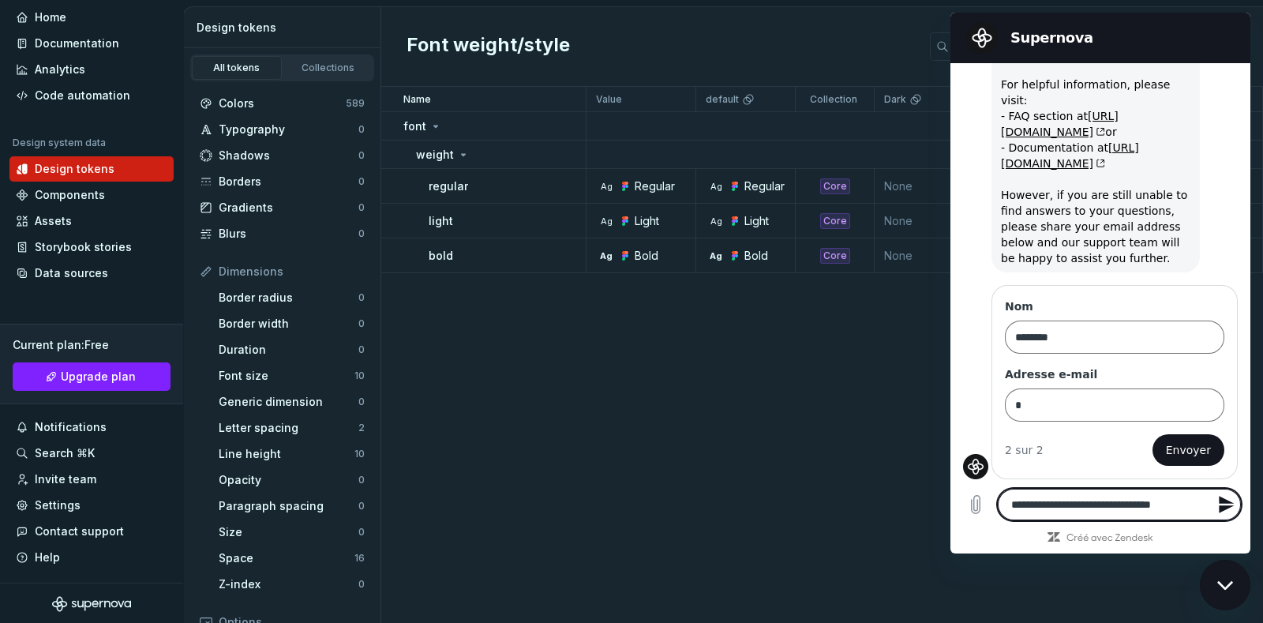
type textarea "*"
type textarea "**********"
type textarea "*"
type textarea "**********"
type textarea "*"
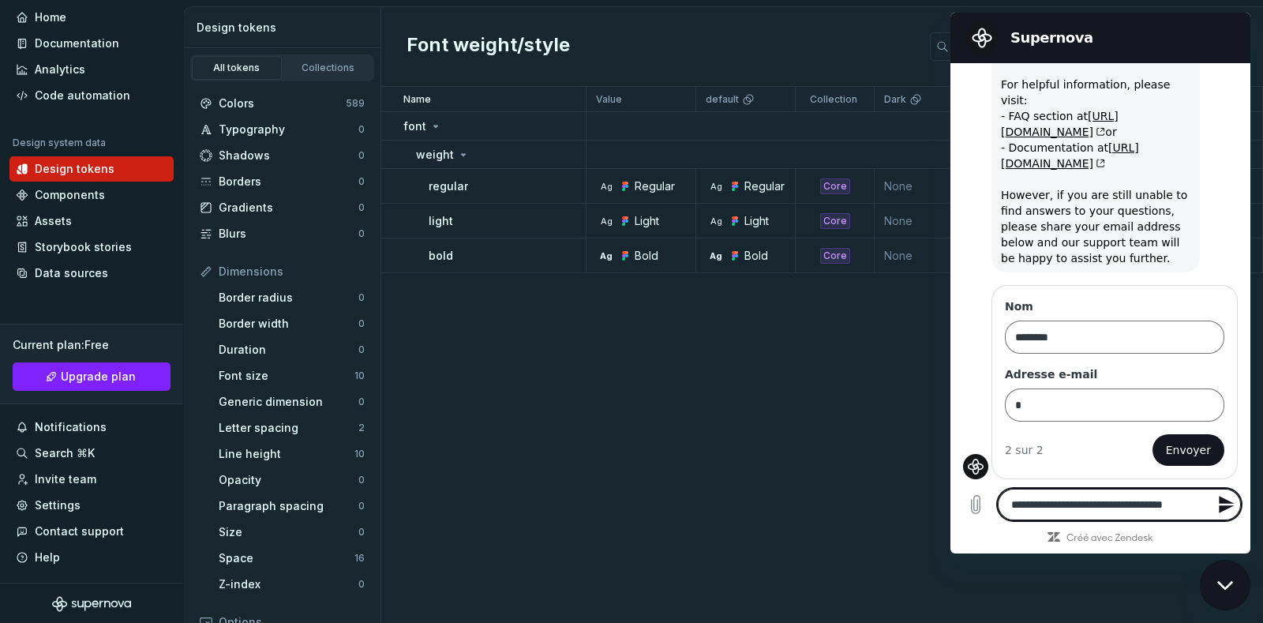
type textarea "**********"
type textarea "*"
type textarea "**********"
type textarea "*"
type textarea "**********"
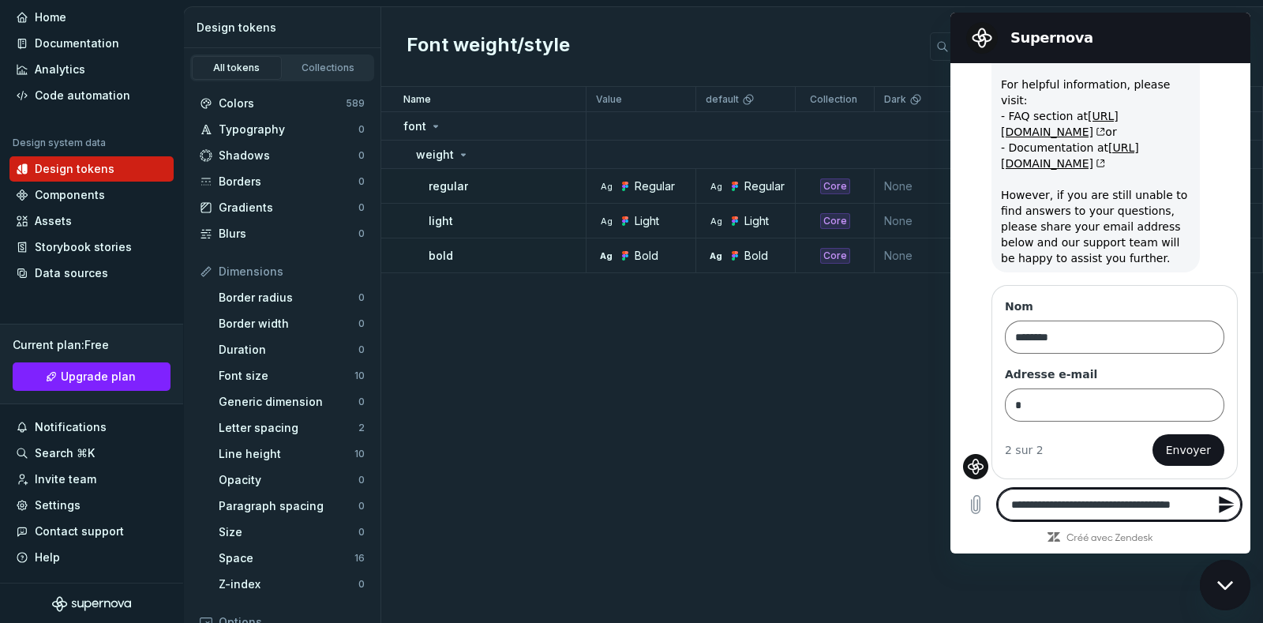
type textarea "*"
type textarea "**********"
type textarea "*"
type textarea "**********"
type textarea "*"
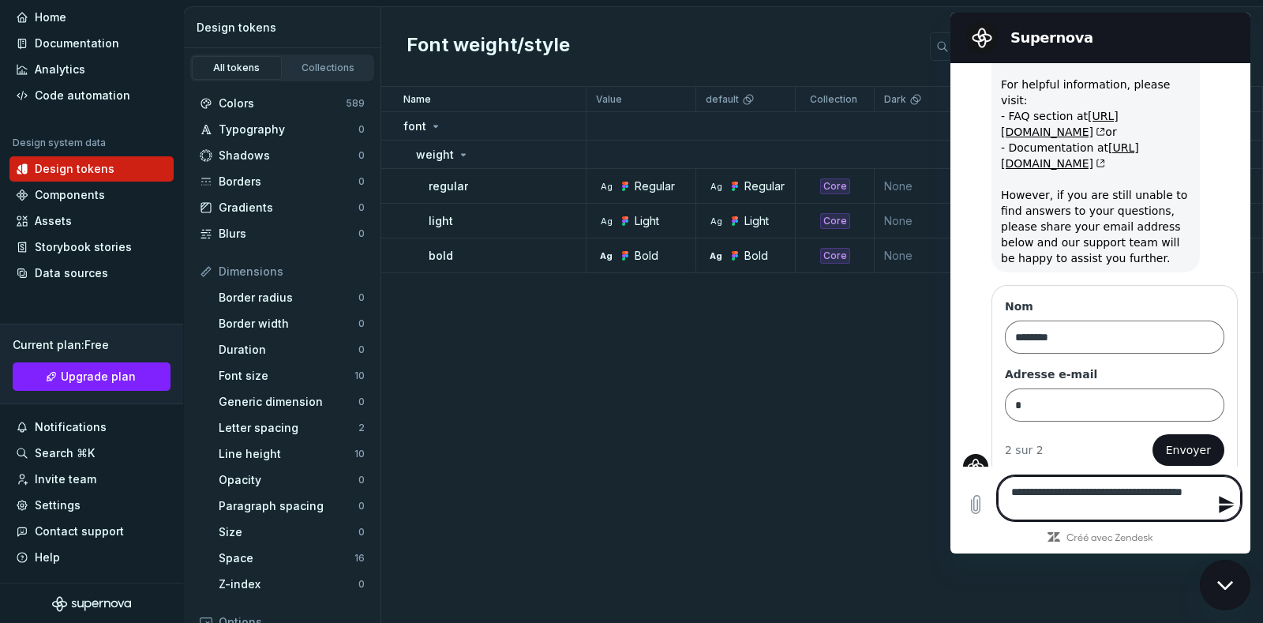
type textarea "**********"
type textarea "*"
type textarea "**********"
type textarea "*"
type textarea "**********"
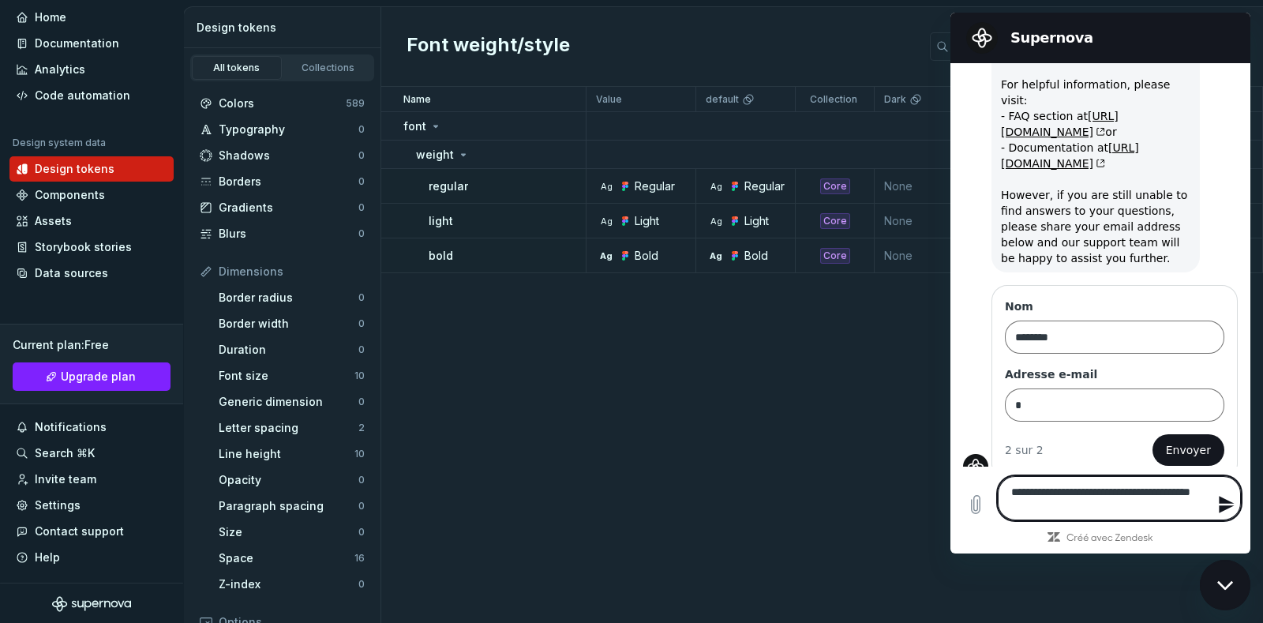
type textarea "*"
type textarea "**********"
type textarea "*"
type textarea "**********"
type textarea "*"
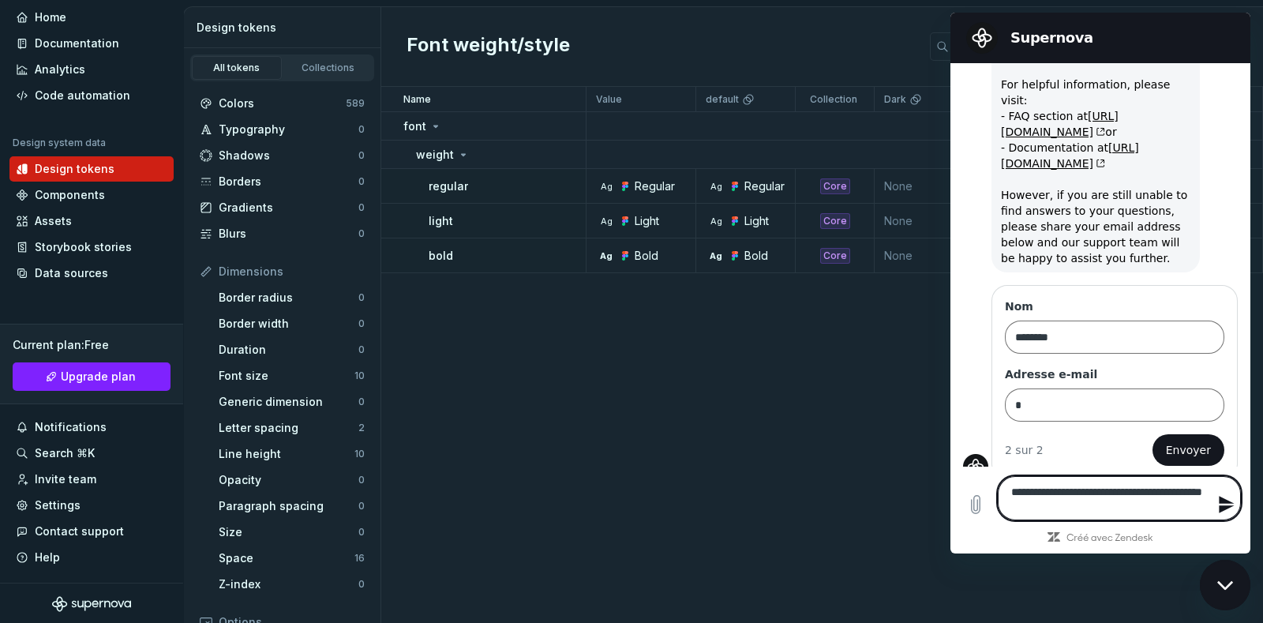
type textarea "**********"
type textarea "*"
type textarea "**********"
type textarea "*"
type textarea "**********"
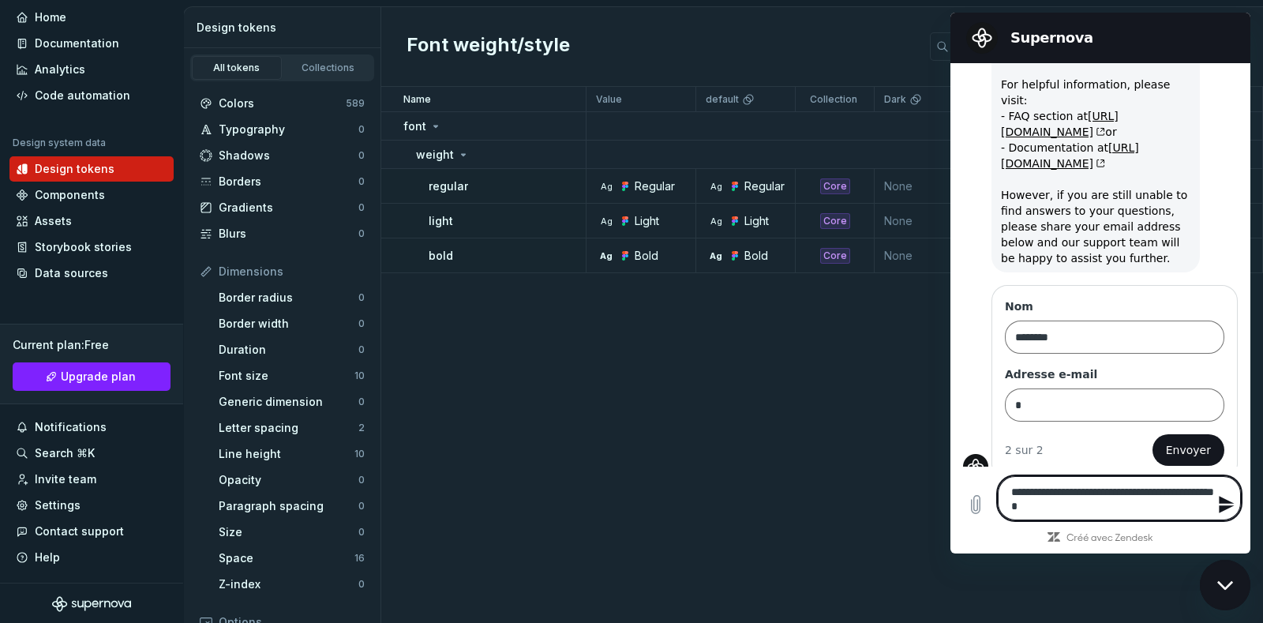
type textarea "*"
type textarea "**********"
type textarea "*"
type textarea "**********"
type textarea "*"
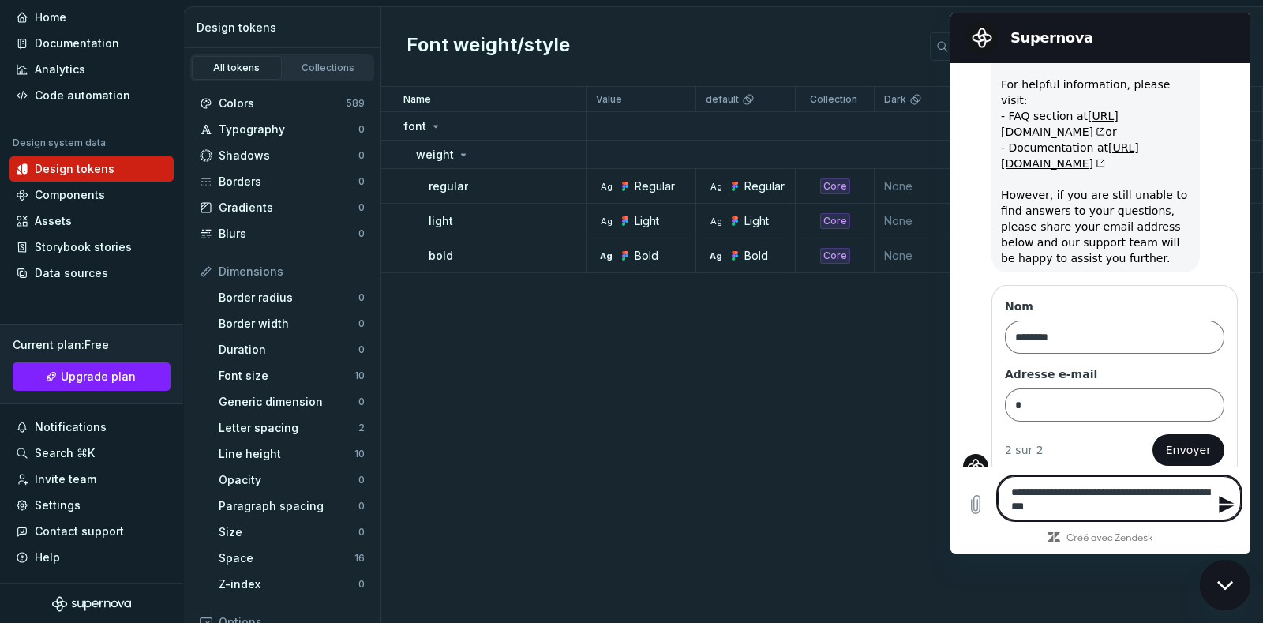
type textarea "**********"
type textarea "*"
type textarea "**********"
type textarea "*"
type textarea "**********"
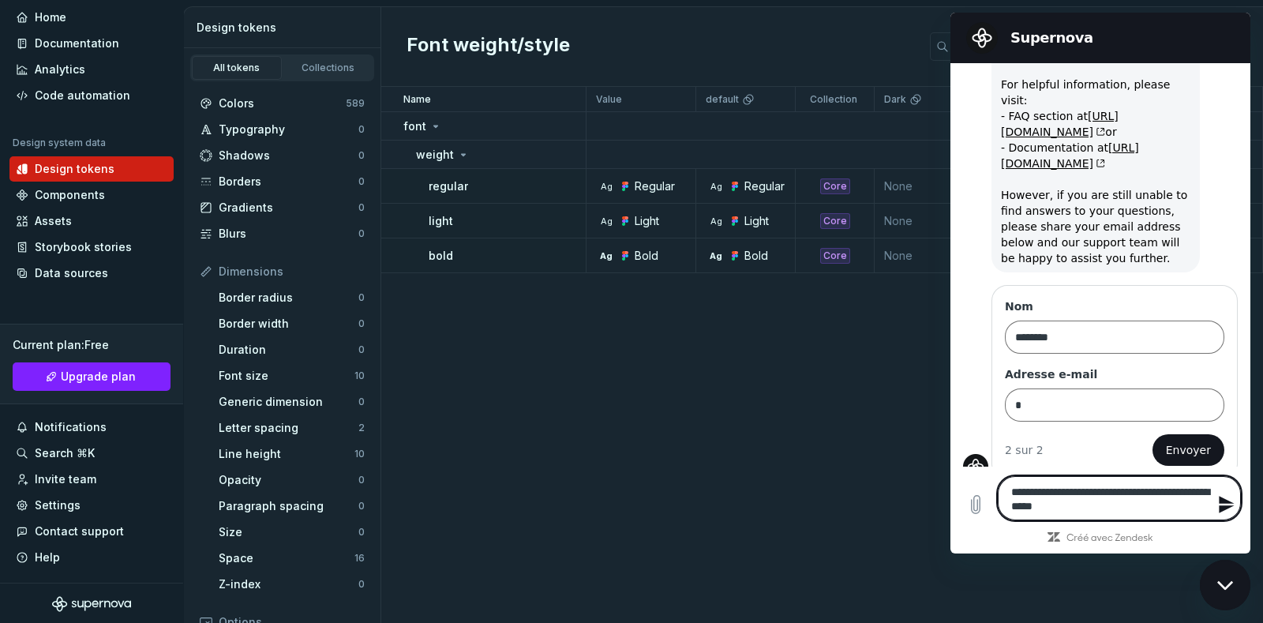
type textarea "*"
type textarea "**********"
type textarea "*"
type textarea "**********"
type textarea "*"
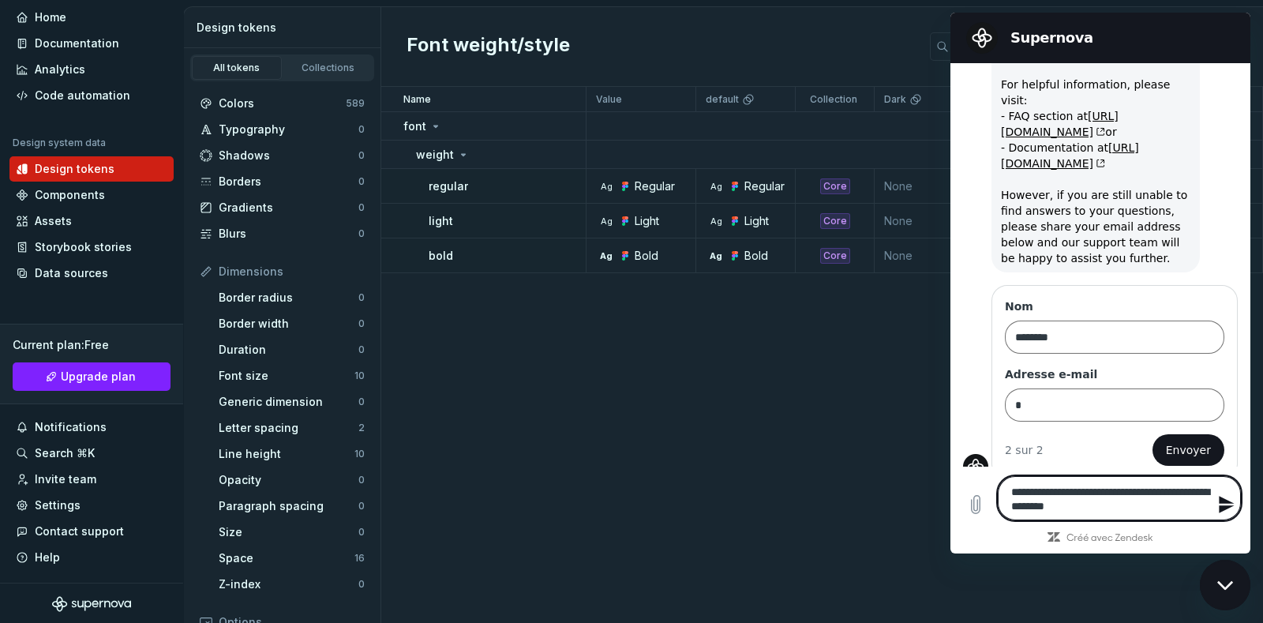
type textarea "**********"
type textarea "*"
type textarea "**********"
type textarea "*"
type textarea "**********"
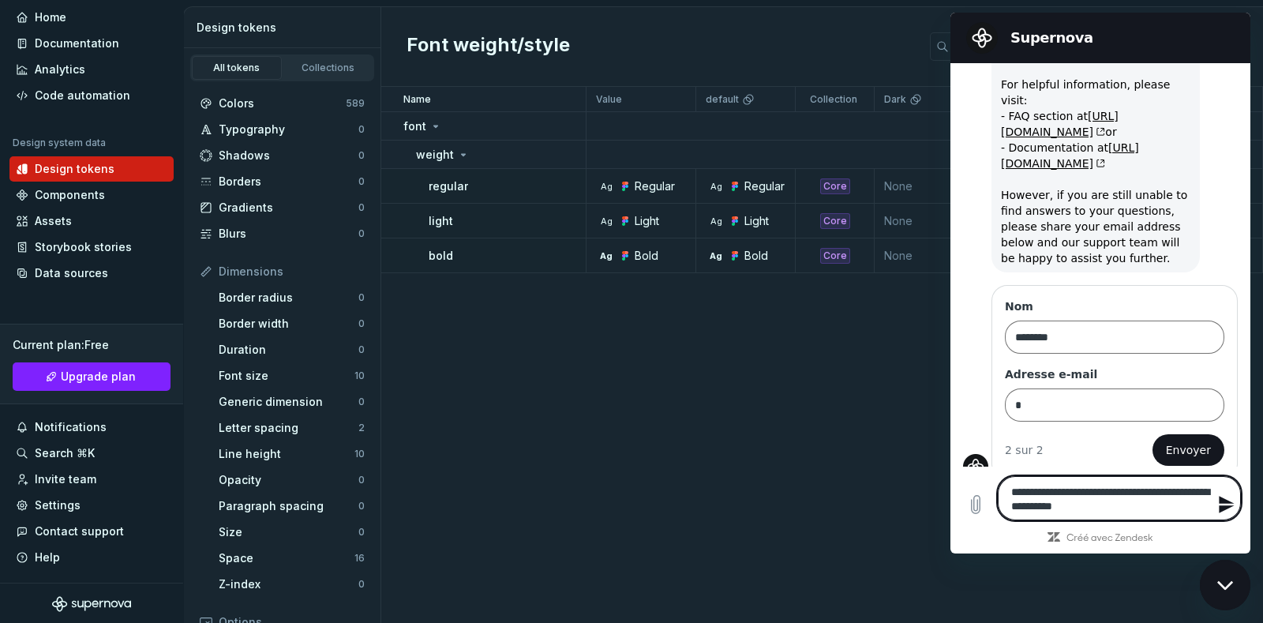
type textarea "*"
type textarea "**********"
type textarea "*"
type textarea "**********"
type textarea "*"
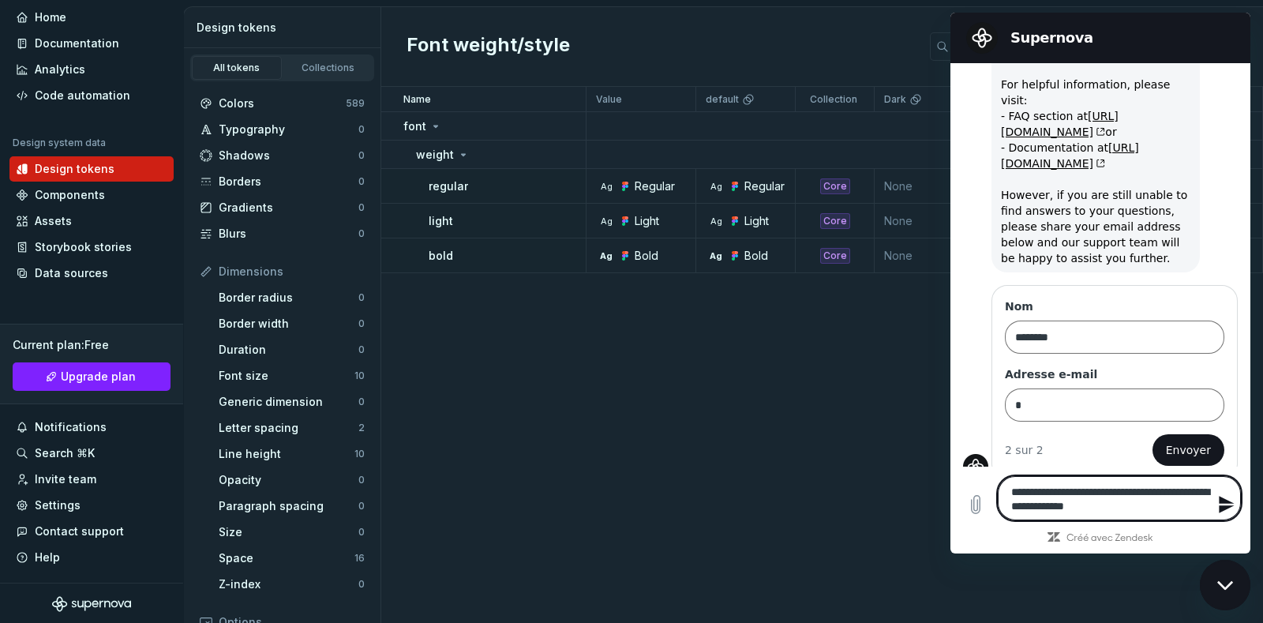
type textarea "**********"
type textarea "*"
type textarea "**********"
type textarea "*"
type textarea "**********"
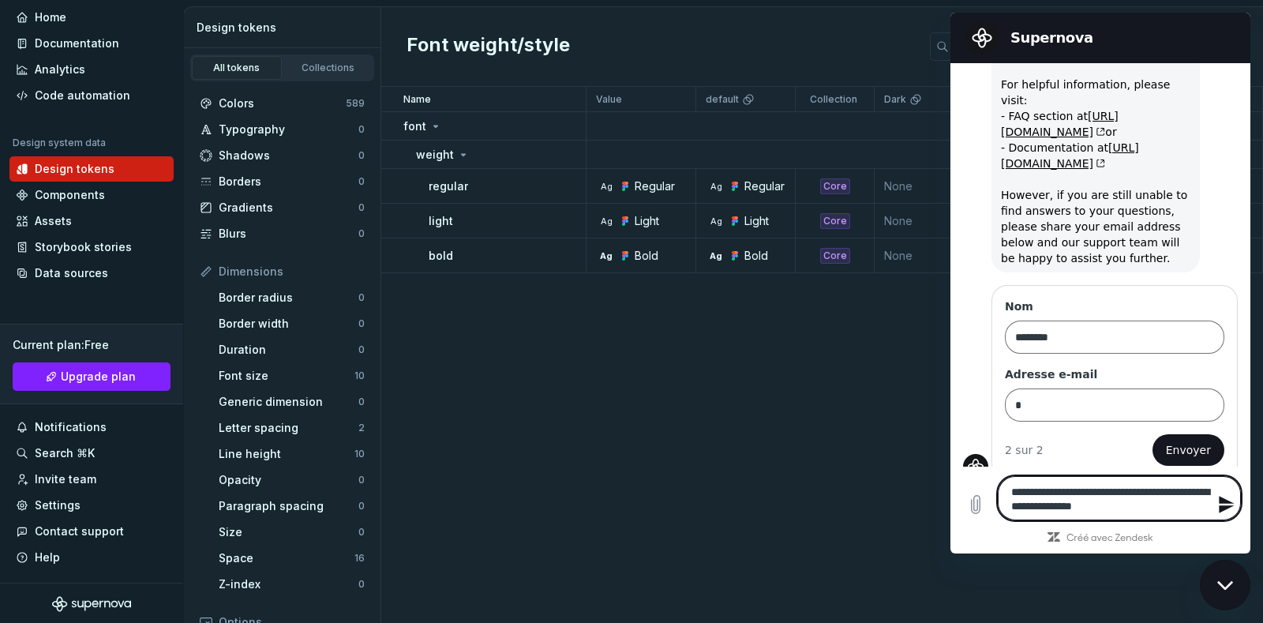
type textarea "*"
type textarea "**********"
type textarea "*"
type textarea "**********"
type textarea "*"
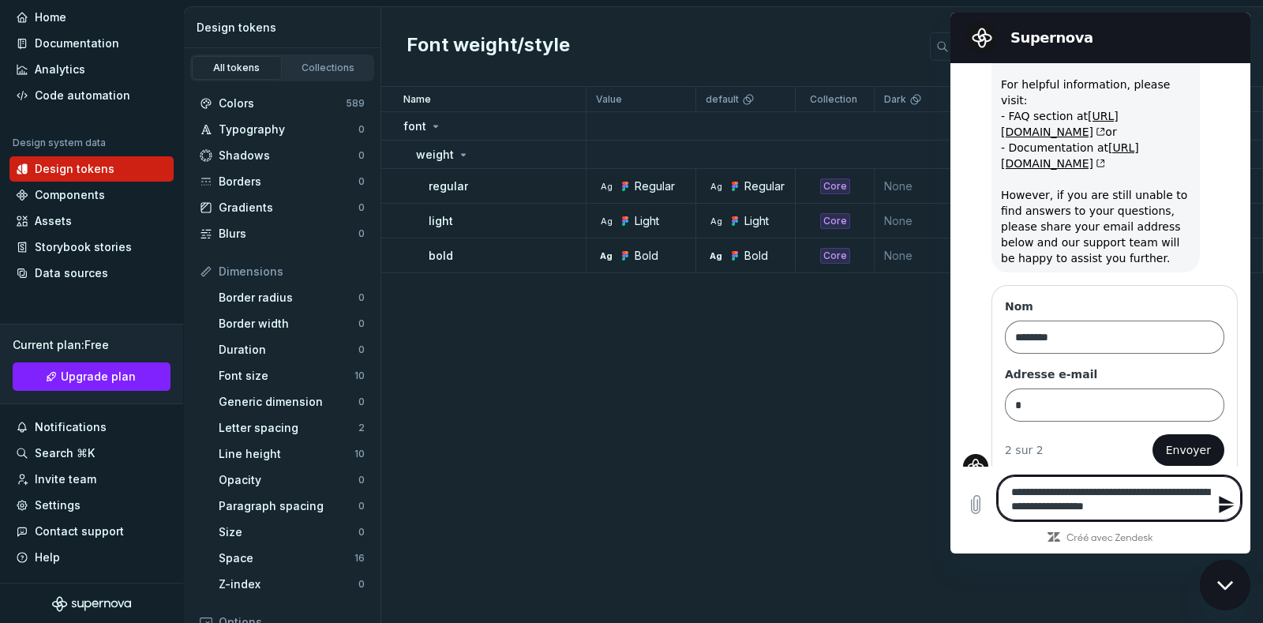
type textarea "**********"
type textarea "*"
type textarea "**********"
type textarea "*"
type textarea "**********"
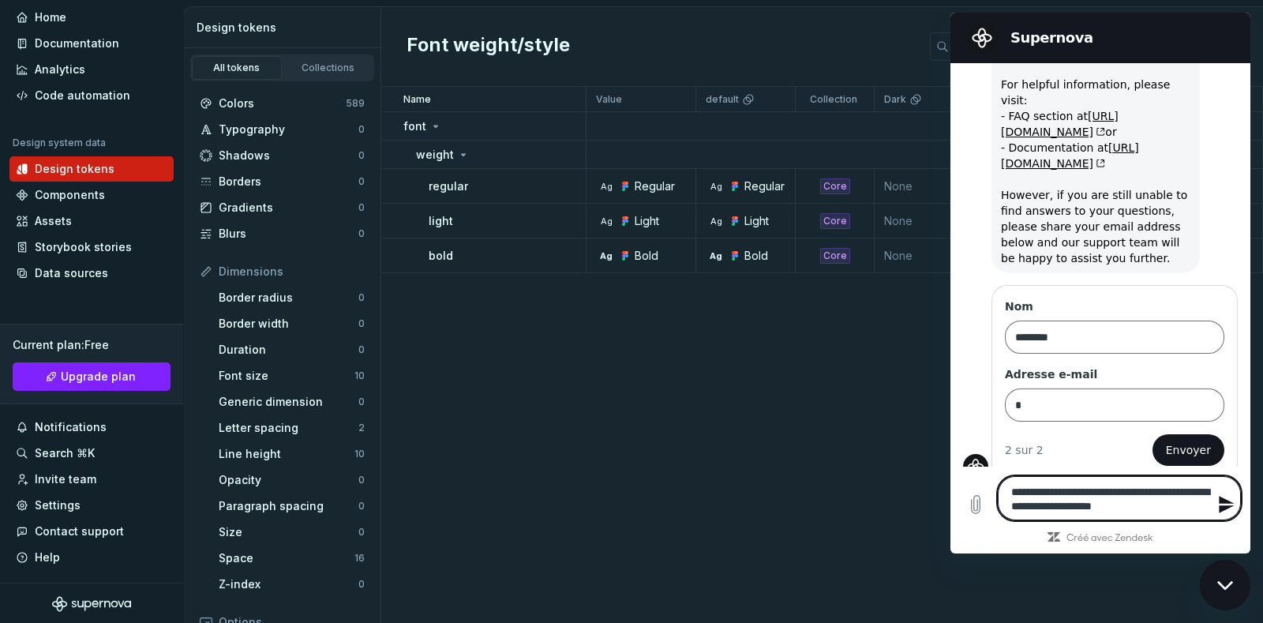
type textarea "*"
type textarea "**********"
type textarea "*"
type textarea "**********"
type textarea "*"
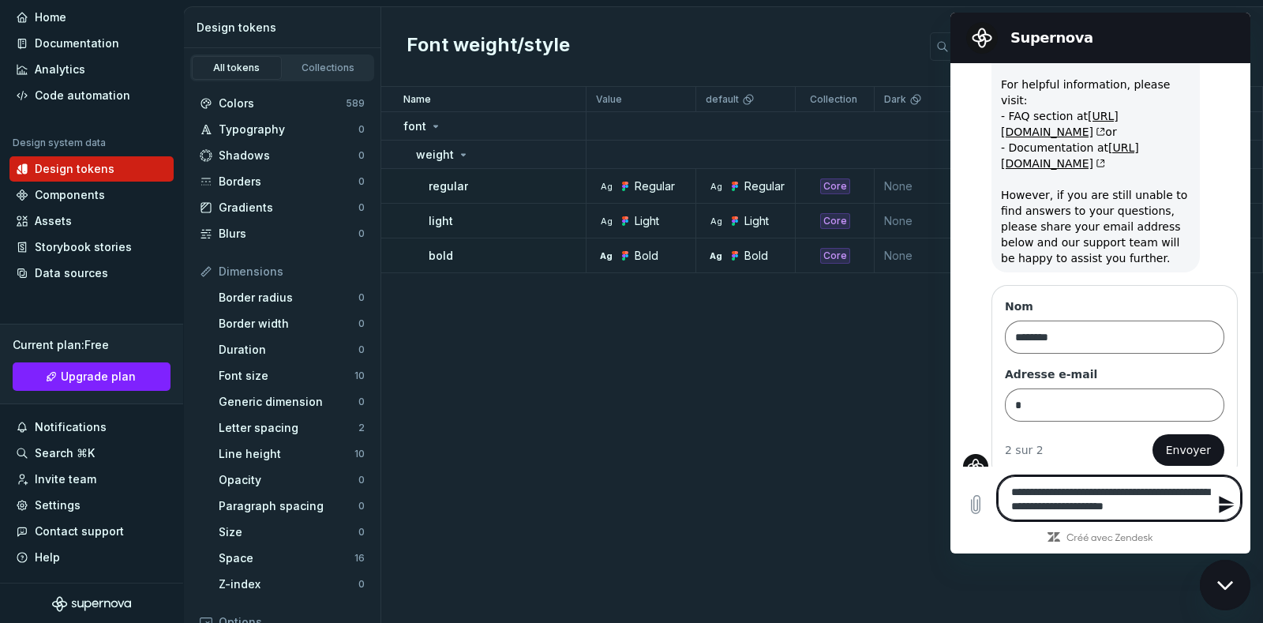
type textarea "**********"
type textarea "*"
type textarea "**********"
type textarea "*"
type textarea "**********"
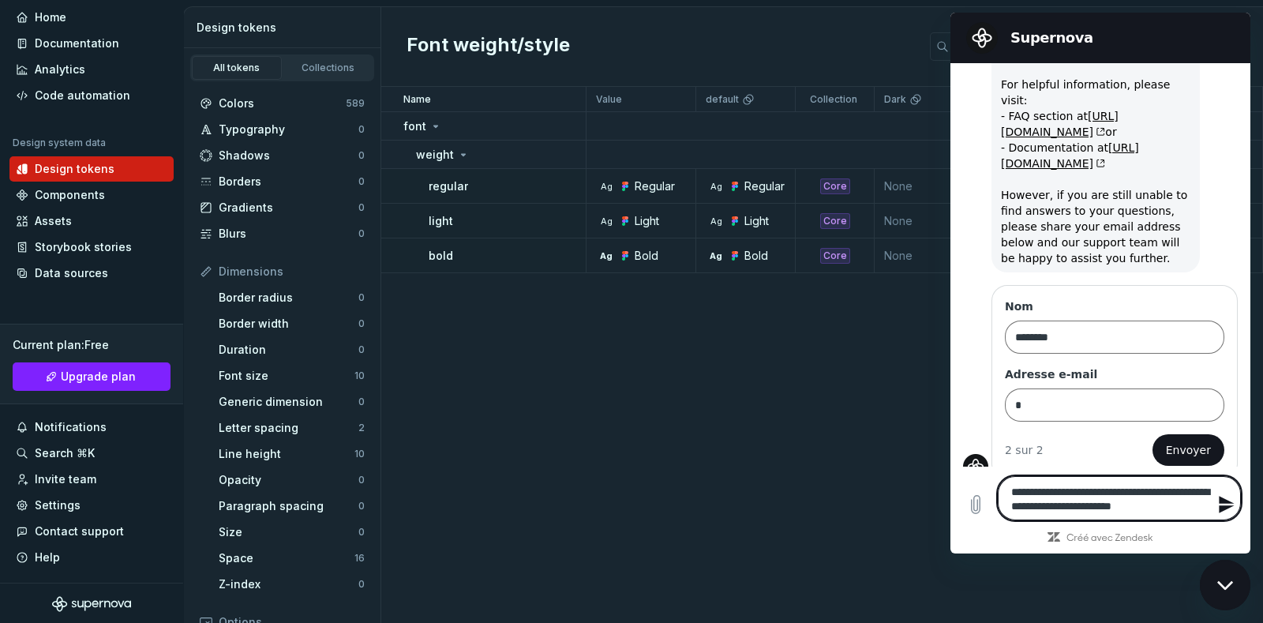
type textarea "*"
type textarea "**********"
type textarea "*"
type textarea "**********"
type textarea "*"
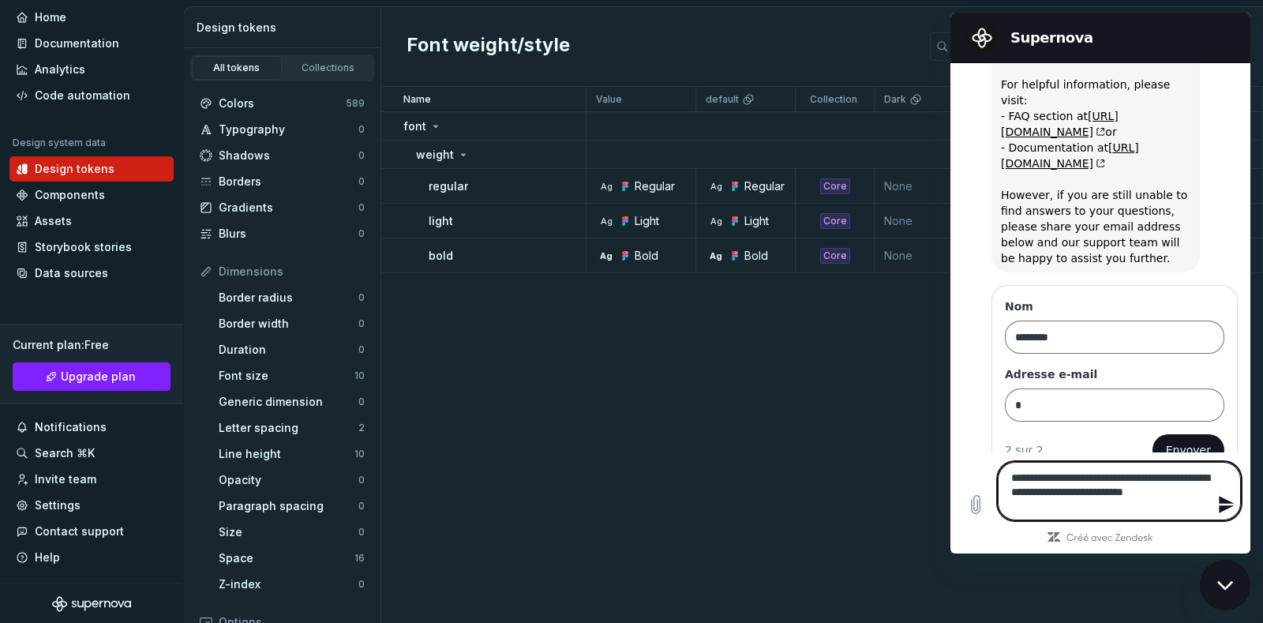
type textarea "**********"
type textarea "*"
type textarea "**********"
type textarea "*"
type textarea "**********"
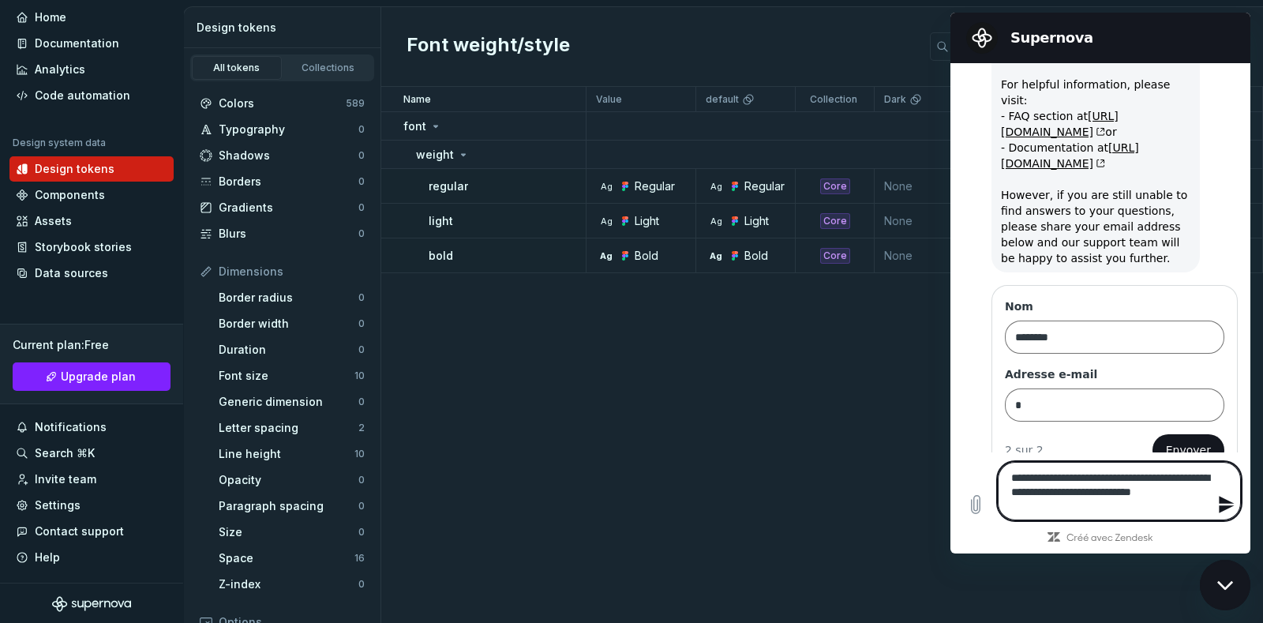
type textarea "*"
type textarea "**********"
type textarea "*"
type textarea "**********"
type textarea "*"
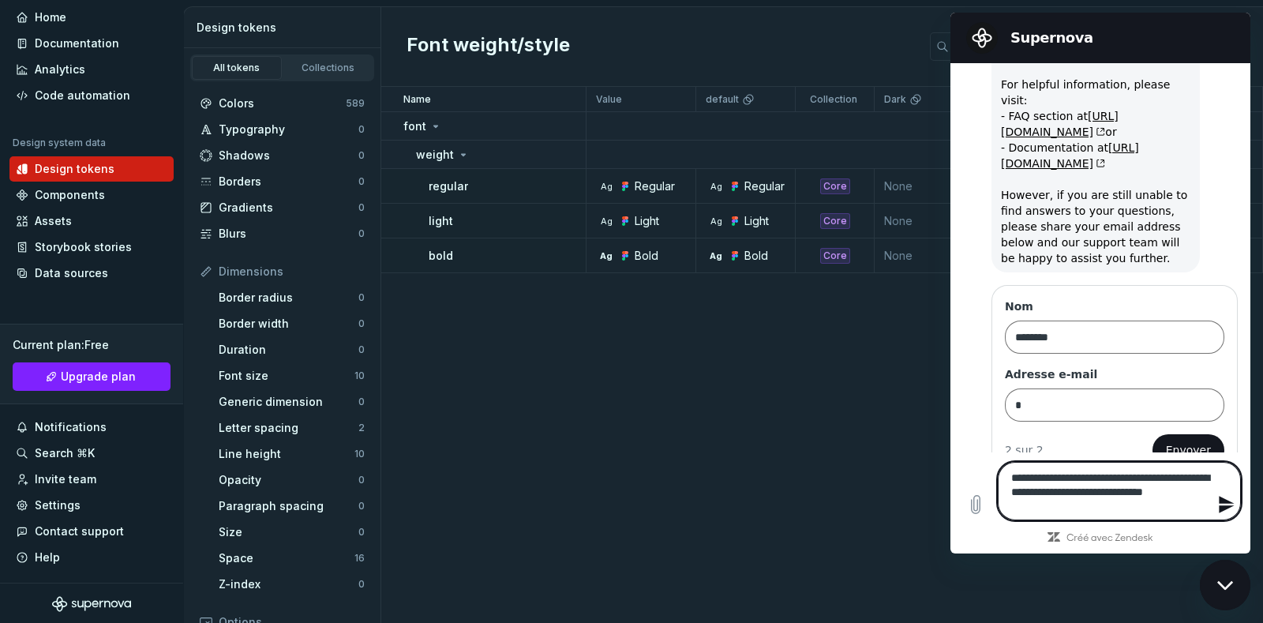
type textarea "**********"
type textarea "*"
type textarea "**********"
type textarea "*"
type textarea "**********"
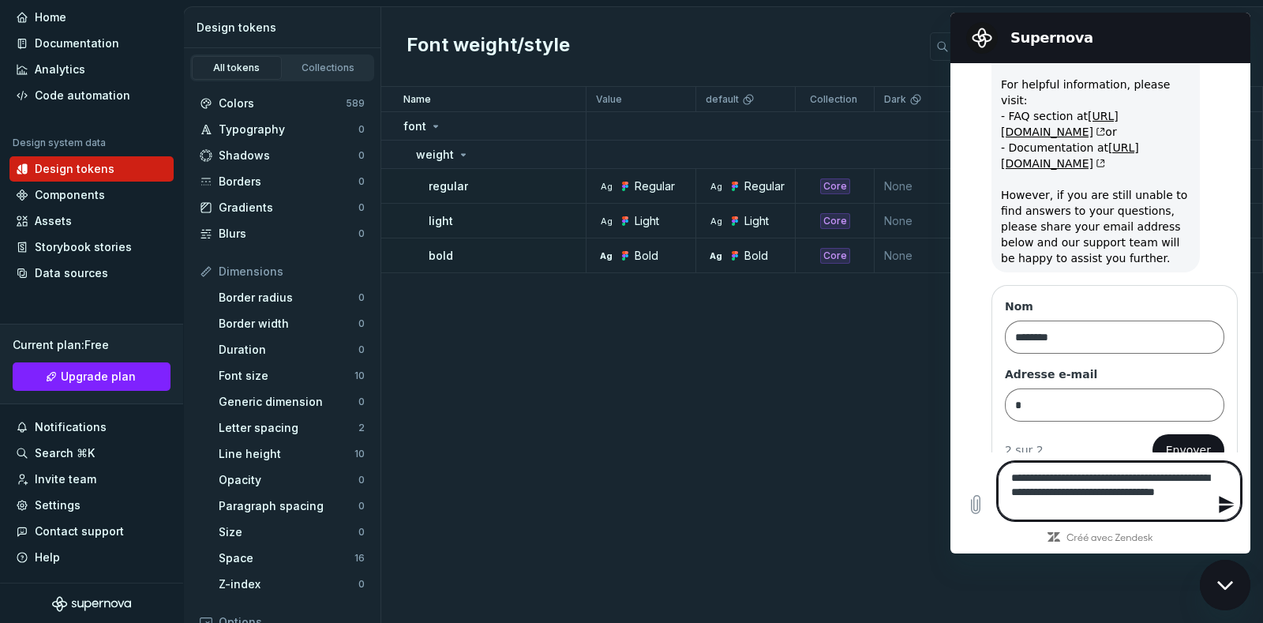
type textarea "*"
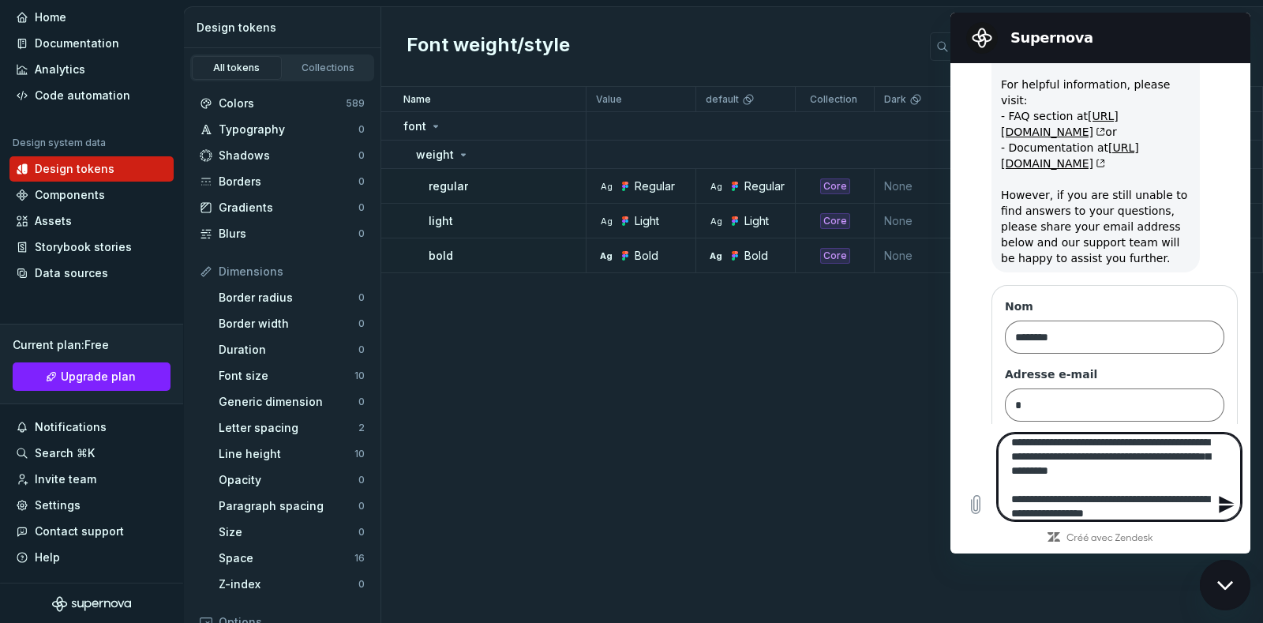
scroll to position [16, 0]
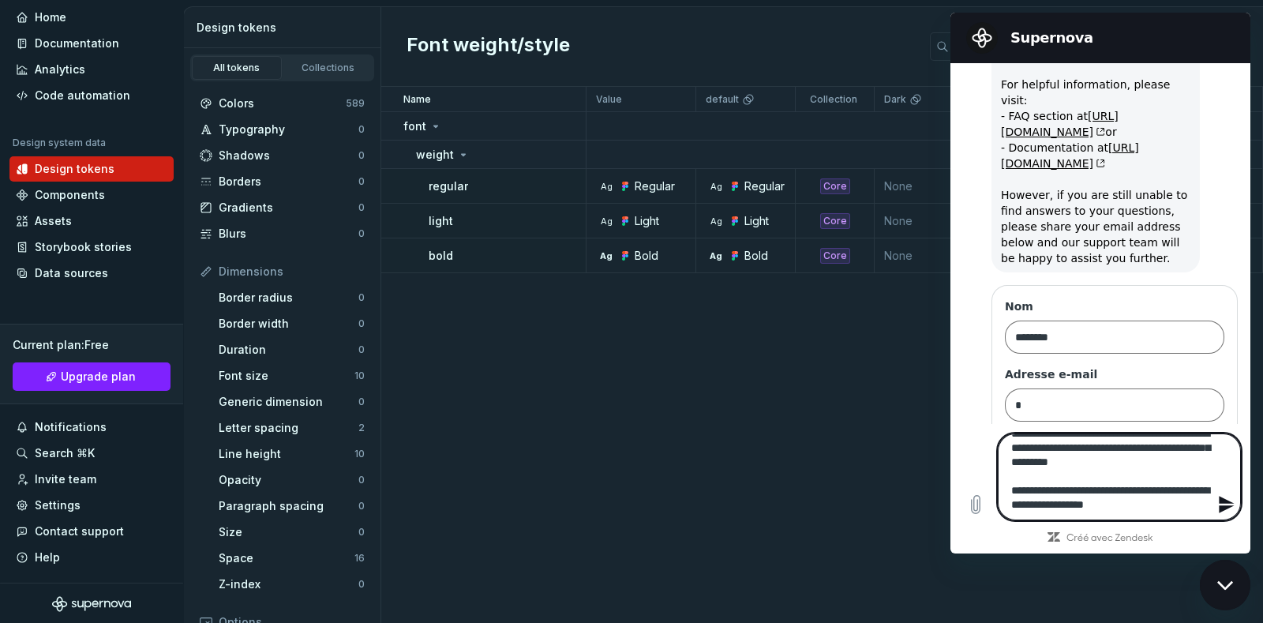
click at [1069, 511] on textarea "**********" at bounding box center [1119, 476] width 243 height 87
click at [1115, 502] on textarea "**********" at bounding box center [1119, 476] width 243 height 87
click at [1129, 502] on textarea "**********" at bounding box center [1119, 476] width 243 height 87
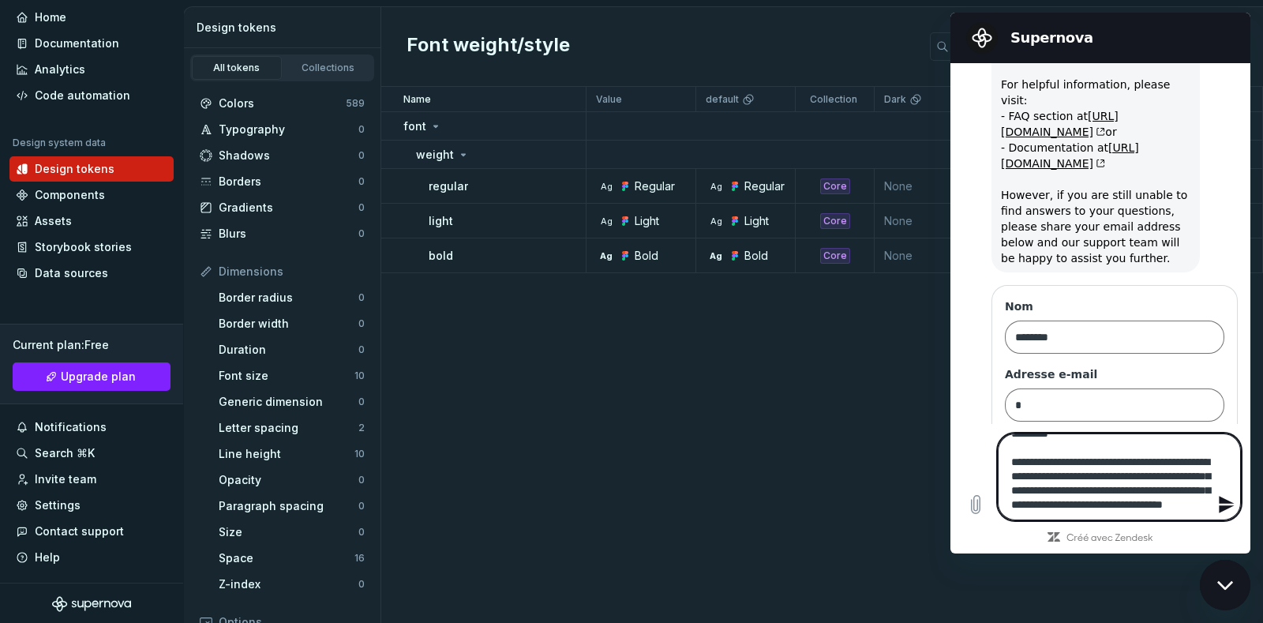
scroll to position [63, 0]
click at [1073, 499] on textarea "**********" at bounding box center [1119, 476] width 243 height 87
click at [1080, 507] on textarea "**********" at bounding box center [1119, 476] width 243 height 87
click at [1065, 508] on textarea "**********" at bounding box center [1119, 476] width 243 height 87
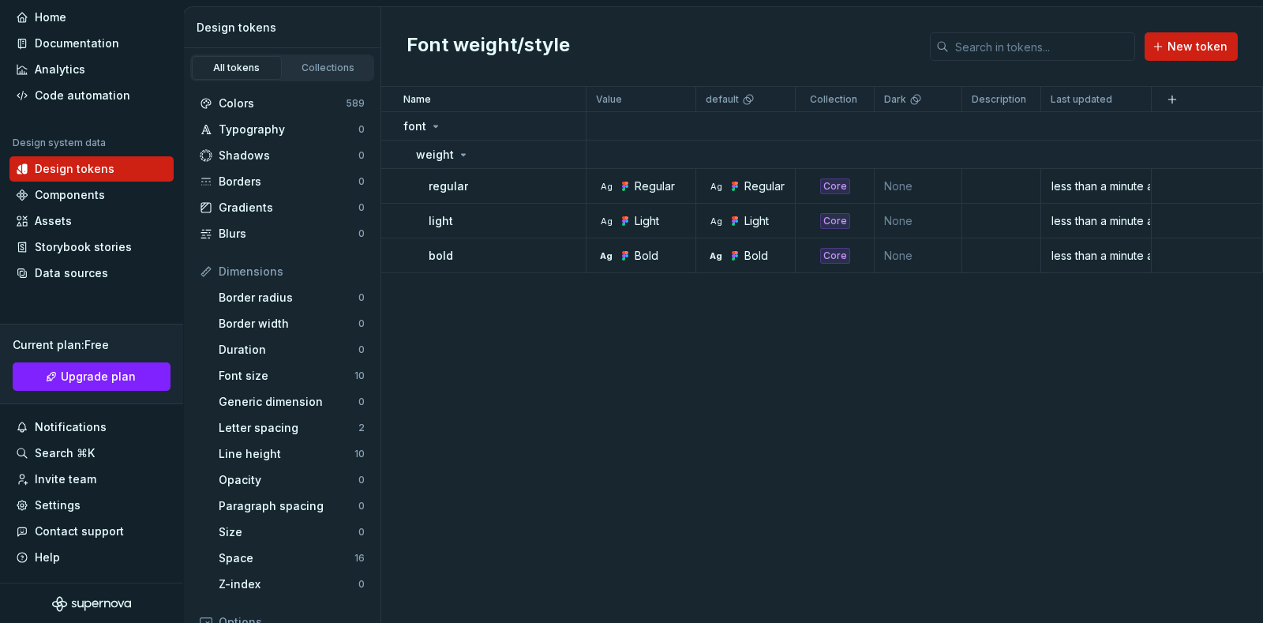
click at [1189, 442] on div "Name Value default Collection Dark Description Last updated font weight regular…" at bounding box center [822, 355] width 882 height 536
click at [66, 533] on div "Contact support" at bounding box center [79, 531] width 89 height 16
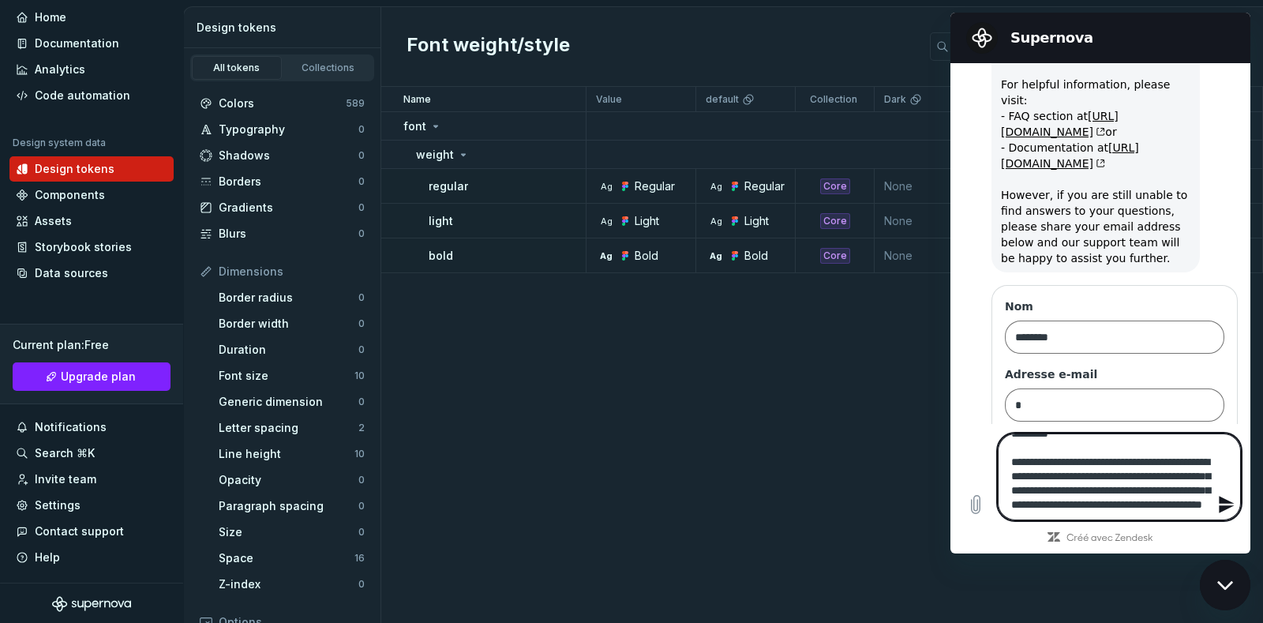
click at [1092, 517] on textarea "**********" at bounding box center [1119, 476] width 243 height 87
click at [1124, 511] on textarea "**********" at bounding box center [1119, 476] width 243 height 87
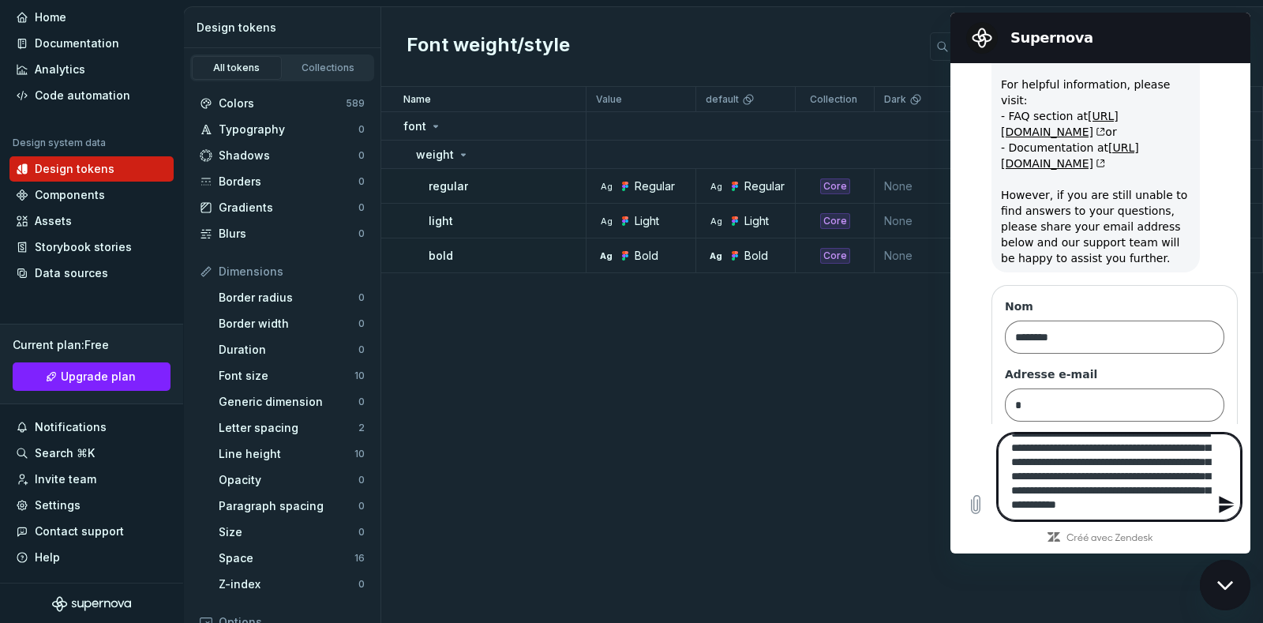
click at [1232, 504] on icon "Envoyer un message" at bounding box center [1226, 504] width 19 height 19
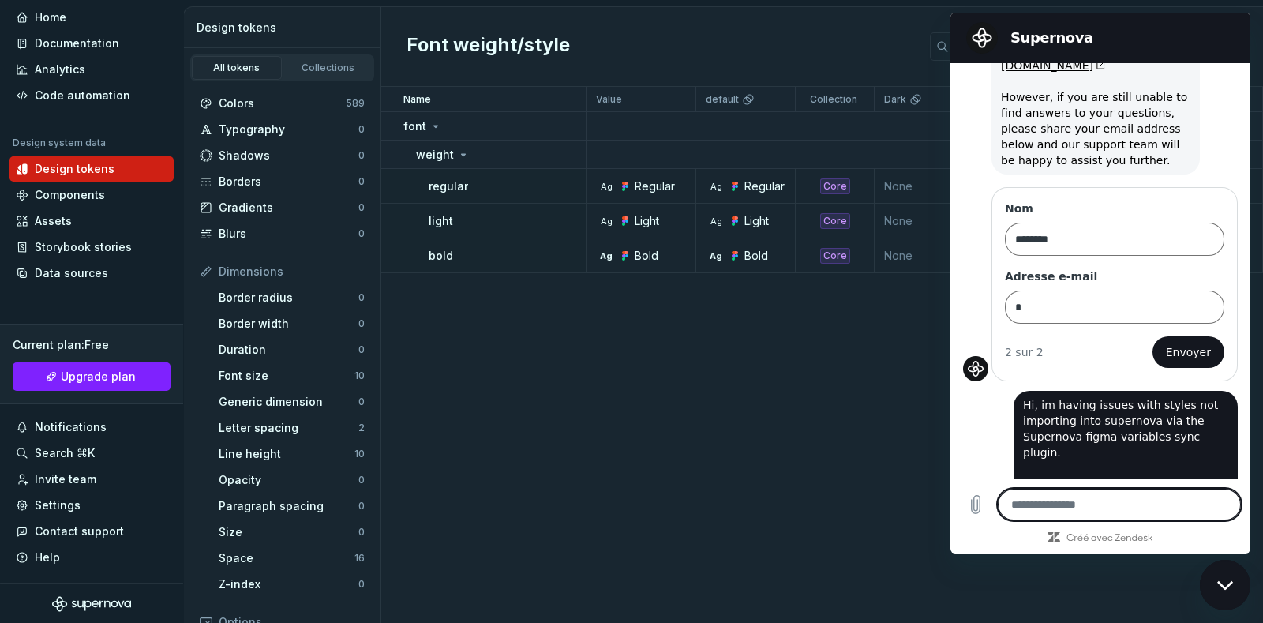
scroll to position [197, 0]
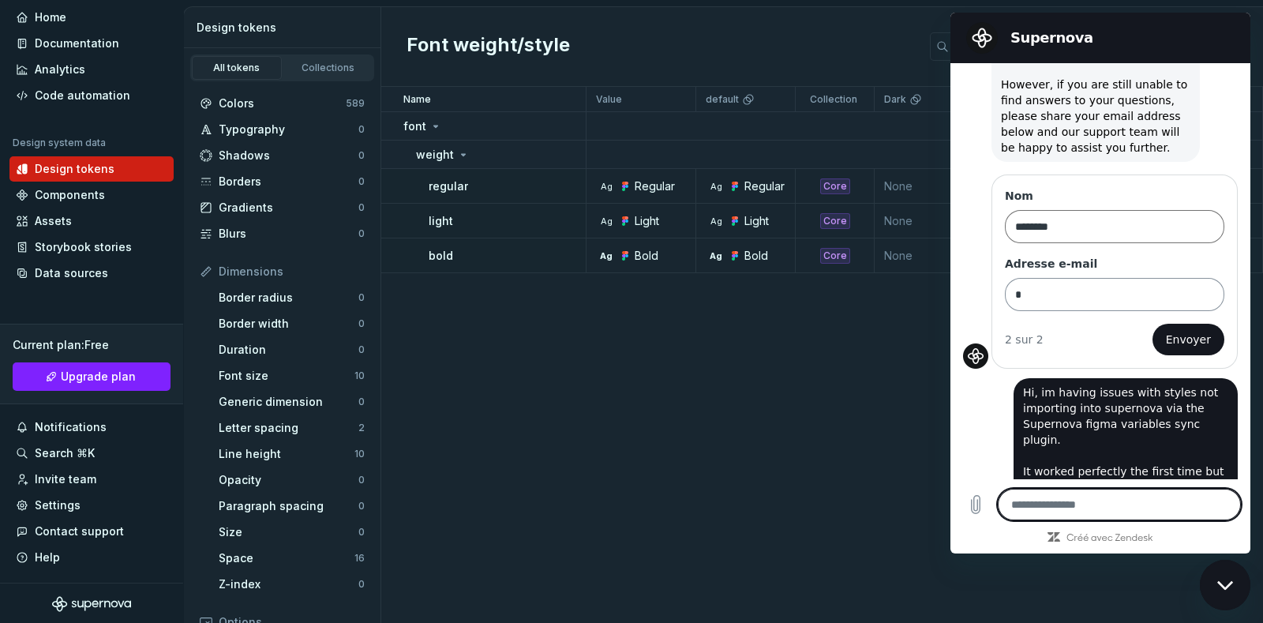
click at [1039, 290] on input "*" at bounding box center [1114, 294] width 219 height 33
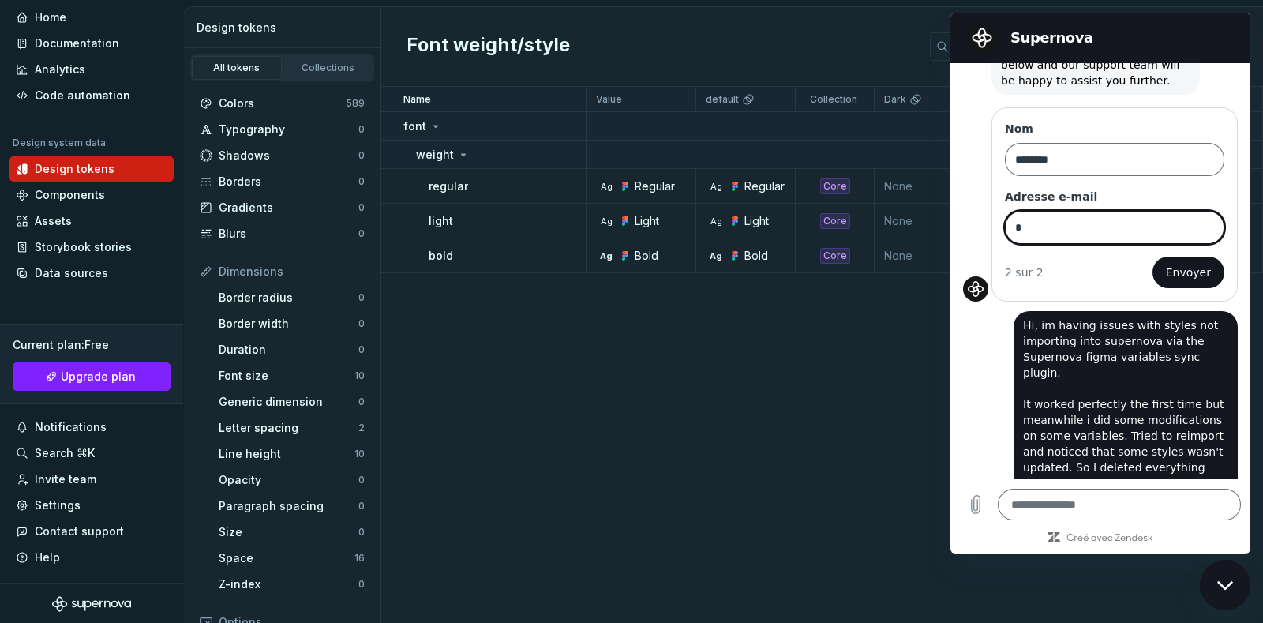
scroll to position [315, 0]
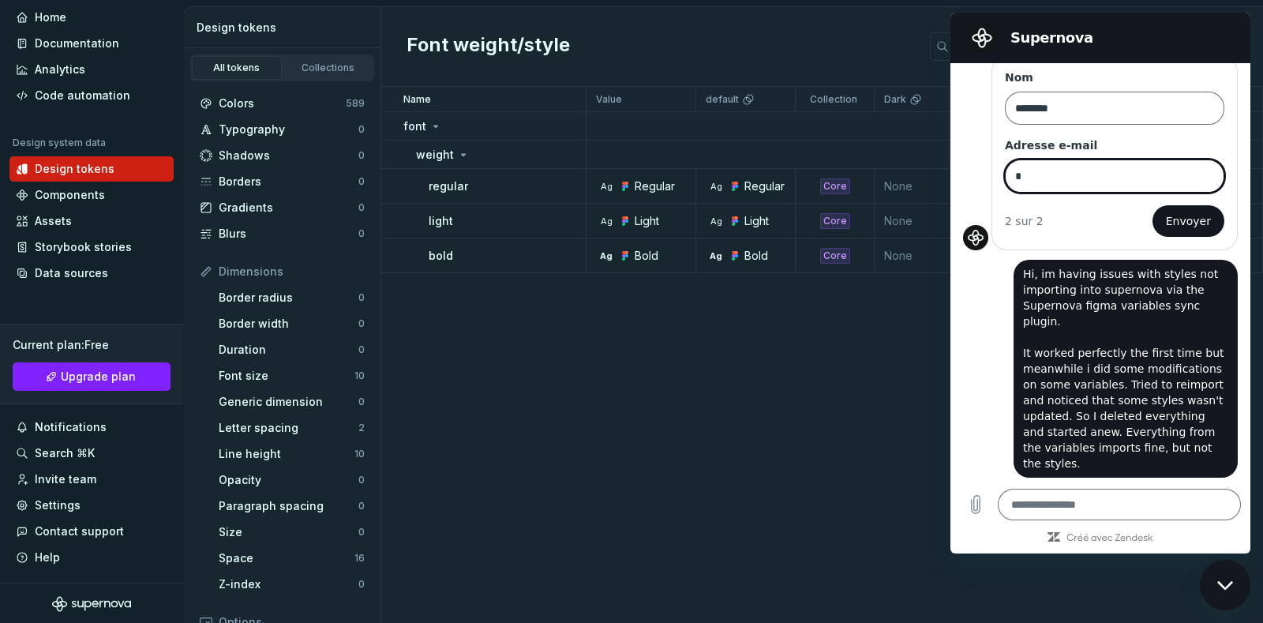
click at [1048, 175] on input "*" at bounding box center [1114, 175] width 219 height 33
paste input "**********"
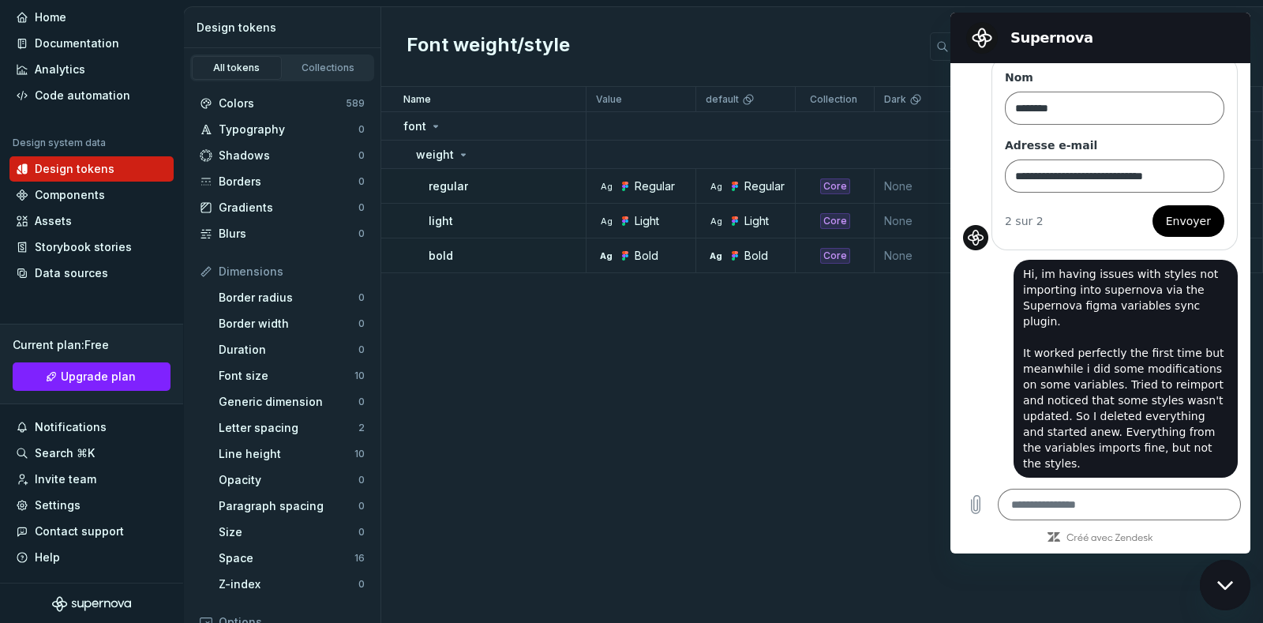
click at [1165, 208] on button "Envoyer" at bounding box center [1188, 221] width 72 height 32
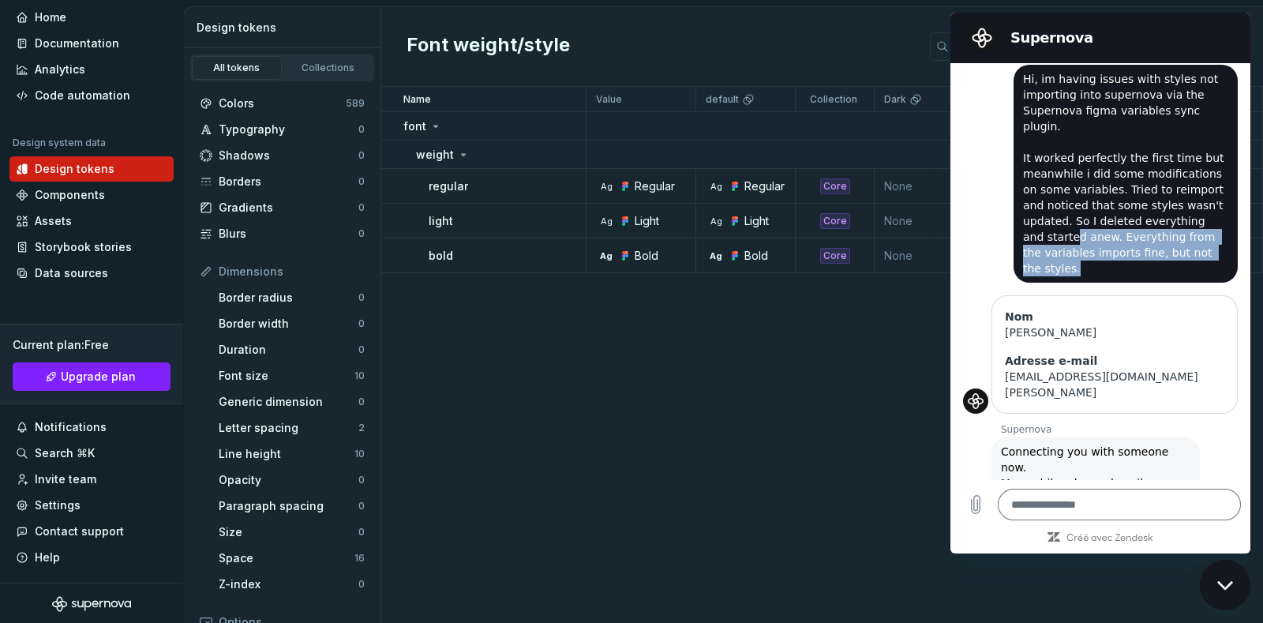
scroll to position [205, 0]
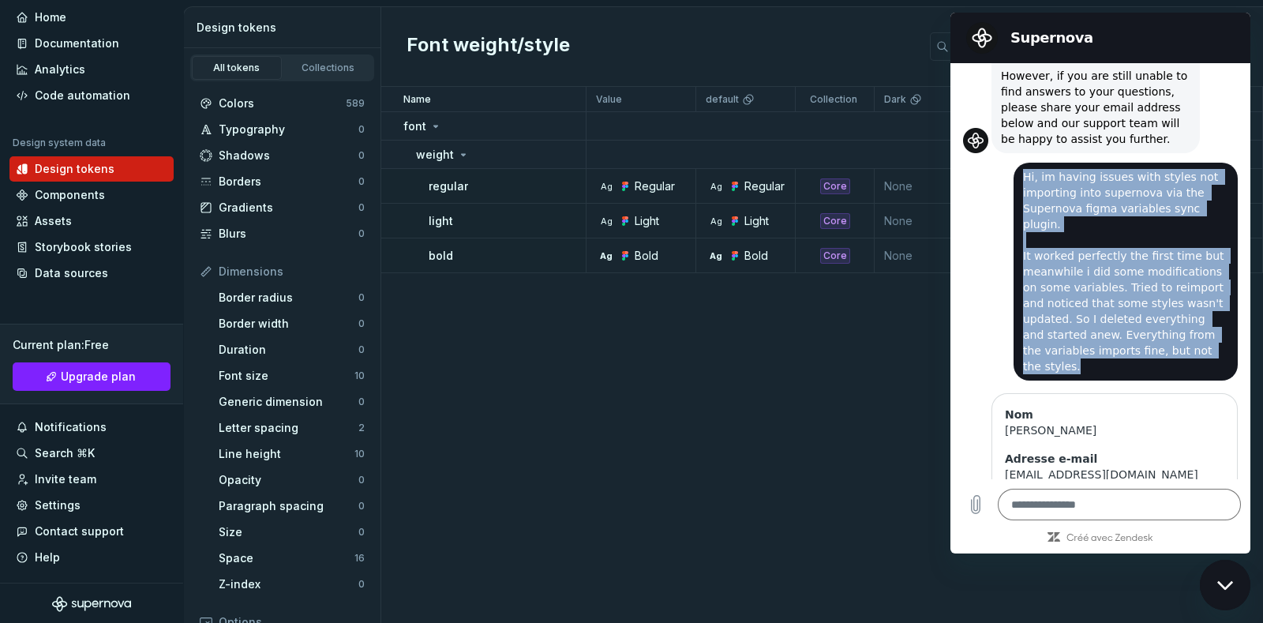
drag, startPoint x: 1062, startPoint y: 257, endPoint x: 1023, endPoint y: 178, distance: 88.2
click at [1023, 178] on span "Hi, im having issues with styles not importing into supernova via the Supernova…" at bounding box center [1125, 271] width 205 height 205
copy span "Hi, im having issues with styles not importing into supernova via the Supernova…"
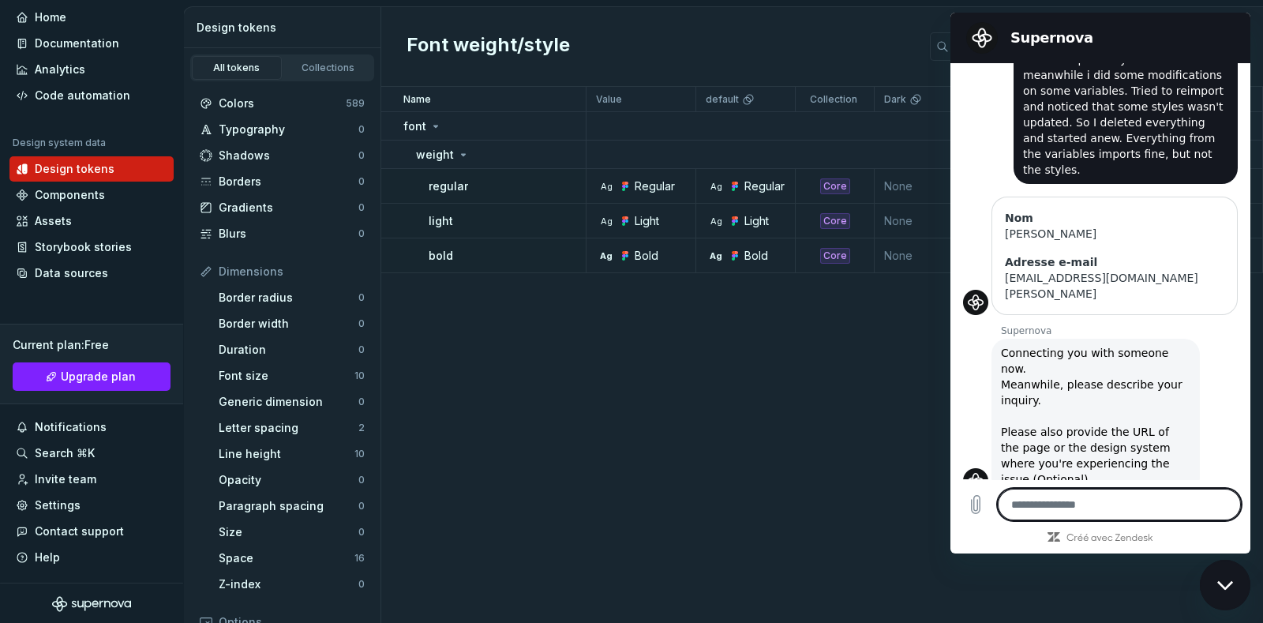
click at [1069, 495] on textarea at bounding box center [1119, 505] width 243 height 32
paste textarea "**********"
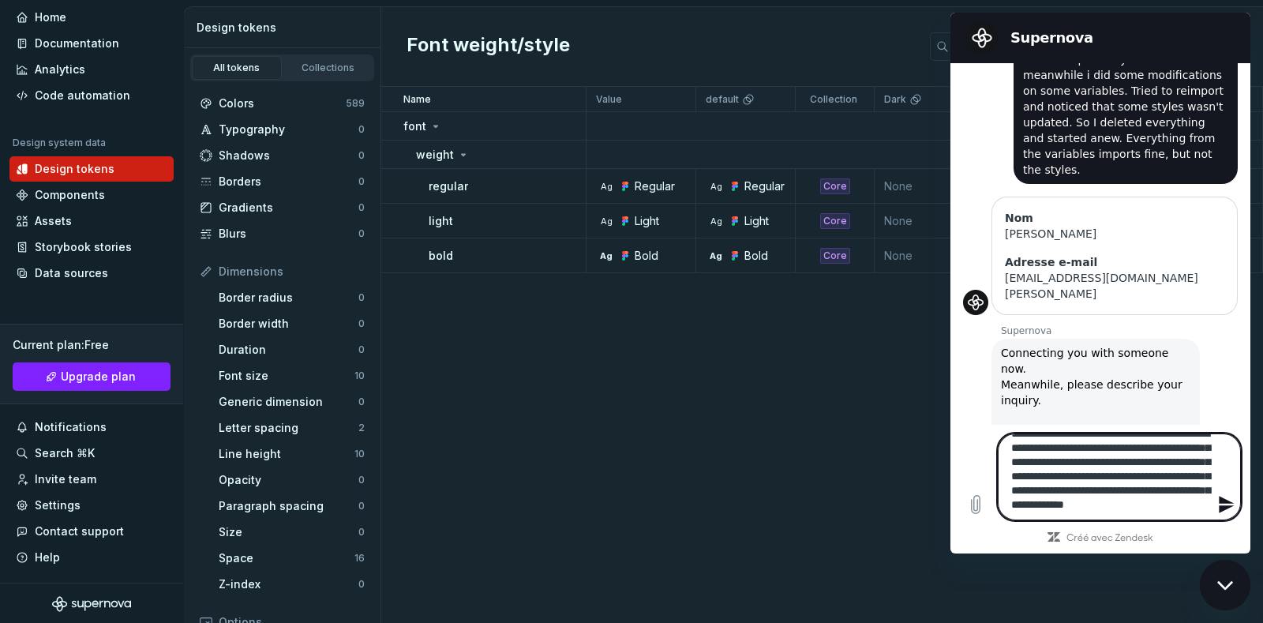
scroll to position [107, 0]
click at [1194, 509] on textarea "**********" at bounding box center [1119, 476] width 243 height 87
click at [1138, 511] on textarea "**********" at bounding box center [1119, 476] width 243 height 87
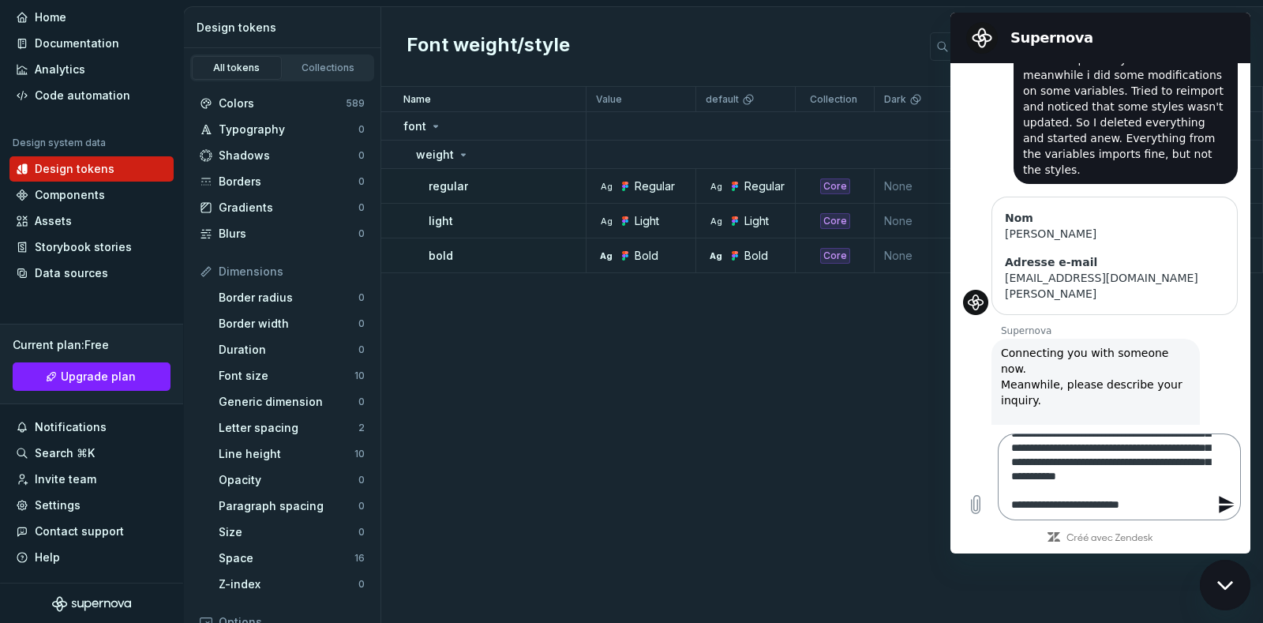
click at [1138, 507] on textarea "**********" at bounding box center [1119, 476] width 243 height 87
paste textarea "**********"
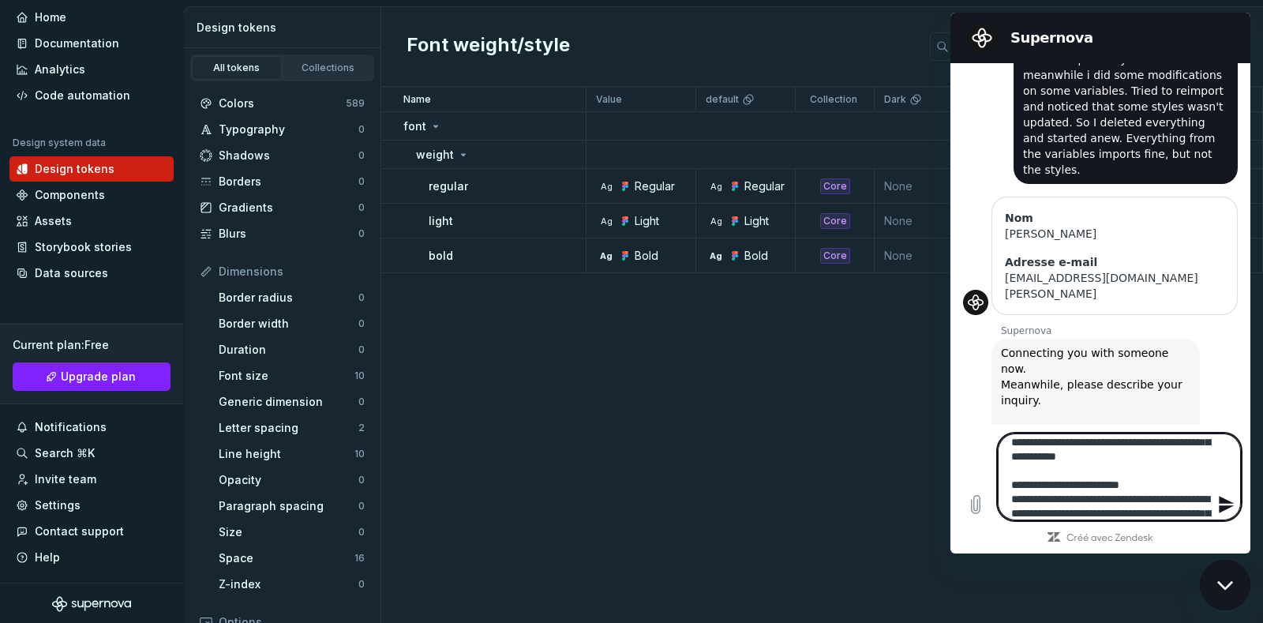
scroll to position [163, 0]
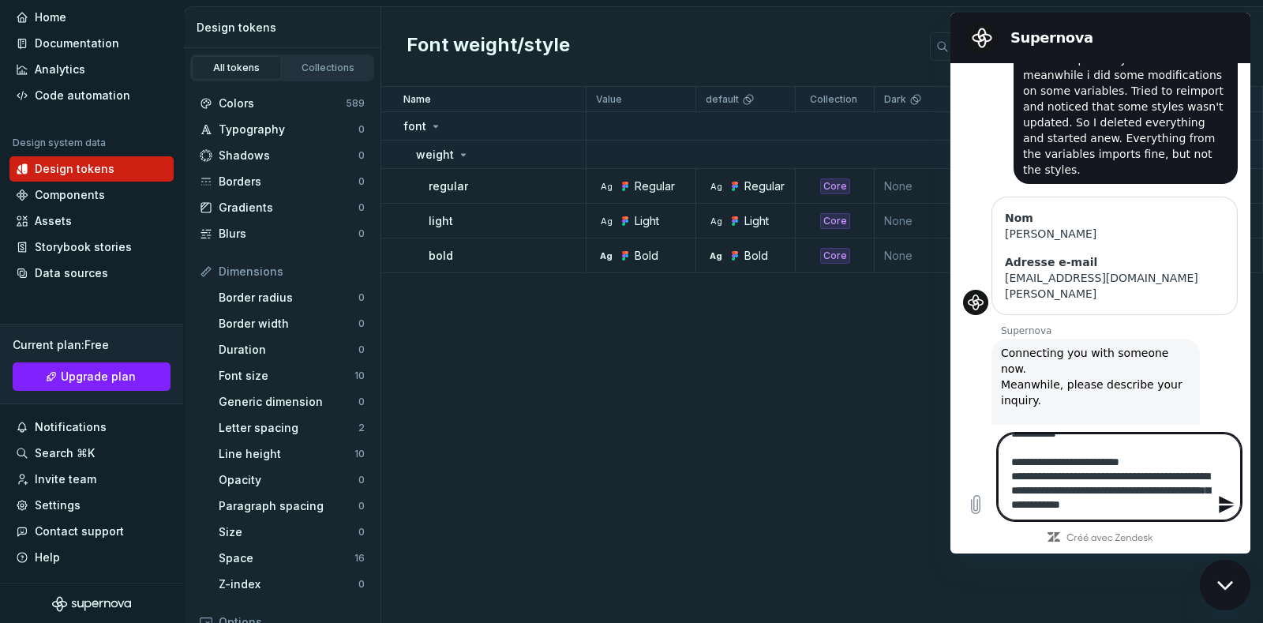
click at [1222, 508] on icon "Envoyer un message" at bounding box center [1226, 504] width 15 height 17
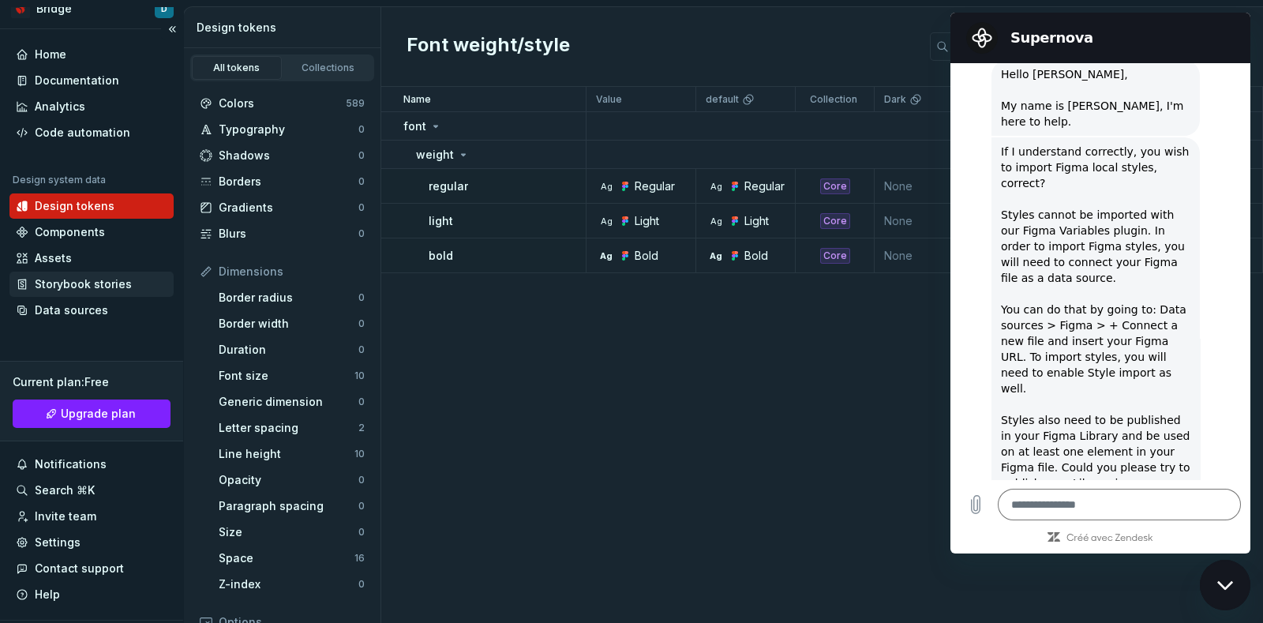
scroll to position [0, 0]
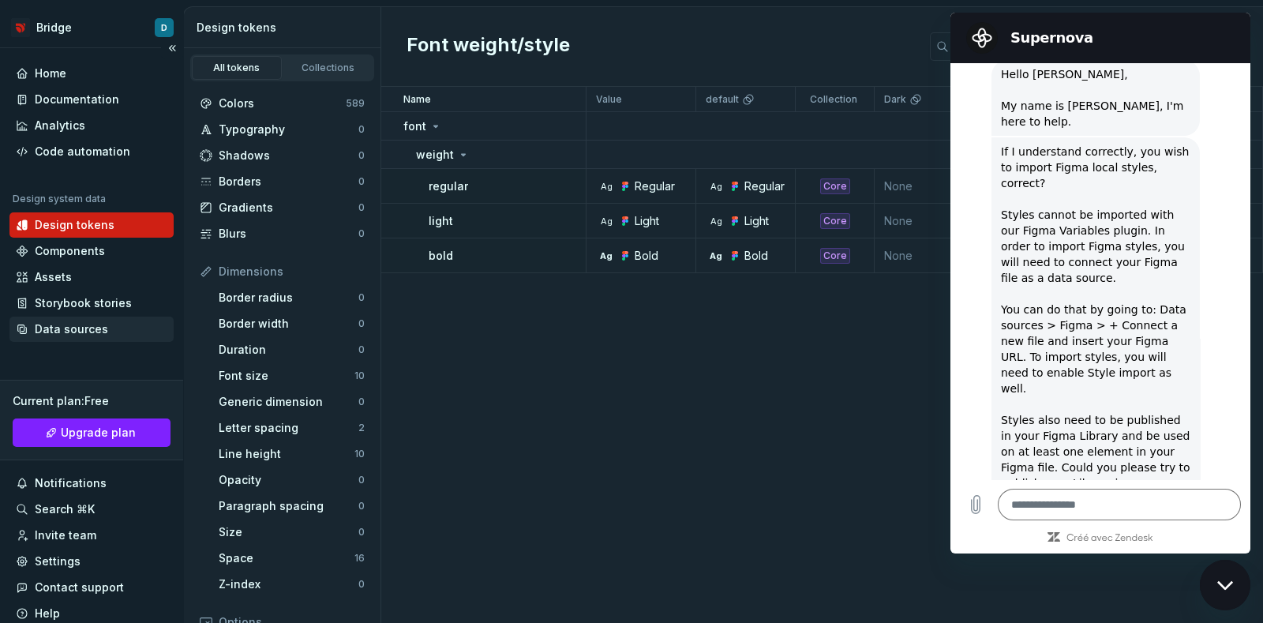
click at [67, 333] on div "Data sources" at bounding box center [71, 329] width 73 height 16
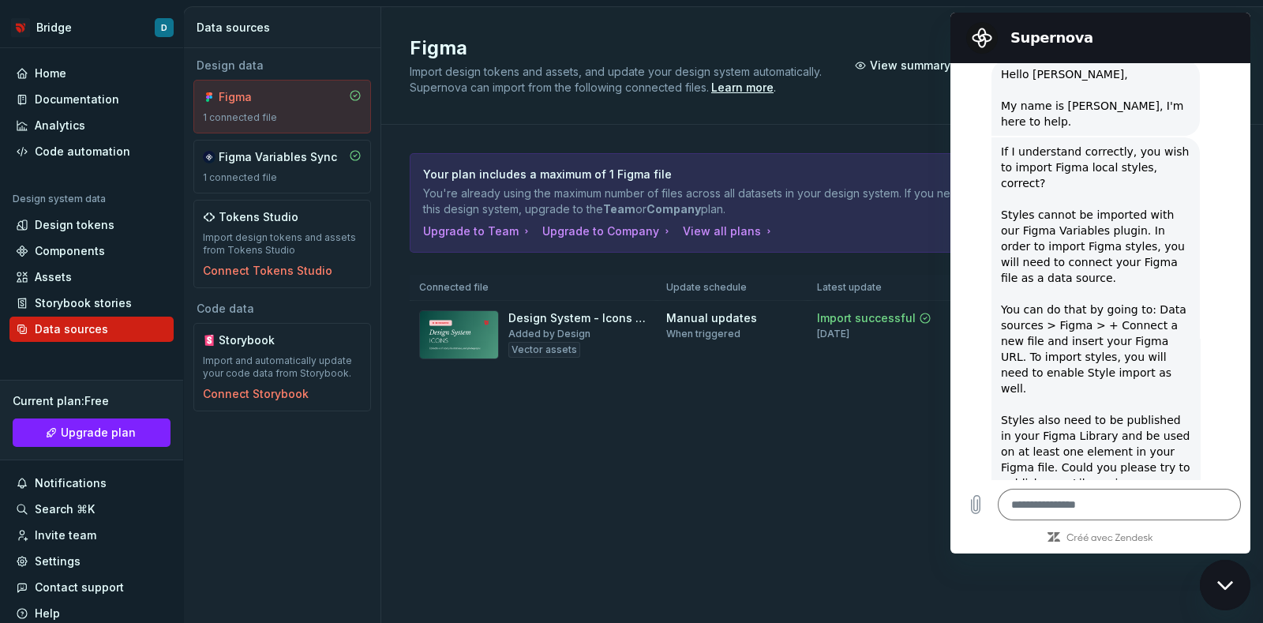
scroll to position [1232, 0]
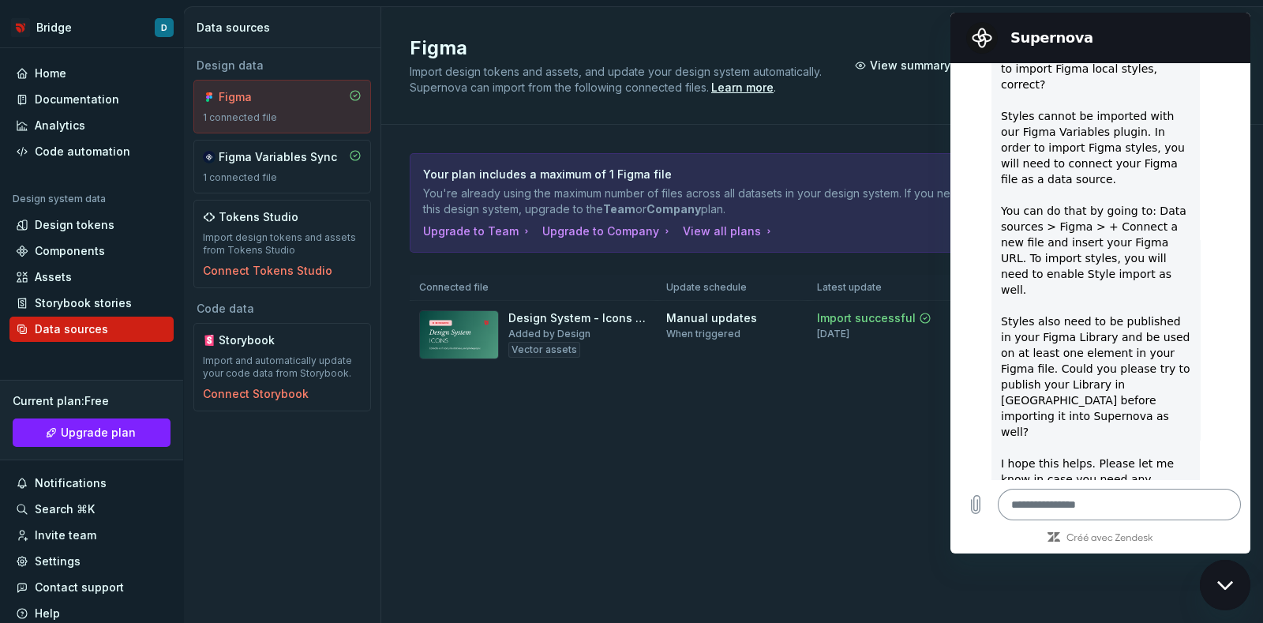
click at [1093, 499] on textarea at bounding box center [1119, 505] width 243 height 32
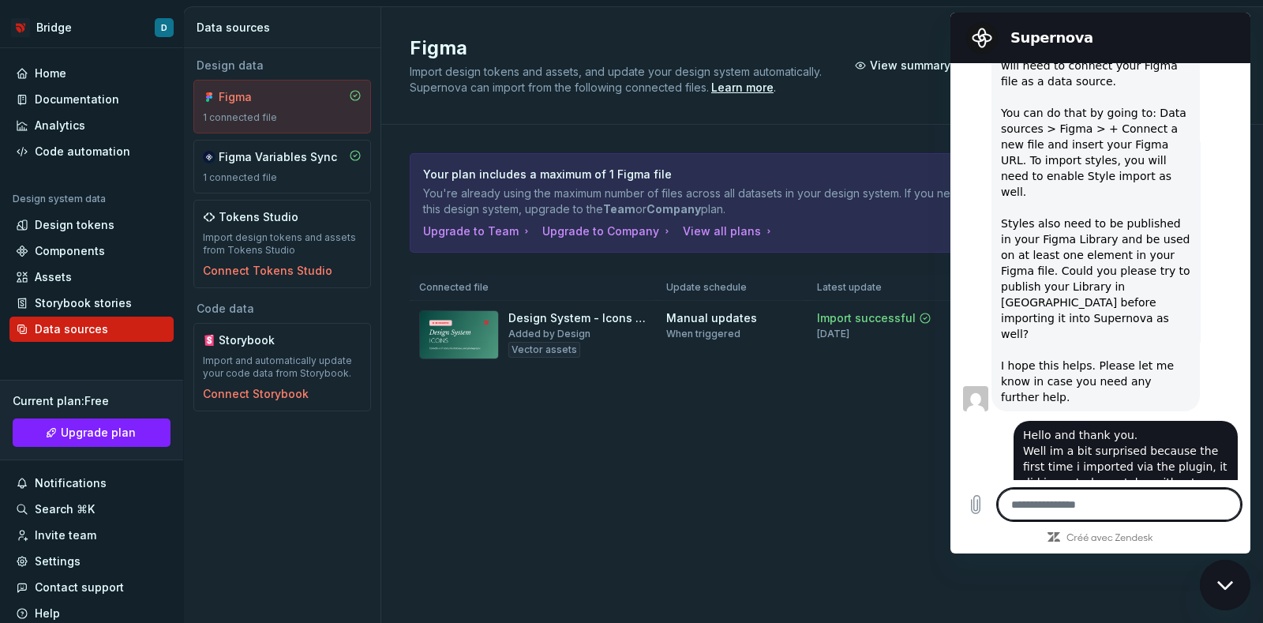
scroll to position [1333, 0]
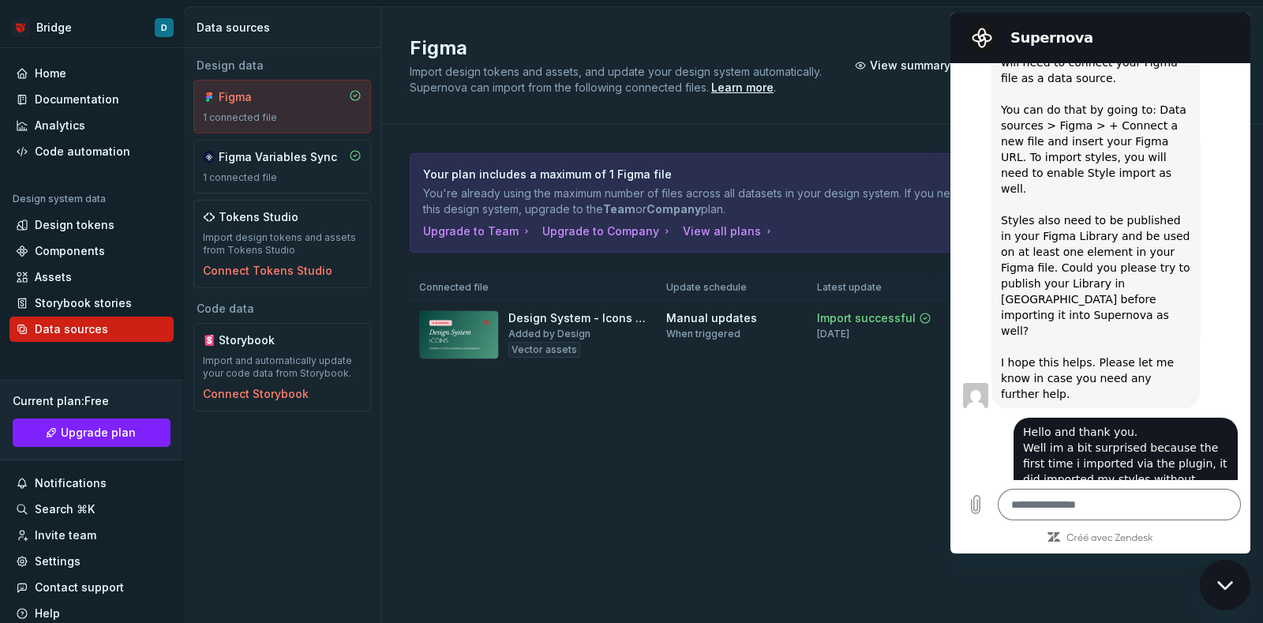
click at [1083, 45] on h2 "Supernova" at bounding box center [1122, 37] width 224 height 19
click at [784, 495] on div "Figma Import design tokens and assets, and update your design system automatica…" at bounding box center [822, 315] width 882 height 616
click at [1226, 591] on div "Fermer la fenêtre de messagerie" at bounding box center [1224, 584] width 47 height 47
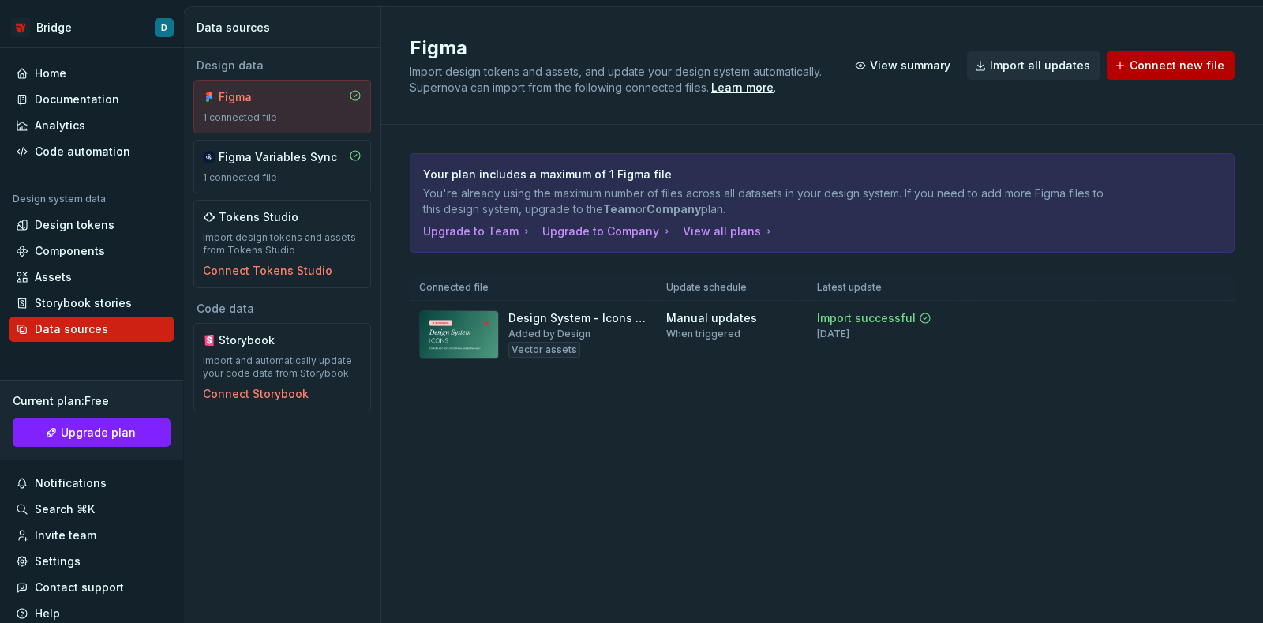
click at [1152, 61] on span "Connect new file" at bounding box center [1177, 66] width 95 height 16
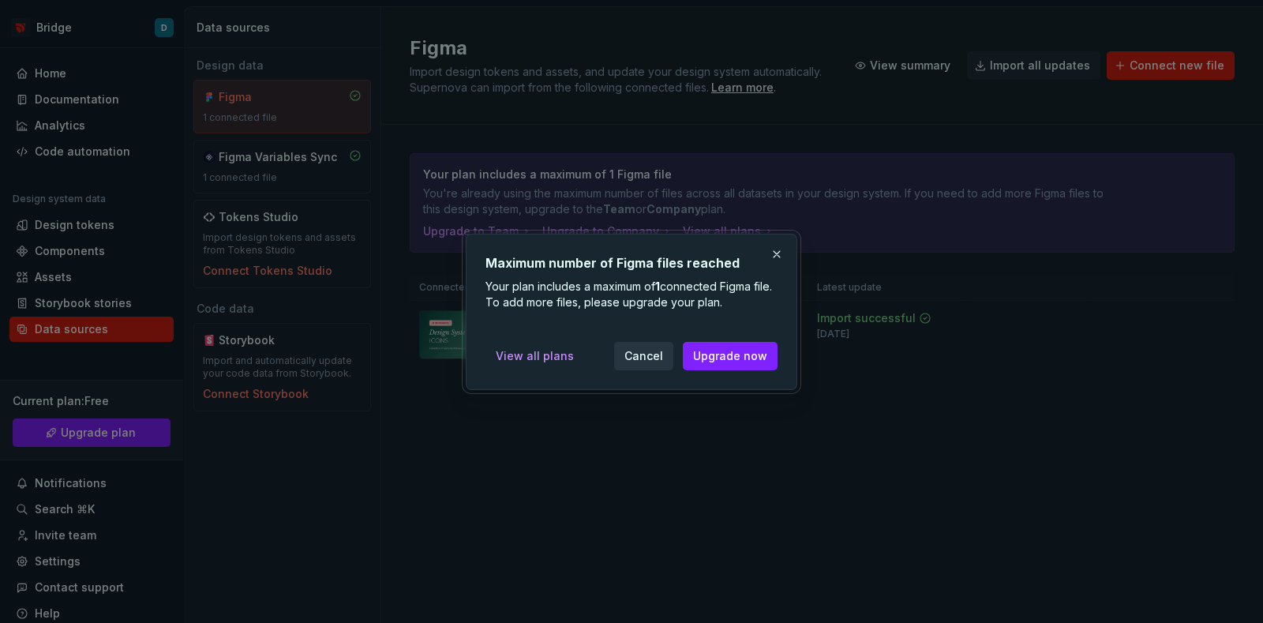
click at [661, 354] on span "Cancel" at bounding box center [643, 356] width 39 height 16
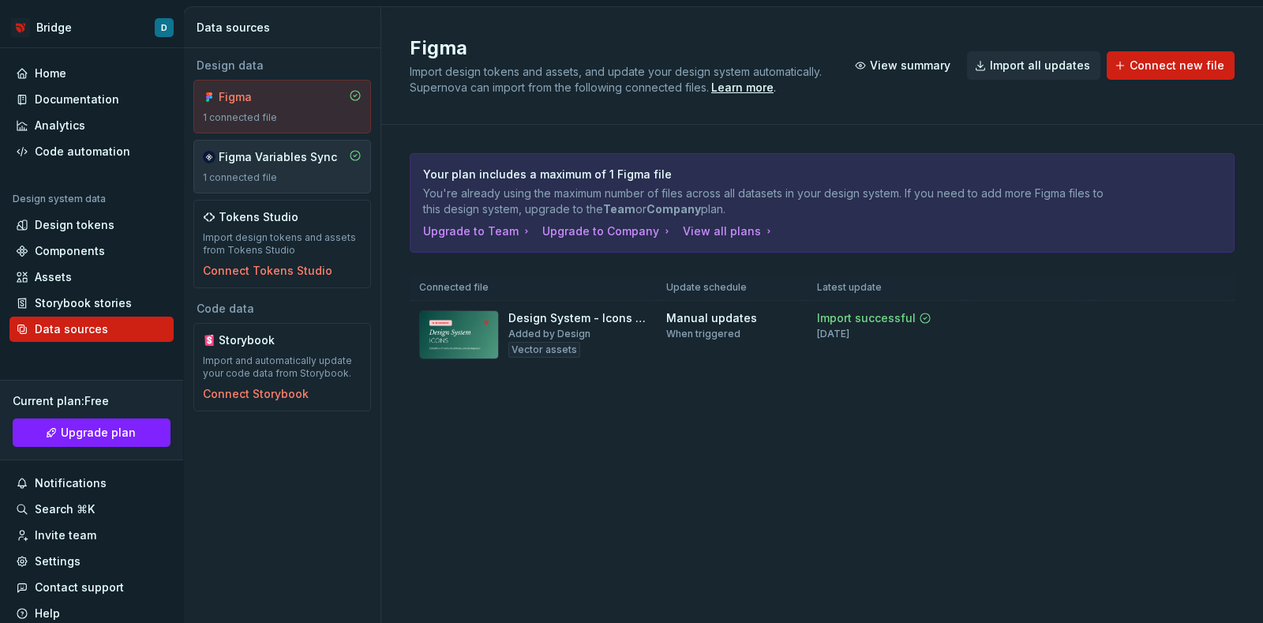
click at [285, 171] on div "1 connected file" at bounding box center [282, 177] width 159 height 13
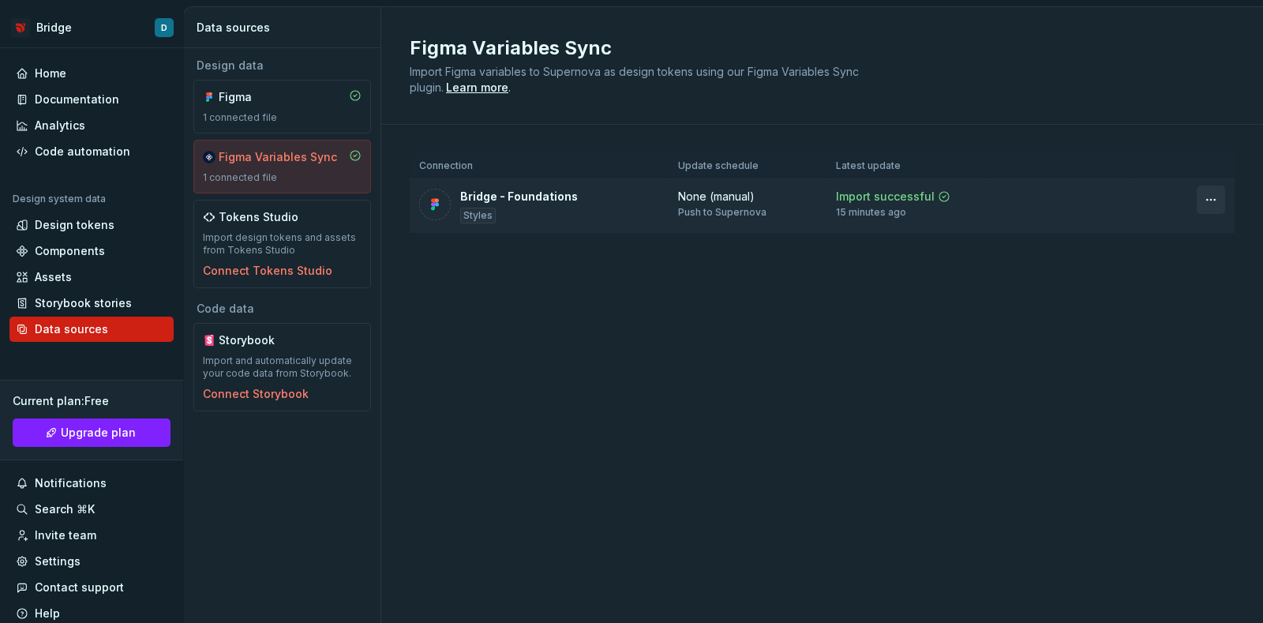
click at [1207, 204] on html "Bridge D Home Documentation Analytics Code automation Design system data Design…" at bounding box center [631, 311] width 1263 height 623
click at [1208, 201] on html "Bridge D Home Documentation Analytics Code automation Design system data Design…" at bounding box center [631, 311] width 1263 height 623
click at [278, 105] on div "Figma 1 connected file" at bounding box center [282, 106] width 159 height 35
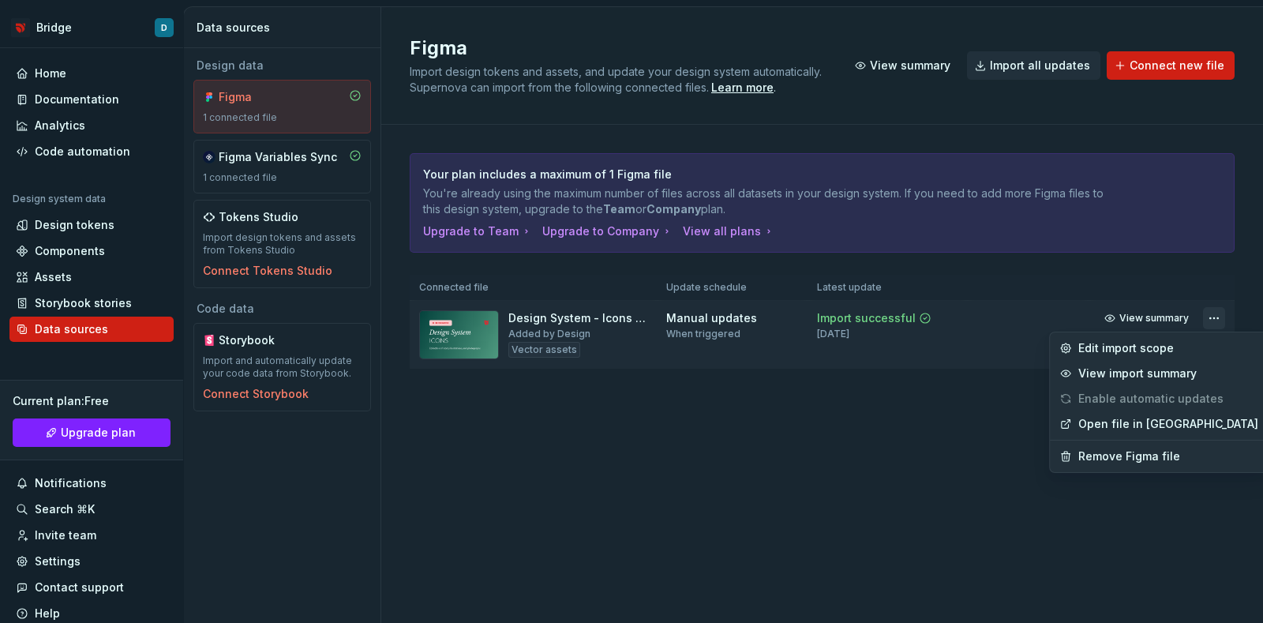
click at [1222, 311] on html "Bridge D Home Documentation Analytics Code automation Design system data Design…" at bounding box center [631, 311] width 1263 height 623
click at [1143, 347] on div "Edit import scope" at bounding box center [1168, 348] width 180 height 16
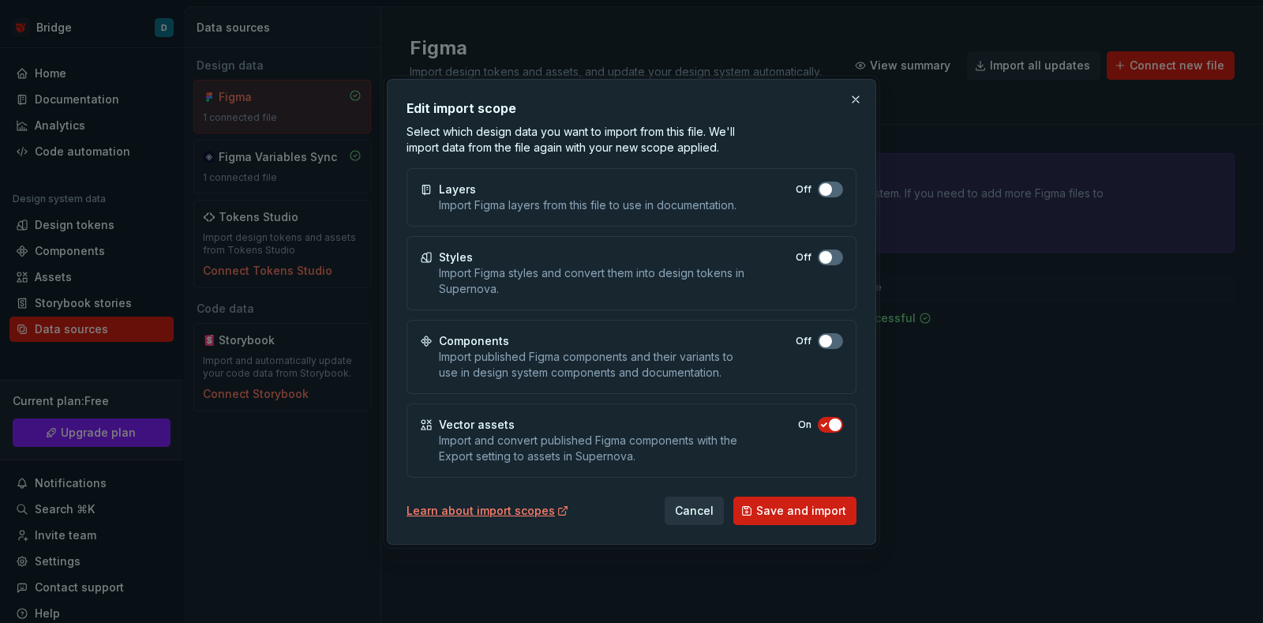
click at [710, 508] on span "Cancel" at bounding box center [694, 511] width 39 height 16
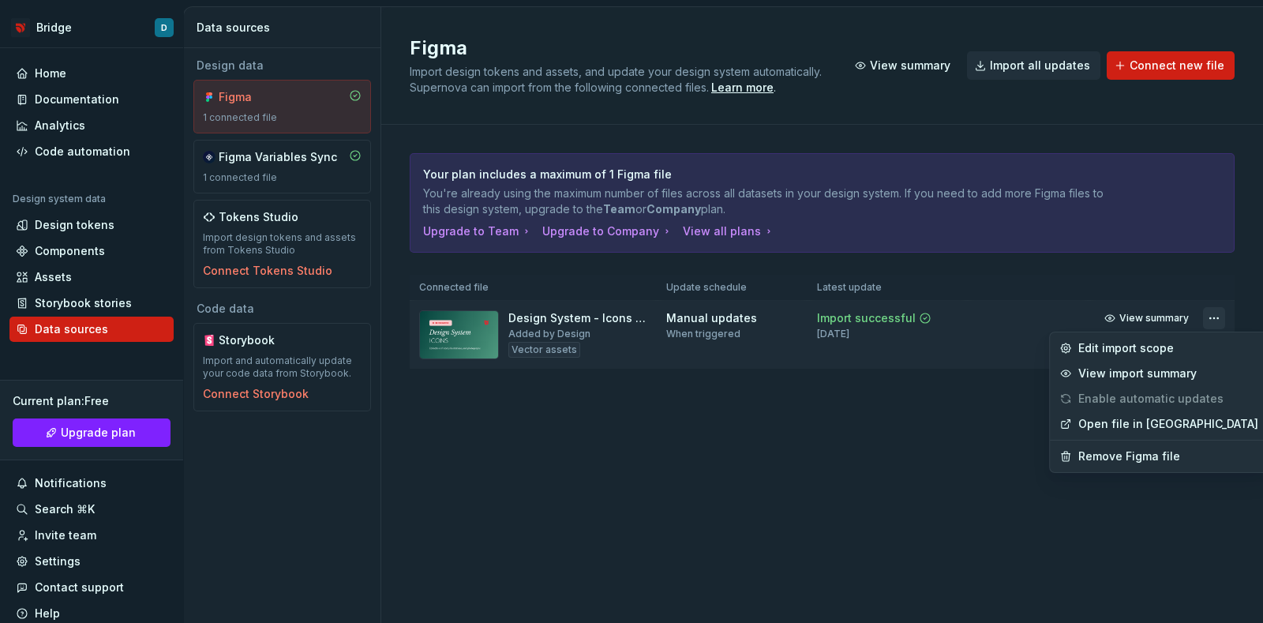
click at [1216, 315] on html "Bridge D Home Documentation Analytics Code automation Design system data Design…" at bounding box center [631, 311] width 1263 height 623
click at [1141, 369] on div "View import summary" at bounding box center [1168, 373] width 180 height 16
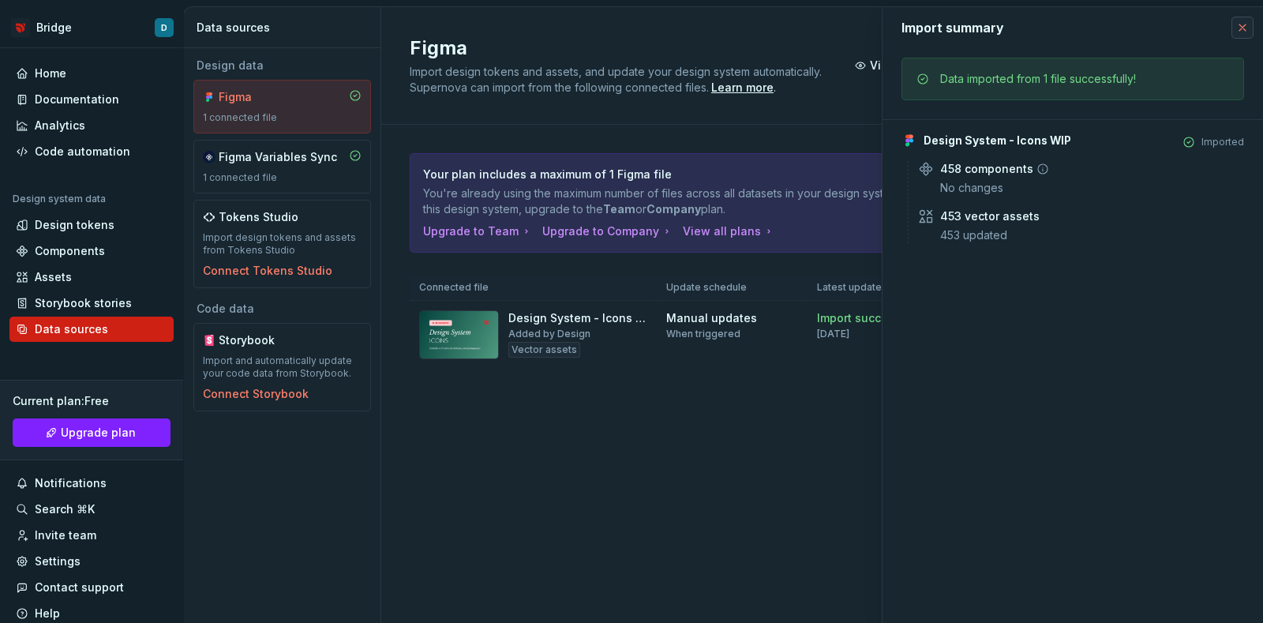
click at [1242, 19] on button "button" at bounding box center [1242, 28] width 22 height 22
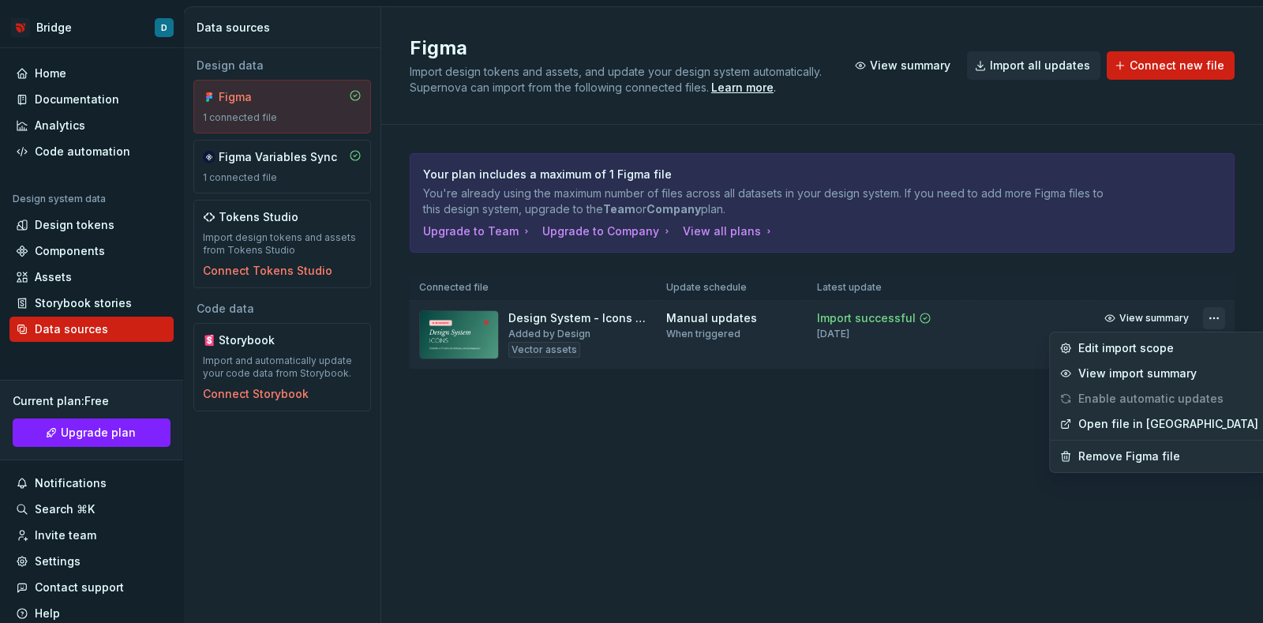
click at [1211, 317] on html "Bridge D Home Documentation Analytics Code automation Design system data Design…" at bounding box center [631, 311] width 1263 height 623
click at [1135, 451] on div "Remove Figma file" at bounding box center [1168, 456] width 180 height 16
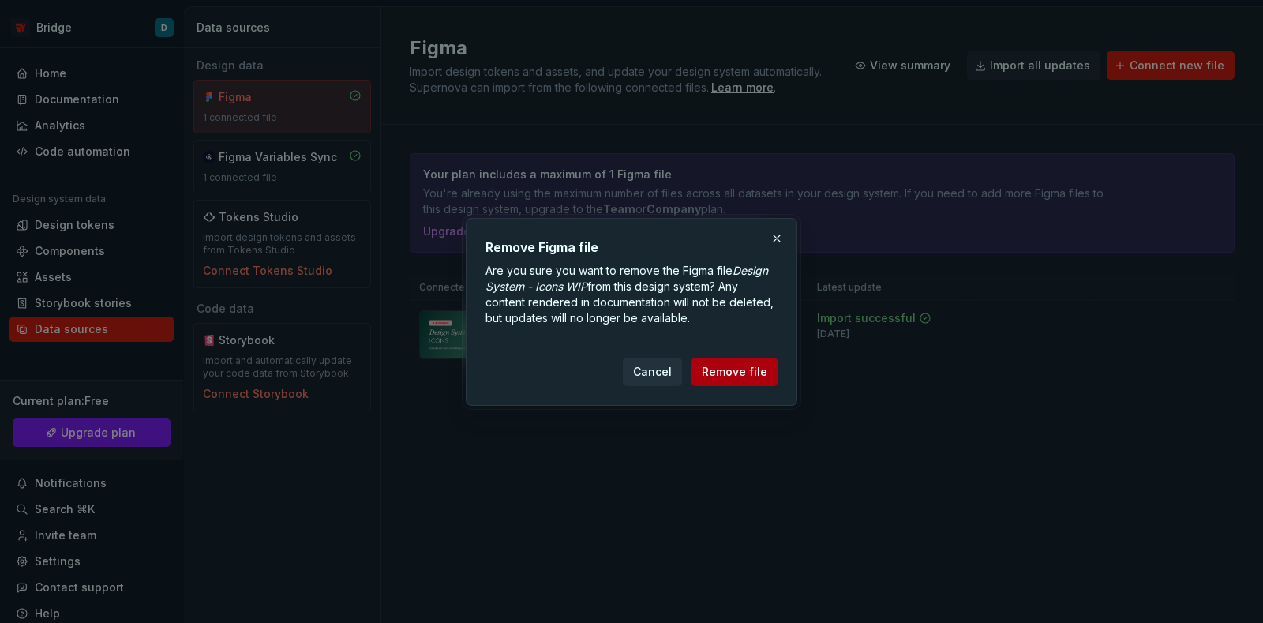
click at [763, 364] on span "Remove file" at bounding box center [735, 372] width 66 height 16
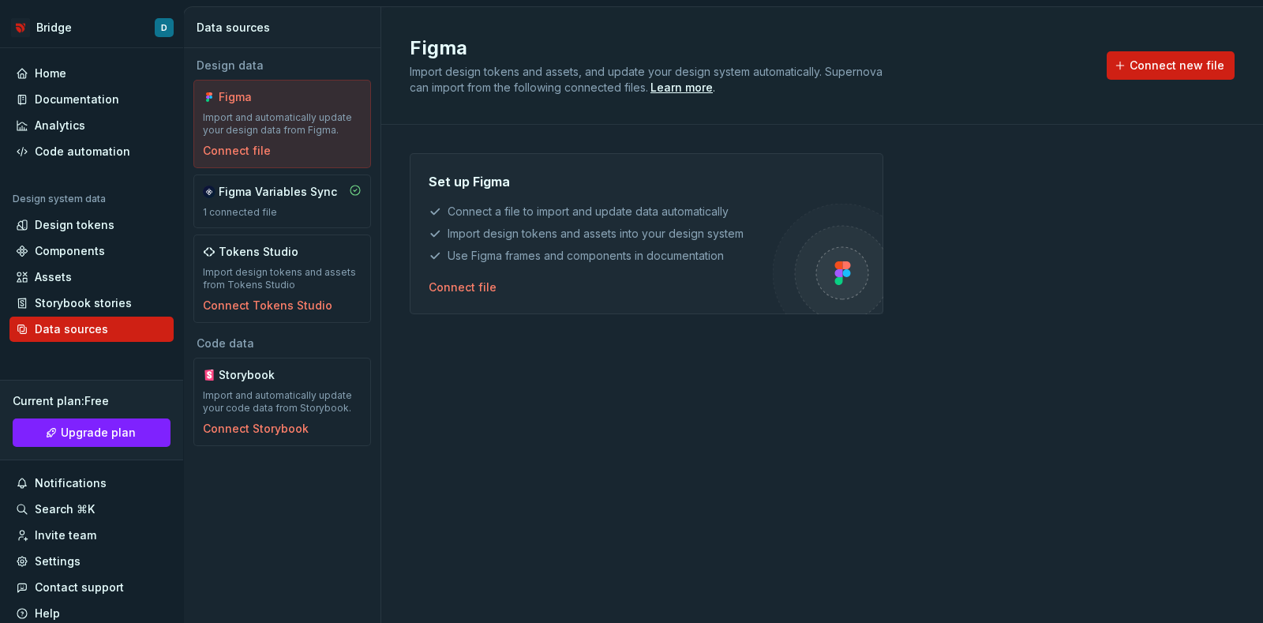
click at [919, 456] on div "Set up Figma Connect a file to import and update data automatically Import desi…" at bounding box center [822, 358] width 825 height 410
click at [882, 448] on div "Set up Figma Connect a file to import and update data automatically Import desi…" at bounding box center [822, 358] width 825 height 410
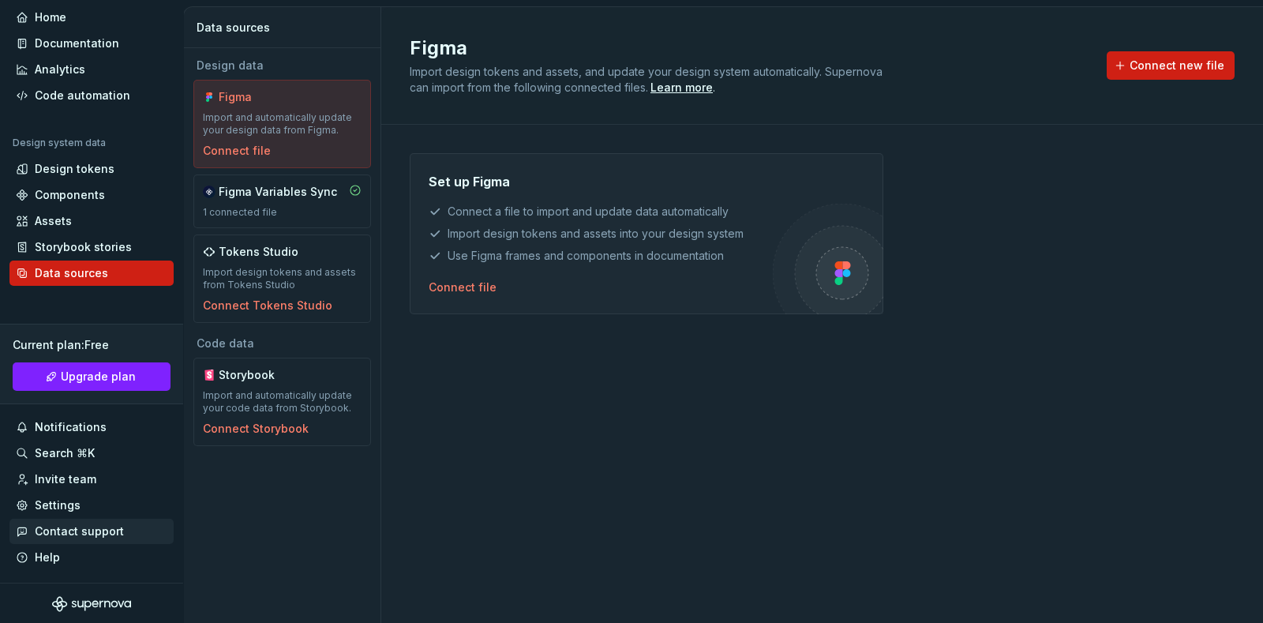
click at [102, 528] on div "Contact support" at bounding box center [79, 531] width 89 height 16
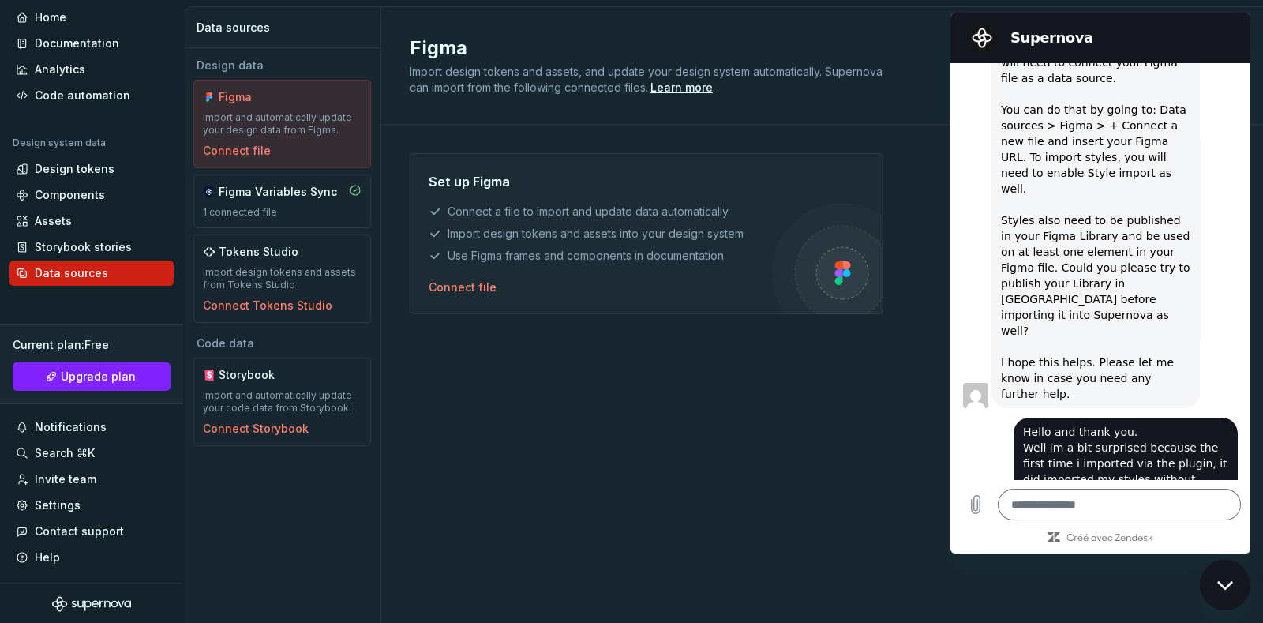
click at [1171, 32] on h2 "Supernova" at bounding box center [1122, 37] width 224 height 19
click at [1222, 586] on icon "Fermer la fenêtre de messagerie" at bounding box center [1224, 584] width 16 height 9
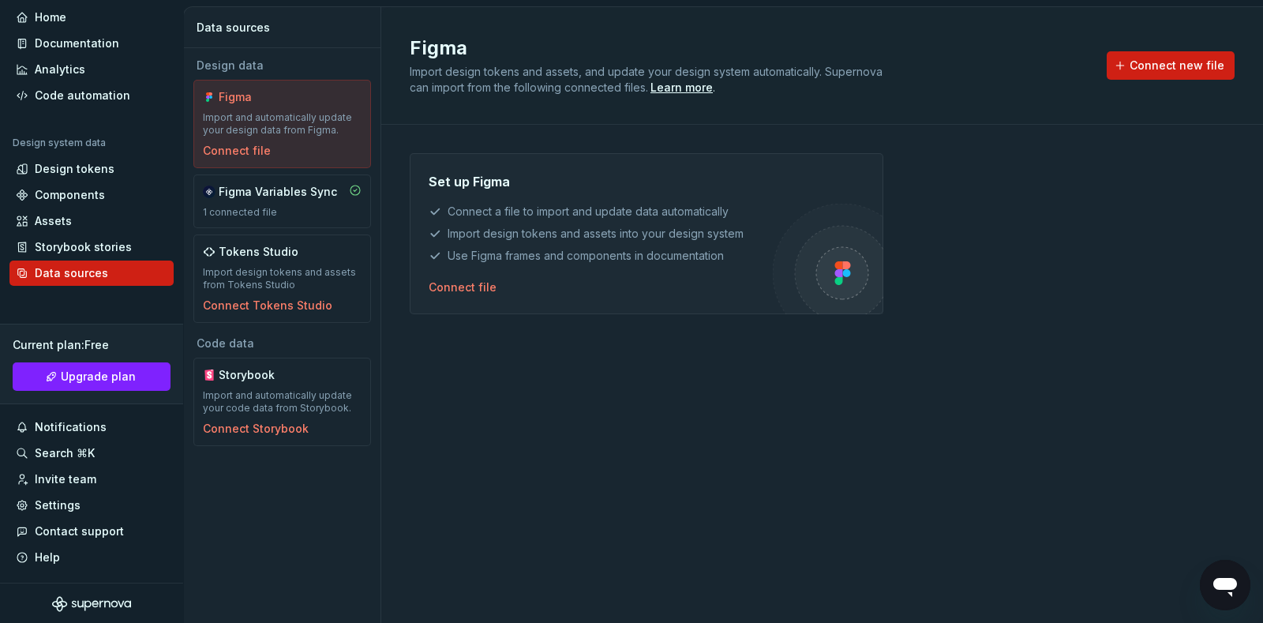
click at [691, 418] on div "Set up Figma Connect a file to import and update data automatically Import desi…" at bounding box center [822, 358] width 825 height 410
click at [451, 290] on div "Connect file" at bounding box center [463, 287] width 68 height 16
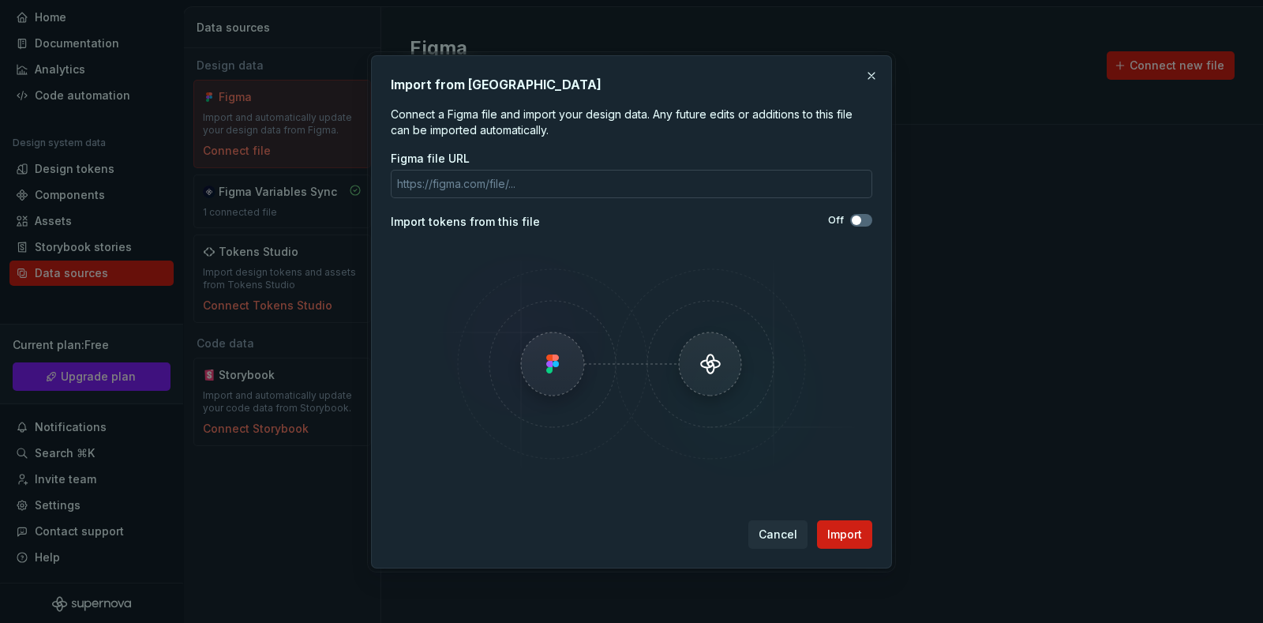
click at [490, 180] on input "Figma file URL" at bounding box center [631, 184] width 481 height 28
click at [540, 185] on input "Figma file URL" at bounding box center [631, 184] width 481 height 28
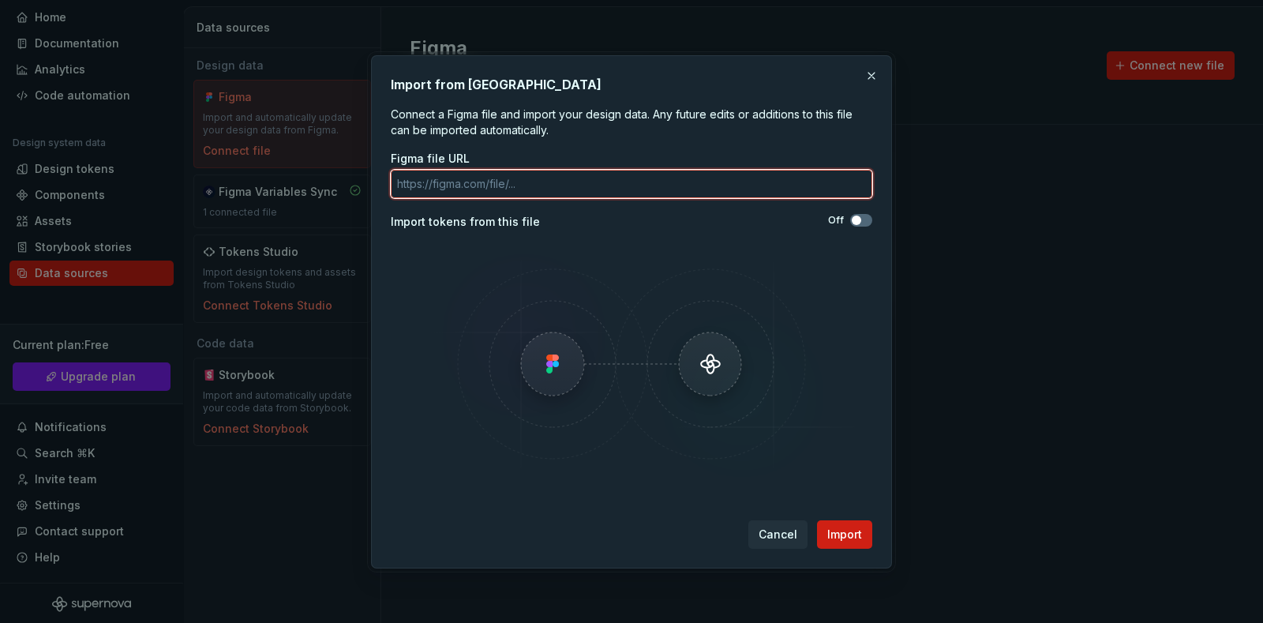
paste input "[URL][DOMAIN_NAME]"
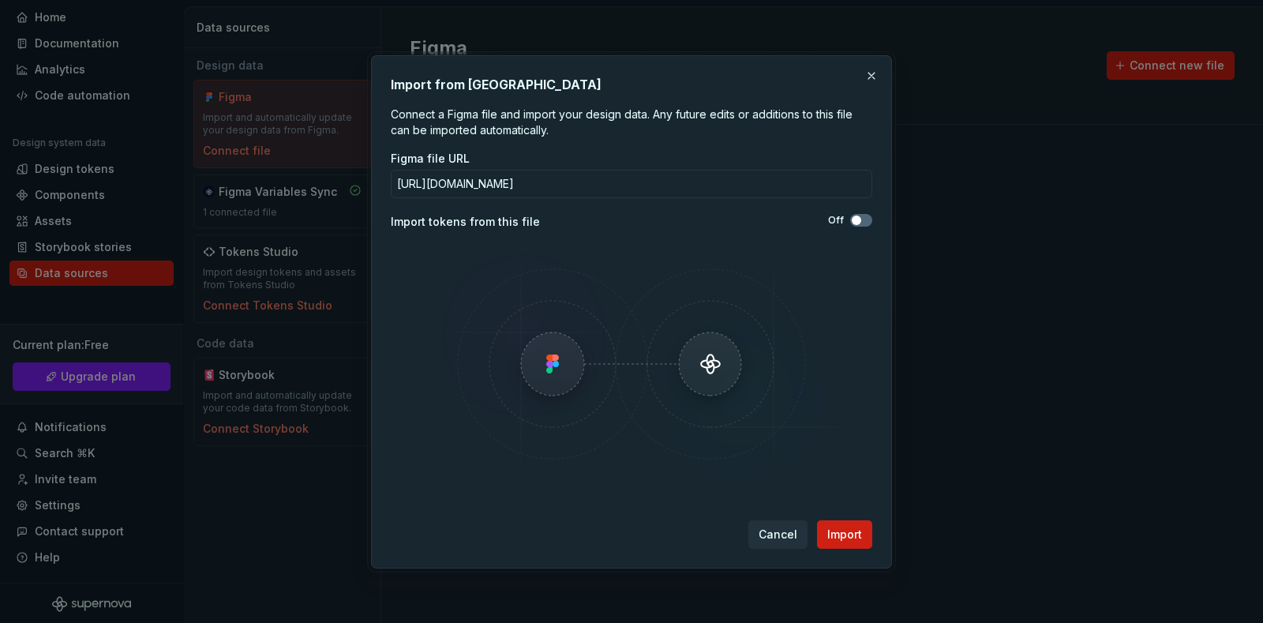
click at [575, 133] on p "Connect a Figma file and import your design data. Any future edits or additions…" at bounding box center [631, 123] width 481 height 32
click at [852, 216] on span "button" at bounding box center [856, 219] width 9 height 9
click at [852, 534] on span "Import" at bounding box center [844, 534] width 35 height 16
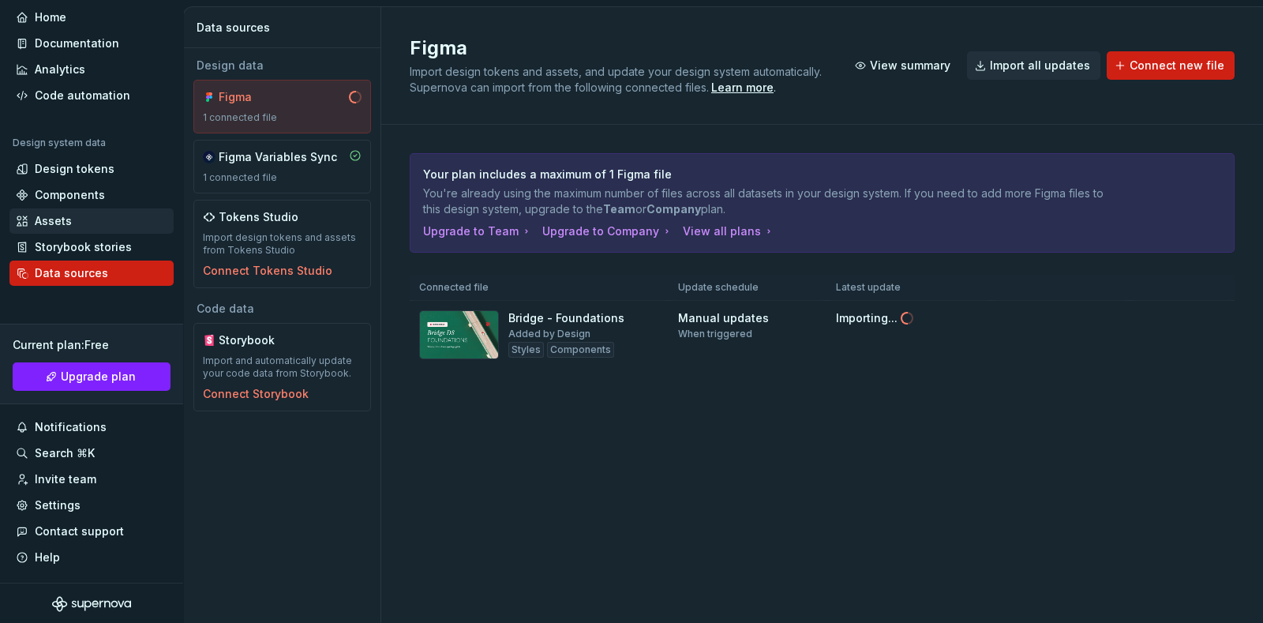
click at [88, 215] on div "Assets" at bounding box center [92, 221] width 152 height 16
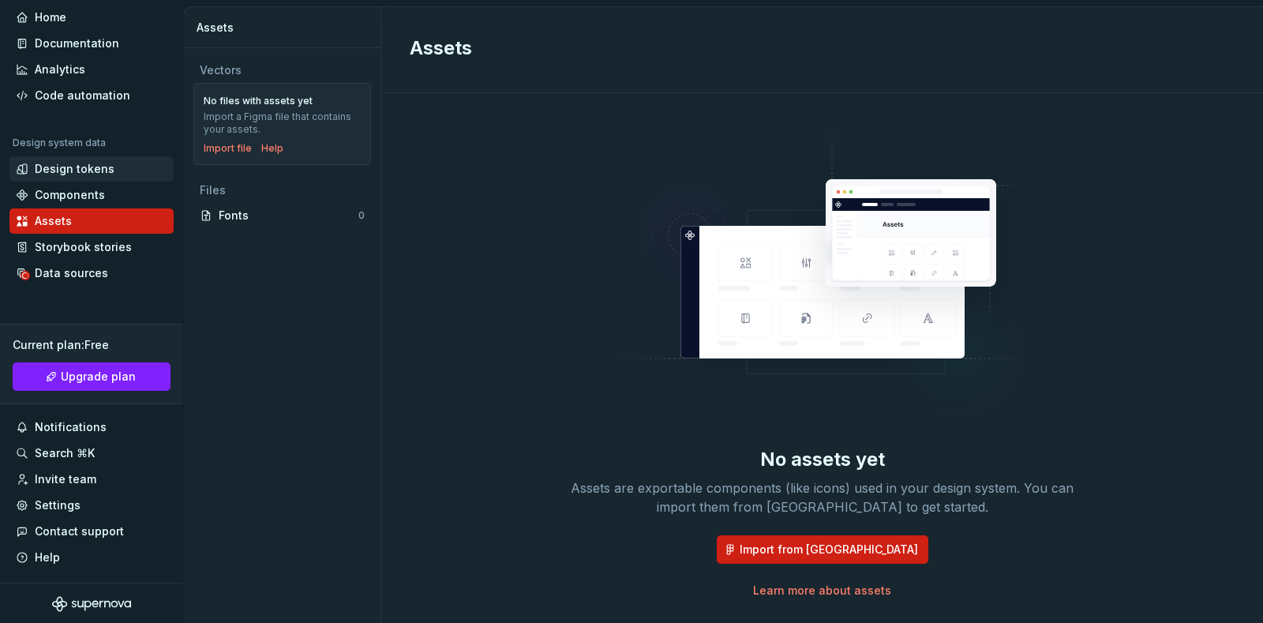
click at [55, 163] on div "Design tokens" at bounding box center [75, 169] width 80 height 16
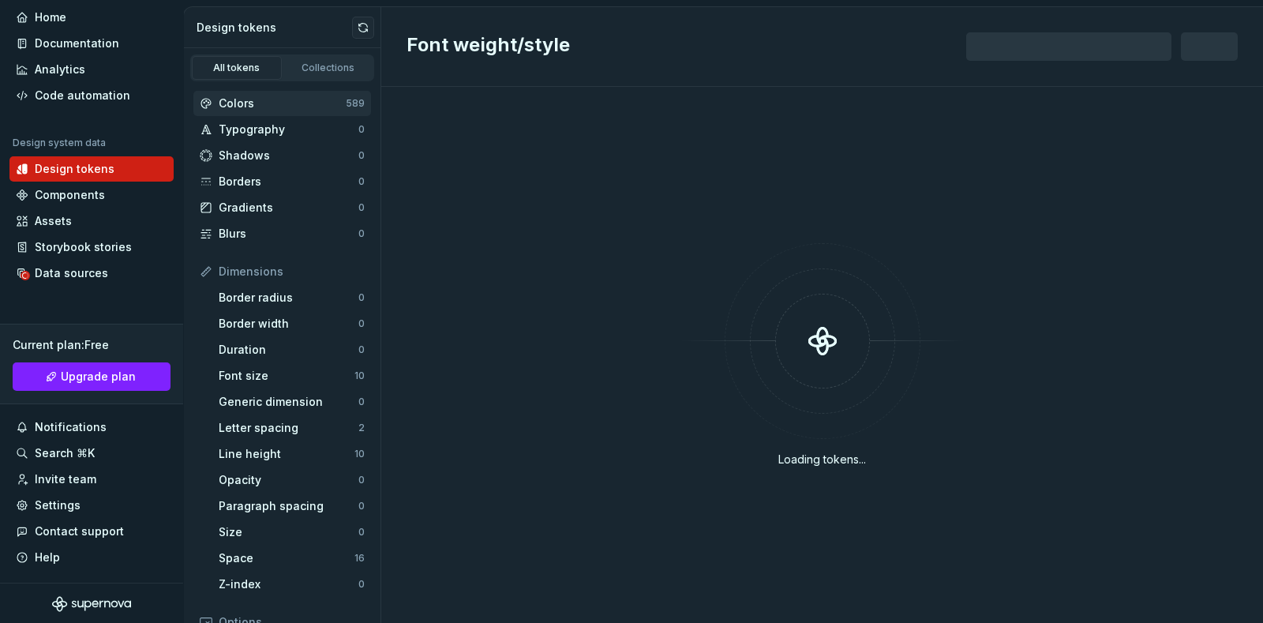
click at [236, 92] on div "Colors 589" at bounding box center [282, 103] width 178 height 25
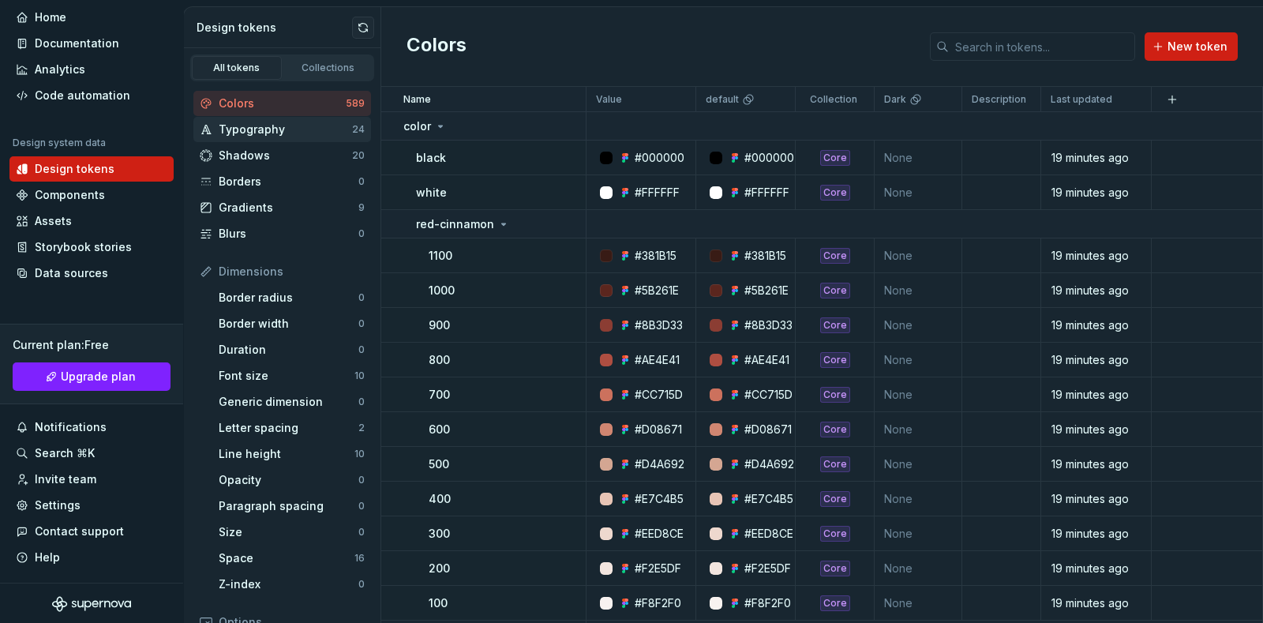
click at [297, 126] on div "Typography" at bounding box center [285, 130] width 133 height 16
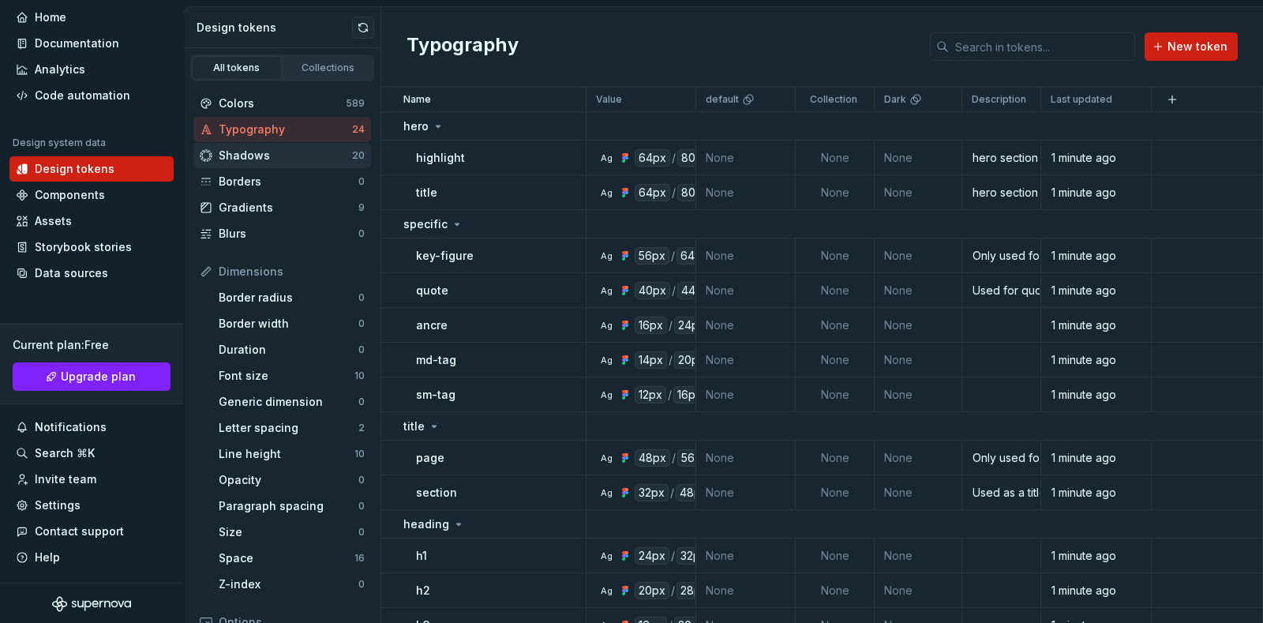
click at [292, 150] on div "Shadows" at bounding box center [285, 156] width 133 height 16
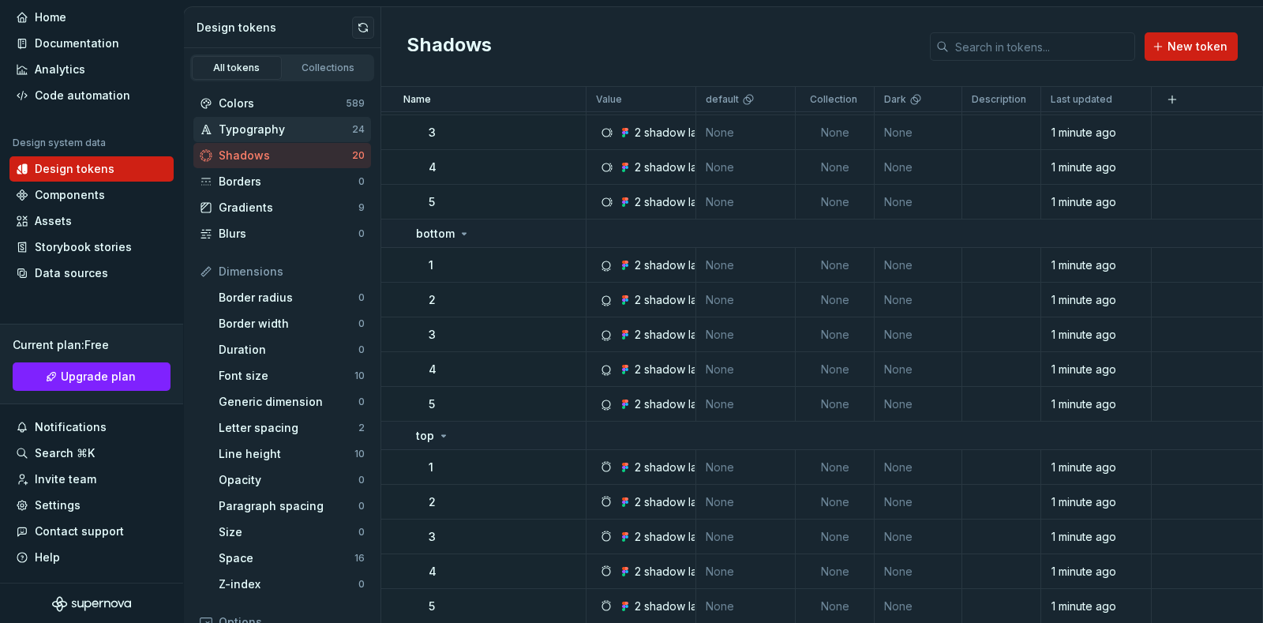
click at [286, 128] on div "Typography" at bounding box center [285, 130] width 133 height 16
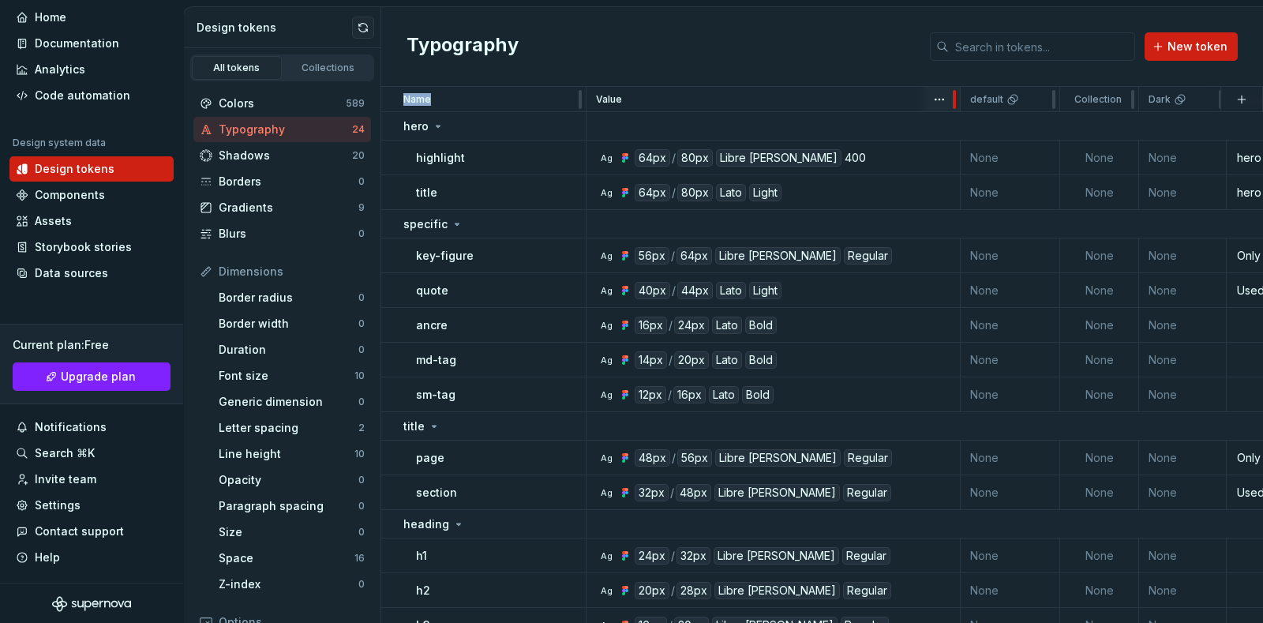
drag, startPoint x: 693, startPoint y: 96, endPoint x: 953, endPoint y: 95, distance: 259.7
click at [871, 151] on div "Ag 64px / 80px Libre [PERSON_NAME] 400" at bounding box center [778, 157] width 362 height 17
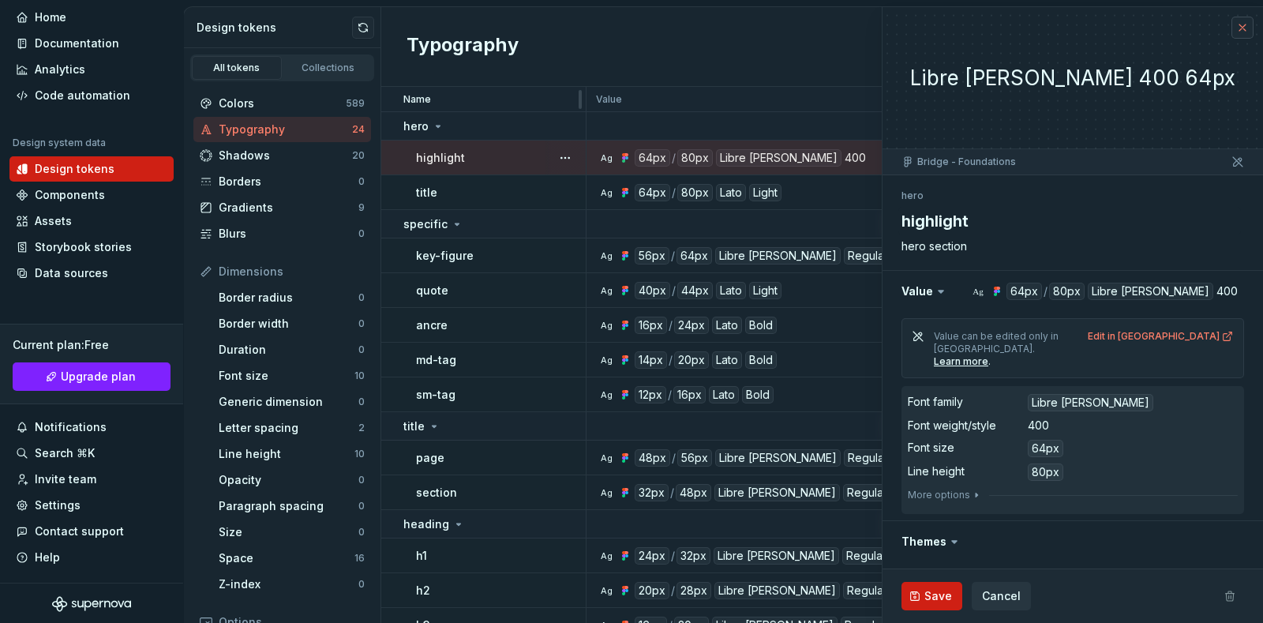
click at [1231, 29] on button "button" at bounding box center [1242, 28] width 22 height 22
